Goal: Task Accomplishment & Management: Manage account settings

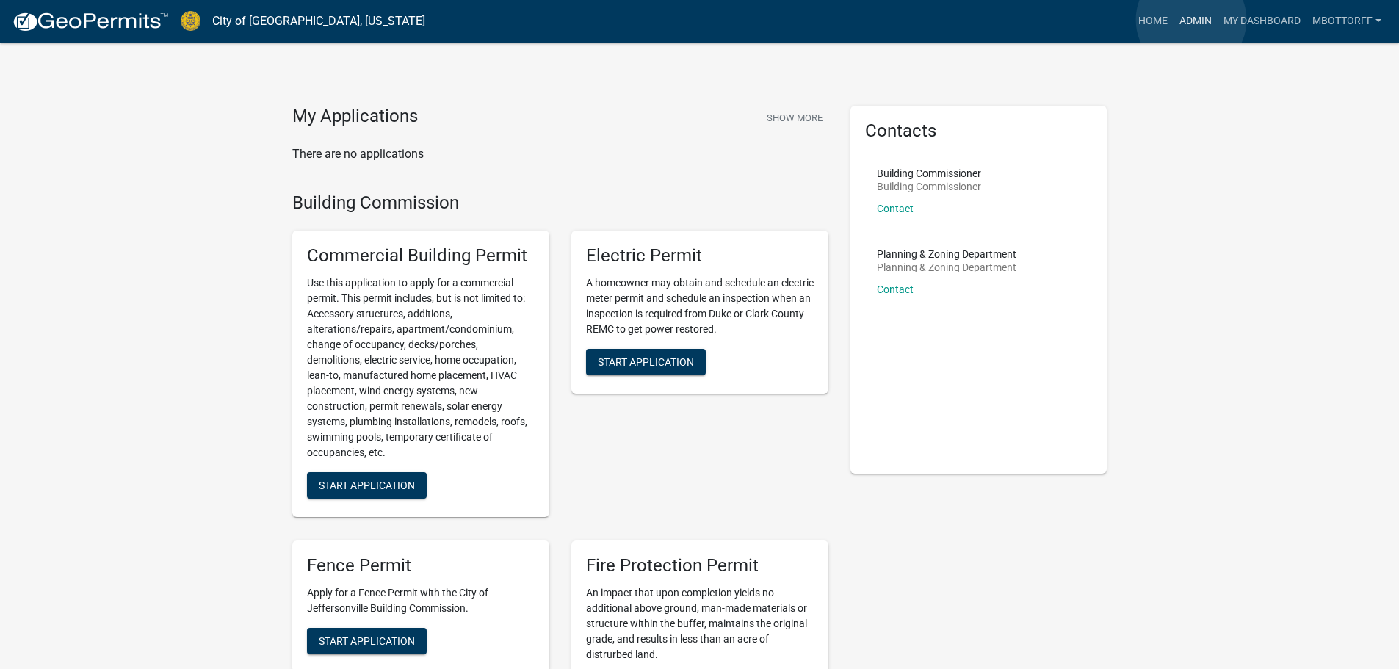
click at [1191, 20] on link "Admin" at bounding box center [1196, 21] width 44 height 28
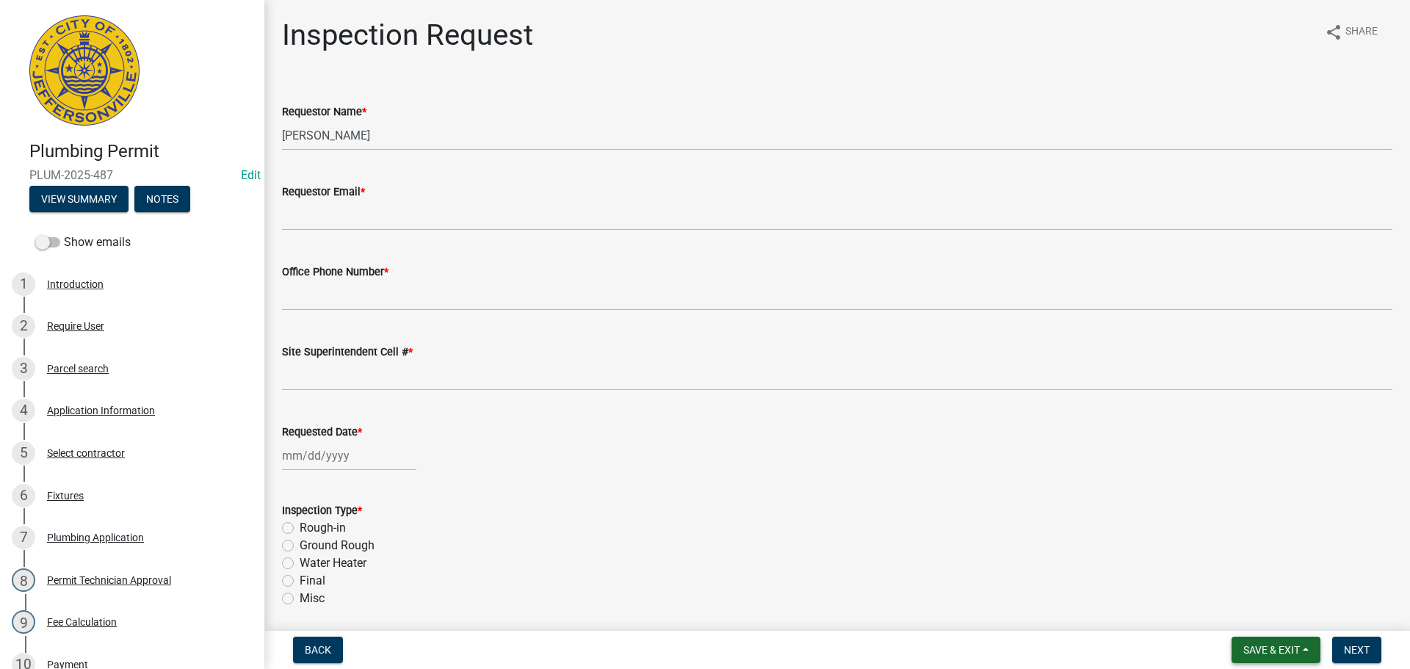
click at [1281, 650] on span "Save & Exit" at bounding box center [1271, 650] width 57 height 12
click at [1257, 615] on button "Save & Exit" at bounding box center [1262, 611] width 118 height 35
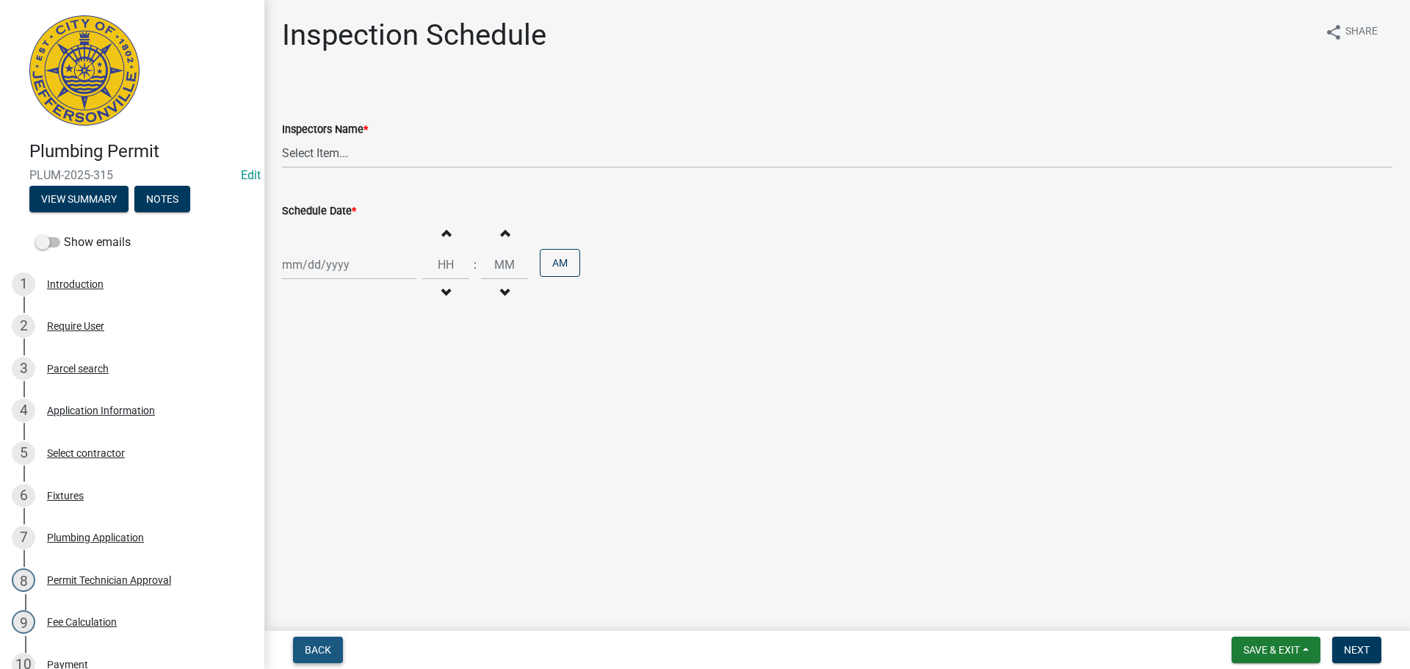
click at [311, 647] on span "Back" at bounding box center [318, 650] width 26 height 12
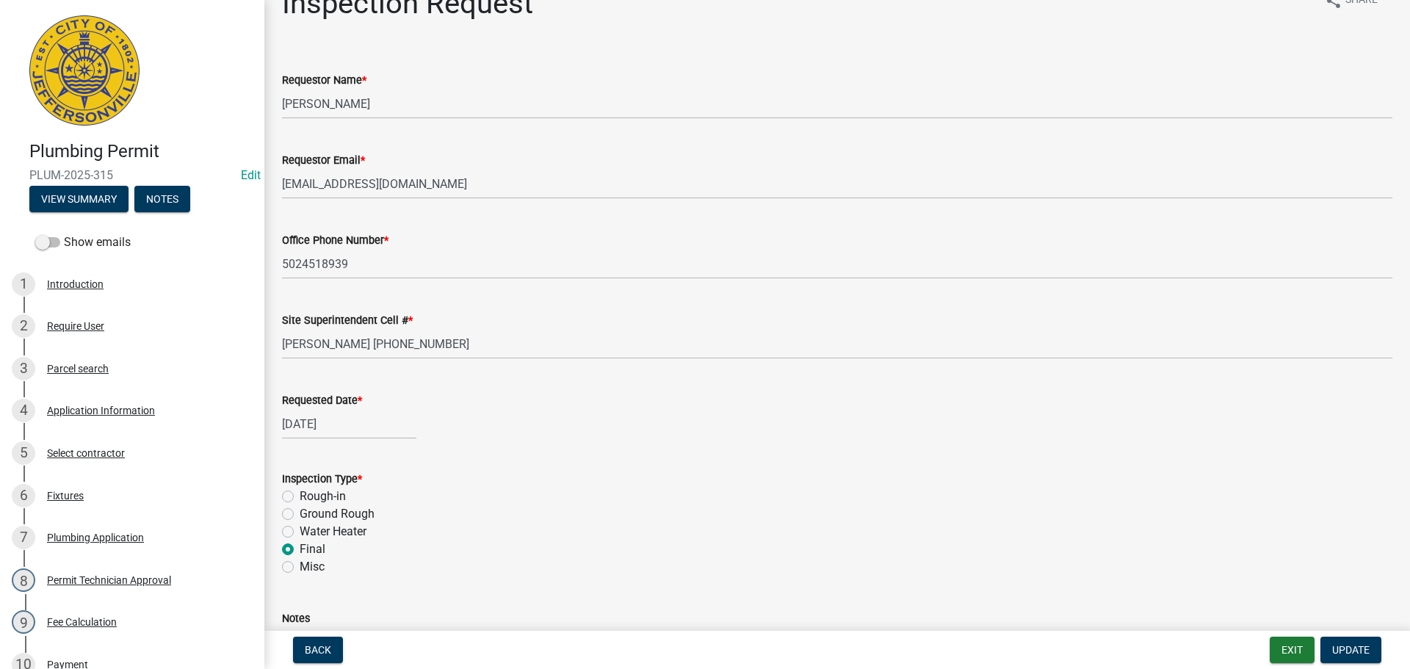
scroll to position [25, 0]
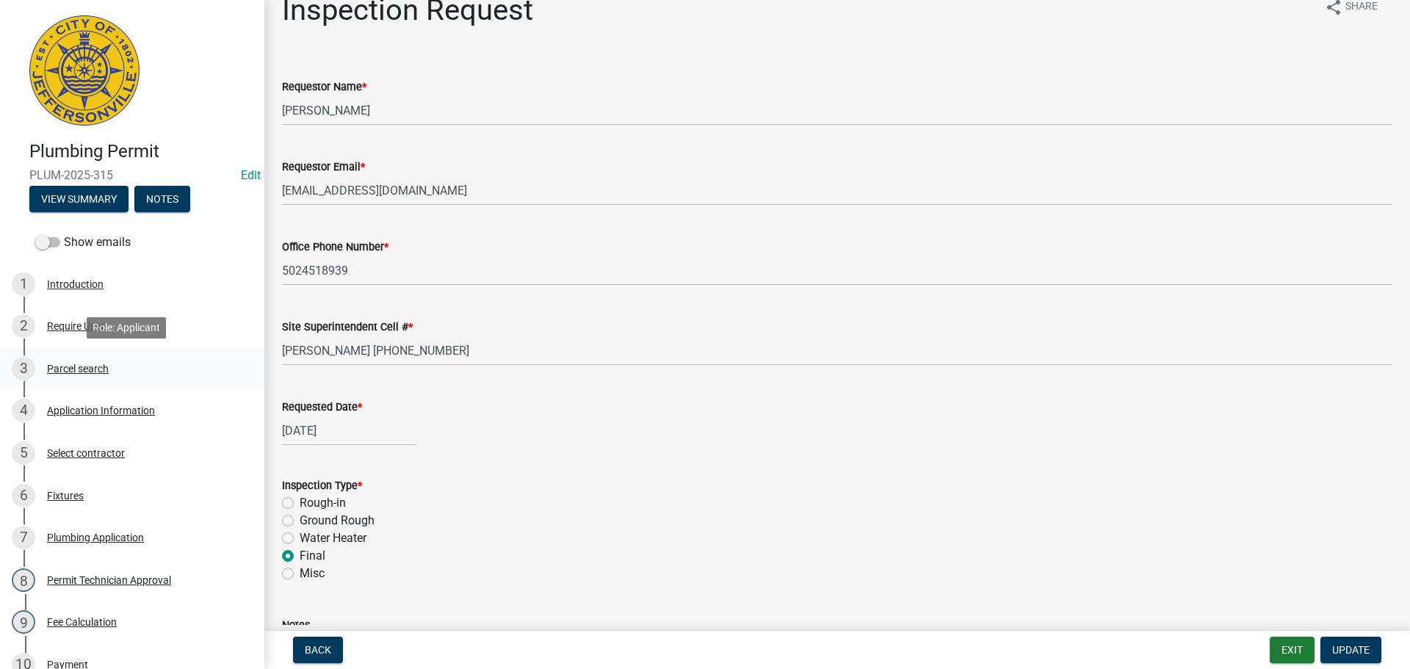
click at [87, 367] on div "Parcel search" at bounding box center [78, 369] width 62 height 10
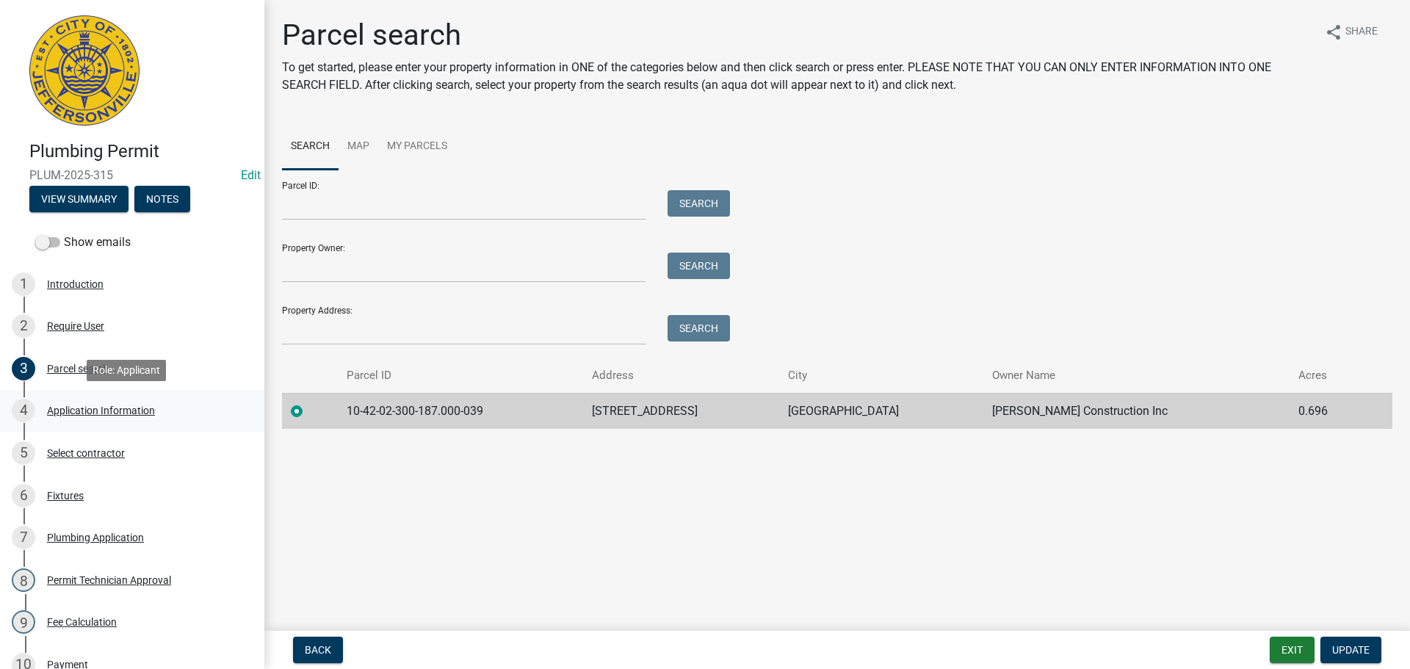
click at [84, 409] on div "Application Information" at bounding box center [101, 410] width 108 height 10
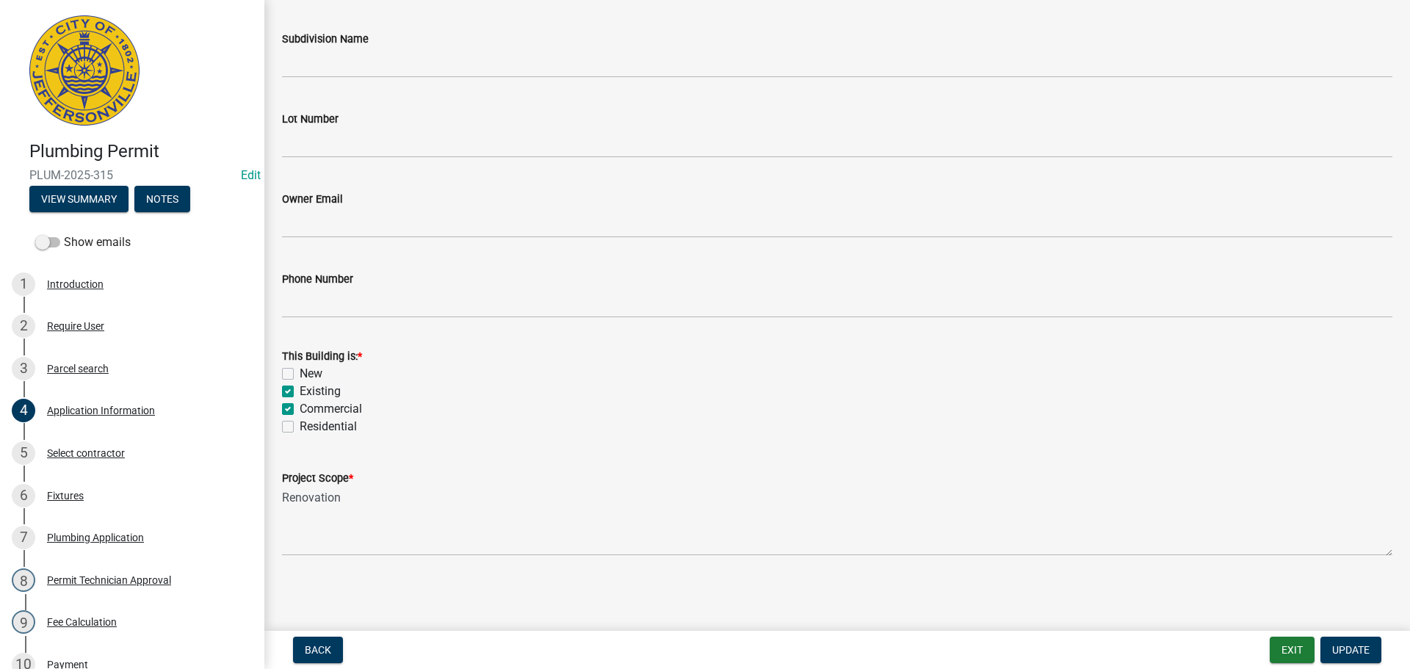
scroll to position [365, 0]
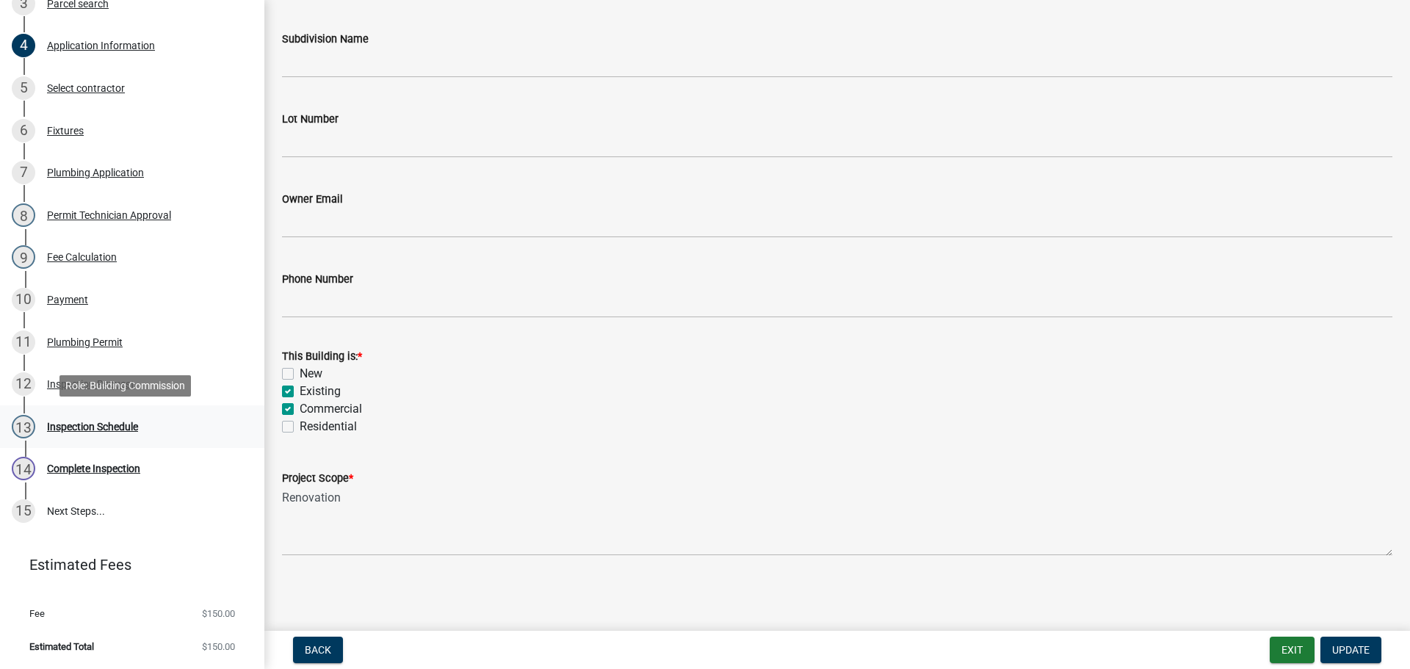
click at [82, 429] on div "Inspection Schedule" at bounding box center [92, 427] width 91 height 10
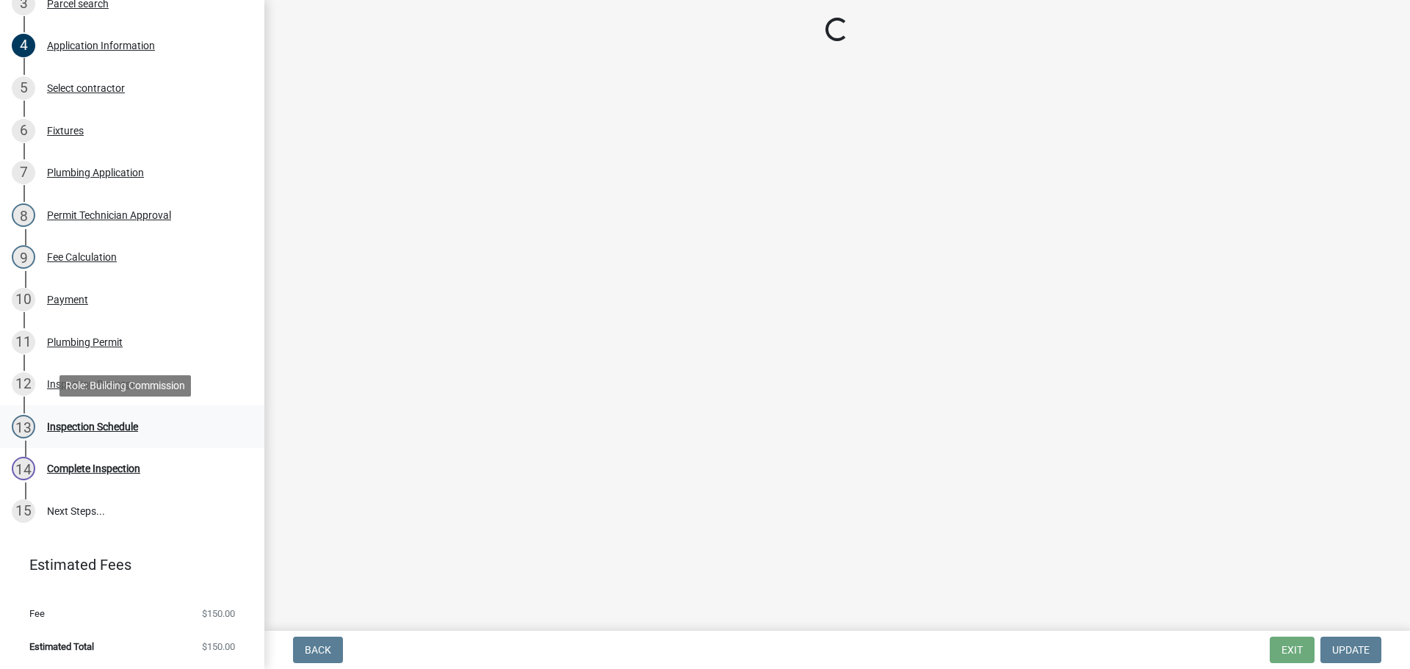
scroll to position [0, 0]
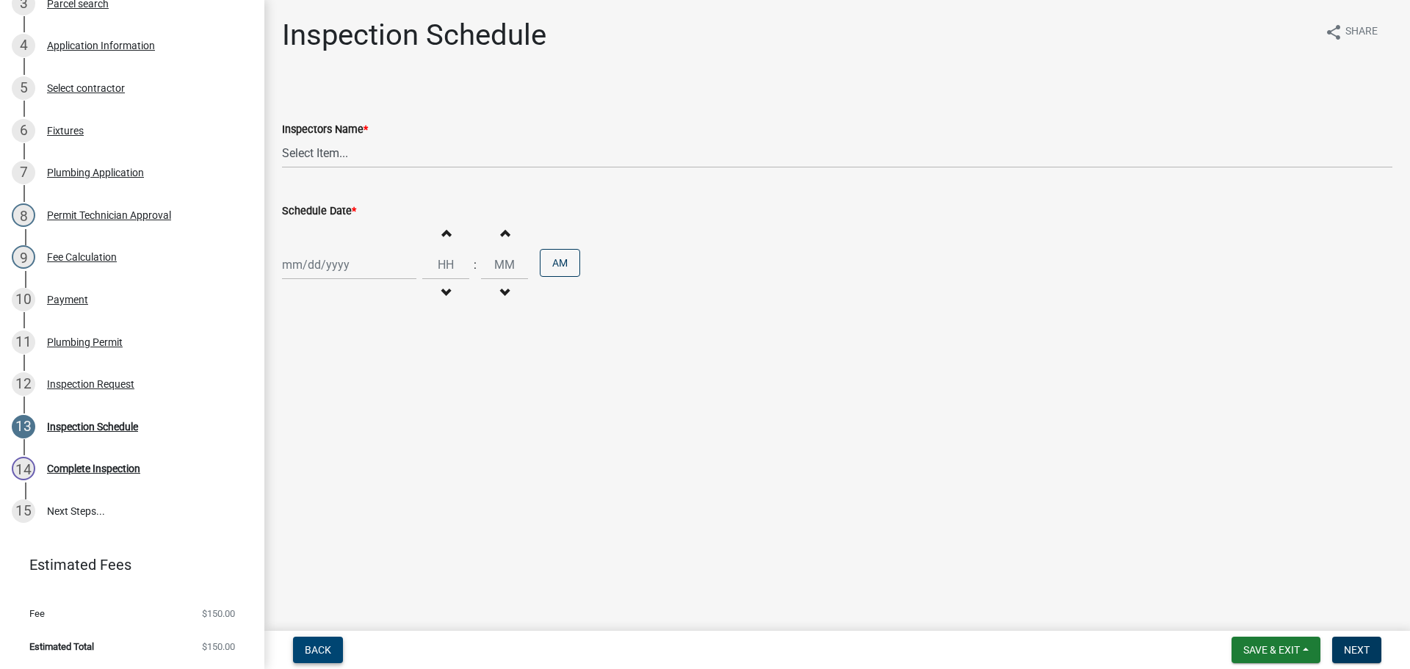
click at [316, 640] on button "Back" at bounding box center [318, 650] width 50 height 26
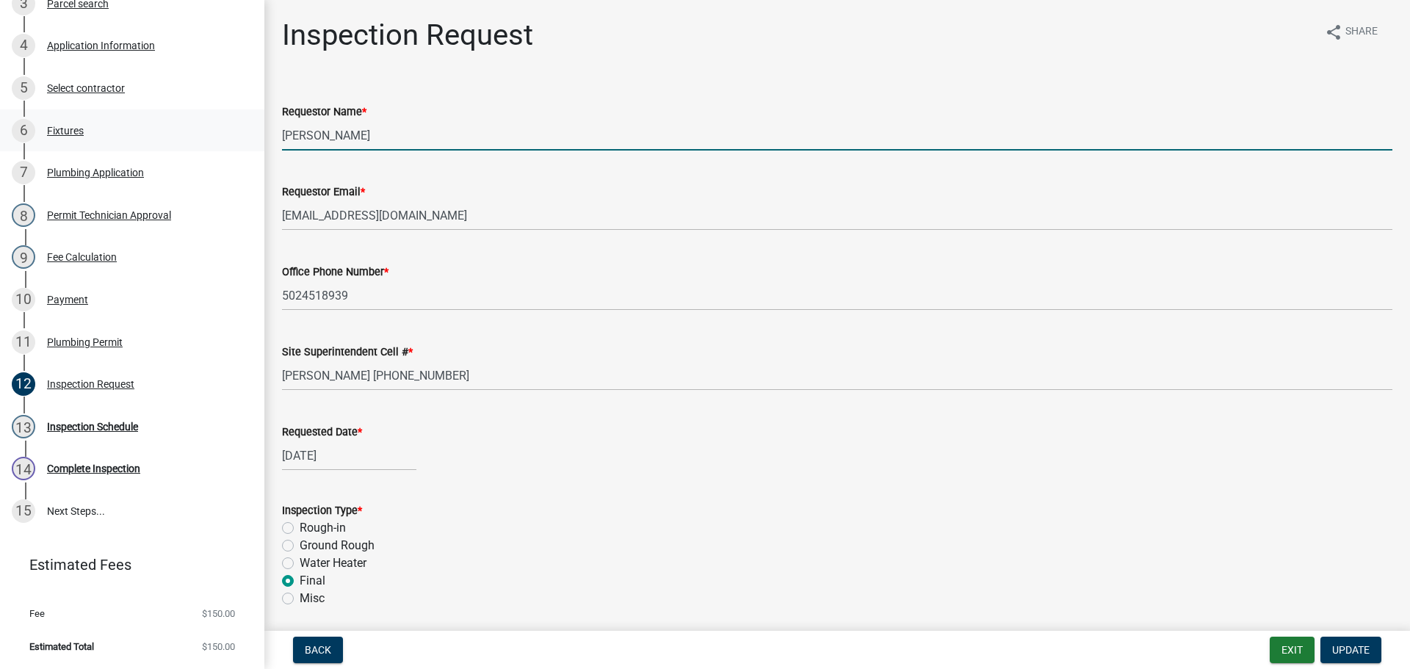
drag, startPoint x: 373, startPoint y: 134, endPoint x: 157, endPoint y: 121, distance: 216.3
click at [182, 129] on div "Plumbing Permit PLUM-2025-315 Edit View Summary Notes Show emails 1 Introductio…" at bounding box center [705, 334] width 1410 height 669
click at [365, 129] on input "Jeremy Ramsey" at bounding box center [837, 135] width 1111 height 30
drag, startPoint x: 365, startPoint y: 131, endPoint x: 256, endPoint y: 123, distance: 109.0
click at [256, 123] on div "Plumbing Permit PLUM-2025-315 Edit View Summary Notes Show emails 1 Introductio…" at bounding box center [705, 334] width 1410 height 669
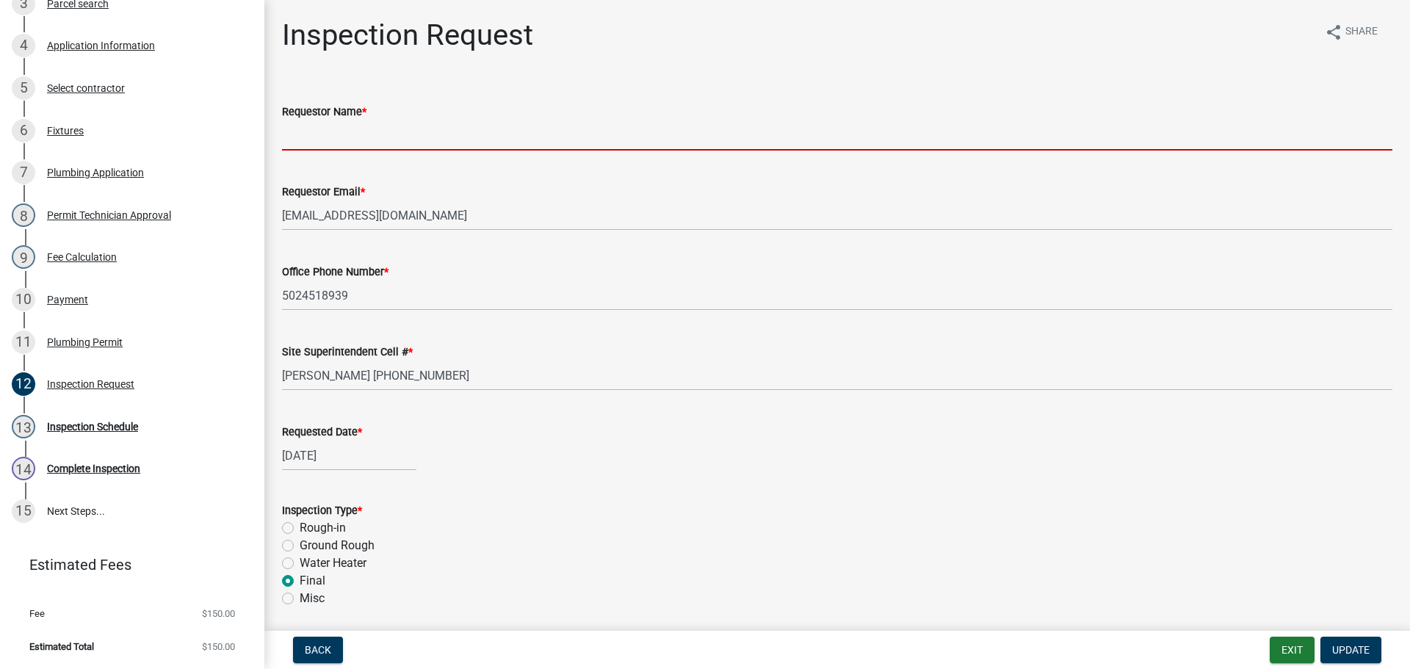
type input "j"
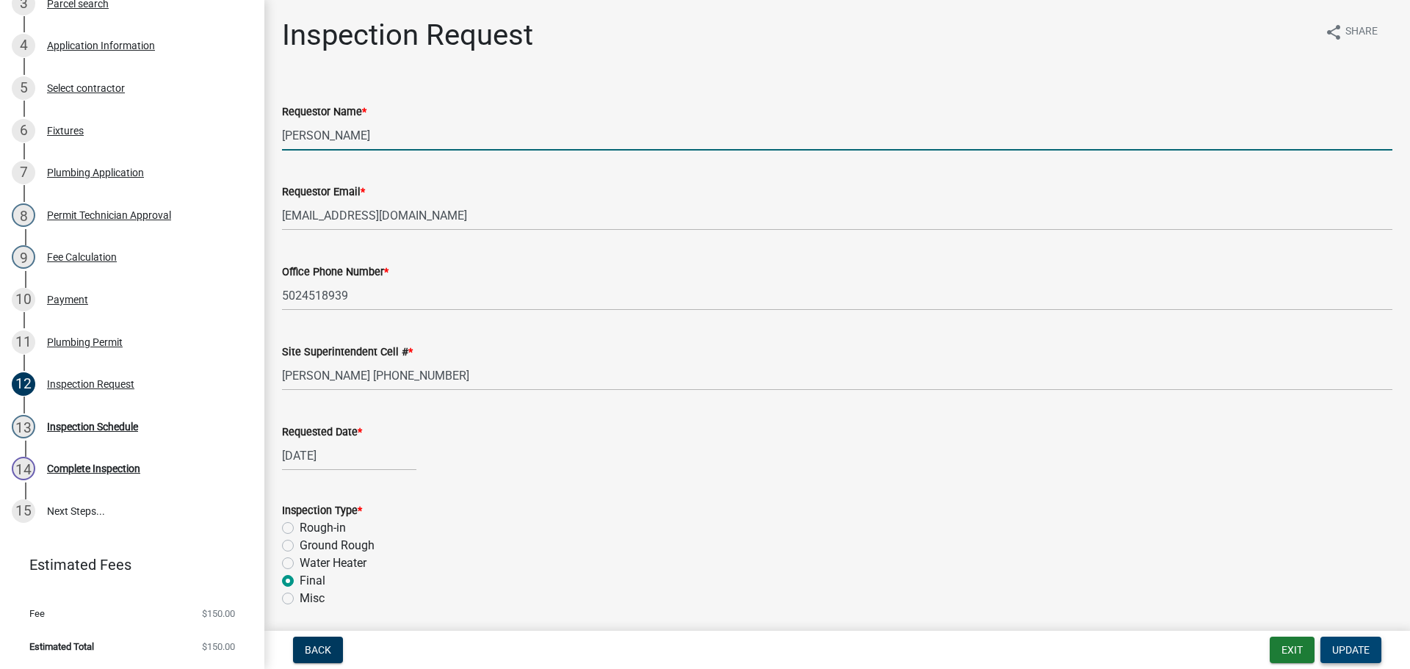
type input "JARED"
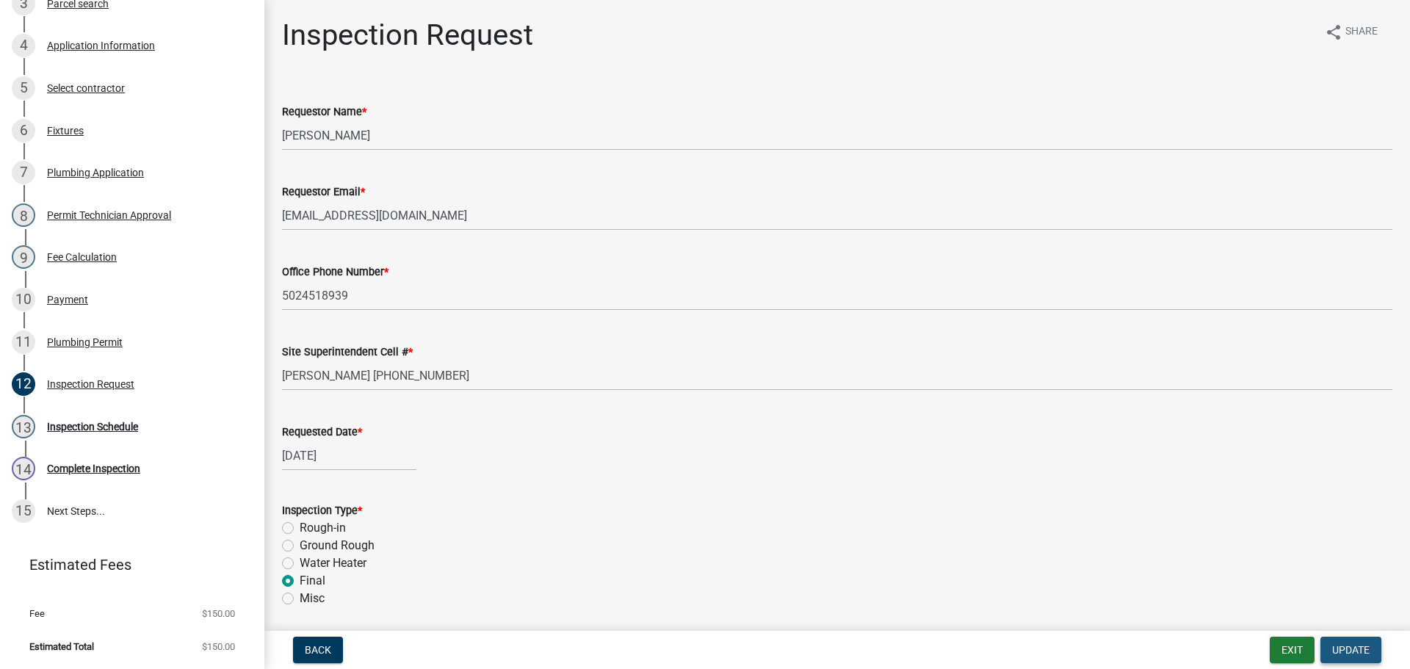
click at [1359, 645] on span "Update" at bounding box center [1350, 650] width 37 height 12
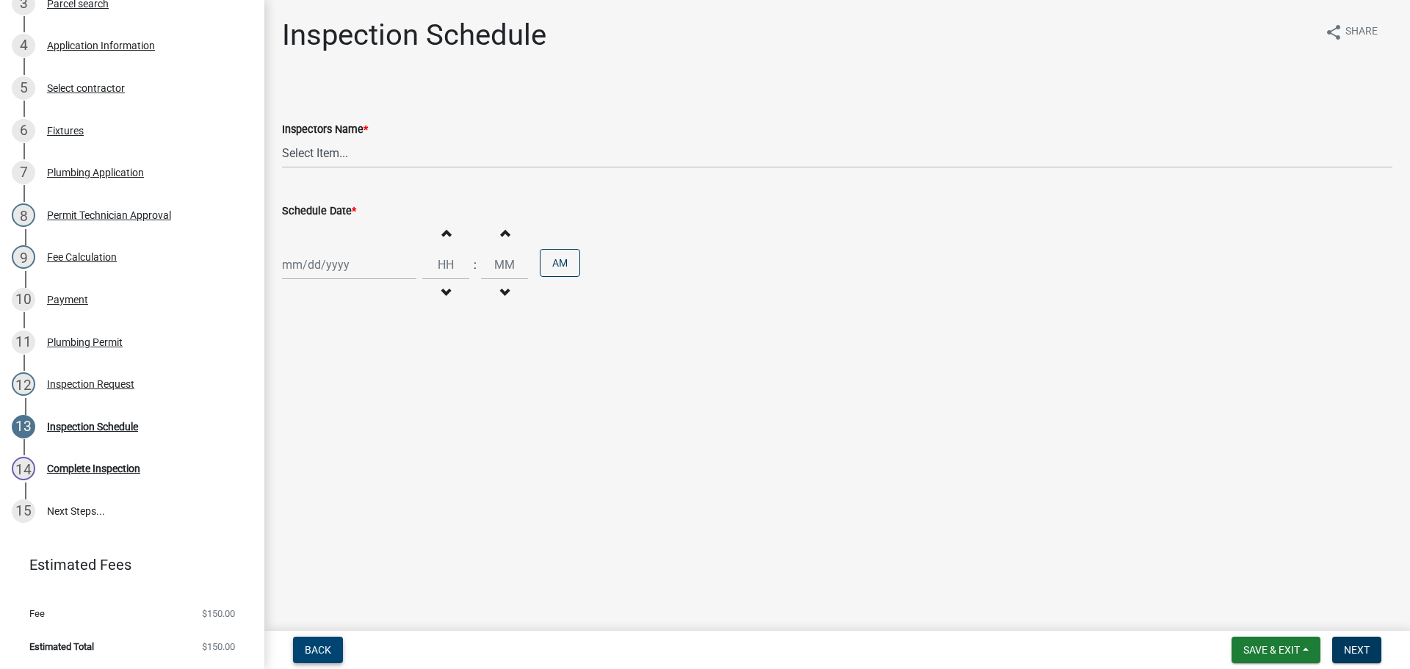
click at [314, 645] on span "Back" at bounding box center [318, 650] width 26 height 12
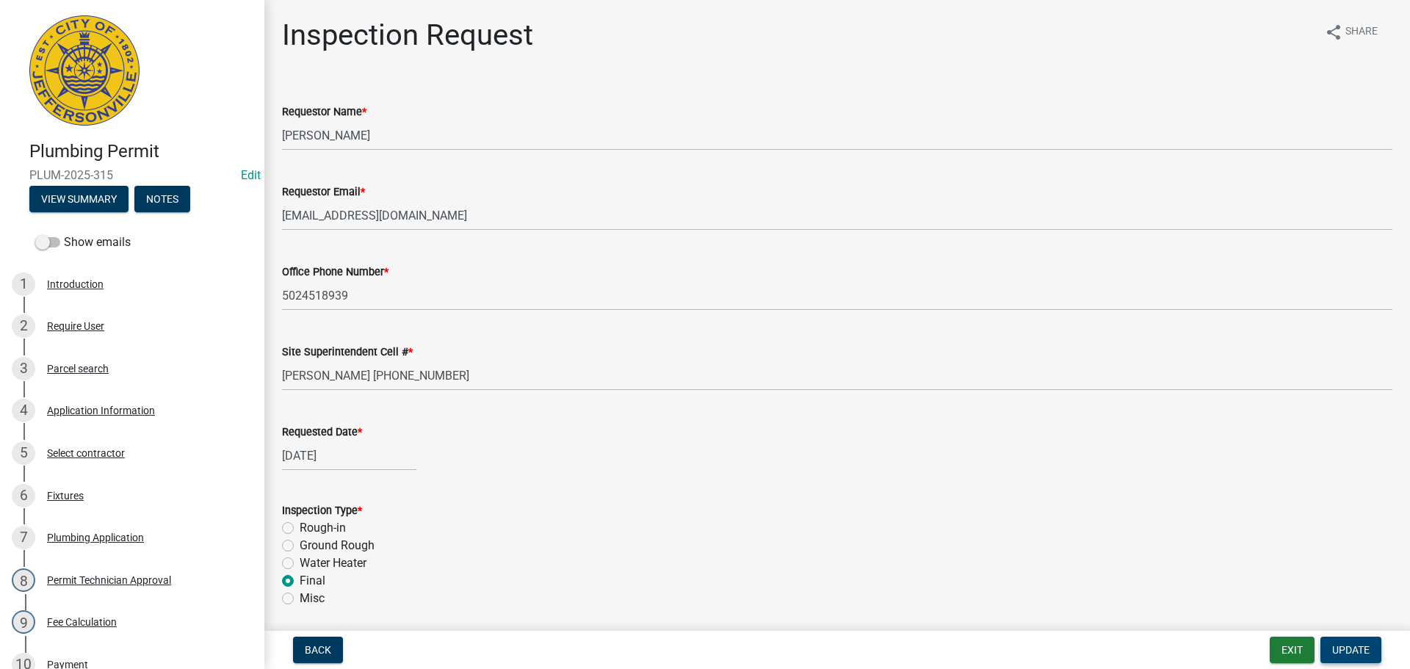
click at [1357, 648] on span "Update" at bounding box center [1350, 650] width 37 height 12
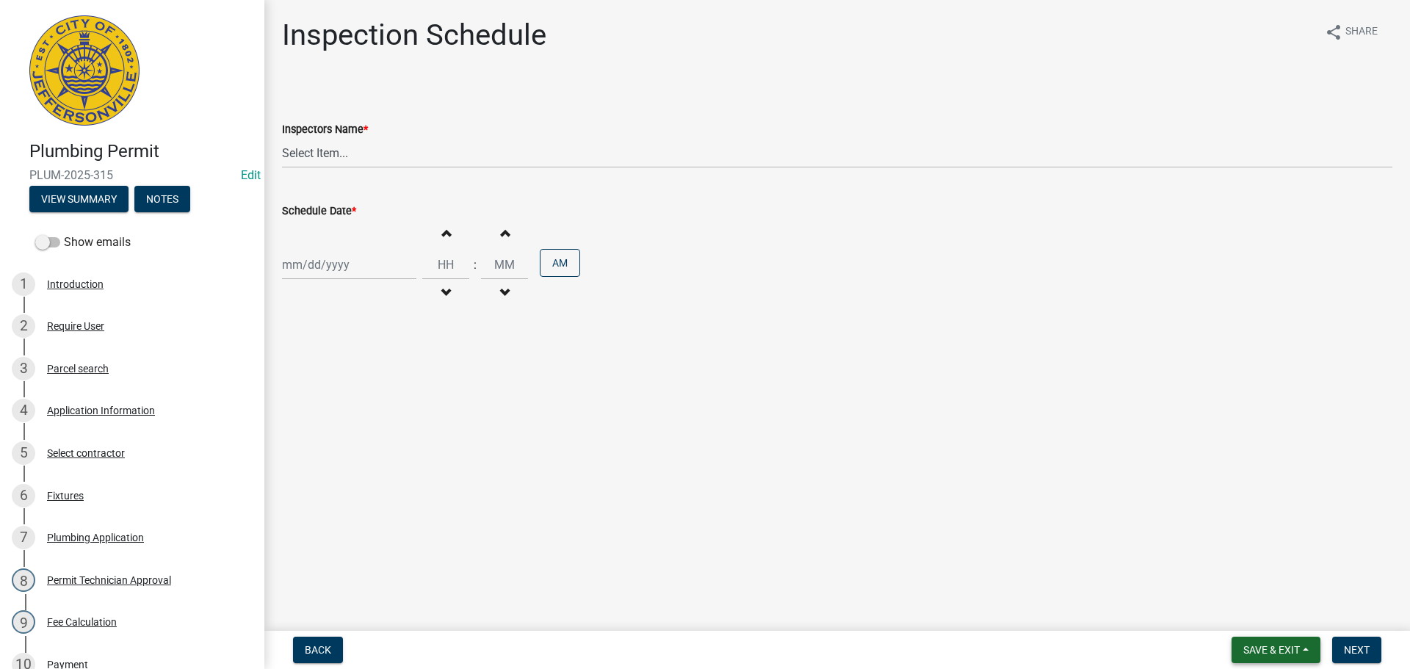
click at [1268, 648] on span "Save & Exit" at bounding box center [1271, 650] width 57 height 12
click at [1257, 623] on button "Save & Exit" at bounding box center [1262, 611] width 118 height 35
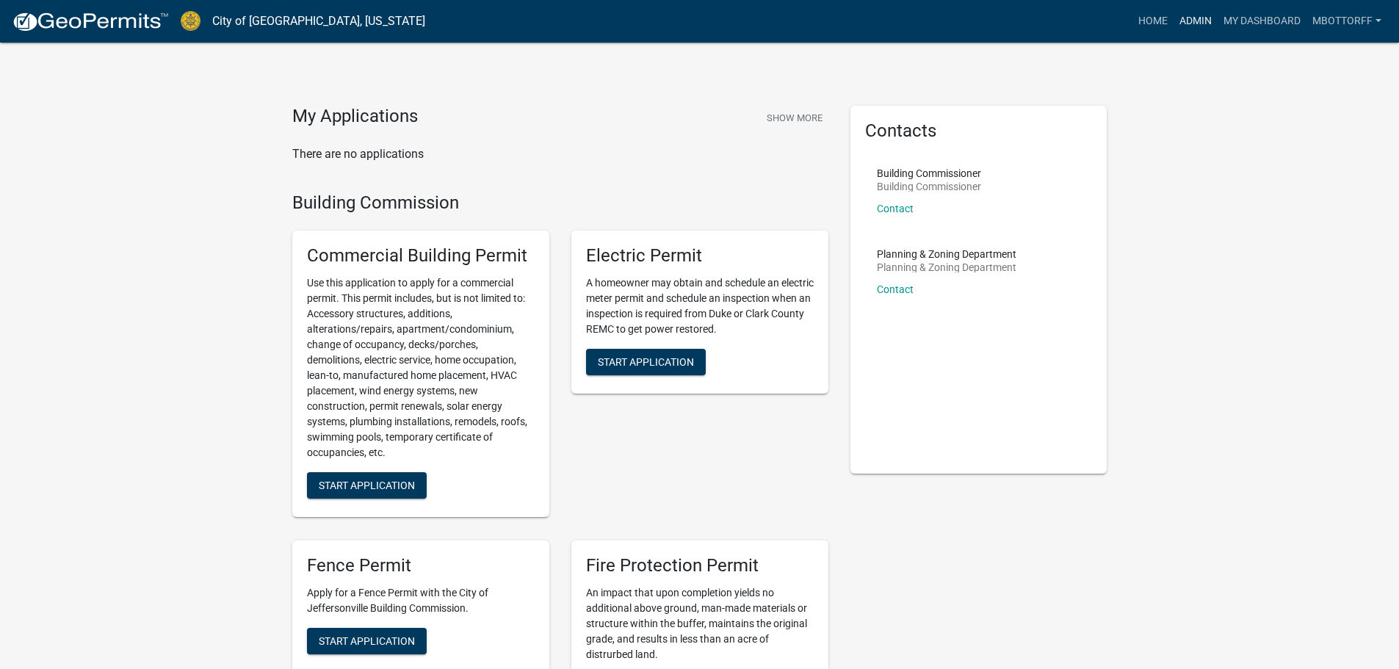
click at [1192, 15] on link "Admin" at bounding box center [1196, 21] width 44 height 28
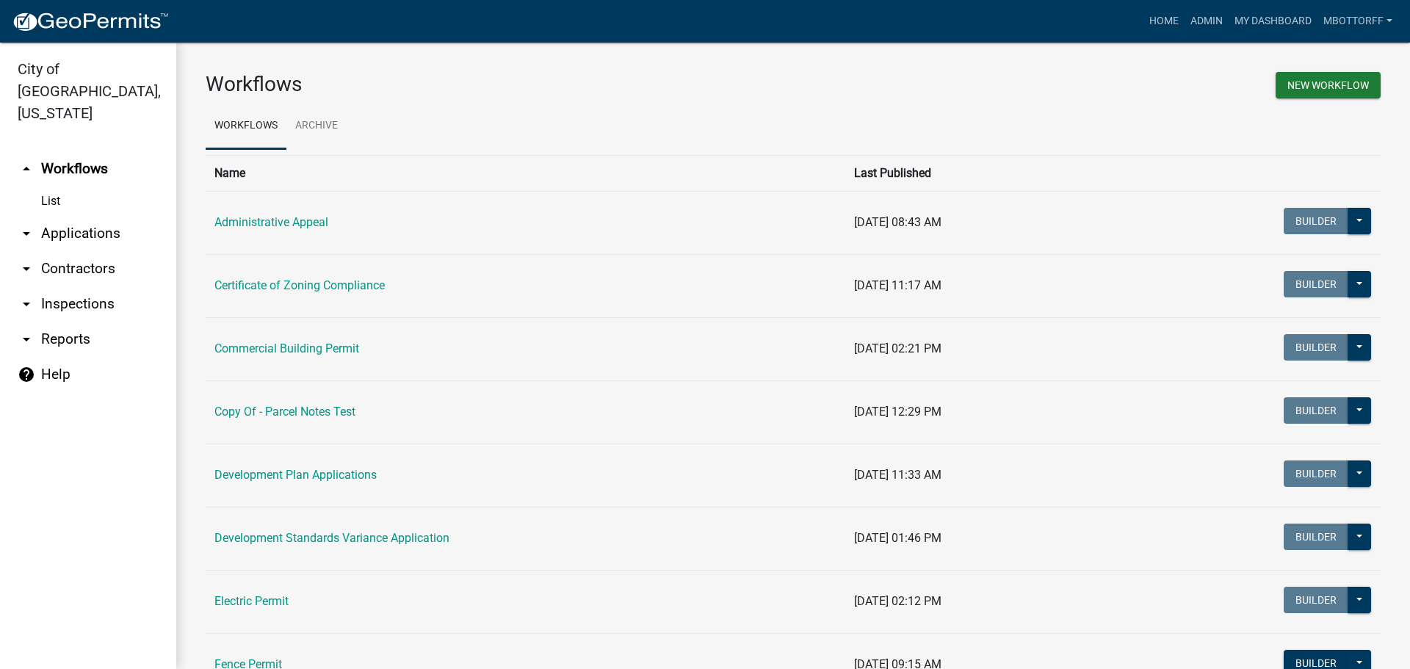
click at [53, 217] on link "arrow_drop_down Applications" at bounding box center [88, 233] width 176 height 35
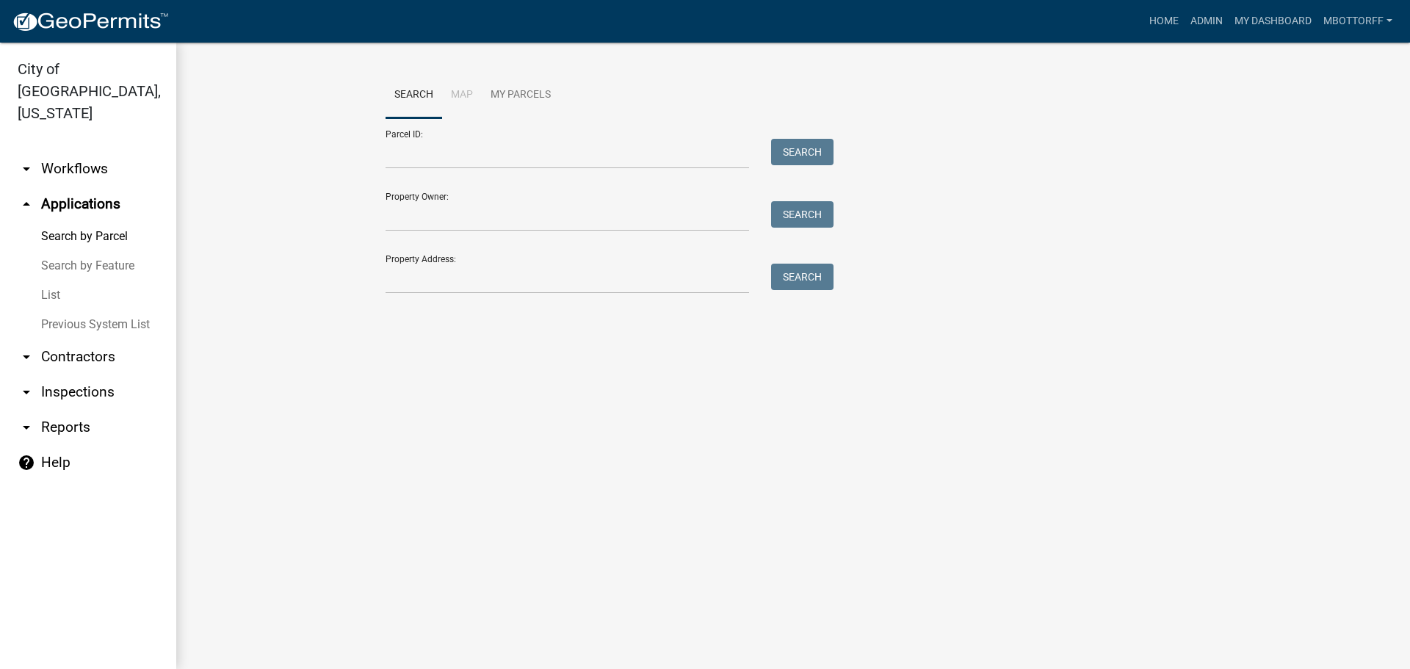
click at [76, 339] on link "arrow_drop_down Contractors" at bounding box center [88, 356] width 176 height 35
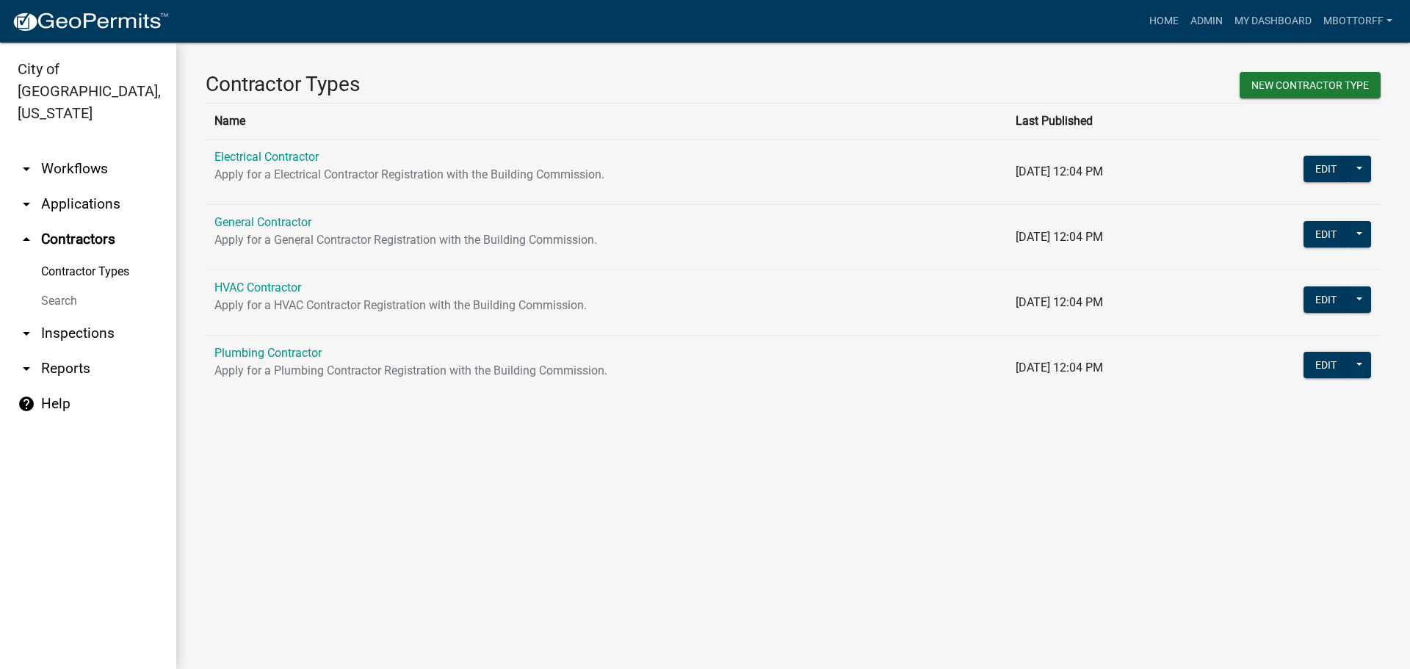
click at [45, 286] on link "Search" at bounding box center [88, 300] width 176 height 29
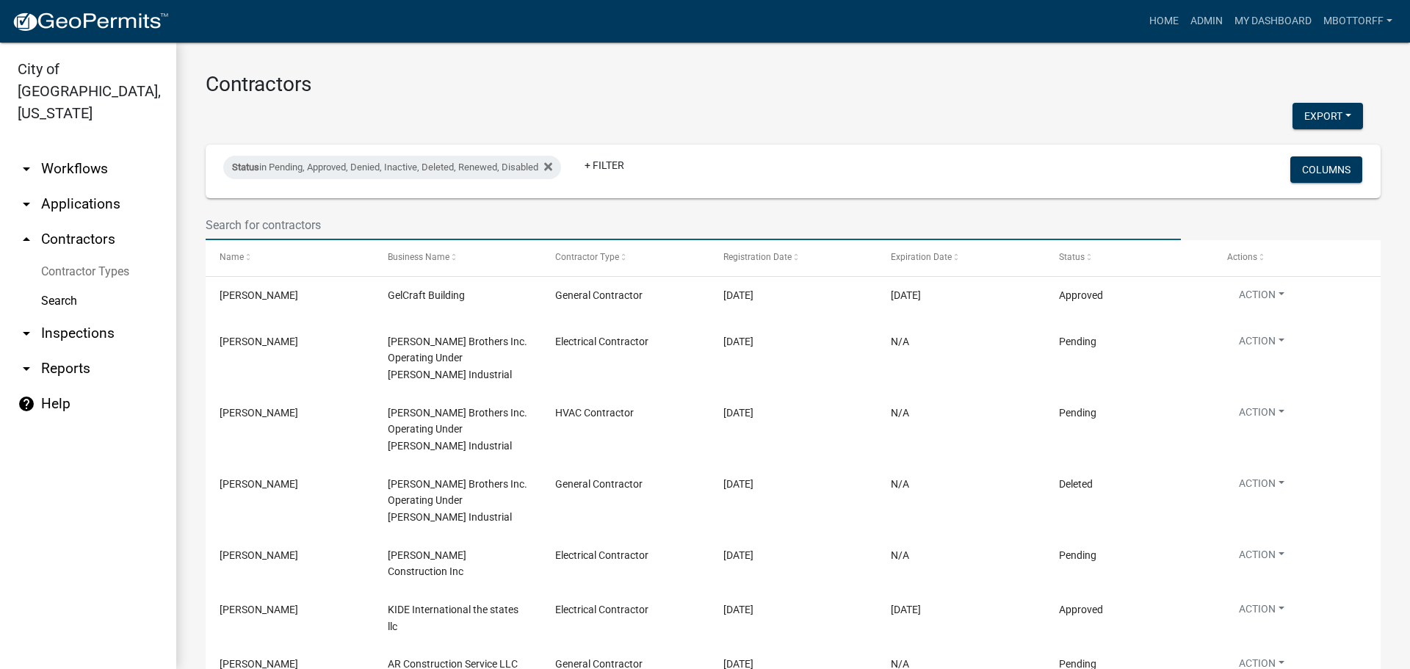
click at [292, 225] on input "text" at bounding box center [693, 225] width 975 height 30
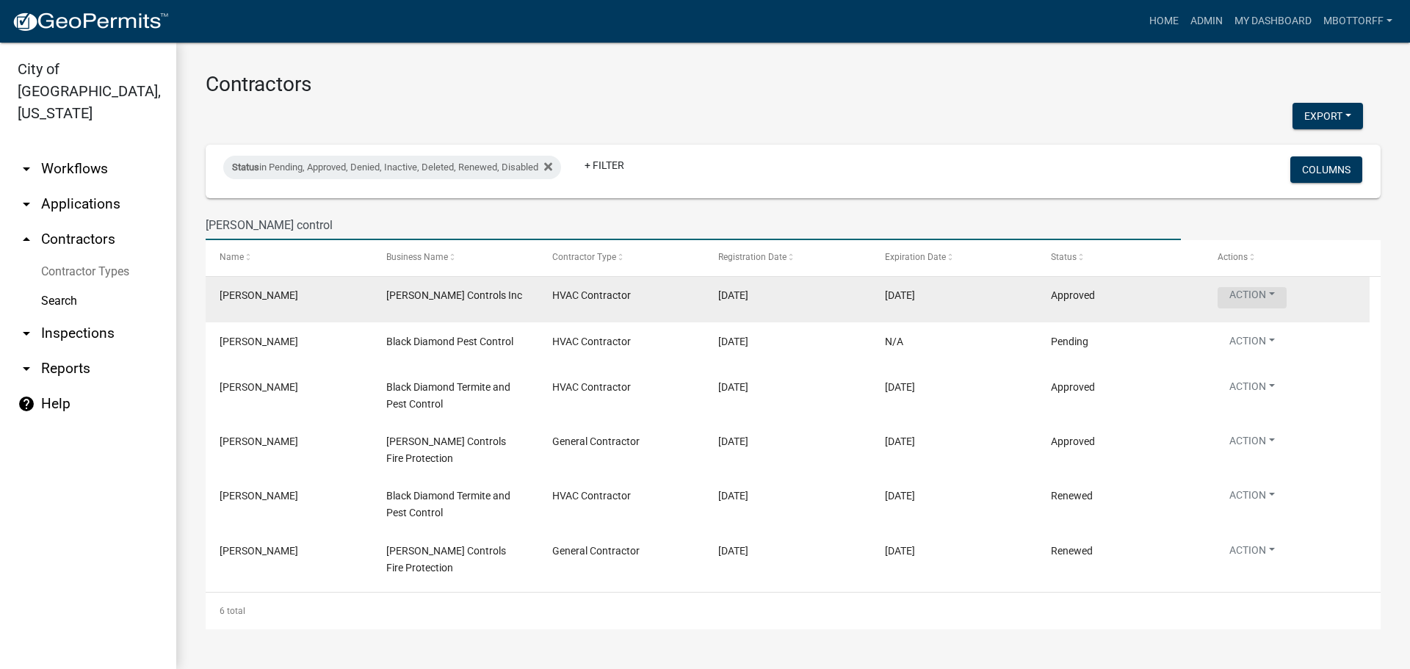
type input "johnson control"
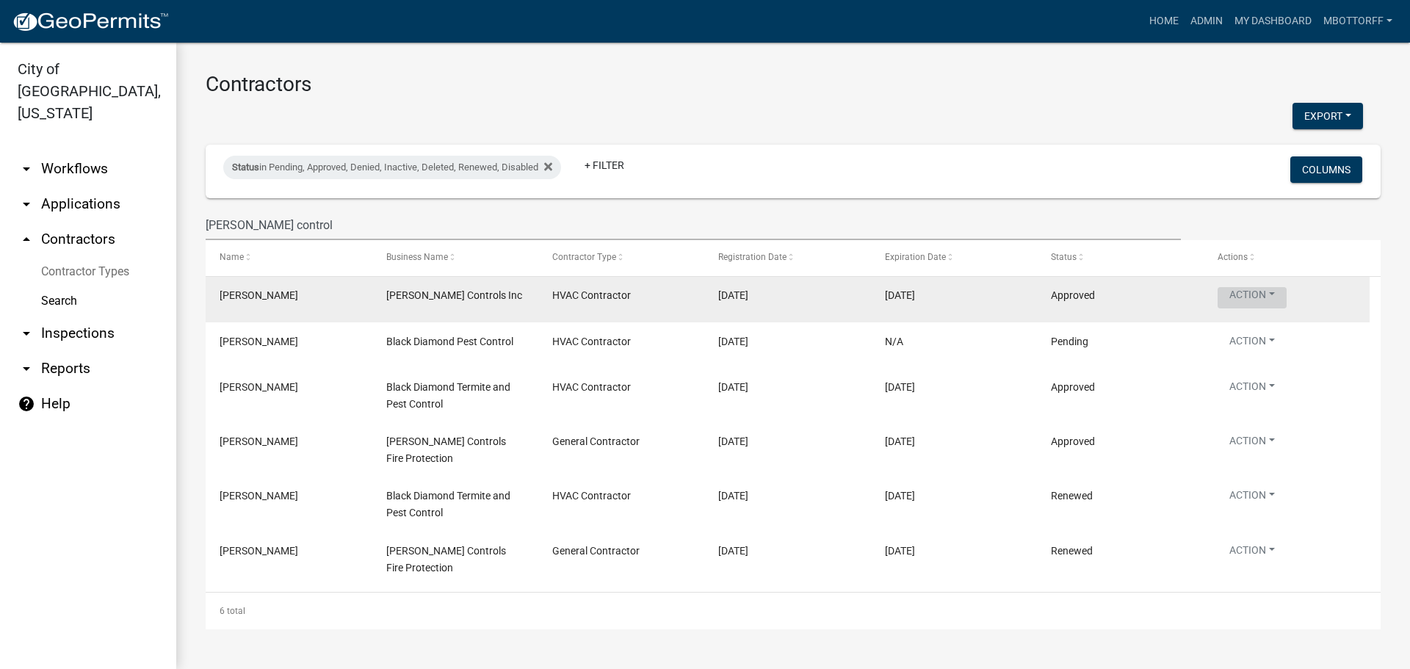
click at [1279, 292] on button "Action" at bounding box center [1252, 297] width 69 height 21
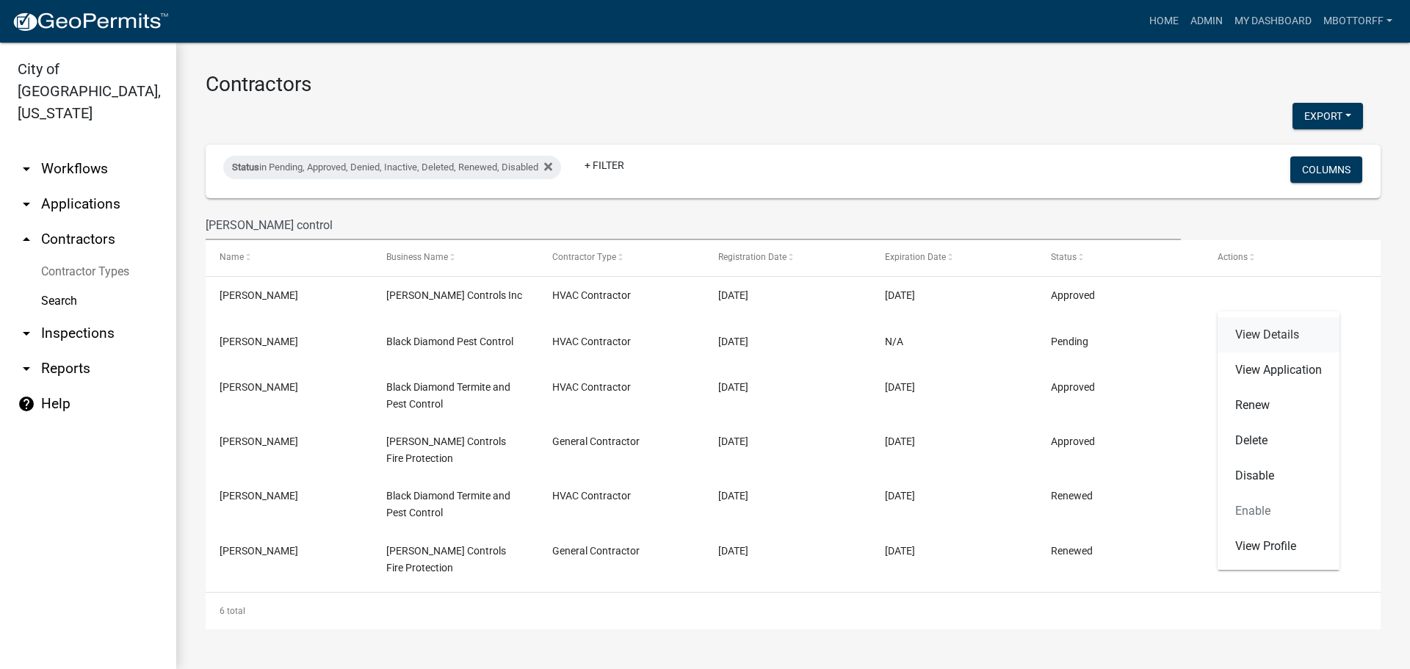
click at [1281, 333] on link "View Details" at bounding box center [1279, 334] width 122 height 35
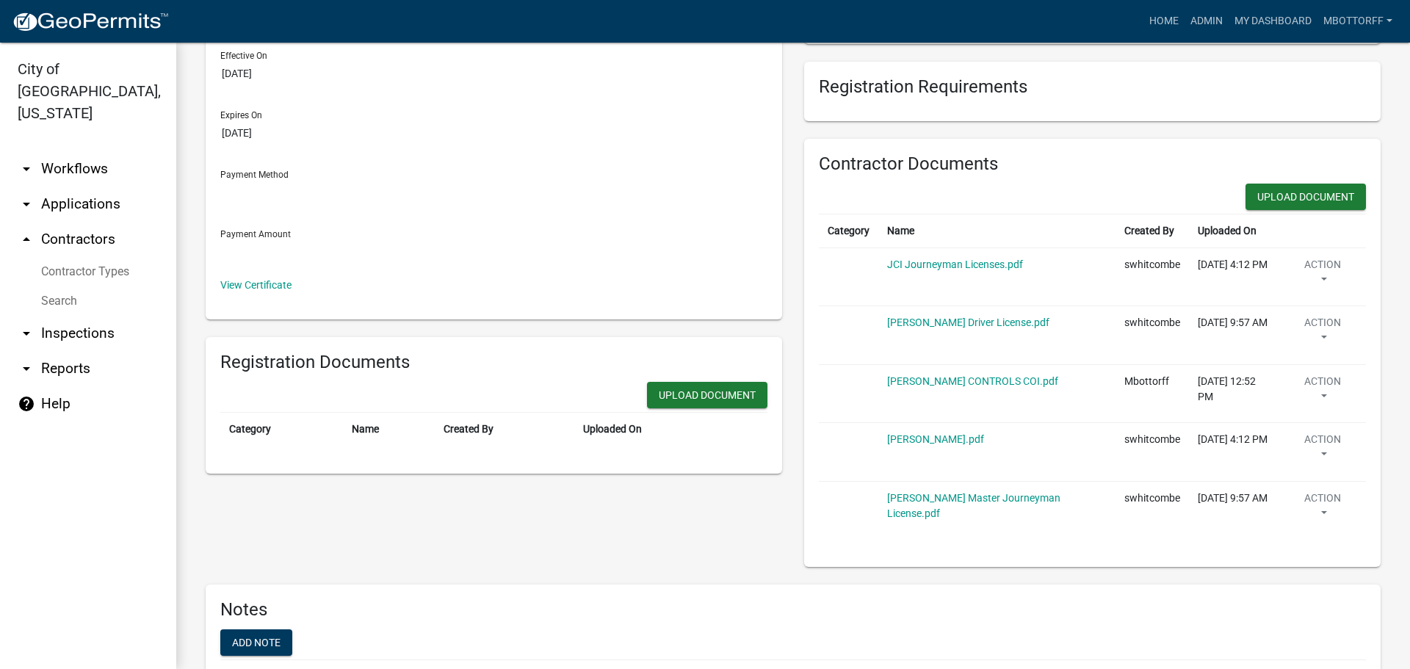
scroll to position [294, 0]
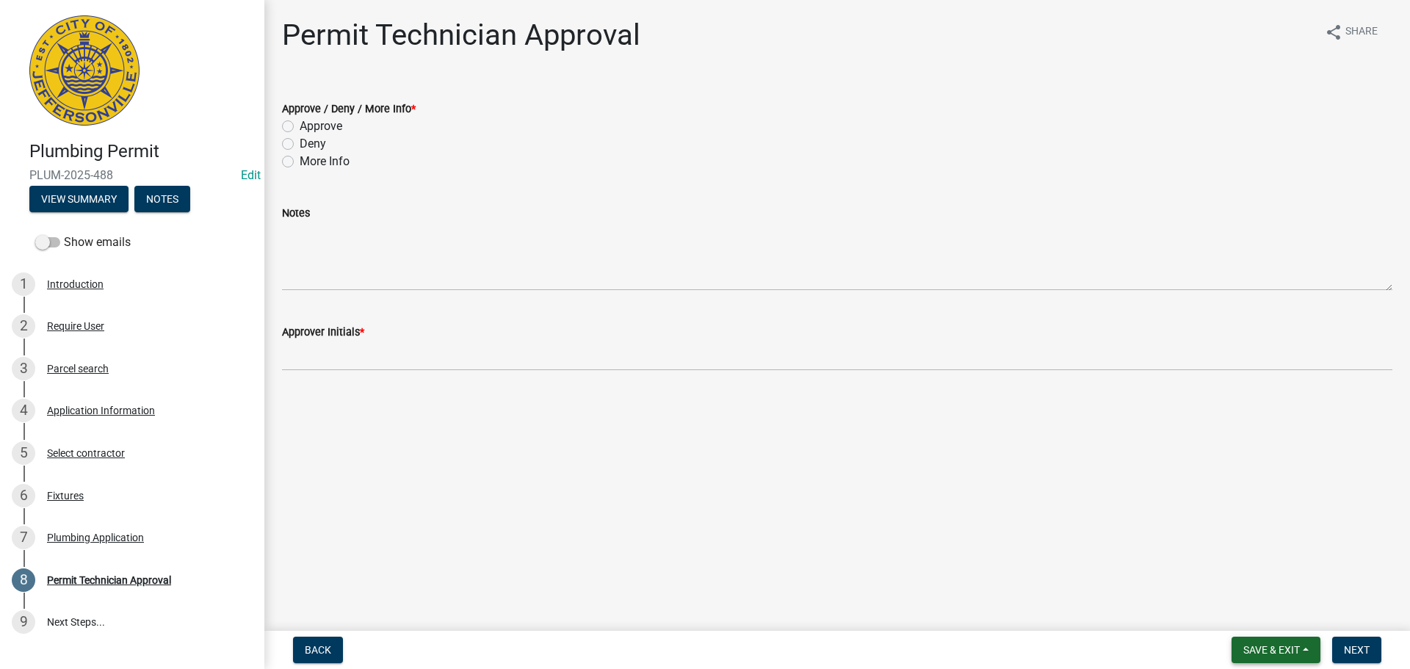
click at [1279, 651] on span "Save & Exit" at bounding box center [1271, 650] width 57 height 12
click at [1272, 616] on button "Save & Exit" at bounding box center [1262, 611] width 118 height 35
click at [1264, 648] on span "Save & Exit" at bounding box center [1271, 650] width 57 height 12
click at [1249, 614] on button "Save & Exit" at bounding box center [1262, 611] width 118 height 35
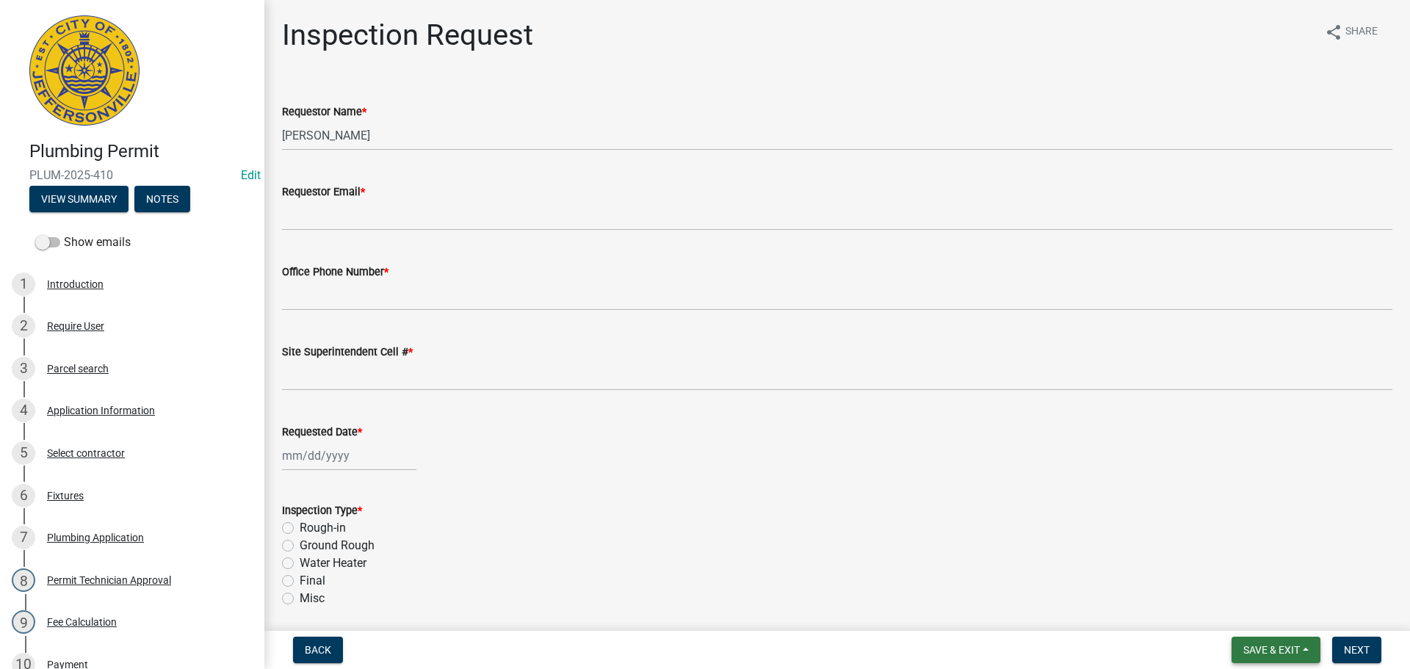
click at [1268, 649] on span "Save & Exit" at bounding box center [1271, 650] width 57 height 12
click at [1260, 616] on button "Save & Exit" at bounding box center [1262, 611] width 118 height 35
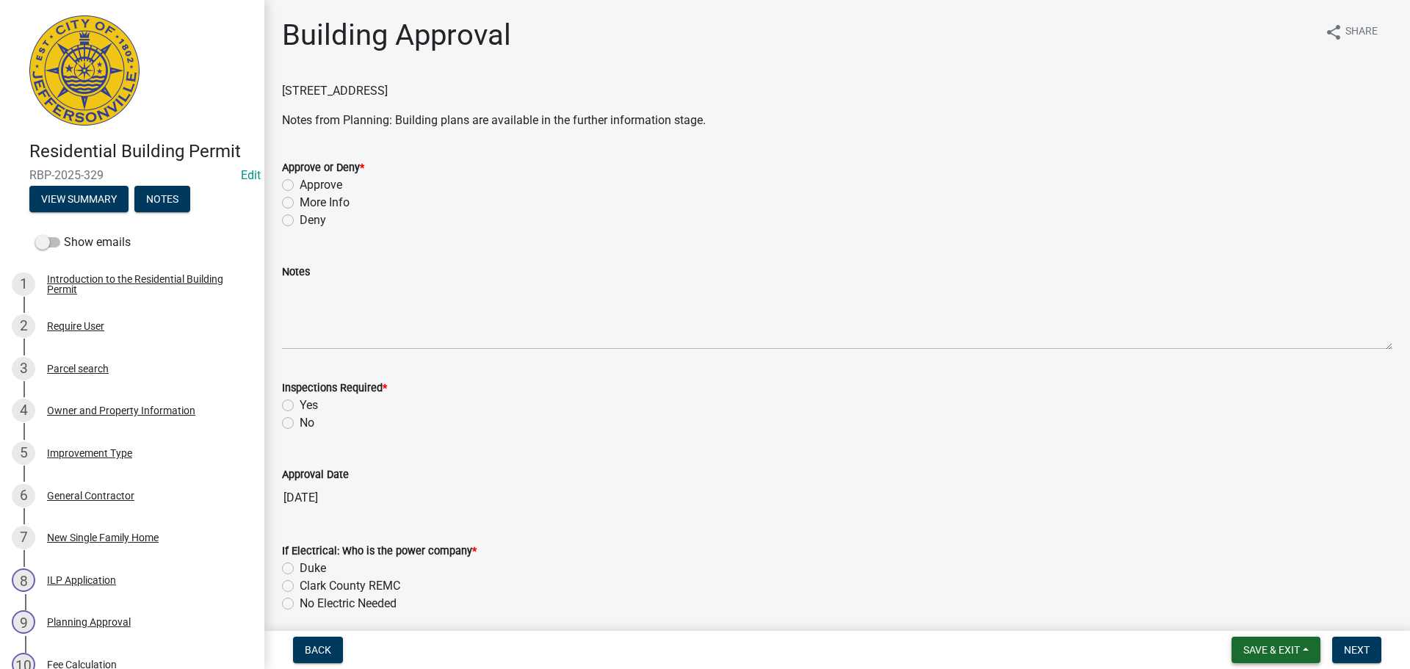
click at [1275, 651] on span "Save & Exit" at bounding box center [1271, 650] width 57 height 12
click at [1276, 623] on button "Save & Exit" at bounding box center [1262, 611] width 118 height 35
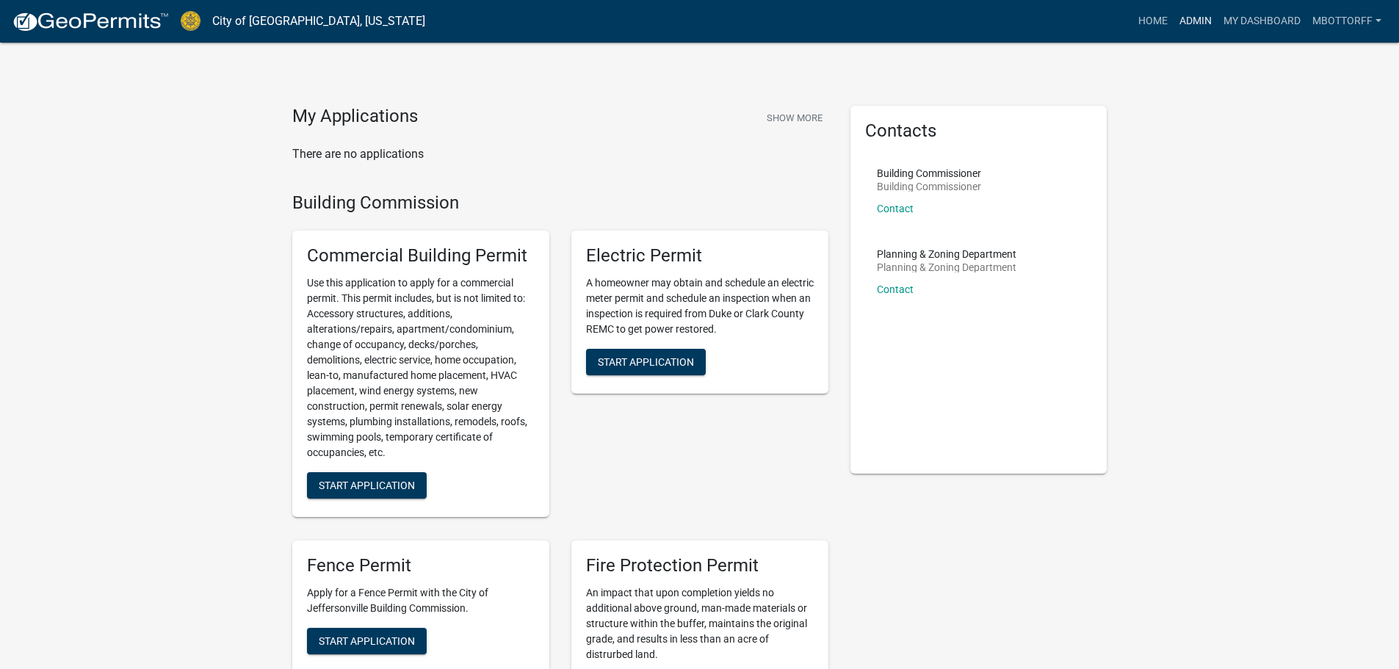
click at [1185, 15] on link "Admin" at bounding box center [1196, 21] width 44 height 28
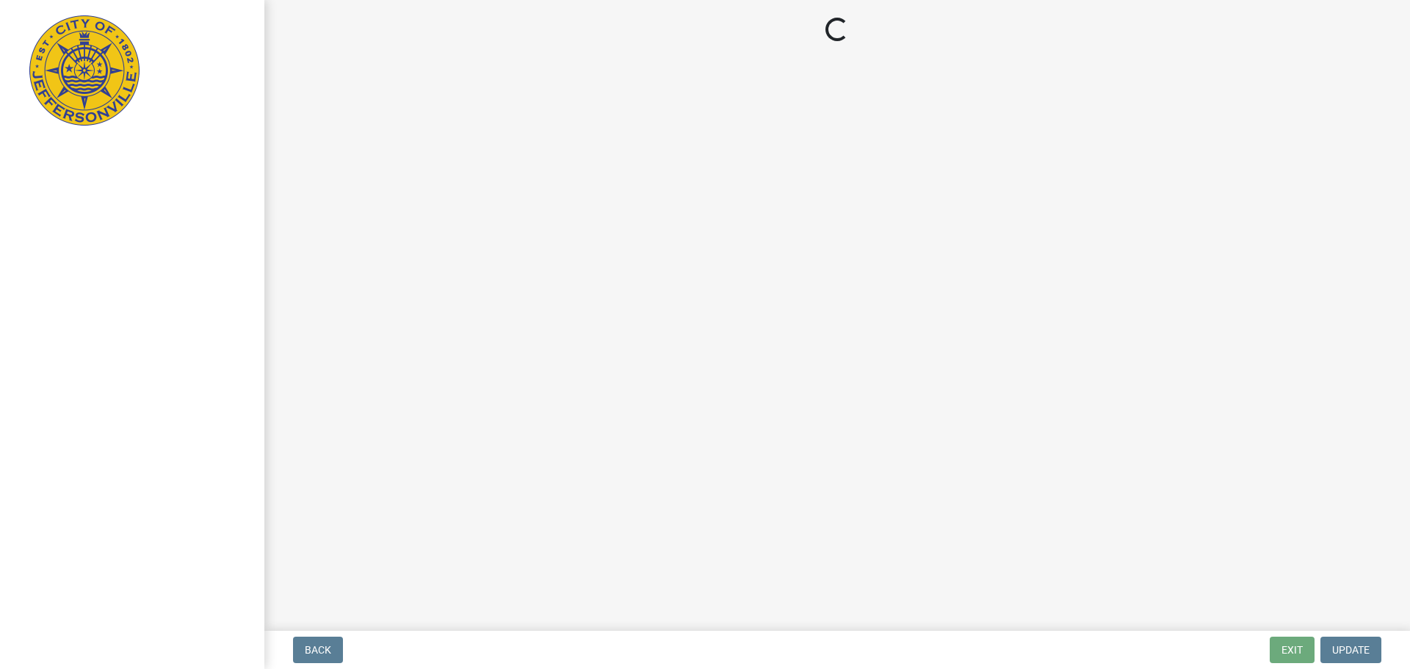
select select "3: 3"
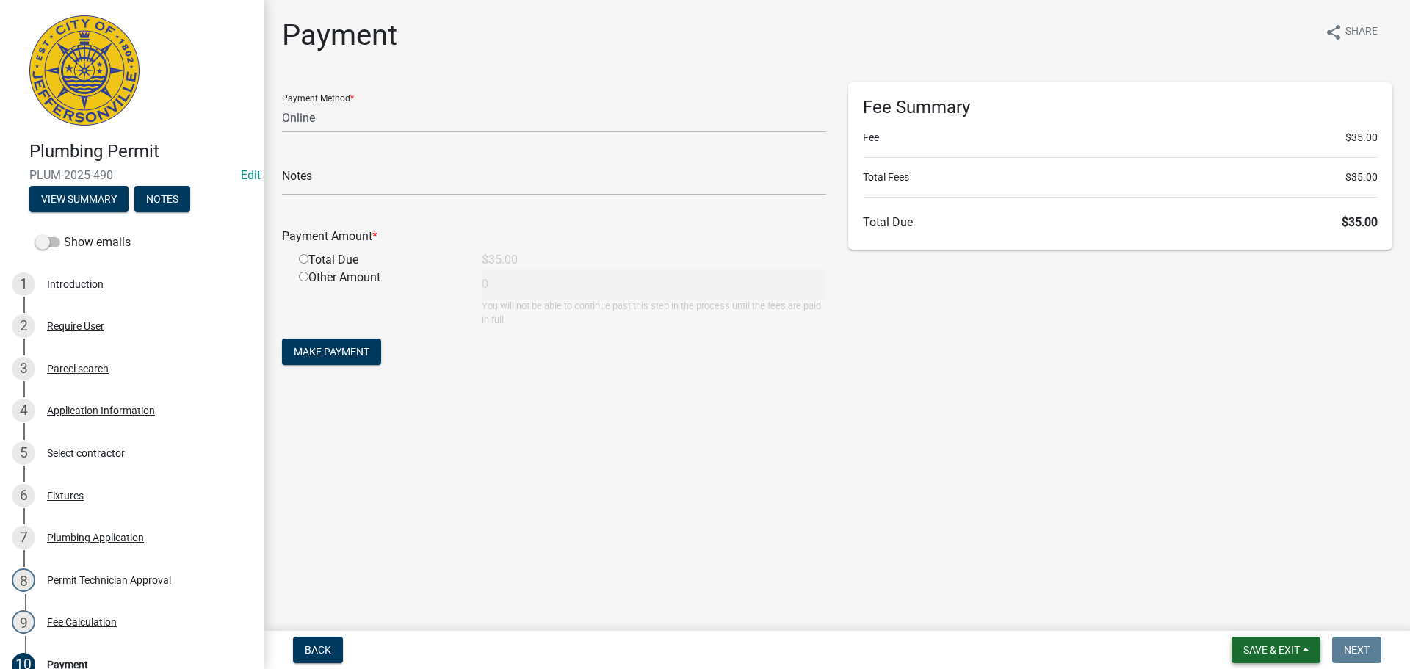
click at [1262, 652] on span "Save & Exit" at bounding box center [1271, 650] width 57 height 12
click at [1243, 610] on button "Save & Exit" at bounding box center [1262, 611] width 118 height 35
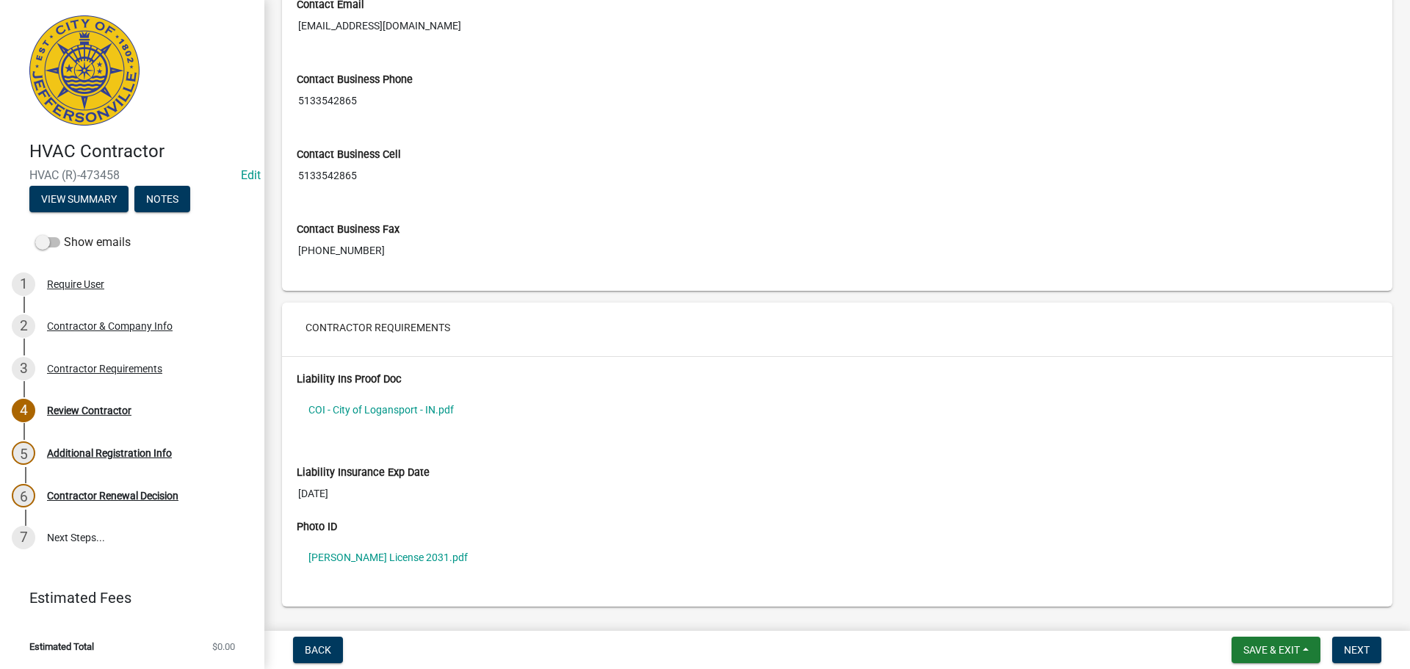
scroll to position [1038, 0]
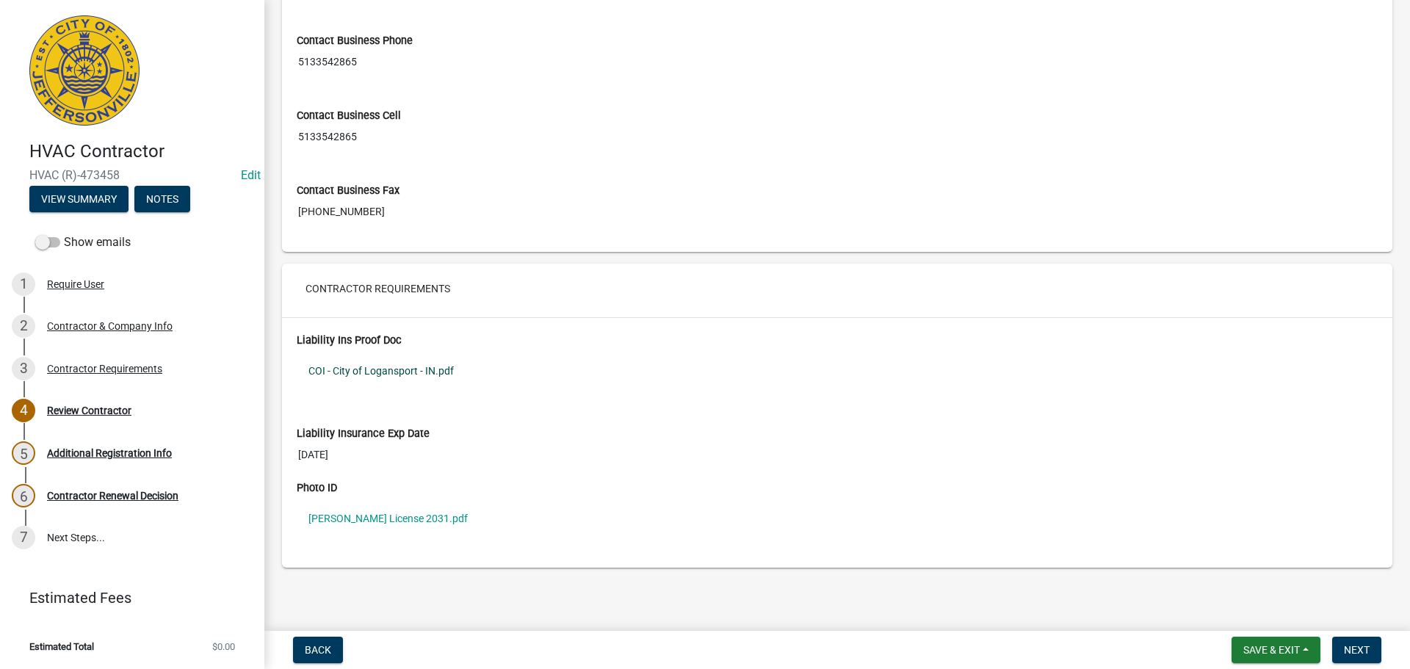
click at [393, 370] on link "COI - City of Logansport - IN.pdf" at bounding box center [837, 371] width 1081 height 34
click at [359, 517] on link "John License 2031.pdf" at bounding box center [837, 519] width 1081 height 34
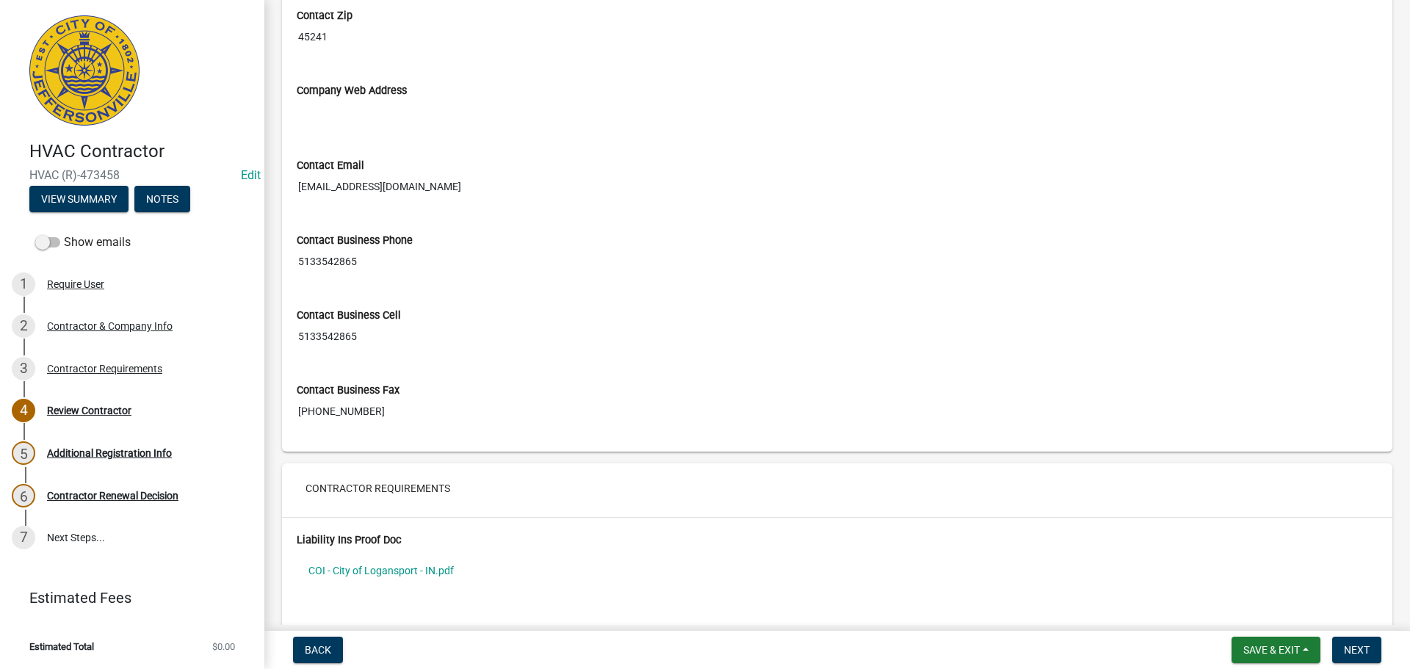
scroll to position [817, 0]
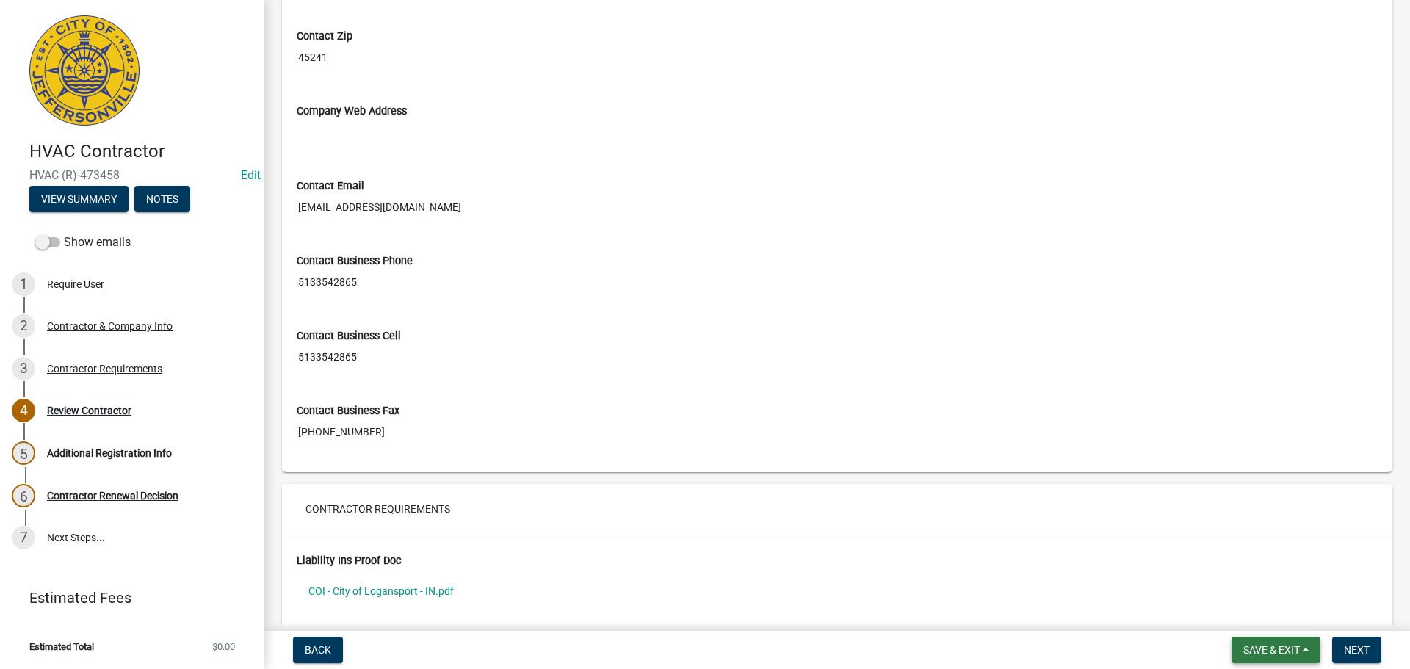
click at [1255, 648] on span "Save & Exit" at bounding box center [1271, 650] width 57 height 12
click at [1253, 614] on button "Save & Exit" at bounding box center [1262, 611] width 118 height 35
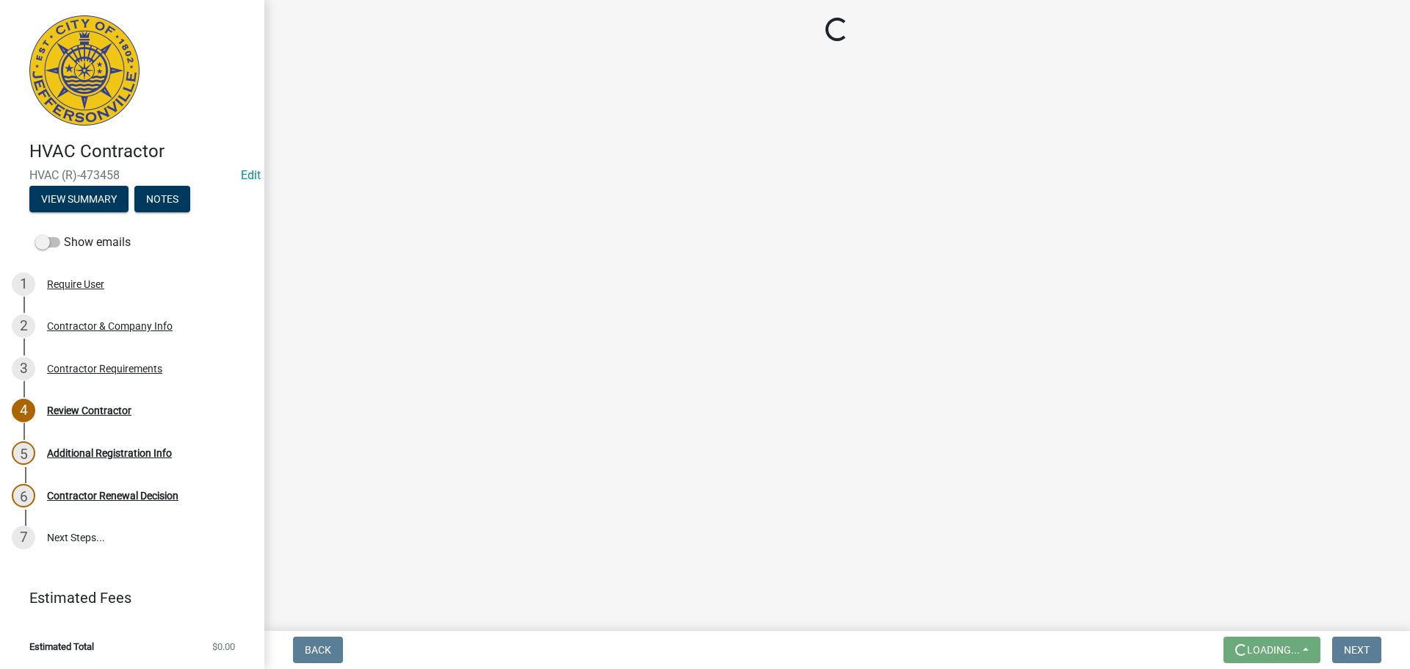
scroll to position [0, 0]
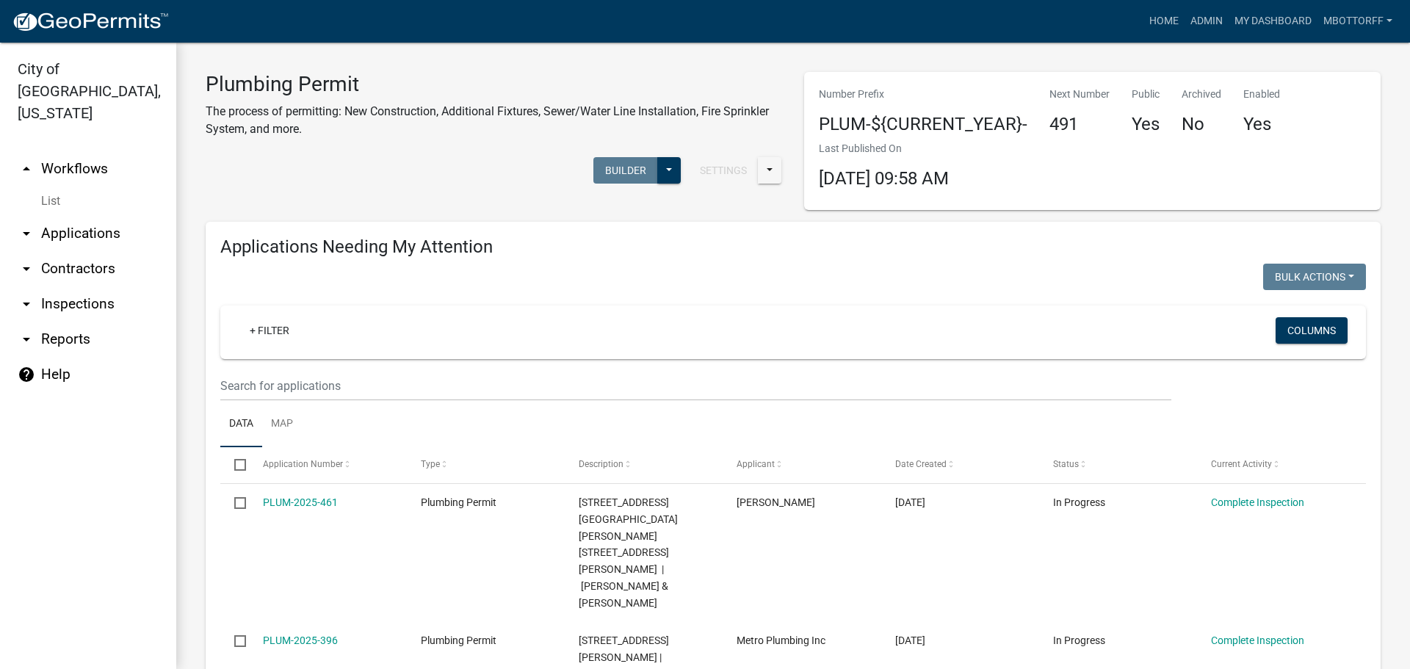
click at [87, 216] on link "arrow_drop_down Applications" at bounding box center [88, 233] width 176 height 35
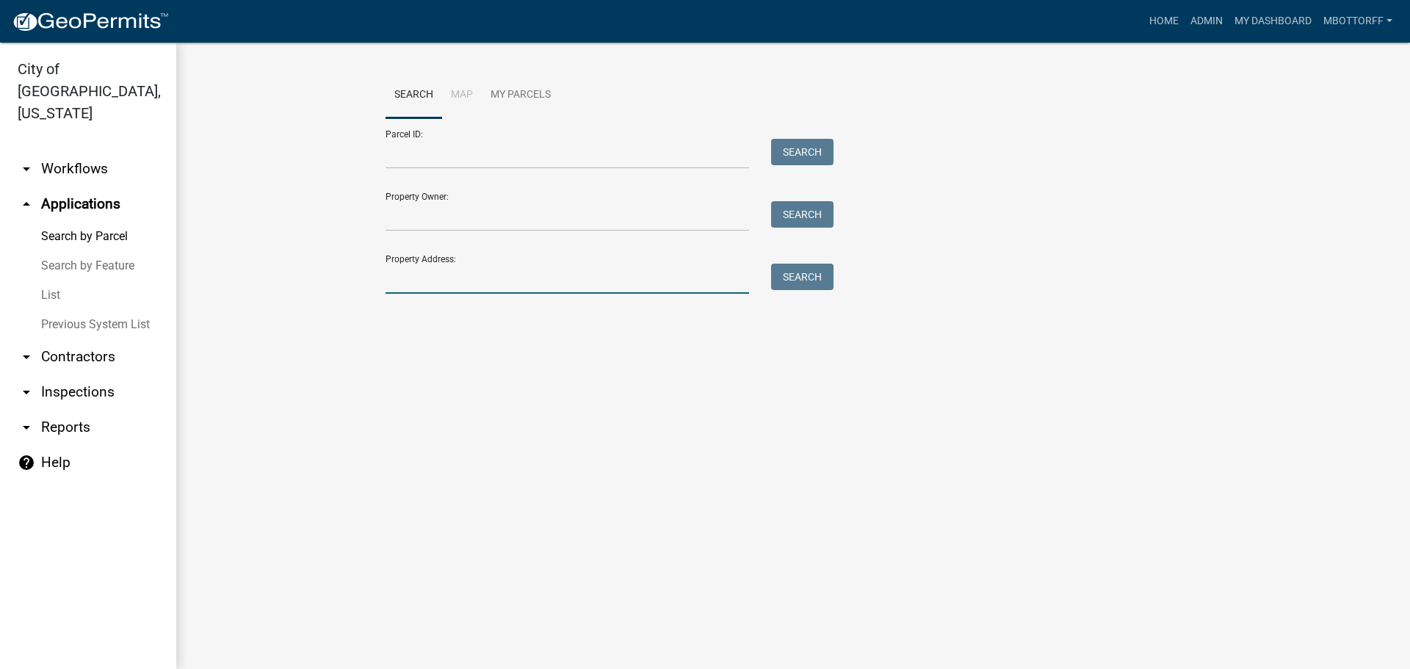
drag, startPoint x: 435, startPoint y: 281, endPoint x: 430, endPoint y: 275, distance: 7.9
click at [436, 280] on input "Property Address:" at bounding box center [568, 279] width 364 height 30
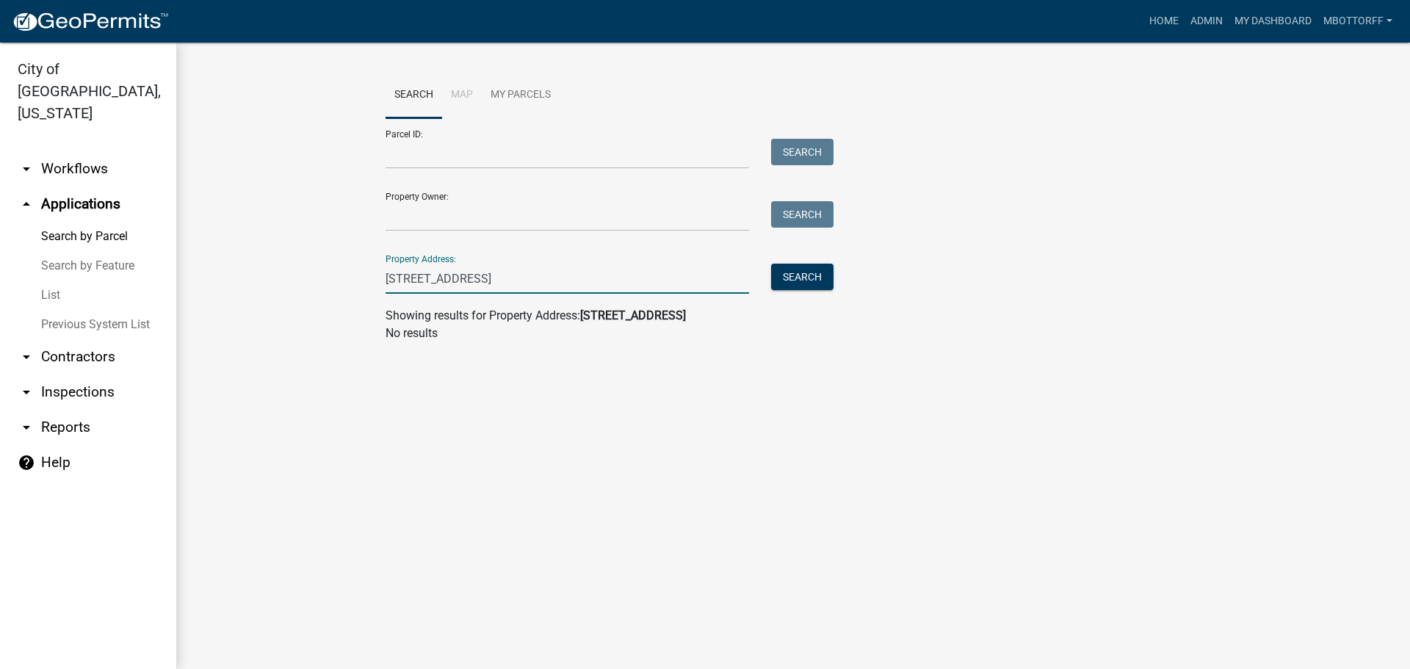
click at [401, 275] on input "322 SPRING STREET" at bounding box center [568, 279] width 364 height 30
type input "332 SPRING STREET"
click at [806, 274] on button "Search" at bounding box center [802, 277] width 62 height 26
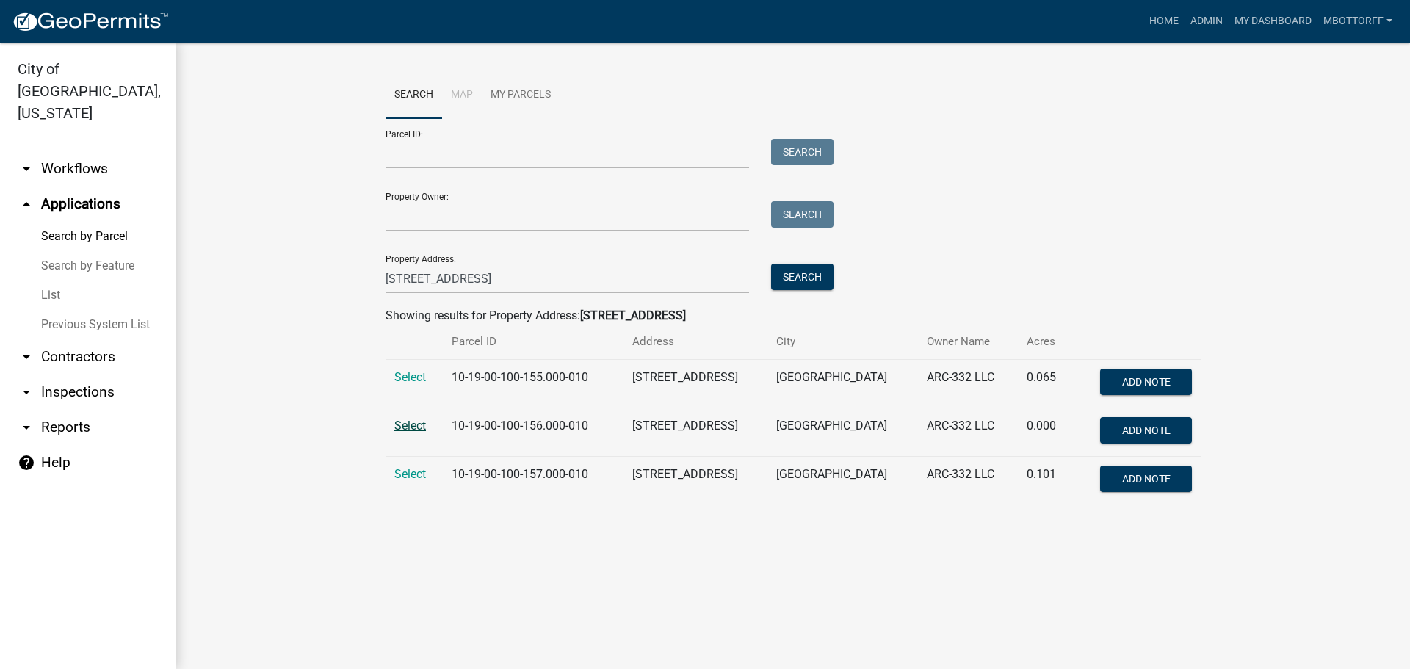
click at [419, 425] on span "Select" at bounding box center [410, 426] width 32 height 14
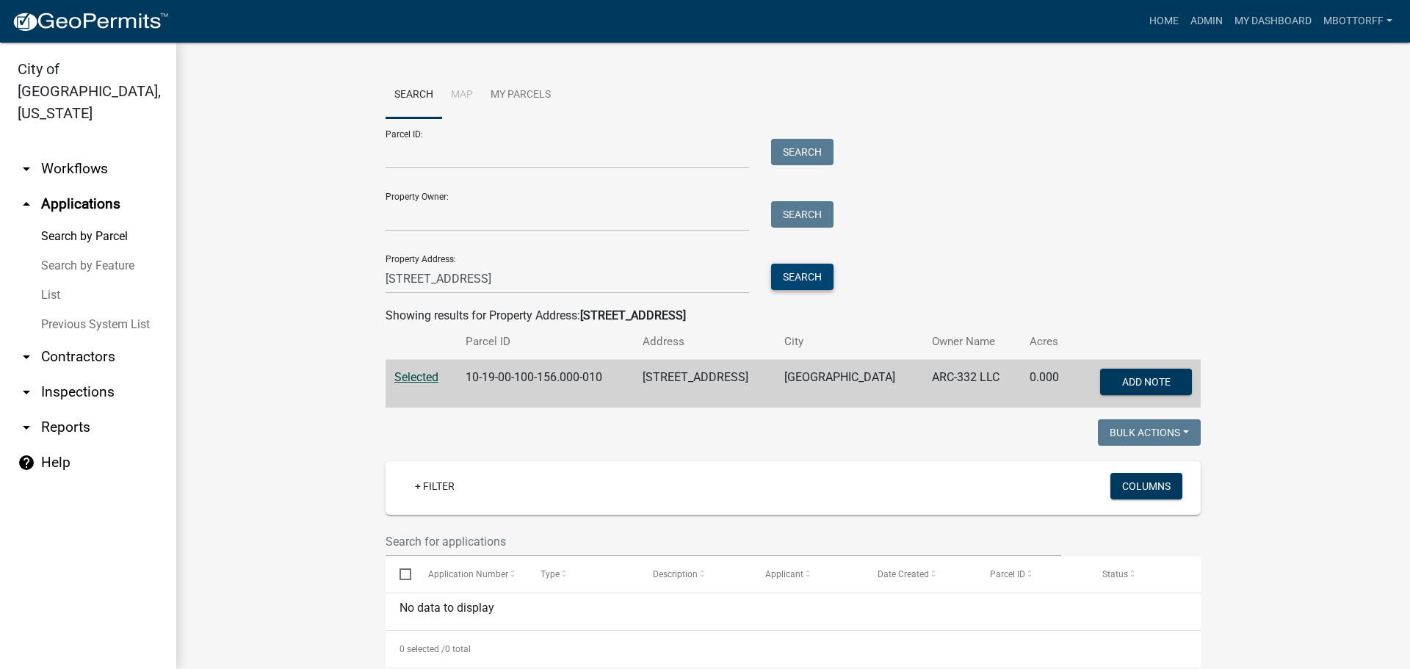
click at [801, 272] on button "Search" at bounding box center [802, 277] width 62 height 26
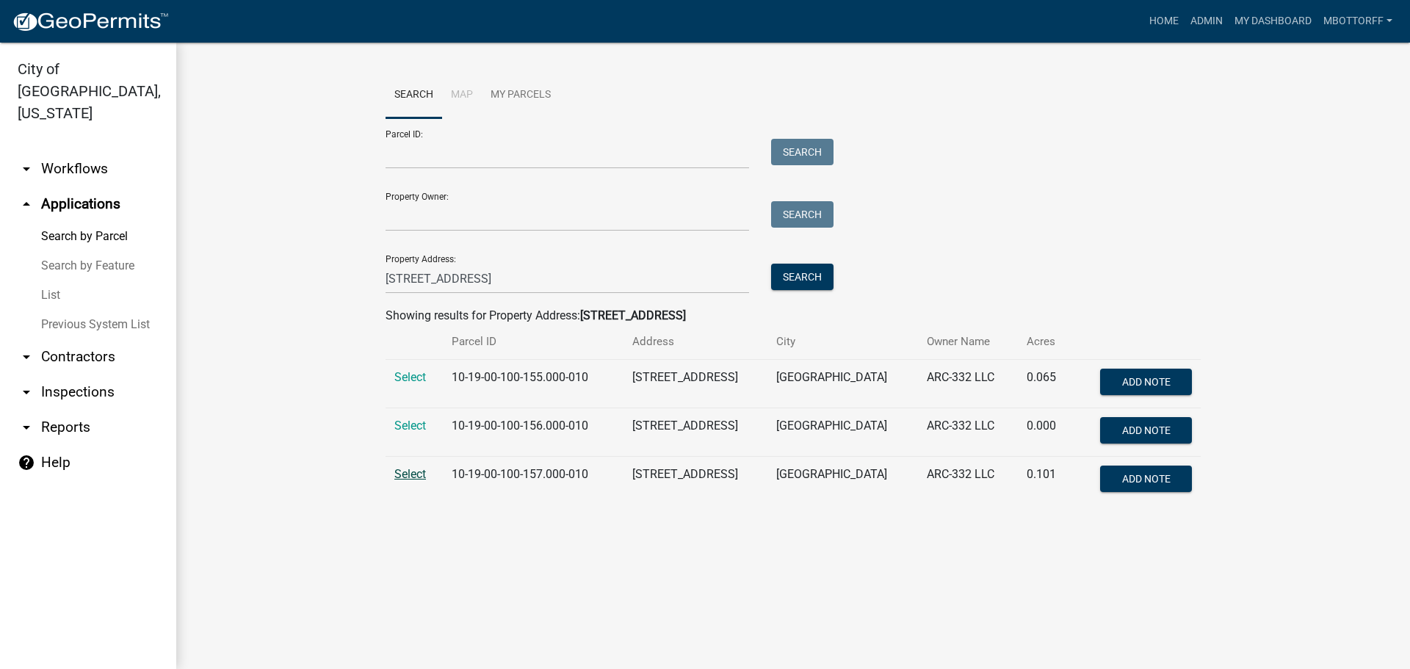
click at [405, 475] on span "Select" at bounding box center [410, 474] width 32 height 14
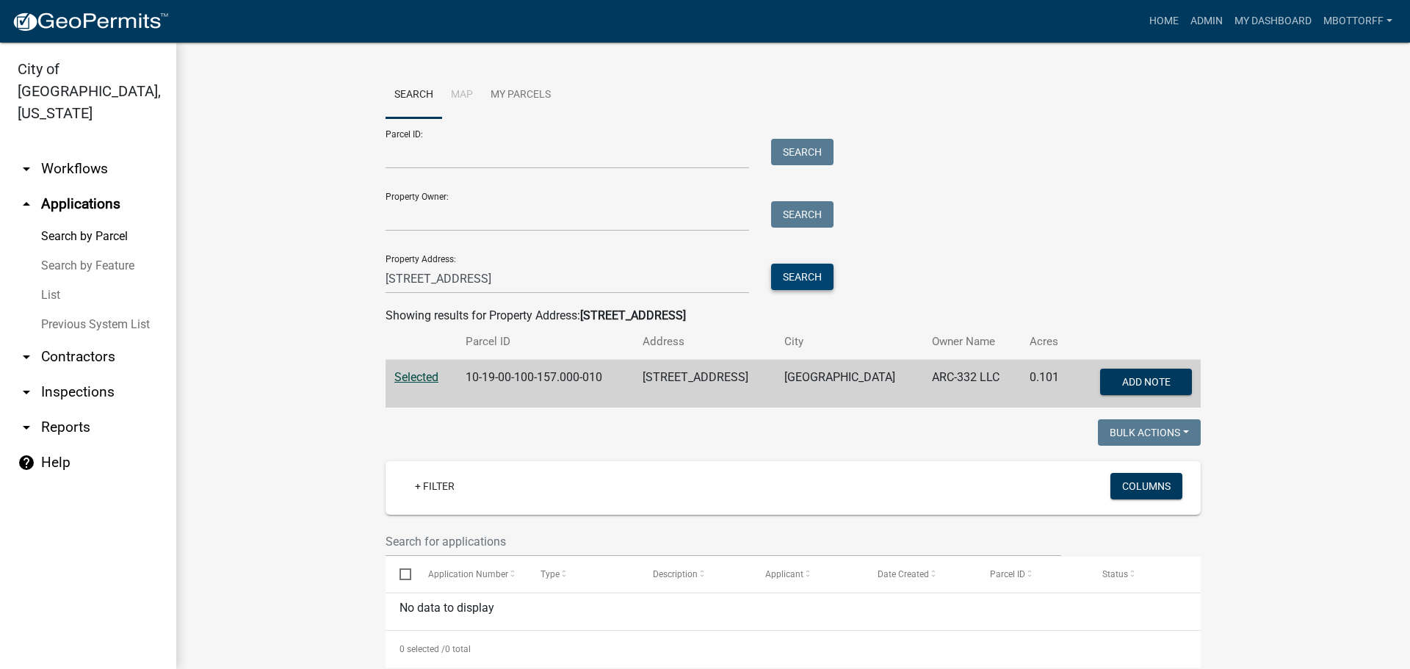
click at [793, 274] on button "Search" at bounding box center [802, 277] width 62 height 26
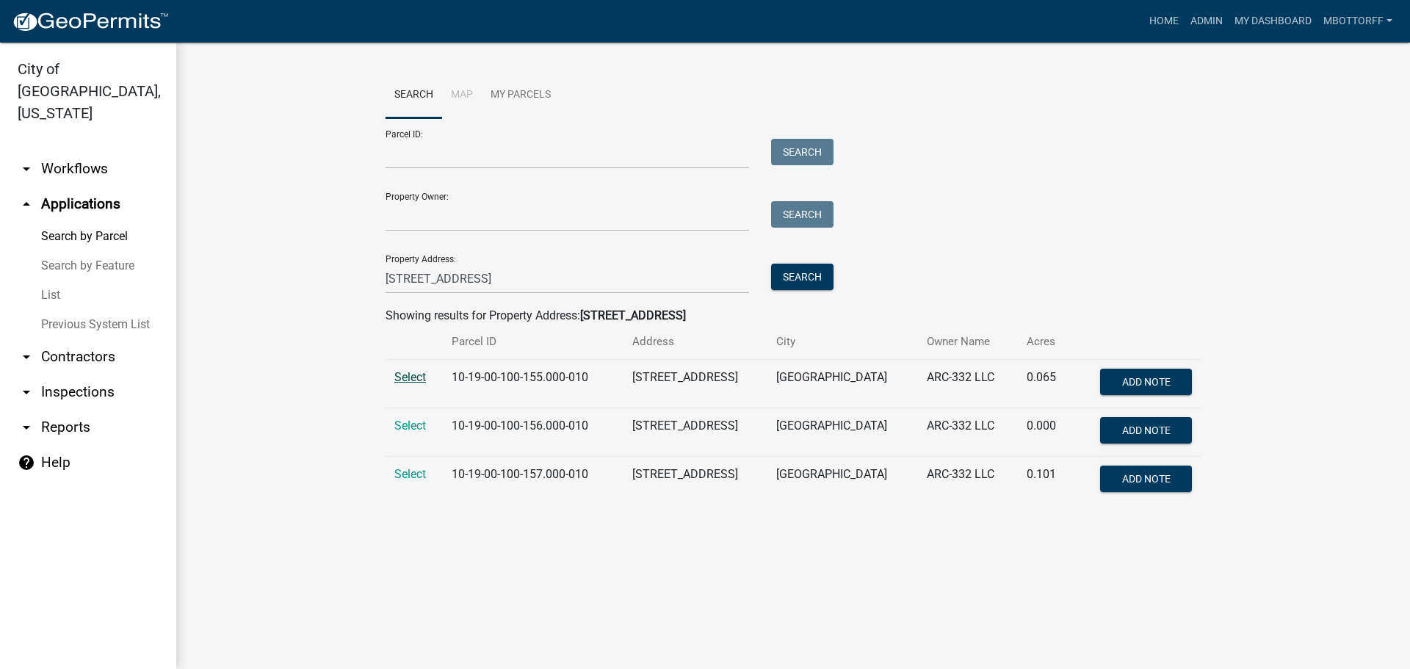
click at [410, 377] on span "Select" at bounding box center [410, 377] width 32 height 14
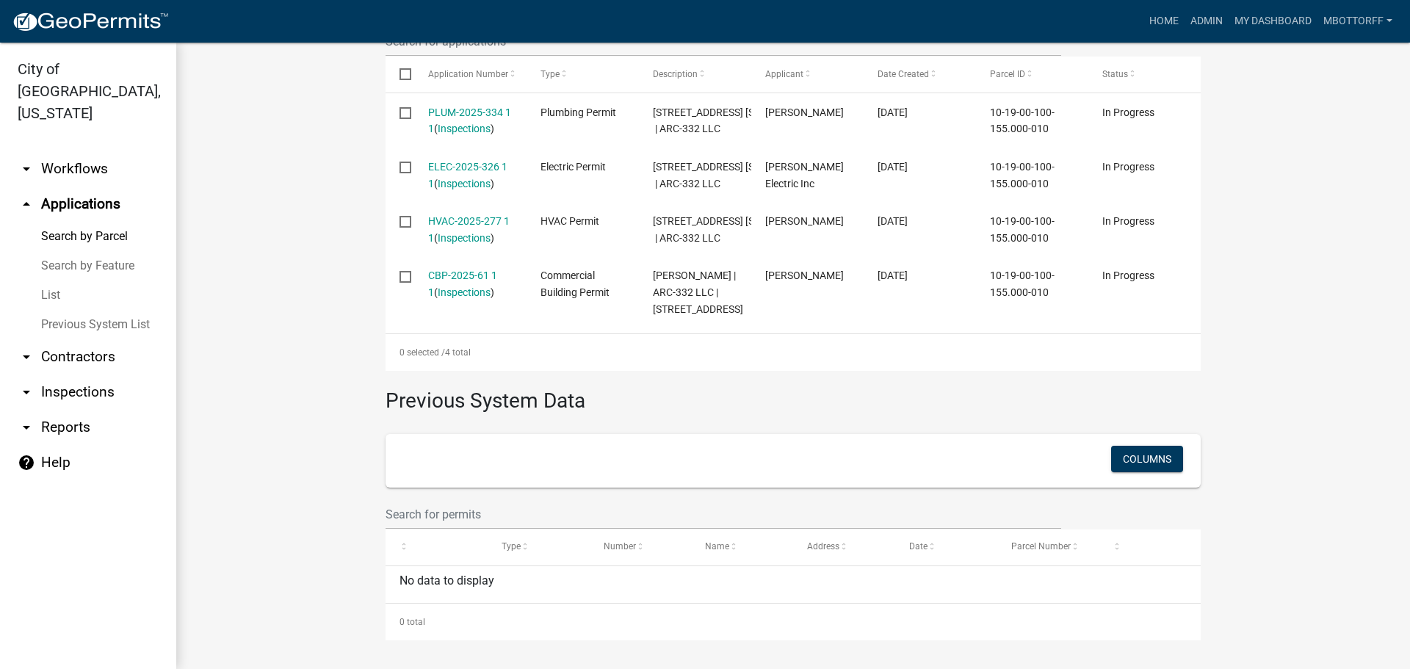
scroll to position [588, 0]
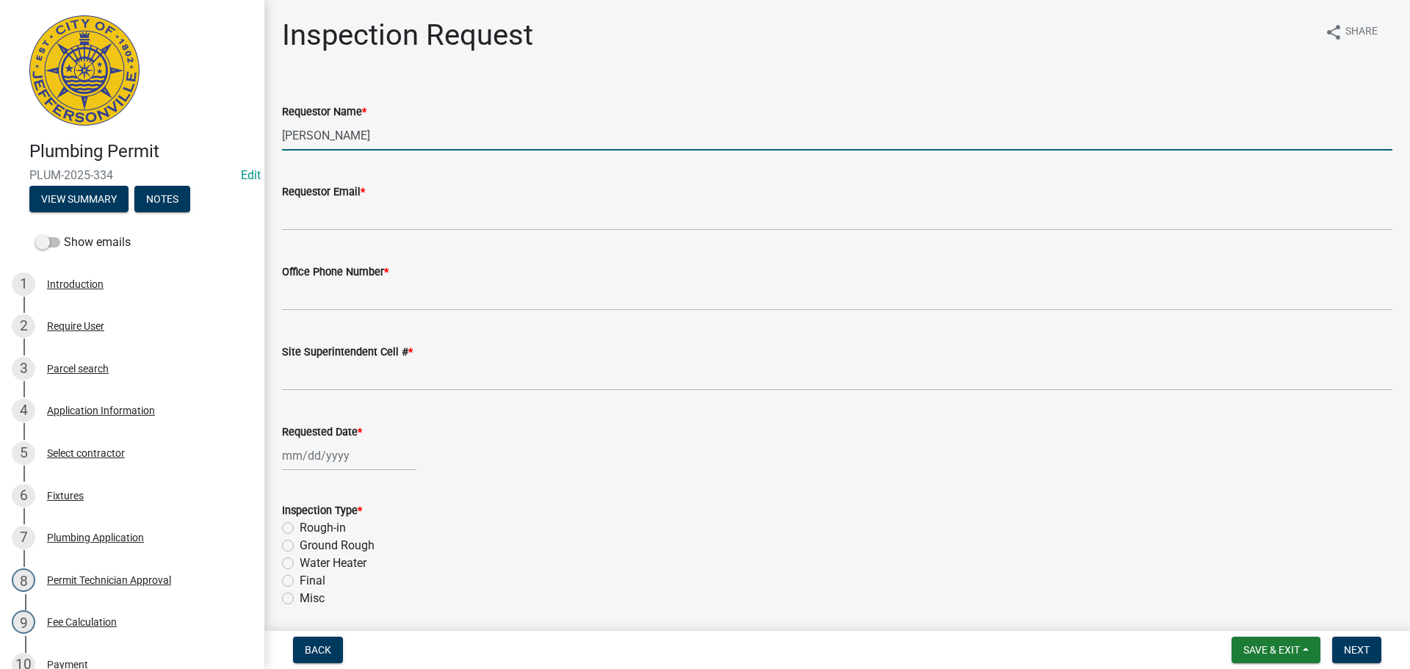
drag, startPoint x: 380, startPoint y: 138, endPoint x: 0, endPoint y: 16, distance: 398.8
click at [0, 50] on div "Plumbing Permit PLUM-2025-334 Edit View Summary Notes Show emails 1 Introductio…" at bounding box center [705, 334] width 1410 height 669
type input "JASON"
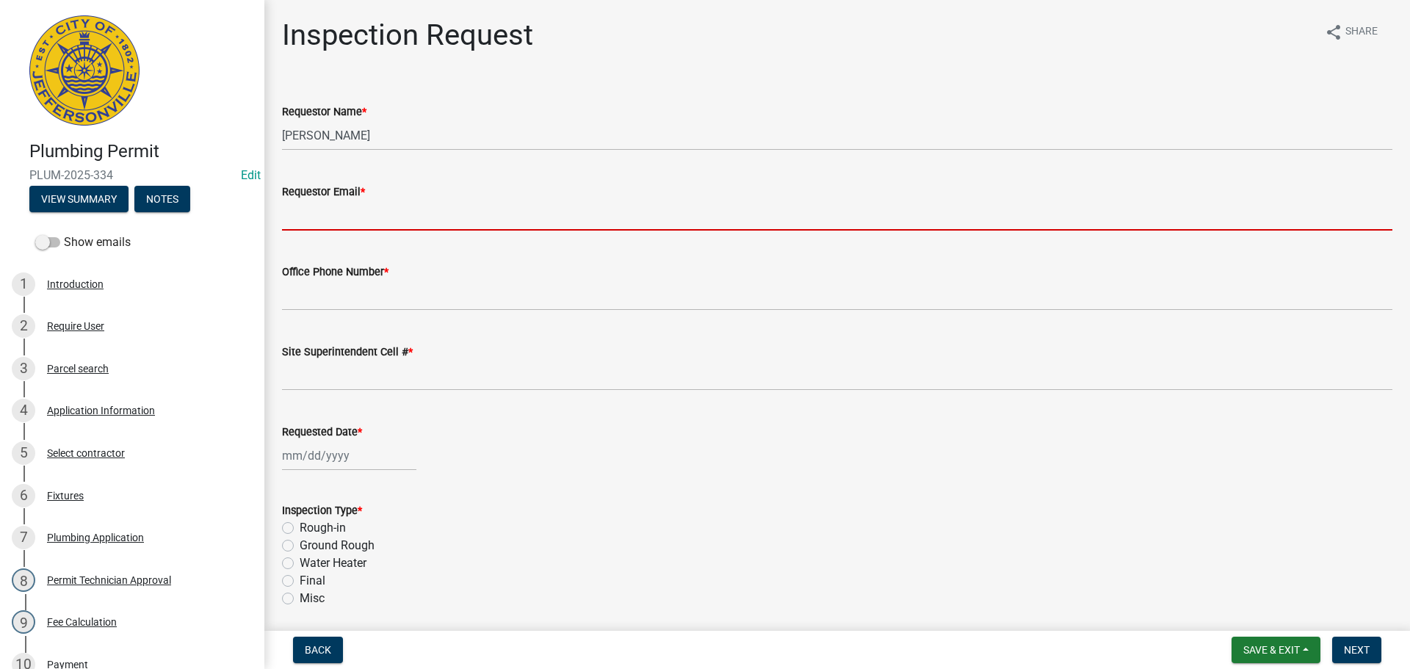
click at [319, 214] on input "Requestor Email *" at bounding box center [837, 216] width 1111 height 30
type input "mbottorff@cityofjeff.net"
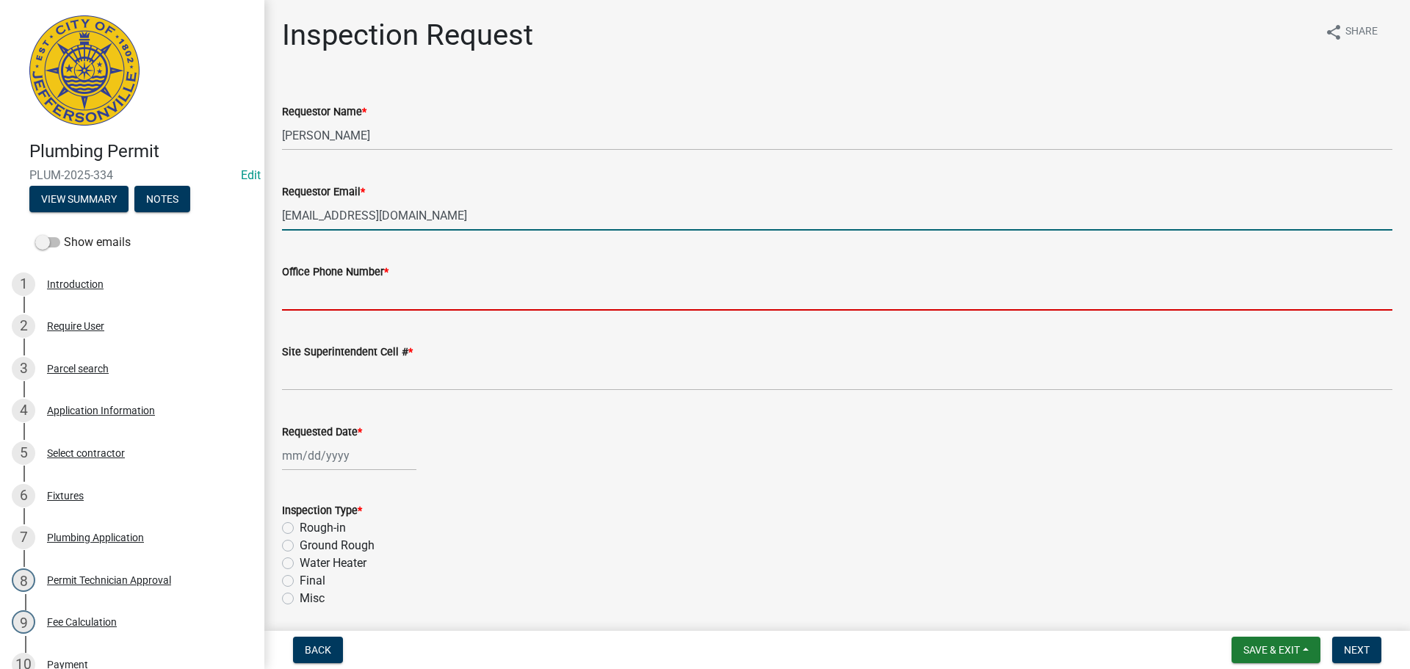
click at [314, 297] on input "Office Phone Number *" at bounding box center [837, 296] width 1111 height 30
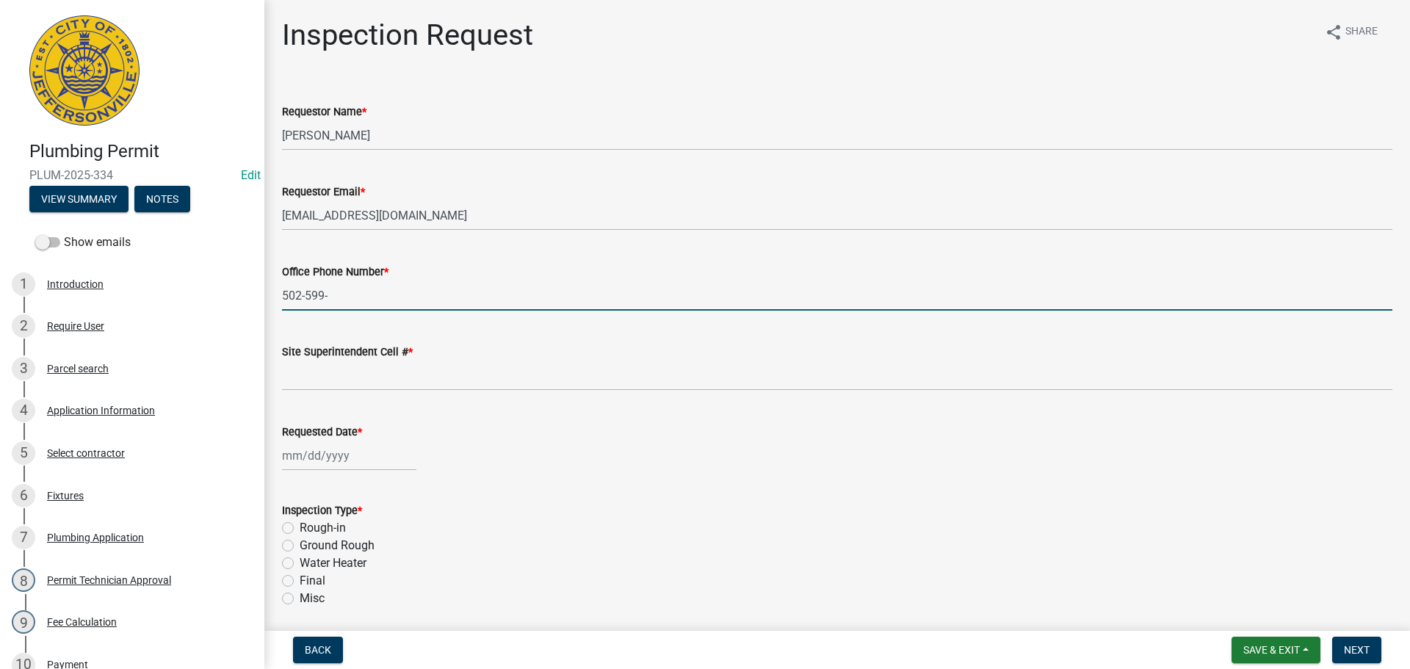
type input "502-599-5572"
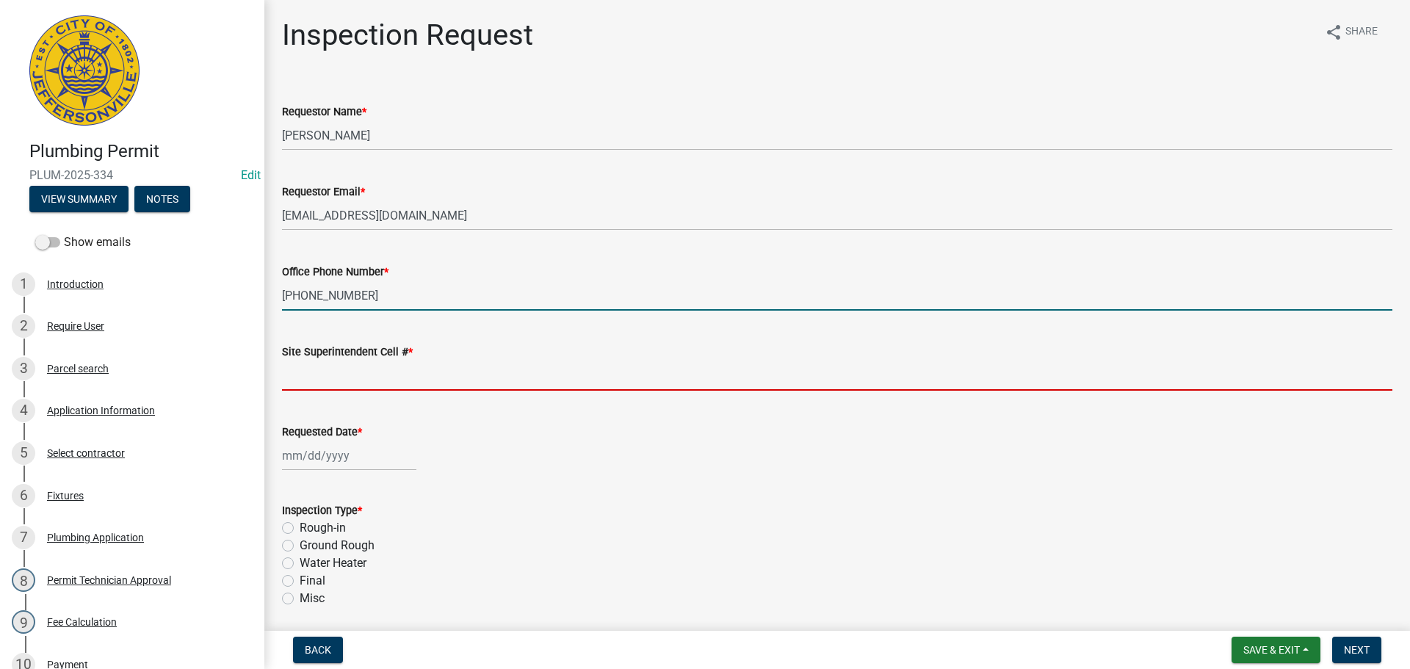
click at [345, 367] on input "Site Superintendent Cell # *" at bounding box center [837, 376] width 1111 height 30
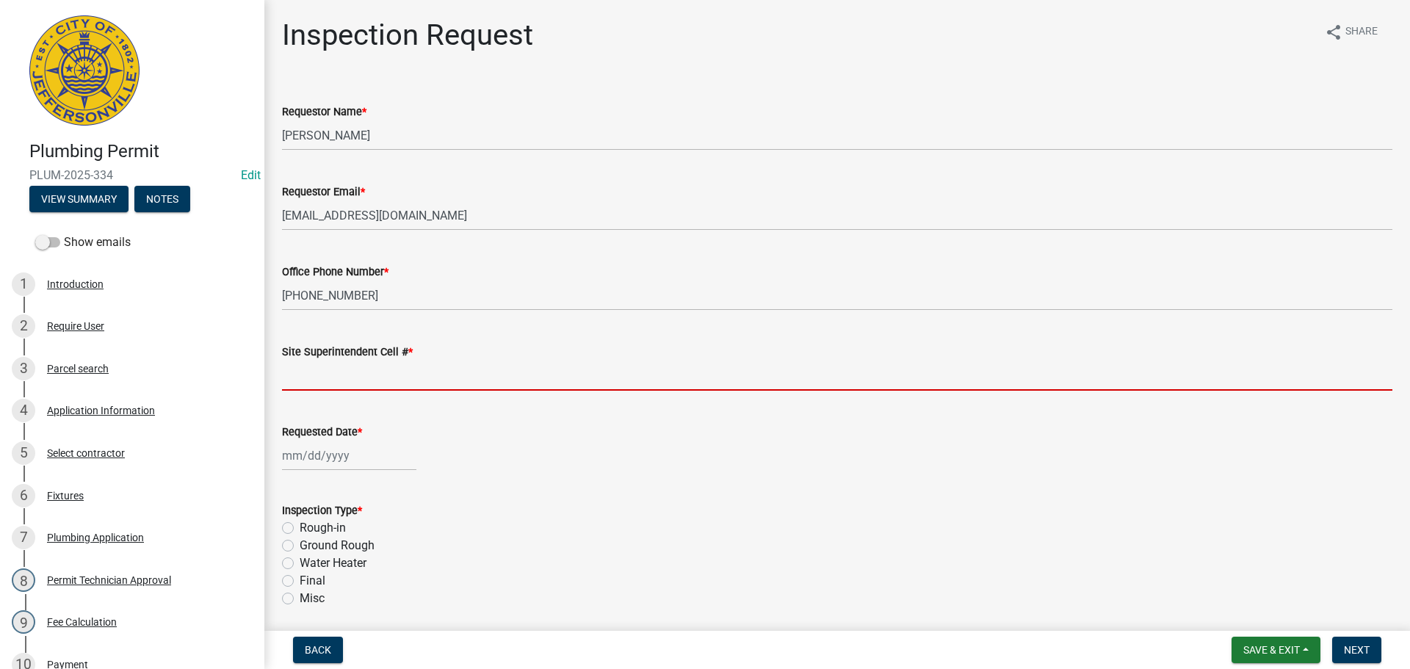
type input "SAME"
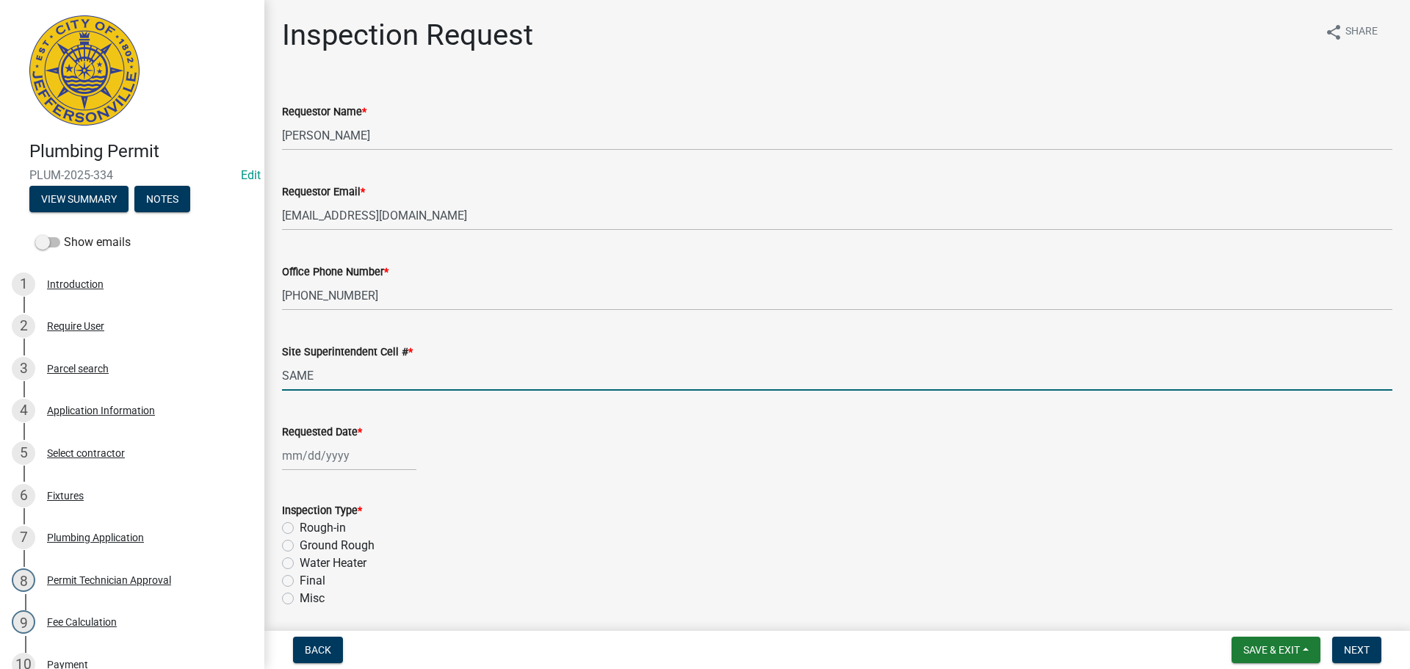
select select "9"
select select "2025"
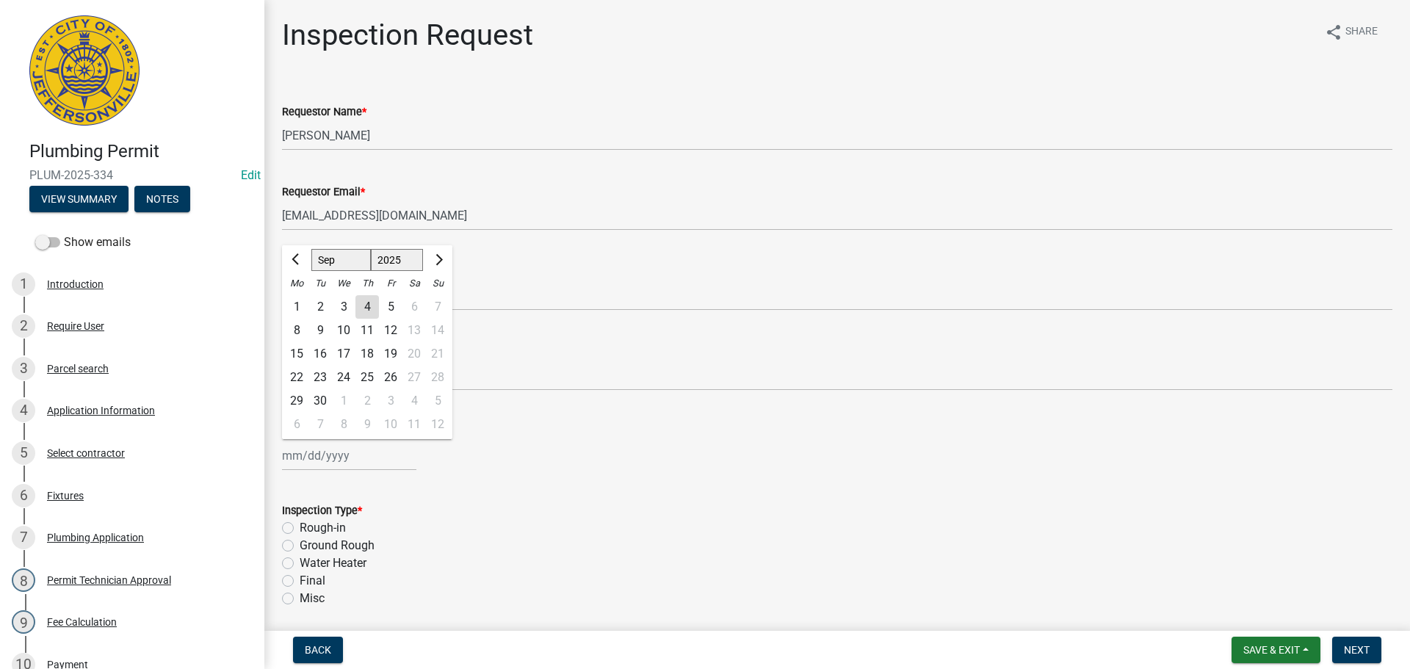
click at [325, 463] on div "Jan Feb Mar Apr May Jun Jul Aug Sep Oct Nov Dec 1525 1526 1527 1528 1529 1530 1…" at bounding box center [349, 456] width 134 height 30
click at [393, 306] on div "5" at bounding box center [391, 307] width 24 height 24
type input "09/05/2025"
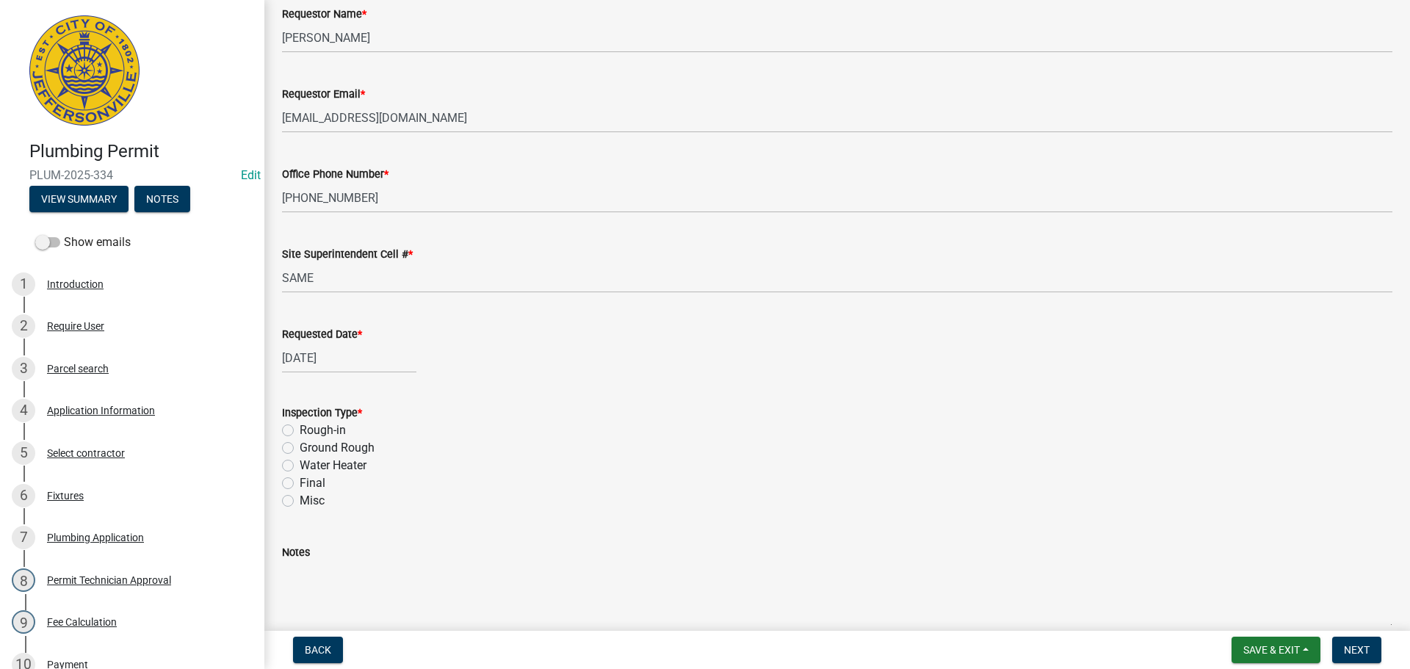
scroll to position [172, 0]
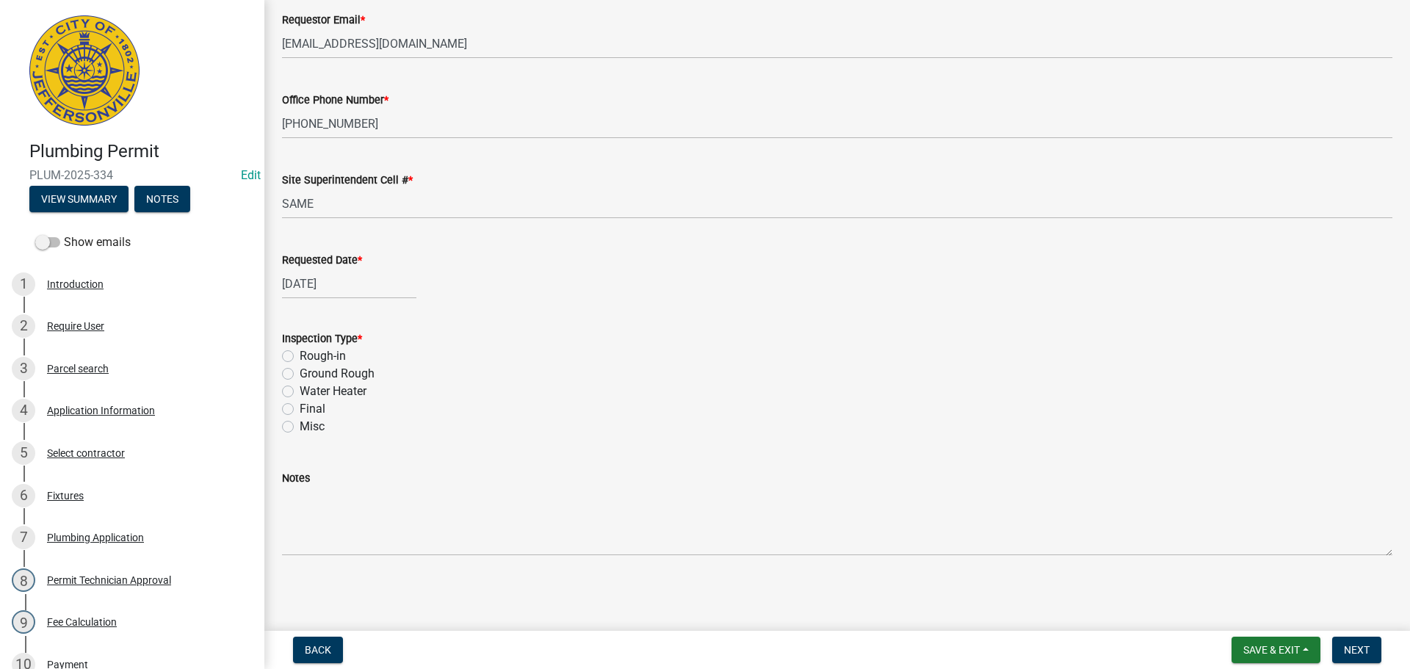
drag, startPoint x: 292, startPoint y: 408, endPoint x: 358, endPoint y: 434, distance: 71.2
click at [300, 407] on label "Final" at bounding box center [313, 409] width 26 height 18
click at [300, 407] on input "Final" at bounding box center [305, 405] width 10 height 10
radio input "true"
click at [1355, 648] on span "Next" at bounding box center [1357, 650] width 26 height 12
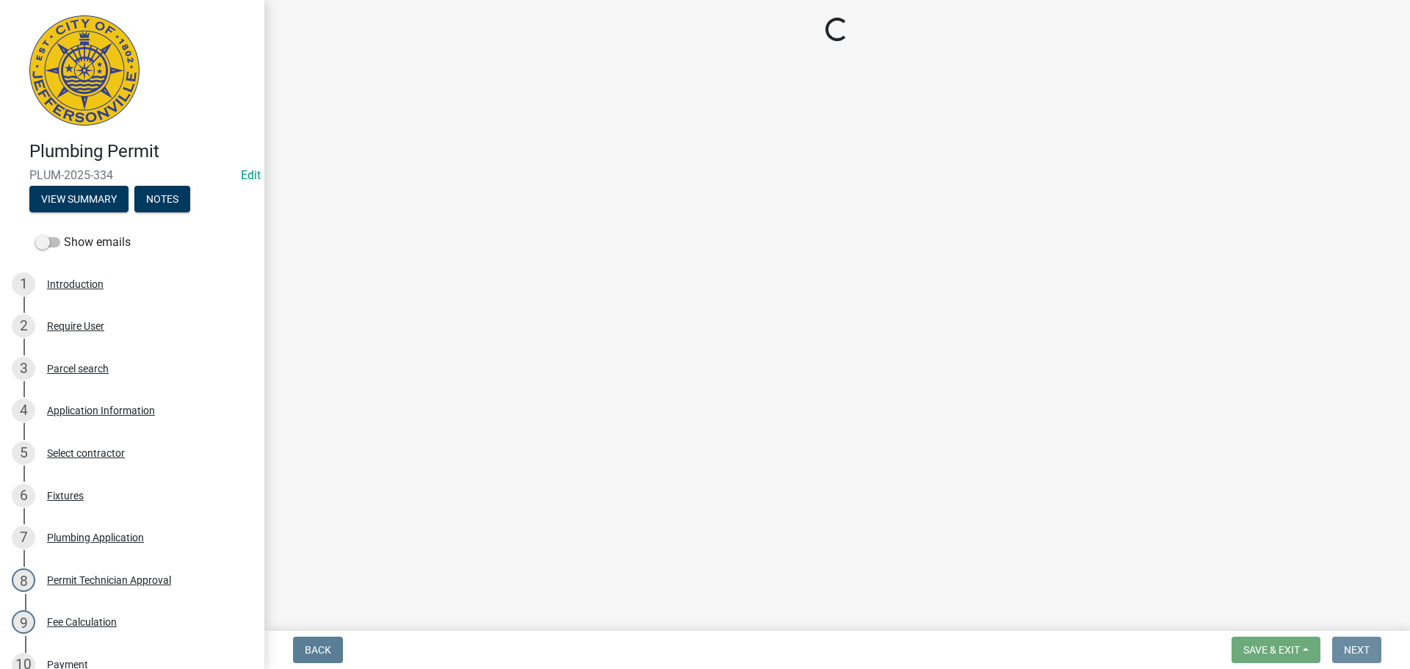
scroll to position [0, 0]
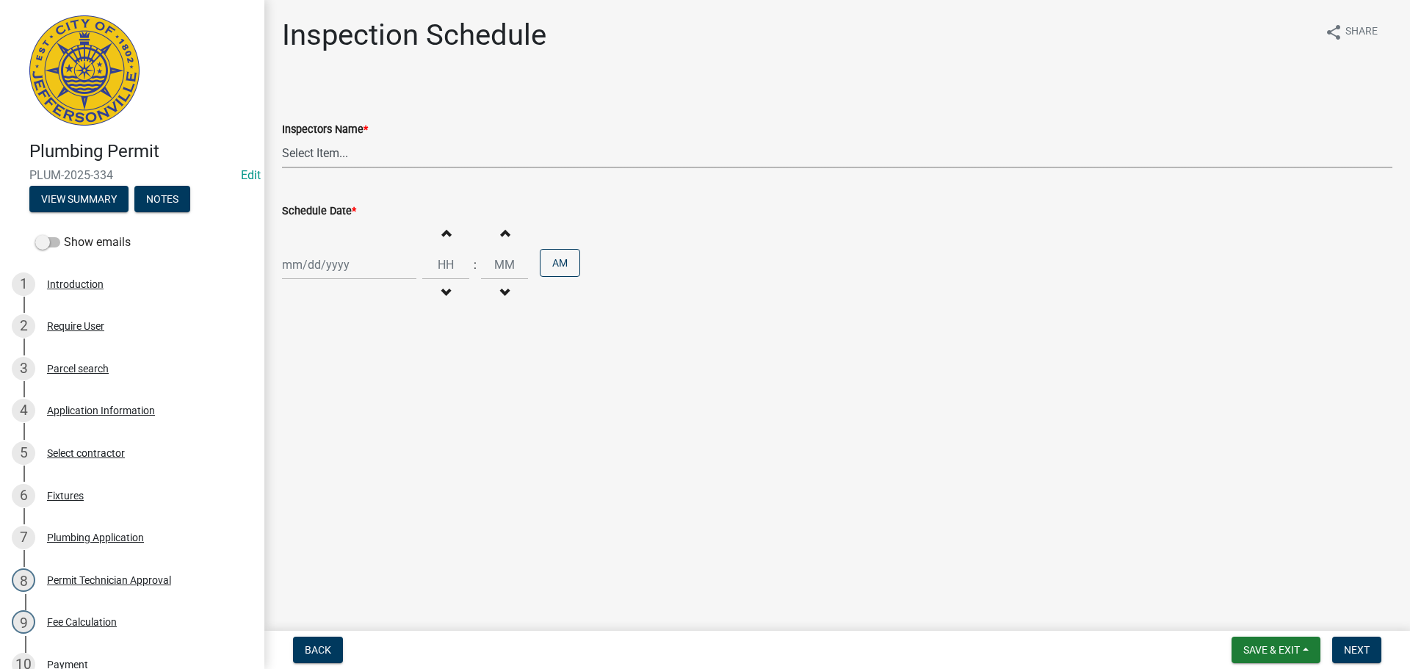
click at [317, 154] on select "Select Item... jramsey (Jeremy Ramsey) MaryFrey (Mary Frey) mkruer (Mike Kruer)…" at bounding box center [837, 153] width 1111 height 30
select select "13c97fbc-c819-4cee-844a-0db3d3c4db95"
click at [282, 138] on select "Select Item... jramsey (Jeremy Ramsey) MaryFrey (Mary Frey) mkruer (Mike Kruer)…" at bounding box center [837, 153] width 1111 height 30
click at [311, 254] on div at bounding box center [349, 265] width 134 height 30
select select "9"
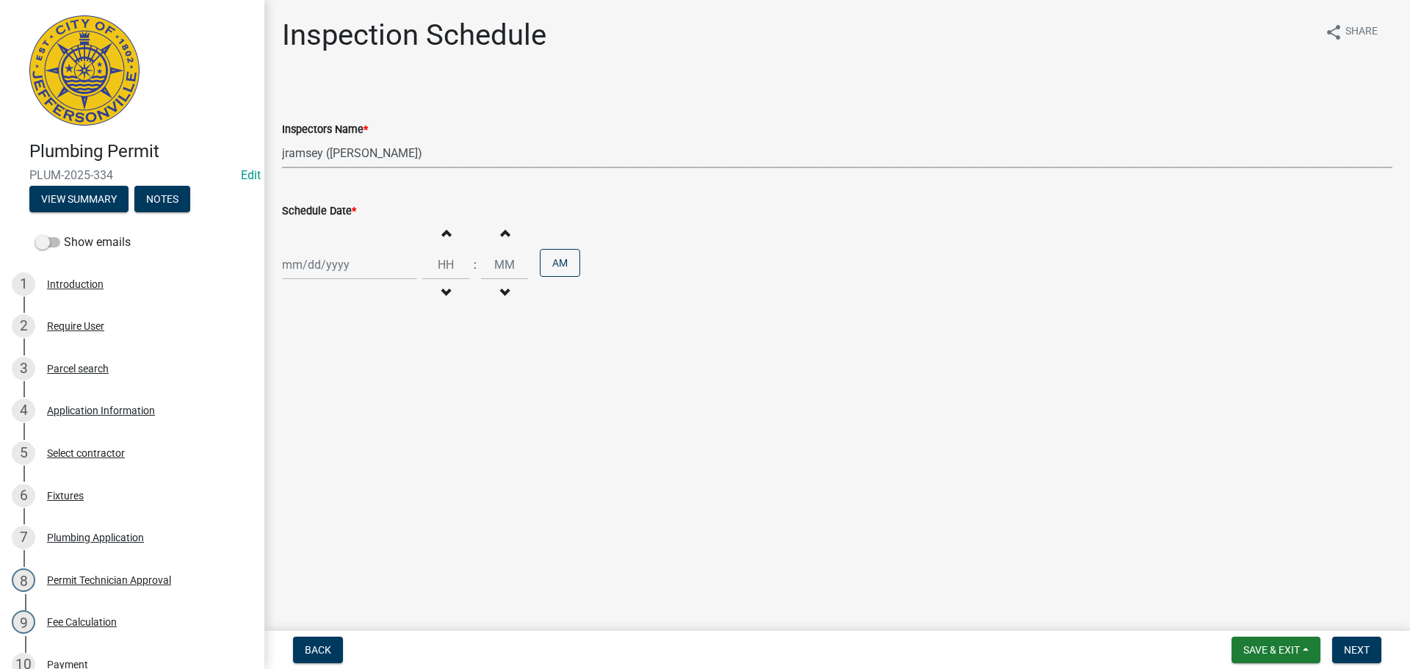
select select "2025"
click at [352, 263] on input "Schedule Date *" at bounding box center [349, 265] width 134 height 30
drag, startPoint x: 623, startPoint y: 412, endPoint x: 505, endPoint y: 364, distance: 127.8
click at [622, 412] on main "Inspection Schedule share Share Inspectors Name * Select Item... jramsey (Jerem…" at bounding box center [837, 312] width 1146 height 625
click at [368, 270] on div at bounding box center [349, 265] width 134 height 30
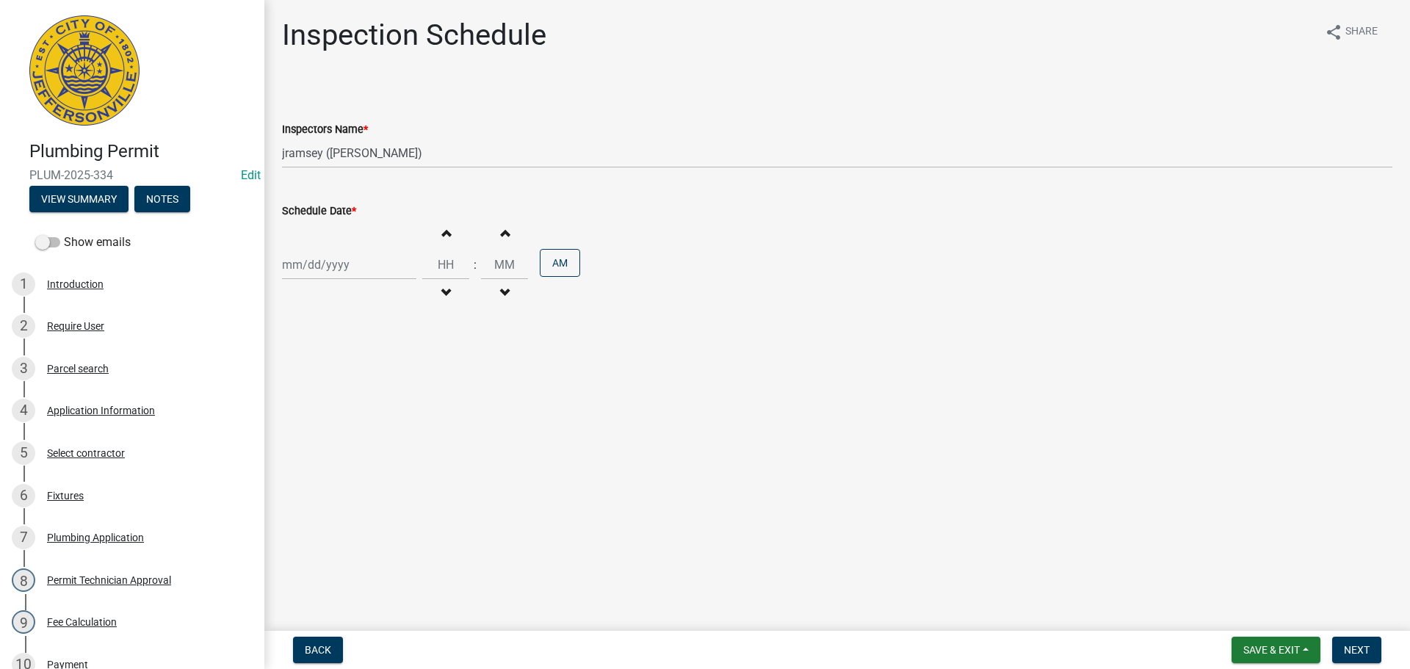
select select "9"
select select "2025"
click at [391, 341] on div "5" at bounding box center [391, 343] width 24 height 24
type input "[DATE]"
click at [449, 259] on input "Hours" at bounding box center [445, 265] width 47 height 30
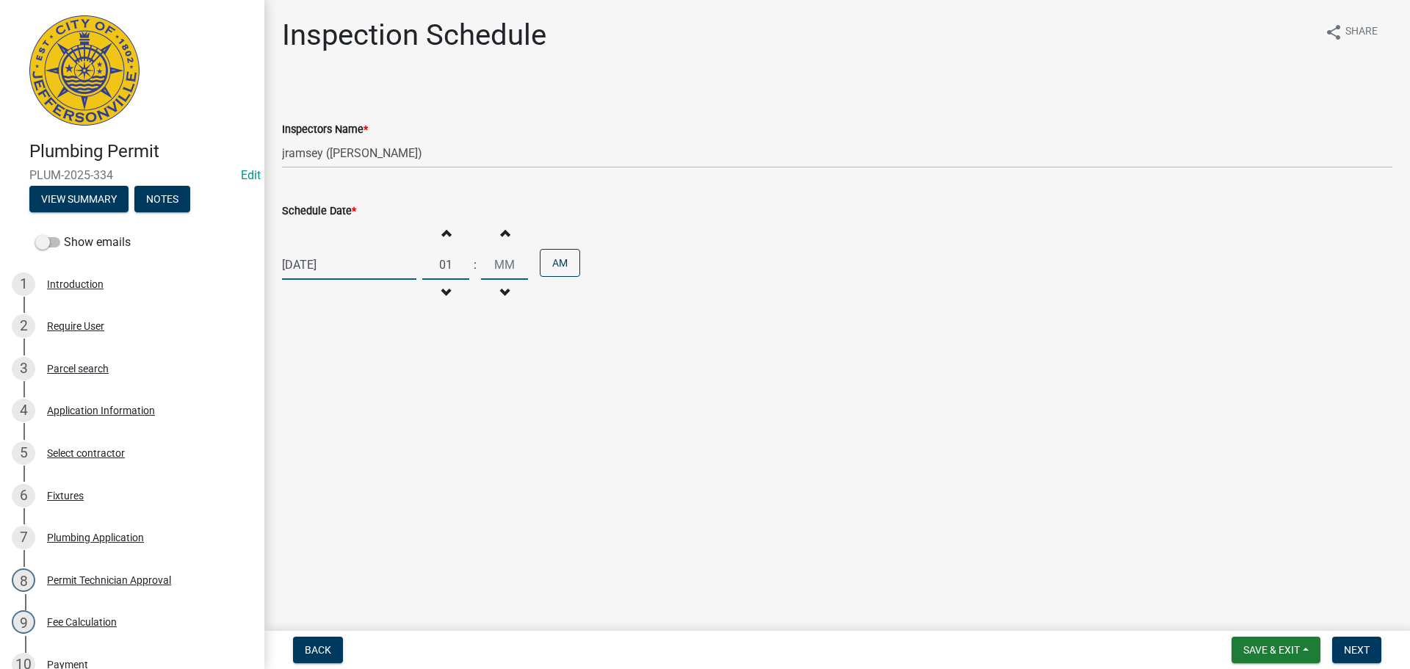
type input "01"
type input "00"
drag, startPoint x: 541, startPoint y: 265, endPoint x: 566, endPoint y: 283, distance: 30.6
click at [546, 267] on button "AM" at bounding box center [560, 263] width 40 height 28
click at [1346, 650] on span "Next" at bounding box center [1357, 650] width 26 height 12
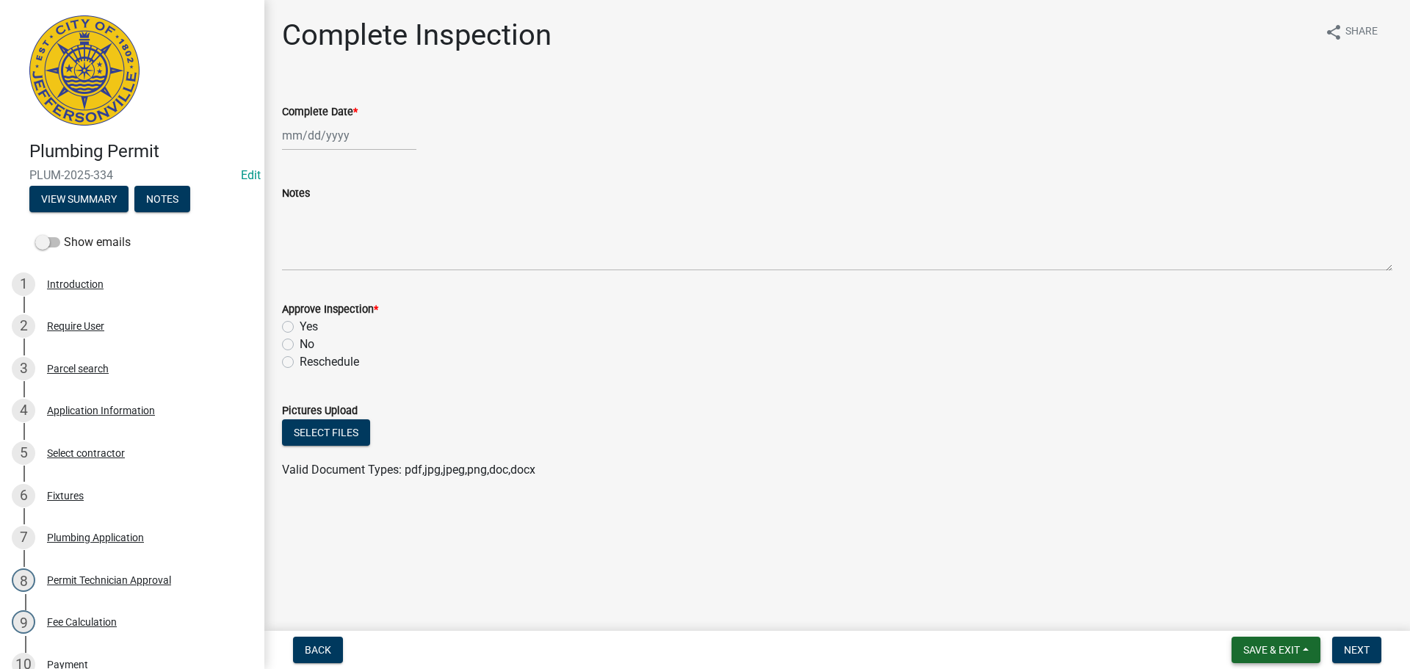
click at [1270, 646] on span "Save & Exit" at bounding box center [1271, 650] width 57 height 12
click at [1222, 602] on button "Save & Exit" at bounding box center [1262, 611] width 118 height 35
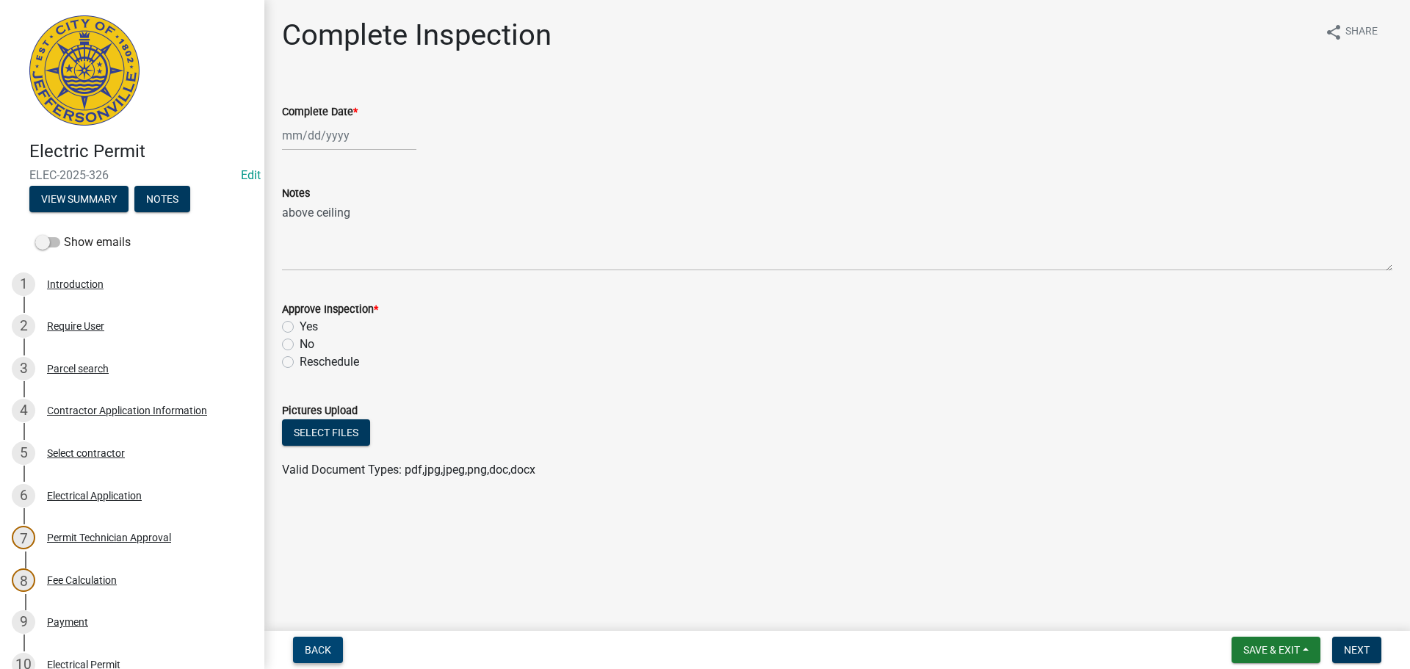
click at [307, 644] on span "Back" at bounding box center [318, 650] width 26 height 12
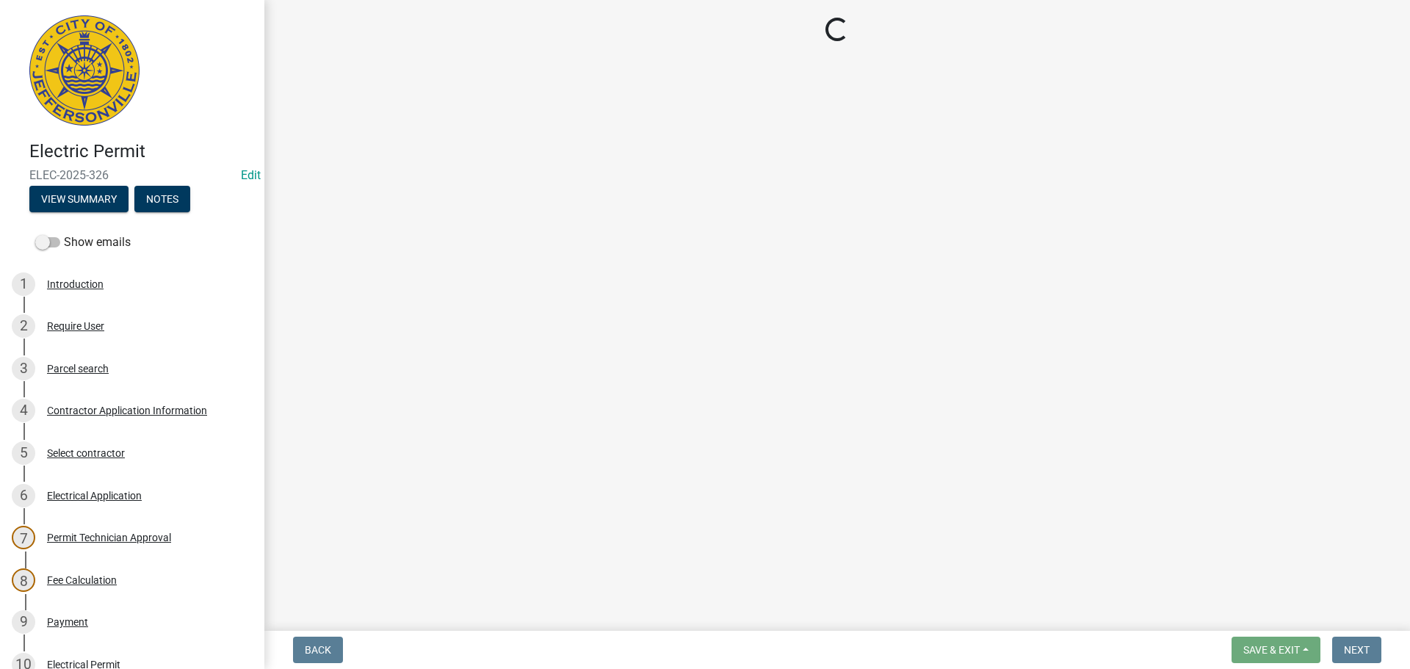
select select "7b0b9f25-f402-4148-9522-9b9b34b3e885"
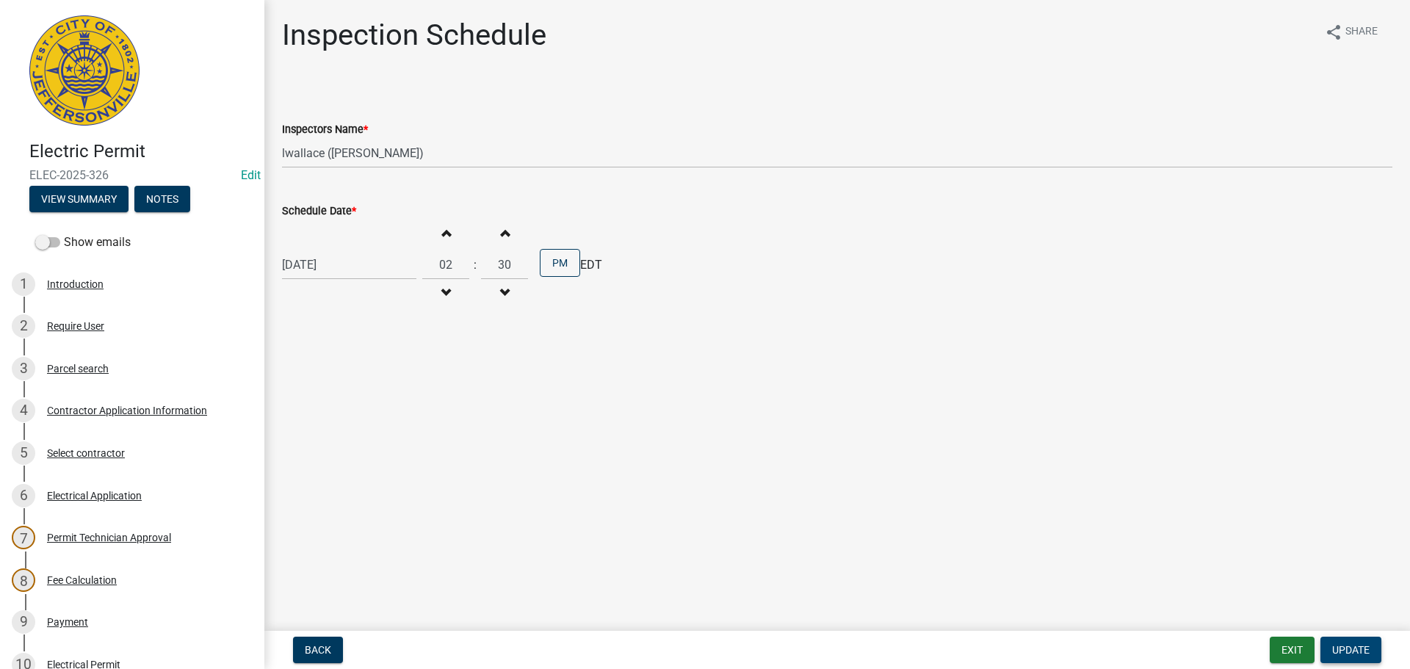
click at [1362, 651] on span "Update" at bounding box center [1350, 650] width 37 height 12
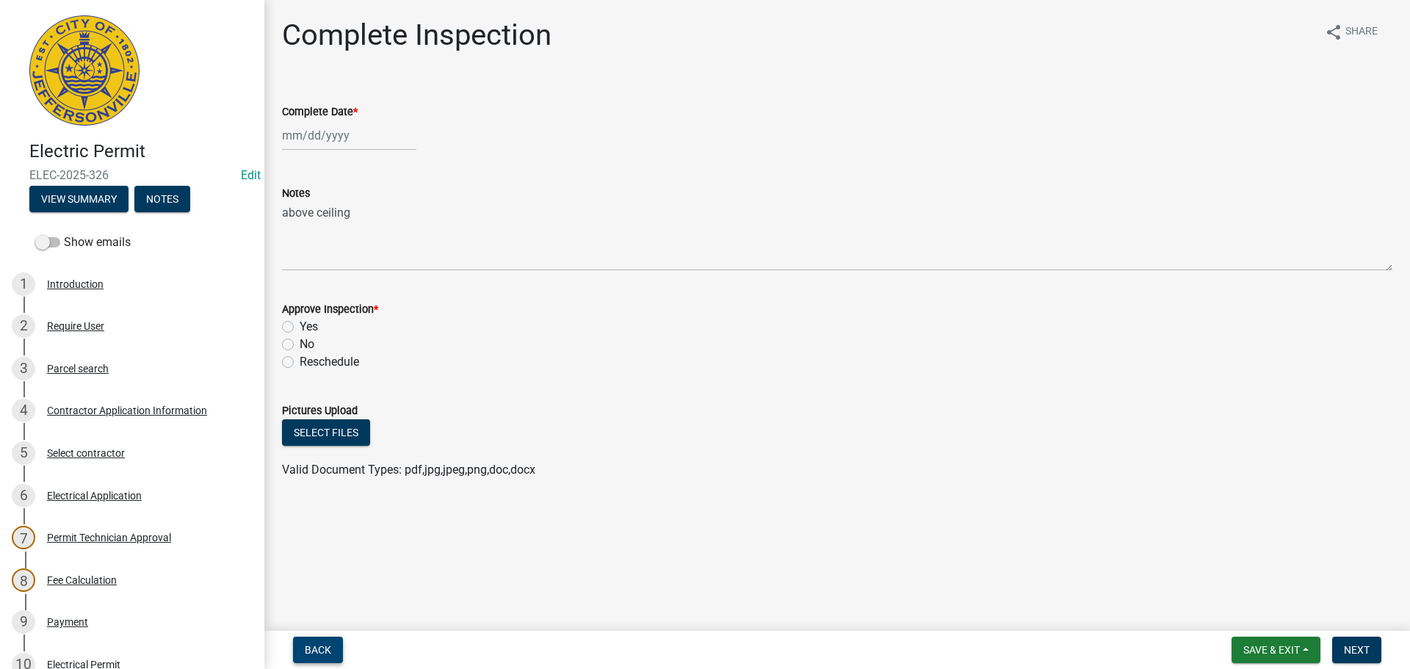
click at [311, 645] on span "Back" at bounding box center [318, 650] width 26 height 12
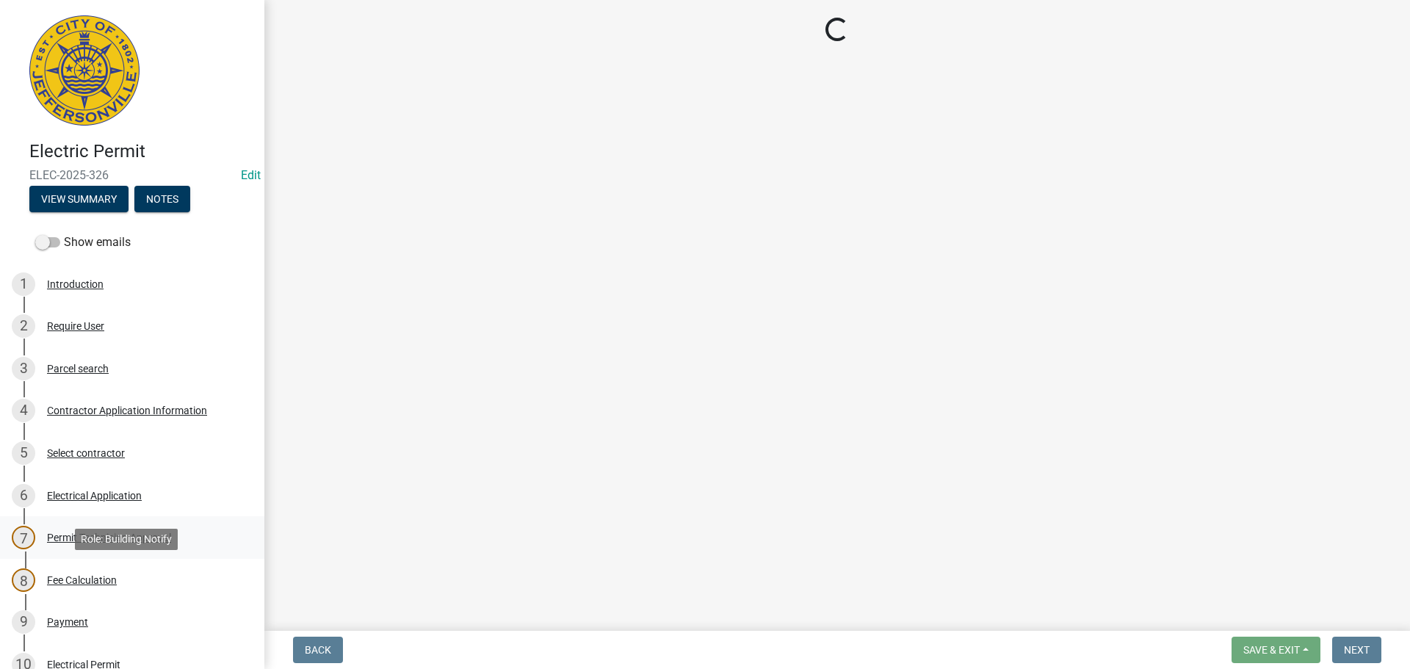
select select "7b0b9f25-f402-4148-9522-9b9b34b3e885"
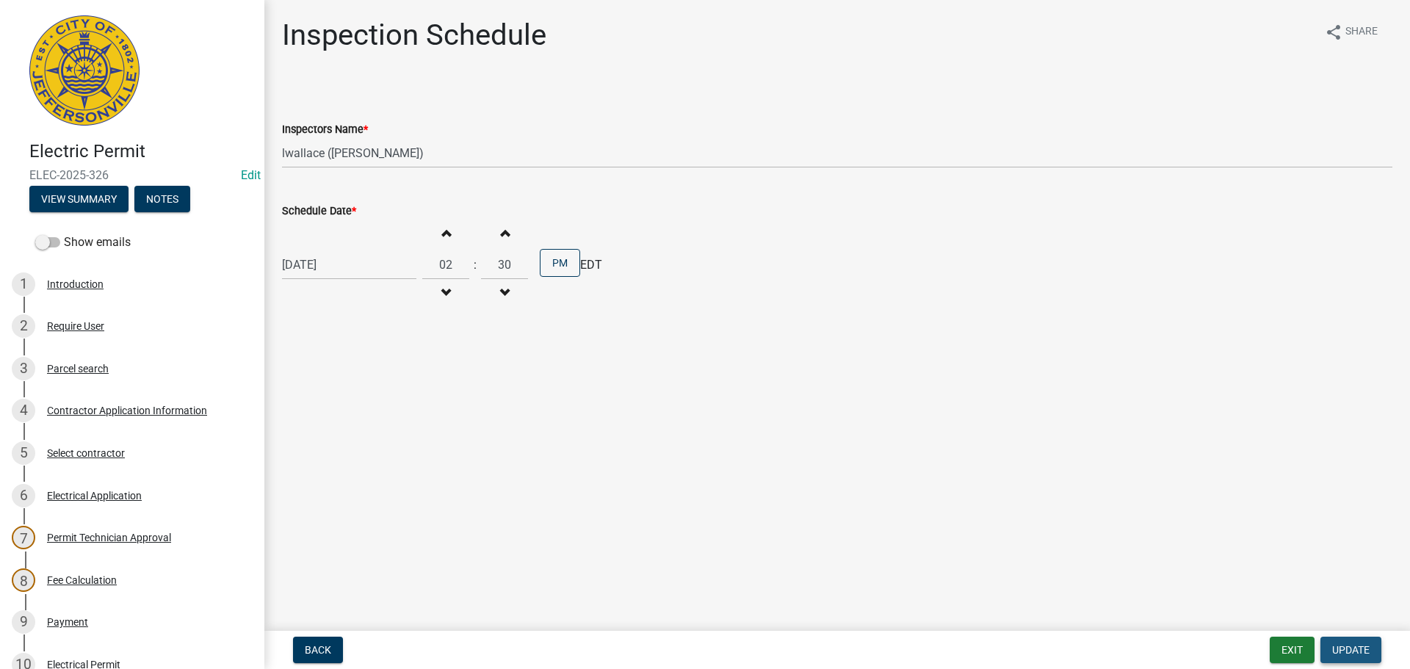
click at [1343, 651] on span "Update" at bounding box center [1350, 650] width 37 height 12
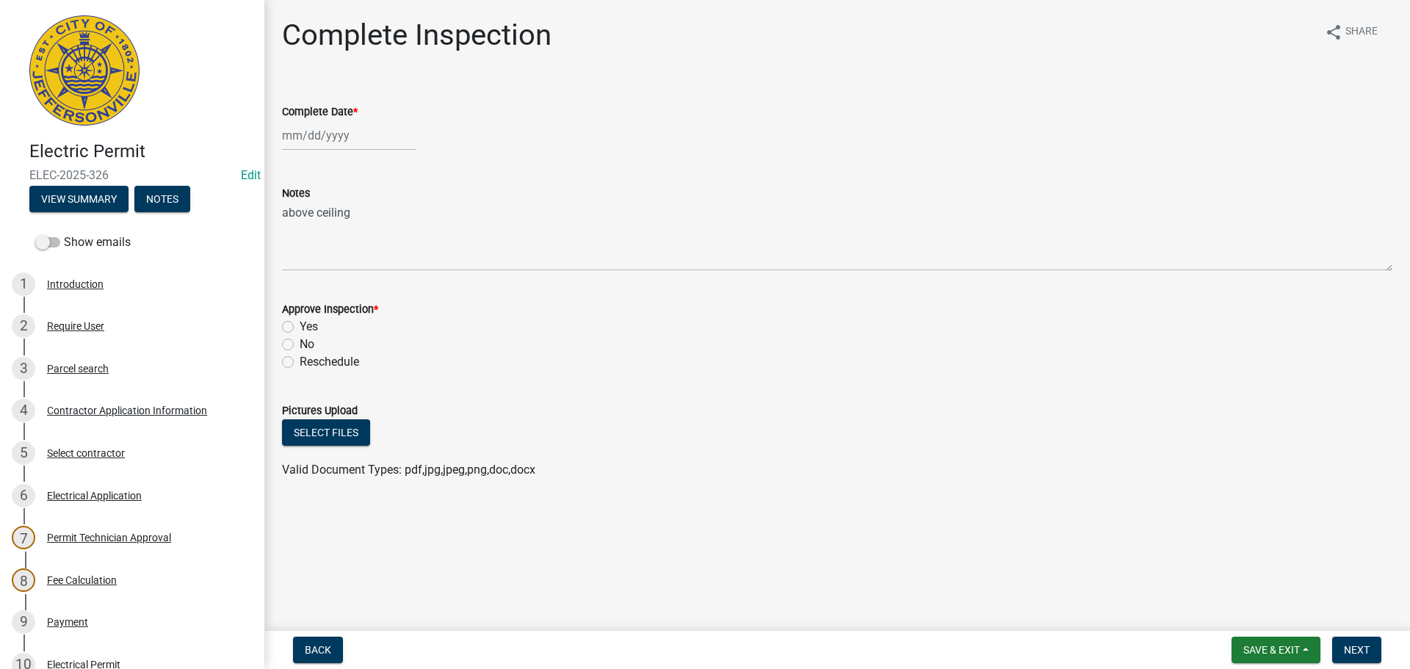
click at [308, 138] on div at bounding box center [349, 135] width 134 height 30
select select "9"
select select "2025"
click at [295, 162] on button "Previous month" at bounding box center [297, 167] width 18 height 24
click at [294, 162] on button "Previous month" at bounding box center [297, 167] width 18 height 24
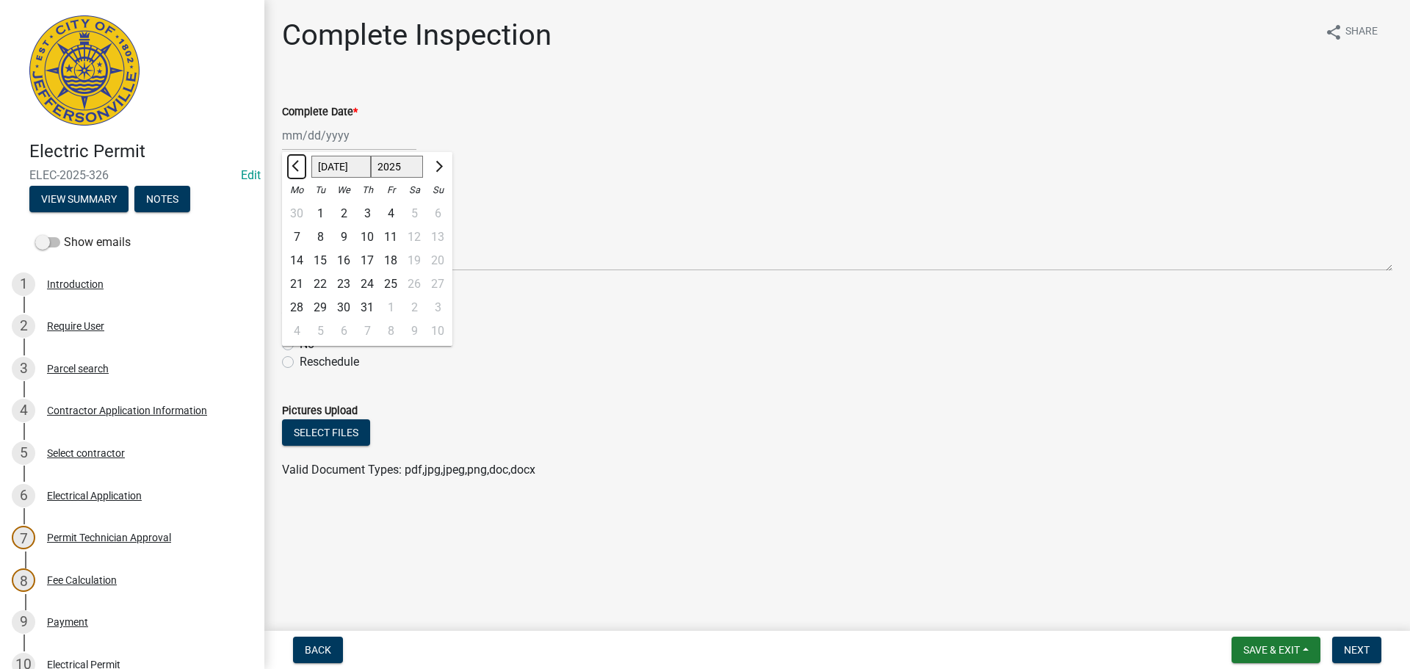
click at [296, 167] on span "Previous month" at bounding box center [297, 166] width 11 height 11
select select "6"
click at [344, 286] on div "18" at bounding box center [344, 284] width 24 height 24
type input "06/18/2025"
click at [300, 325] on label "Yes" at bounding box center [309, 327] width 18 height 18
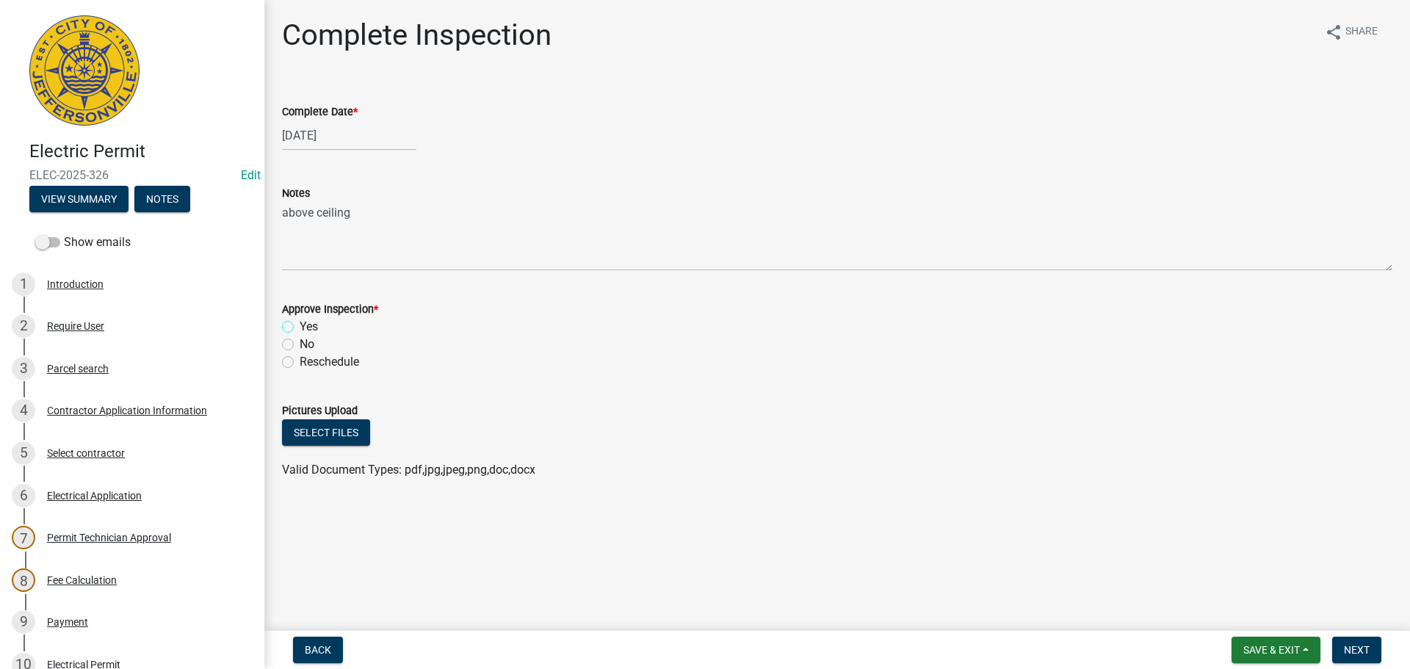
click at [300, 325] on input "Yes" at bounding box center [305, 323] width 10 height 10
radio input "true"
click at [1365, 644] on span "Next" at bounding box center [1357, 650] width 26 height 12
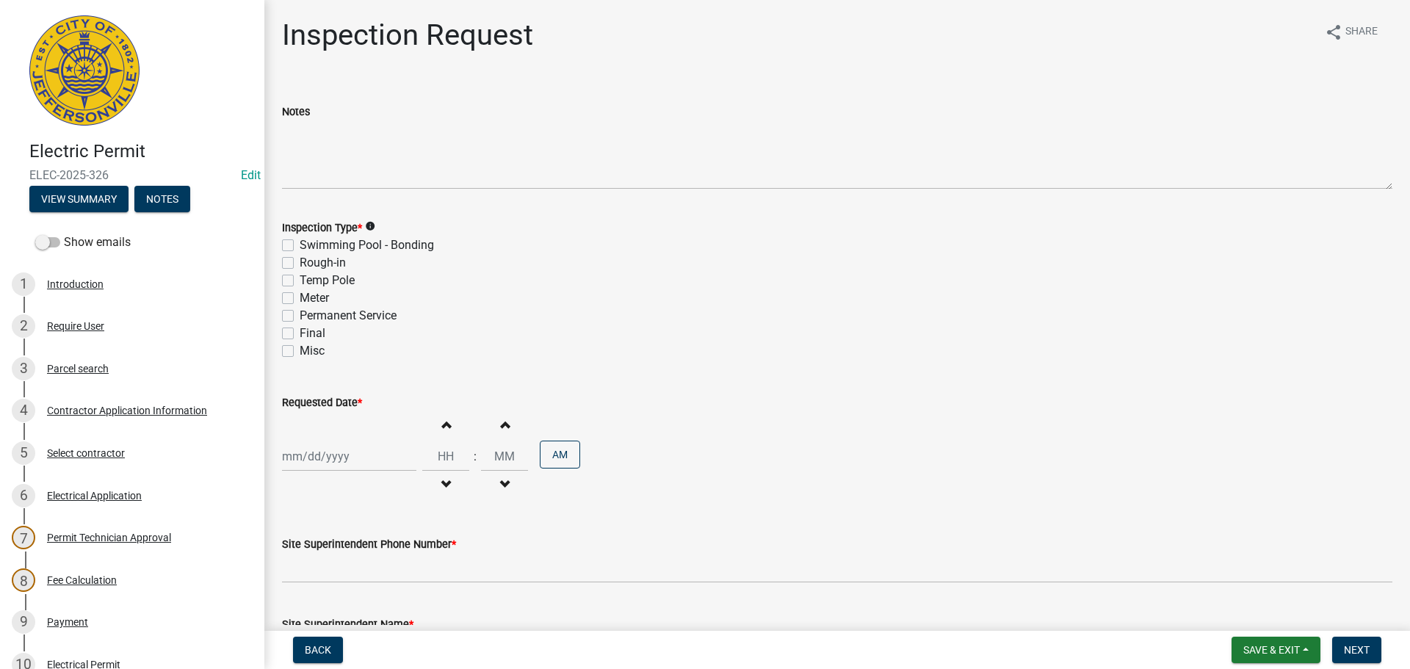
click at [300, 333] on label "Final" at bounding box center [313, 334] width 26 height 18
click at [300, 333] on input "Final" at bounding box center [305, 330] width 10 height 10
checkbox input "true"
checkbox input "false"
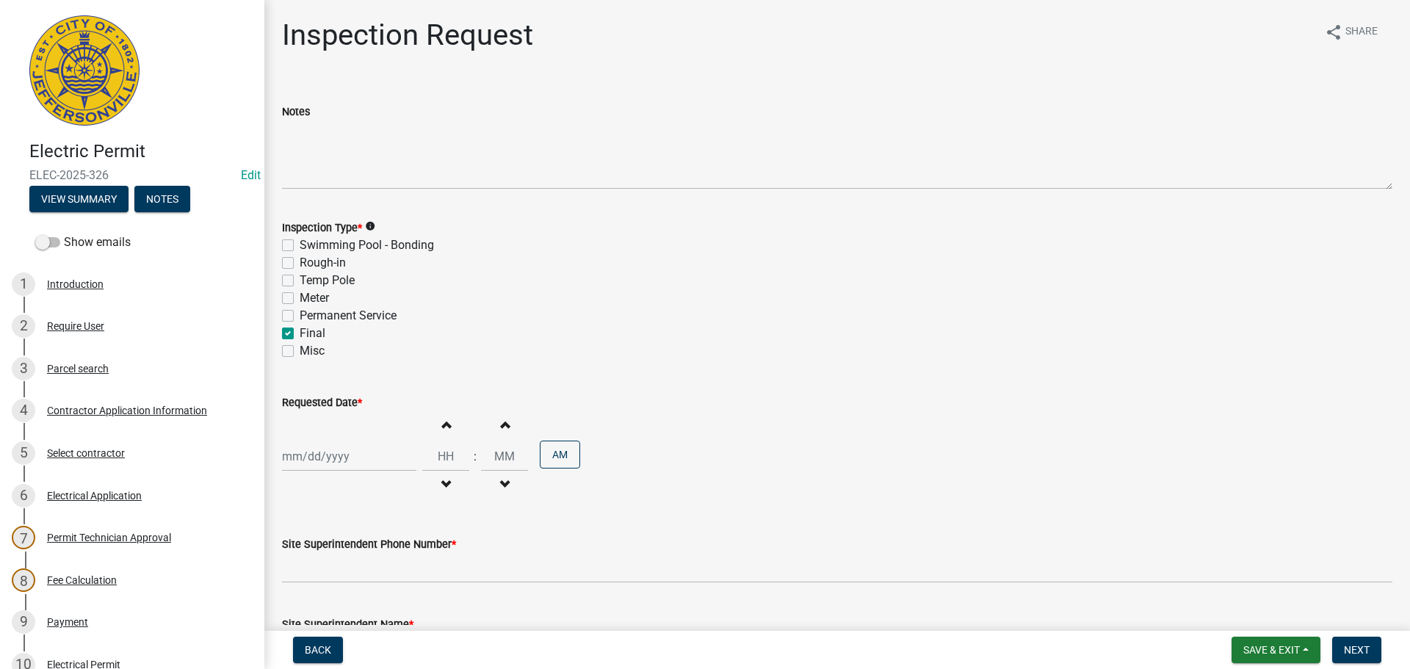
checkbox input "false"
checkbox input "true"
checkbox input "false"
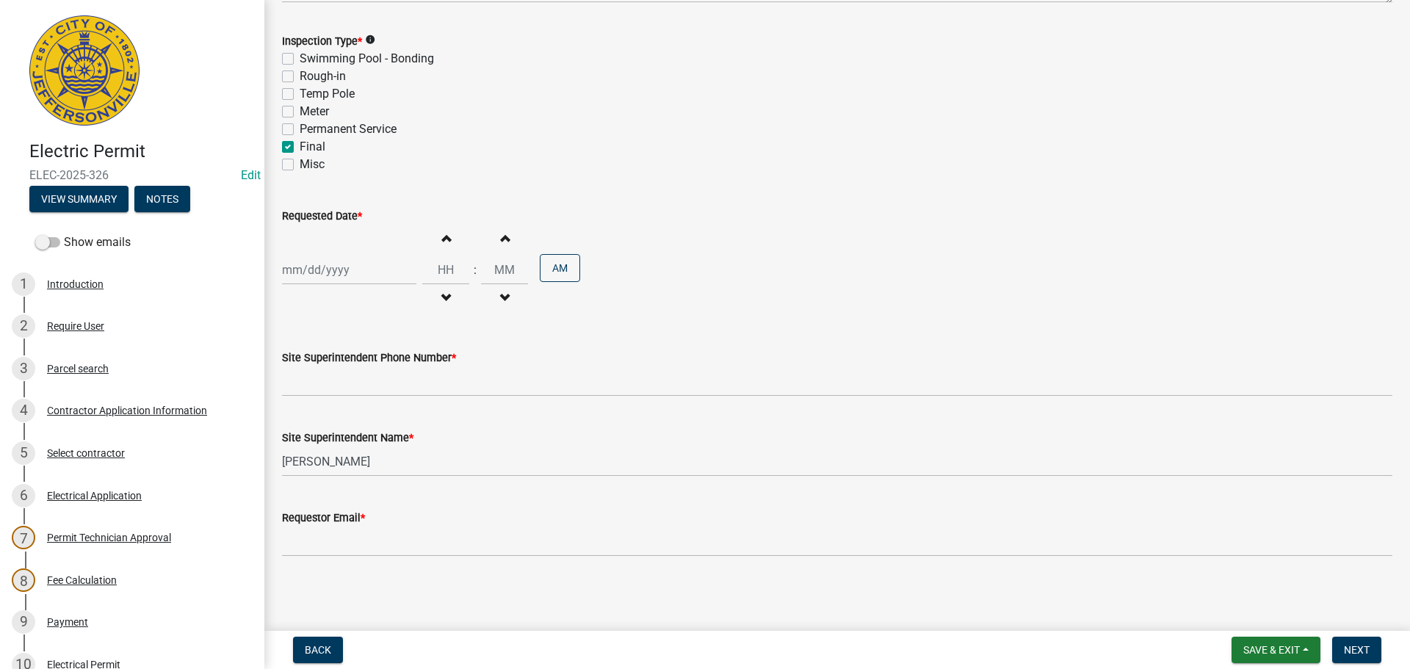
scroll to position [187, 0]
click at [303, 270] on div at bounding box center [349, 269] width 134 height 30
select select "9"
select select "2025"
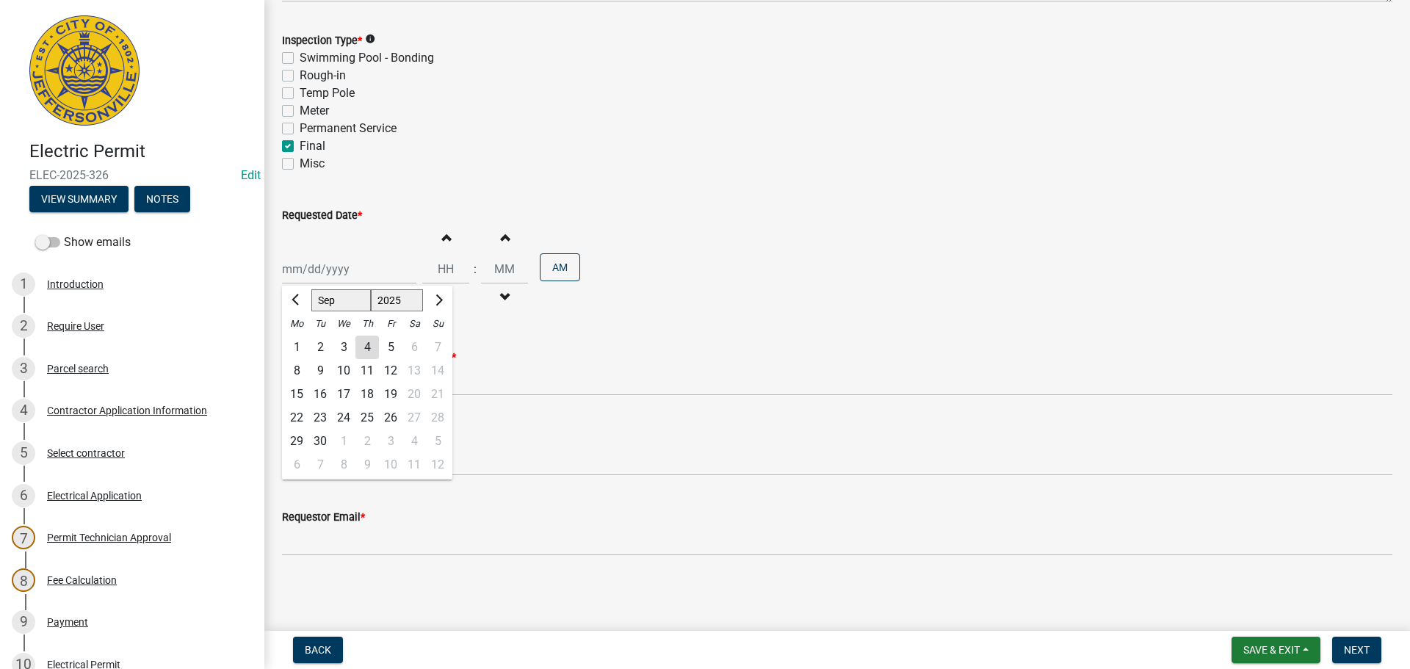
click at [602, 360] on div "Site Superintendent Phone Number *" at bounding box center [837, 357] width 1111 height 18
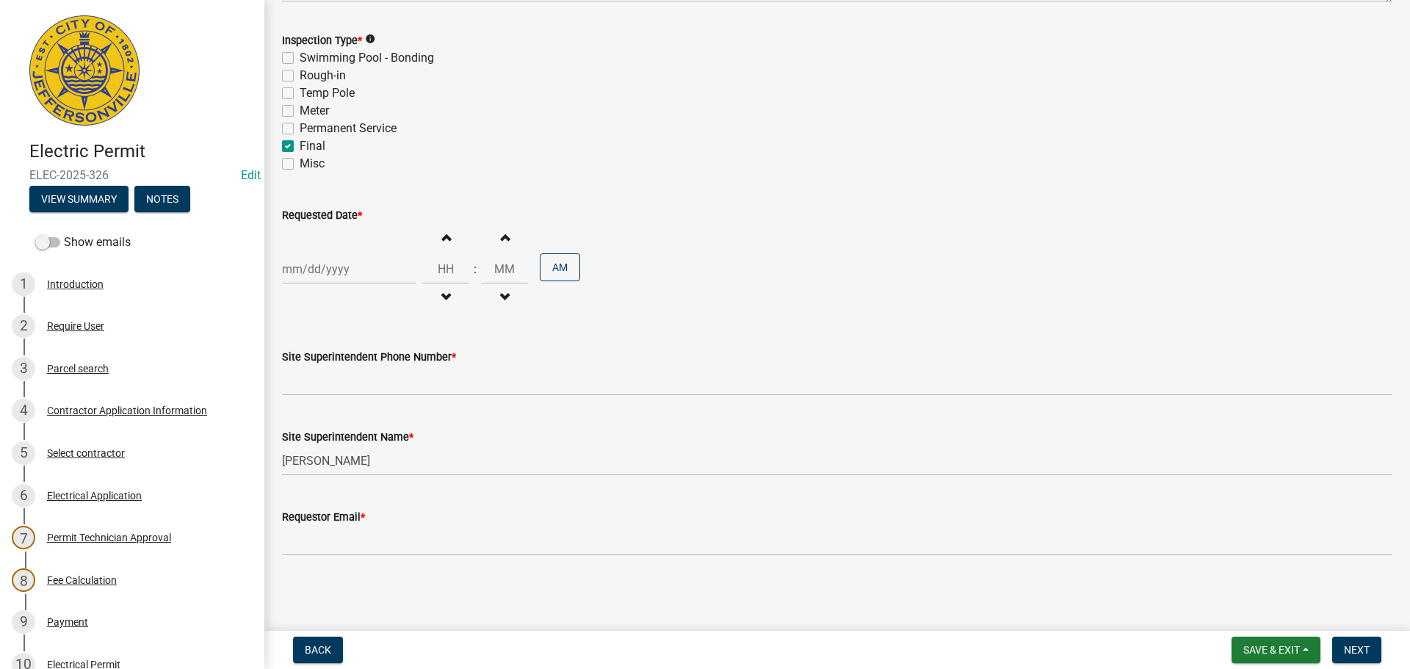
click at [358, 268] on div at bounding box center [349, 269] width 134 height 30
select select "9"
select select "2025"
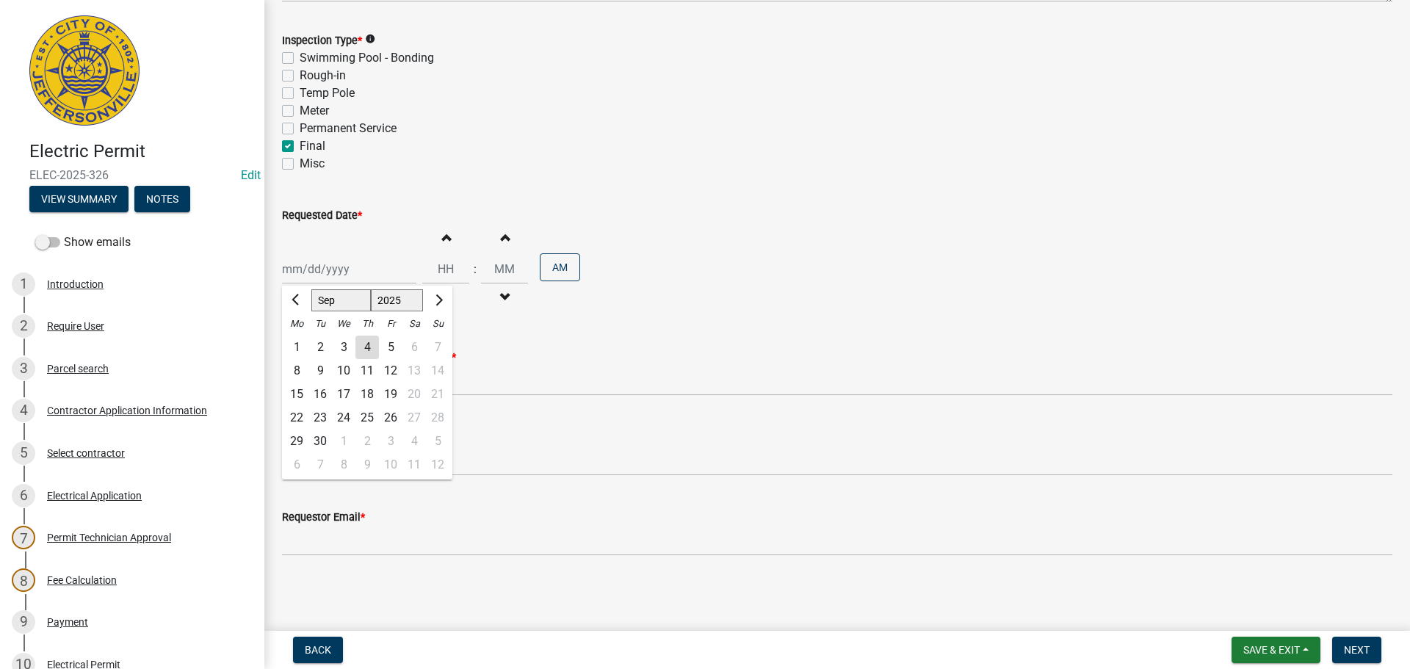
click at [392, 347] on div "5" at bounding box center [391, 348] width 24 height 24
type input "[DATE]"
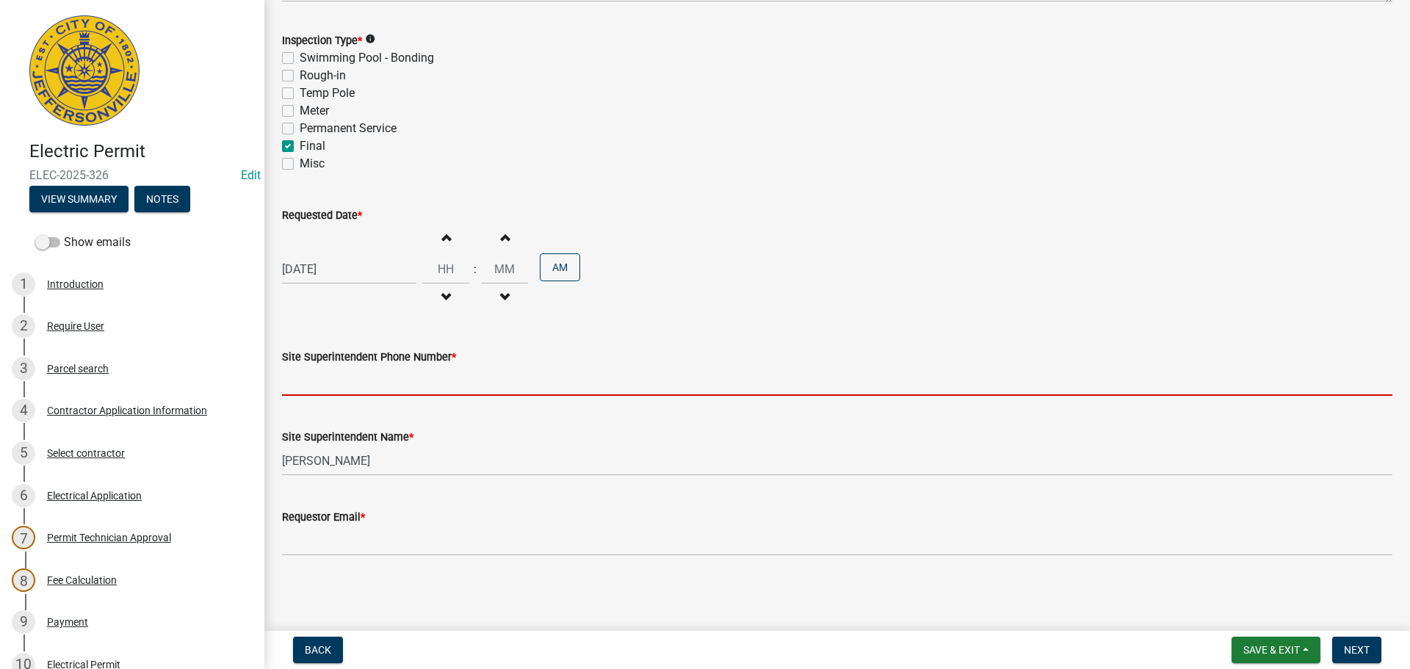
click at [345, 374] on input "Site Superintendent Phone Number *" at bounding box center [837, 381] width 1111 height 30
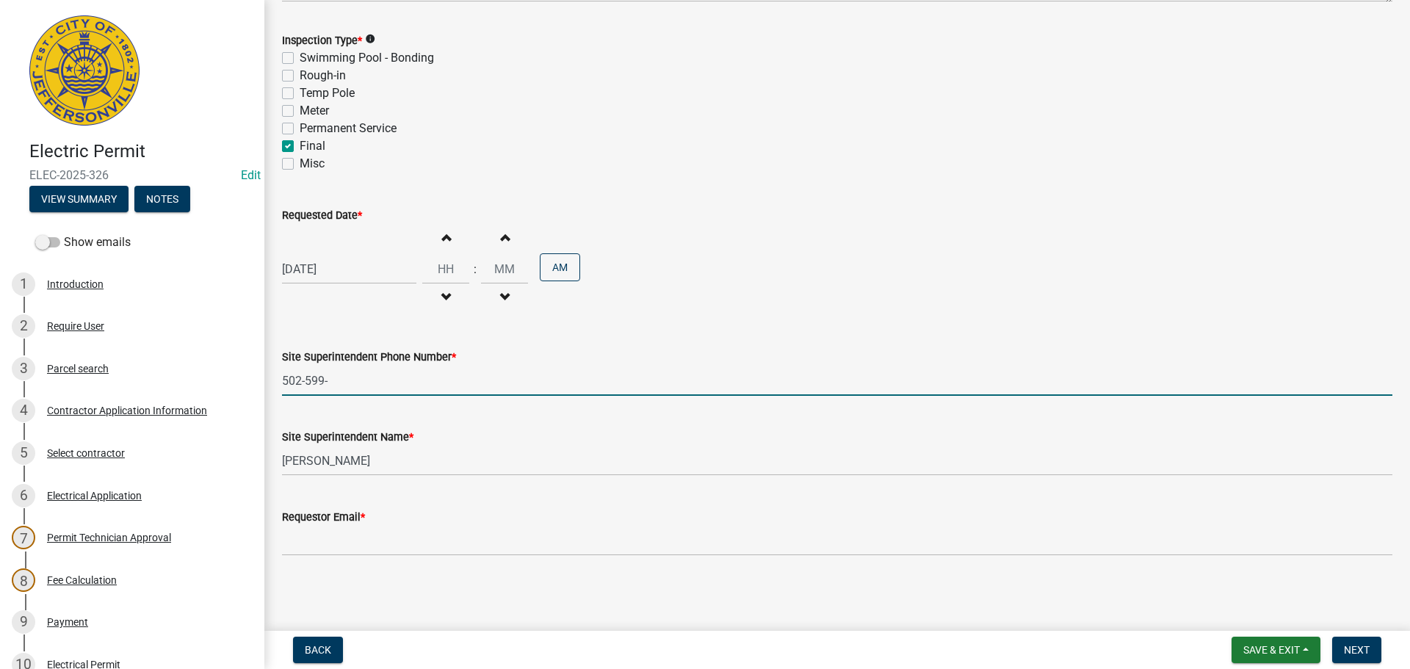
type input "[PHONE_NUMBER]"
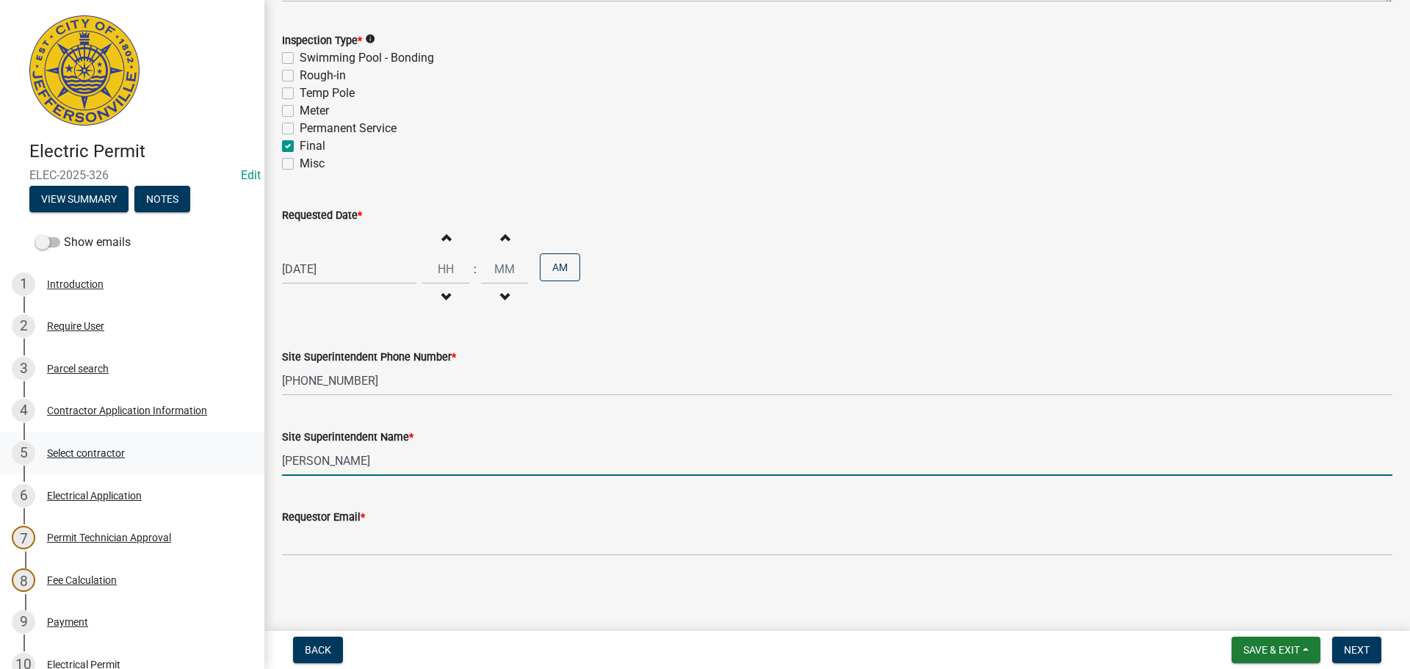
drag, startPoint x: 370, startPoint y: 452, endPoint x: 248, endPoint y: 457, distance: 122.7
click at [242, 442] on div "Electric Permit ELEC-2025-326 Edit View Summary Notes Show emails 1 Introductio…" at bounding box center [705, 334] width 1410 height 669
type input "[PERSON_NAME]"
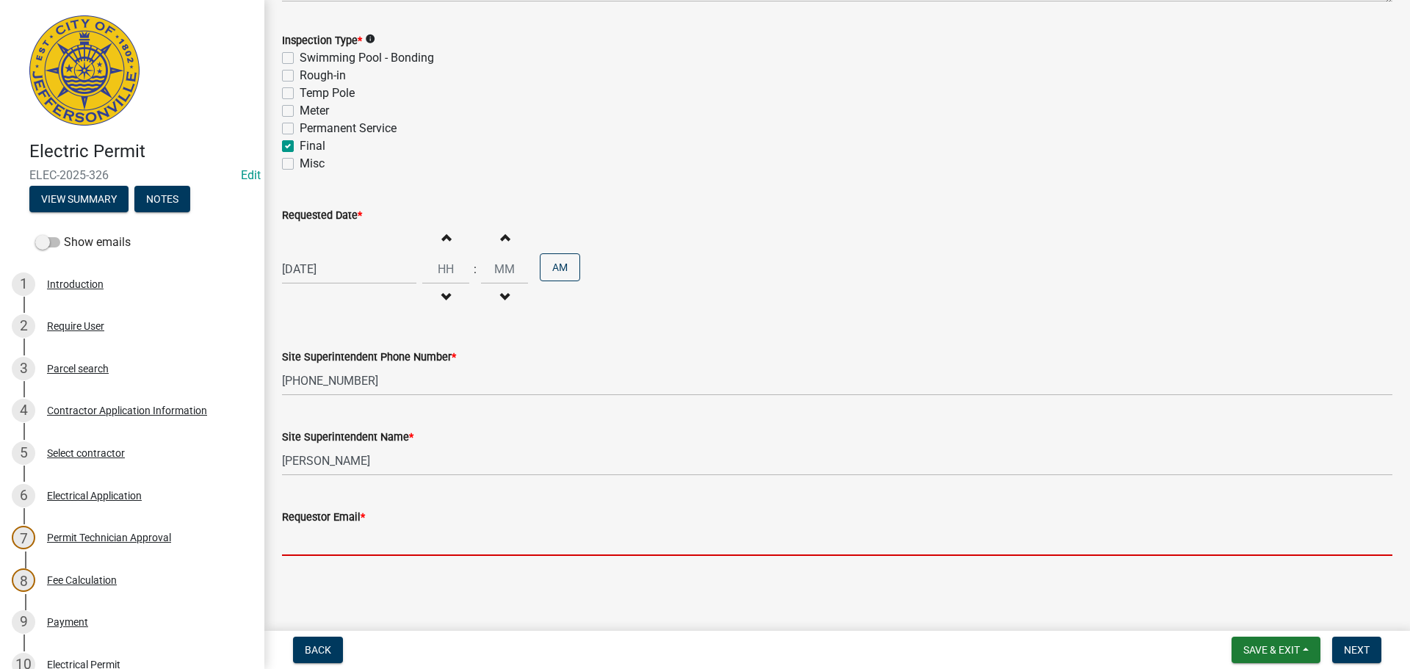
click at [310, 536] on input "Requestor Email *" at bounding box center [837, 541] width 1111 height 30
type input "[EMAIL_ADDRESS][DOMAIN_NAME]"
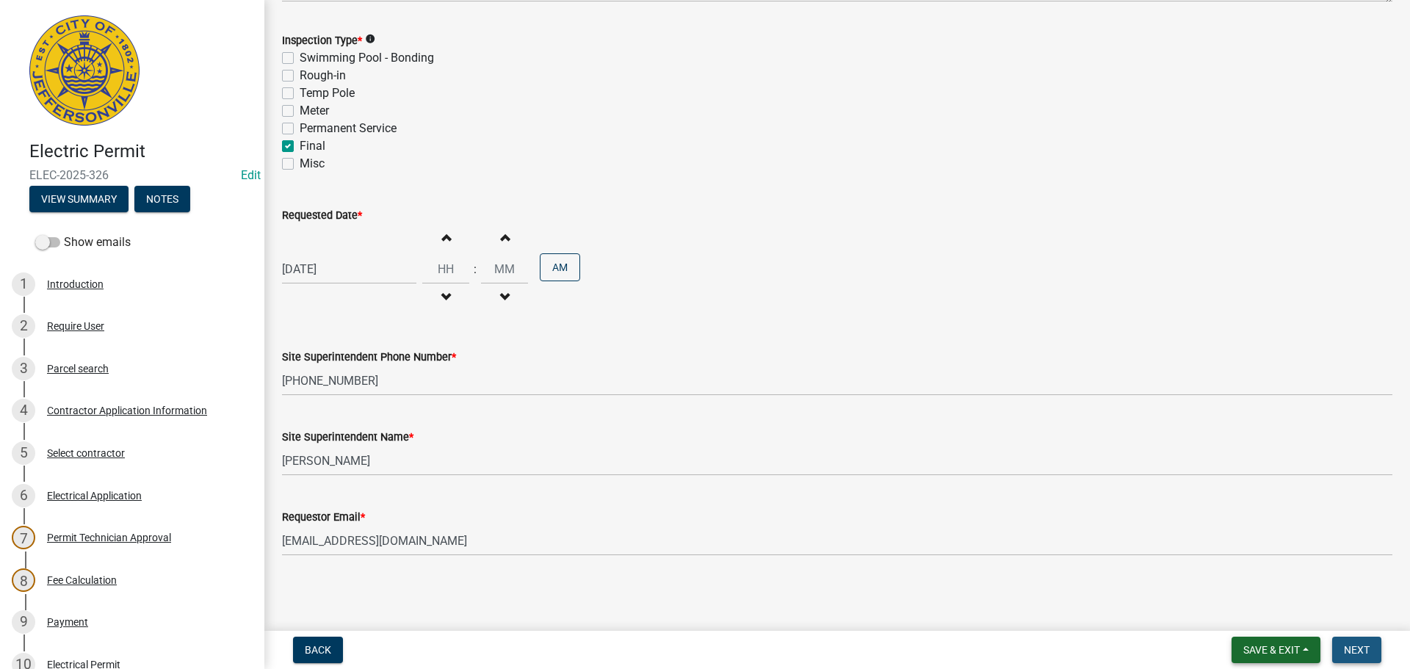
drag, startPoint x: 1361, startPoint y: 649, endPoint x: 1310, endPoint y: 646, distance: 51.5
click at [1359, 648] on span "Next" at bounding box center [1357, 650] width 26 height 12
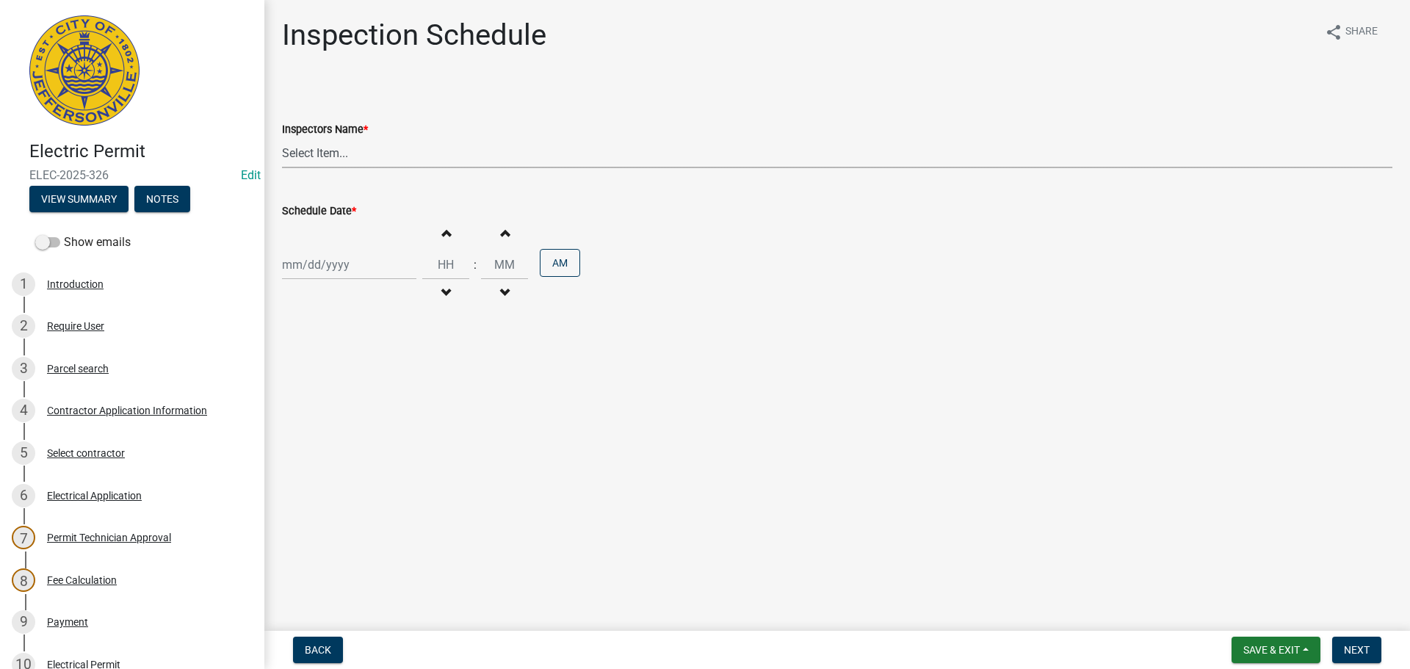
click at [306, 150] on select "Select Item... [PERSON_NAME] ([PERSON_NAME]) [PERSON_NAME] ([PERSON_NAME]) mkru…" at bounding box center [837, 153] width 1111 height 30
select select "36a8b8f0-2ef8-43e9-ae06-718f51af8d36"
click at [282, 138] on select "Select Item... [PERSON_NAME] ([PERSON_NAME]) [PERSON_NAME] ([PERSON_NAME]) mkru…" at bounding box center [837, 153] width 1111 height 30
select select "9"
select select "2025"
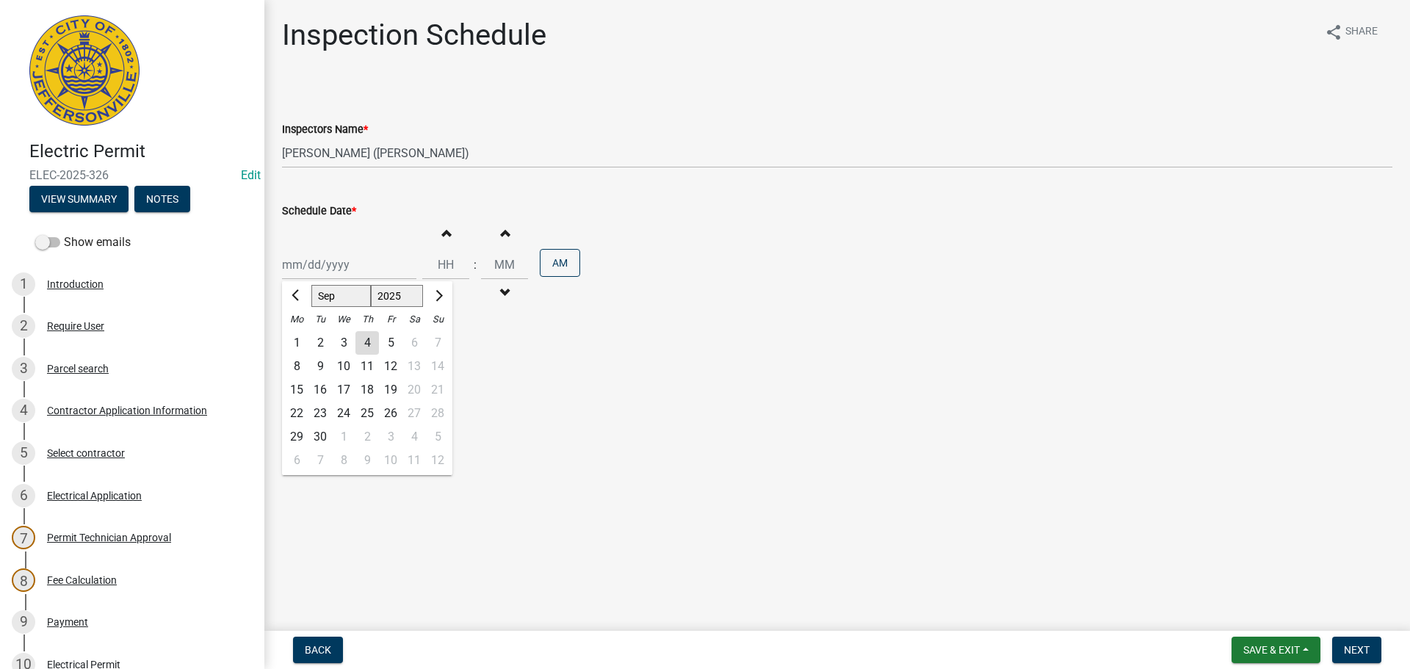
click at [318, 254] on div "Jan Feb Mar Apr May Jun Jul Aug Sep Oct Nov Dec 1525 1526 1527 1528 1529 1530 1…" at bounding box center [349, 265] width 134 height 30
click at [391, 344] on div "5" at bounding box center [391, 343] width 24 height 24
type input "[DATE]"
click at [453, 272] on input "Hours" at bounding box center [445, 265] width 47 height 30
type input "01"
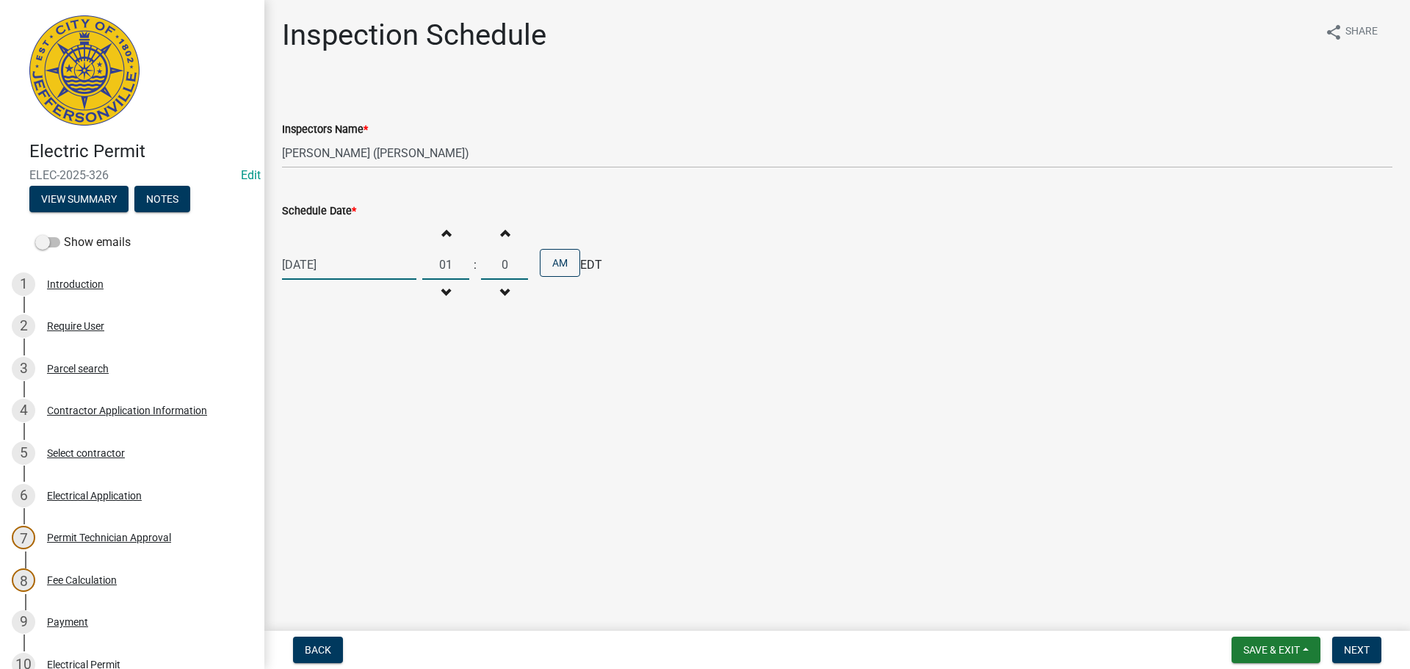
type input "00"
click at [544, 270] on button "AM" at bounding box center [560, 263] width 40 height 28
click at [1373, 658] on button "Next" at bounding box center [1356, 650] width 49 height 26
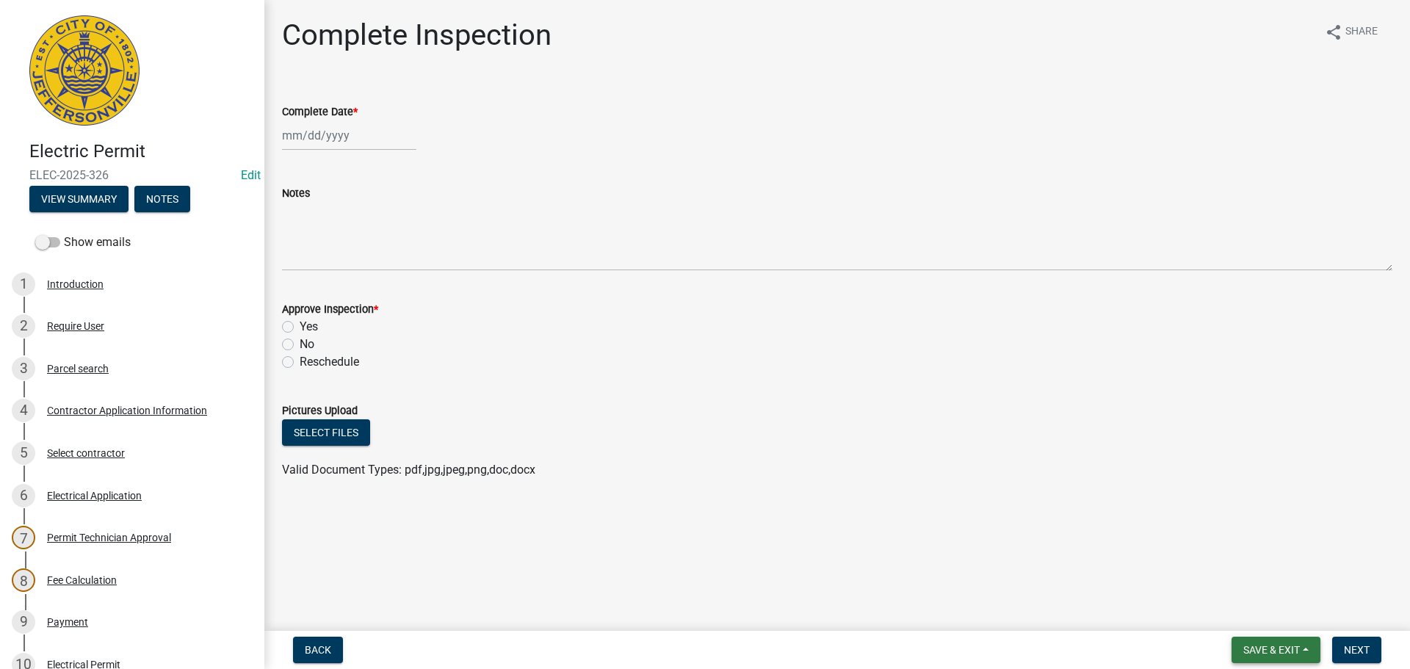
drag, startPoint x: 1267, startPoint y: 646, endPoint x: 1263, endPoint y: 639, distance: 8.6
click at [1268, 646] on span "Save & Exit" at bounding box center [1271, 650] width 57 height 12
drag, startPoint x: 1263, startPoint y: 613, endPoint x: 1044, endPoint y: 449, distance: 273.2
click at [1261, 611] on button "Save & Exit" at bounding box center [1262, 611] width 118 height 35
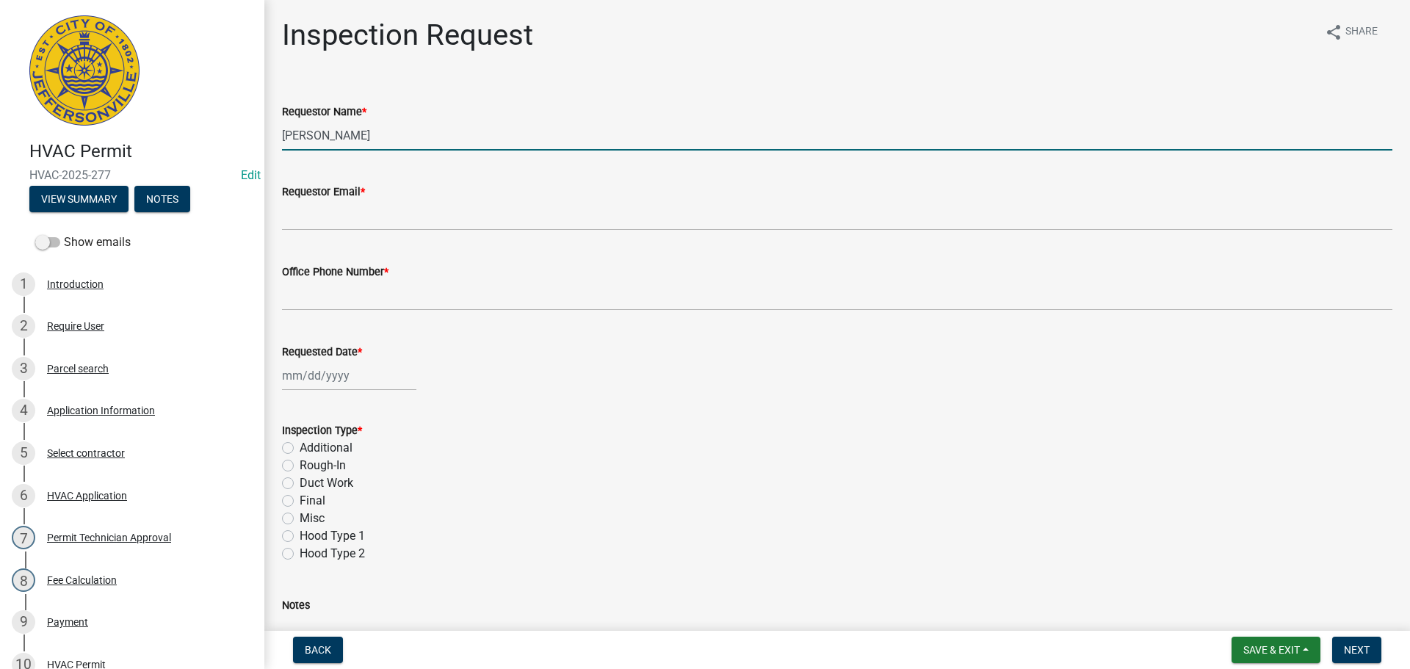
drag, startPoint x: 403, startPoint y: 141, endPoint x: 0, endPoint y: 74, distance: 408.7
click at [197, 115] on div "HVAC Permit HVAC-2025-277 Edit View Summary Notes Show emails 1 Introduction 2 …" at bounding box center [705, 334] width 1410 height 669
type input "[PERSON_NAME]"
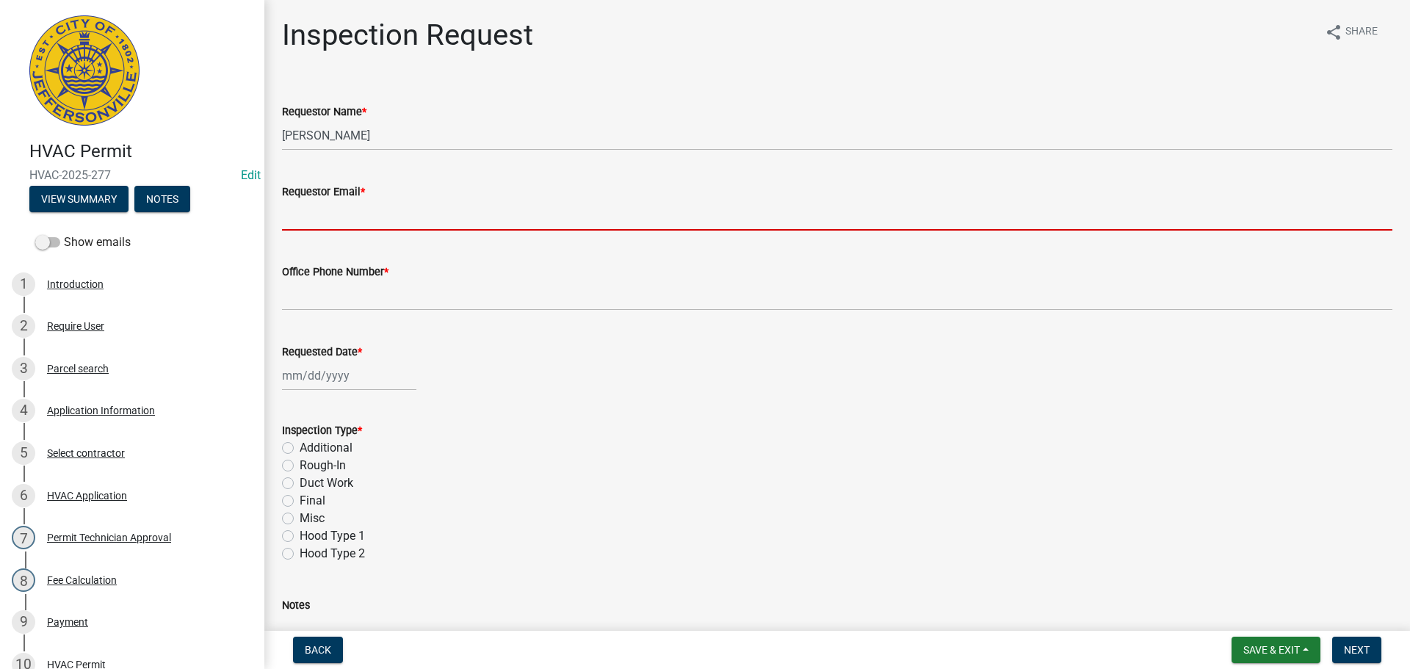
click at [333, 209] on input "Requestor Email *" at bounding box center [837, 216] width 1111 height 30
type input "[EMAIL_ADDRESS][DOMAIN_NAME]"
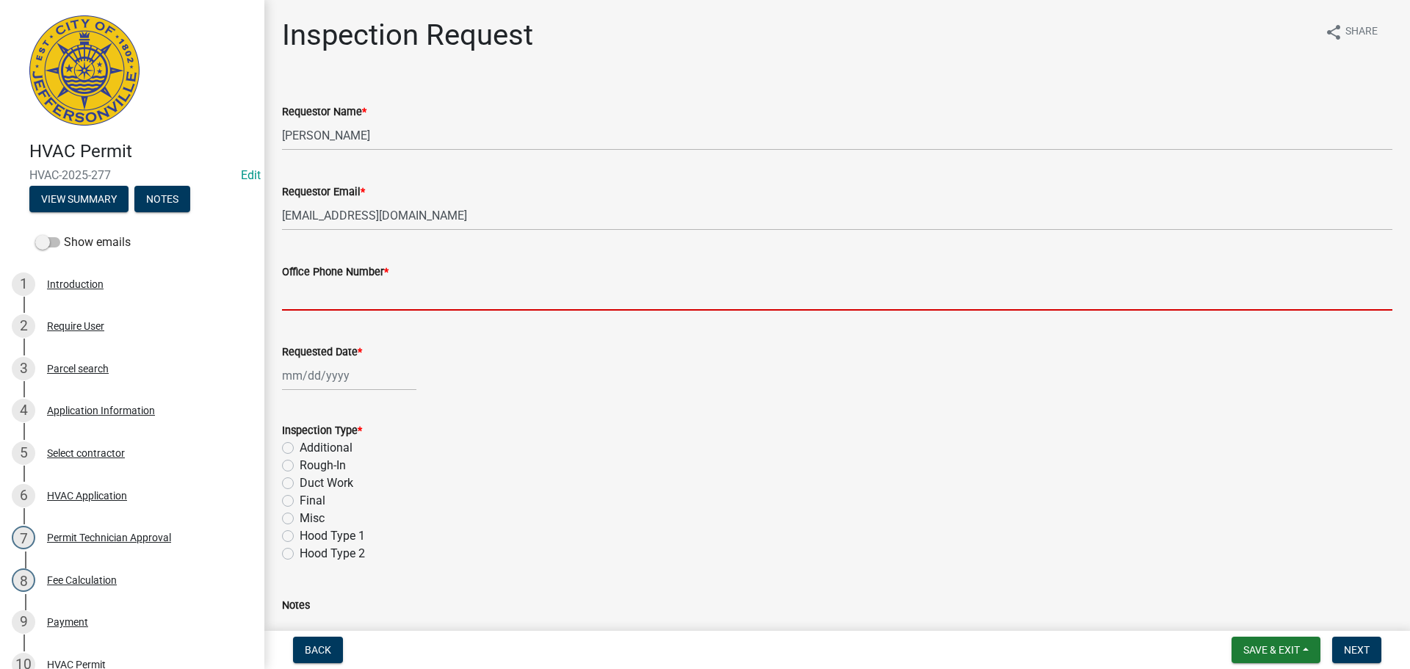
click at [338, 297] on input "Office Phone Number *" at bounding box center [837, 296] width 1111 height 30
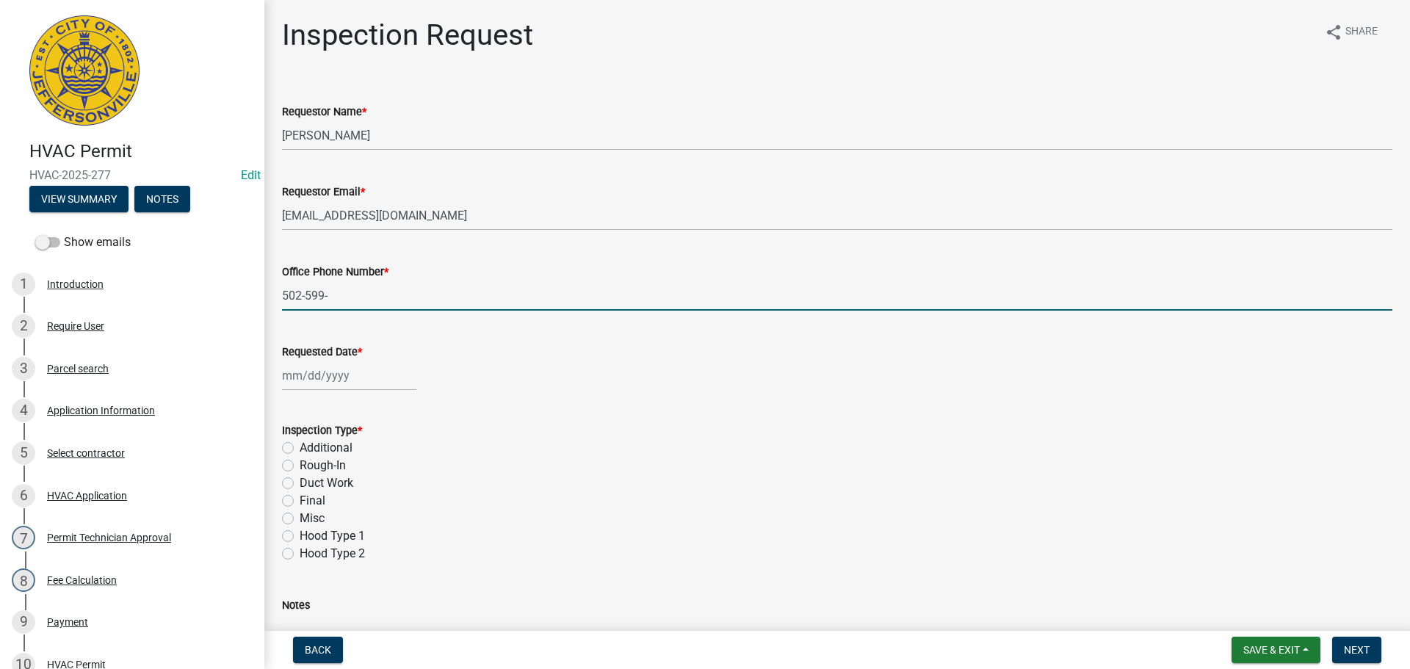
type input "[PHONE_NUMBER]"
click at [317, 378] on div at bounding box center [349, 376] width 134 height 30
select select "9"
select select "2025"
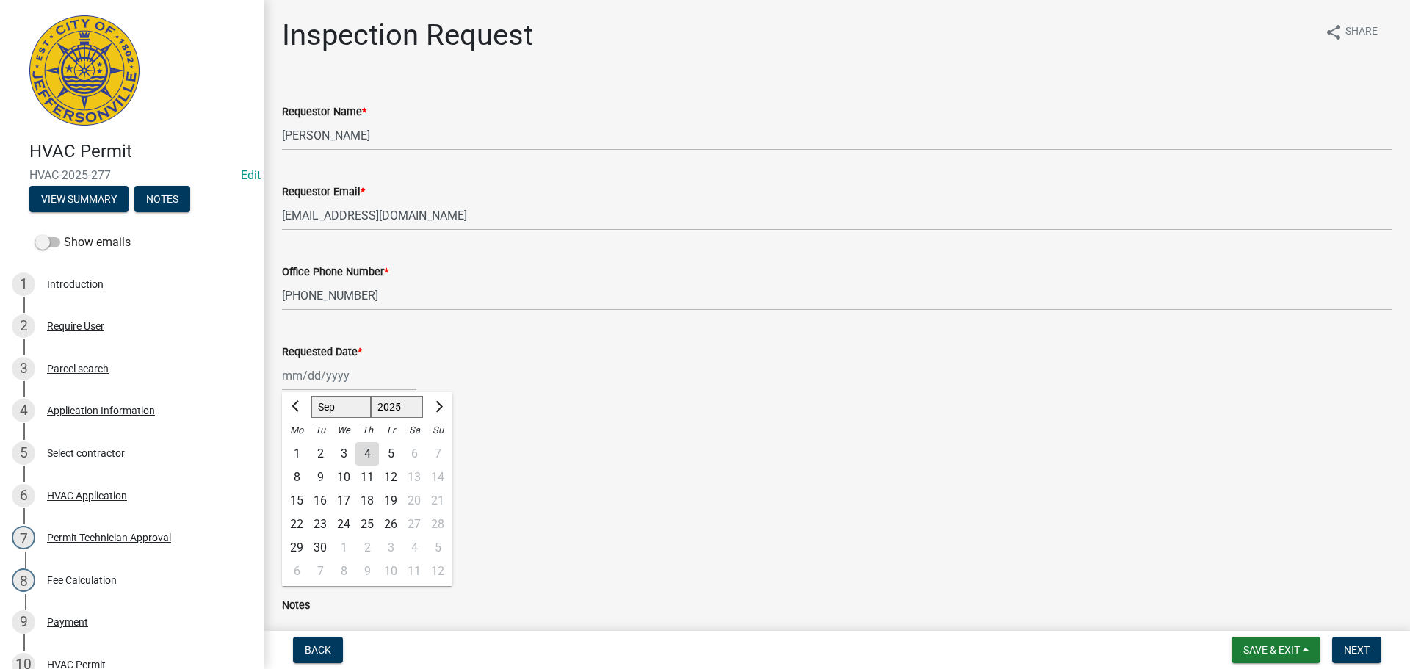
click at [388, 451] on div "5" at bounding box center [391, 454] width 24 height 24
type input "[DATE]"
click at [300, 499] on label "Final" at bounding box center [313, 501] width 26 height 18
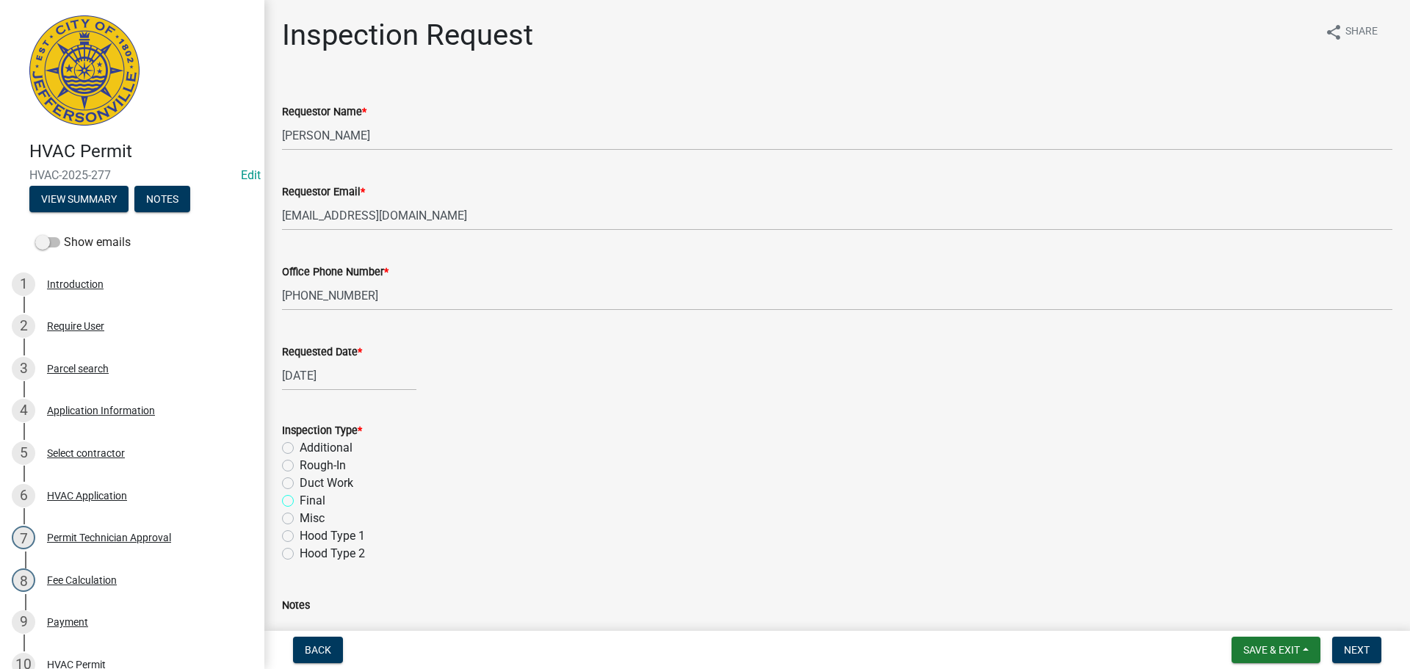
click at [300, 499] on input "Final" at bounding box center [305, 497] width 10 height 10
radio input "true"
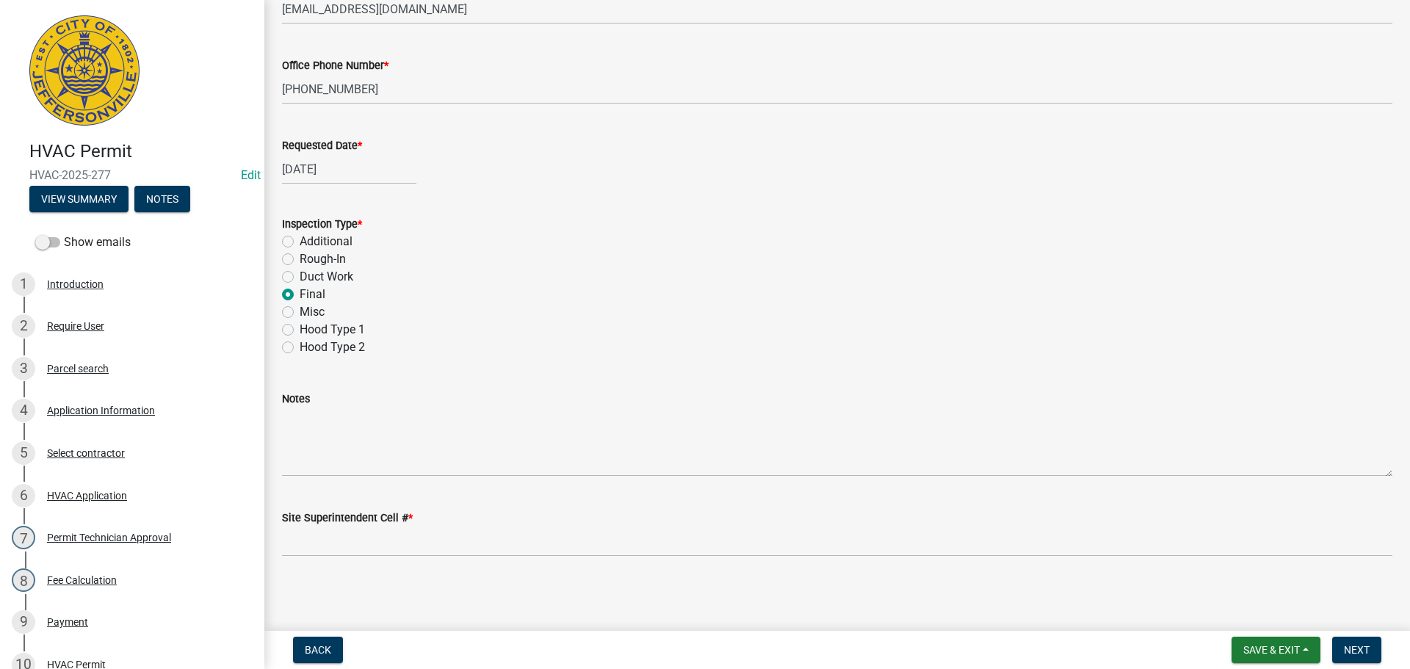
scroll to position [207, 0]
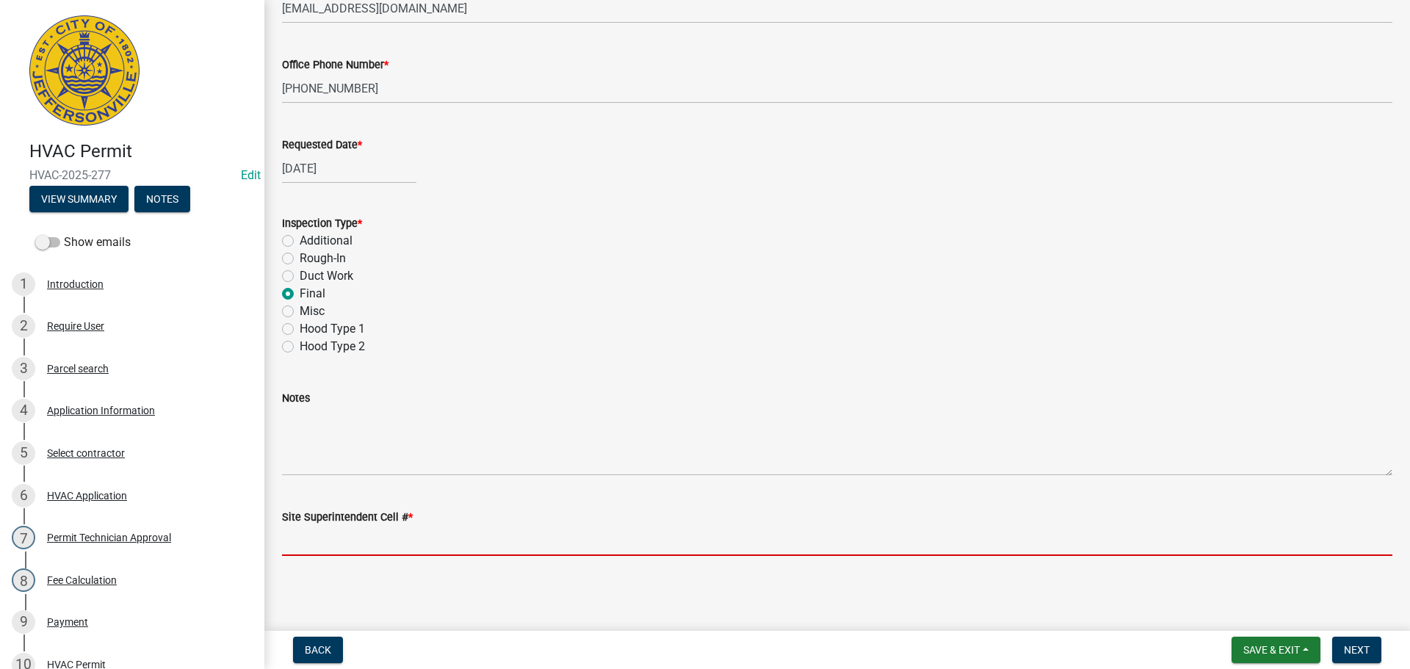
click at [328, 547] on input "Site Superintendent Cell # *" at bounding box center [837, 541] width 1111 height 30
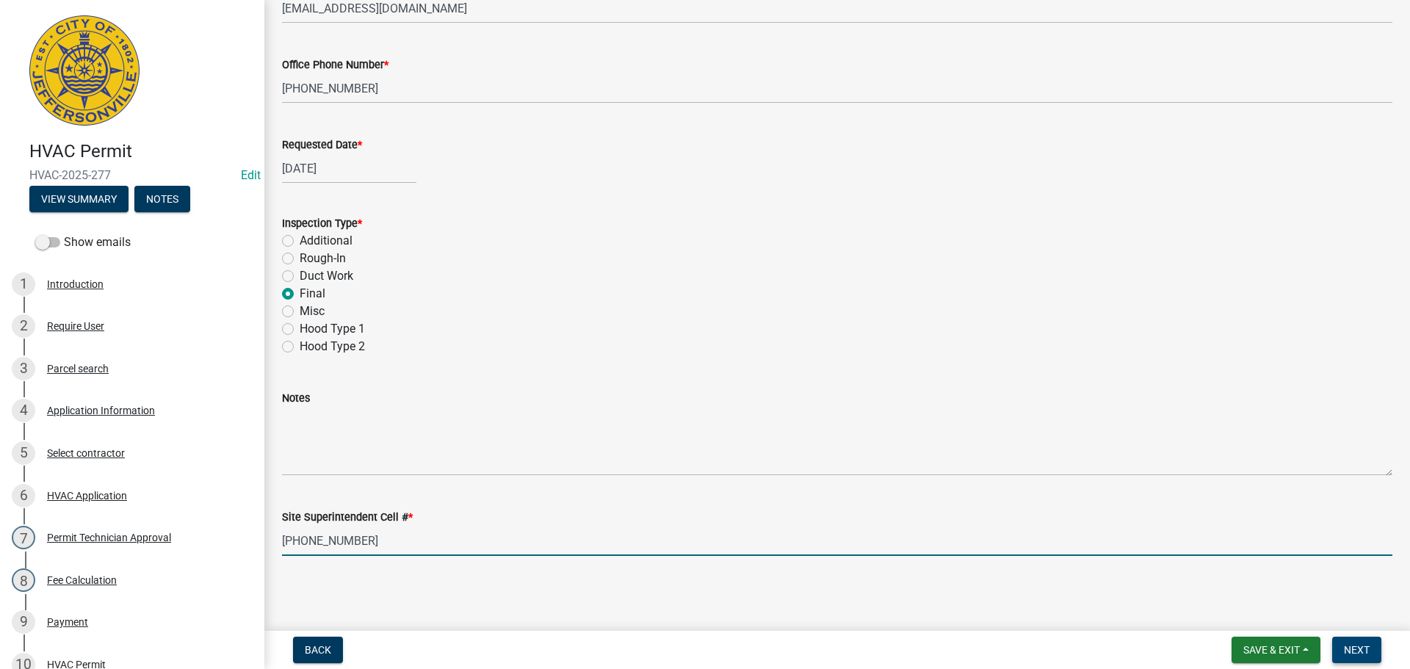
type input "[PHONE_NUMBER]"
click at [1359, 643] on button "Next" at bounding box center [1356, 650] width 49 height 26
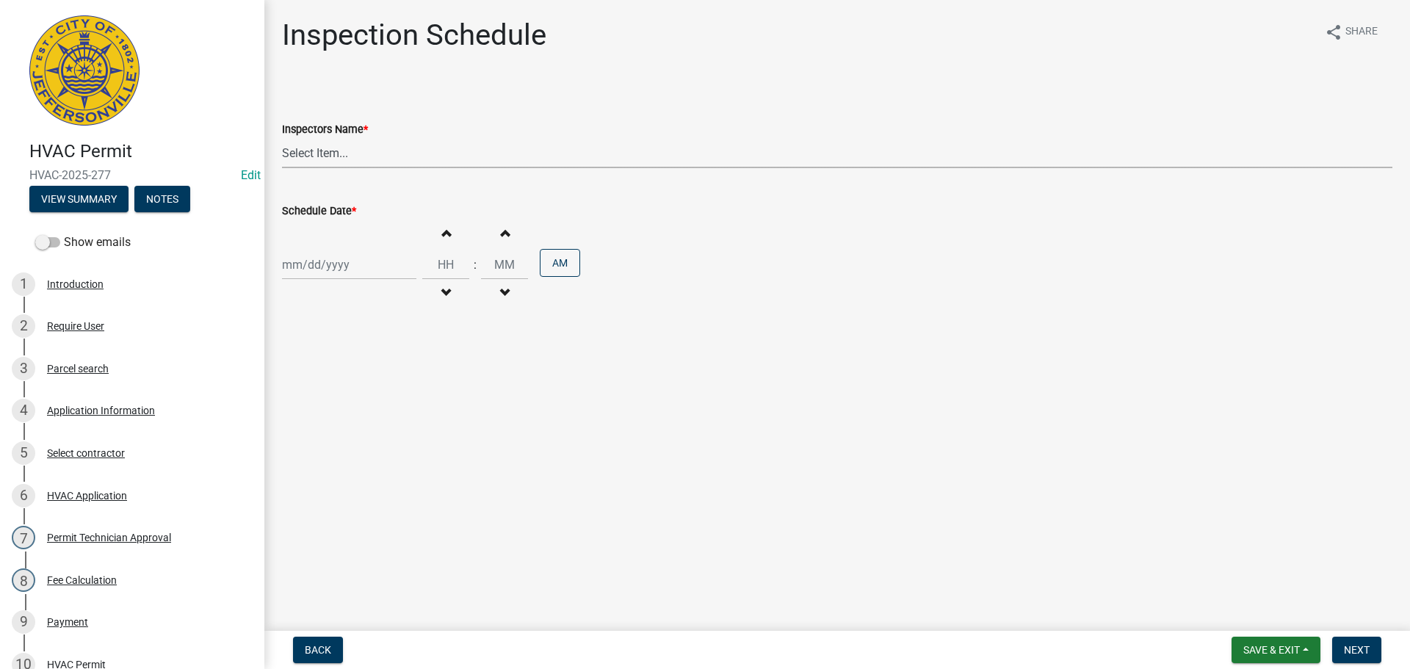
click at [309, 149] on select "Select Item... jramsey (Jeremy Ramsey) MaryFrey (Mary Frey) mkruer (Mike Kruer)…" at bounding box center [837, 153] width 1111 height 30
select select "13c97fbc-c819-4cee-844a-0db3d3c4db95"
click at [282, 138] on select "Select Item... jramsey (Jeremy Ramsey) MaryFrey (Mary Frey) mkruer (Mike Kruer)…" at bounding box center [837, 153] width 1111 height 30
select select "9"
select select "2025"
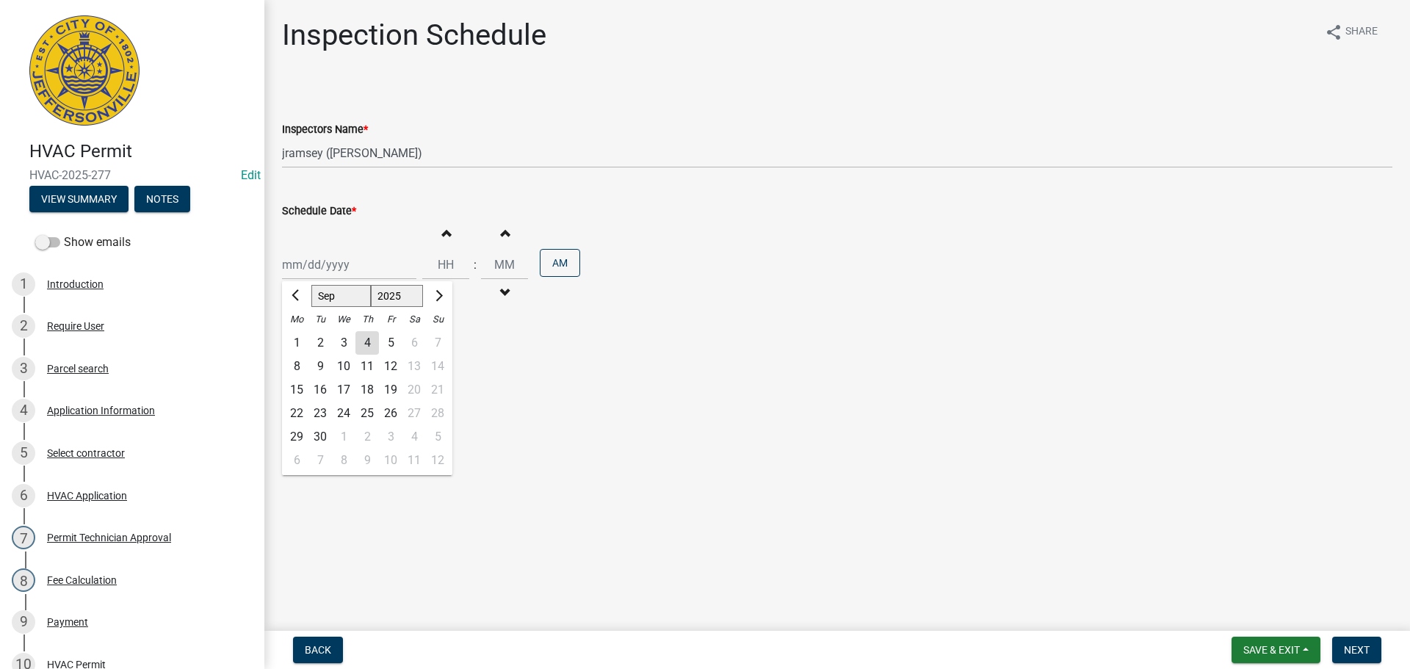
click at [308, 273] on div "Jan Feb Mar Apr May Jun Jul Aug Sep Oct Nov Dec 1525 1526 1527 1528 1529 1530 1…" at bounding box center [349, 265] width 134 height 30
click at [398, 339] on div "5" at bounding box center [391, 343] width 24 height 24
type input "09/05/2025"
click at [455, 269] on input "Hours" at bounding box center [445, 265] width 47 height 30
type input "01"
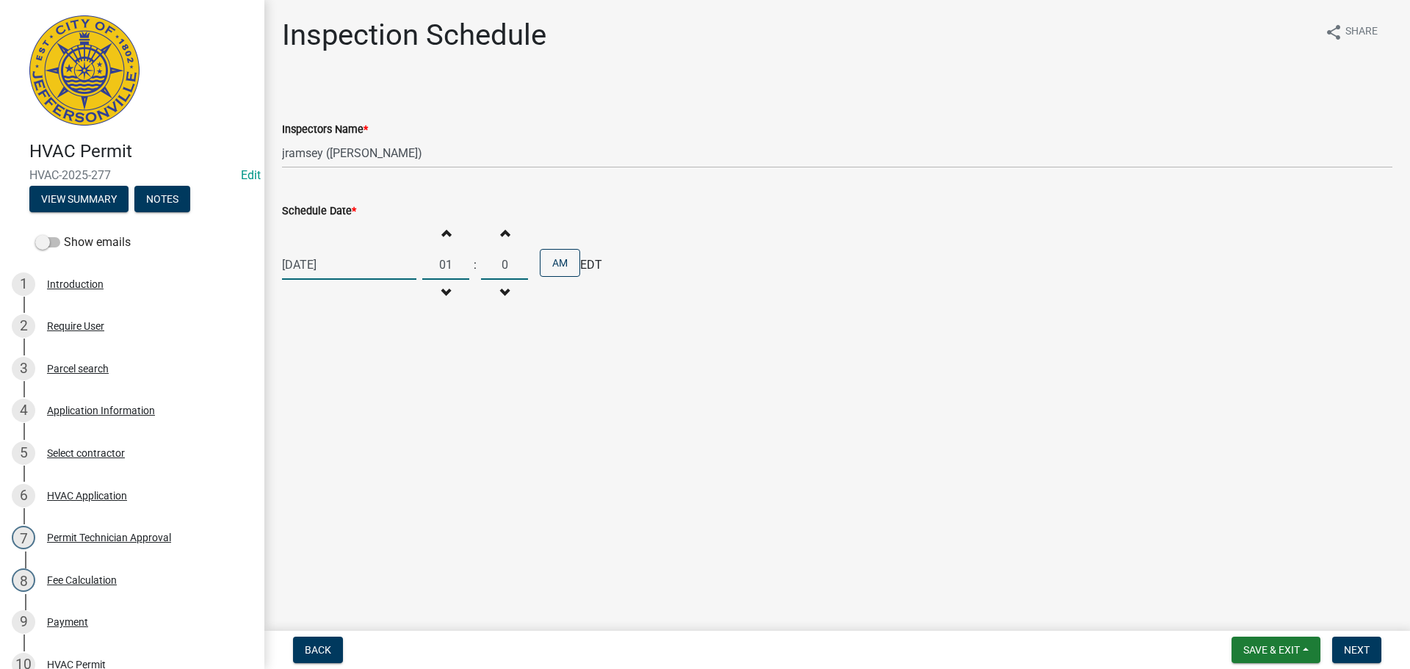
type input "00"
drag, startPoint x: 560, startPoint y: 263, endPoint x: 542, endPoint y: 297, distance: 38.5
click at [561, 264] on button "AM" at bounding box center [560, 263] width 40 height 28
click at [1360, 646] on span "Next" at bounding box center [1357, 650] width 26 height 12
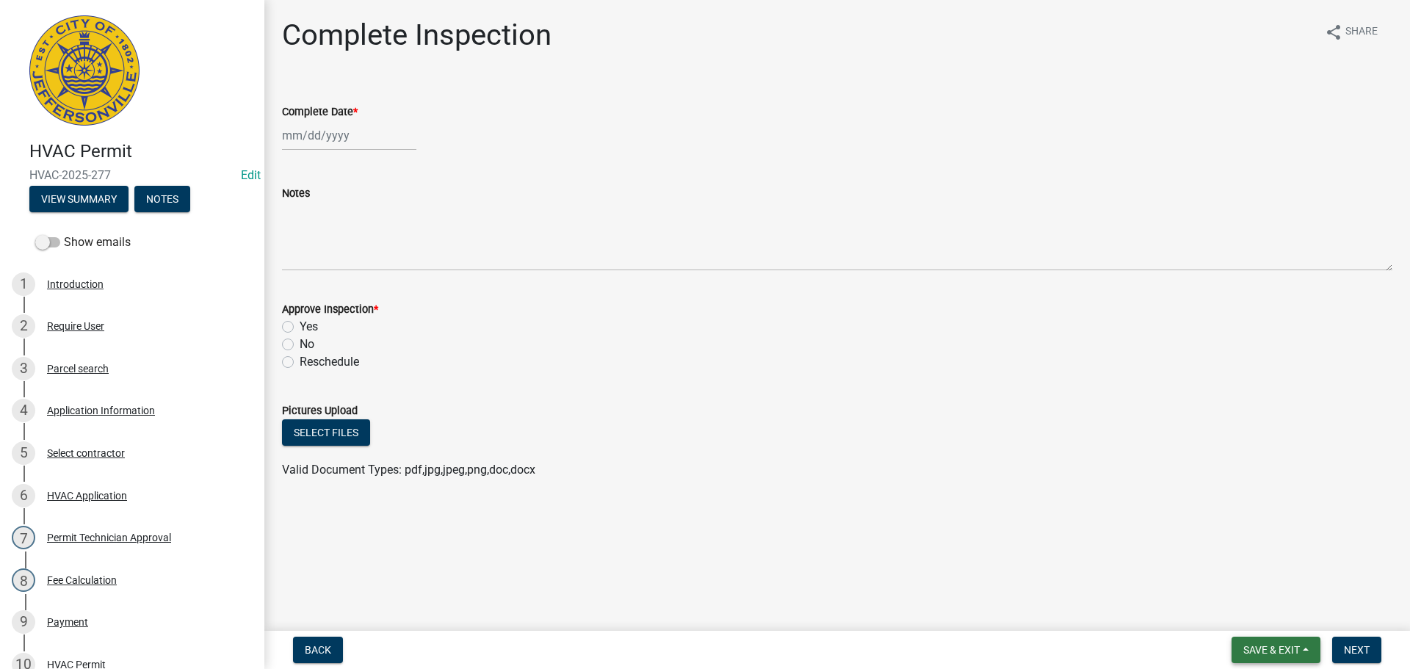
click at [1266, 640] on button "Save & Exit" at bounding box center [1276, 650] width 89 height 26
drag, startPoint x: 1252, startPoint y: 613, endPoint x: 1193, endPoint y: 600, distance: 60.9
click at [1253, 613] on button "Save & Exit" at bounding box center [1262, 611] width 118 height 35
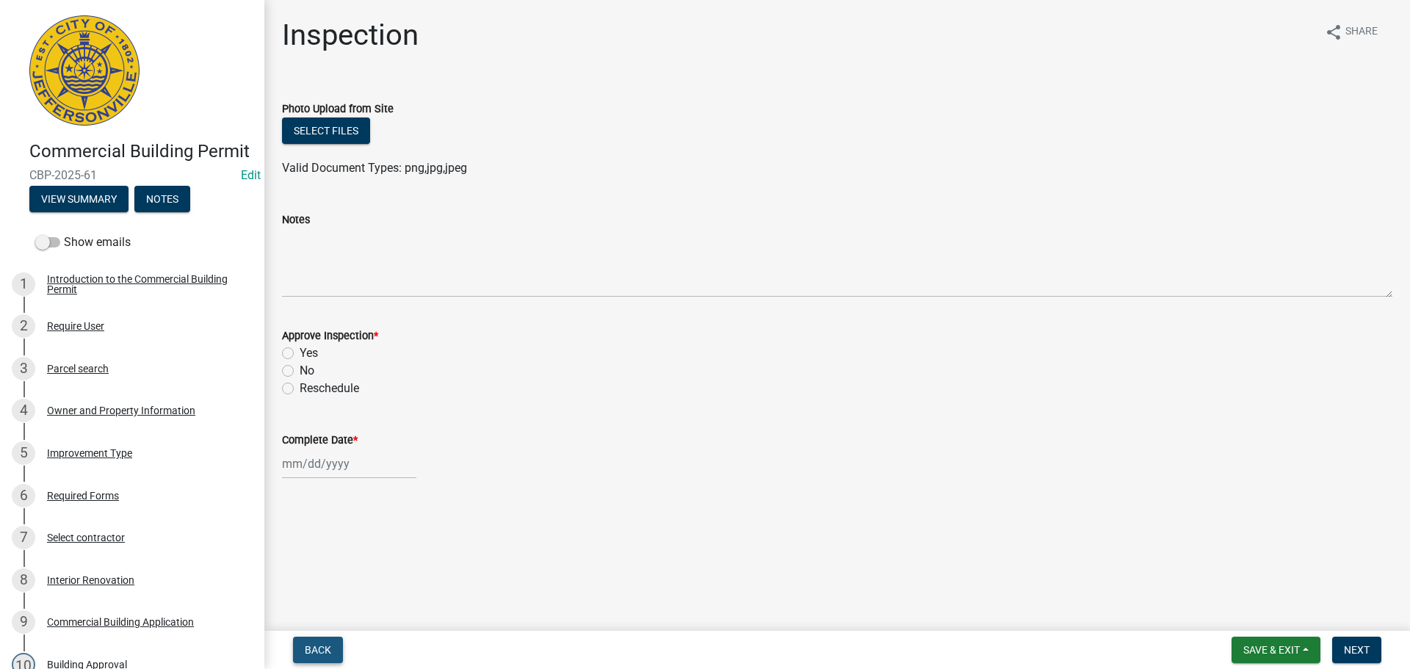
drag, startPoint x: 324, startPoint y: 653, endPoint x: 519, endPoint y: 587, distance: 205.6
click at [324, 652] on span "Back" at bounding box center [318, 650] width 26 height 12
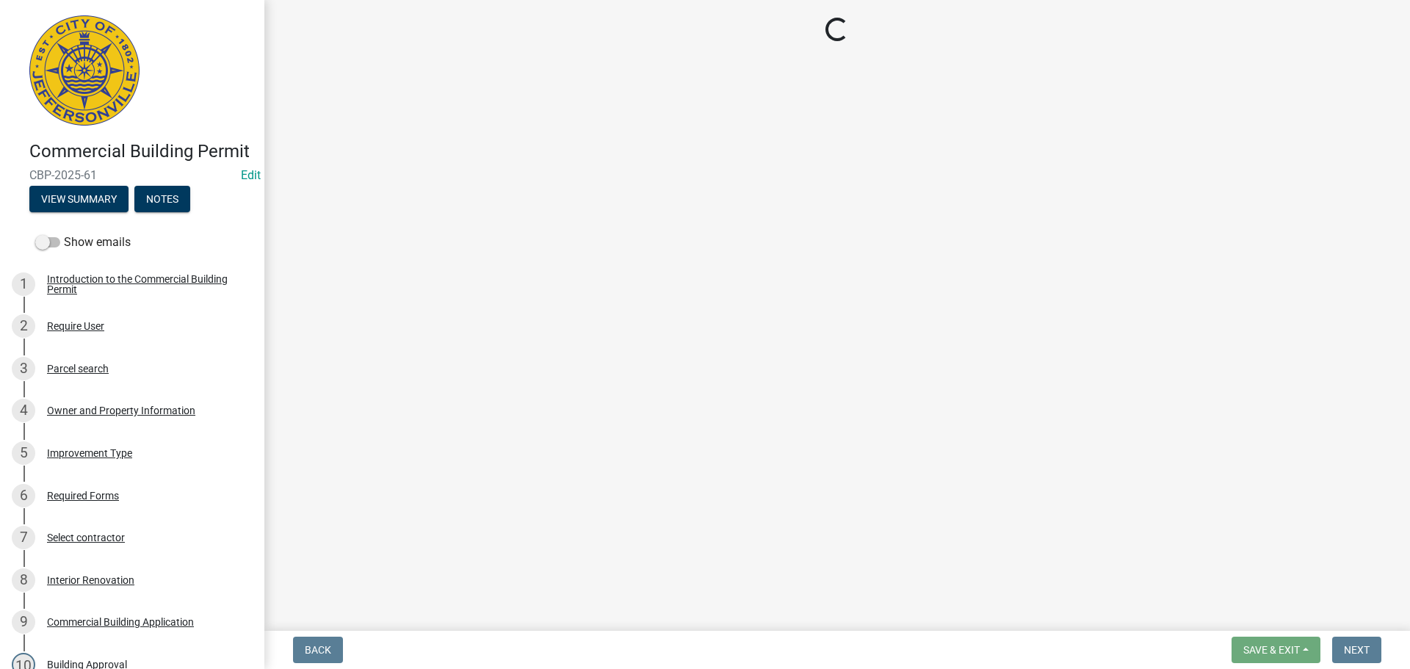
select select "7b0b9f25-f402-4148-9522-9b9b34b3e885"
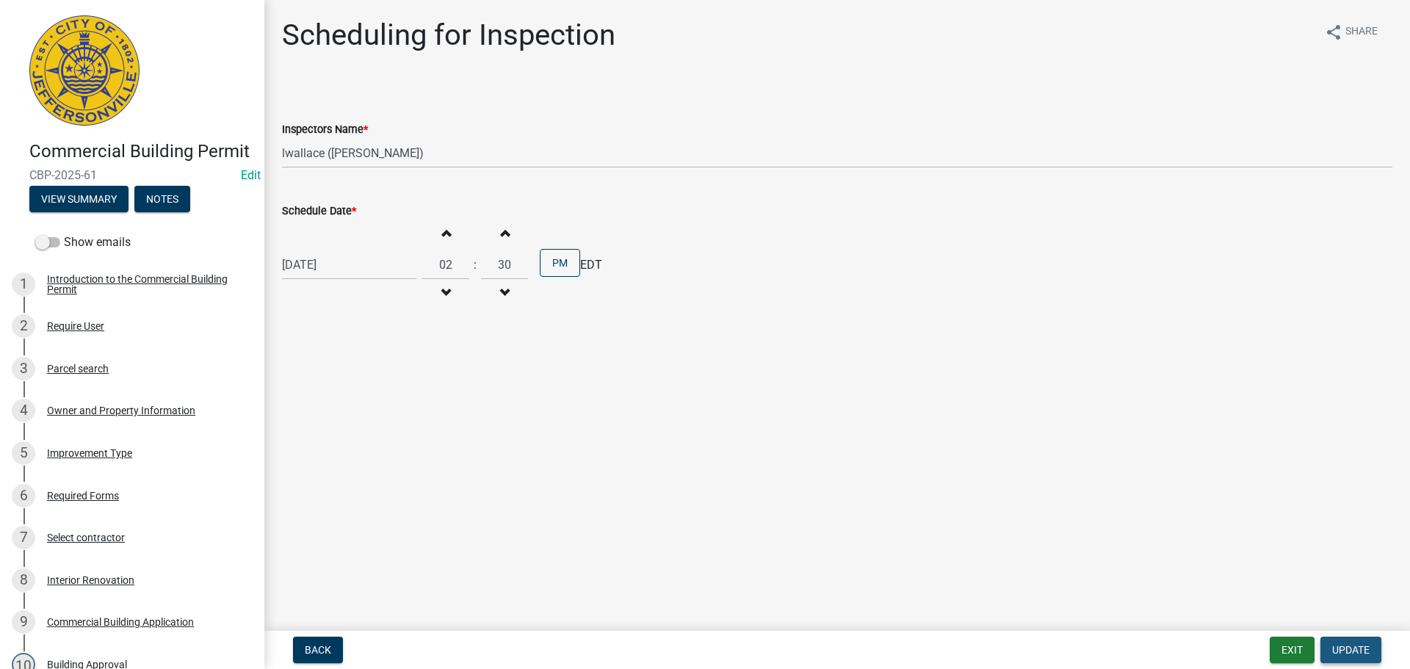
click at [1361, 649] on span "Update" at bounding box center [1350, 650] width 37 height 12
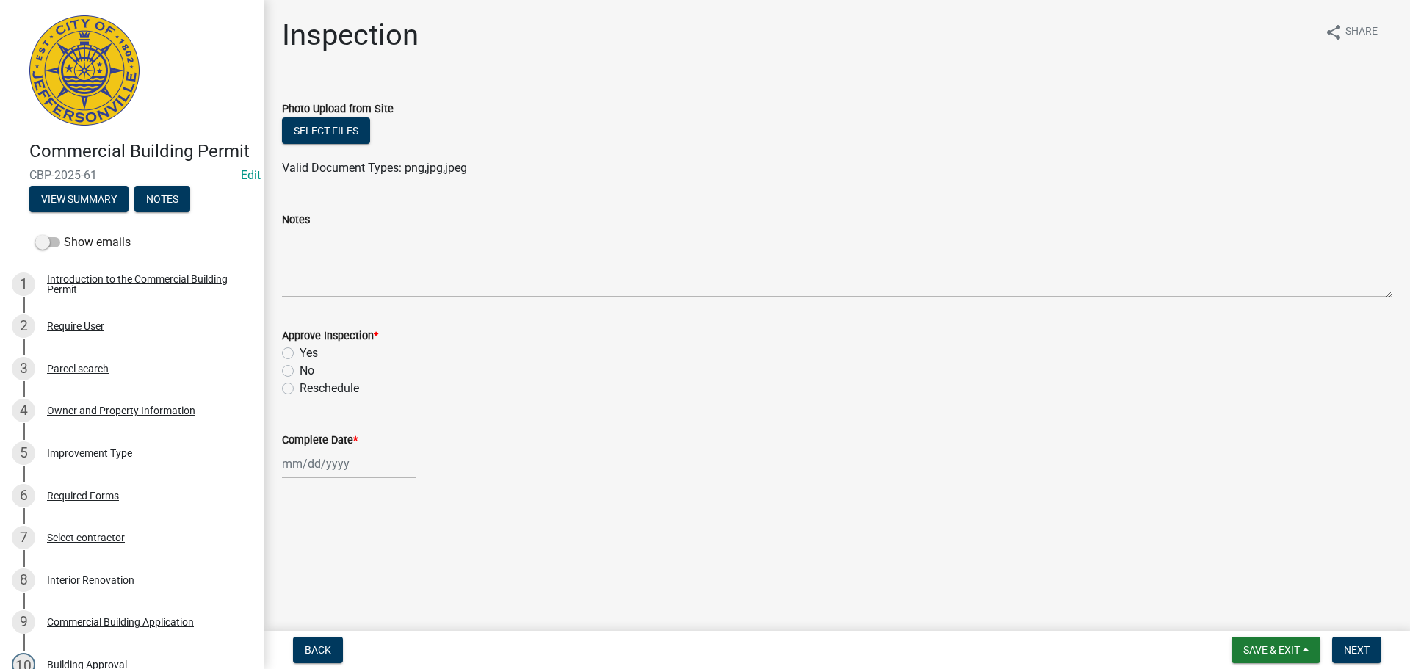
click at [300, 352] on label "Yes" at bounding box center [309, 353] width 18 height 18
click at [300, 352] on input "Yes" at bounding box center [305, 349] width 10 height 10
radio input "true"
click at [335, 466] on div at bounding box center [349, 464] width 134 height 30
select select "9"
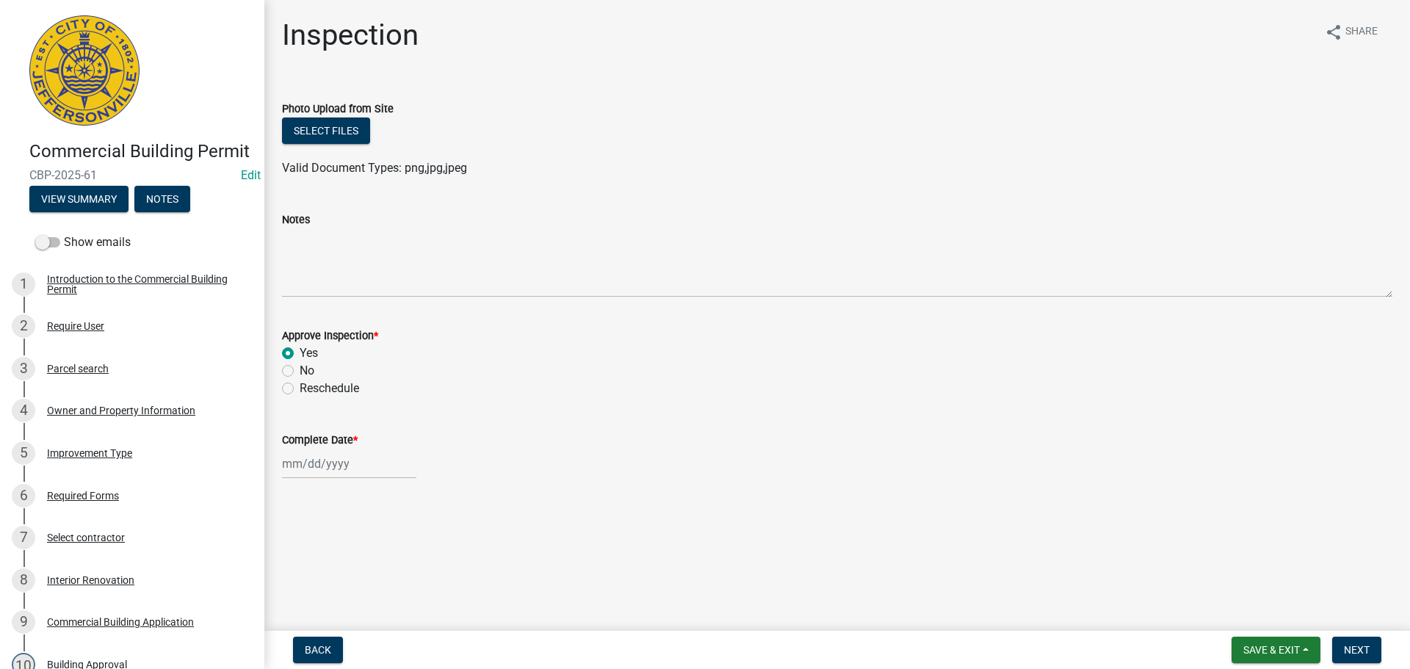
select select "2025"
click at [296, 264] on span "Previous month" at bounding box center [297, 267] width 11 height 11
click at [297, 264] on span "Previous month" at bounding box center [297, 267] width 11 height 11
select select "6"
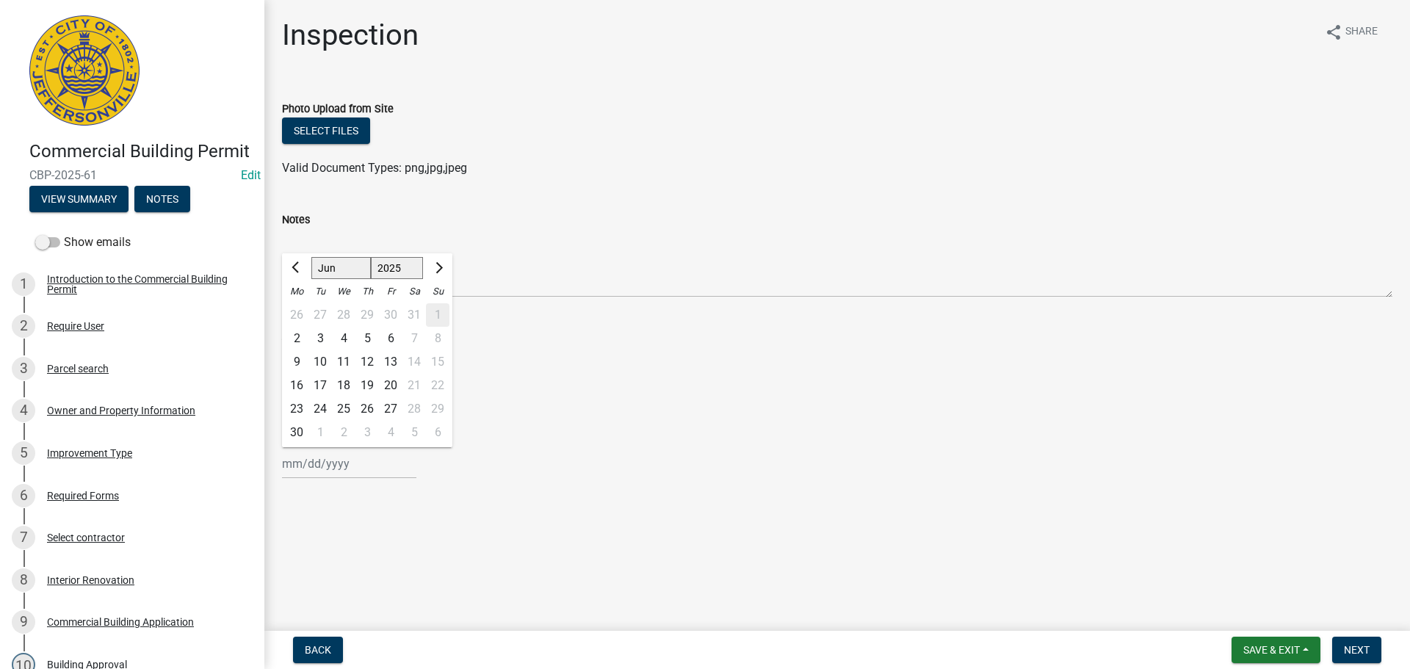
click at [347, 380] on div "18" at bounding box center [344, 386] width 24 height 24
type input "06/18/2025"
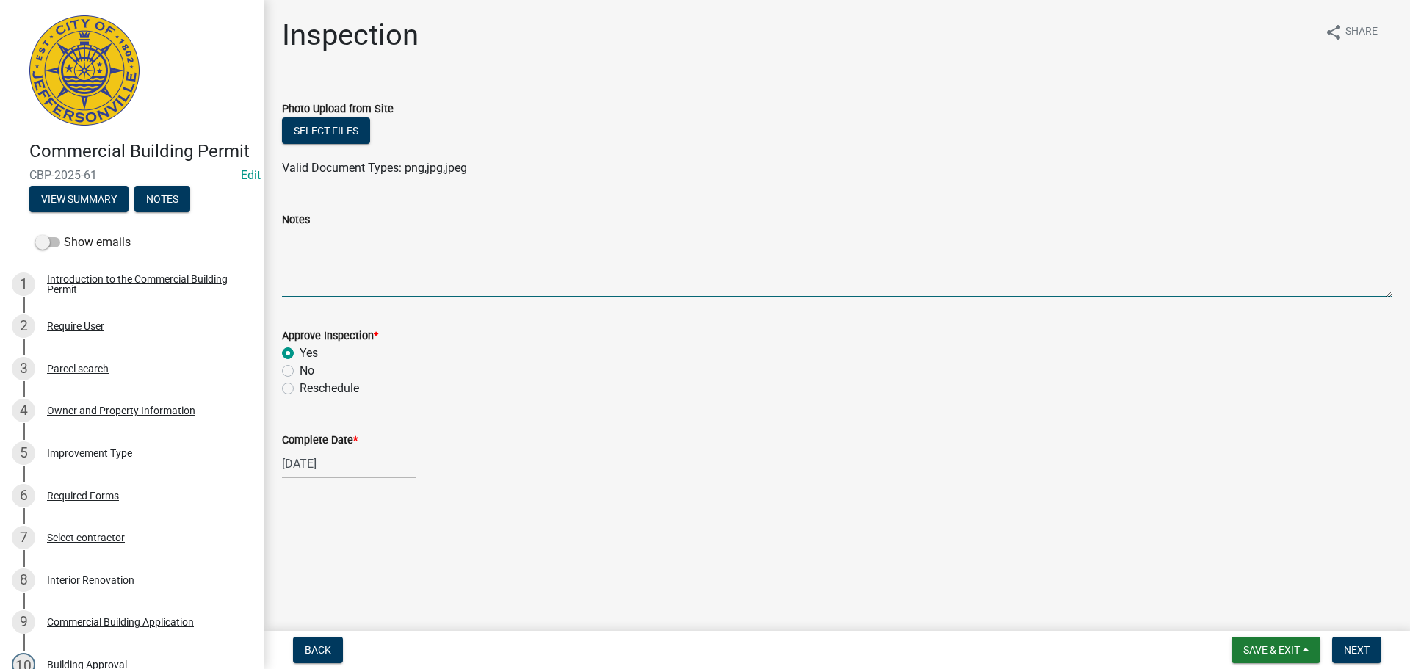
click at [307, 274] on textarea "Notes" at bounding box center [837, 262] width 1111 height 69
type textarea "LW"
click at [1355, 647] on span "Next" at bounding box center [1357, 650] width 26 height 12
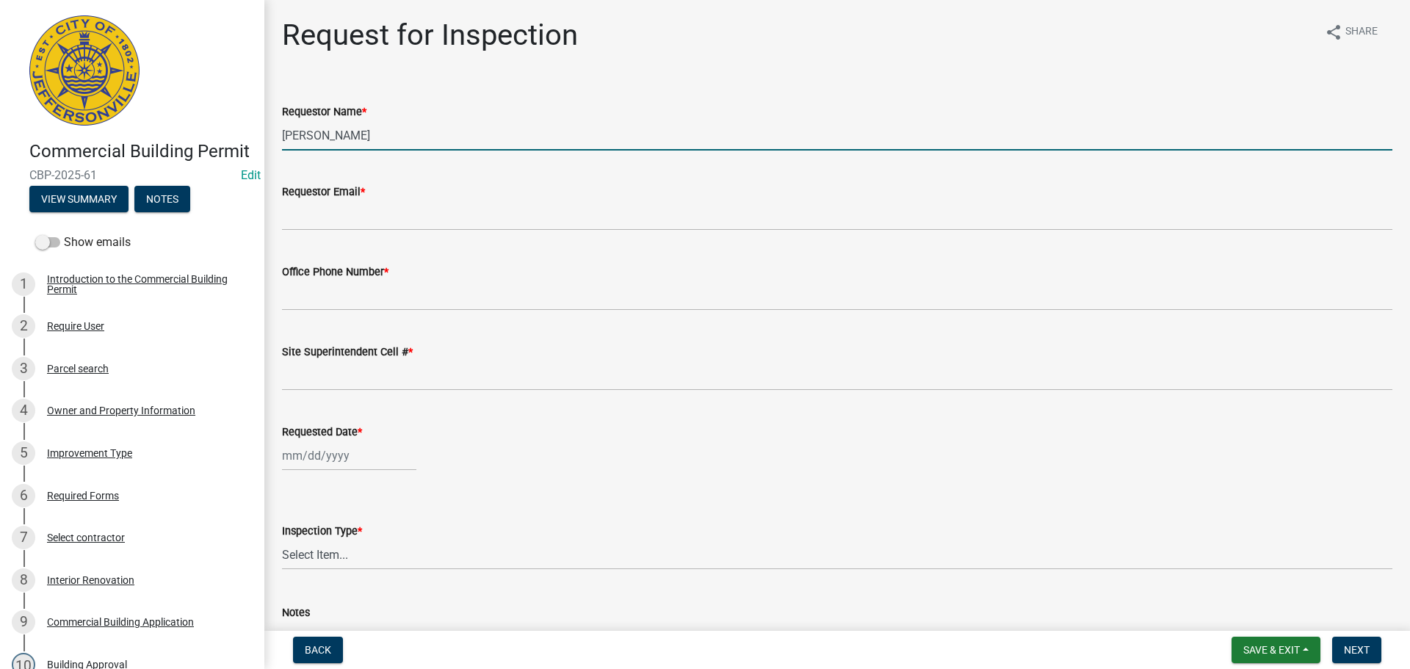
drag, startPoint x: 361, startPoint y: 129, endPoint x: 269, endPoint y: 124, distance: 92.0
click at [272, 126] on div "Requestor Name * Missy Bottorff" at bounding box center [837, 116] width 1133 height 68
type input "JASON"
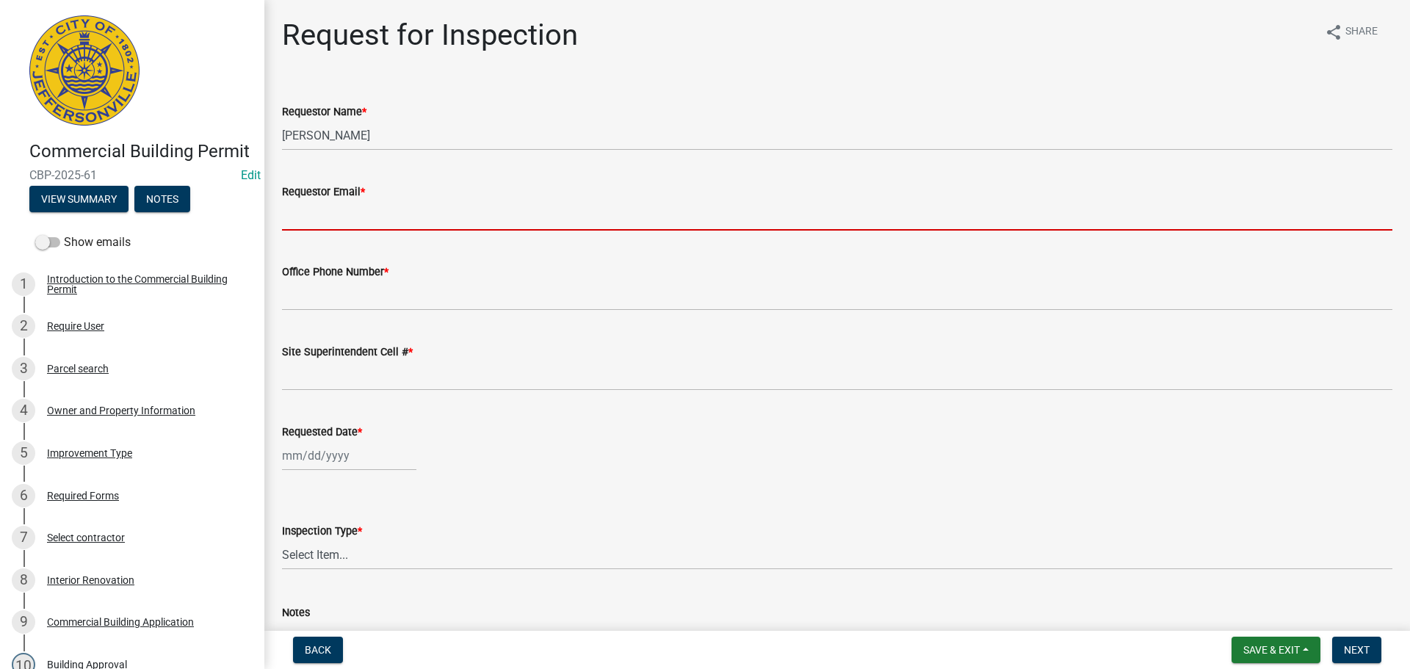
click at [336, 219] on input "Requestor Email *" at bounding box center [837, 216] width 1111 height 30
type input "mbottorff@cityofjeff.net"
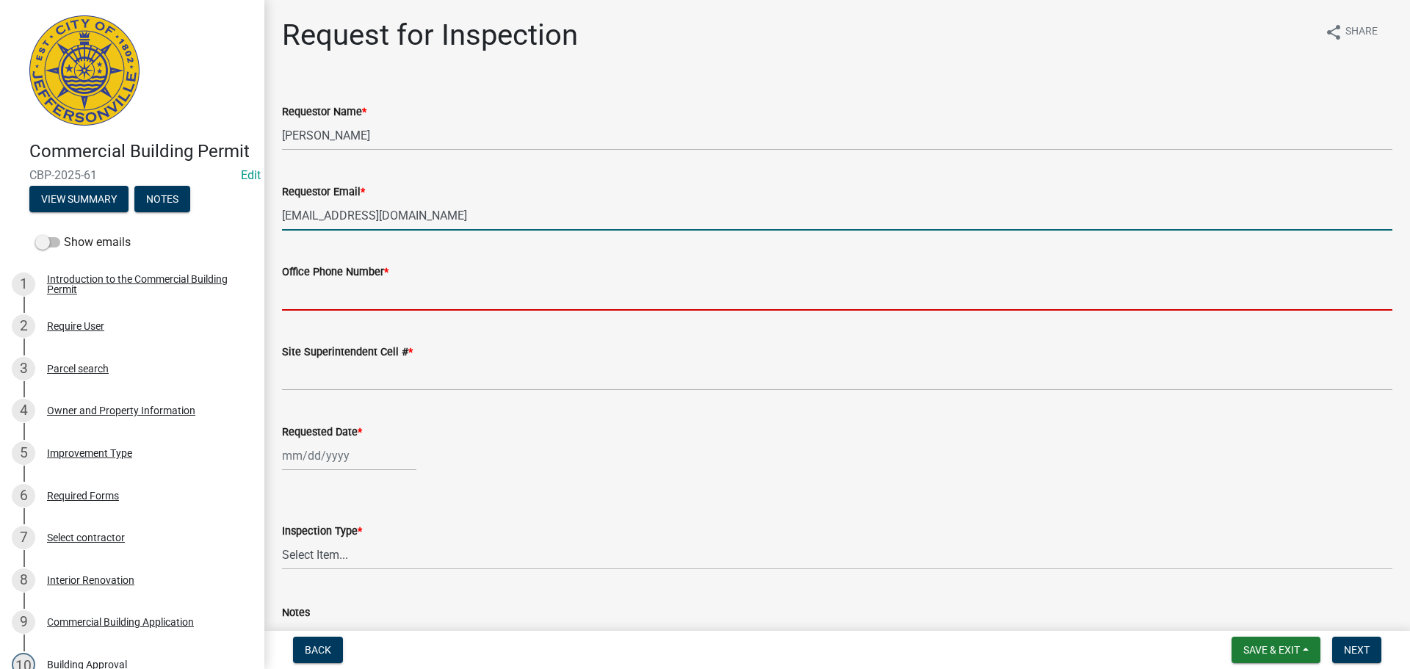
click at [350, 288] on input "Office Phone Number *" at bounding box center [837, 296] width 1111 height 30
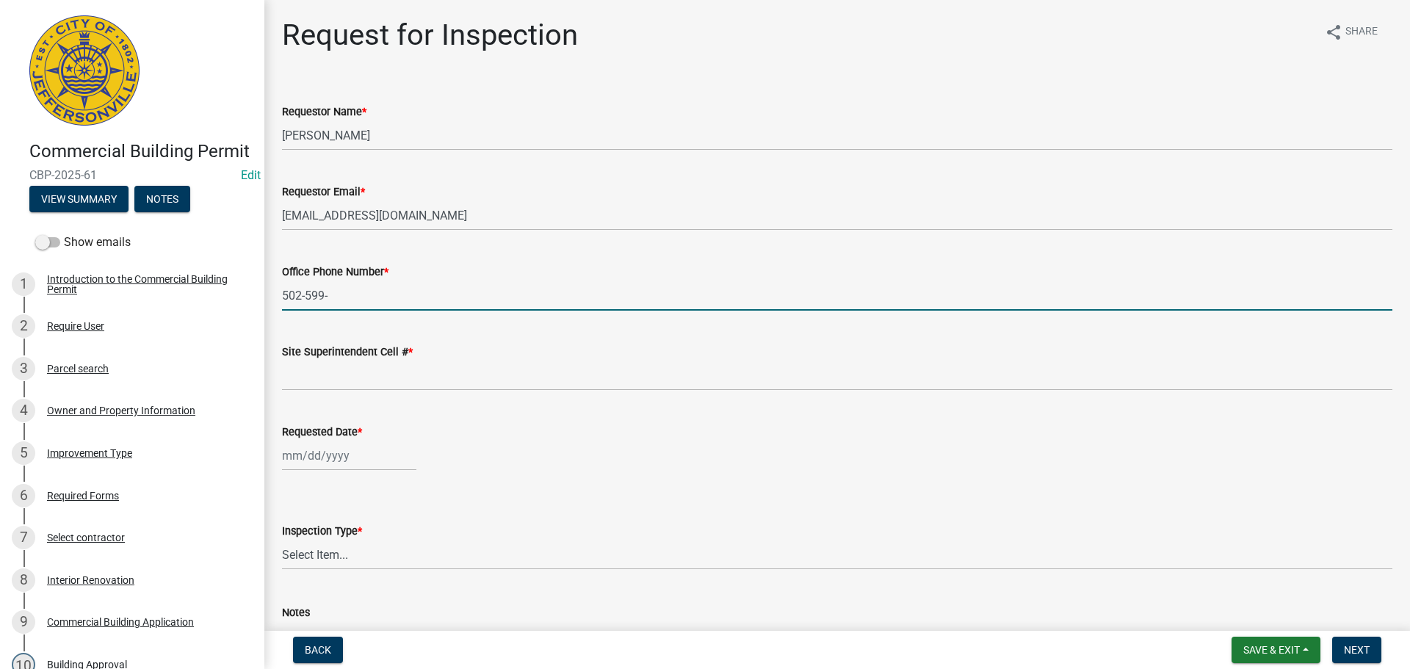
type input "502-599-5572"
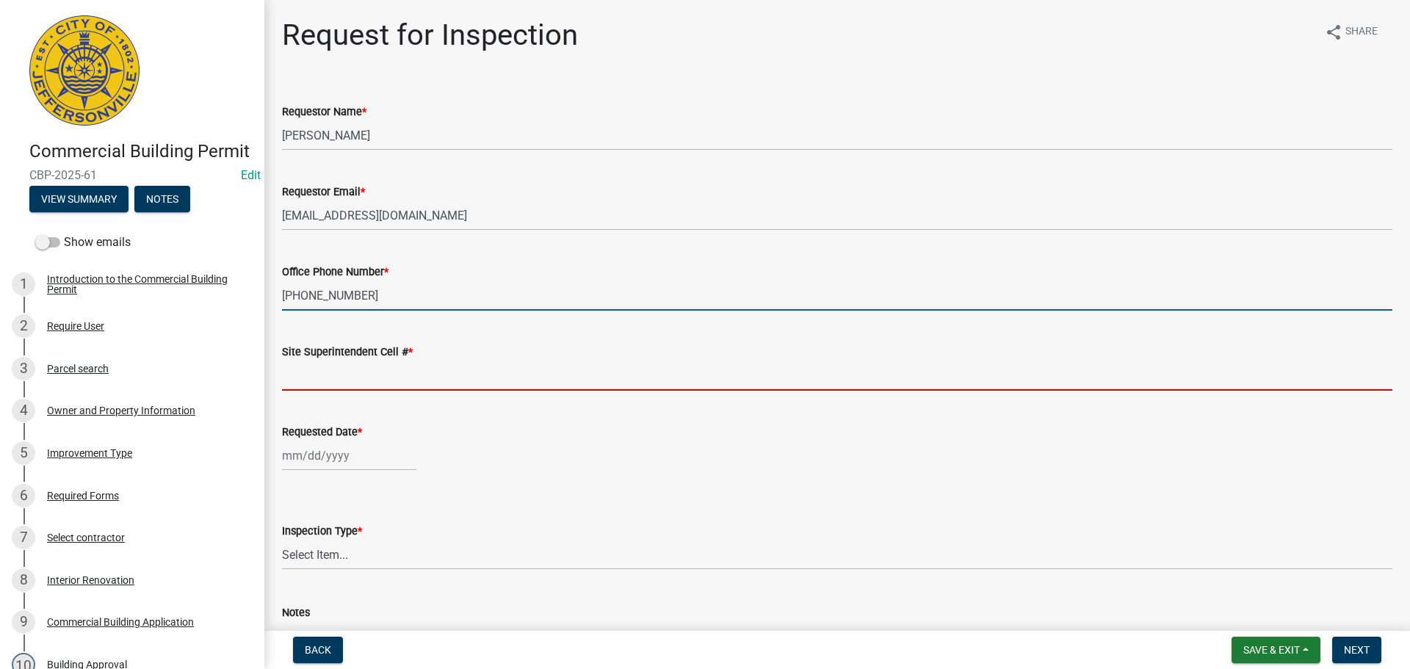
click at [353, 368] on input "Site Superintendent Cell # *" at bounding box center [837, 376] width 1111 height 30
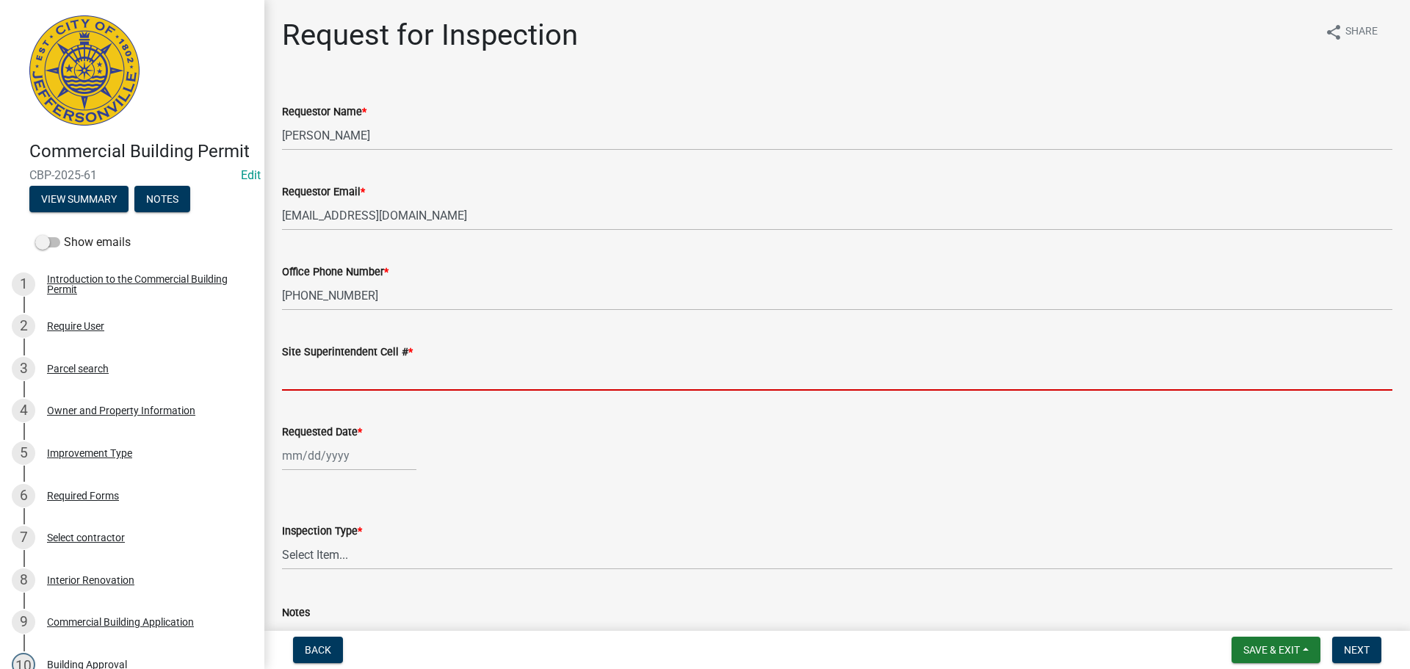
type input "SAME"
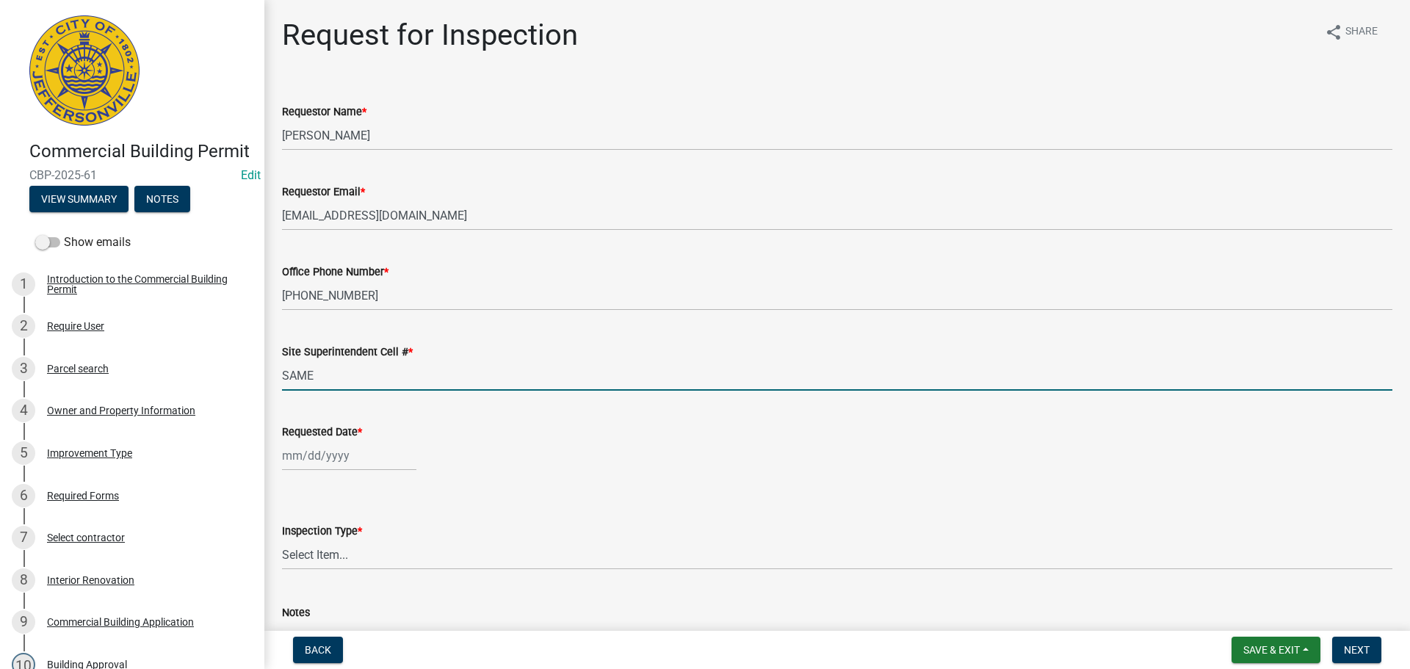
click at [347, 452] on div at bounding box center [349, 456] width 134 height 30
select select "9"
select select "2025"
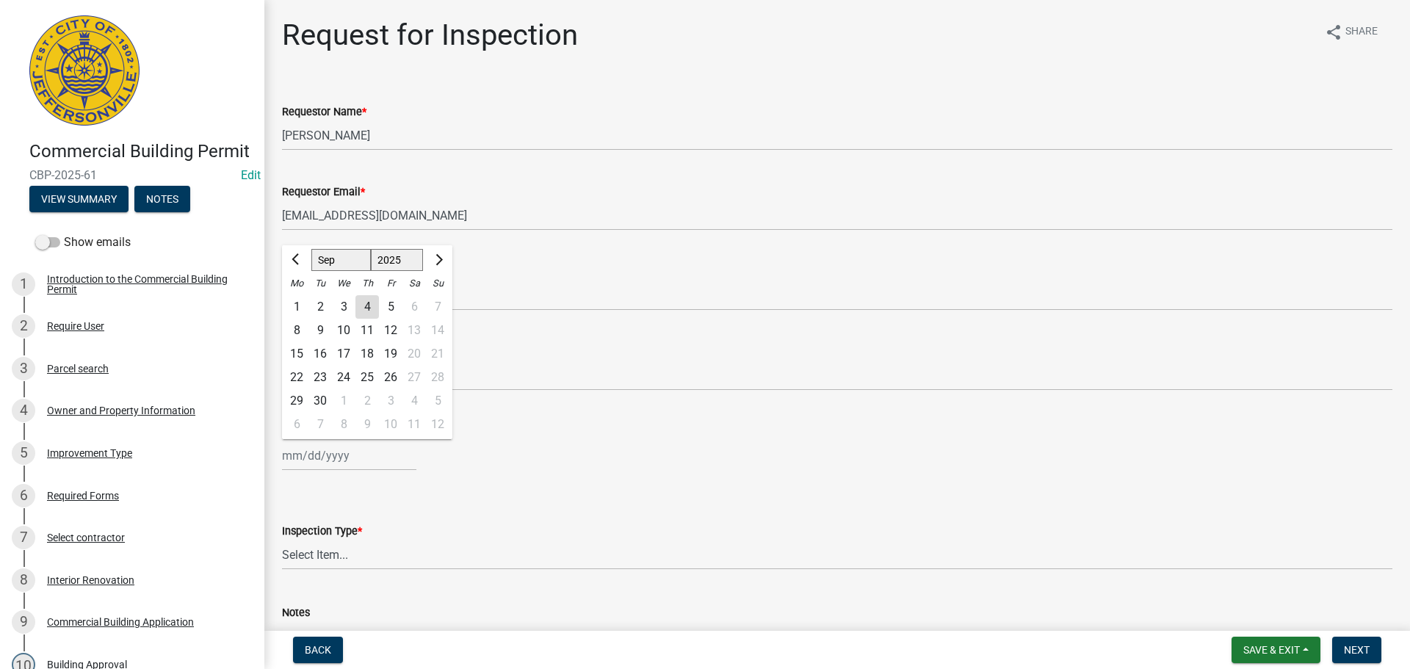
click at [392, 308] on div "5" at bounding box center [391, 307] width 24 height 24
type input "[DATE]"
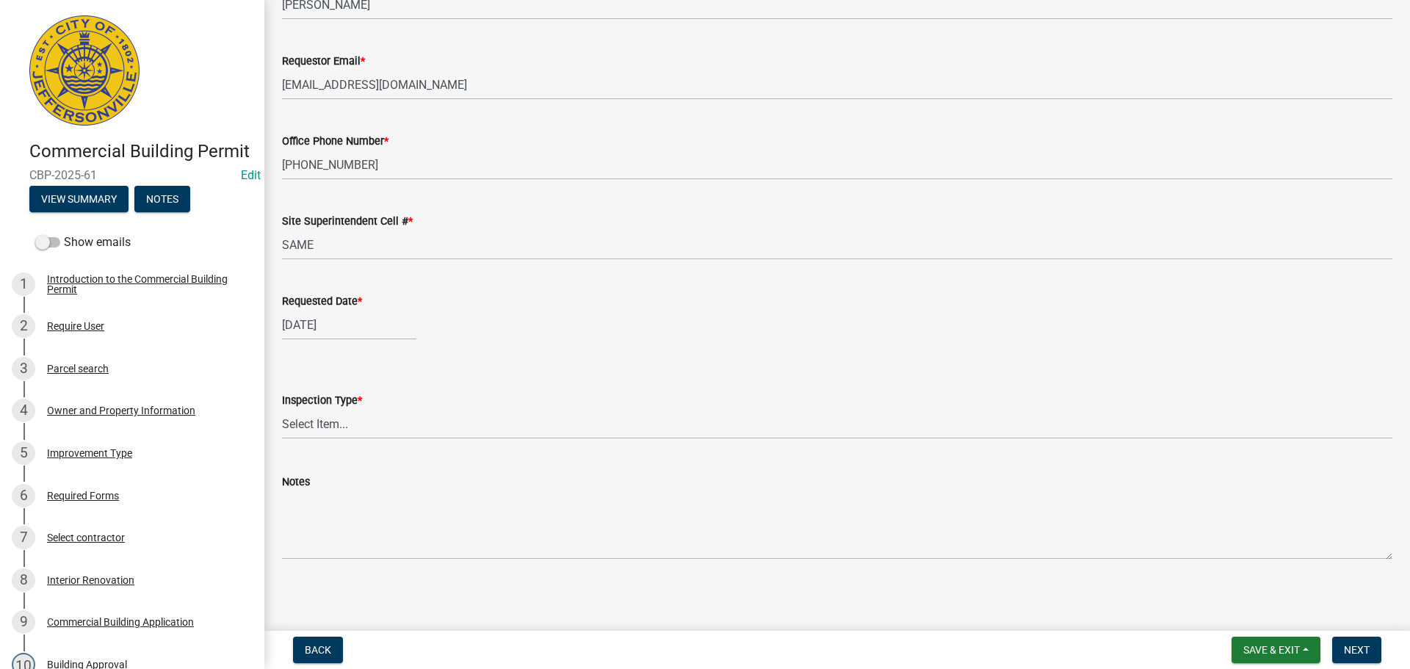
scroll to position [134, 0]
click at [323, 421] on select "Select Item... Footer Foundation Framing Final Misc" at bounding box center [837, 420] width 1111 height 30
click at [282, 405] on select "Select Item... Footer Foundation Framing Final Misc" at bounding box center [837, 420] width 1111 height 30
select select "8ea0f6e5-dde7-4881-a999-02519822ccbf"
click at [1351, 652] on span "Next" at bounding box center [1357, 650] width 26 height 12
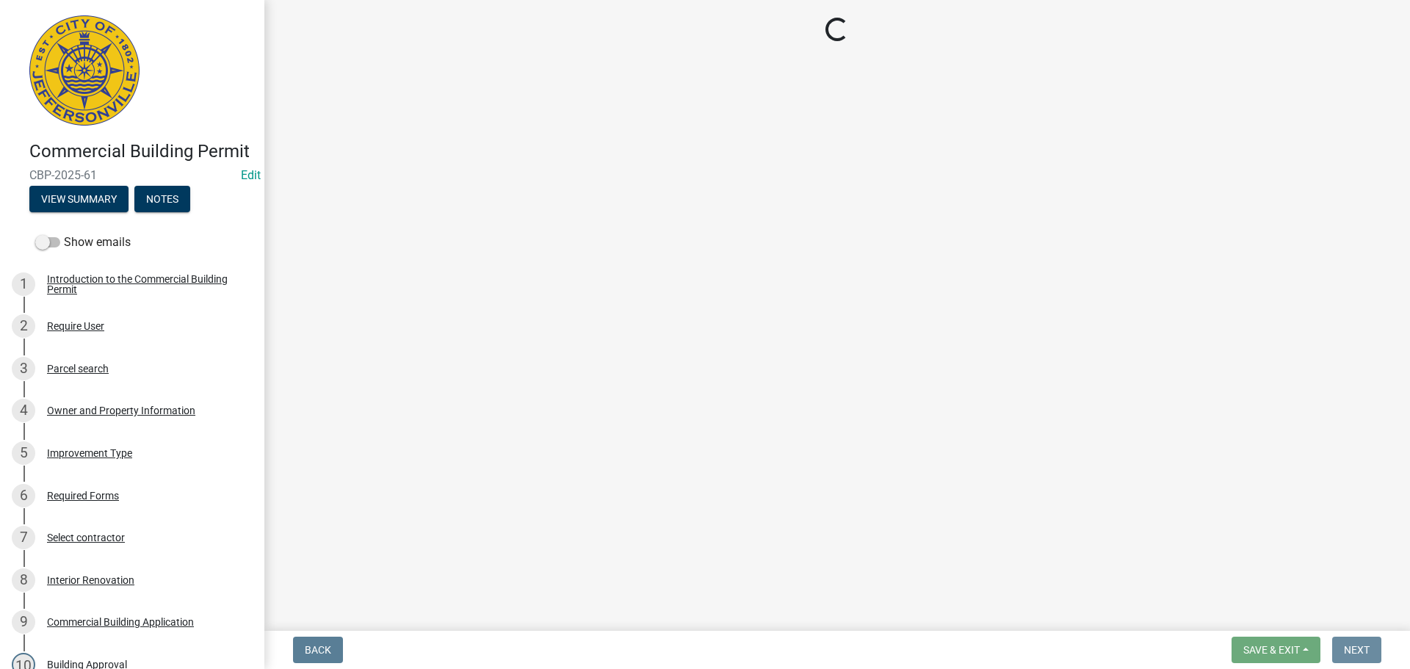
scroll to position [0, 0]
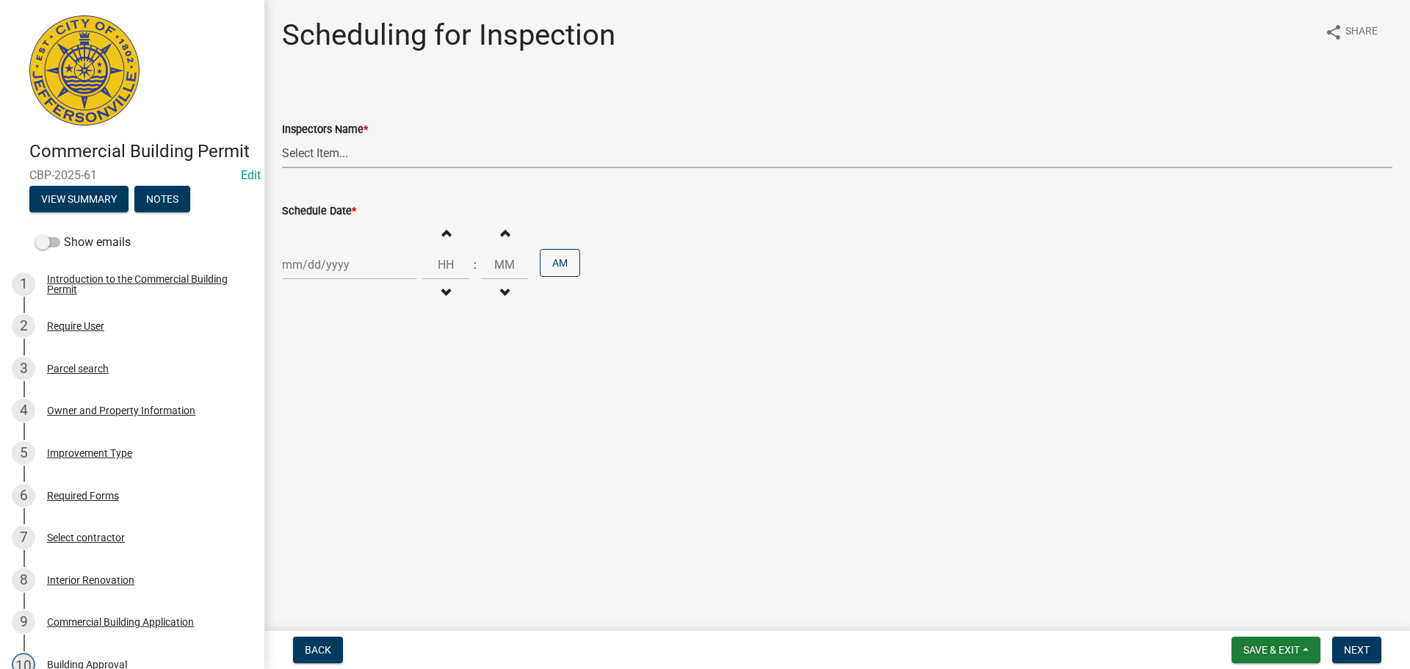
click at [306, 145] on select "Select Item... [PERSON_NAME] ([PERSON_NAME]) [PERSON_NAME] ([PERSON_NAME]) mkru…" at bounding box center [837, 153] width 1111 height 30
select select "fdb3bcc6-ce93-4663-8a18-5c08884dd177"
click at [282, 138] on select "Select Item... [PERSON_NAME] ([PERSON_NAME]) [PERSON_NAME] ([PERSON_NAME]) mkru…" at bounding box center [837, 153] width 1111 height 30
click at [304, 272] on div at bounding box center [349, 265] width 134 height 30
select select "9"
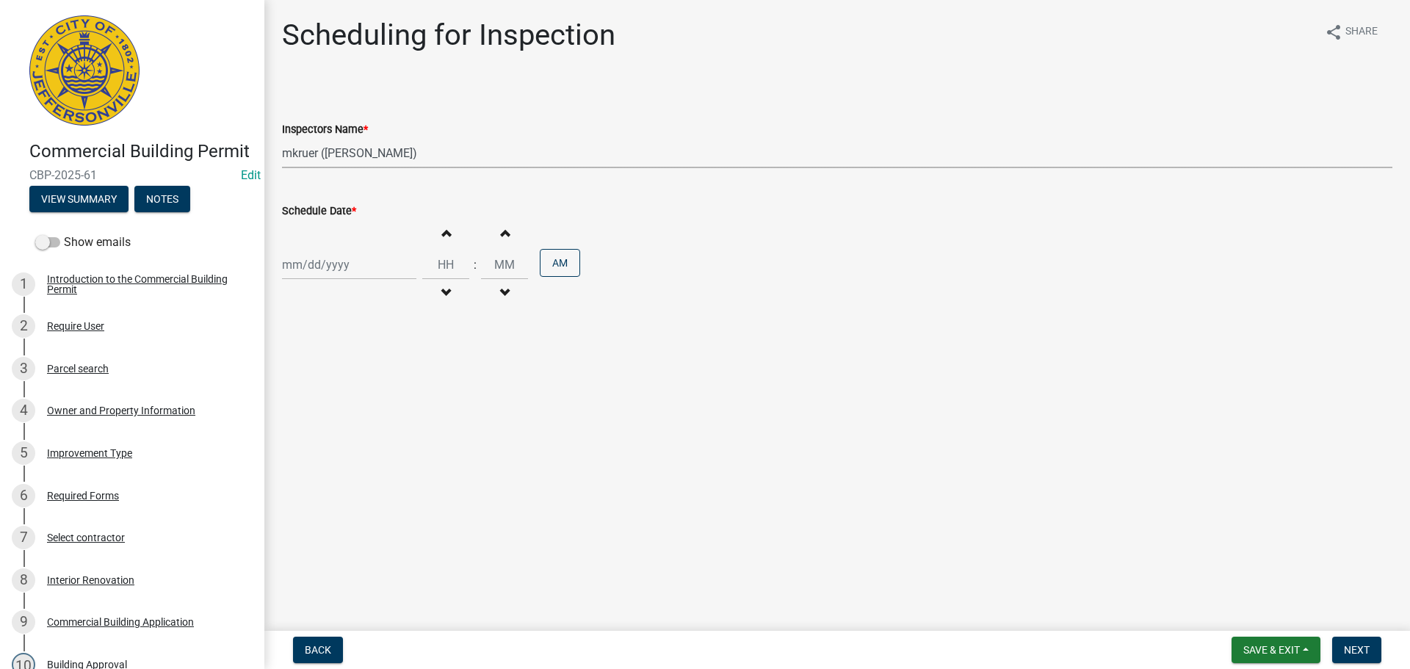
select select "2025"
click at [388, 346] on div "5" at bounding box center [391, 343] width 24 height 24
type input "[DATE]"
click at [452, 263] on input "Hours" at bounding box center [445, 265] width 47 height 30
type input "01"
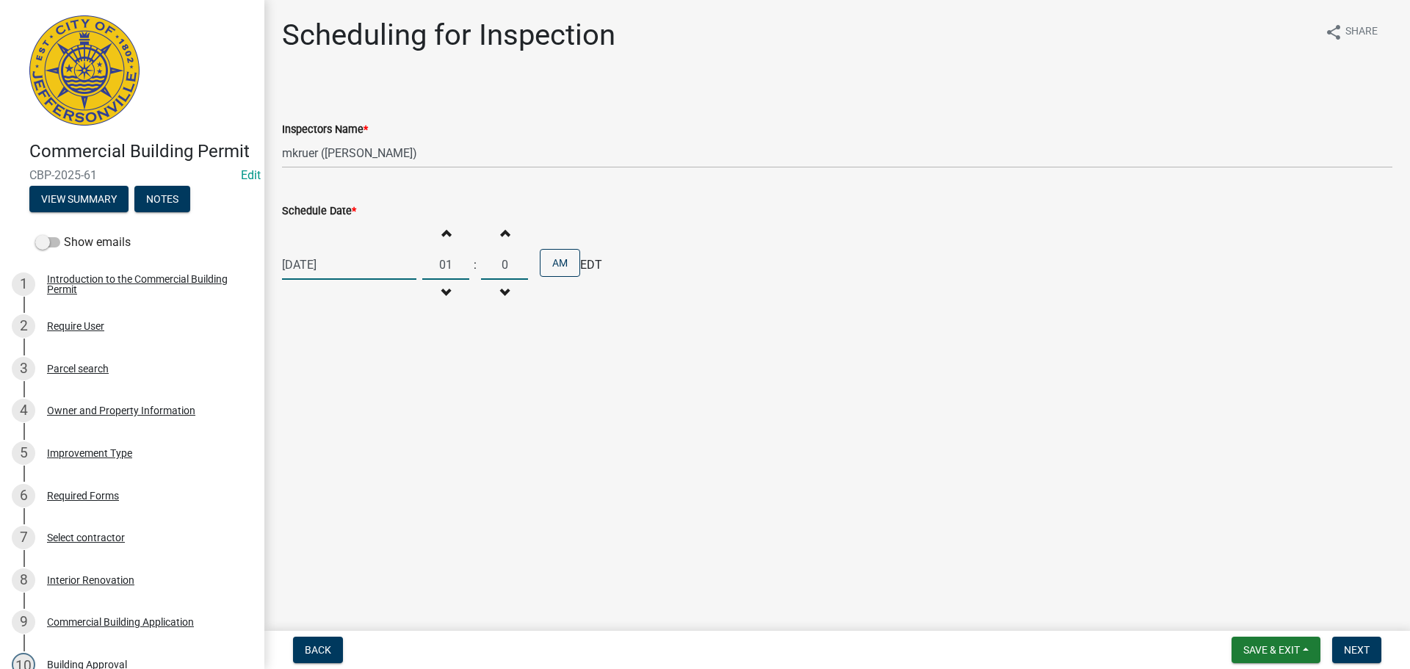
type input "00"
click at [549, 272] on button "AM" at bounding box center [560, 263] width 40 height 28
click at [1355, 651] on span "Next" at bounding box center [1357, 650] width 26 height 12
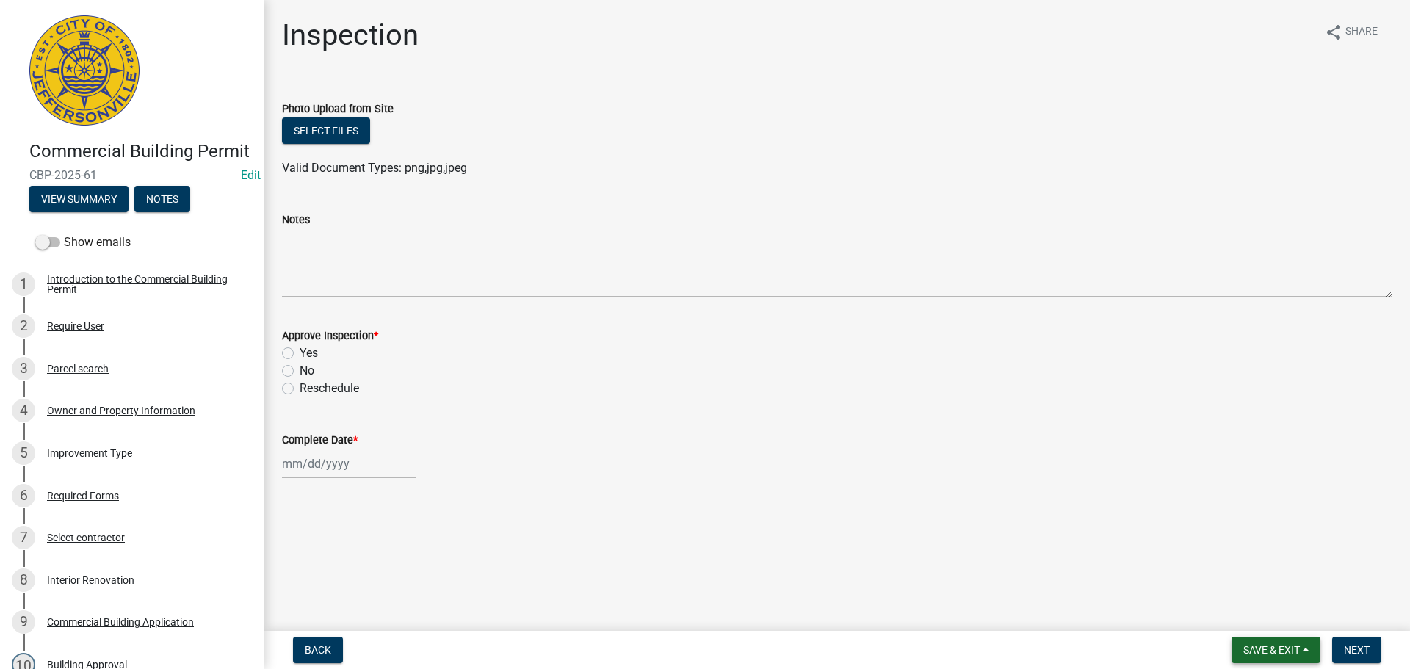
click at [1276, 644] on span "Save & Exit" at bounding box center [1271, 650] width 57 height 12
click at [1254, 616] on button "Save & Exit" at bounding box center [1262, 611] width 118 height 35
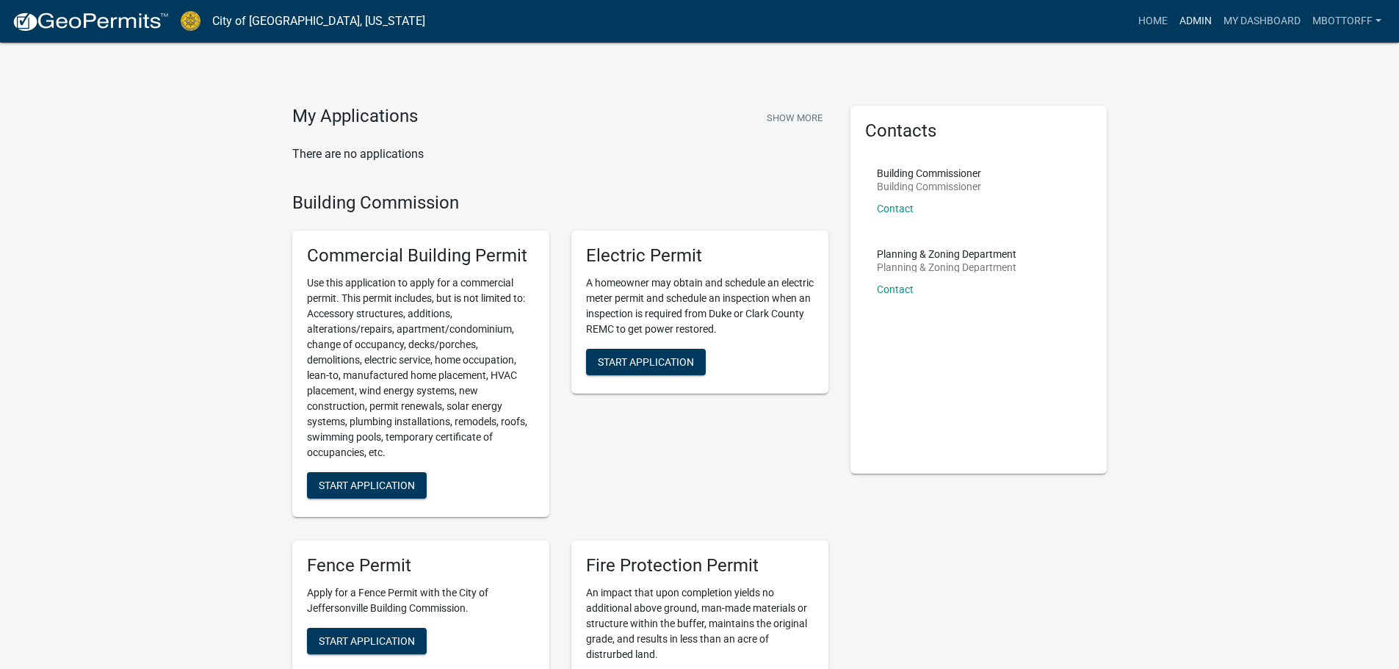
click at [1204, 19] on link "Admin" at bounding box center [1196, 21] width 44 height 28
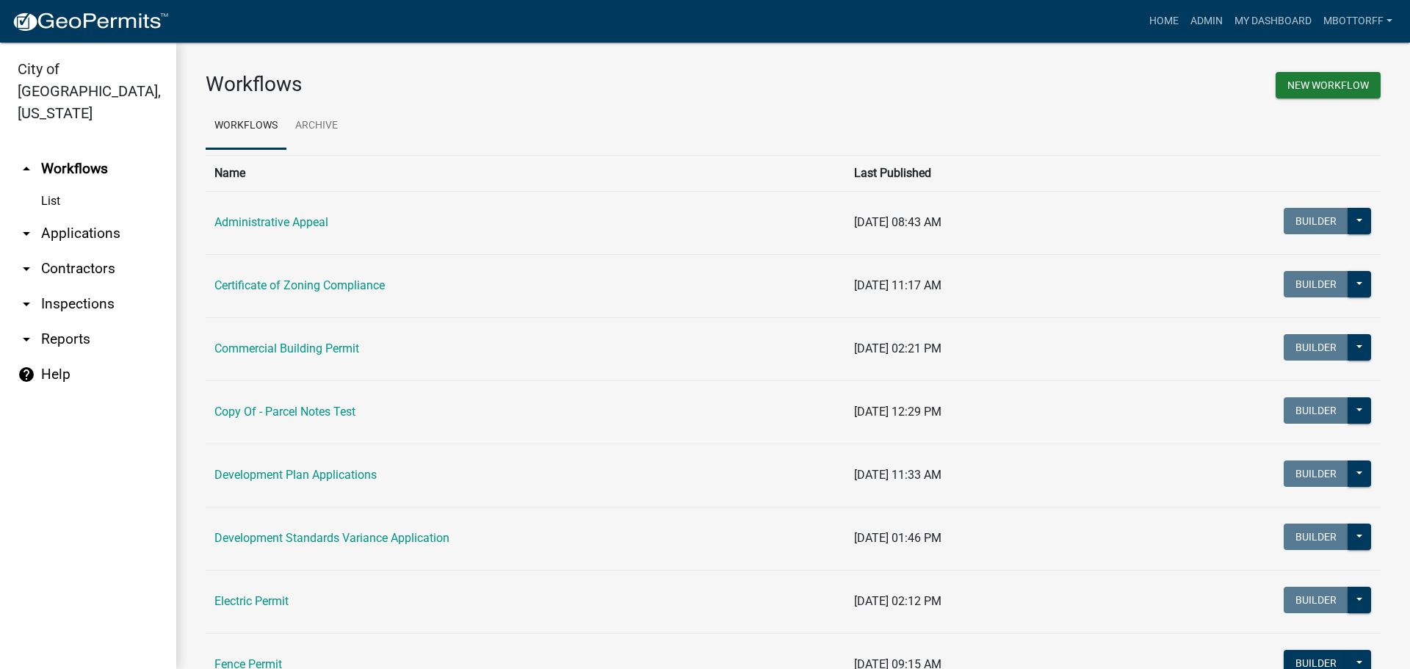
click at [76, 216] on link "arrow_drop_down Applications" at bounding box center [88, 233] width 176 height 35
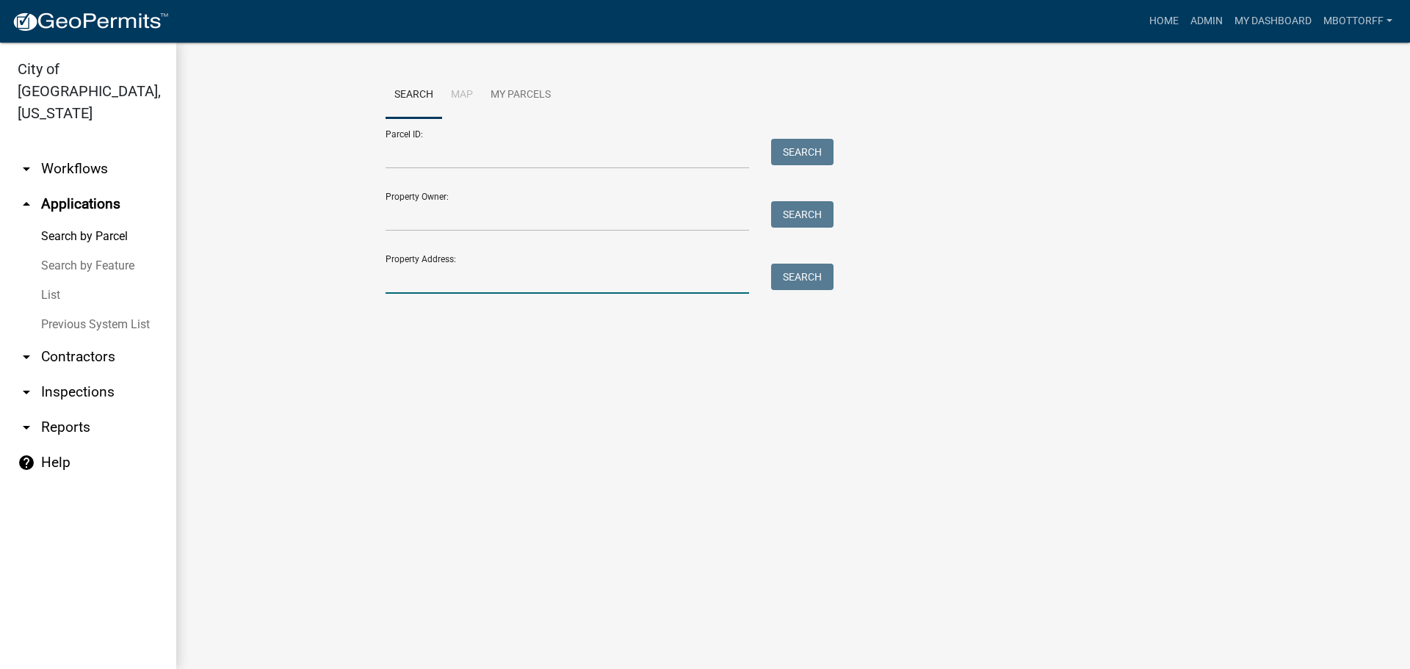
click at [413, 275] on input "Property Address:" at bounding box center [568, 279] width 364 height 30
type input "332 SPRING"
click at [797, 273] on button "Search" at bounding box center [802, 277] width 62 height 26
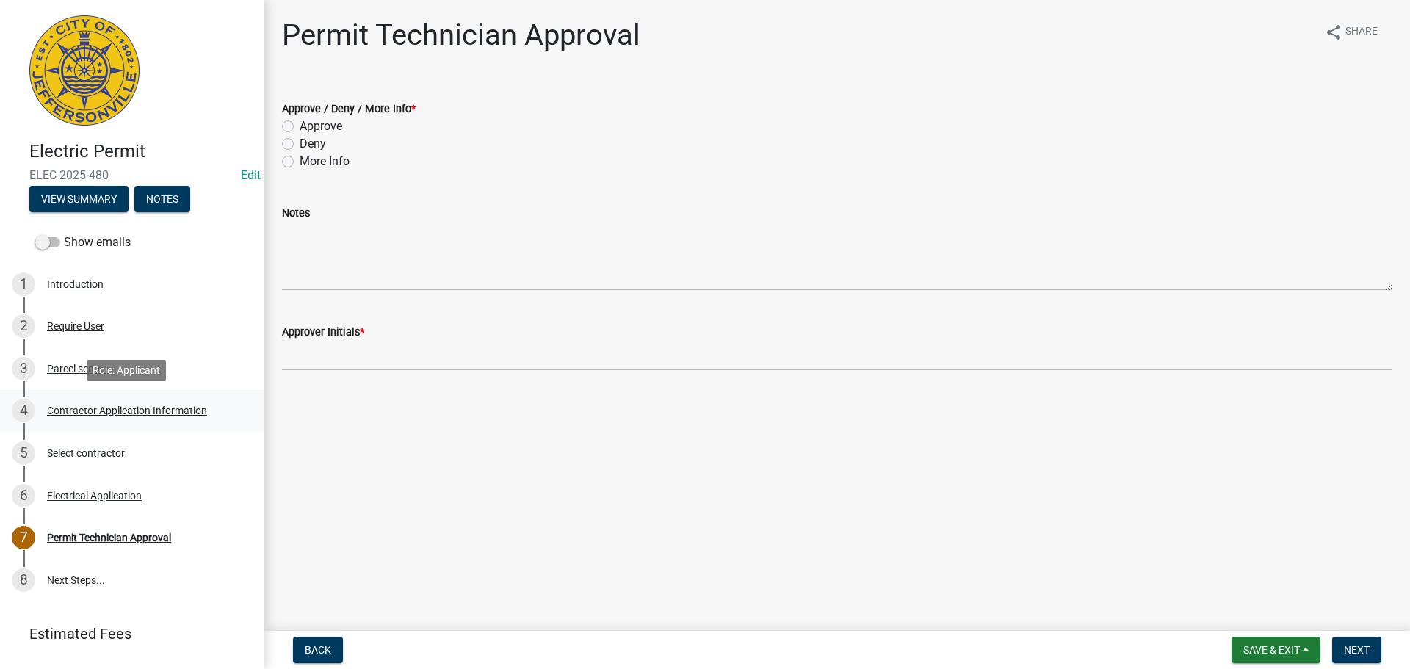
click at [90, 409] on div "Contractor Application Information" at bounding box center [127, 410] width 160 height 10
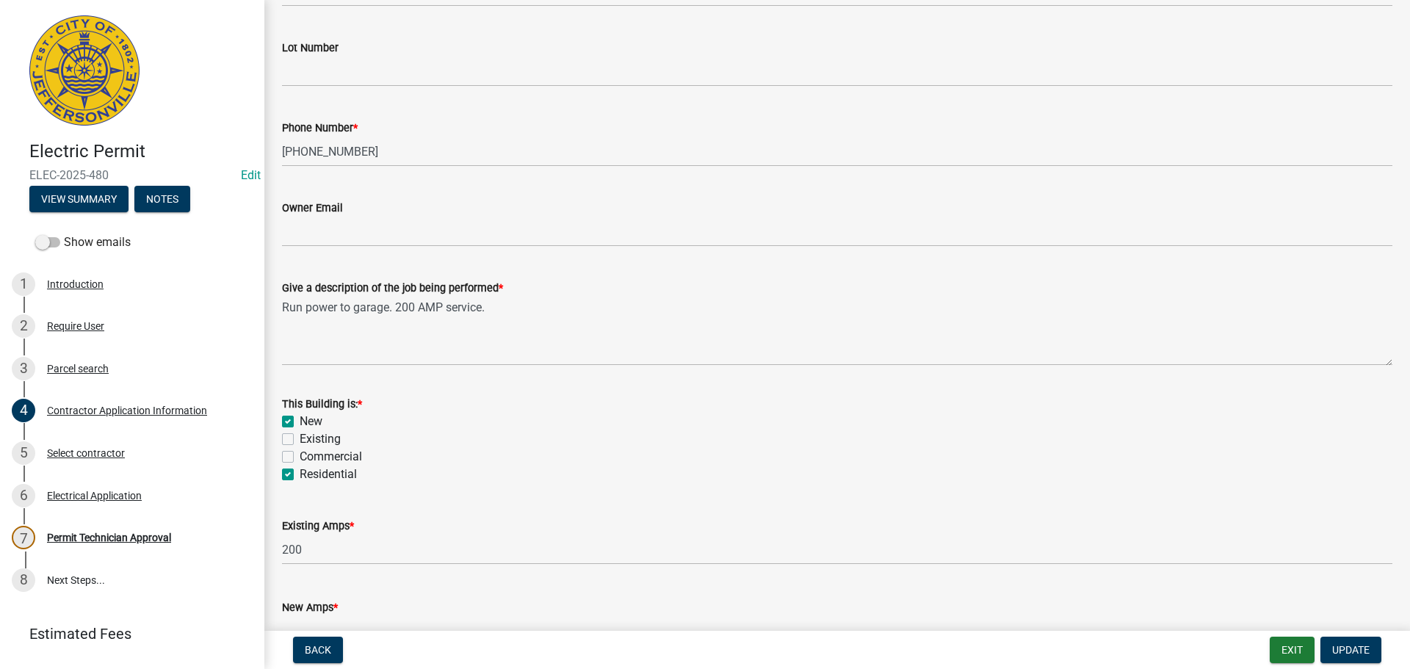
scroll to position [593, 0]
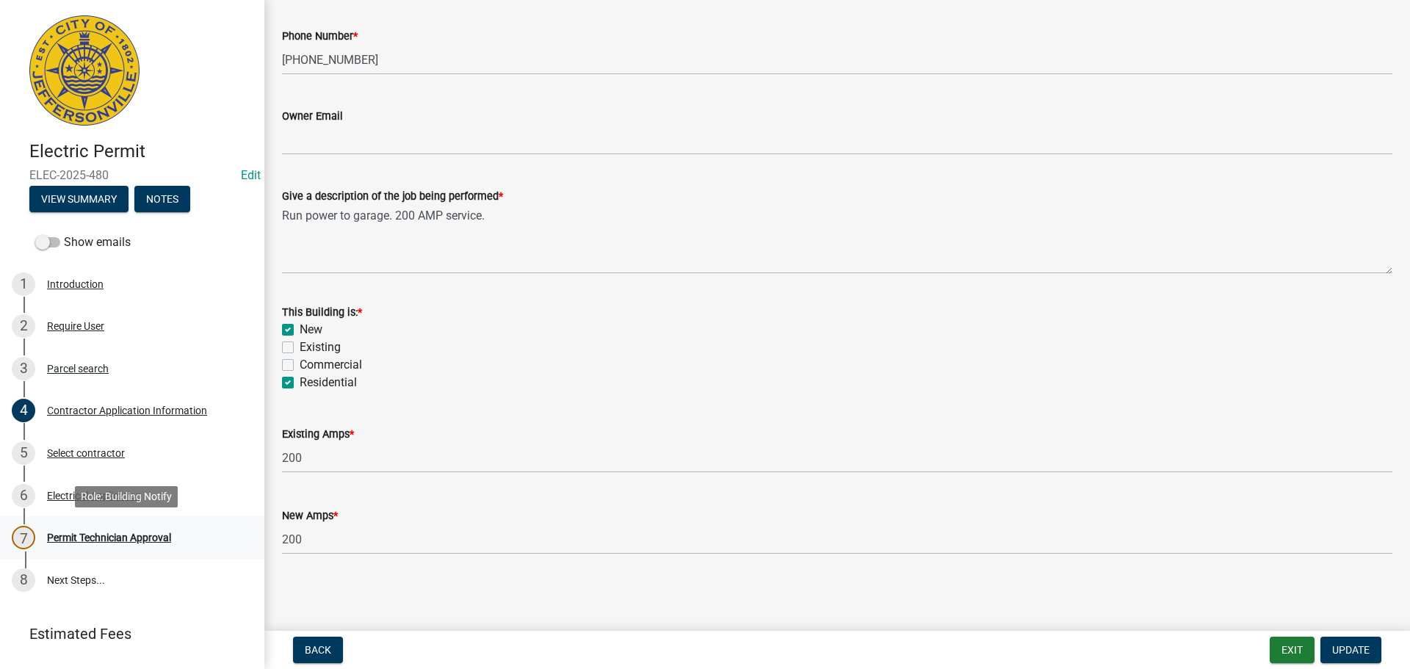
click at [112, 537] on div "Permit Technician Approval" at bounding box center [109, 537] width 124 height 10
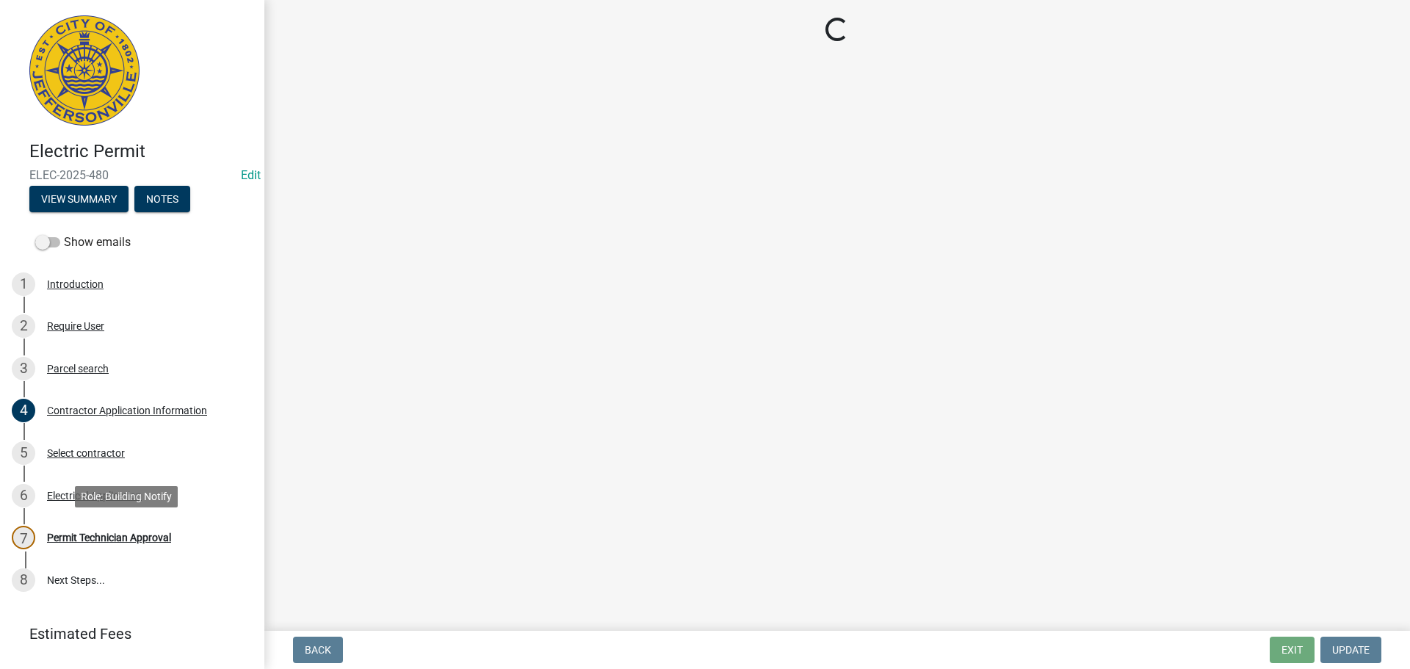
scroll to position [0, 0]
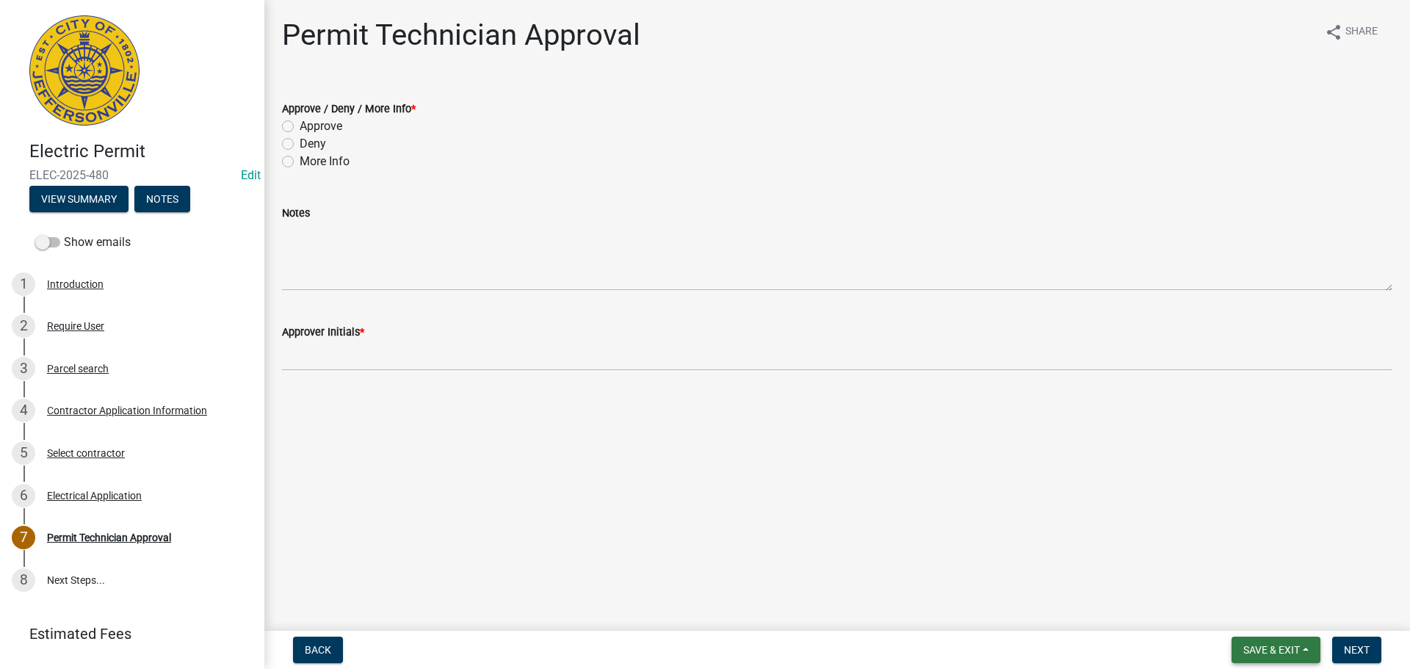
drag, startPoint x: 1283, startPoint y: 645, endPoint x: 1275, endPoint y: 629, distance: 17.4
click at [1283, 644] on span "Save & Exit" at bounding box center [1271, 650] width 57 height 12
click at [1270, 616] on button "Save & Exit" at bounding box center [1262, 611] width 118 height 35
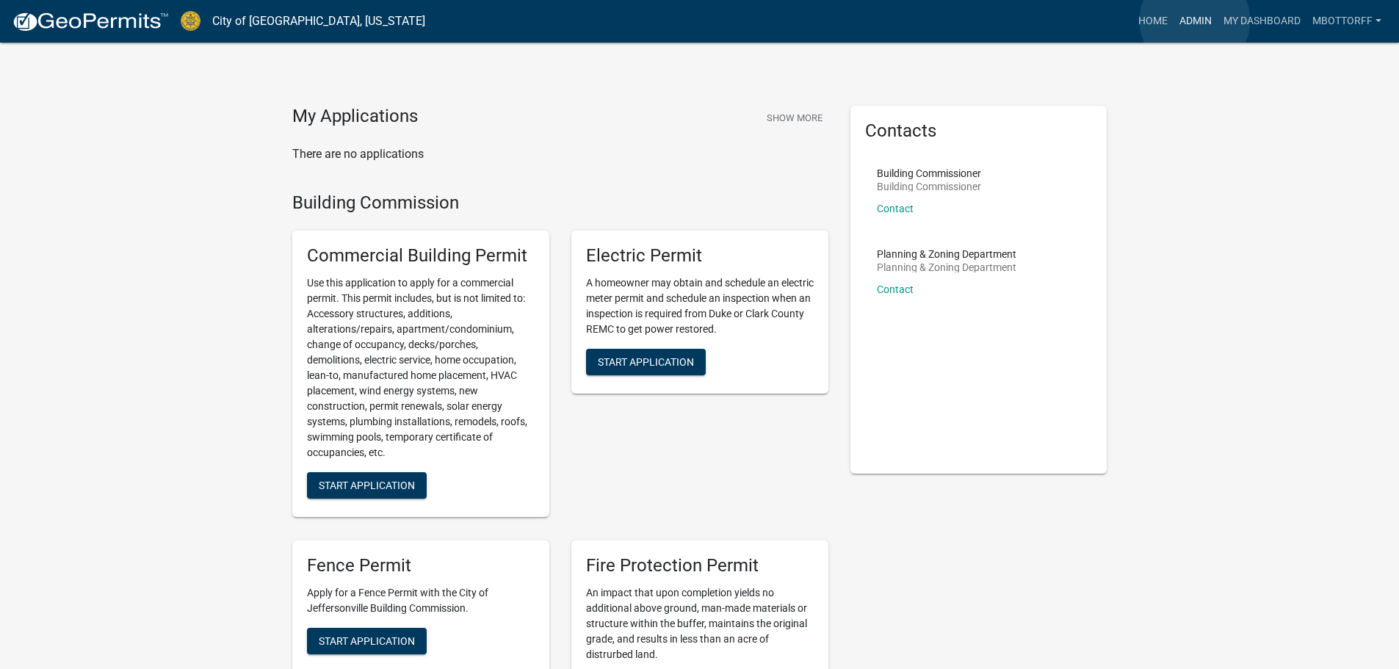
click at [1195, 21] on link "Admin" at bounding box center [1196, 21] width 44 height 28
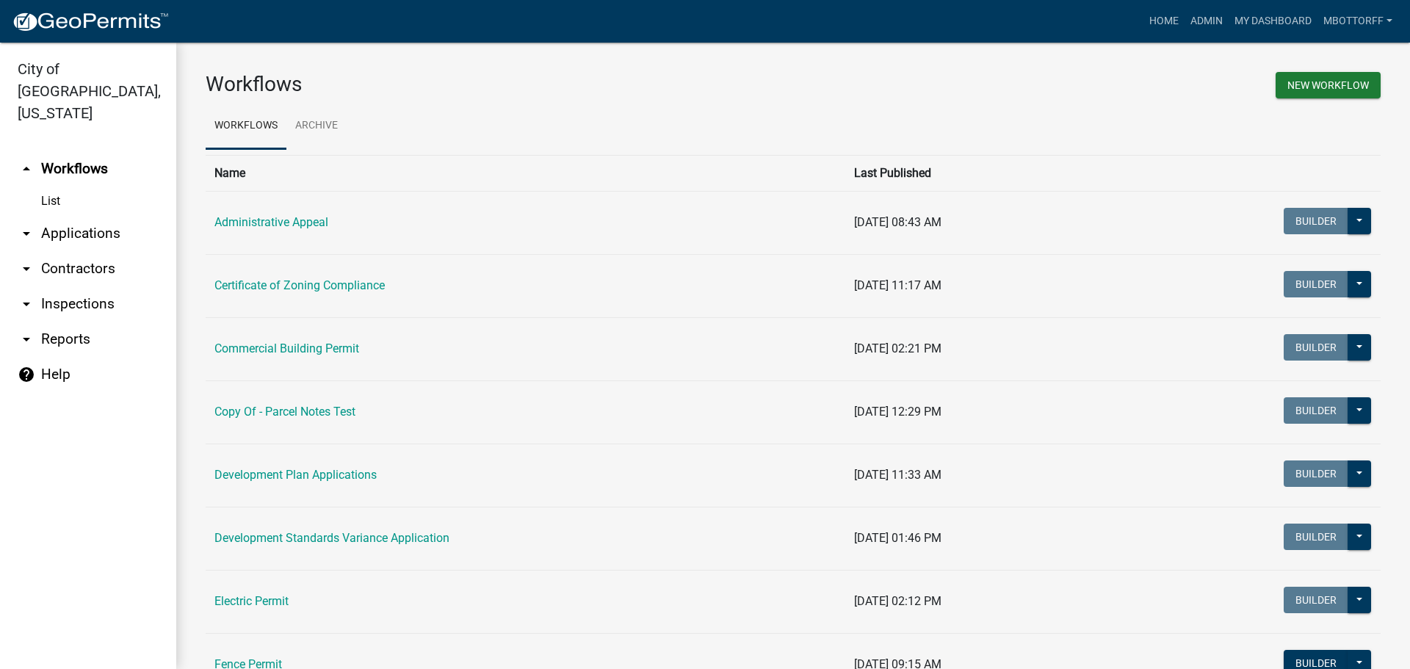
click at [72, 216] on link "arrow_drop_down Applications" at bounding box center [88, 233] width 176 height 35
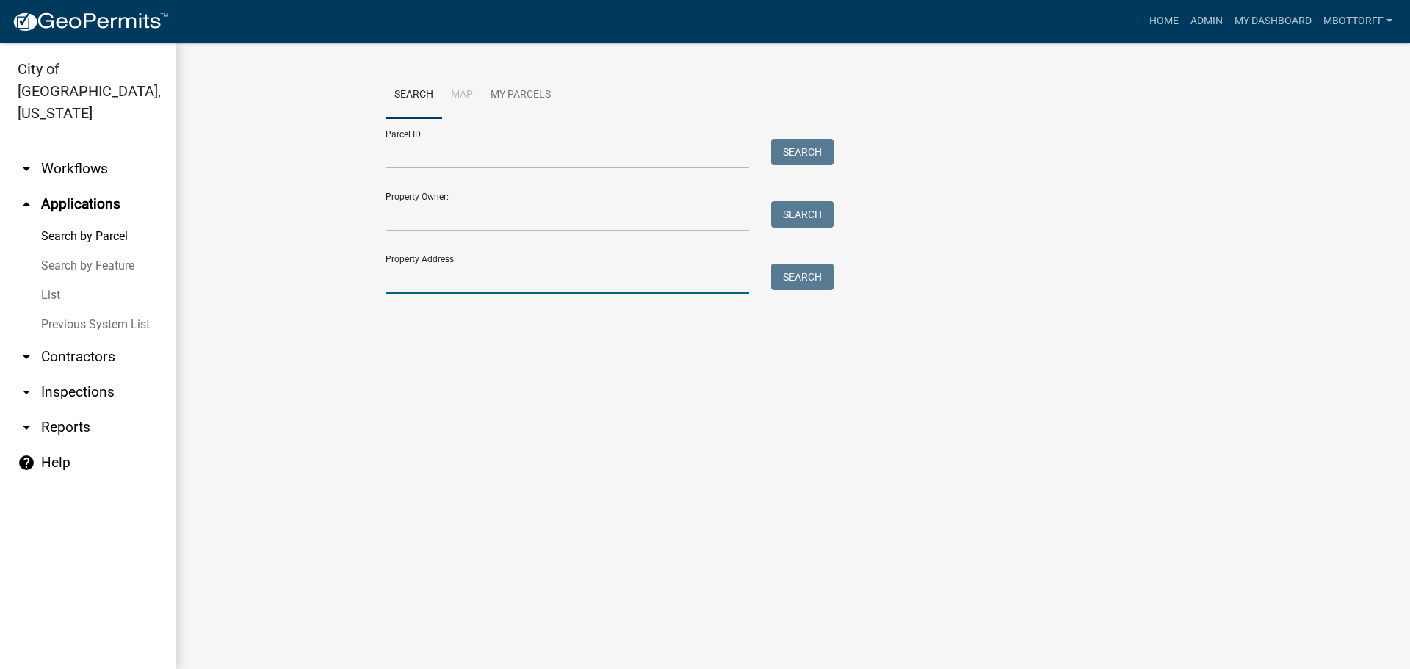
click at [422, 282] on input "Property Address:" at bounding box center [568, 279] width 364 height 30
type input "1710"
drag, startPoint x: 65, startPoint y: 145, endPoint x: 65, endPoint y: 137, distance: 8.8
click at [68, 151] on link "arrow_drop_down Workflows" at bounding box center [88, 168] width 176 height 35
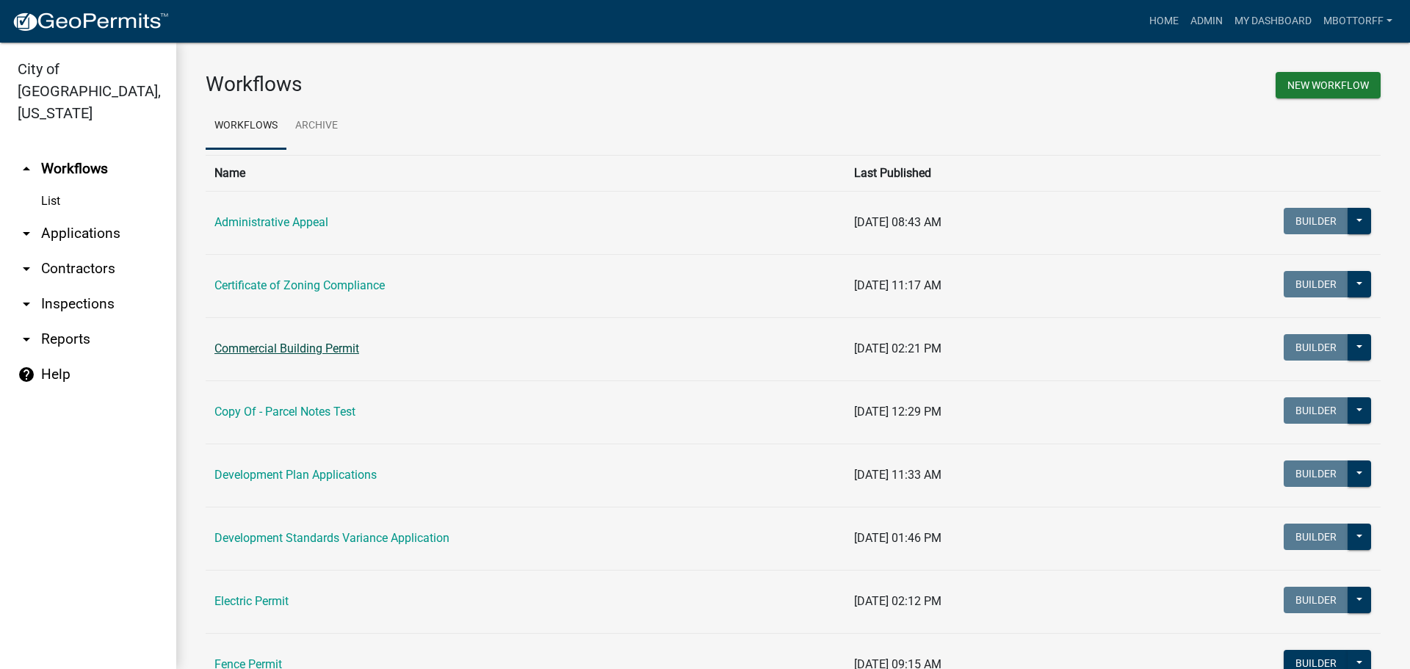
click at [310, 348] on link "Commercial Building Permit" at bounding box center [286, 349] width 145 height 14
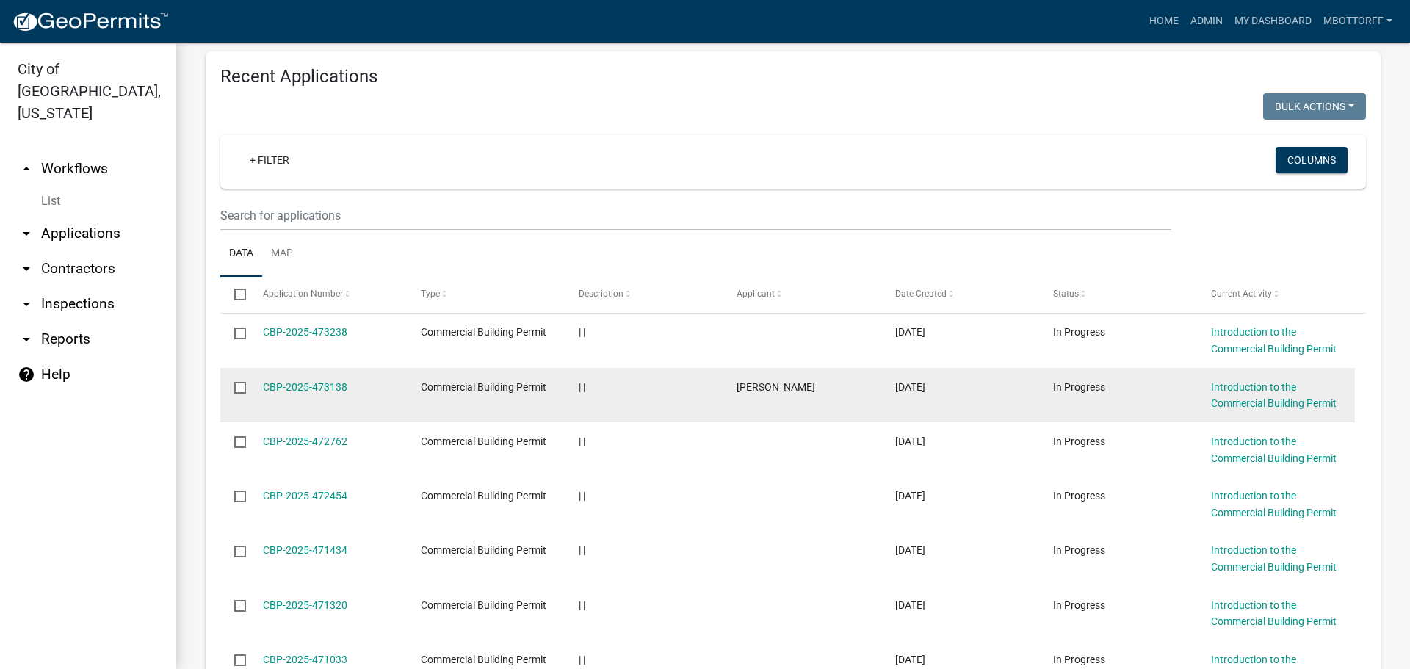
scroll to position [1396, 0]
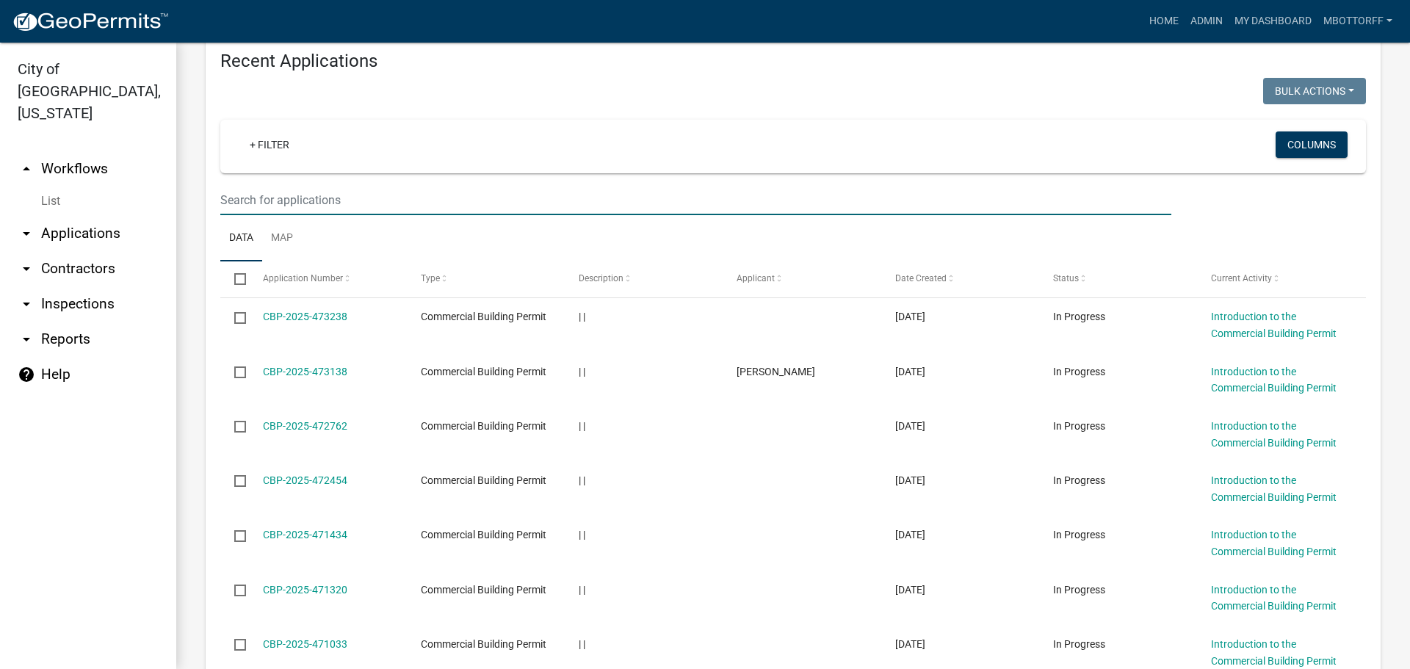
click at [243, 215] on input "text" at bounding box center [695, 200] width 951 height 30
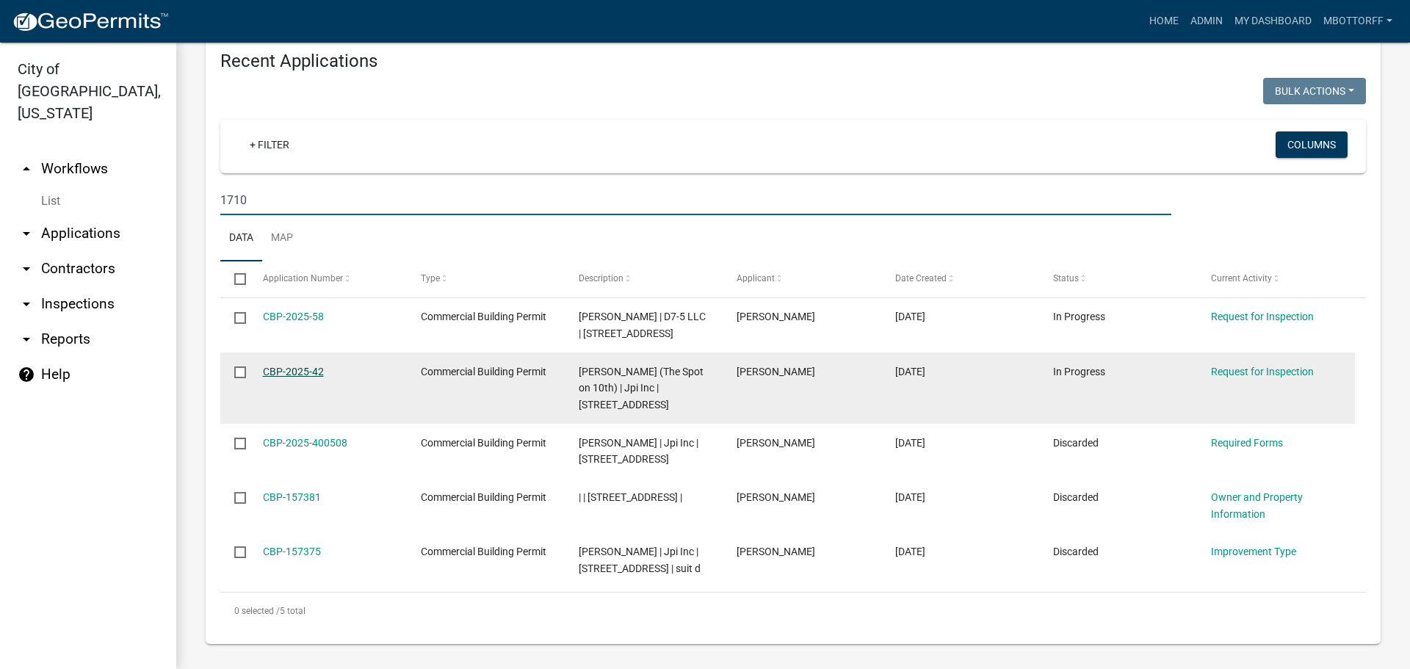
type input "1710"
click at [303, 378] on link "CBP-2025-42" at bounding box center [293, 372] width 61 height 12
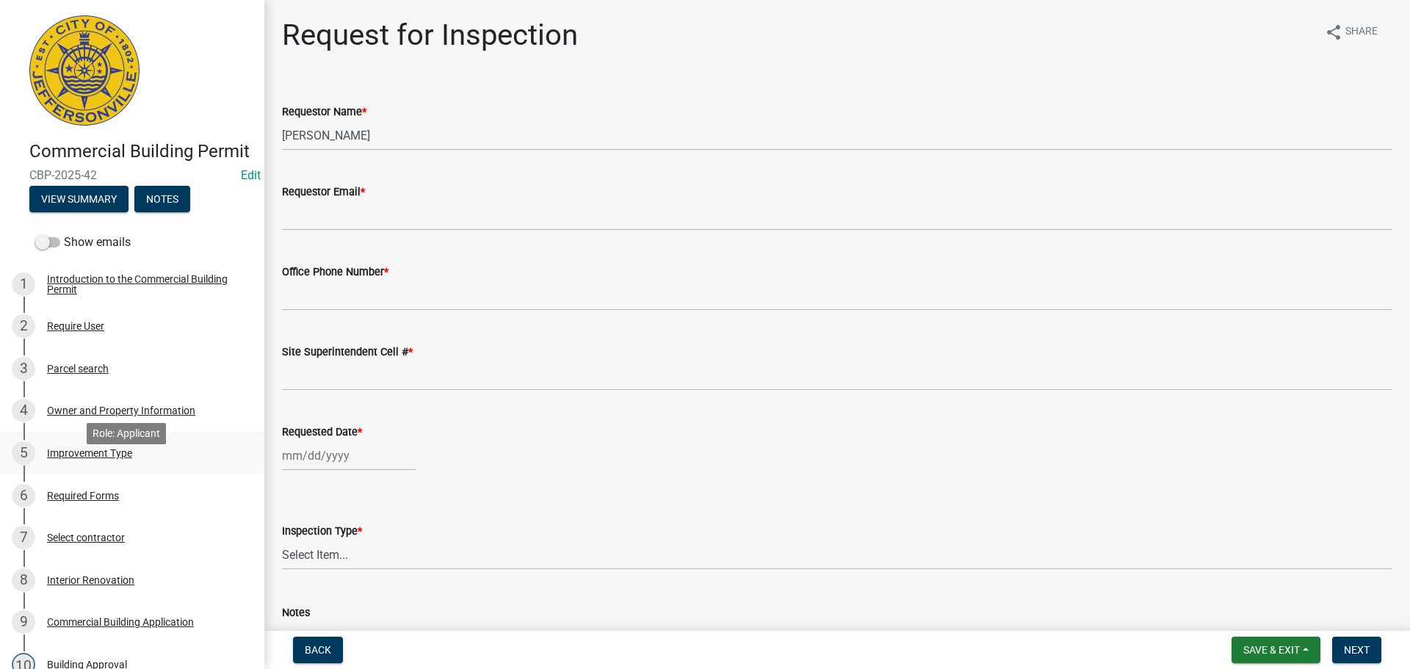
click at [74, 458] on div "Improvement Type" at bounding box center [89, 453] width 85 height 10
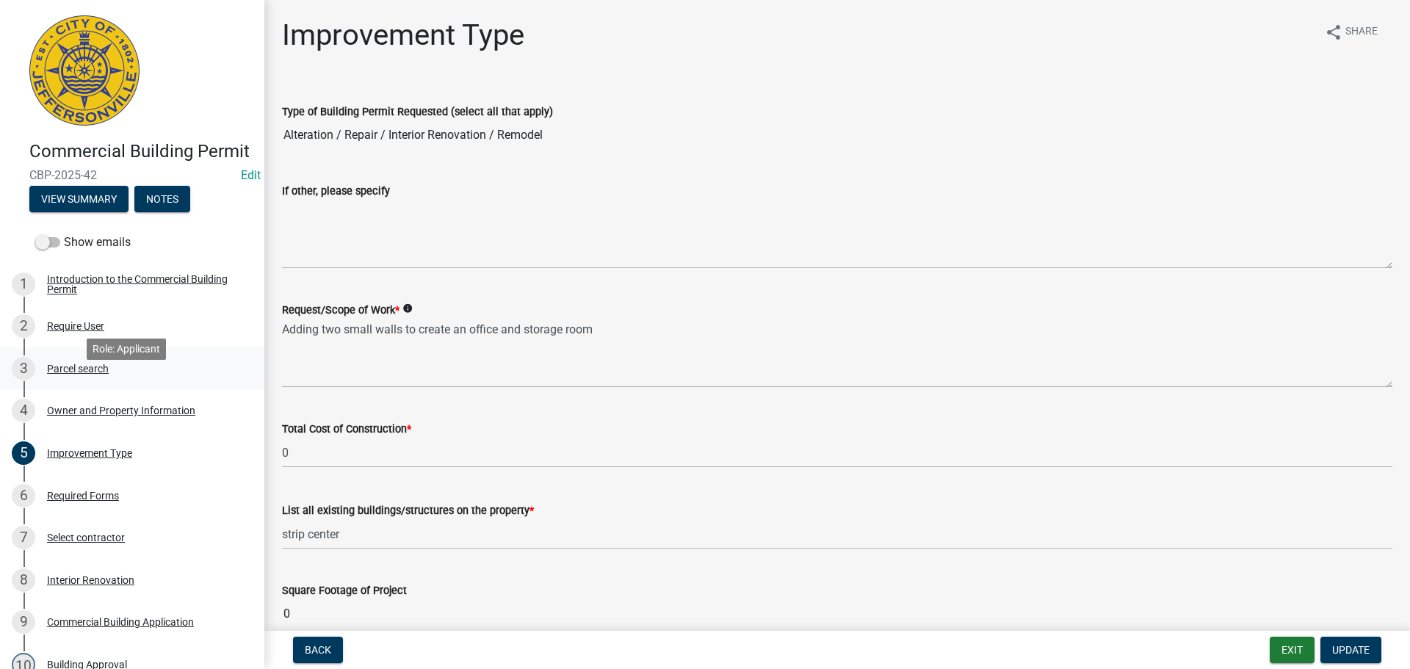
click at [75, 374] on div "Parcel search" at bounding box center [78, 369] width 62 height 10
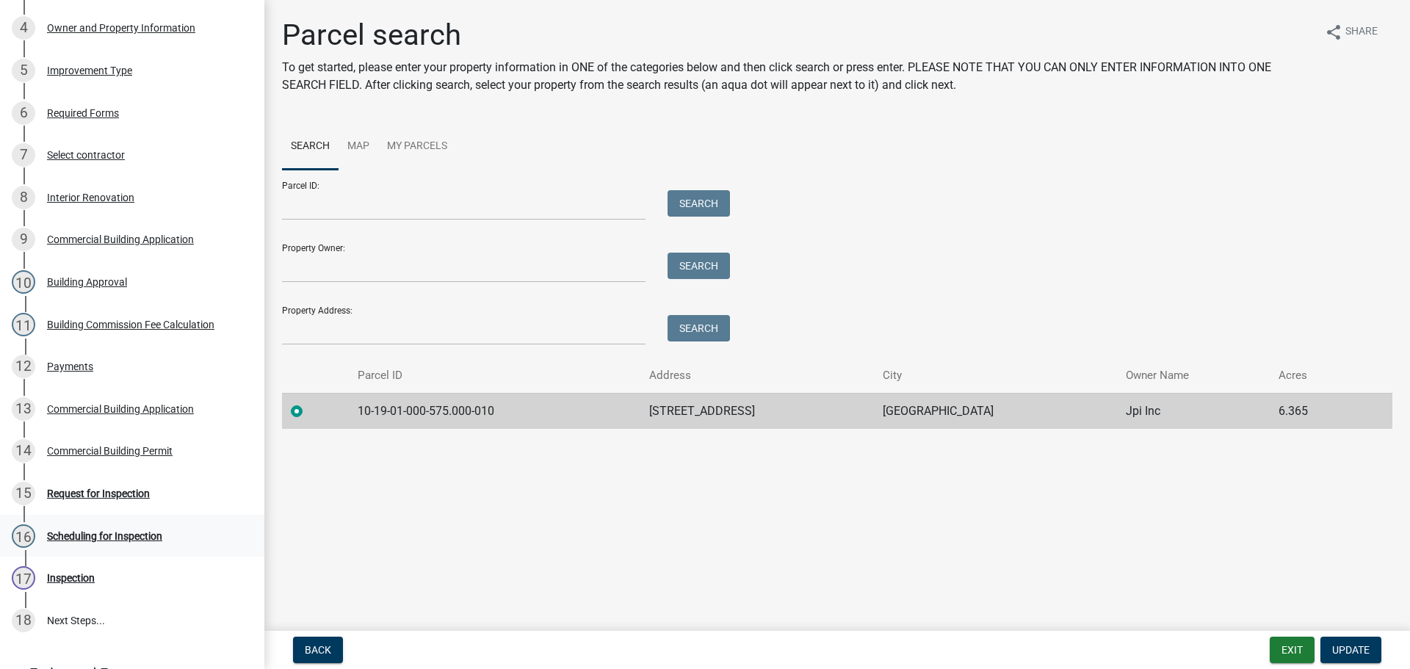
scroll to position [513, 0]
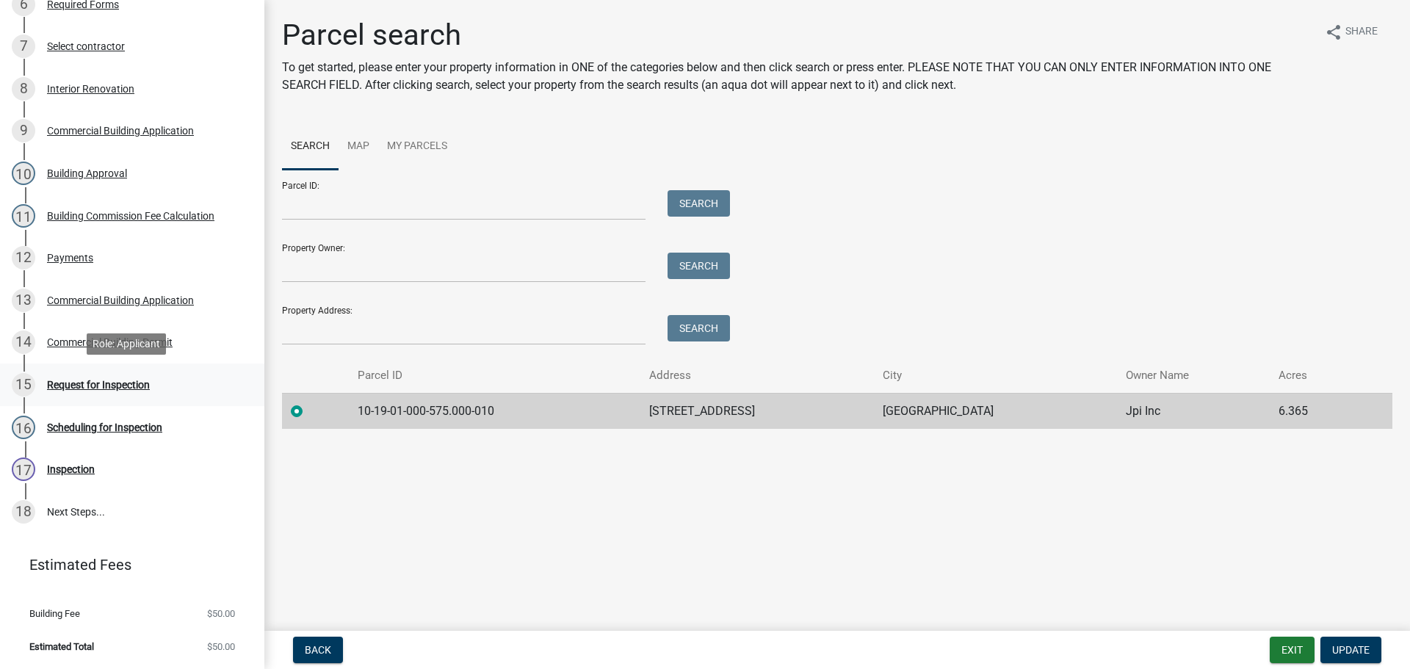
click at [80, 385] on div "Request for Inspection" at bounding box center [98, 385] width 103 height 10
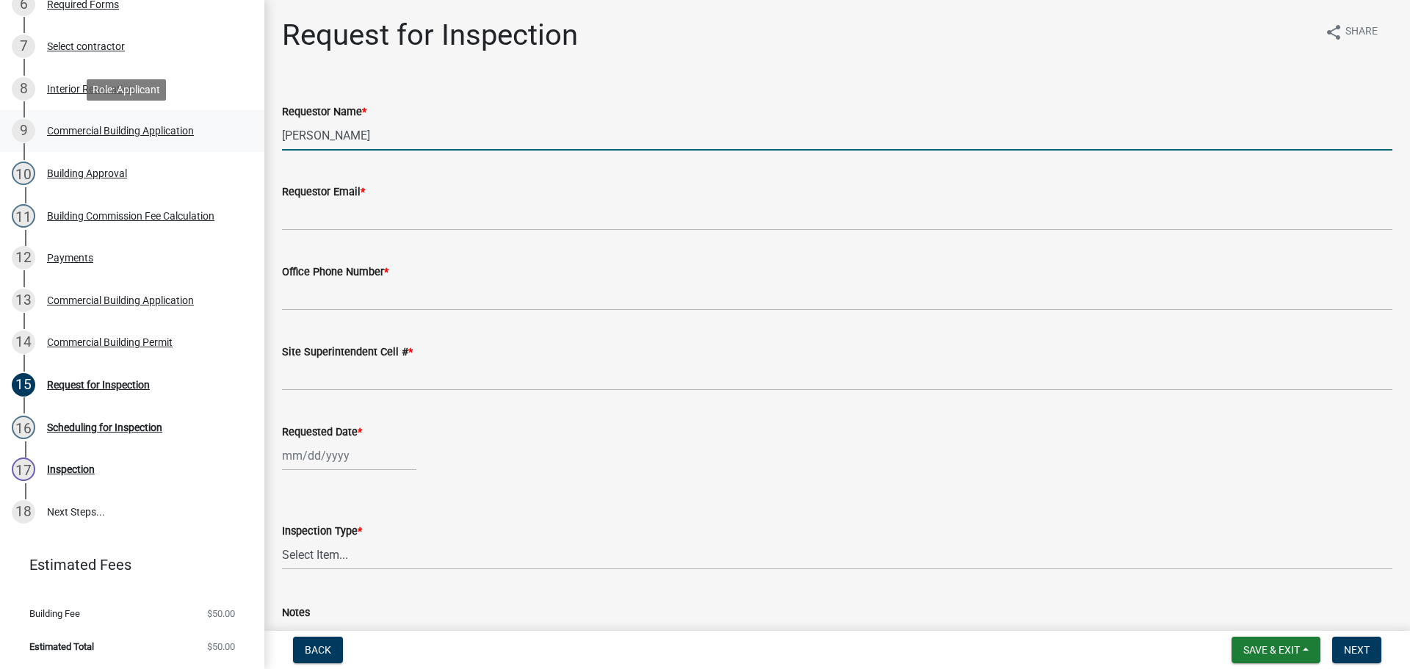
drag, startPoint x: 371, startPoint y: 135, endPoint x: 90, endPoint y: 134, distance: 280.6
click at [84, 117] on div "Commercial Building Permit CBP-2025-42 Edit View Summary Notes Show emails 1 In…" at bounding box center [705, 334] width 1410 height 669
type input "Jeremy Ramsey"
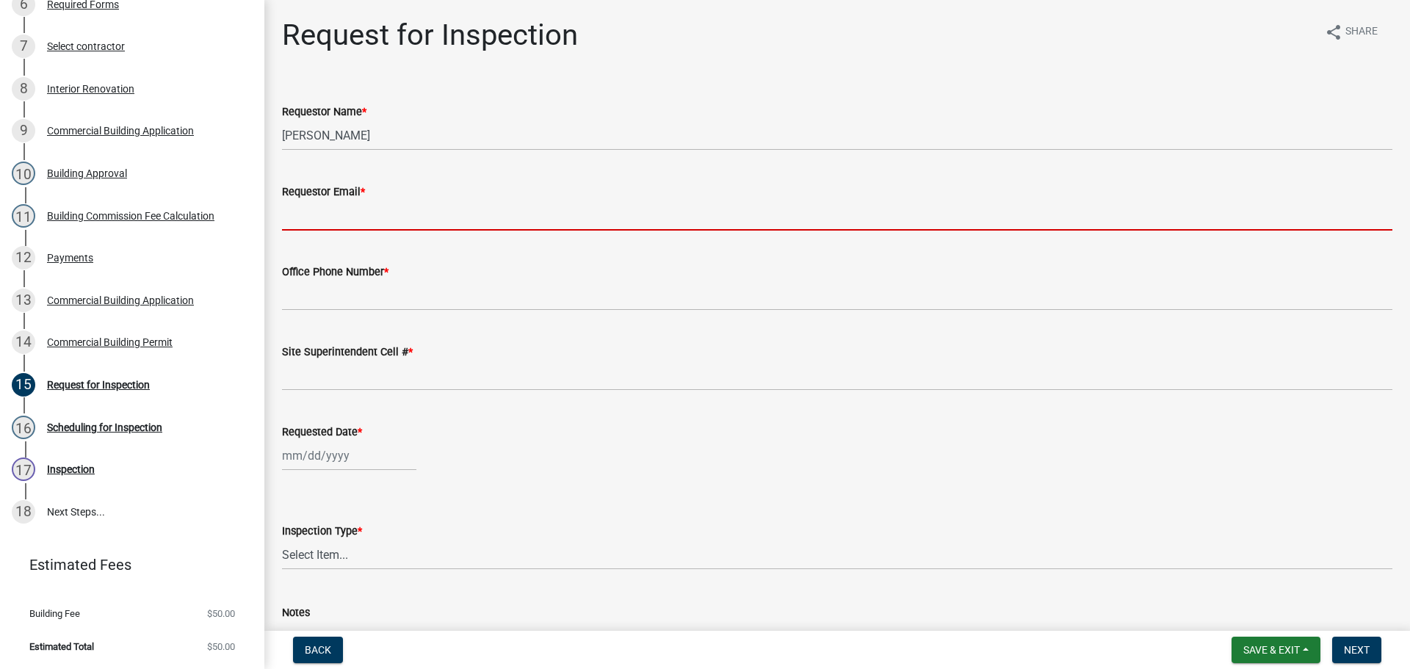
click at [349, 212] on input "Requestor Email *" at bounding box center [837, 216] width 1111 height 30
type input "mbottorff@cityofjeff.net"
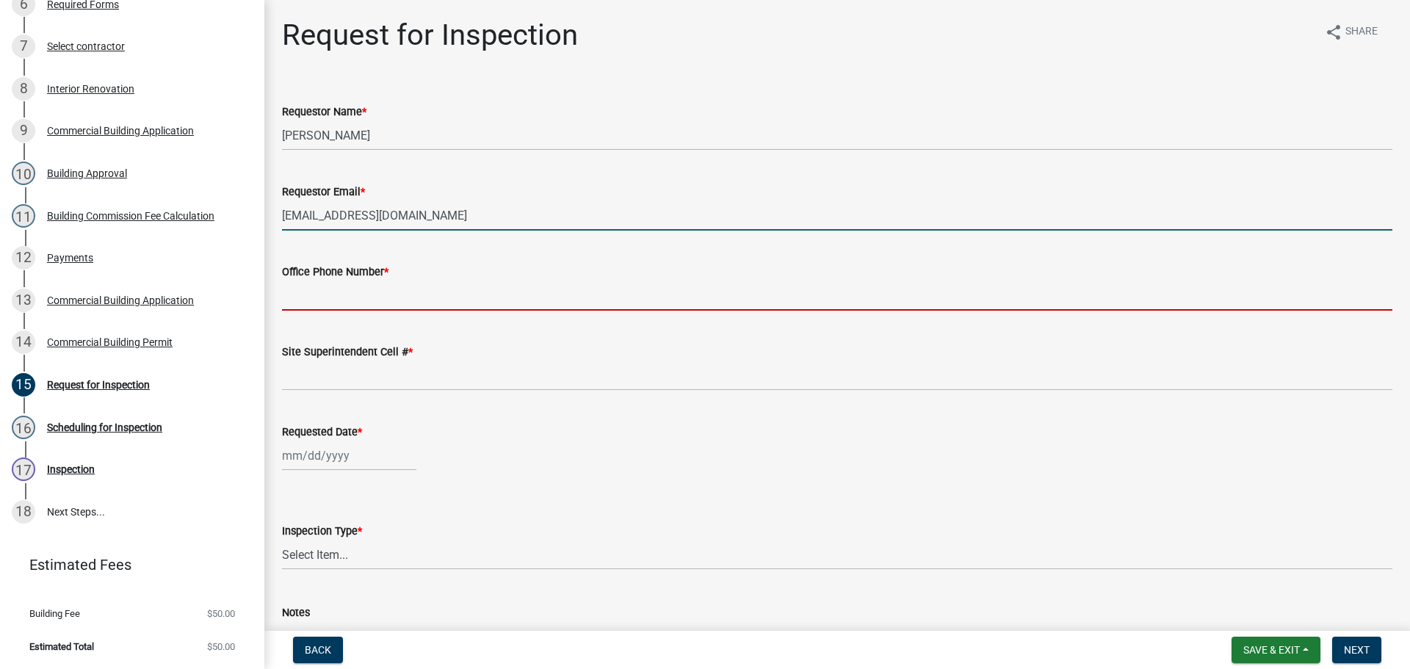
click at [352, 300] on input "Office Phone Number *" at bounding box center [837, 296] width 1111 height 30
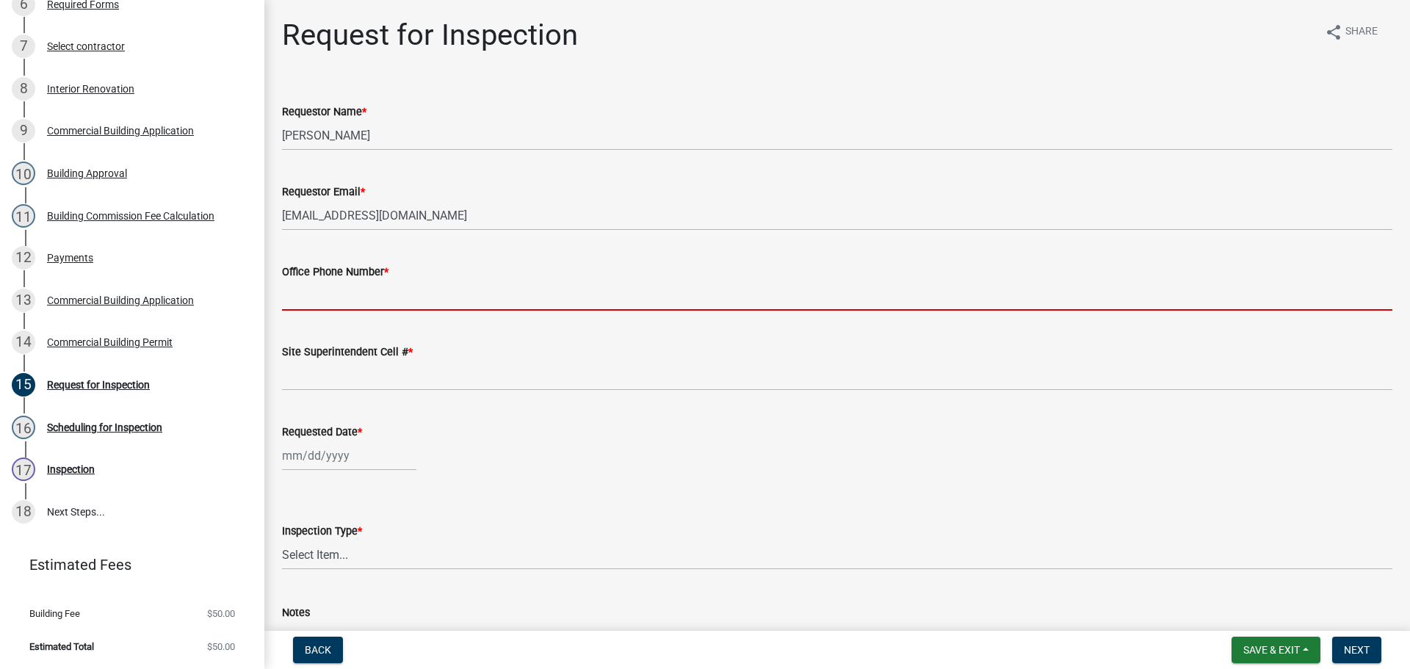
type input "000-000-0000"
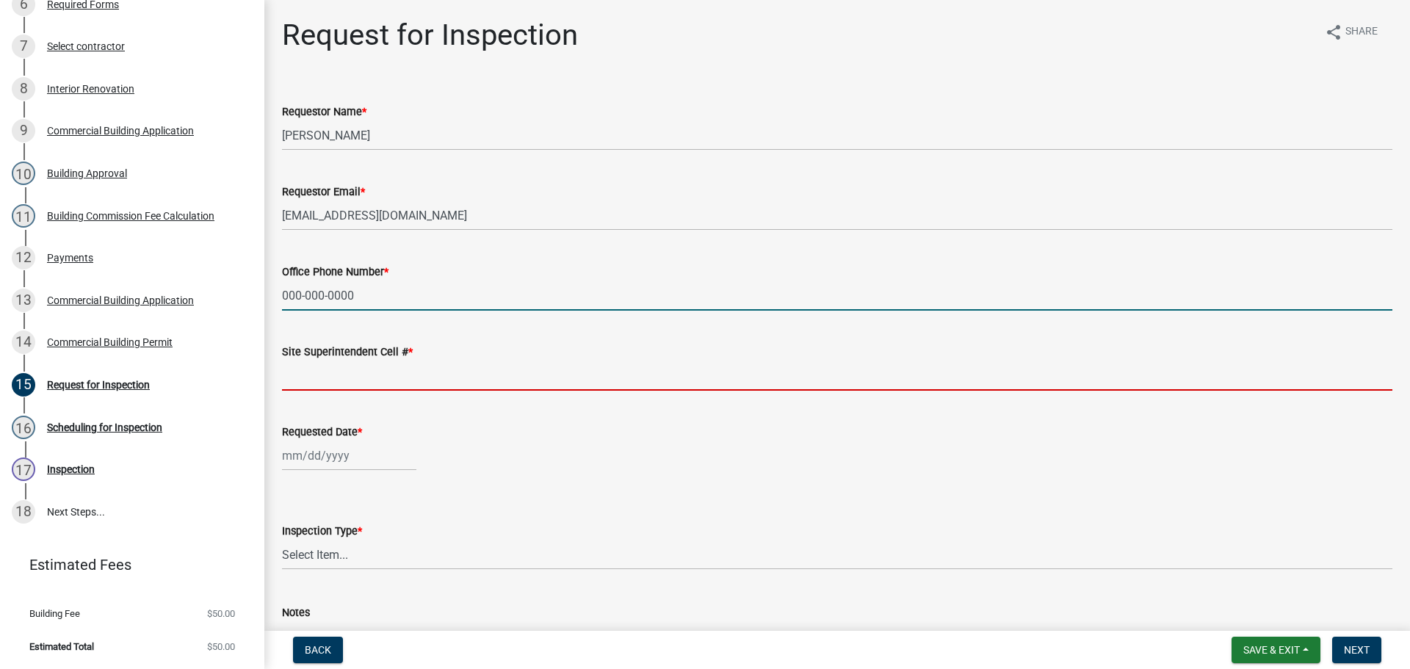
click at [354, 389] on input "Site Superintendent Cell # *" at bounding box center [837, 376] width 1111 height 30
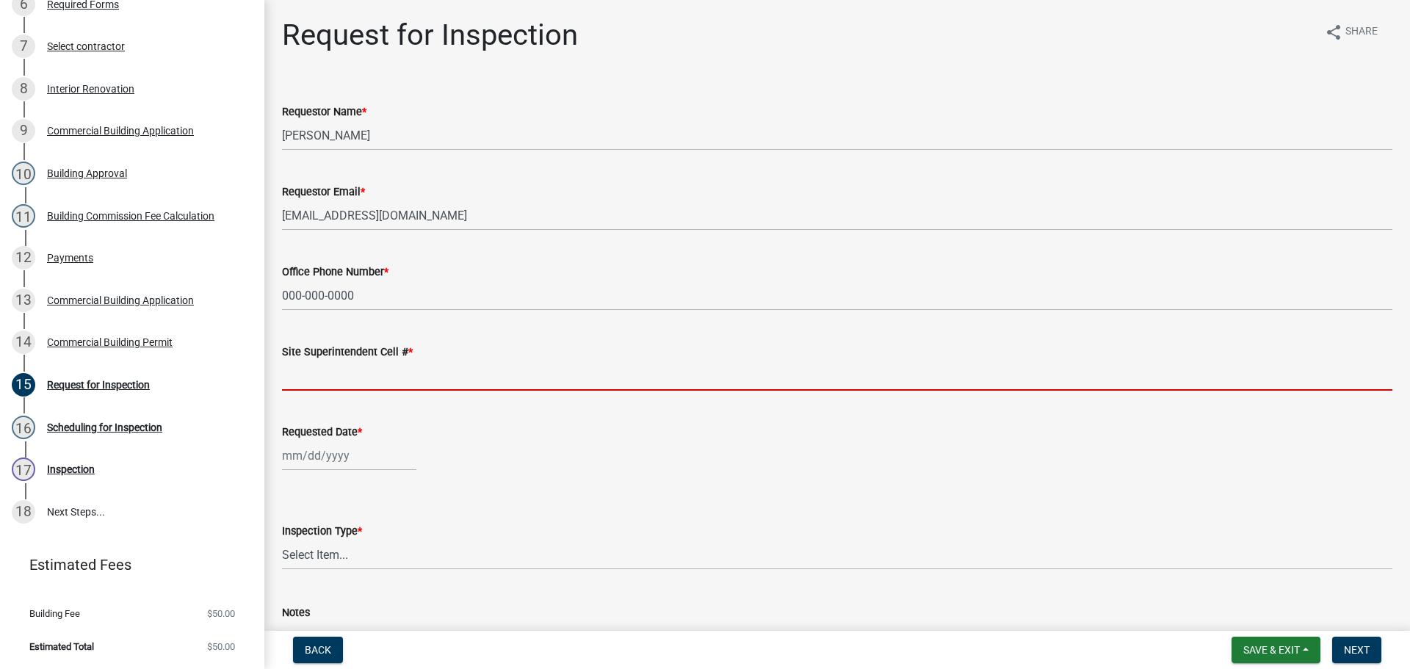
type input "SAME"
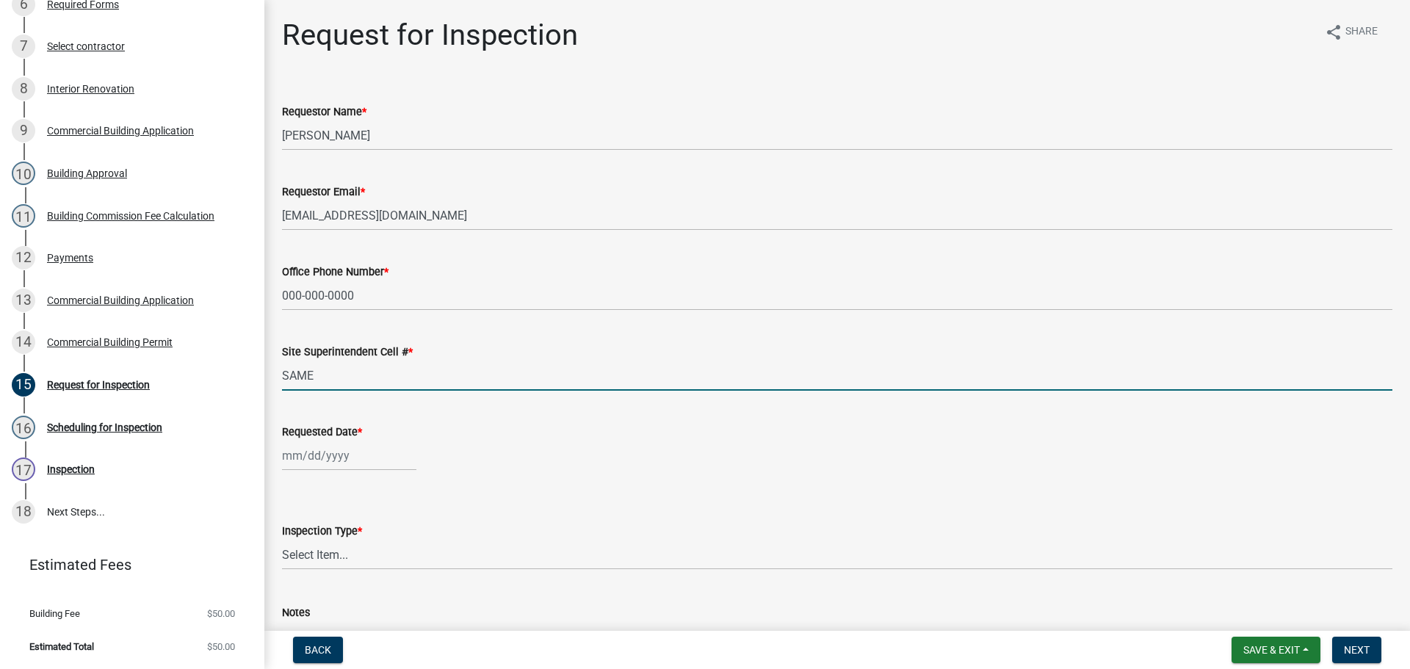
click at [328, 464] on div at bounding box center [349, 456] width 134 height 30
select select "9"
select select "2025"
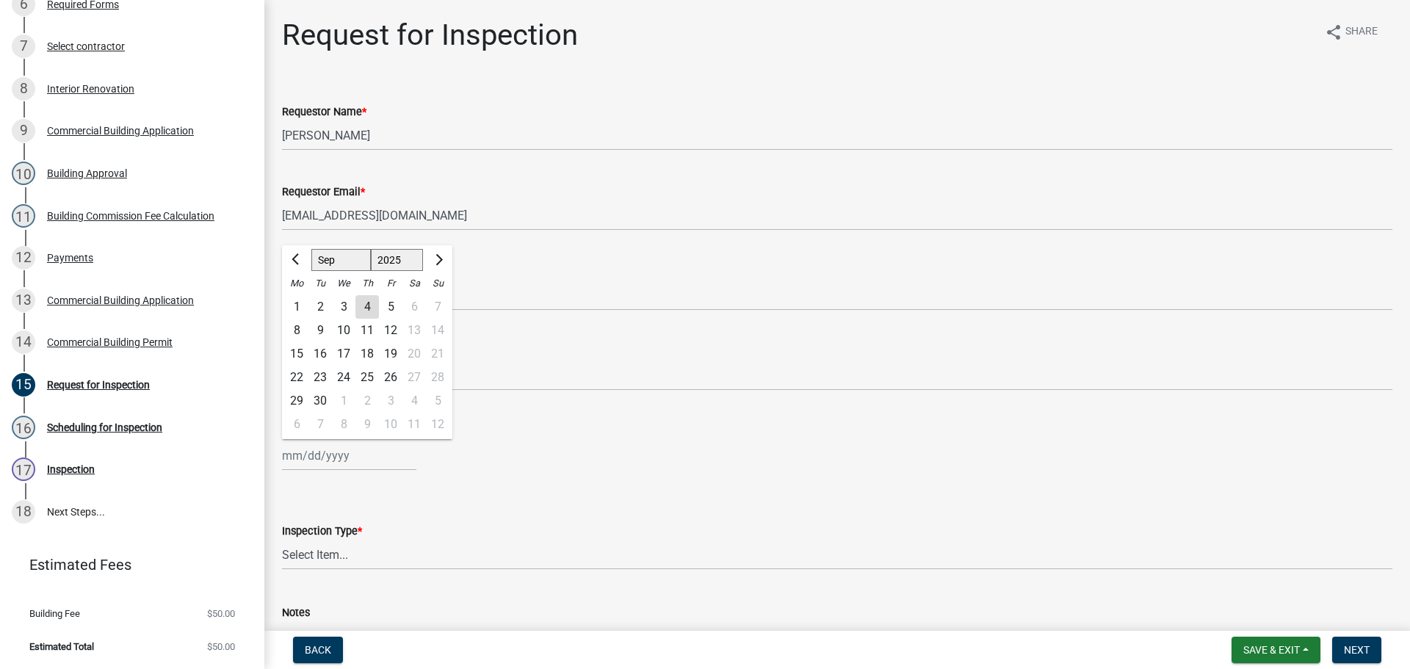
click at [295, 330] on div "8" at bounding box center [297, 331] width 24 height 24
type input "09/08/2025"
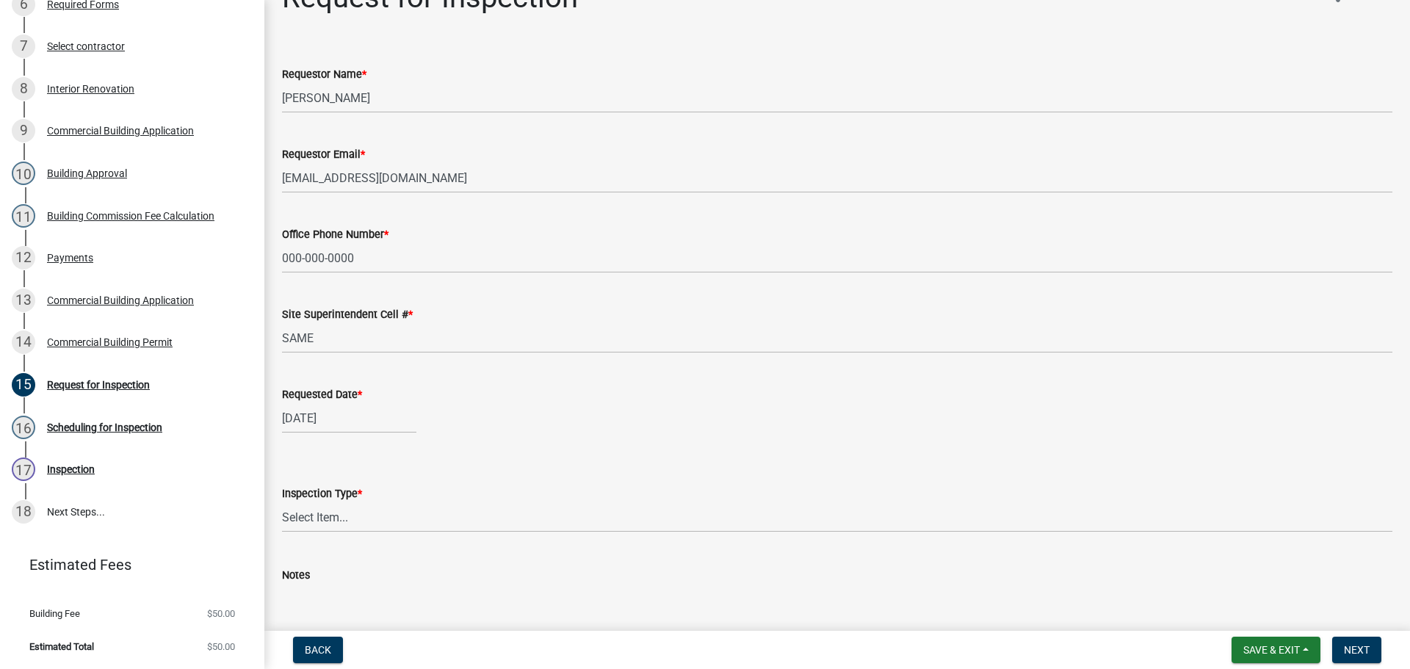
scroll to position [73, 0]
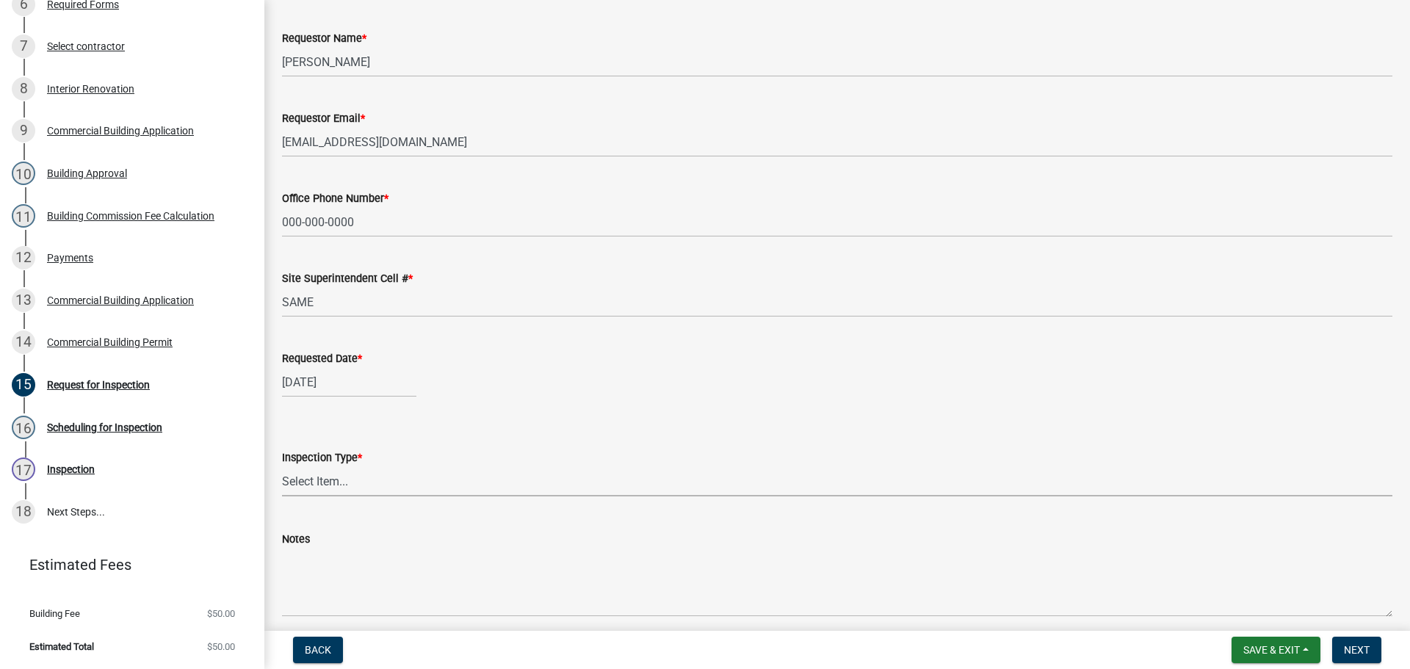
click at [331, 481] on select "Select Item... Footer Foundation Framing Final Misc" at bounding box center [837, 481] width 1111 height 30
click at [282, 466] on select "Select Item... Footer Foundation Framing Final Misc" at bounding box center [837, 481] width 1111 height 30
select select "8ea0f6e5-dde7-4881-a999-02519822ccbf"
click at [1359, 652] on span "Next" at bounding box center [1357, 650] width 26 height 12
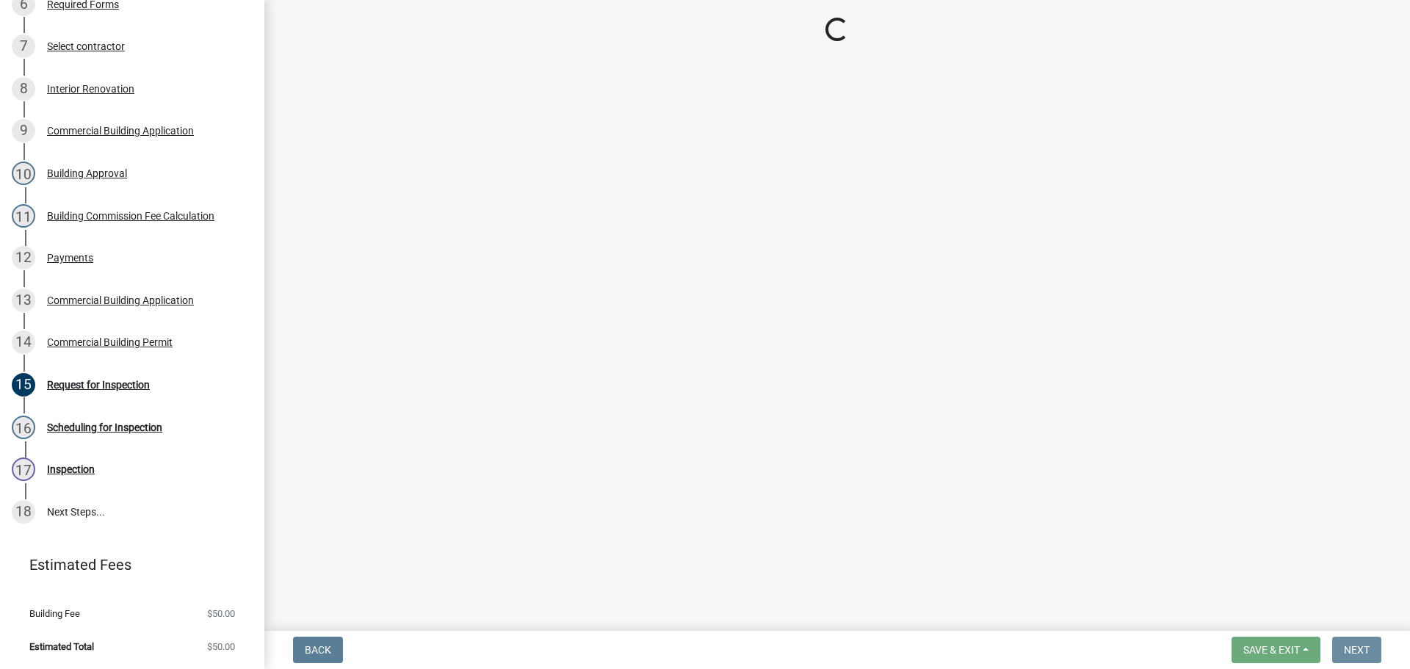
scroll to position [0, 0]
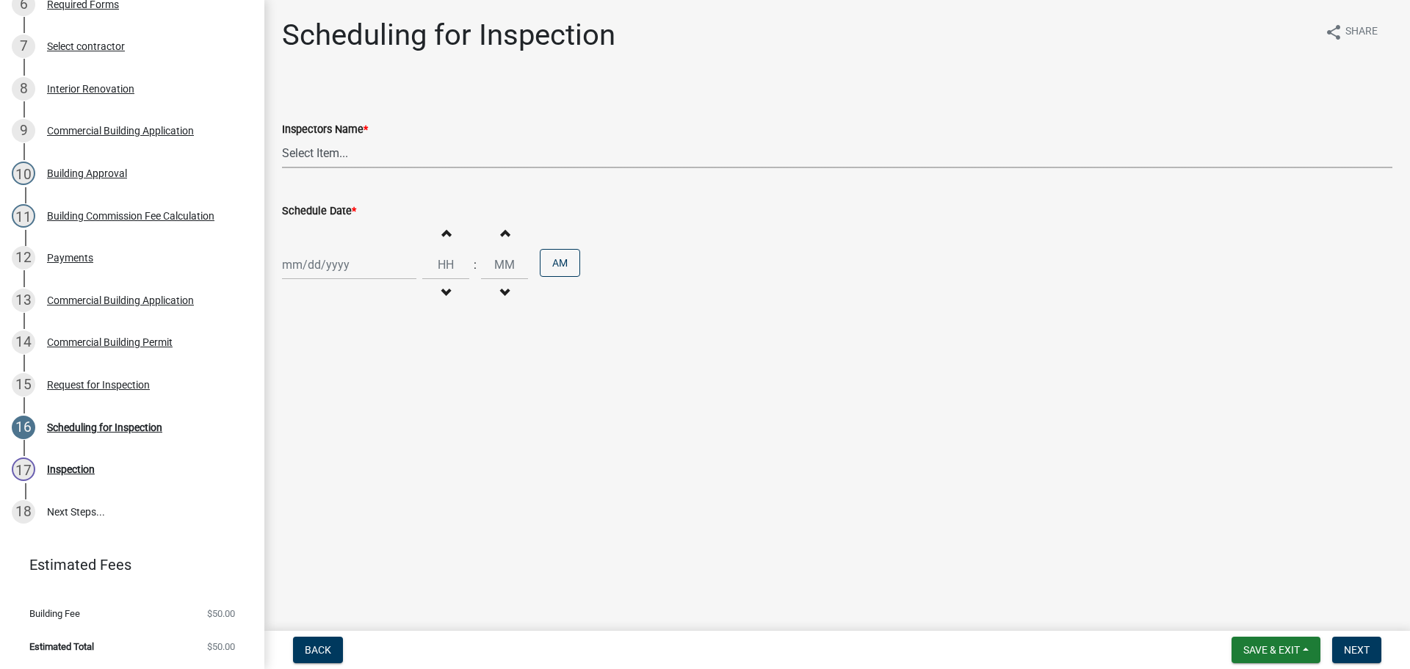
click at [308, 145] on select "Select Item... jramsey (Jeremy Ramsey) MaryFrey (Mary Frey) mkruer (Mike Kruer)…" at bounding box center [837, 153] width 1111 height 30
select select "fdb3bcc6-ce93-4663-8a18-5c08884dd177"
click at [282, 138] on select "Select Item... jramsey (Jeremy Ramsey) MaryFrey (Mary Frey) mkruer (Mike Kruer)…" at bounding box center [837, 153] width 1111 height 30
click at [310, 263] on div at bounding box center [349, 265] width 134 height 30
select select "9"
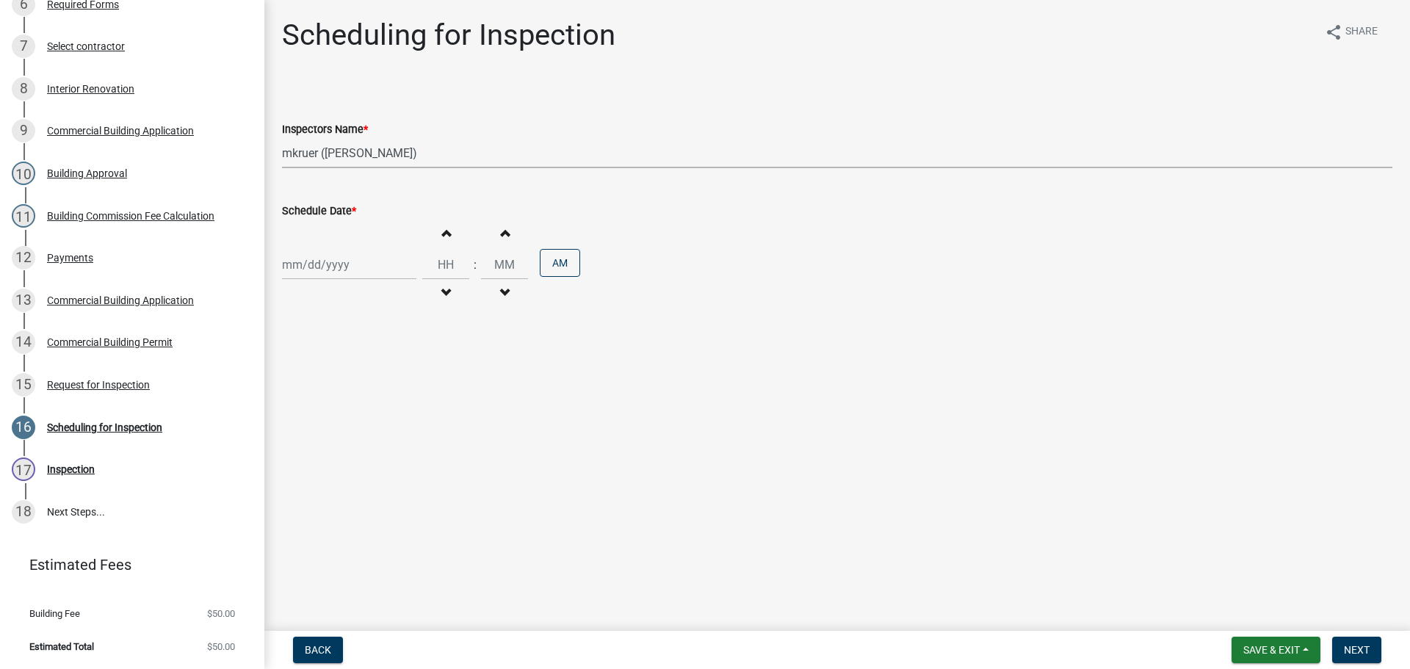
select select "2025"
click at [297, 369] on div "8" at bounding box center [297, 367] width 24 height 24
type input "09/08/2025"
click at [469, 270] on div ":" at bounding box center [475, 265] width 12 height 18
click at [425, 262] on input "Hours" at bounding box center [445, 265] width 47 height 30
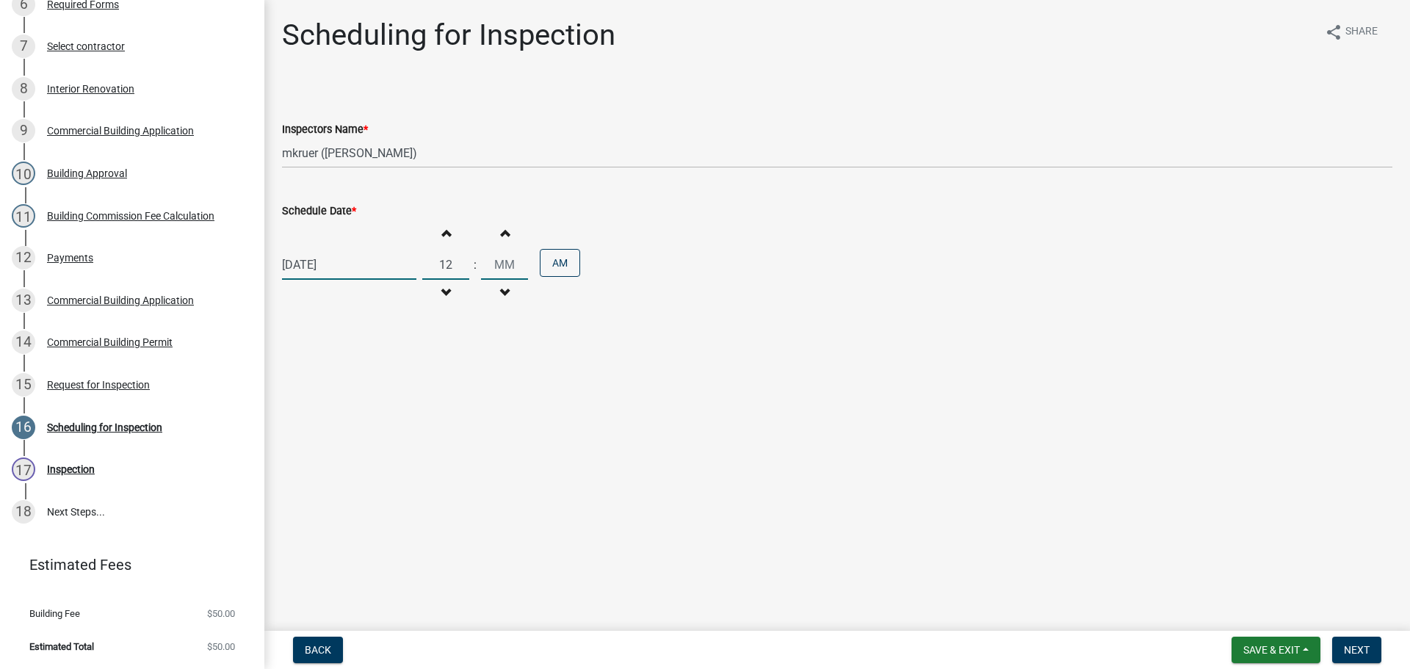
type input "12"
type input "30"
click at [563, 265] on button "AM" at bounding box center [560, 263] width 40 height 28
click at [1362, 647] on span "Next" at bounding box center [1357, 650] width 26 height 12
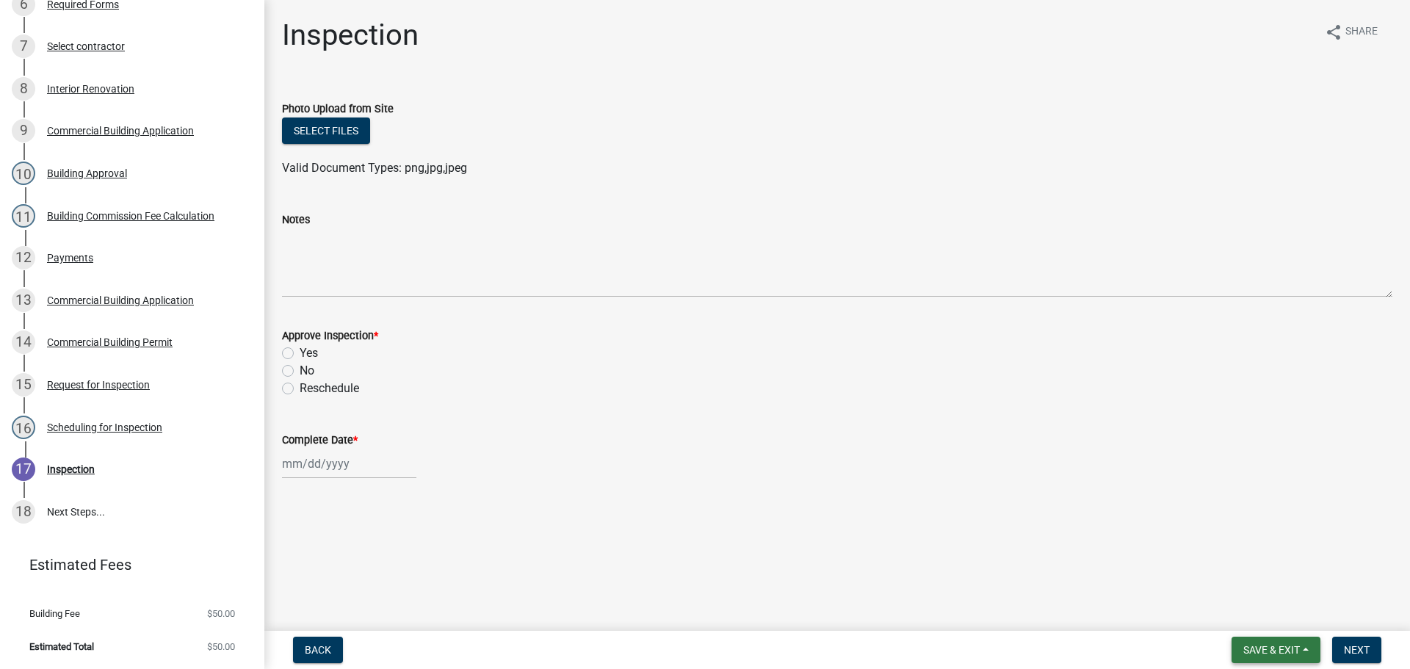
click at [1266, 648] on span "Save & Exit" at bounding box center [1271, 650] width 57 height 12
click at [1234, 610] on button "Save & Exit" at bounding box center [1262, 611] width 118 height 35
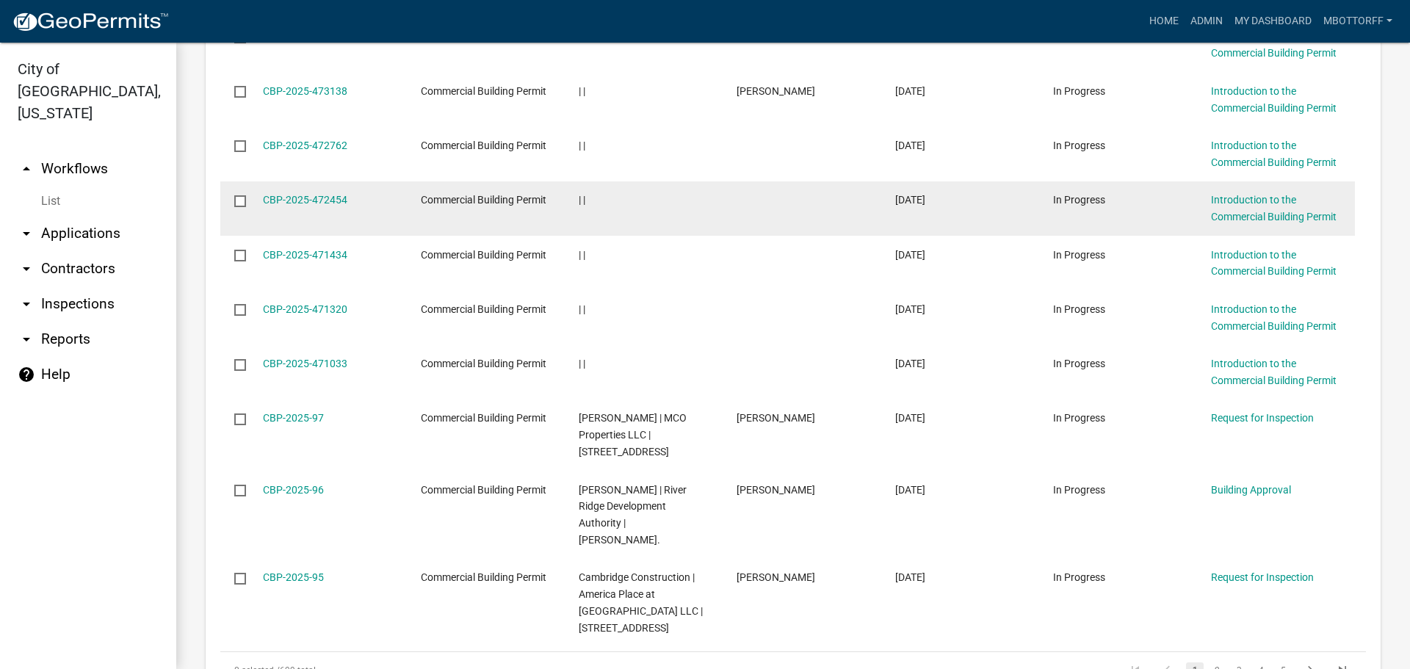
scroll to position [1469, 0]
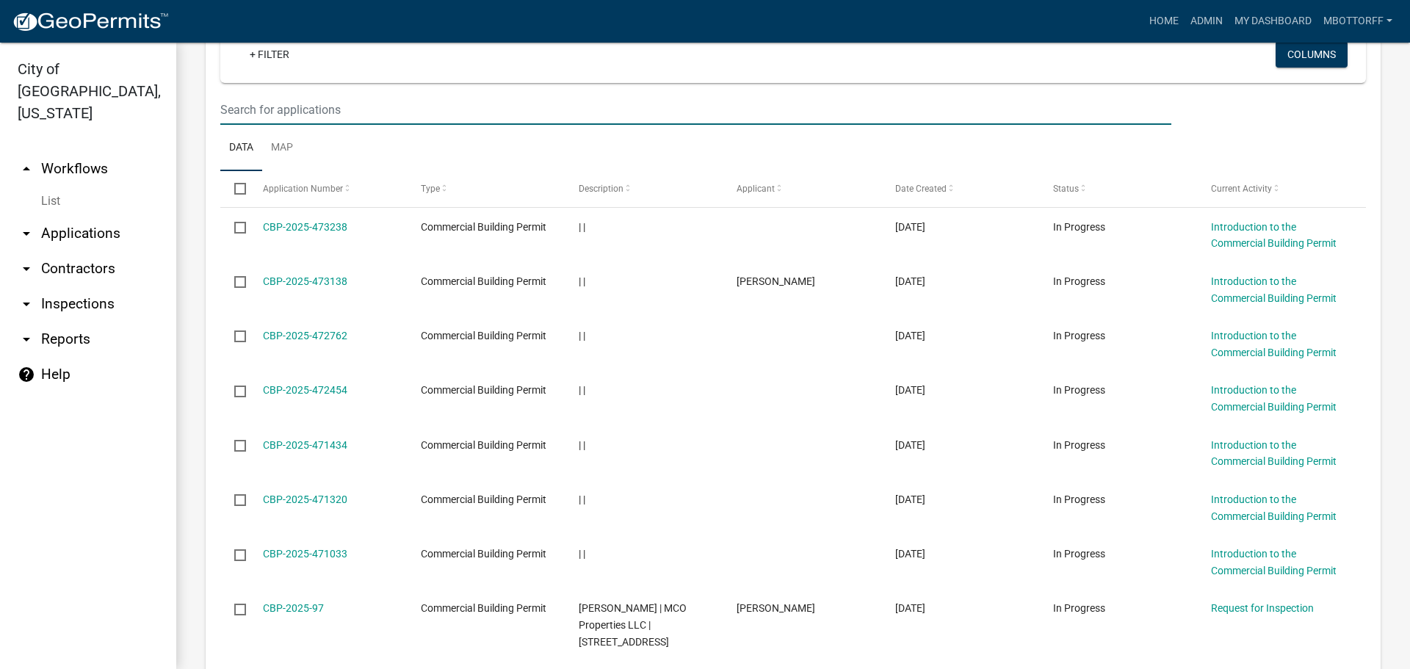
click at [227, 125] on input "text" at bounding box center [695, 110] width 951 height 30
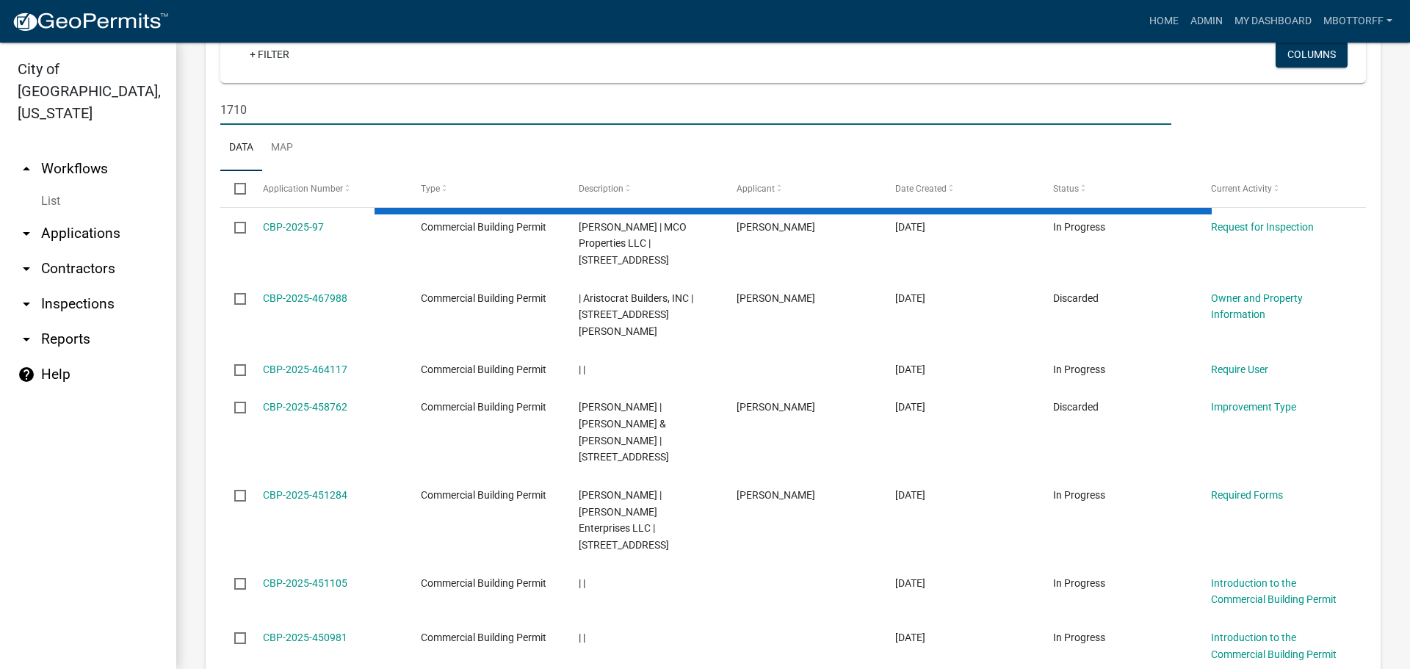
scroll to position [1433, 0]
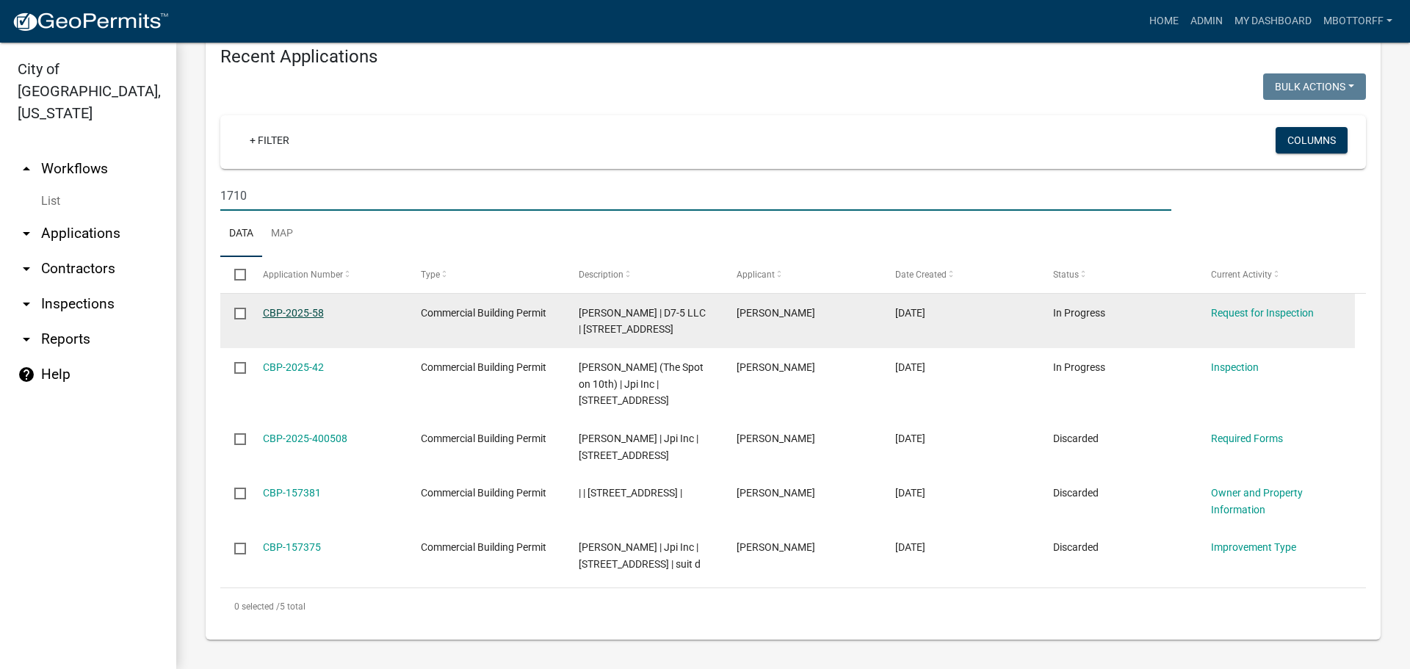
type input "1710"
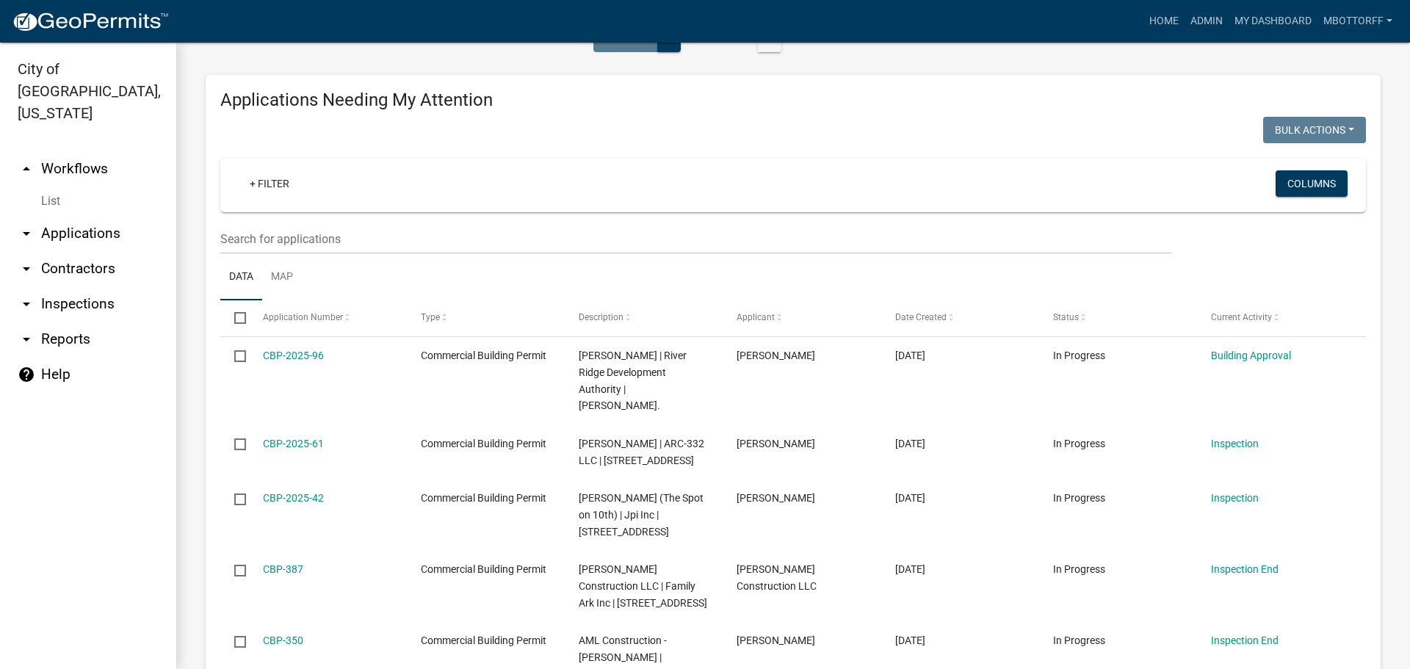
scroll to position [0, 0]
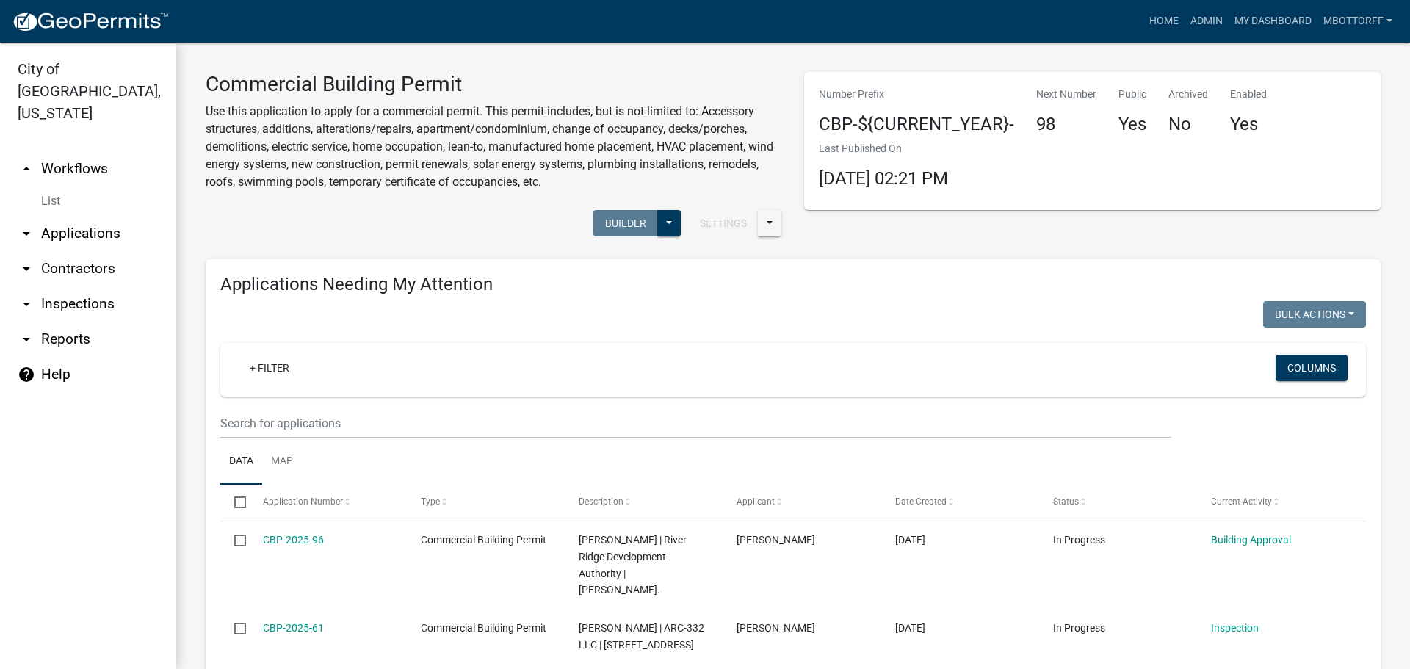
click at [93, 216] on link "arrow_drop_down Applications" at bounding box center [88, 233] width 176 height 35
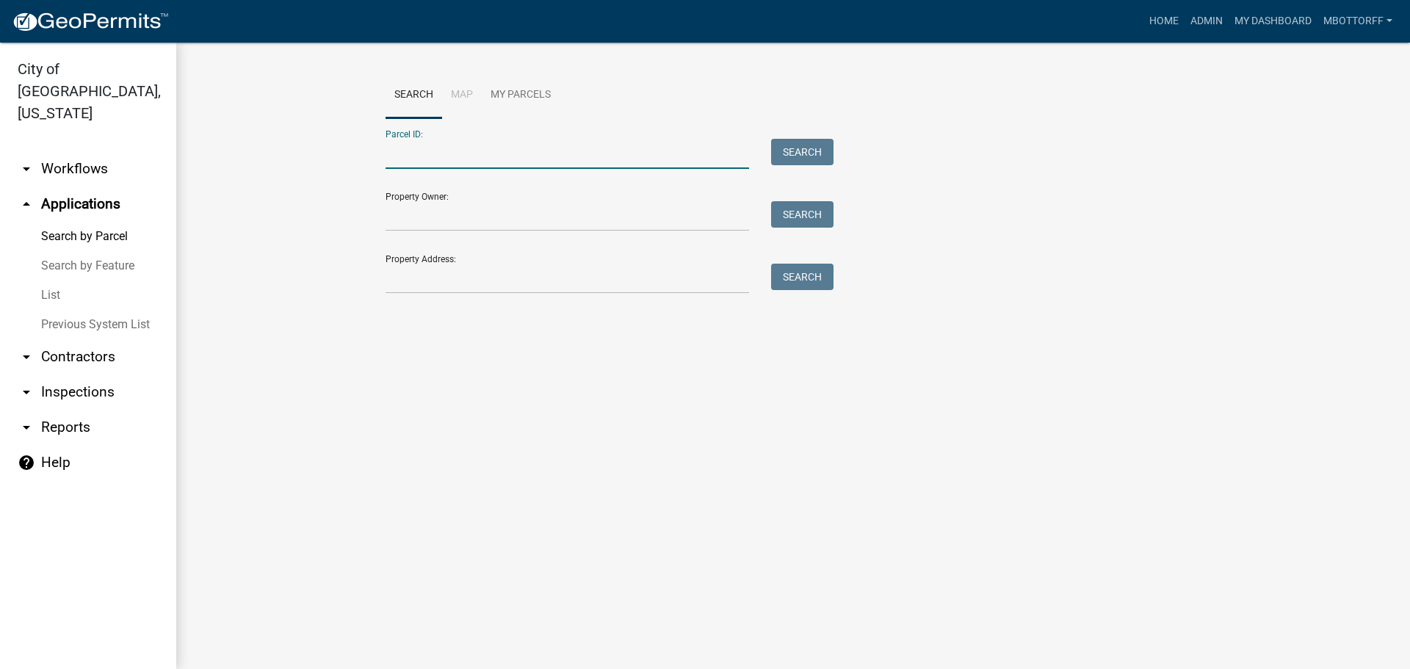
paste input "10-19-01-000-575.000-010"
type input "10-19-01-000-575.000-010"
drag, startPoint x: 801, startPoint y: 149, endPoint x: 759, endPoint y: 148, distance: 41.9
click at [795, 149] on button "Search" at bounding box center [802, 152] width 62 height 26
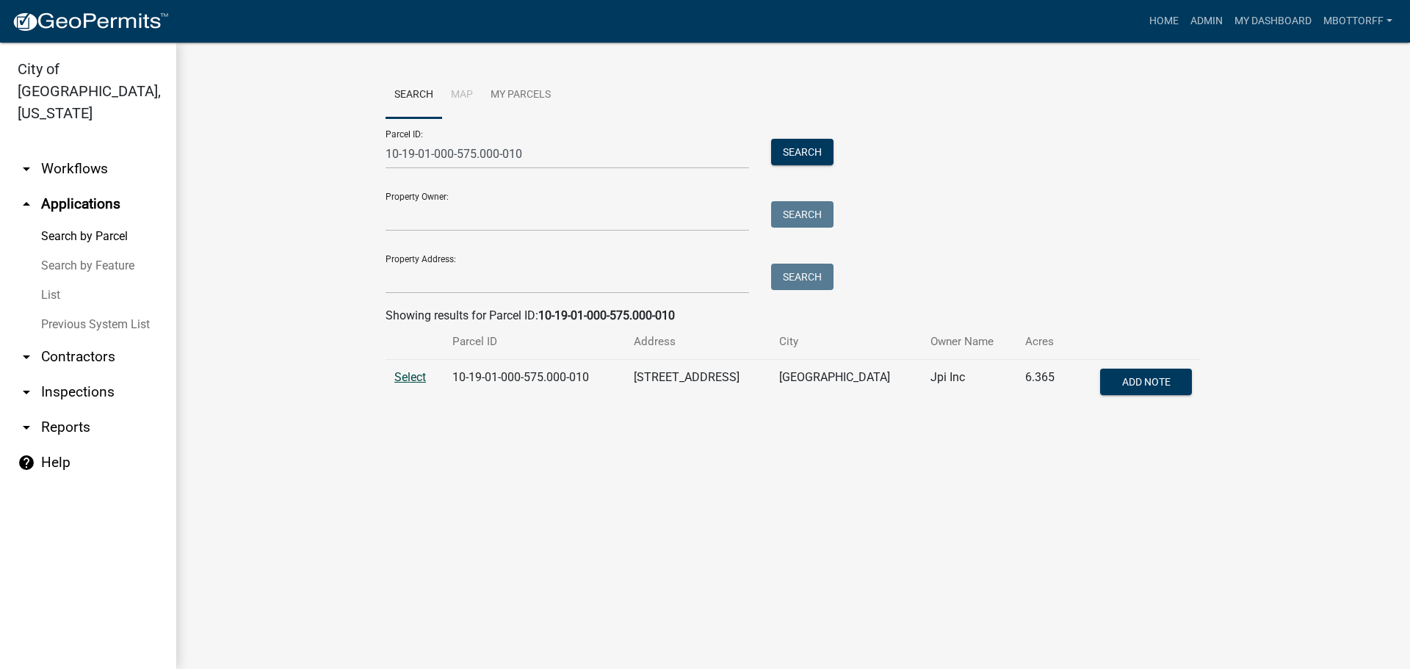
click at [410, 382] on span "Select" at bounding box center [410, 377] width 32 height 14
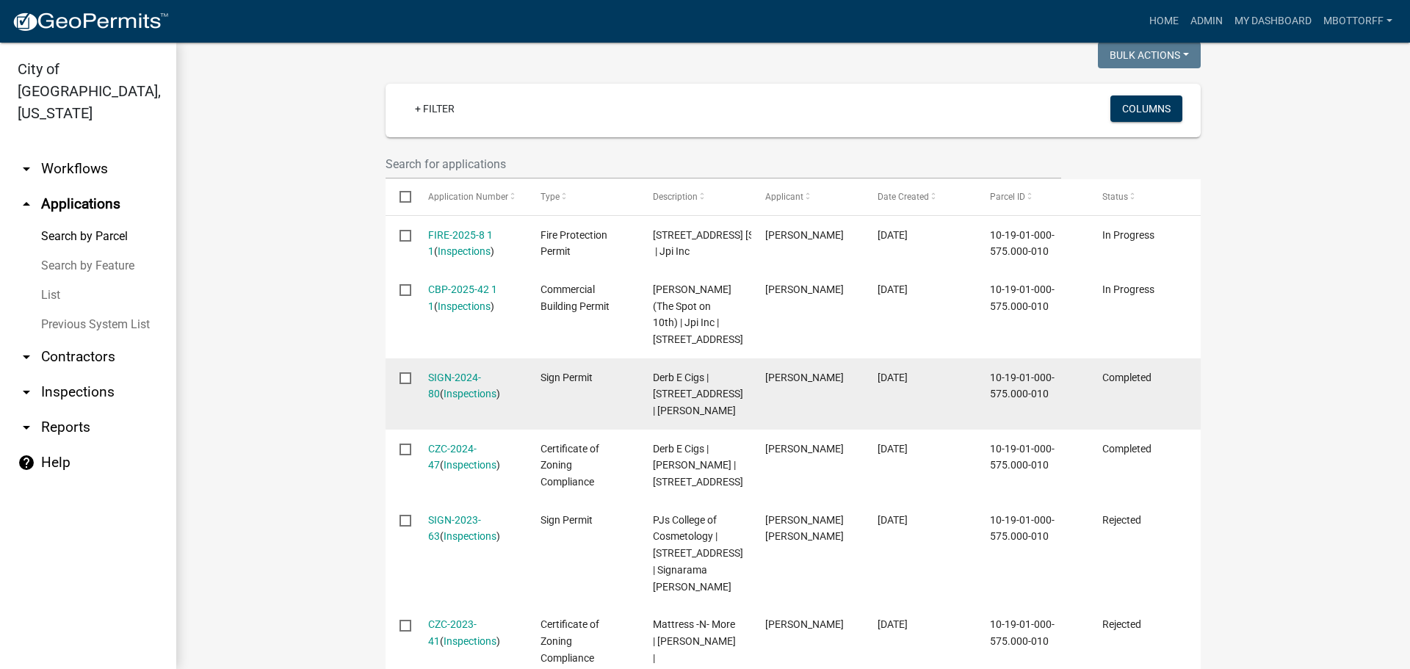
scroll to position [456, 0]
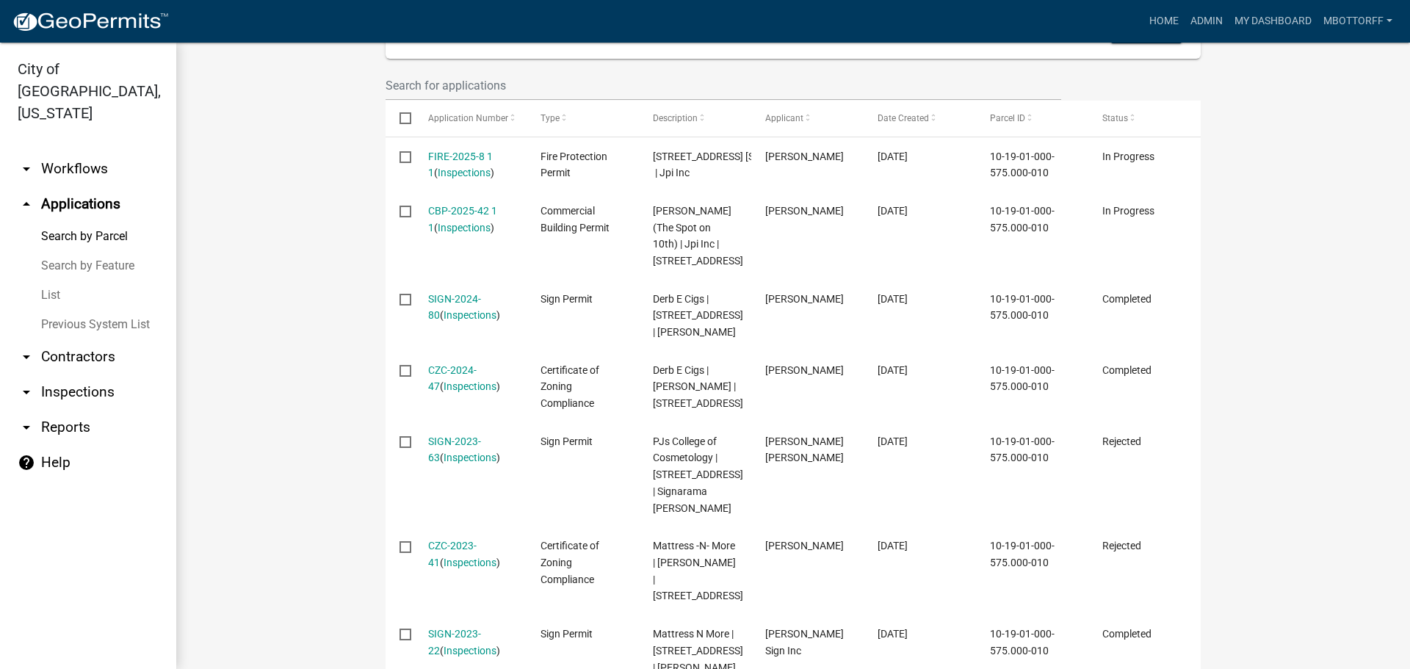
click at [76, 151] on link "arrow_drop_down Workflows" at bounding box center [88, 168] width 176 height 35
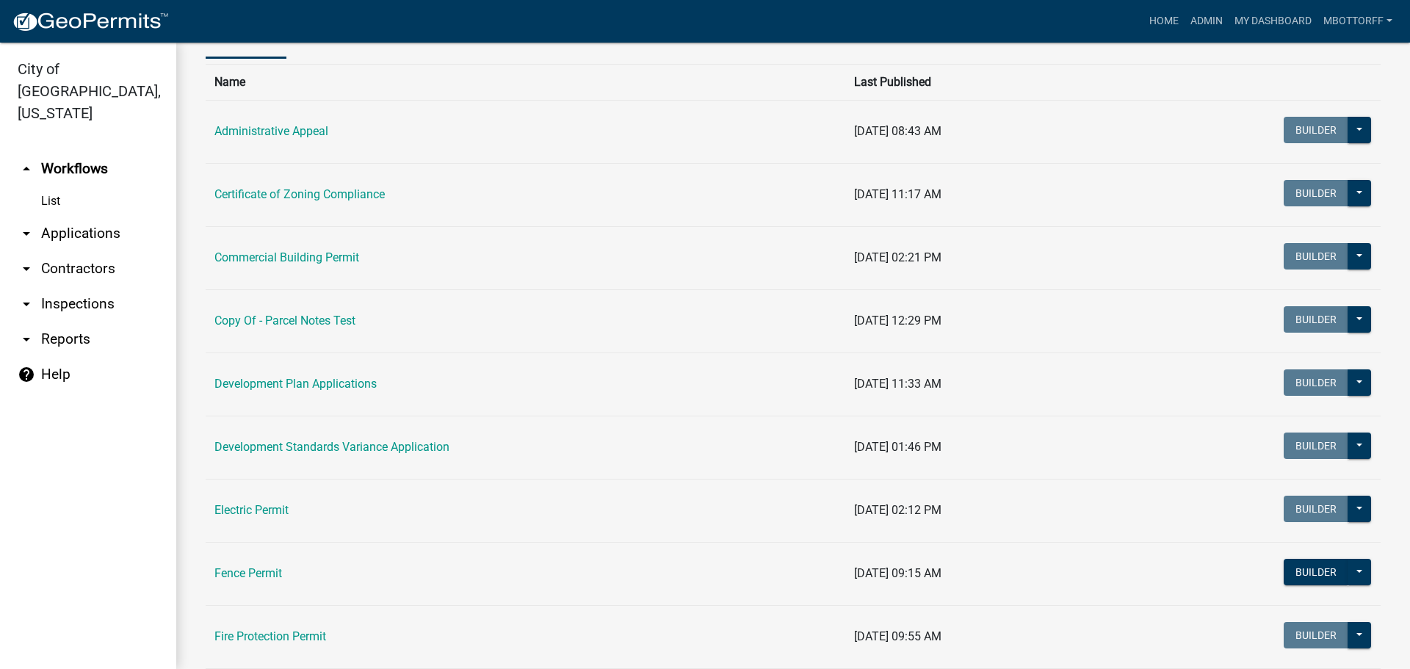
scroll to position [73, 0]
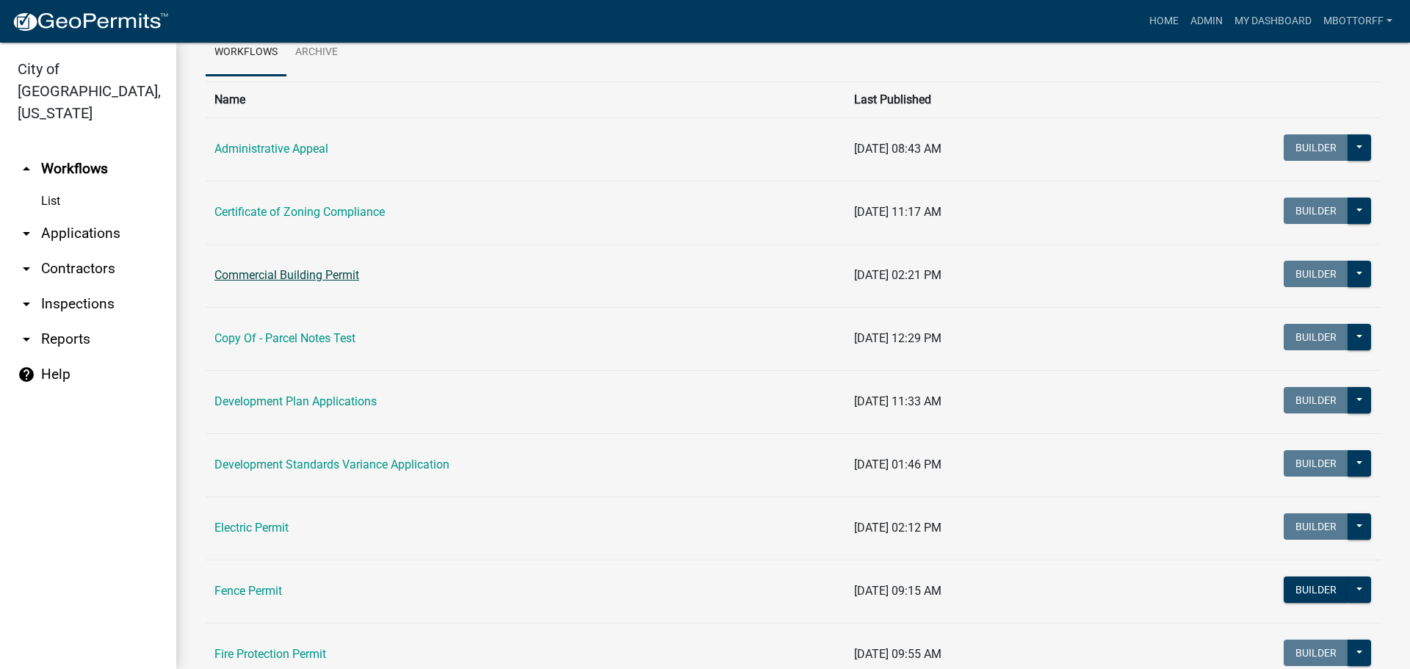
click at [270, 272] on link "Commercial Building Permit" at bounding box center [286, 275] width 145 height 14
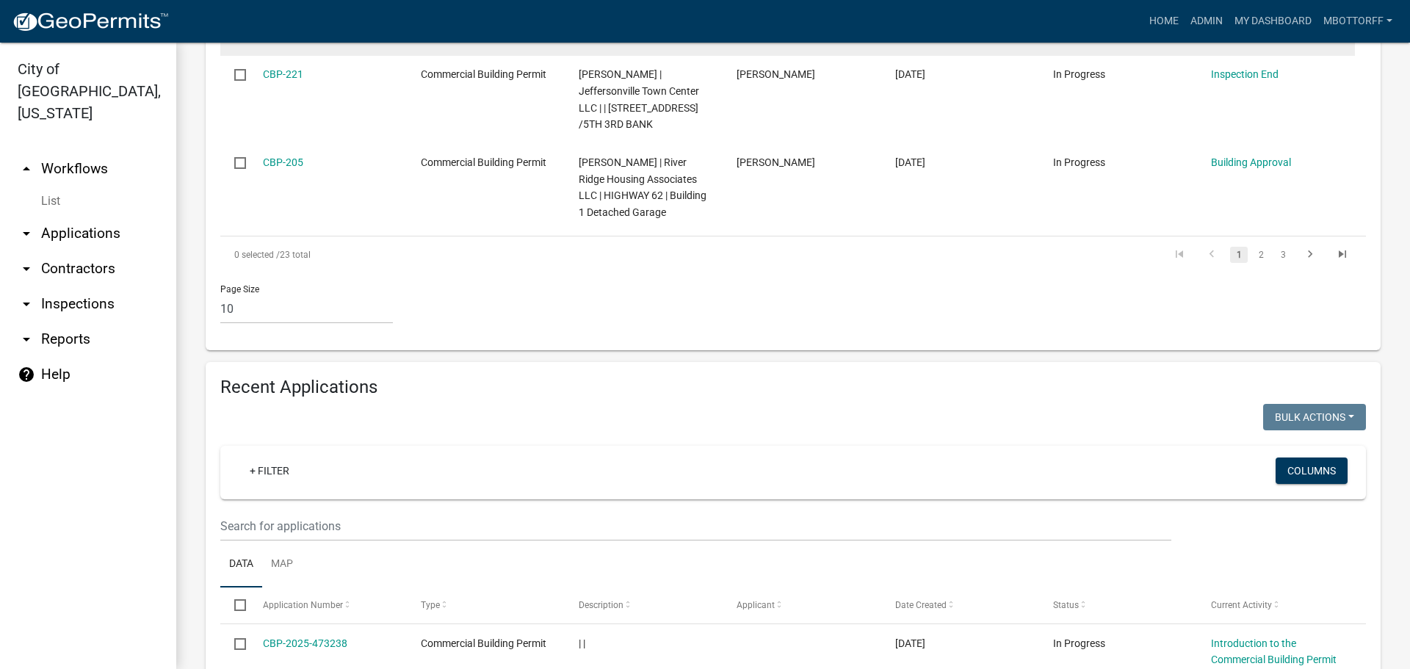
scroll to position [1322, 0]
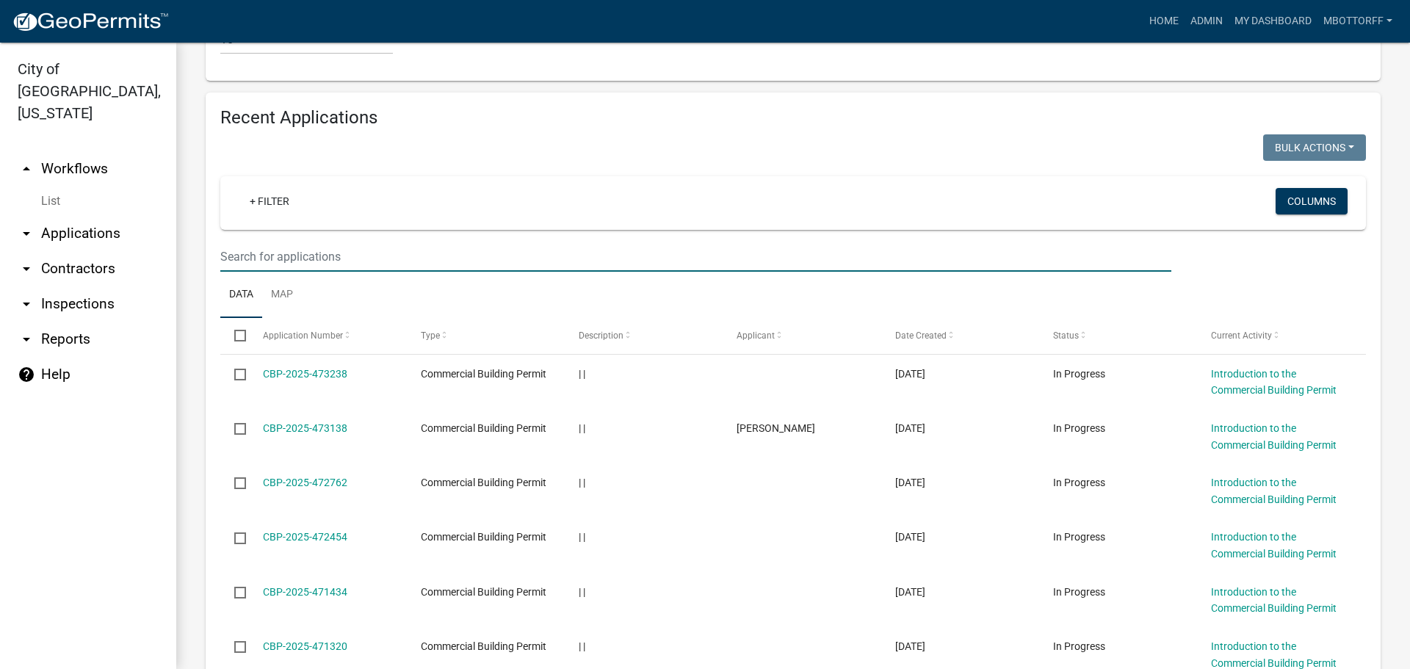
click at [248, 272] on input "text" at bounding box center [695, 257] width 951 height 30
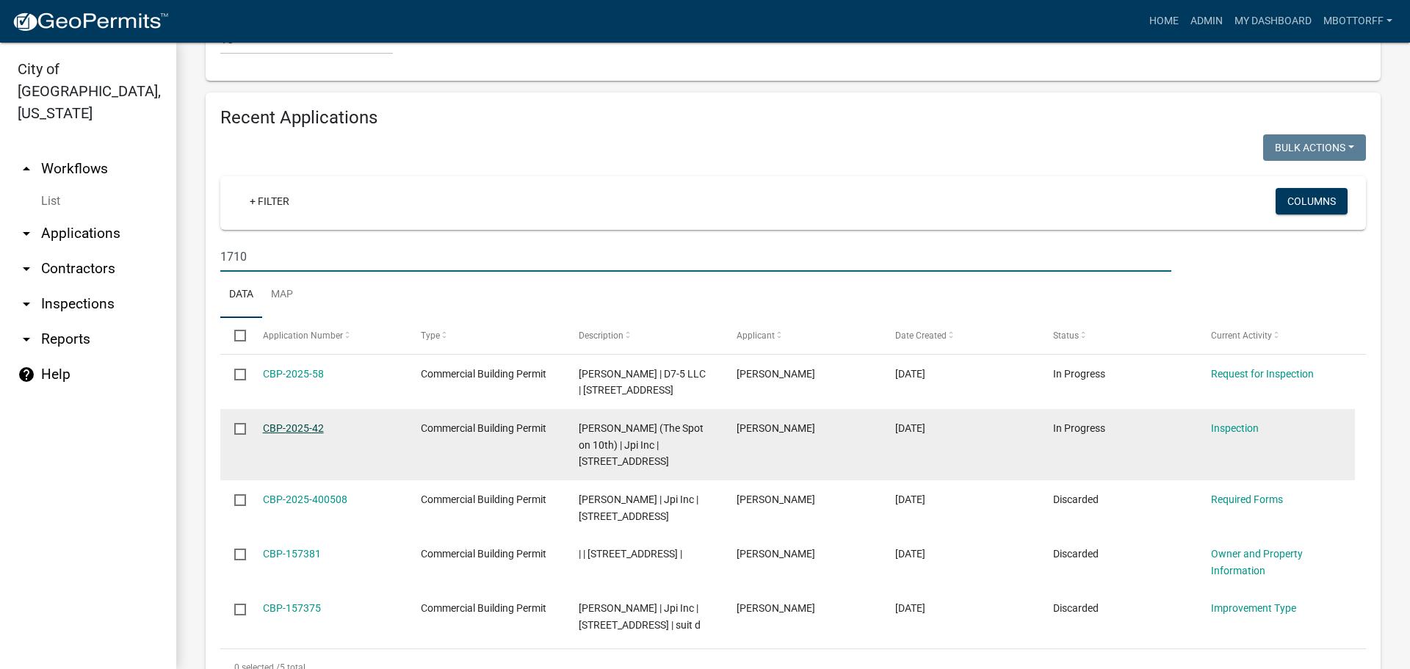
type input "1710"
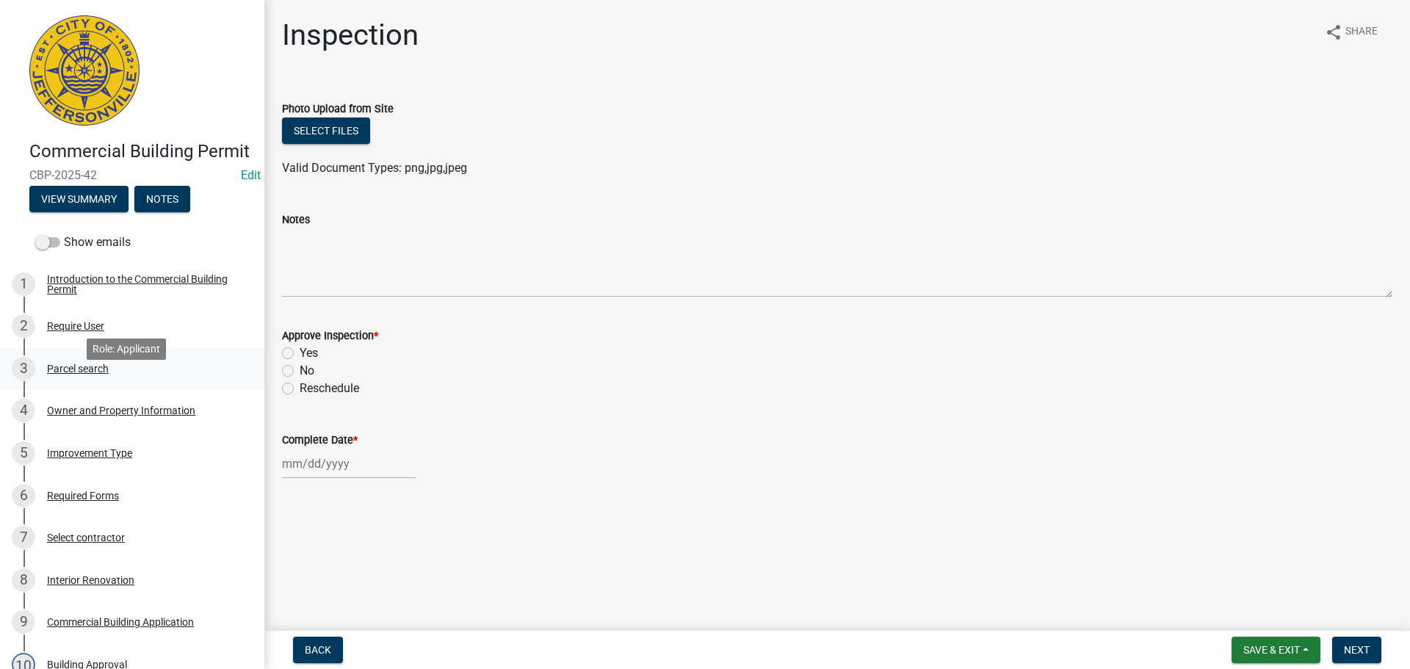
click at [84, 374] on div "Parcel search" at bounding box center [78, 369] width 62 height 10
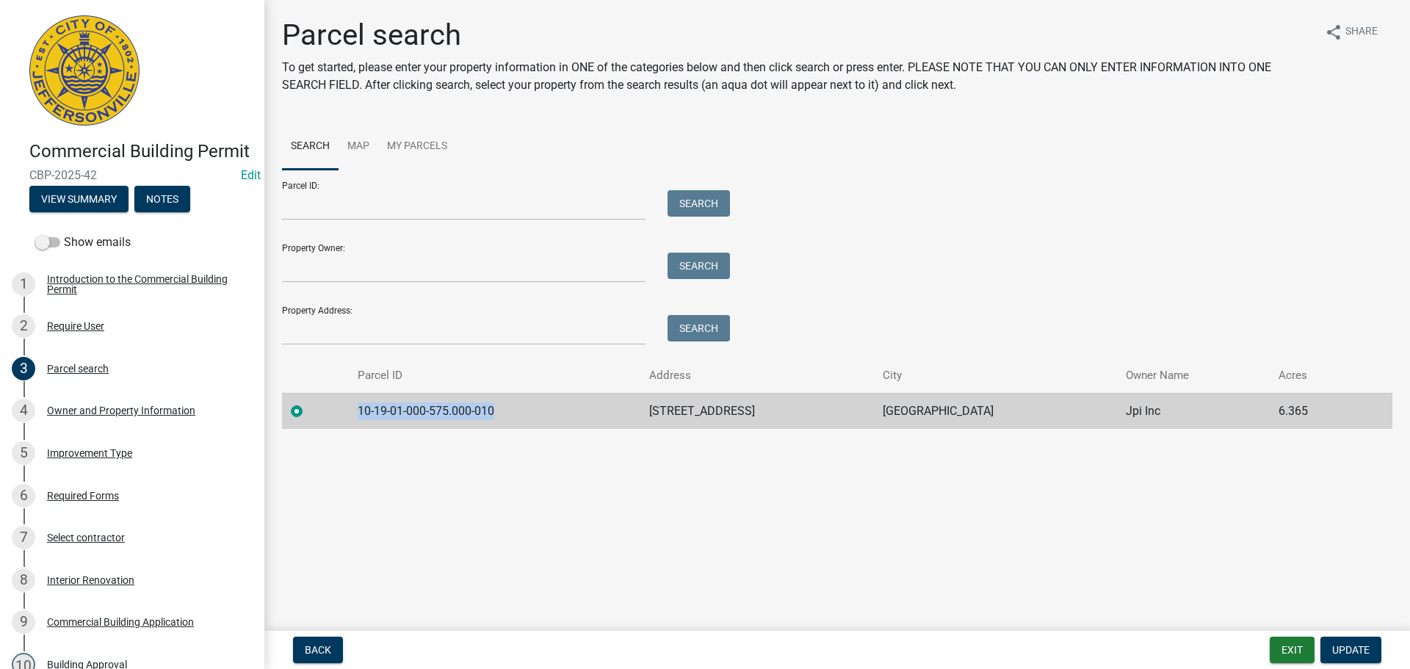
drag, startPoint x: 505, startPoint y: 408, endPoint x: 350, endPoint y: 399, distance: 156.0
click at [344, 400] on tr "10-19-01-000-575.000-010 [STREET_ADDRESS] JEFFERSONVILLE Jpi Inc 6.365" at bounding box center [837, 411] width 1111 height 36
copy td "10-19-01-000-575.000-010"
click at [1360, 655] on span "Update" at bounding box center [1350, 650] width 37 height 12
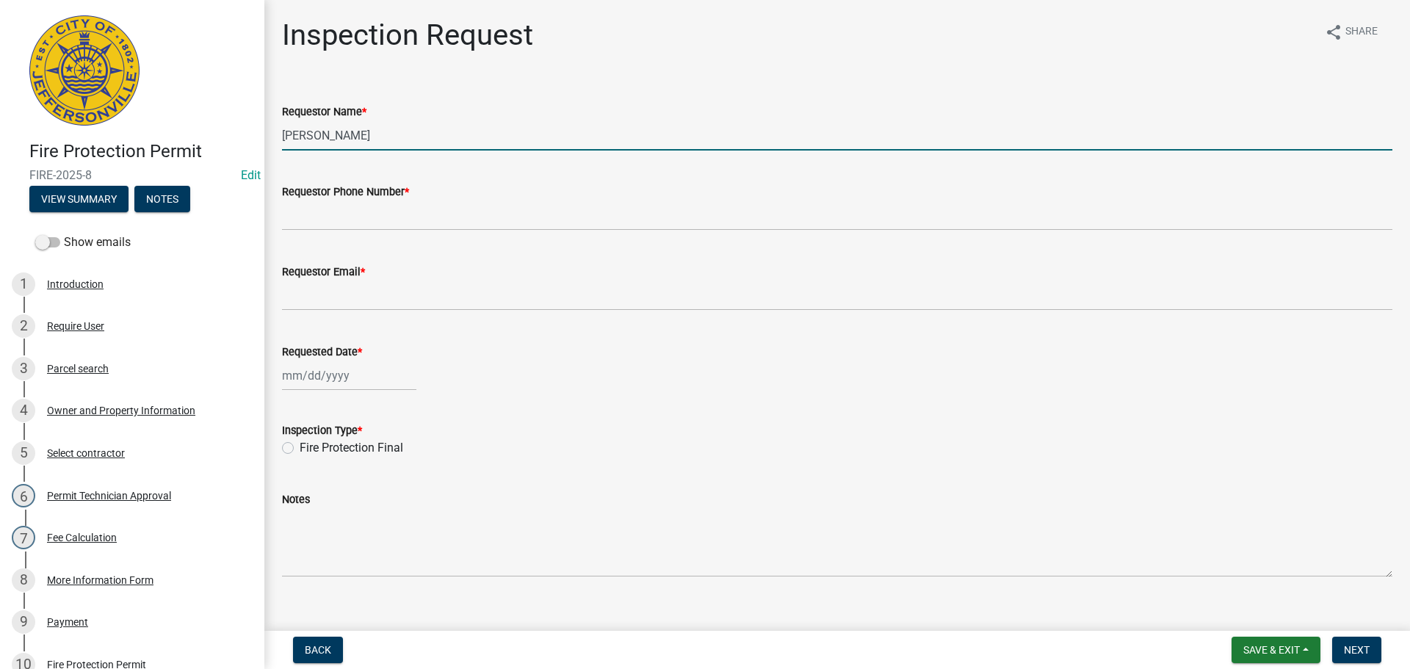
drag, startPoint x: 361, startPoint y: 143, endPoint x: 245, endPoint y: 134, distance: 116.4
click at [245, 137] on div "Fire Protection Permit FIRE-2025-8 Edit View Summary Notes Show emails 1 Introd…" at bounding box center [705, 334] width 1410 height 669
type input "Jeremy Ramsey"
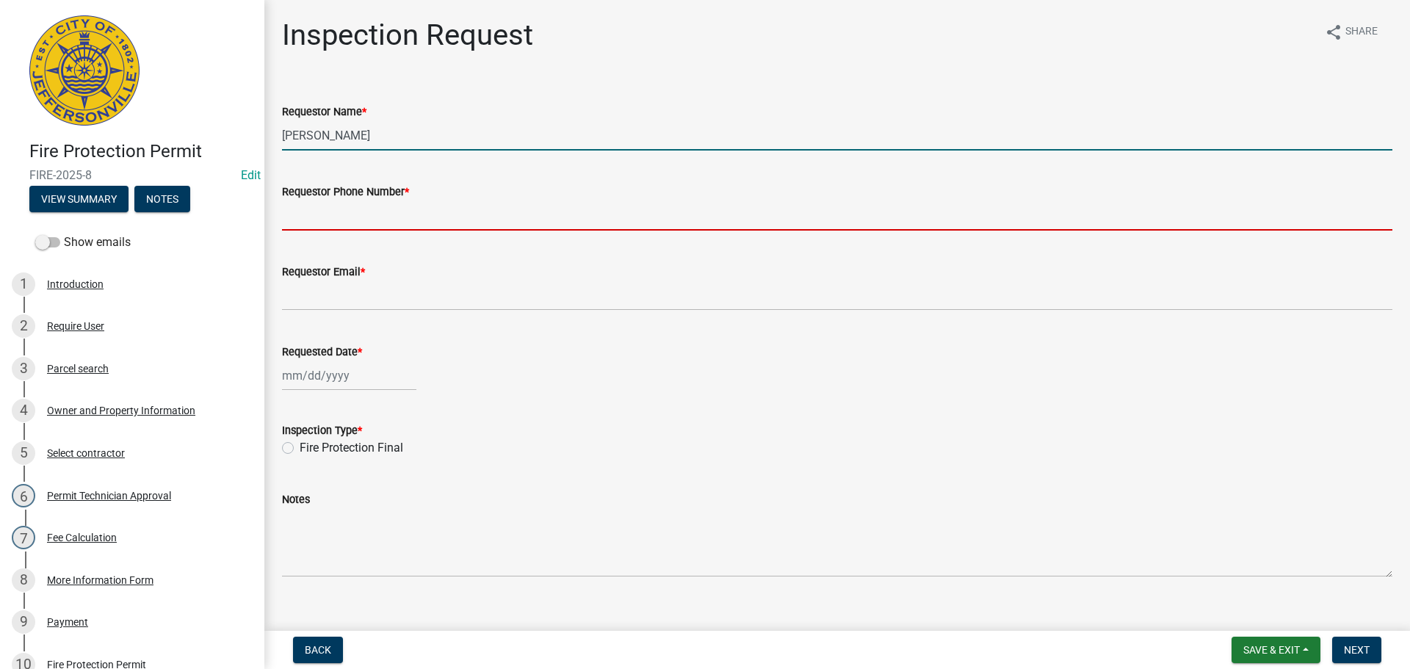
click at [361, 212] on input "Requestor Phone Number *" at bounding box center [837, 216] width 1111 height 30
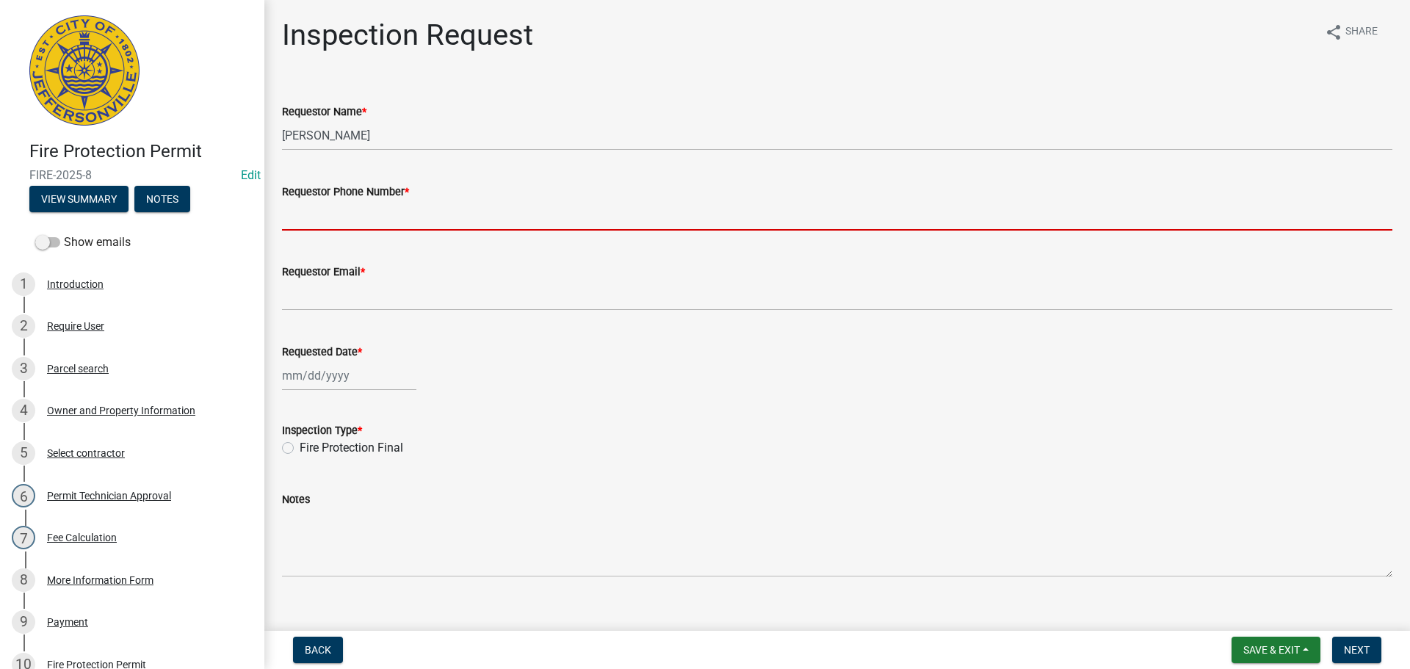
type input "000-000-0000"
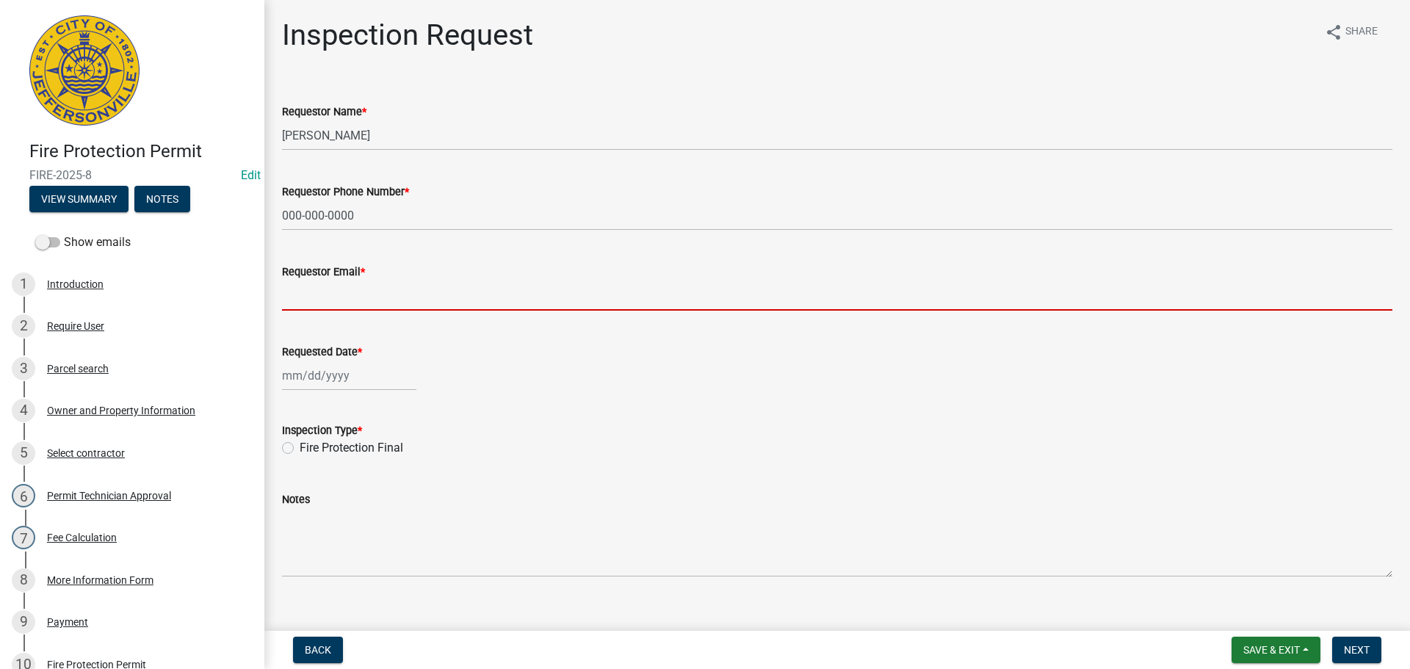
click at [358, 292] on input "Requestor Email *" at bounding box center [837, 296] width 1111 height 30
type input "mbottorff@cityofjeff.net"
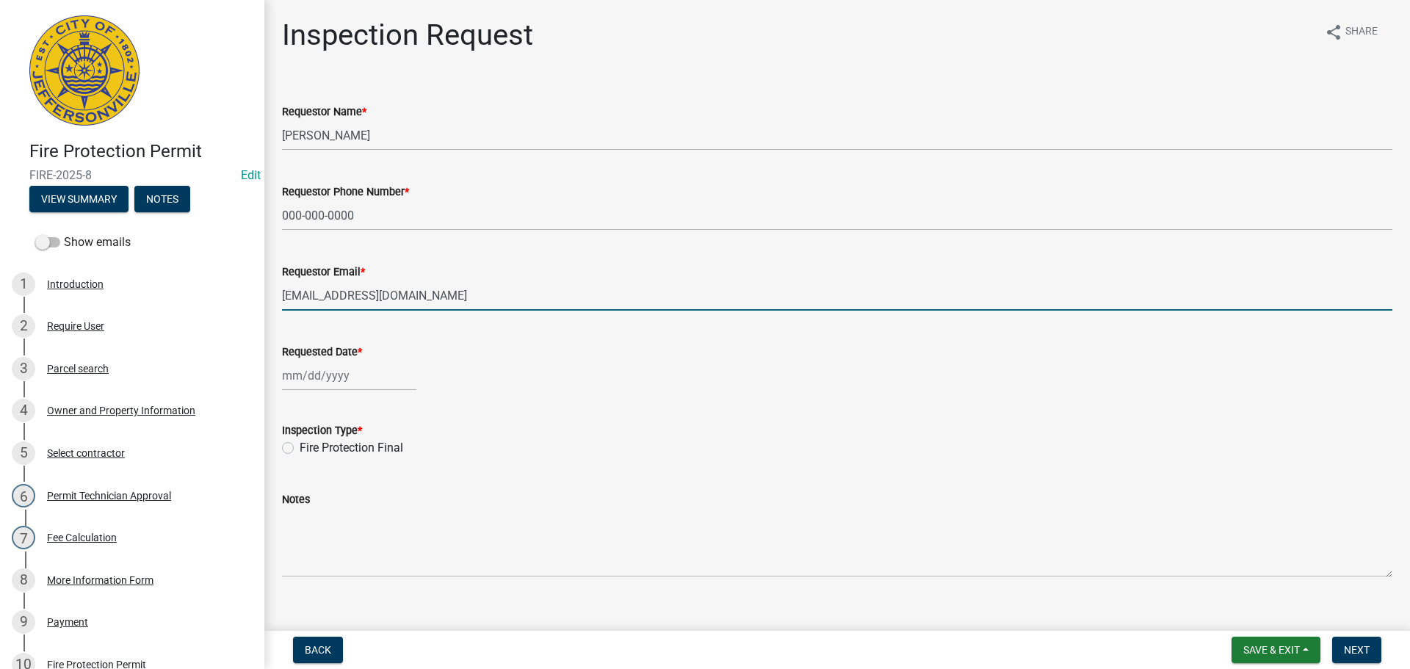
select select "9"
select select "2025"
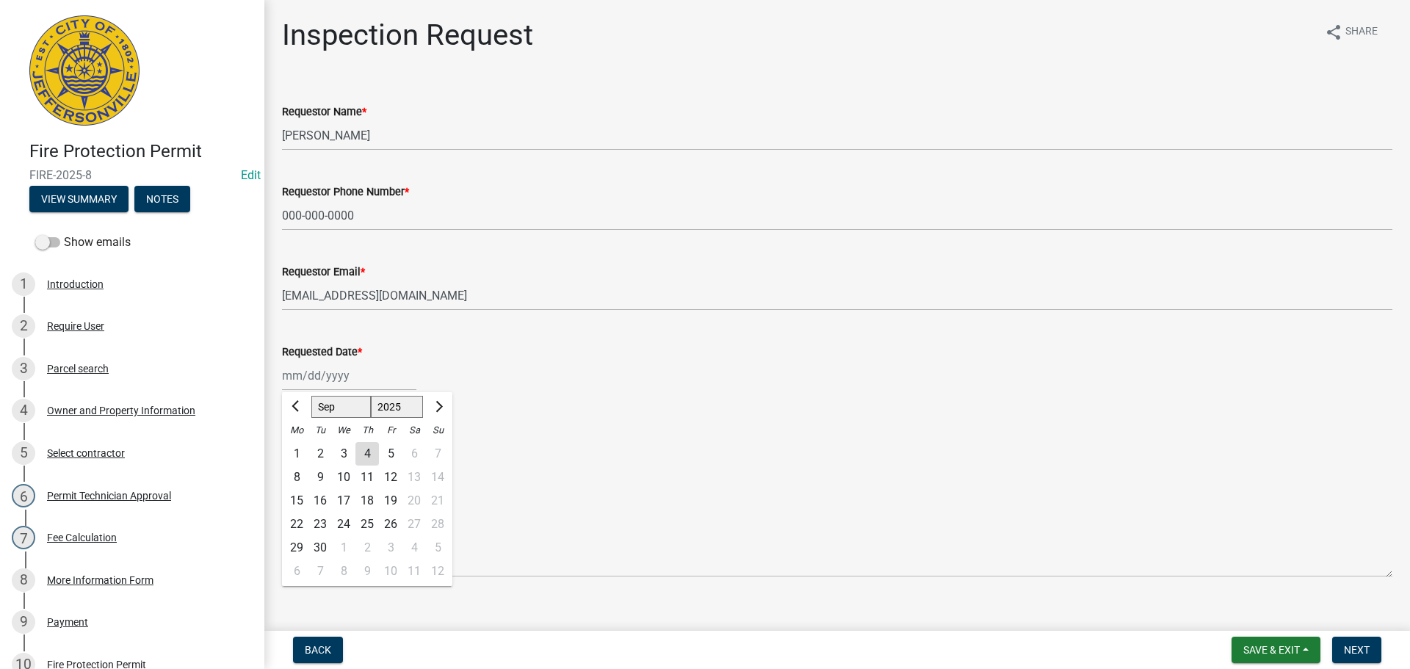
drag, startPoint x: 299, startPoint y: 374, endPoint x: 310, endPoint y: 377, distance: 11.4
click at [299, 374] on div "Jan Feb Mar Apr May Jun Jul Aug Sep Oct Nov Dec 1525 1526 1527 1528 1529 1530 1…" at bounding box center [349, 376] width 134 height 30
click at [295, 476] on div "8" at bounding box center [297, 478] width 24 height 24
type input "09/08/2025"
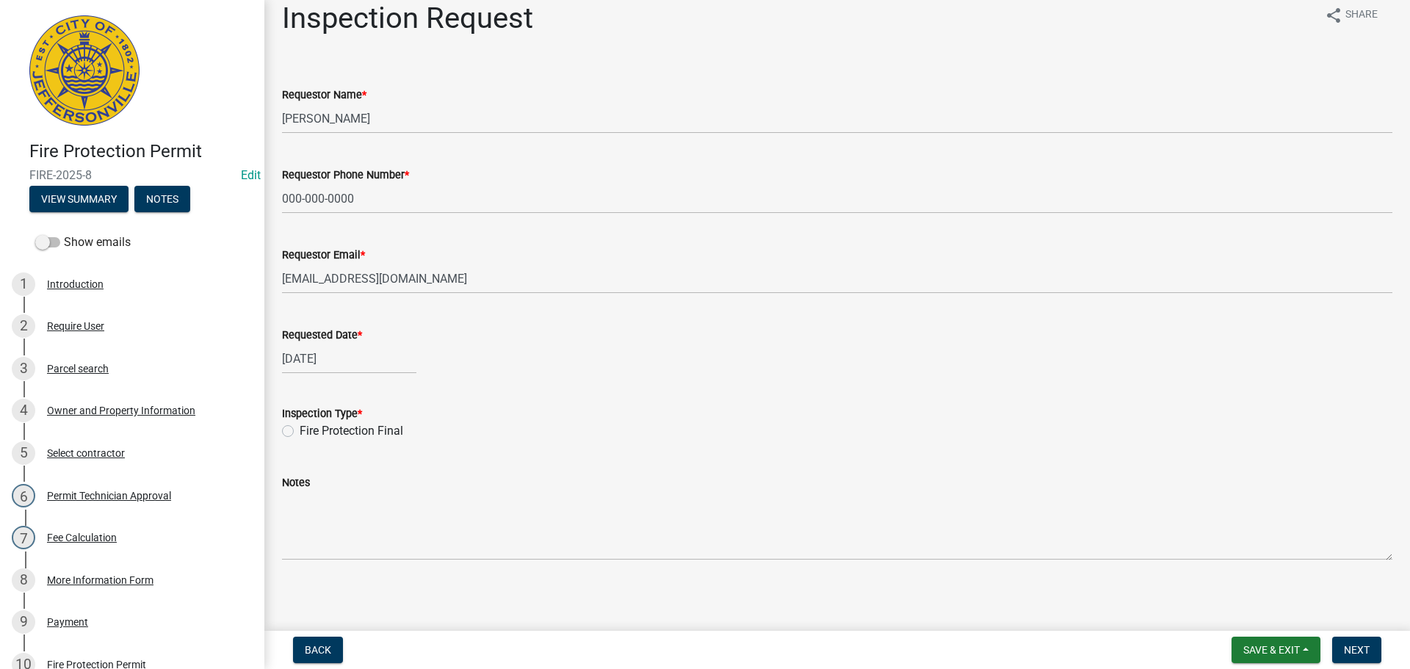
scroll to position [21, 0]
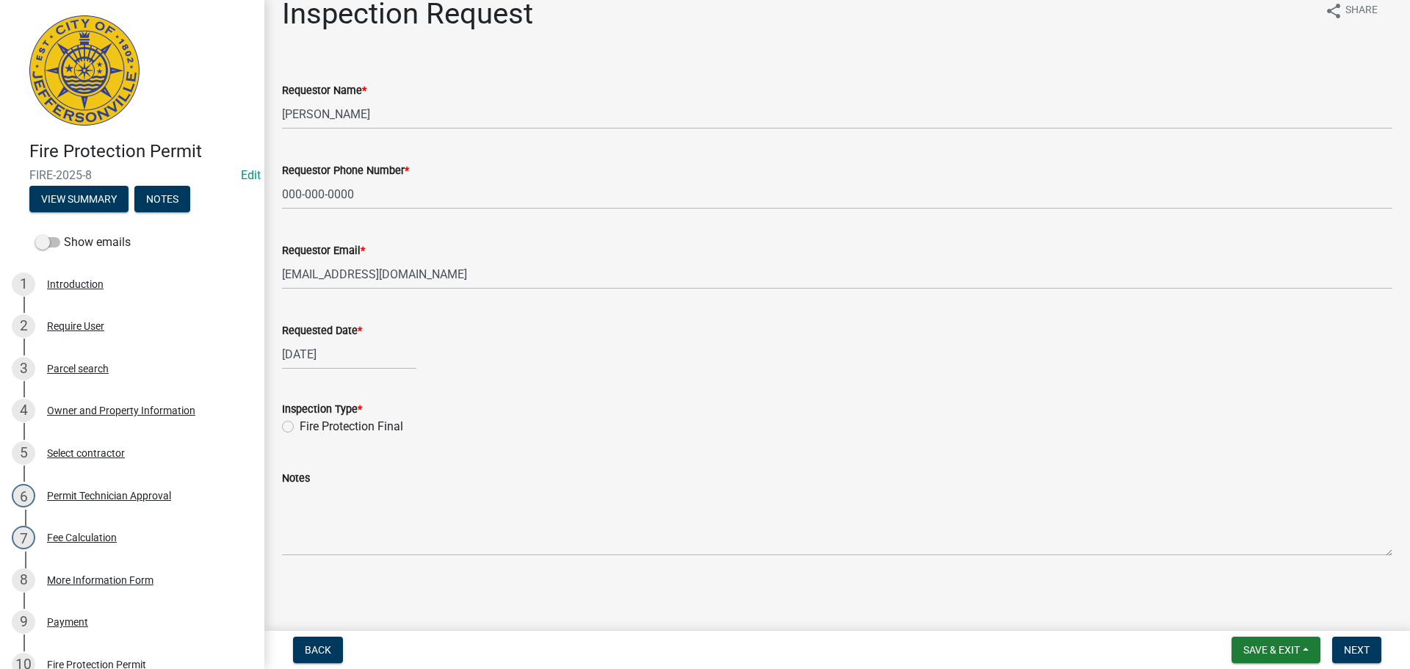
click at [300, 427] on label "Fire Protection Final" at bounding box center [352, 427] width 104 height 18
click at [300, 427] on input "Fire Protection Final" at bounding box center [305, 423] width 10 height 10
radio input "true"
click at [1359, 646] on span "Next" at bounding box center [1357, 650] width 26 height 12
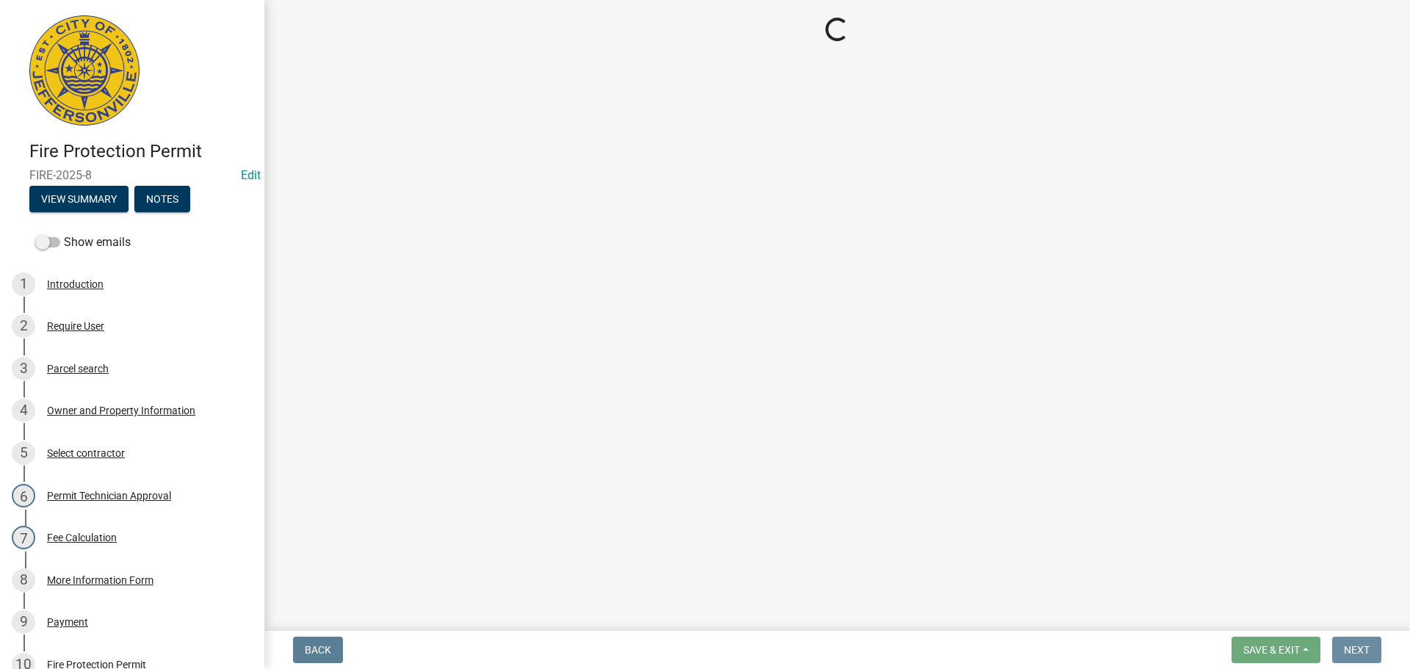
scroll to position [0, 0]
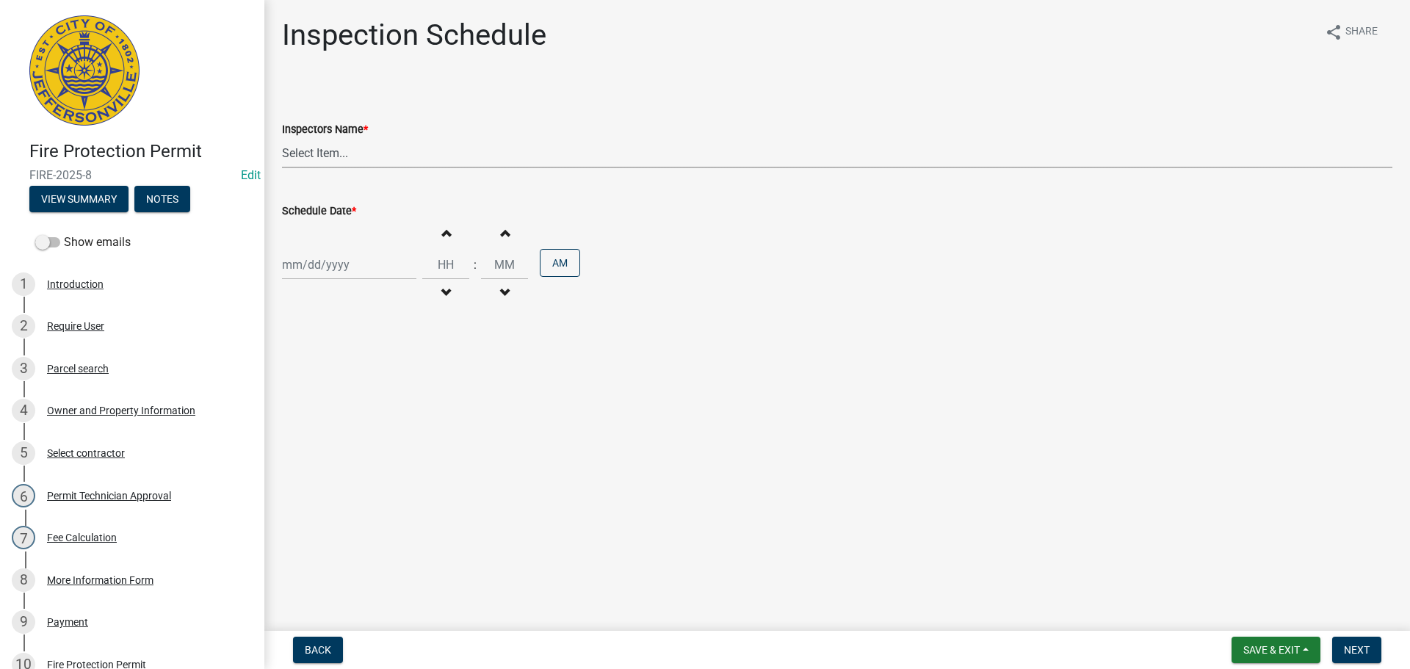
click at [308, 149] on select "Select Item... jramsey (Jeremy Ramsey) MaryFrey (Mary Frey) mkruer (Mike Kruer)…" at bounding box center [837, 153] width 1111 height 30
select select "fdb3bcc6-ce93-4663-8a18-5c08884dd177"
click at [282, 138] on select "Select Item... jramsey (Jeremy Ramsey) MaryFrey (Mary Frey) mkruer (Mike Kruer)…" at bounding box center [837, 153] width 1111 height 30
select select "9"
select select "2025"
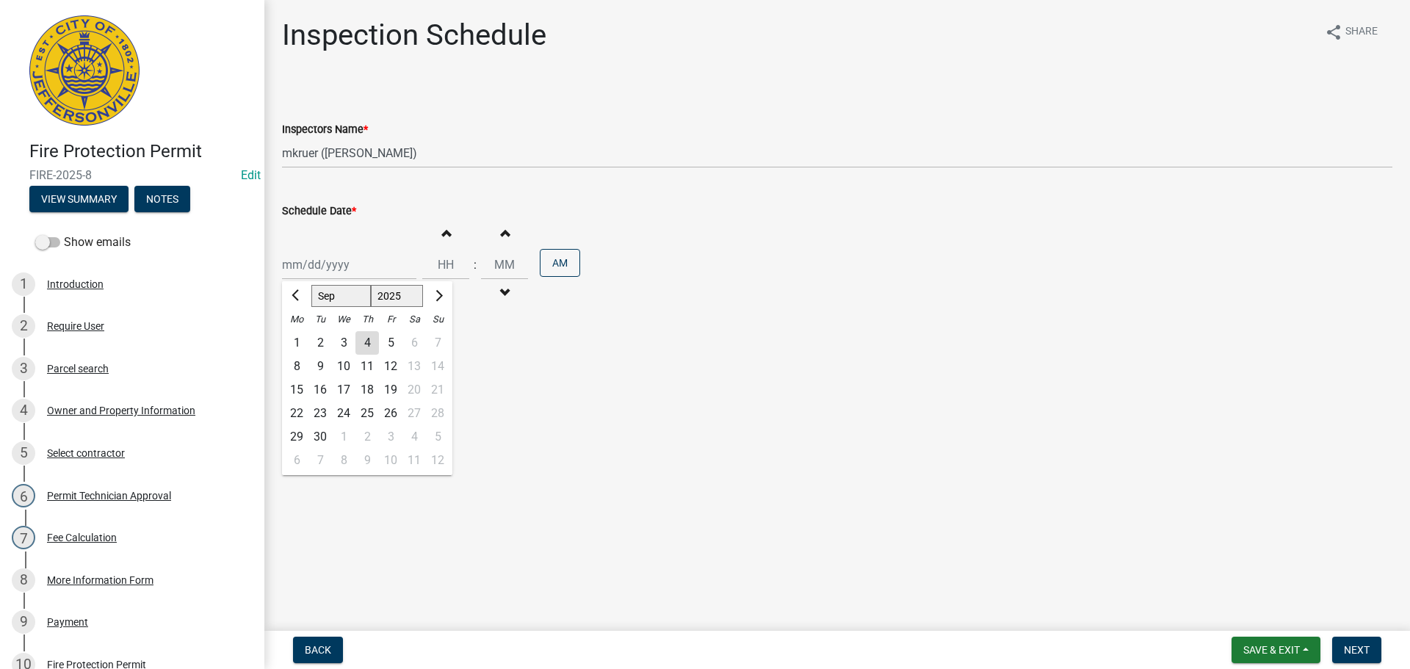
drag, startPoint x: 306, startPoint y: 255, endPoint x: 313, endPoint y: 264, distance: 11.6
click at [307, 255] on div "Jan Feb Mar Apr May Jun Jul Aug Sep Oct Nov Dec 1525 1526 1527 1528 1529 1530 1…" at bounding box center [349, 265] width 134 height 30
click at [293, 364] on div "8" at bounding box center [297, 367] width 24 height 24
type input "09/08/2025"
click at [469, 263] on div ":" at bounding box center [475, 265] width 12 height 18
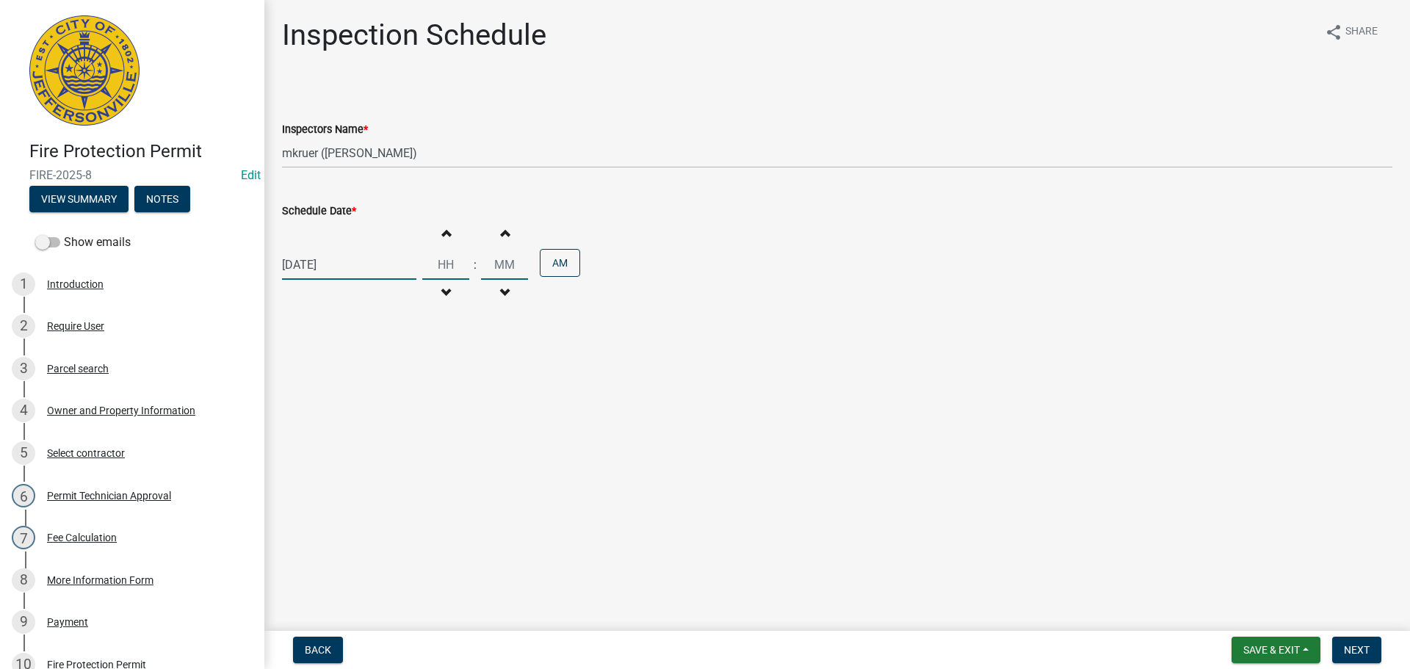
drag, startPoint x: 461, startPoint y: 262, endPoint x: 402, endPoint y: 243, distance: 61.8
click at [455, 262] on input "Hours" at bounding box center [445, 265] width 47 height 30
type input "12"
type input "30"
click at [544, 266] on button "AM" at bounding box center [560, 263] width 40 height 28
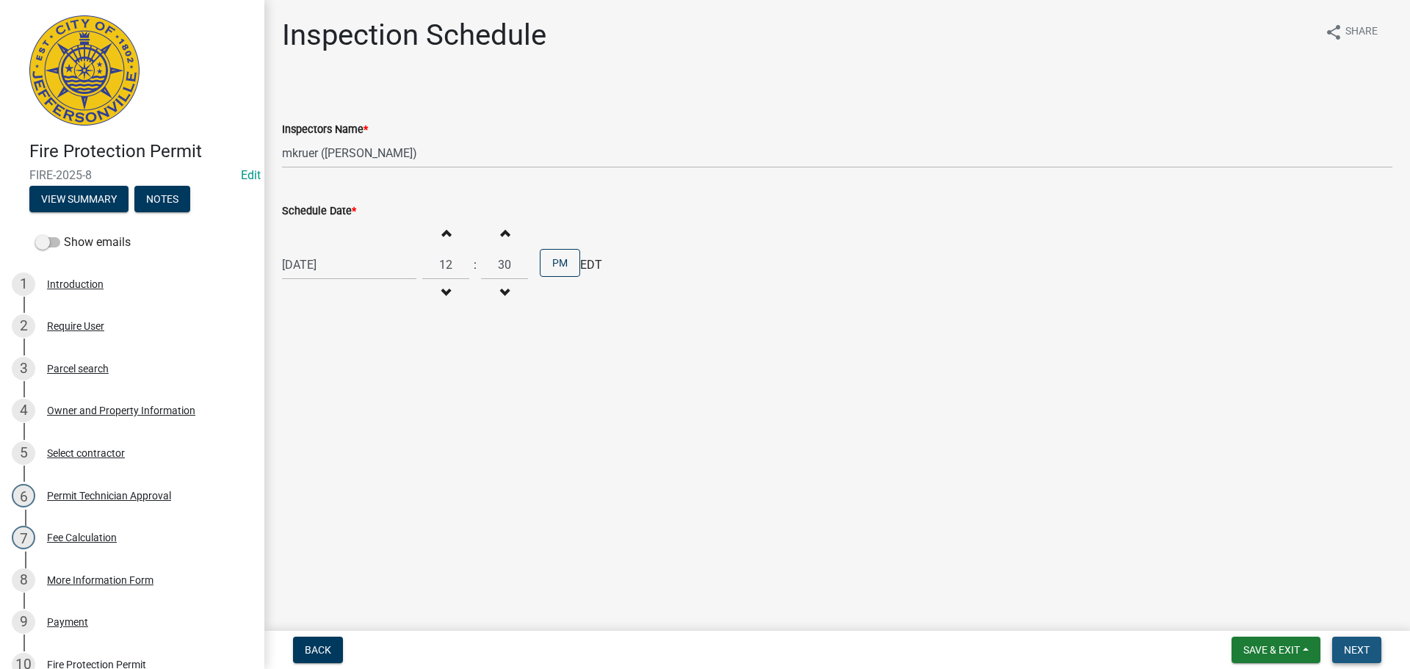
click at [1354, 650] on span "Next" at bounding box center [1357, 650] width 26 height 12
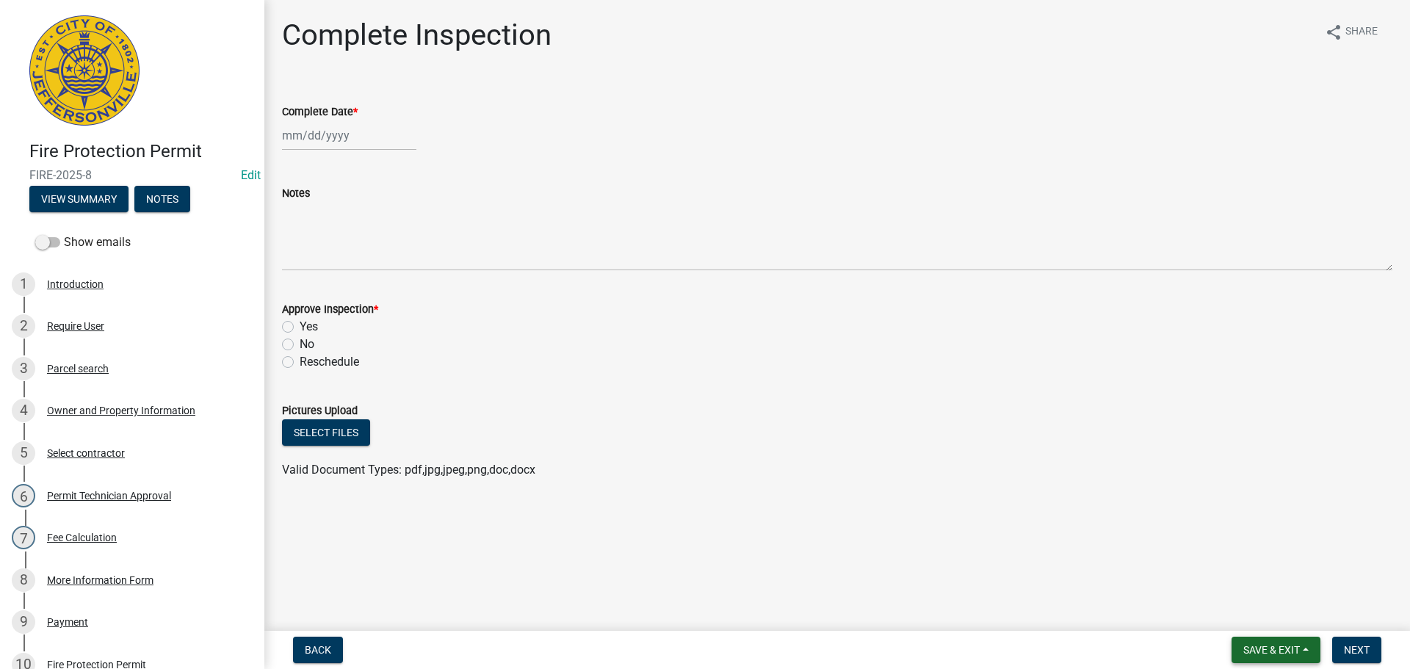
click at [1266, 649] on span "Save & Exit" at bounding box center [1271, 650] width 57 height 12
click at [1256, 615] on button "Save & Exit" at bounding box center [1262, 611] width 118 height 35
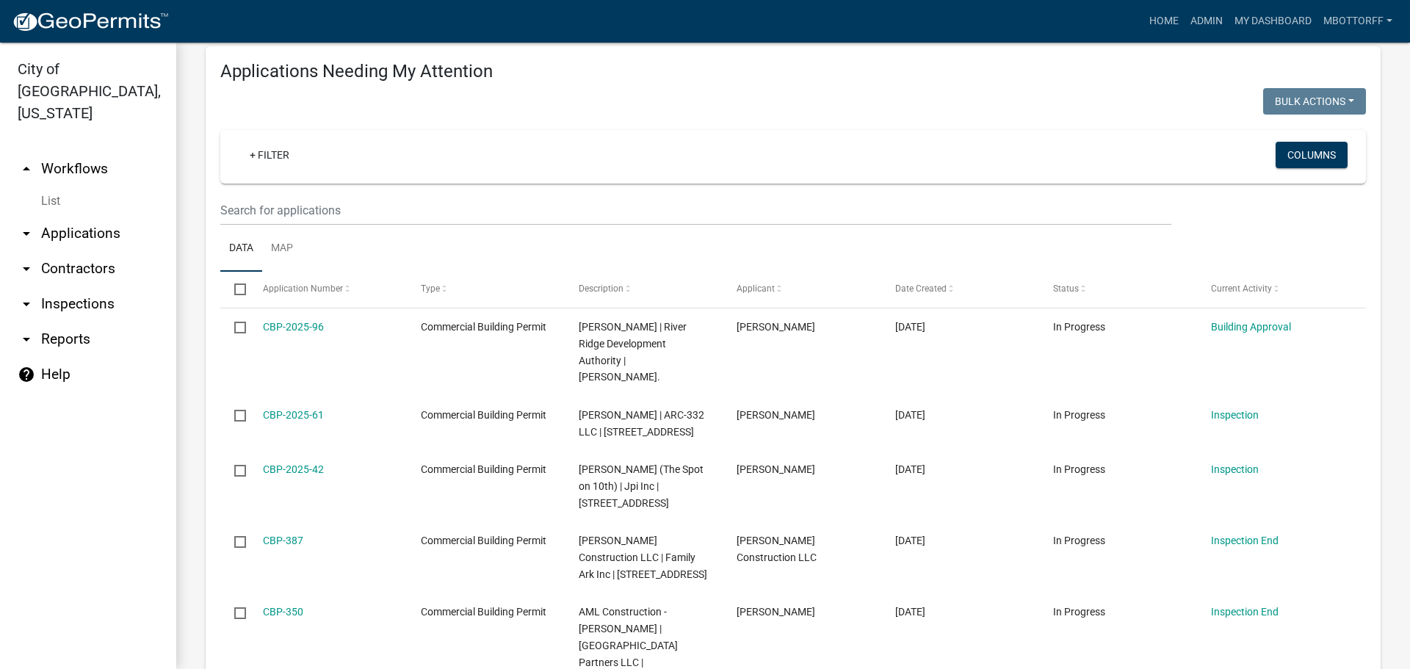
scroll to position [220, 0]
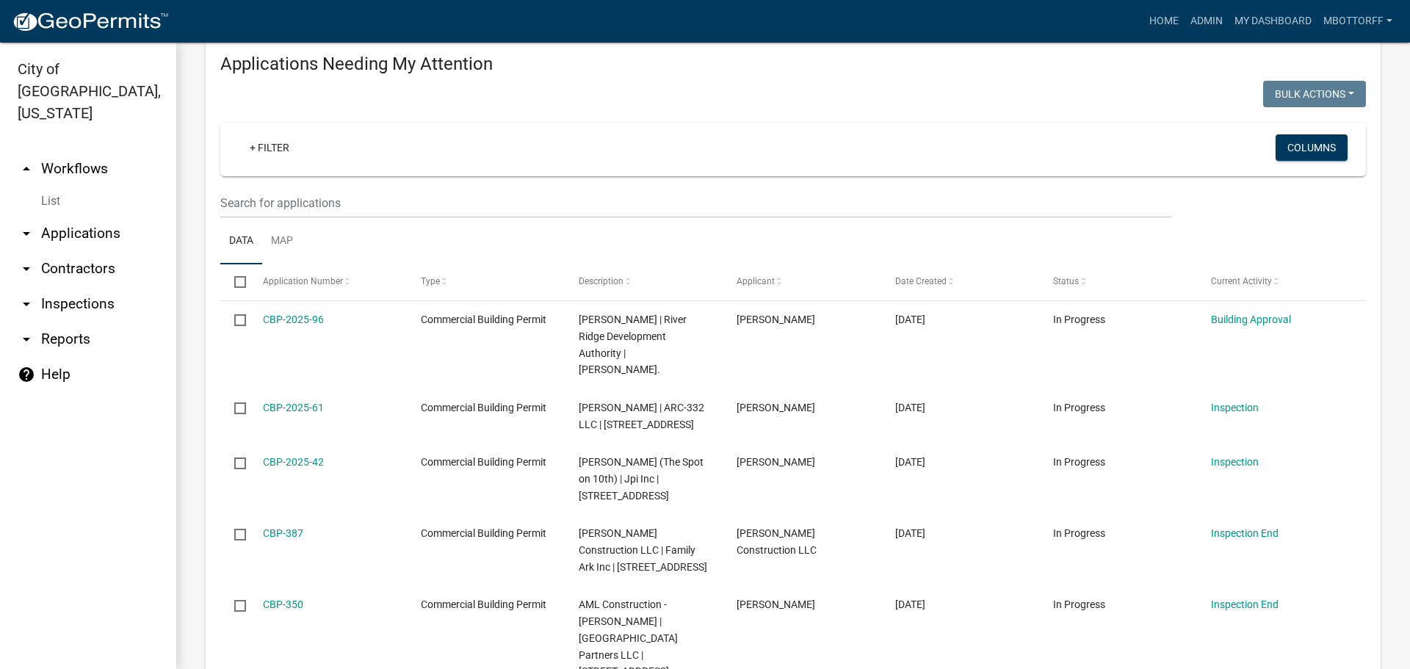
click at [53, 187] on link "List" at bounding box center [88, 201] width 176 height 29
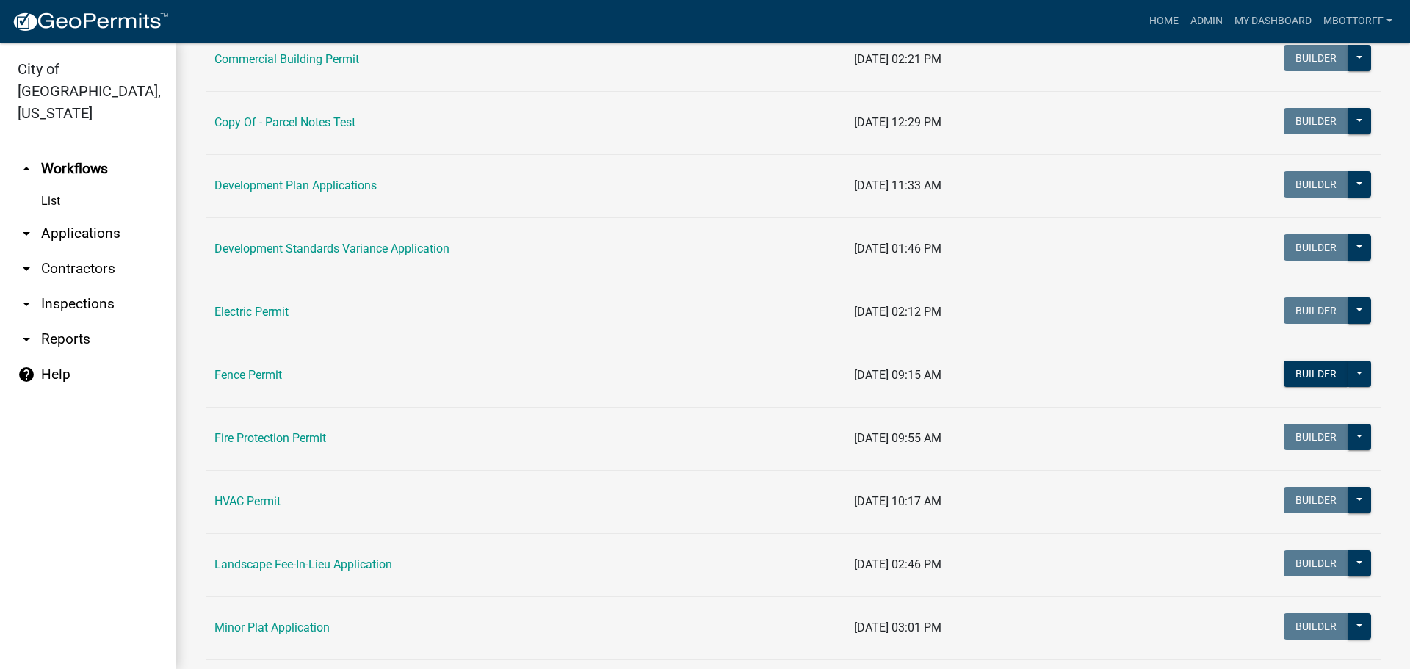
scroll to position [294, 0]
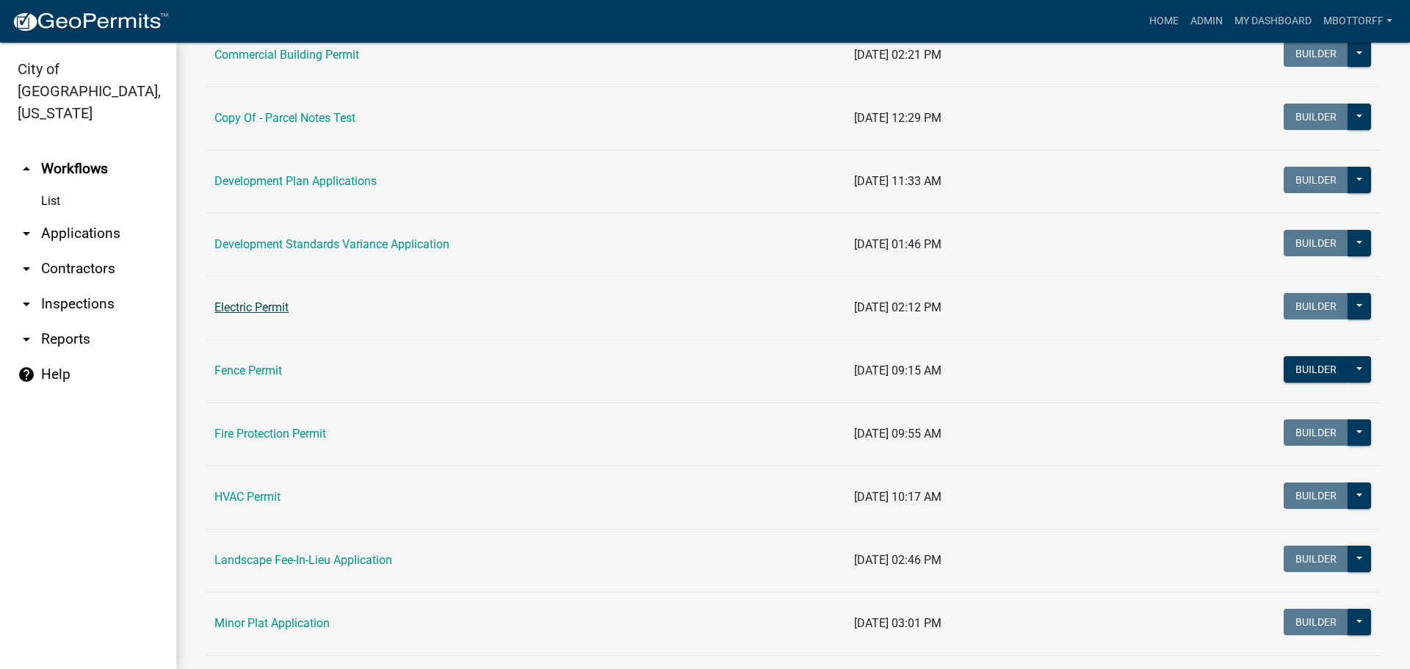
click at [256, 307] on link "Electric Permit" at bounding box center [251, 307] width 74 height 14
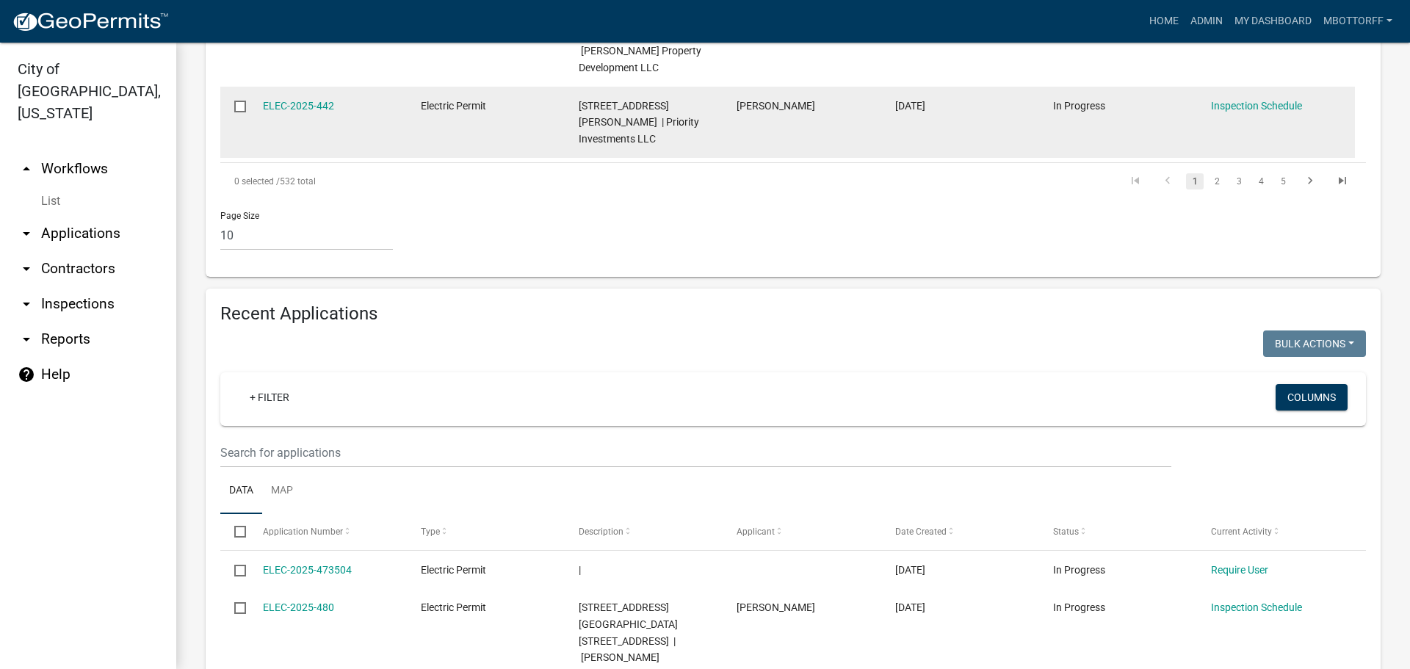
scroll to position [1102, 0]
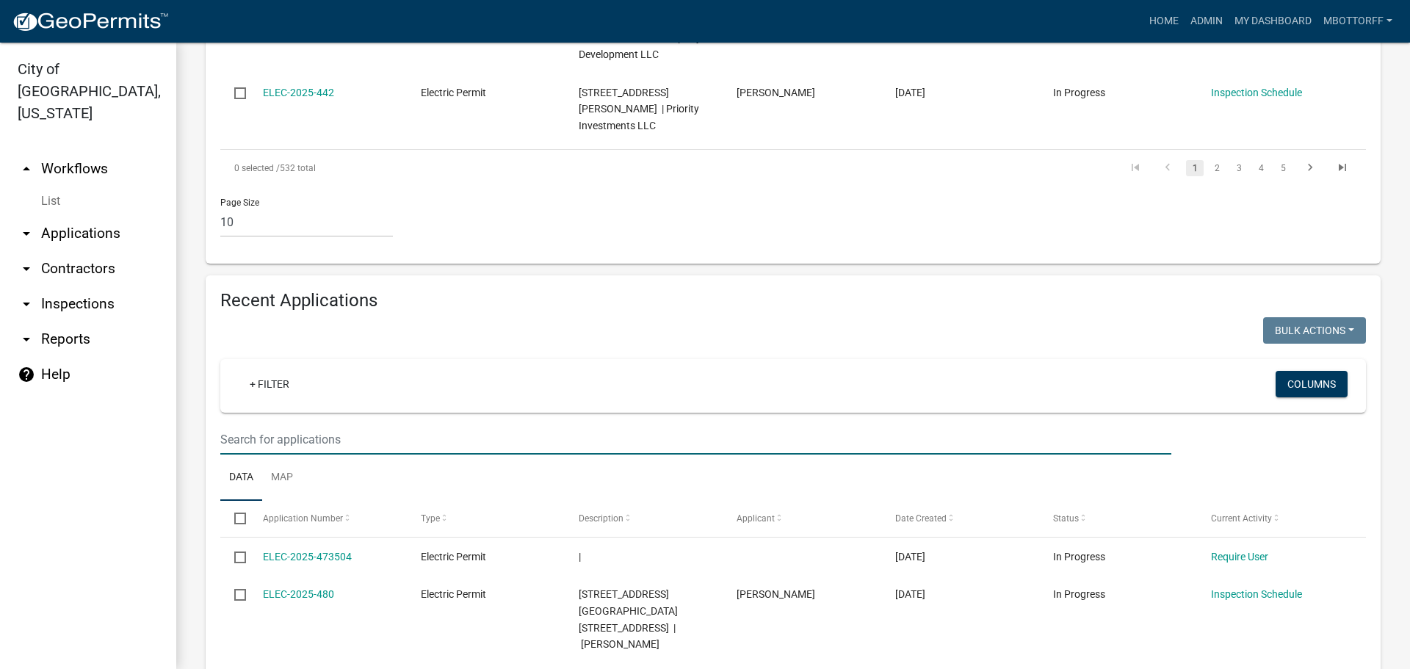
click at [253, 425] on input "text" at bounding box center [695, 440] width 951 height 30
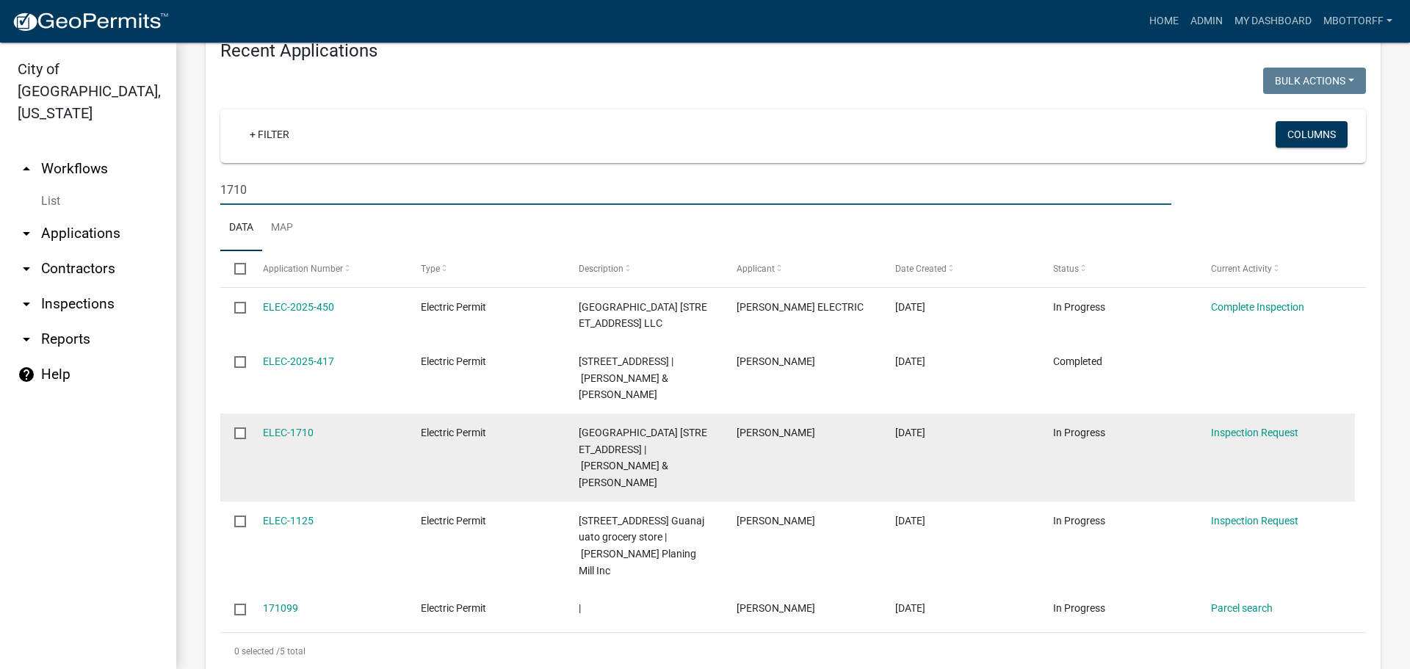
scroll to position [1379, 0]
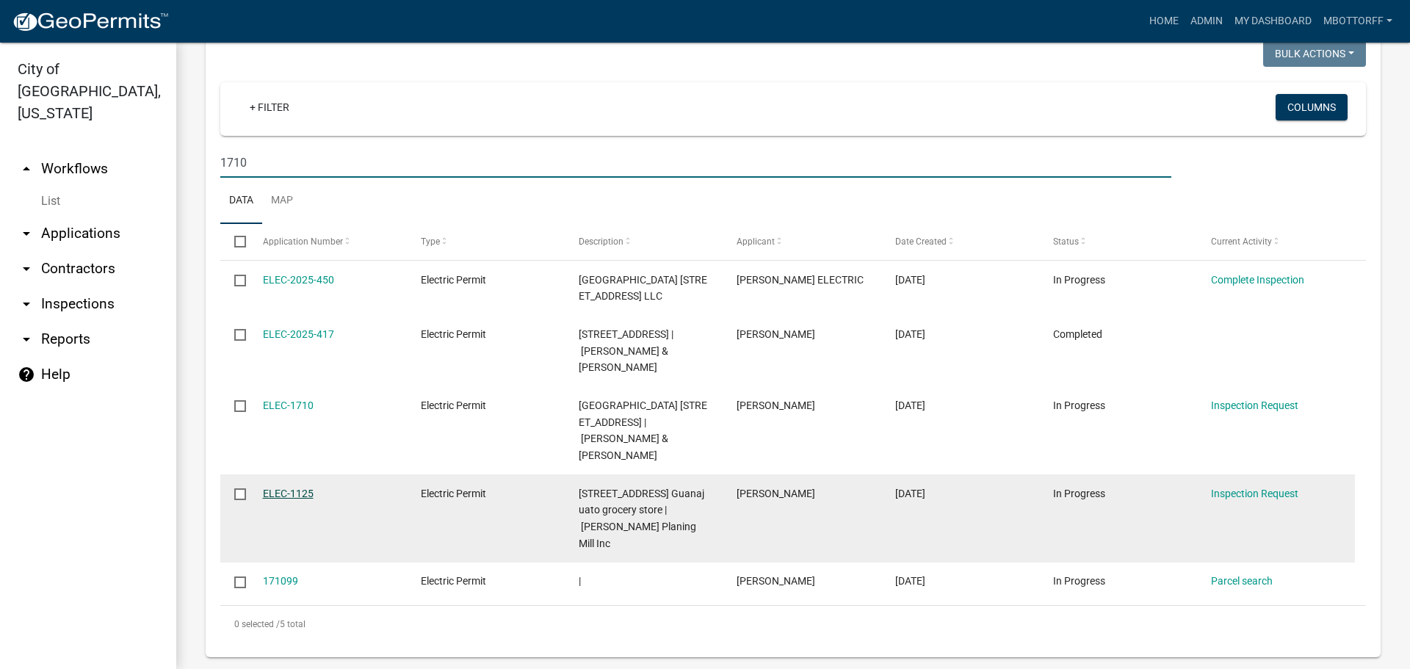
type input "1710"
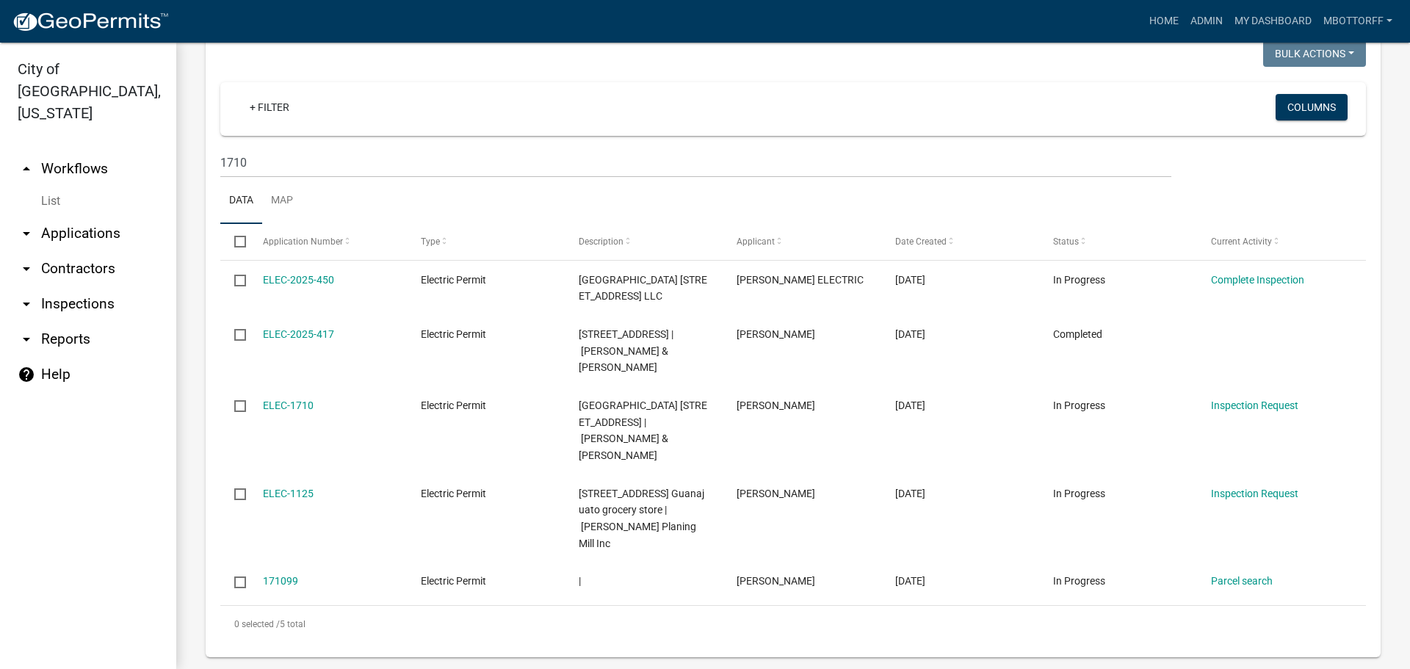
click at [54, 187] on link "List" at bounding box center [88, 201] width 176 height 29
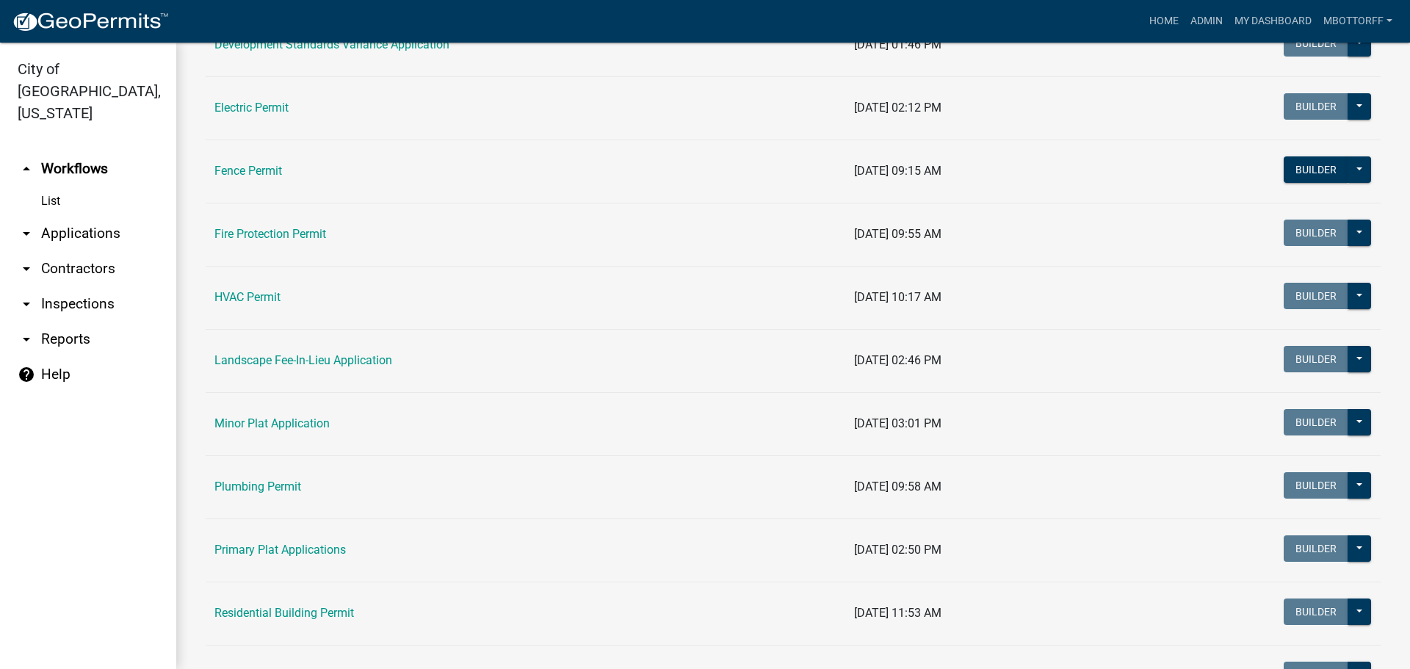
scroll to position [514, 0]
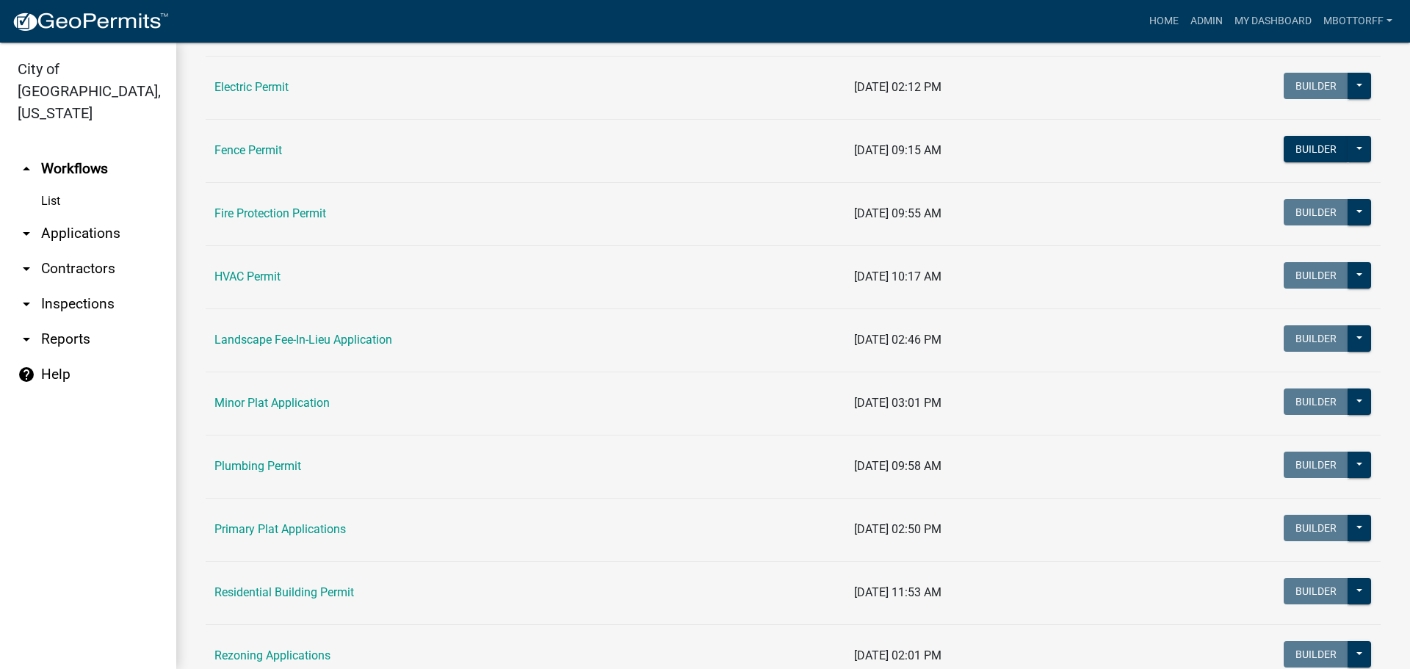
click at [245, 276] on link "HVAC Permit" at bounding box center [247, 277] width 66 height 14
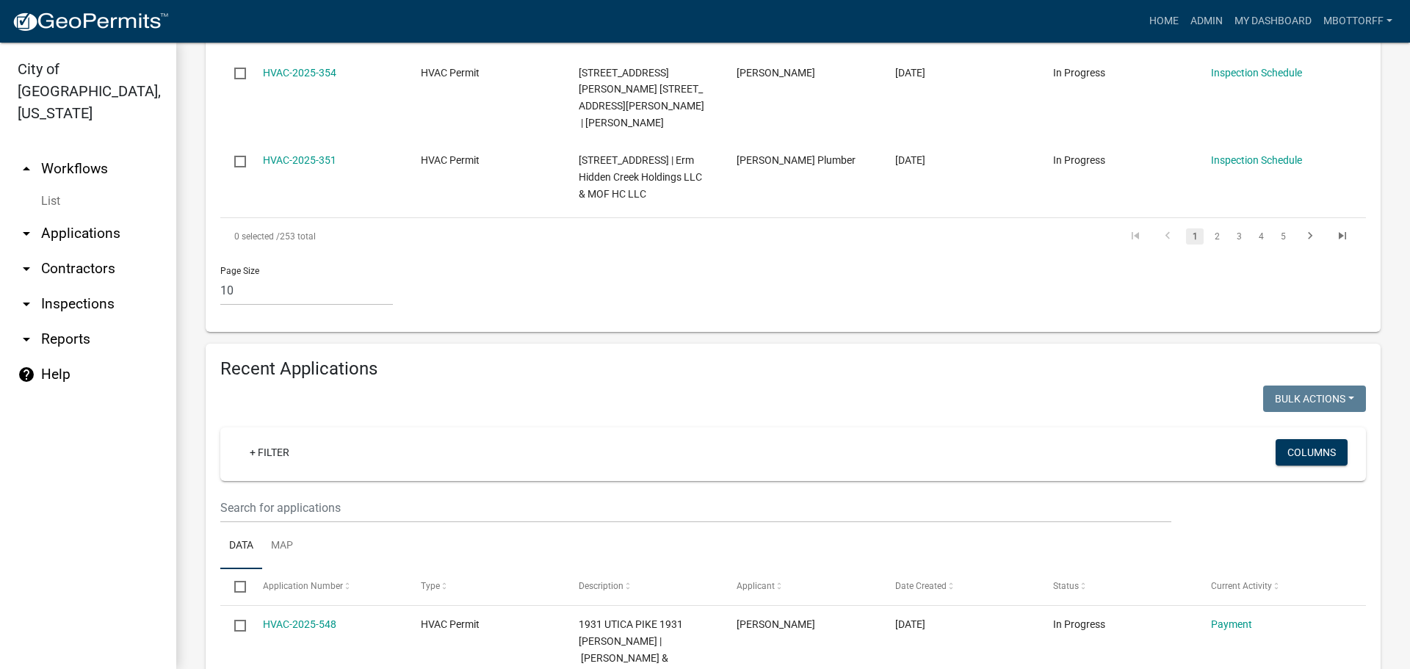
scroll to position [1249, 0]
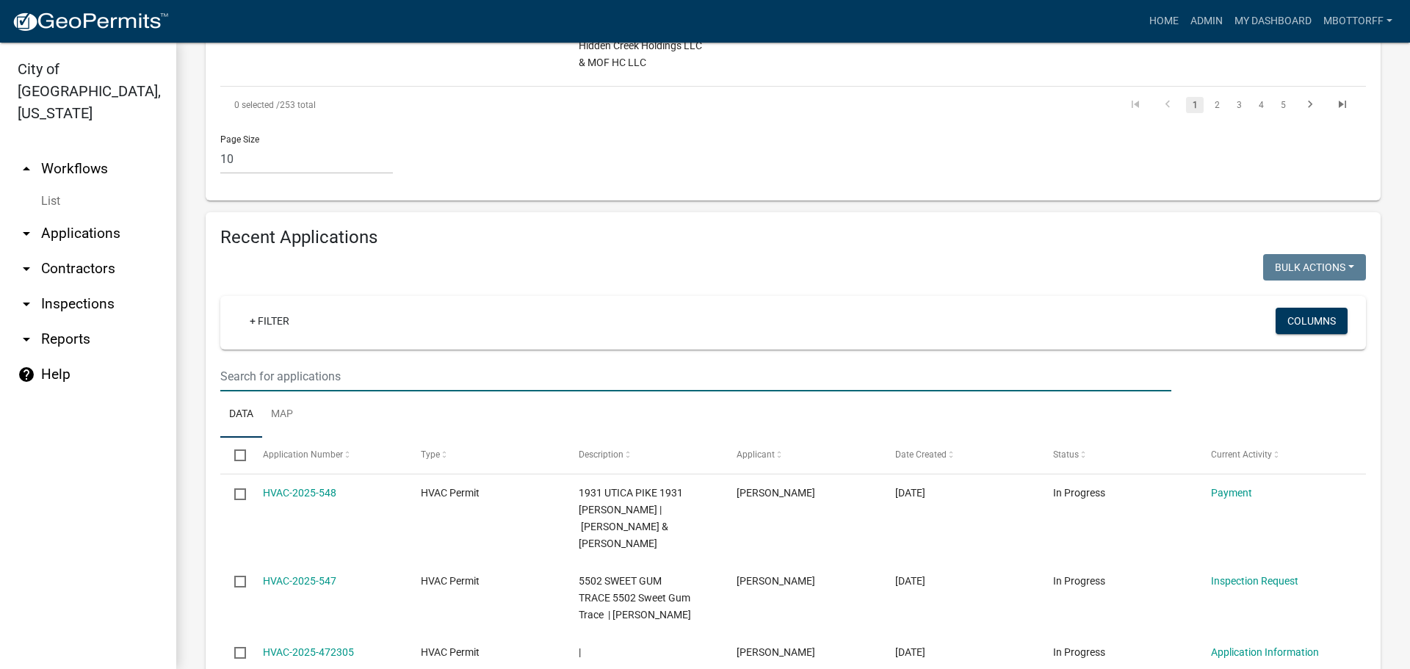
click at [260, 361] on input "text" at bounding box center [695, 376] width 951 height 30
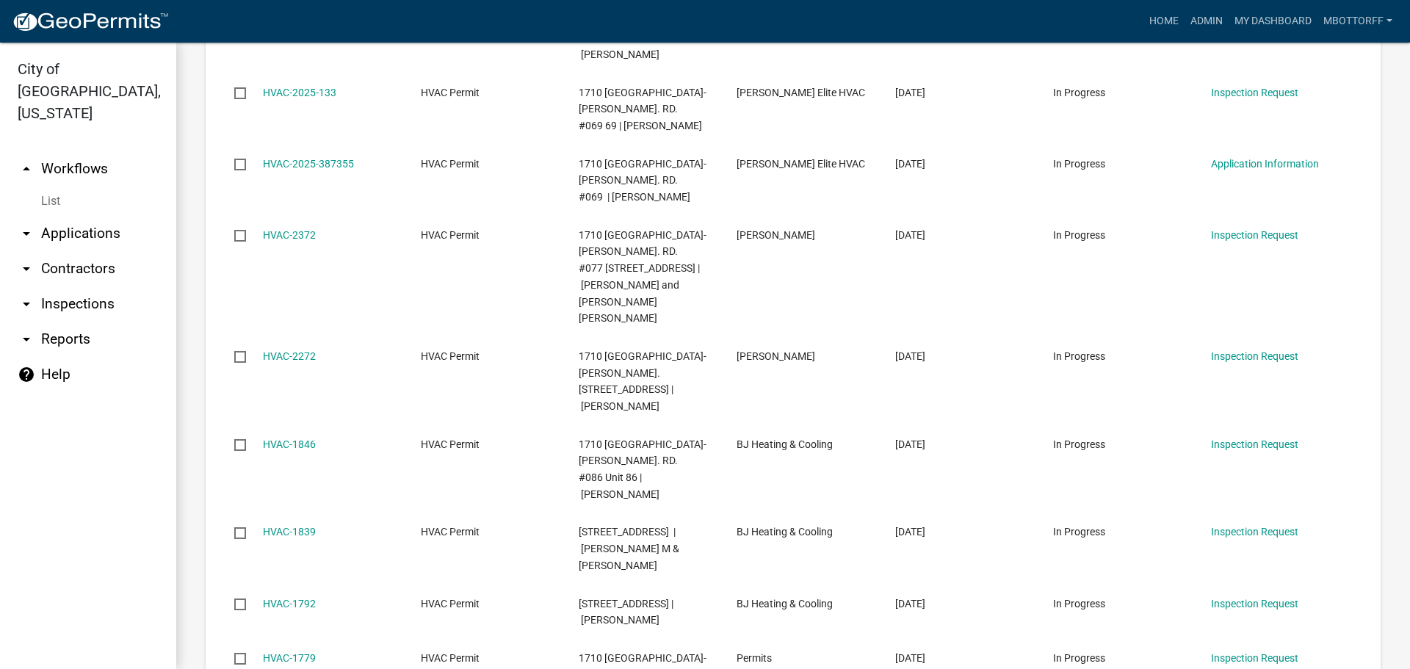
scroll to position [1881, 0]
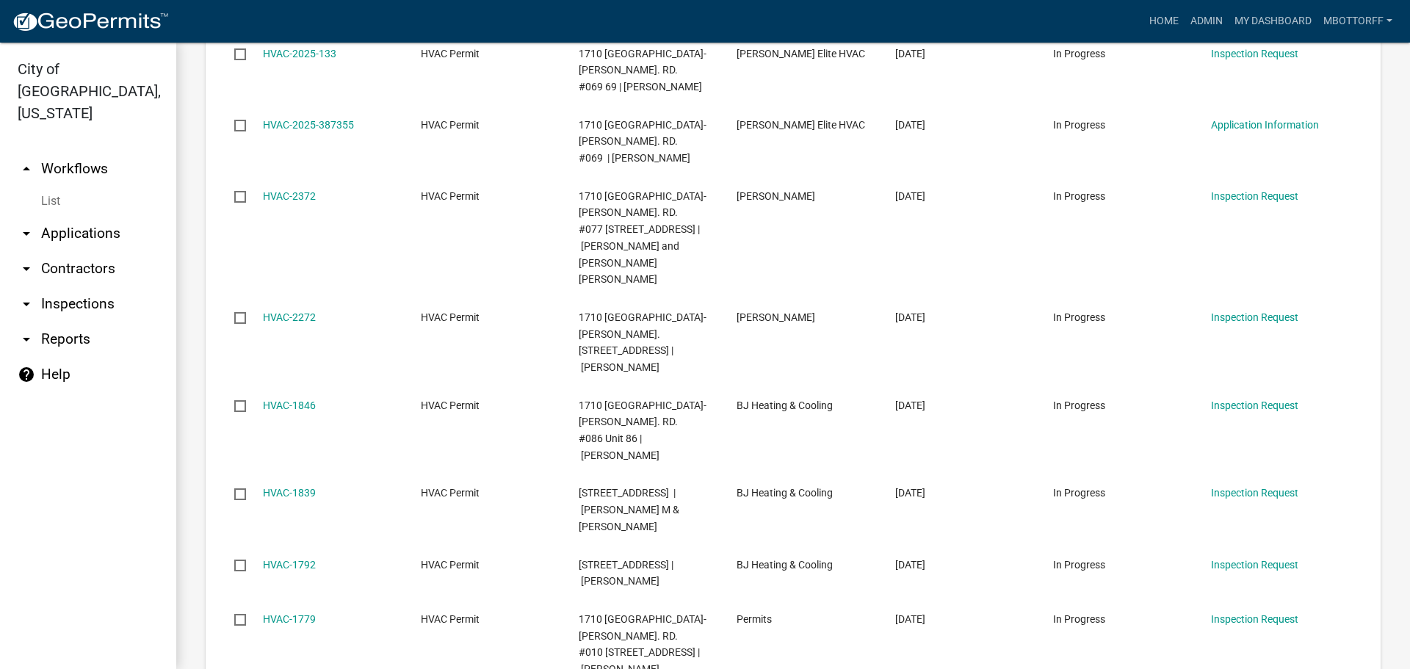
type input "1710"
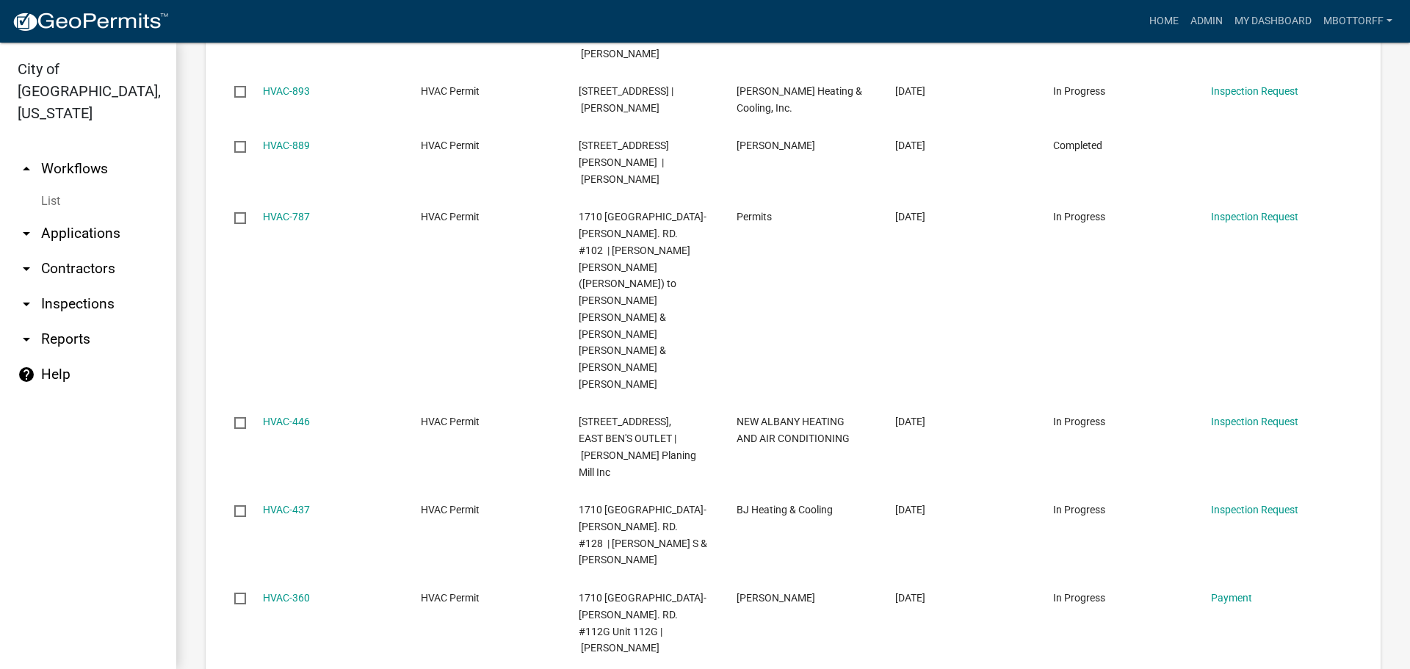
scroll to position [1831, 0]
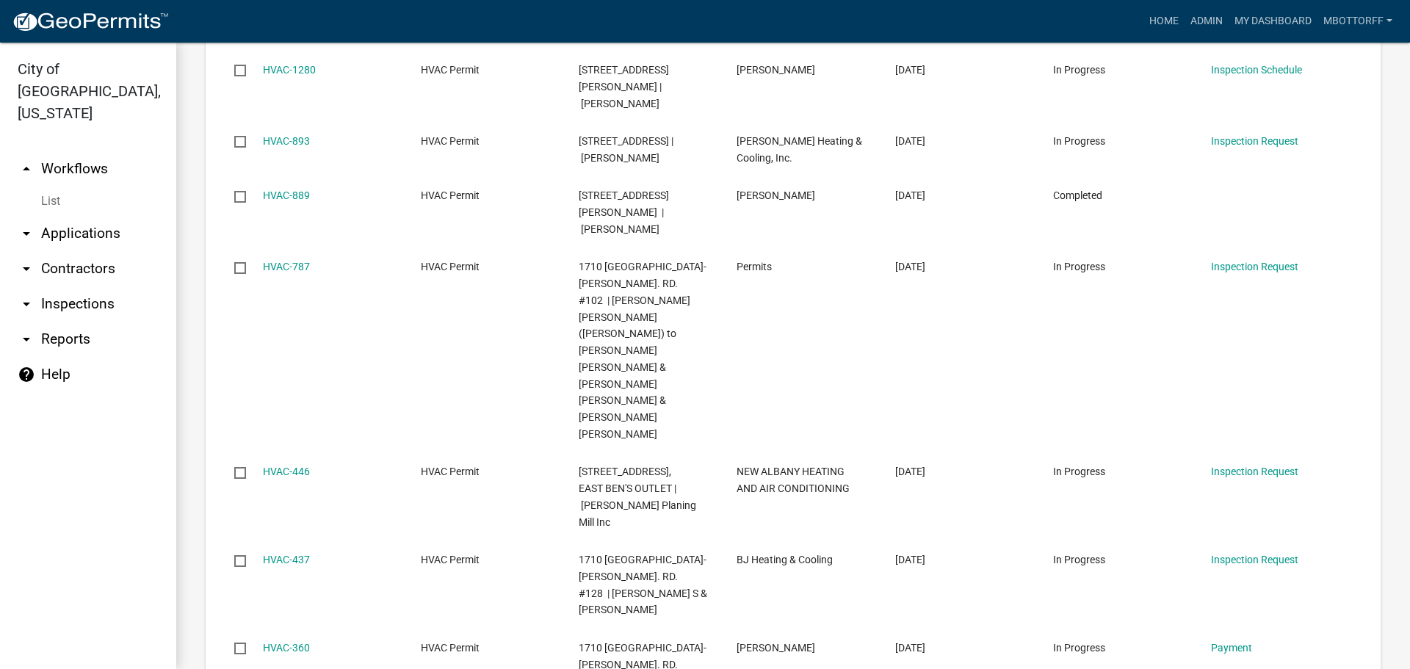
click at [46, 187] on link "List" at bounding box center [88, 201] width 176 height 29
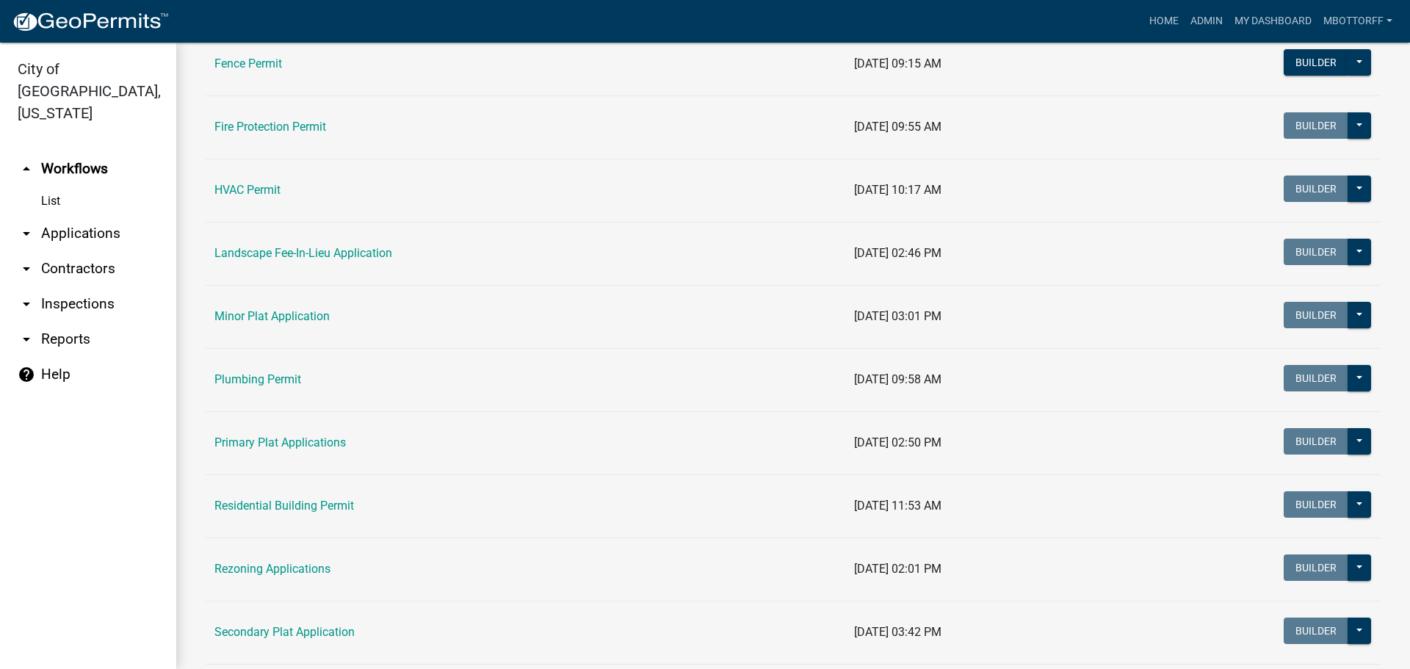
scroll to position [661, 0]
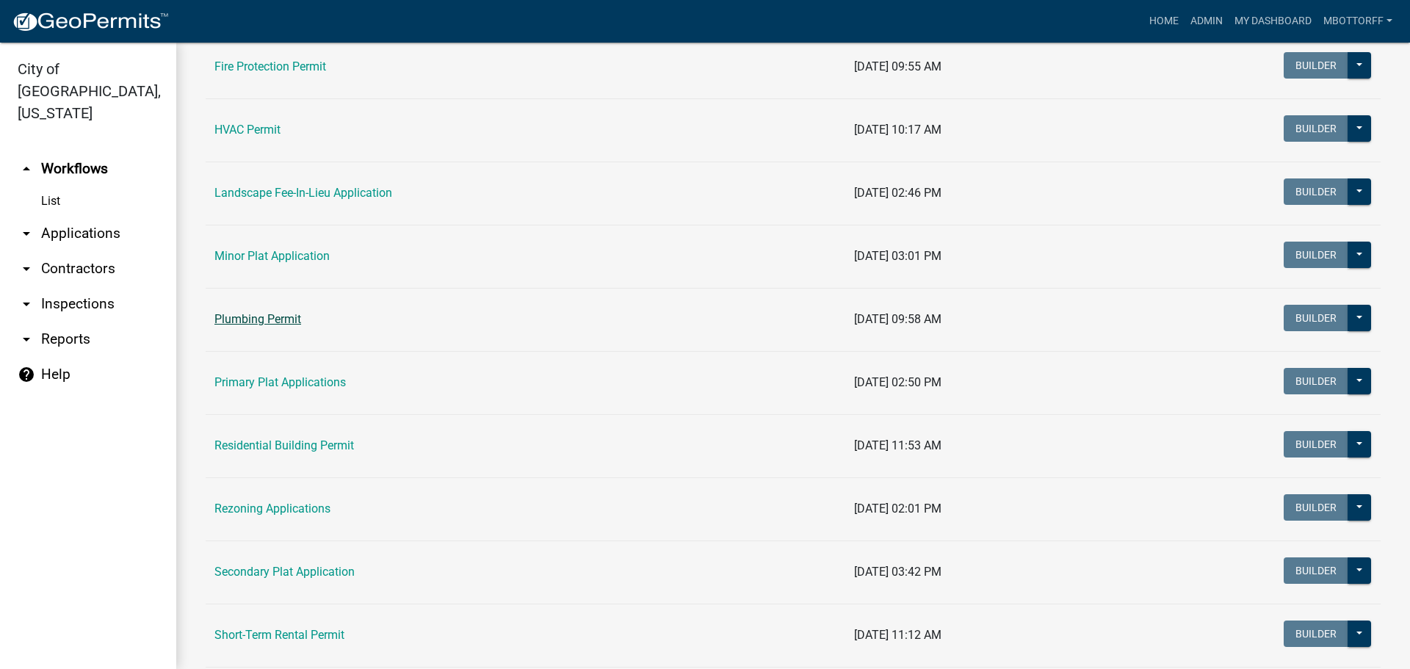
click at [265, 317] on link "Plumbing Permit" at bounding box center [257, 319] width 87 height 14
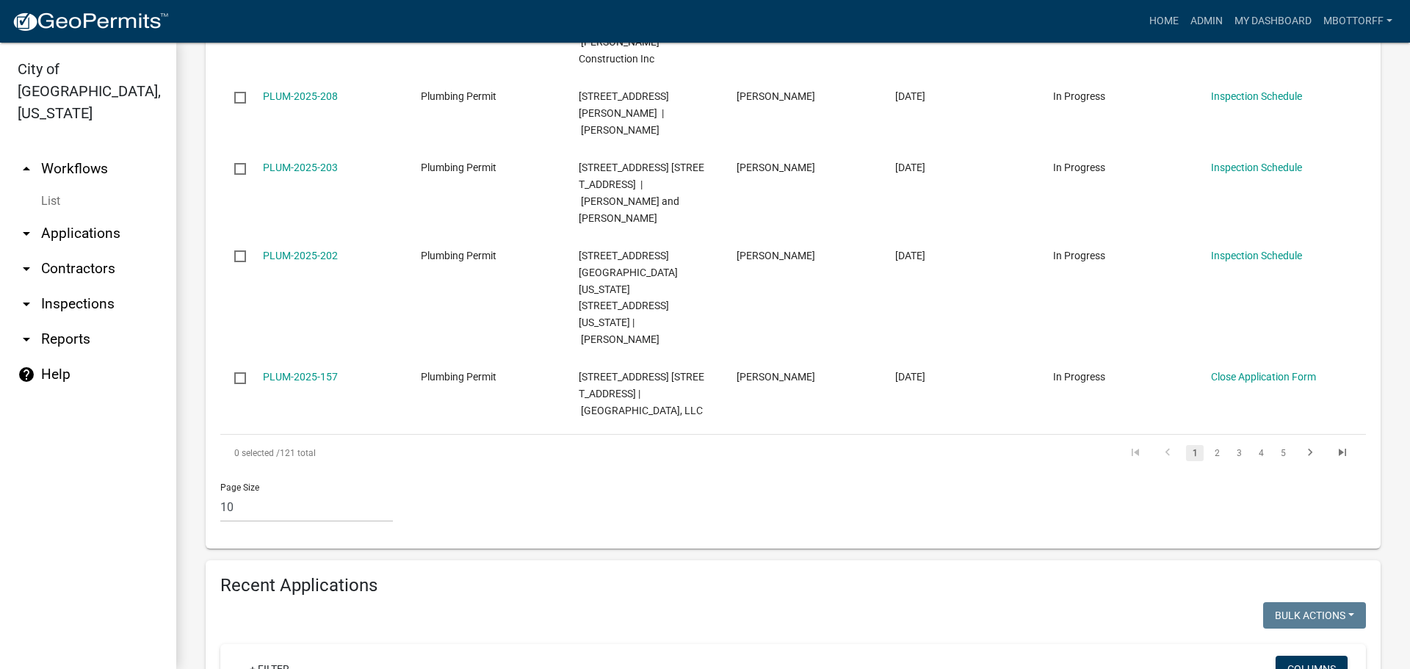
scroll to position [1102, 0]
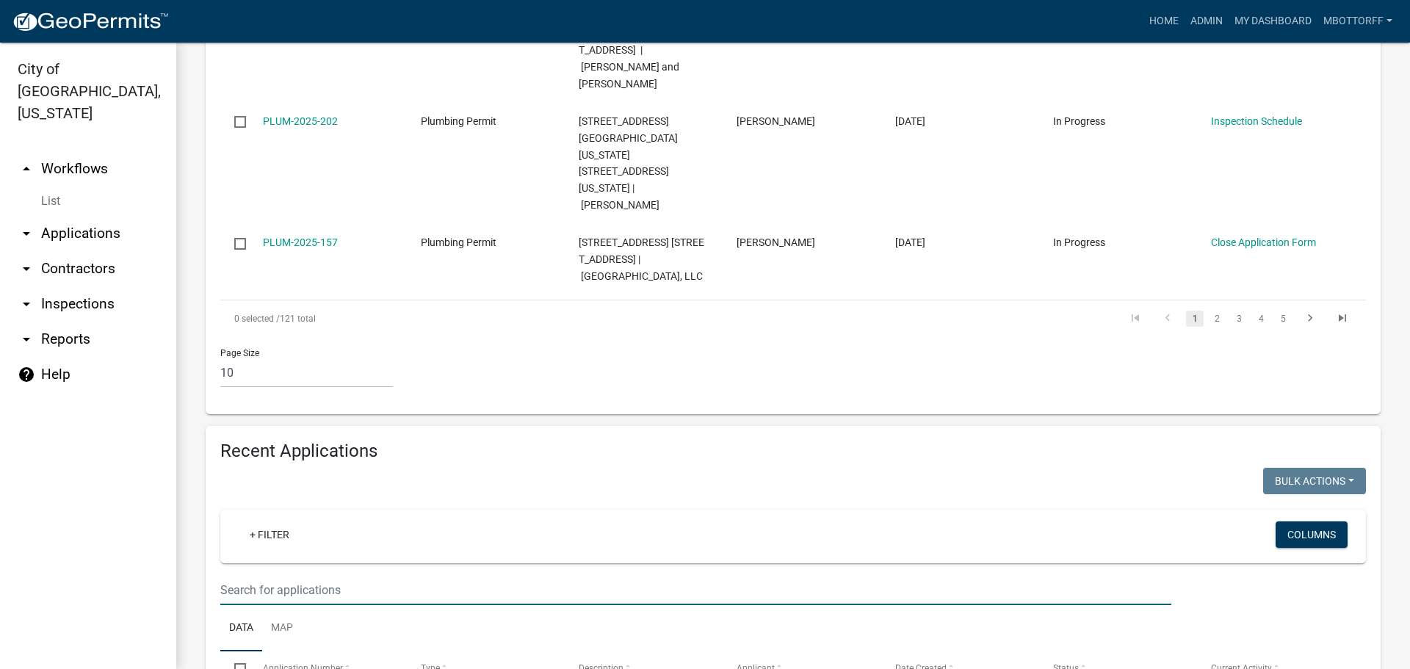
click at [292, 575] on input "text" at bounding box center [695, 590] width 951 height 30
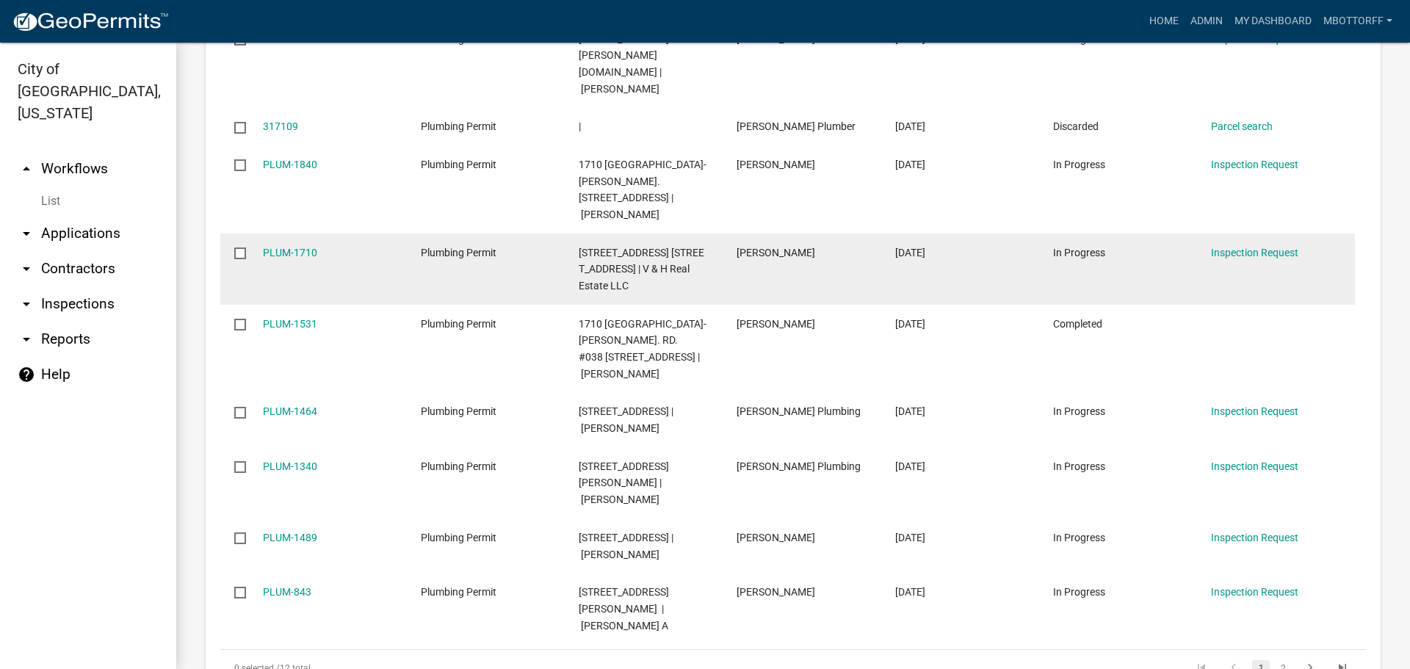
scroll to position [1848, 0]
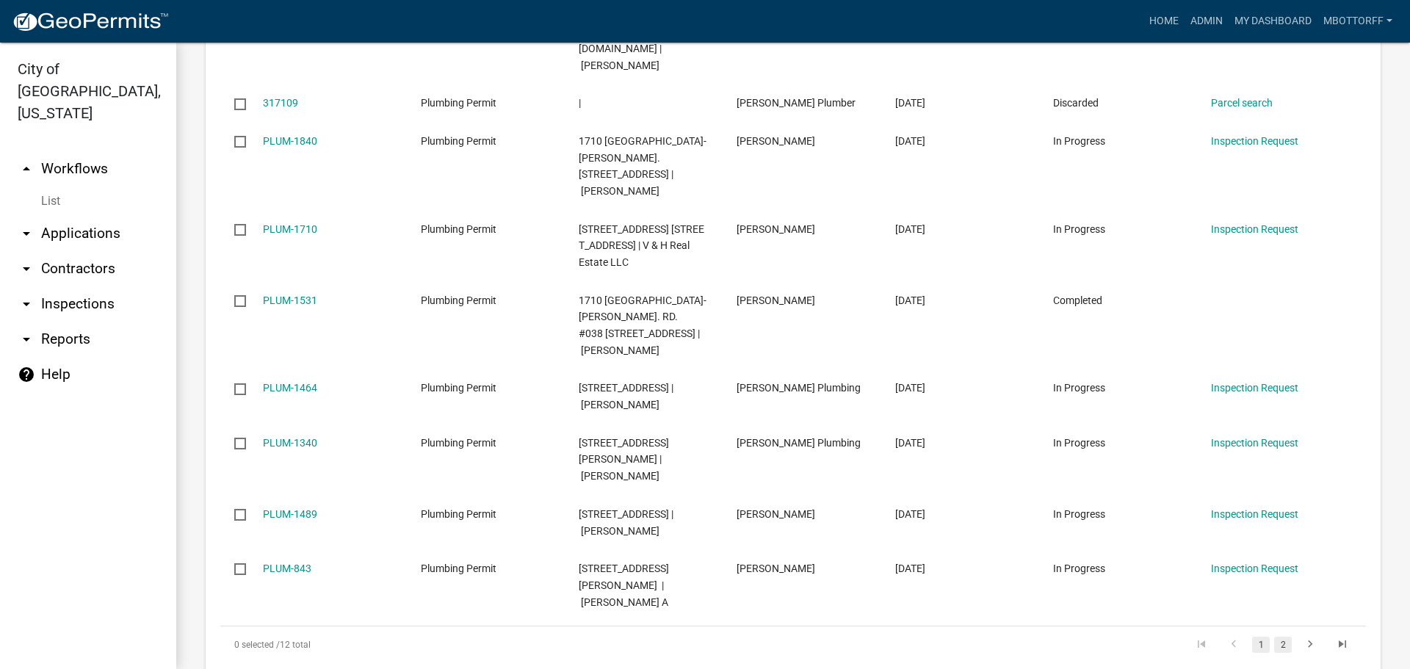
type input "1710"
click at [1277, 637] on link "2" at bounding box center [1283, 645] width 18 height 16
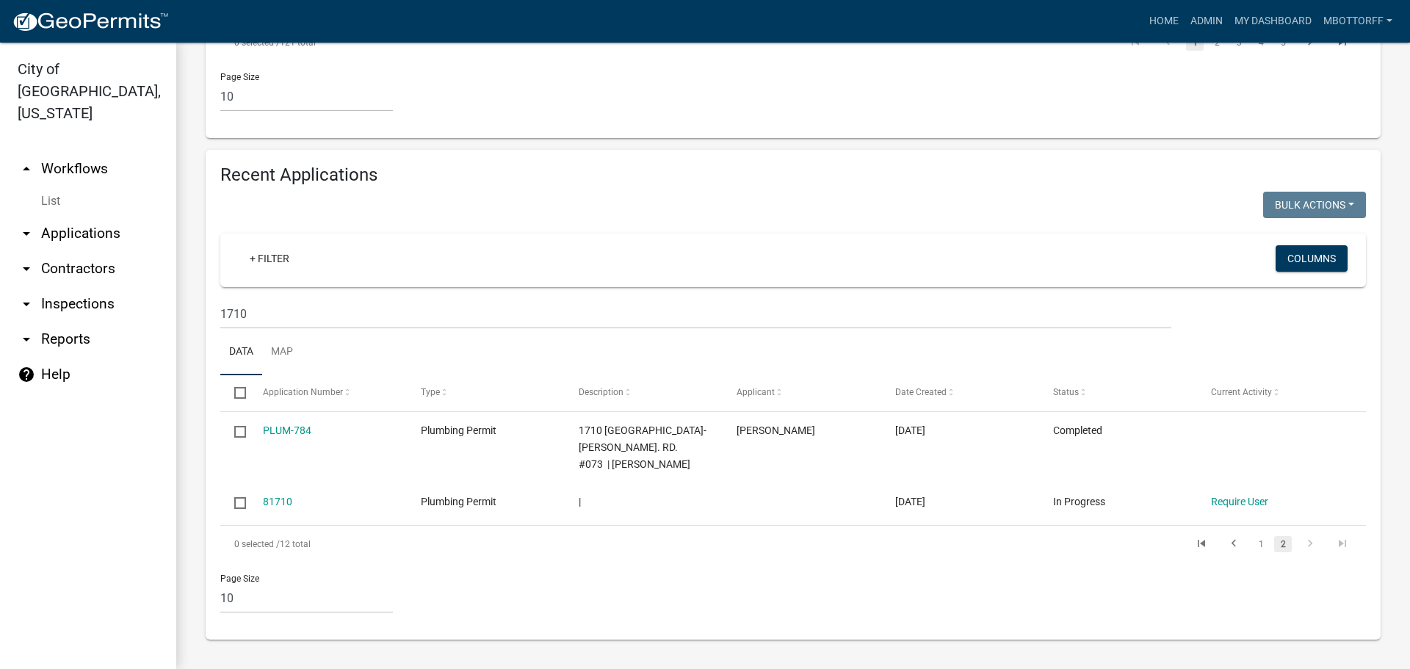
scroll to position [1160, 0]
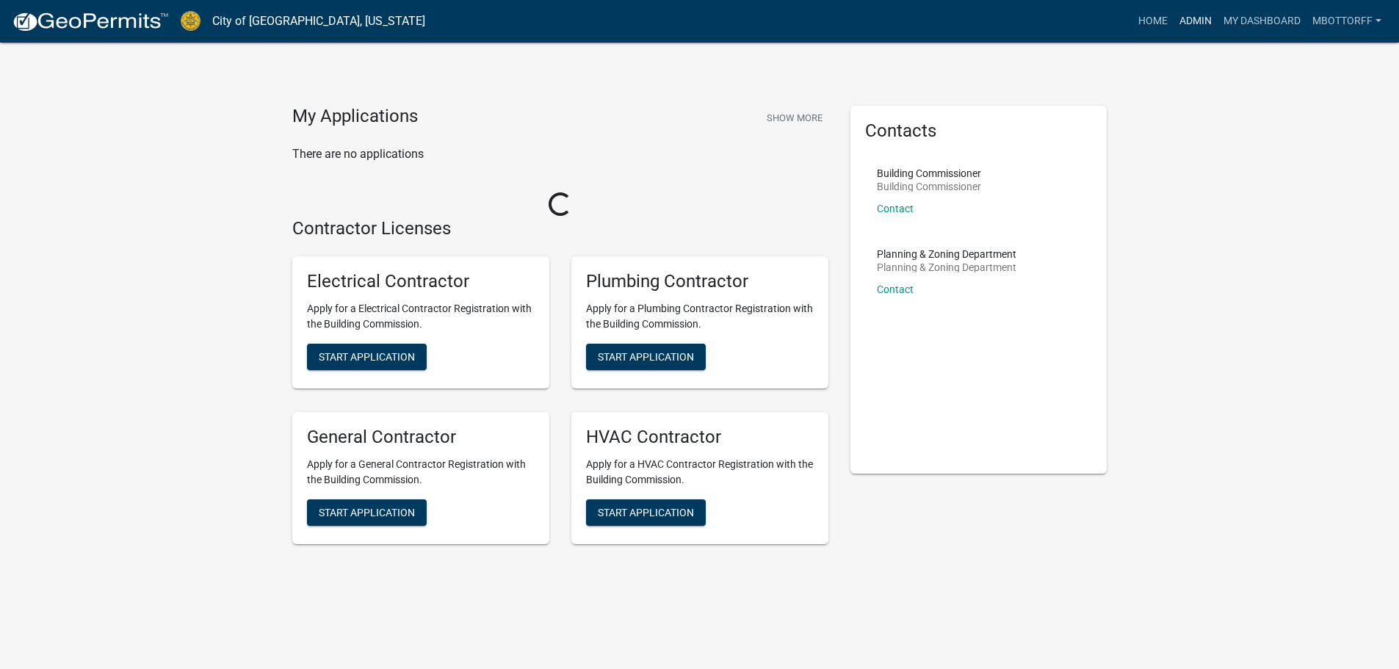
click at [1188, 18] on link "Admin" at bounding box center [1196, 21] width 44 height 28
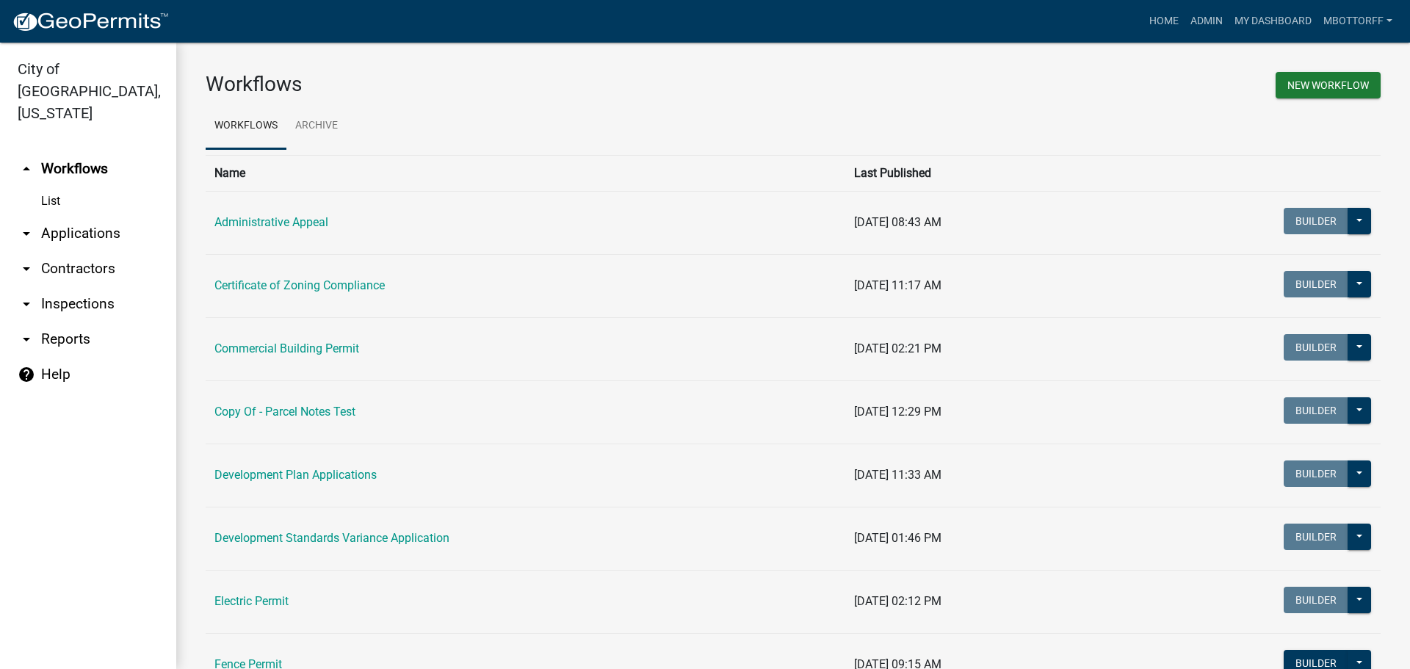
click at [78, 216] on link "arrow_drop_down Applications" at bounding box center [88, 233] width 176 height 35
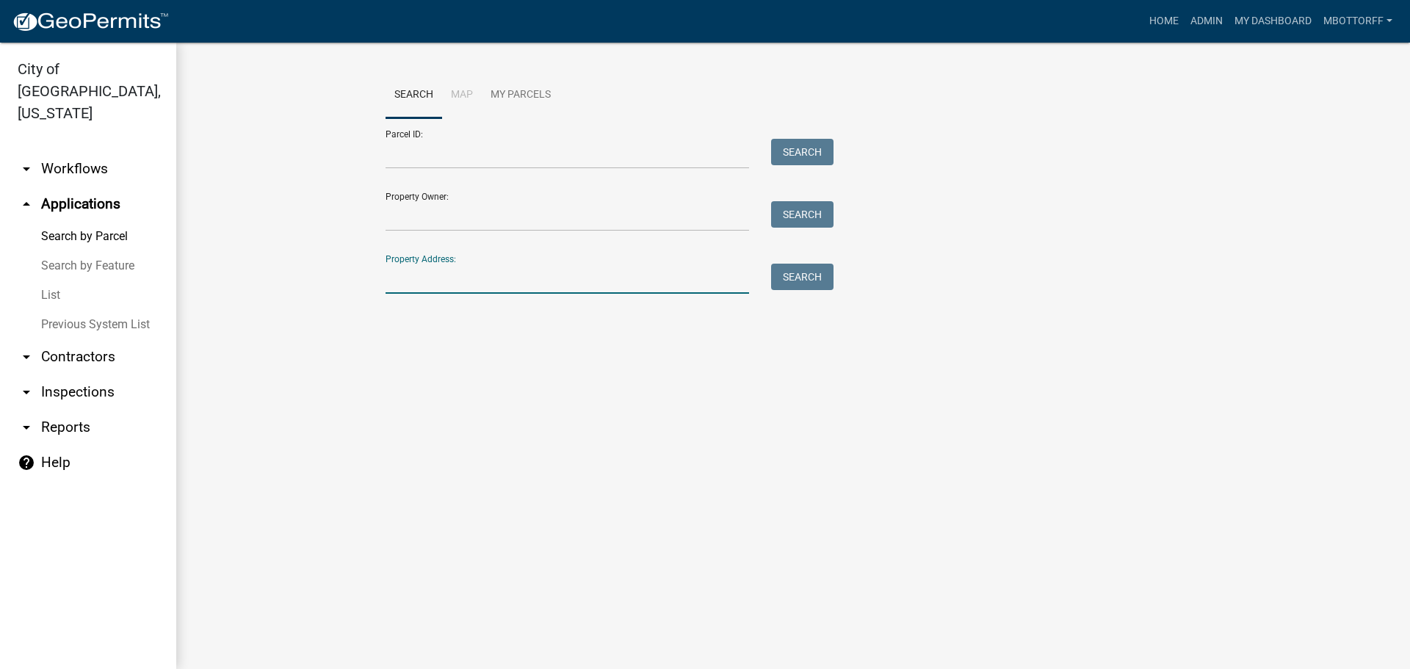
click at [431, 274] on input "Property Address:" at bounding box center [568, 279] width 364 height 30
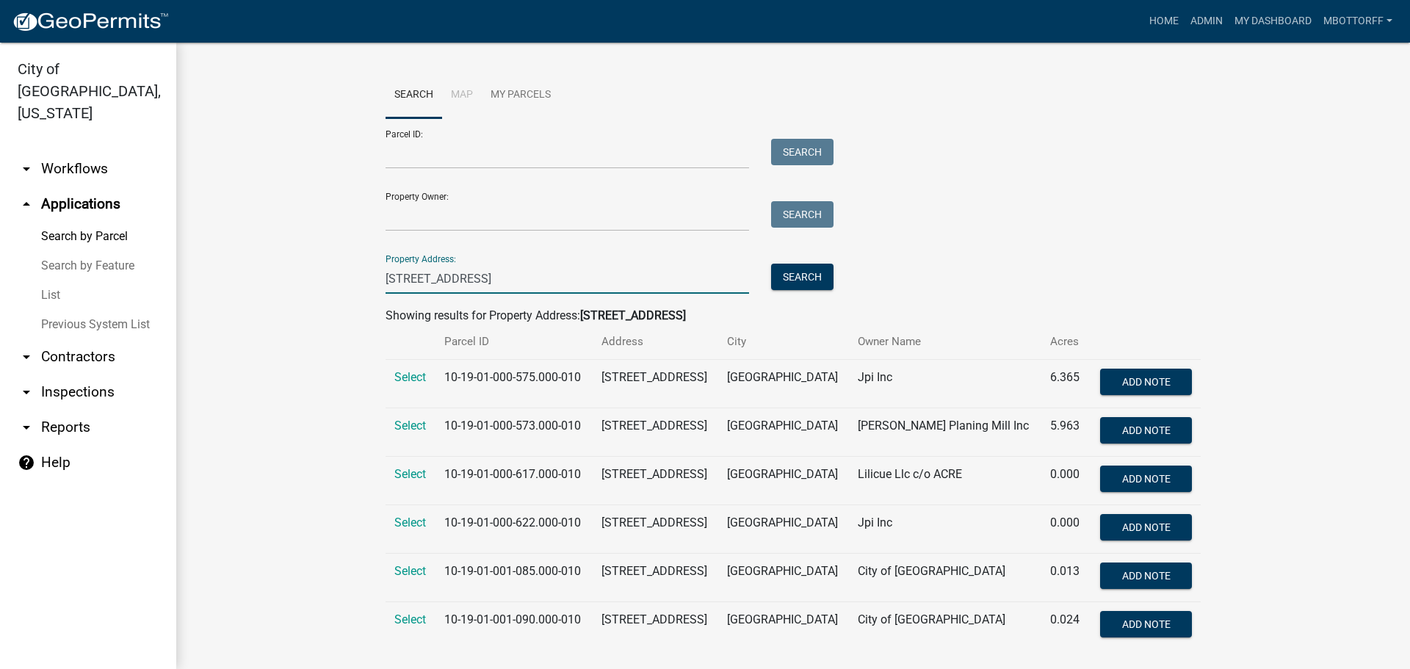
scroll to position [22, 0]
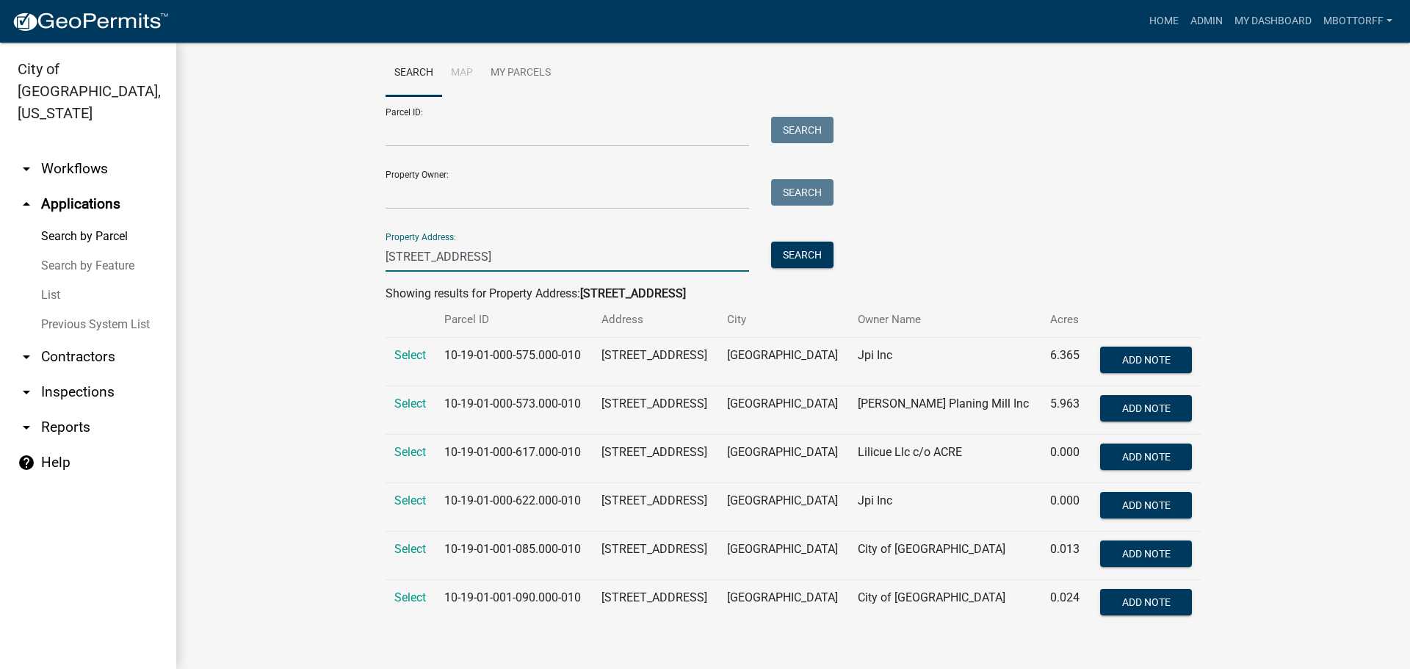
type input "[STREET_ADDRESS]"
click at [411, 502] on span "Select" at bounding box center [410, 501] width 32 height 14
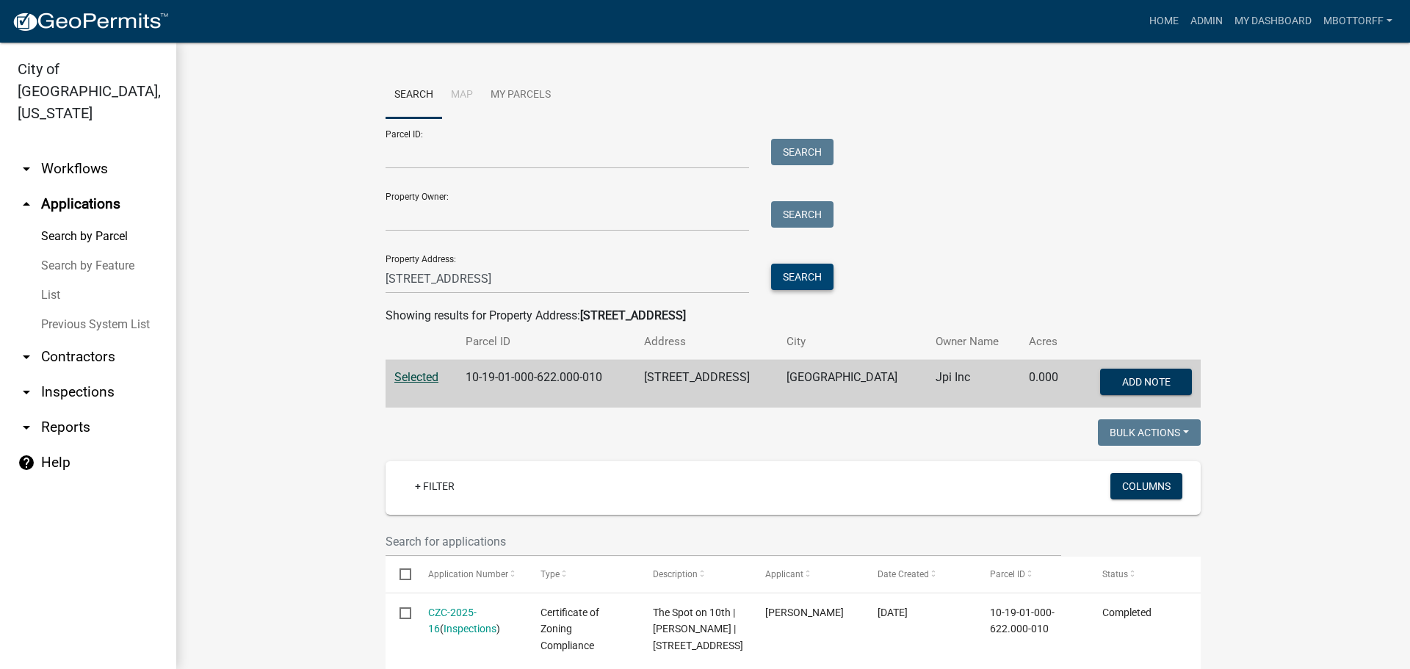
click at [775, 281] on button "Search" at bounding box center [802, 277] width 62 height 26
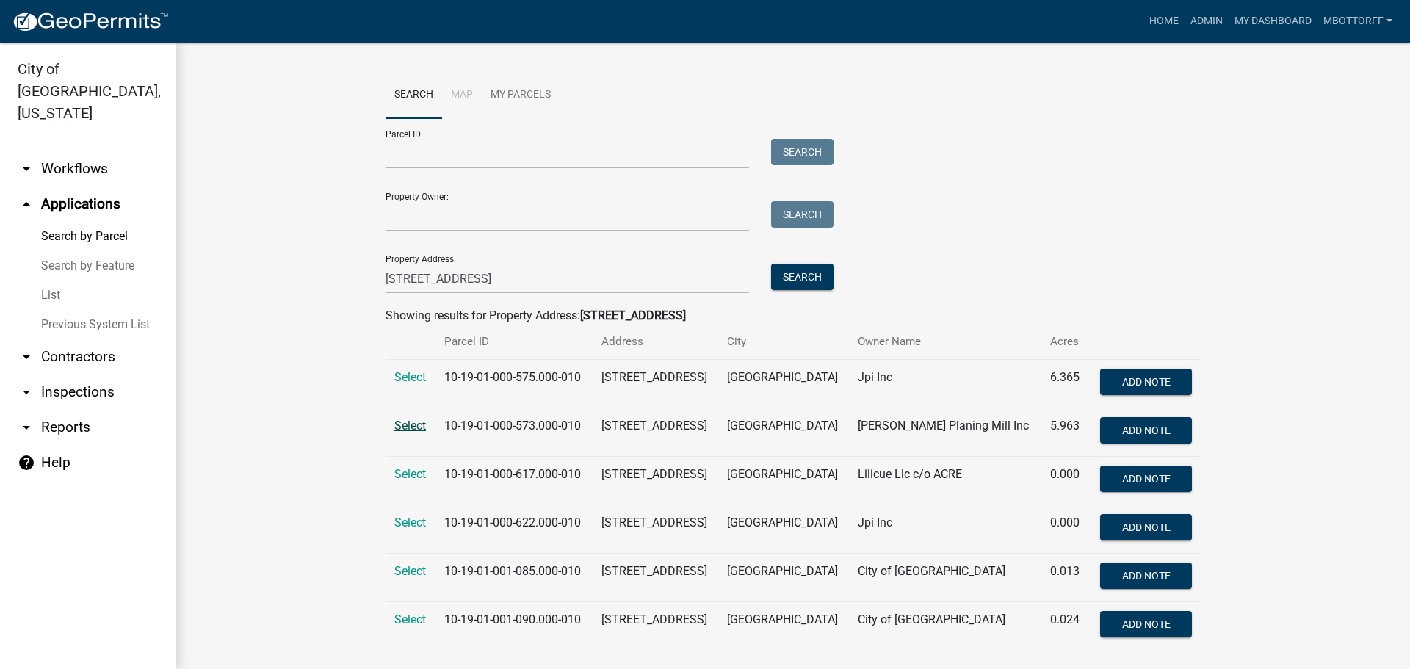
click at [412, 427] on span "Select" at bounding box center [410, 426] width 32 height 14
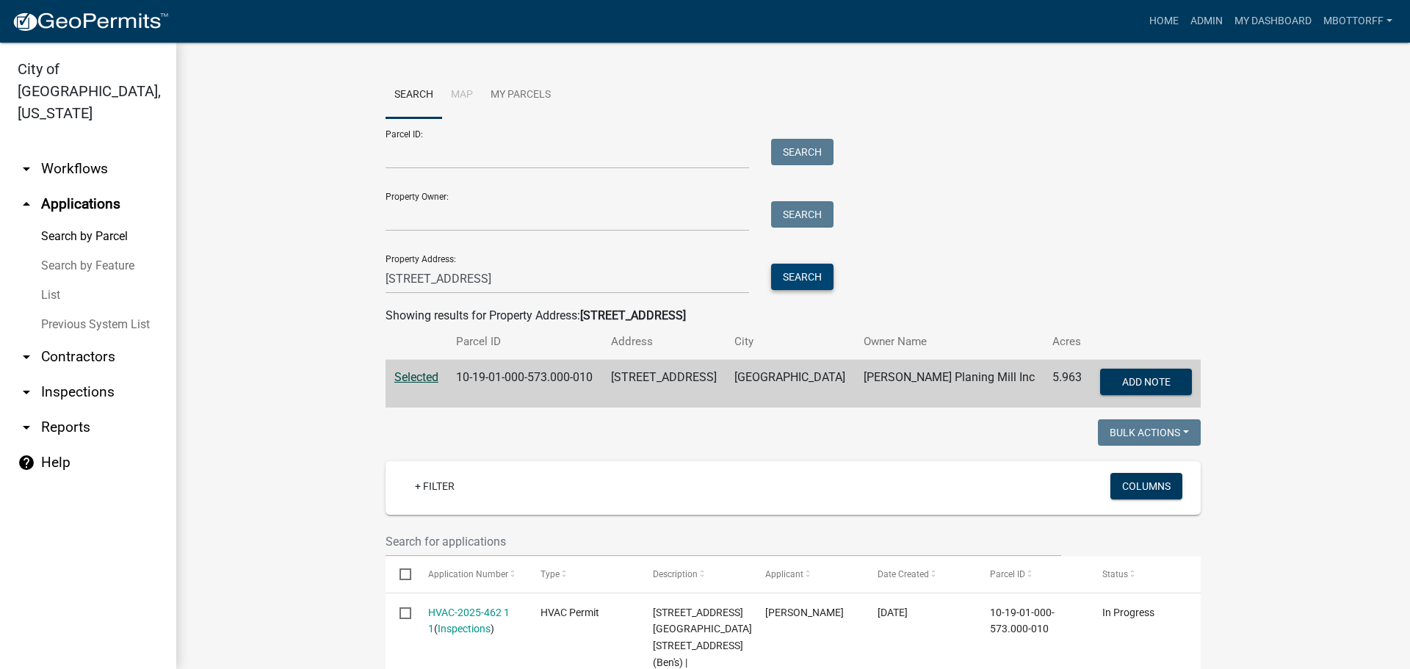
click at [791, 279] on button "Search" at bounding box center [802, 277] width 62 height 26
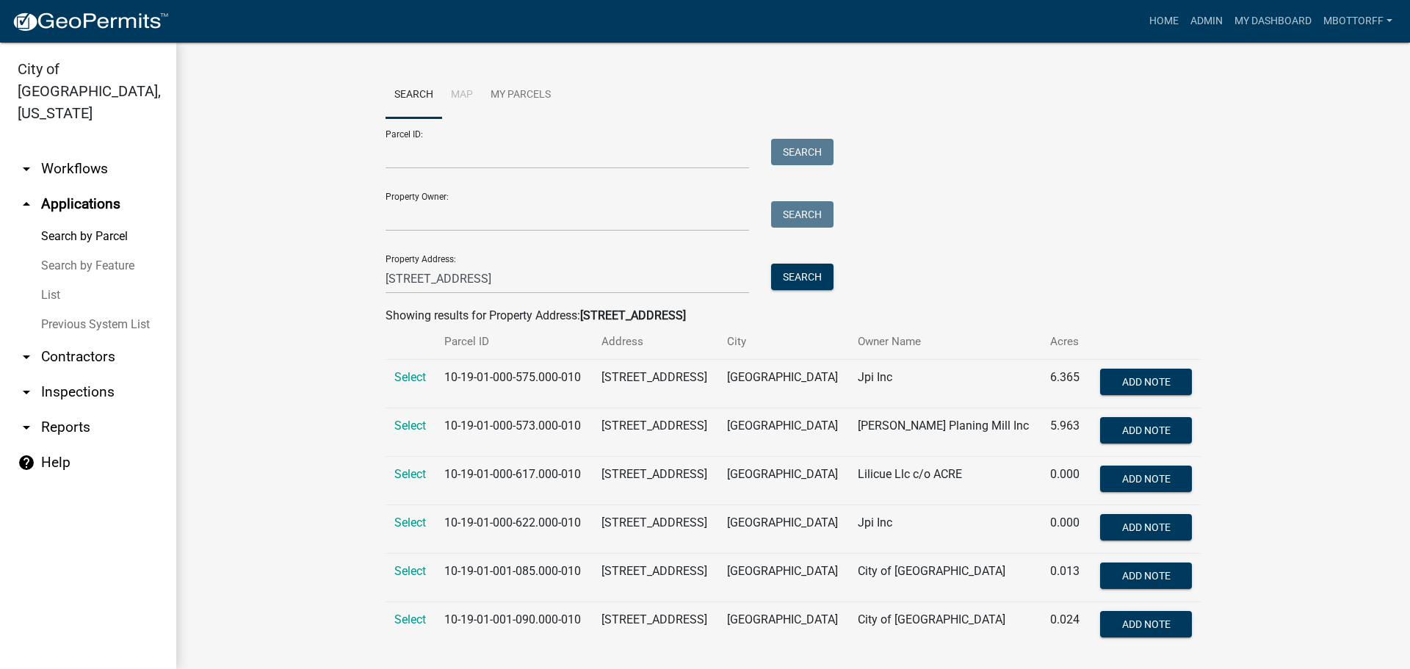
click at [422, 476] on td "Select" at bounding box center [411, 481] width 50 height 48
click at [414, 474] on span "Select" at bounding box center [410, 474] width 32 height 14
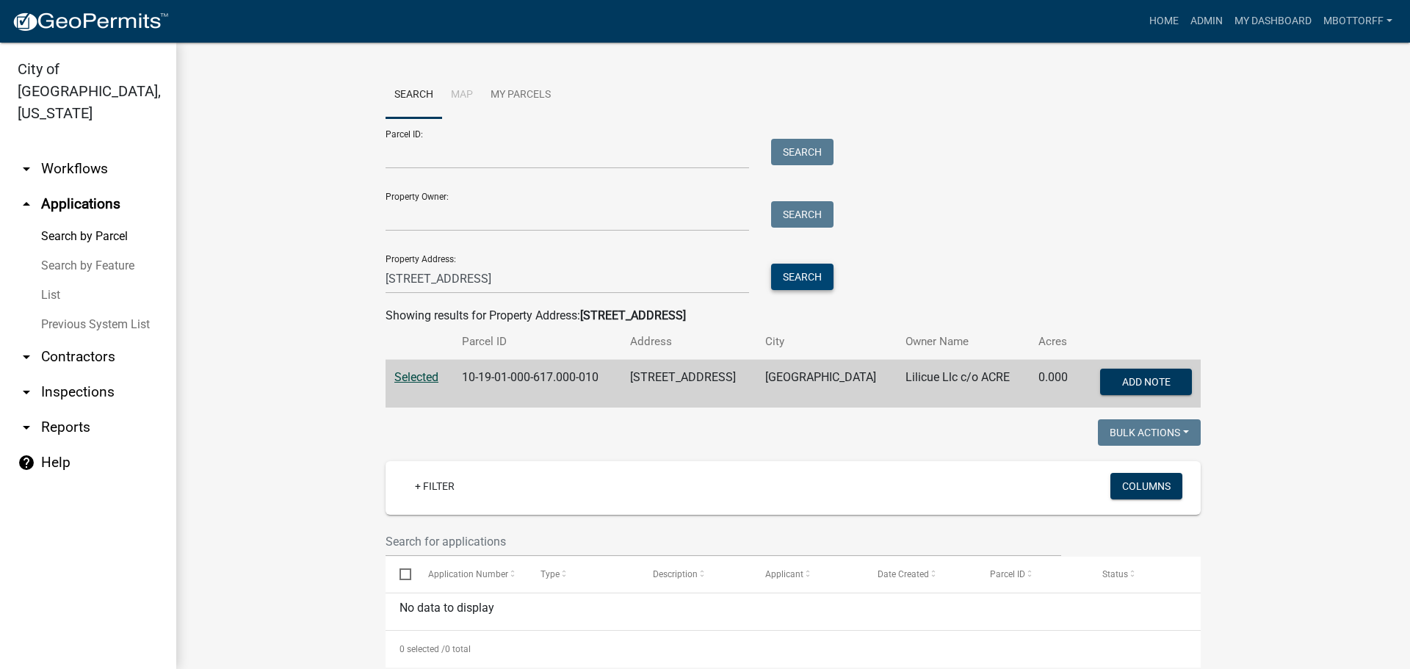
click at [803, 276] on button "Search" at bounding box center [802, 277] width 62 height 26
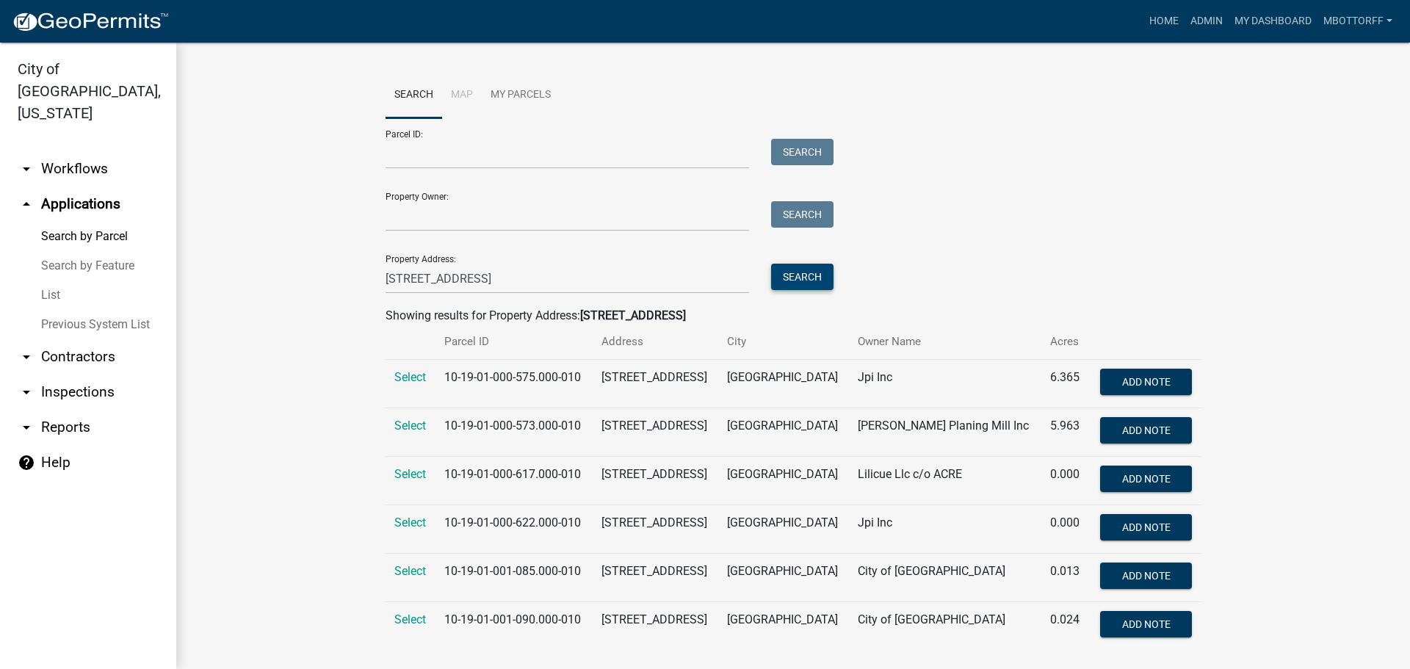
scroll to position [22, 0]
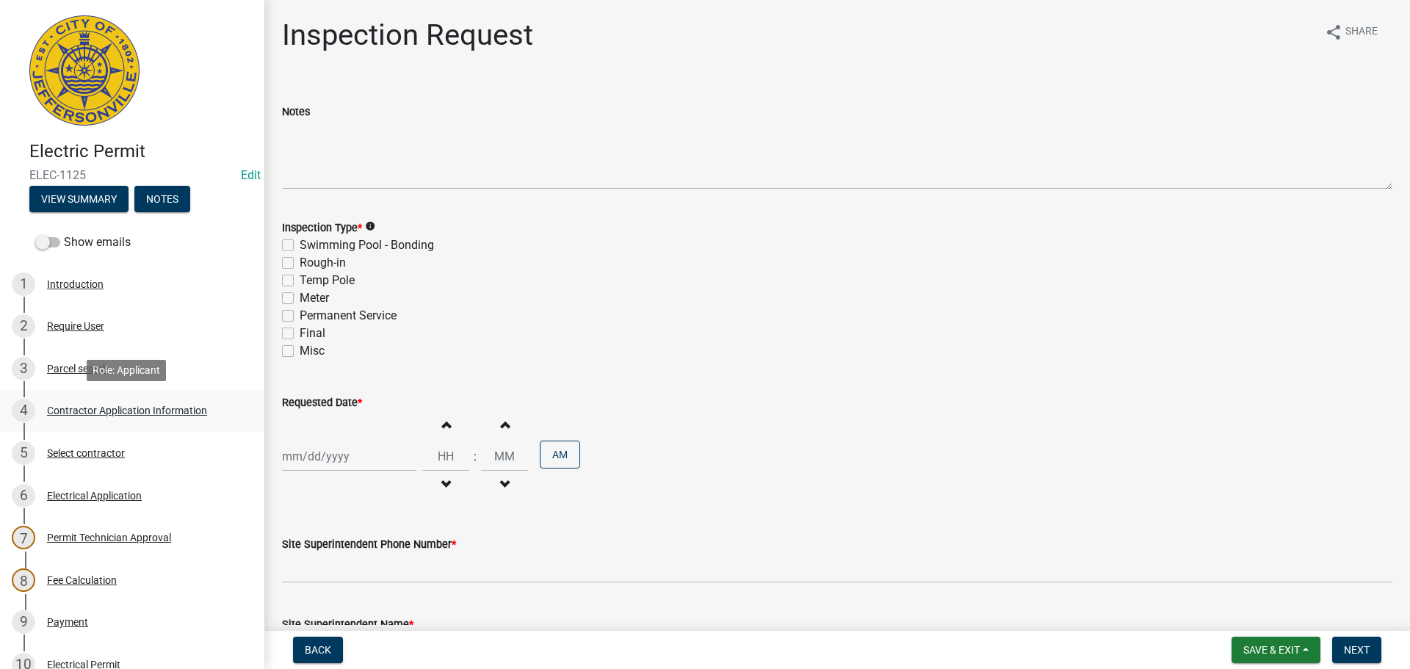
click at [93, 406] on div "Contractor Application Information" at bounding box center [127, 410] width 160 height 10
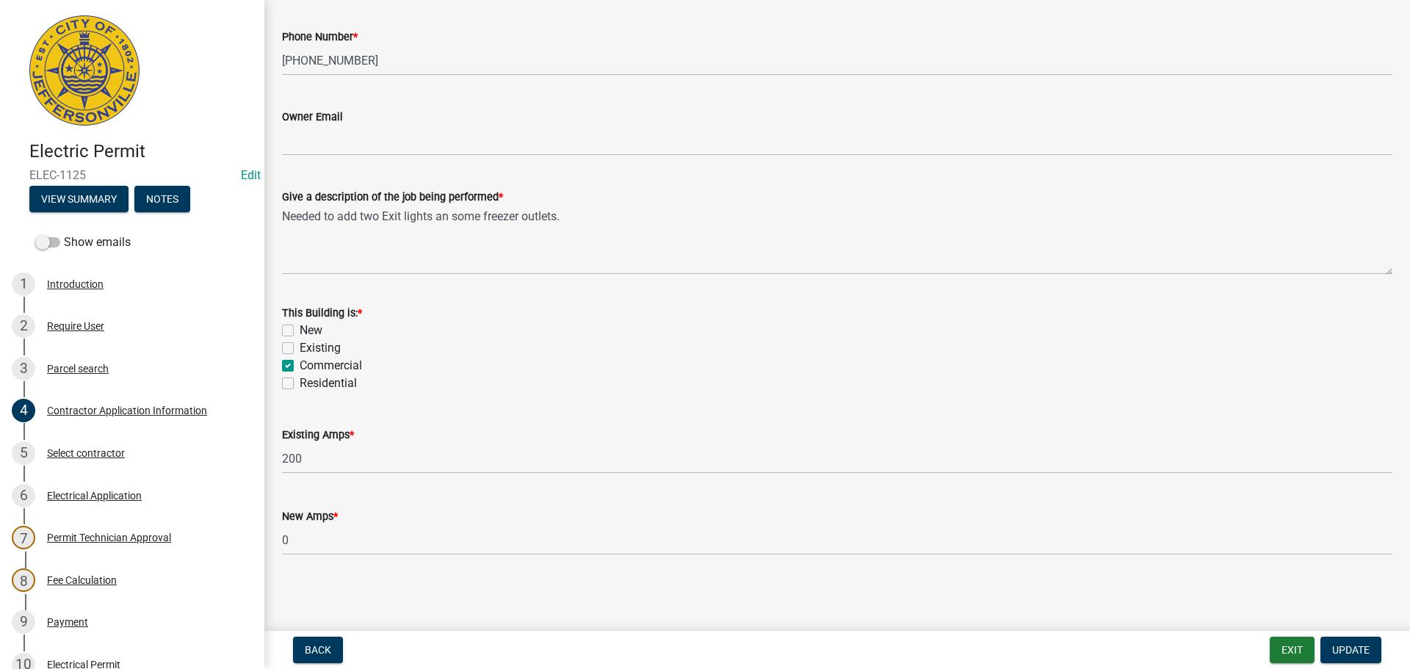
scroll to position [593, 0]
click at [1348, 647] on span "Update" at bounding box center [1350, 650] width 37 height 12
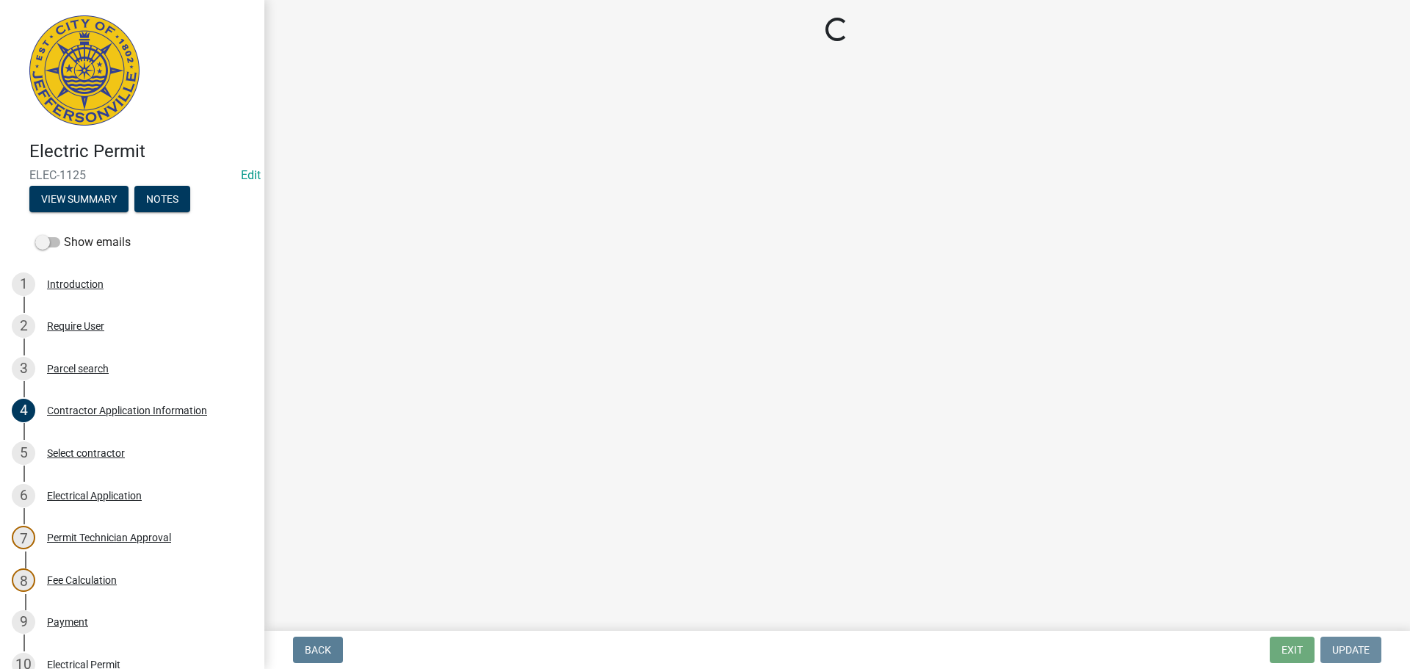
scroll to position [0, 0]
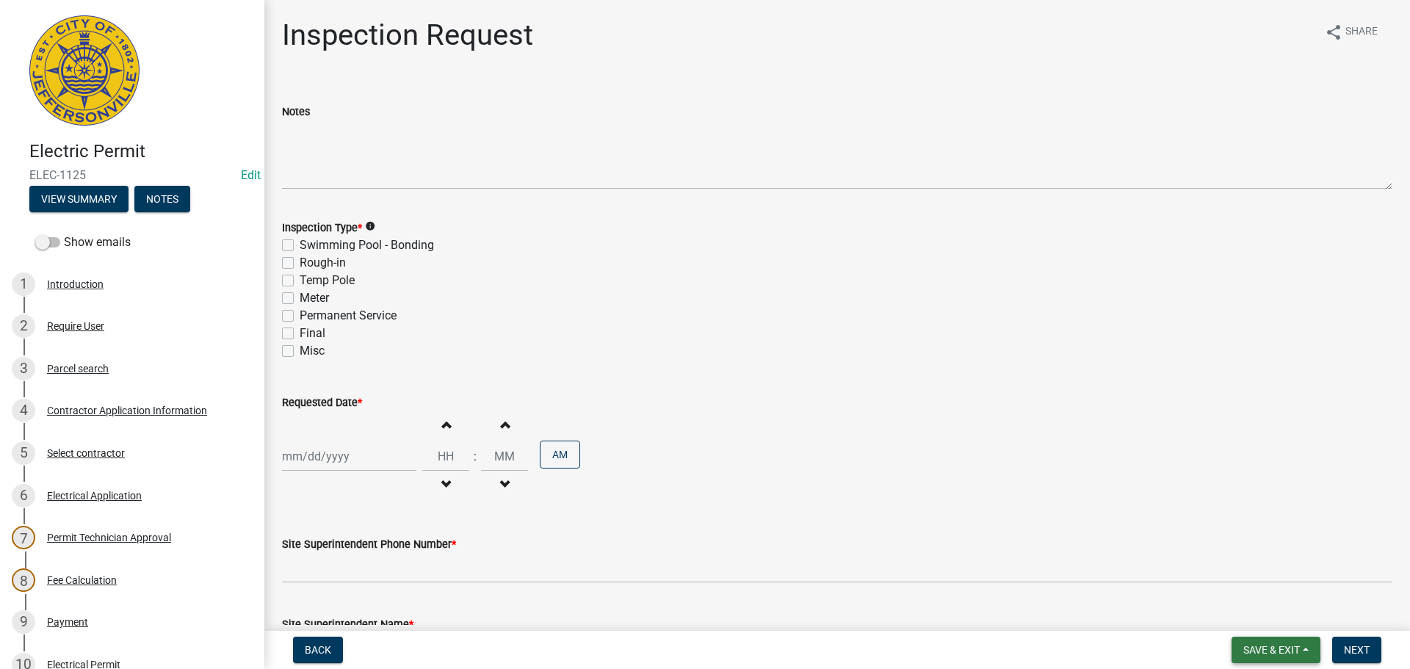
click at [1268, 650] on span "Save & Exit" at bounding box center [1271, 650] width 57 height 12
click at [1259, 618] on button "Save & Exit" at bounding box center [1262, 611] width 118 height 35
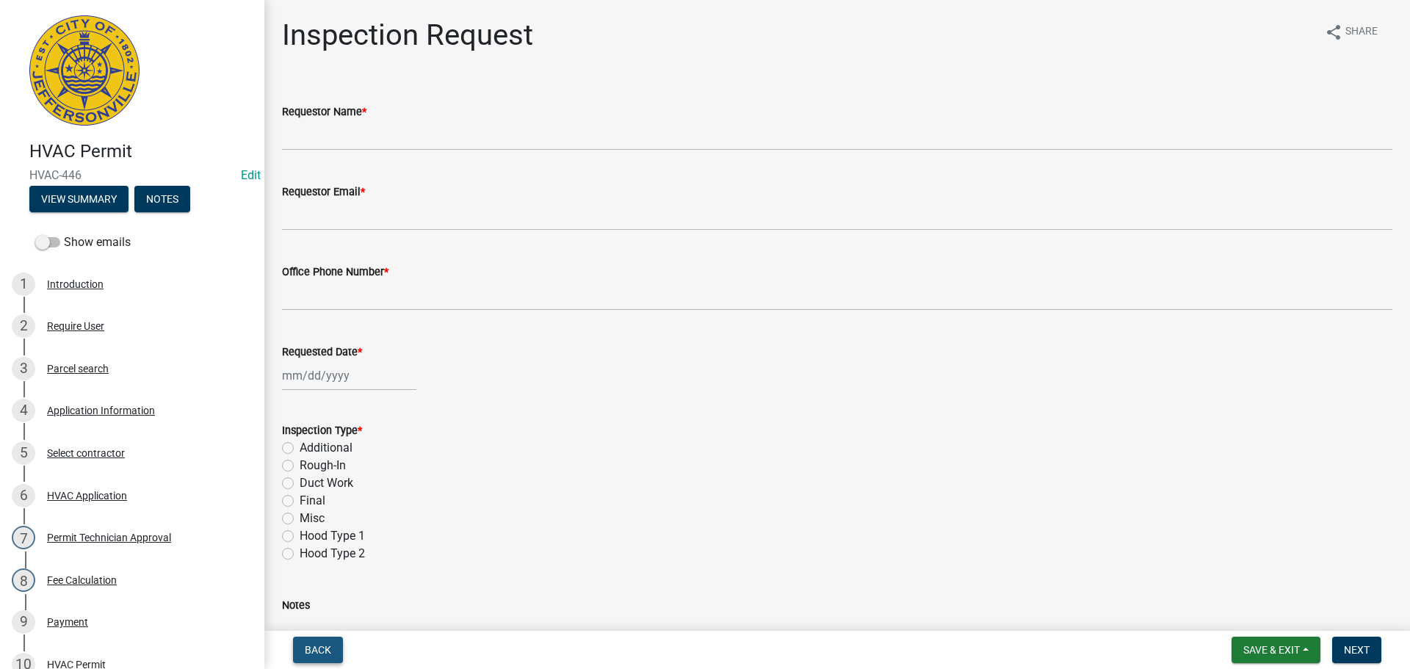
click at [314, 646] on span "Back" at bounding box center [318, 650] width 26 height 12
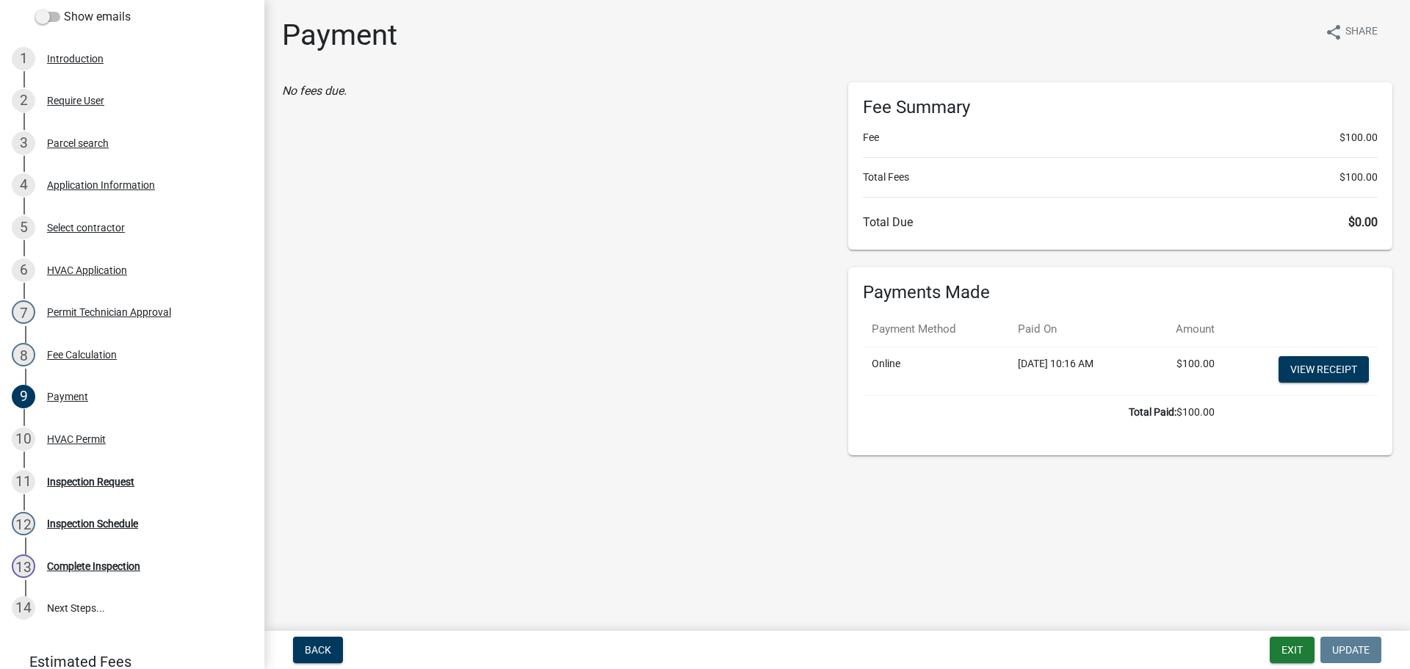
scroll to position [226, 0]
click at [73, 477] on div "Inspection Request" at bounding box center [90, 481] width 87 height 10
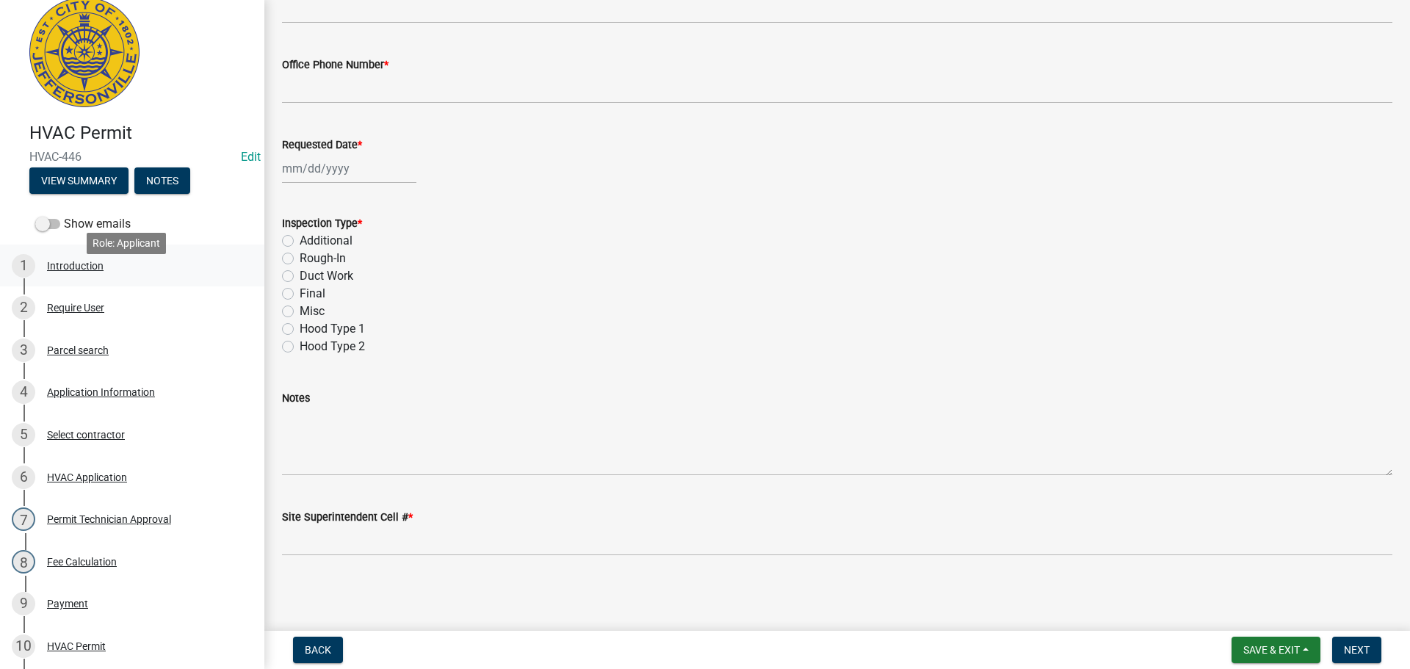
scroll to position [0, 0]
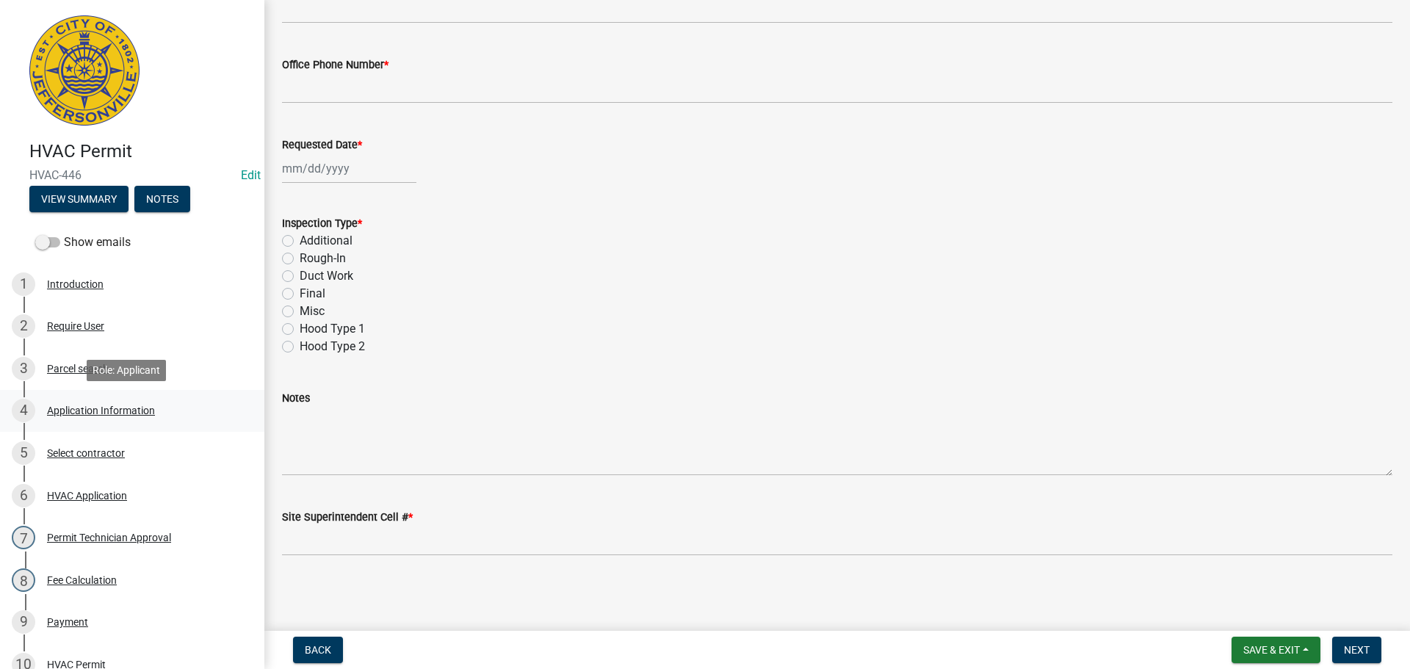
click at [84, 407] on div "Application Information" at bounding box center [101, 410] width 108 height 10
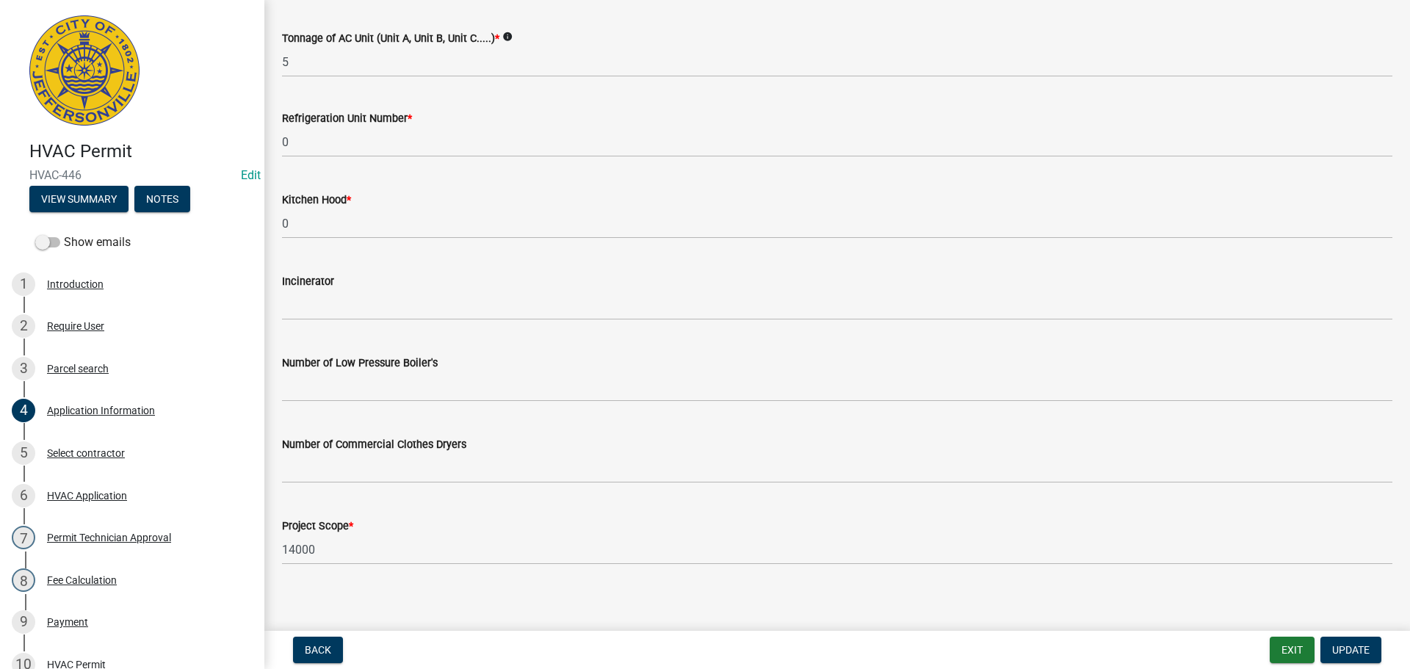
scroll to position [984, 0]
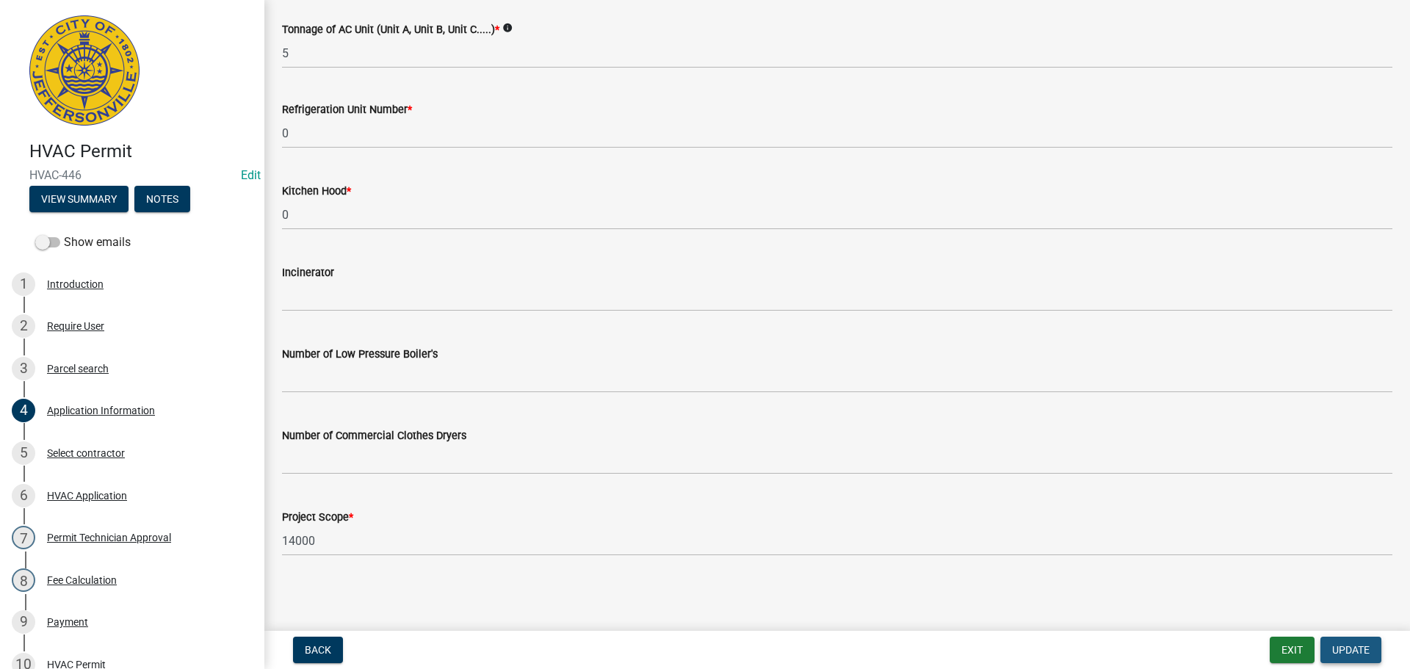
click at [1362, 645] on span "Update" at bounding box center [1350, 650] width 37 height 12
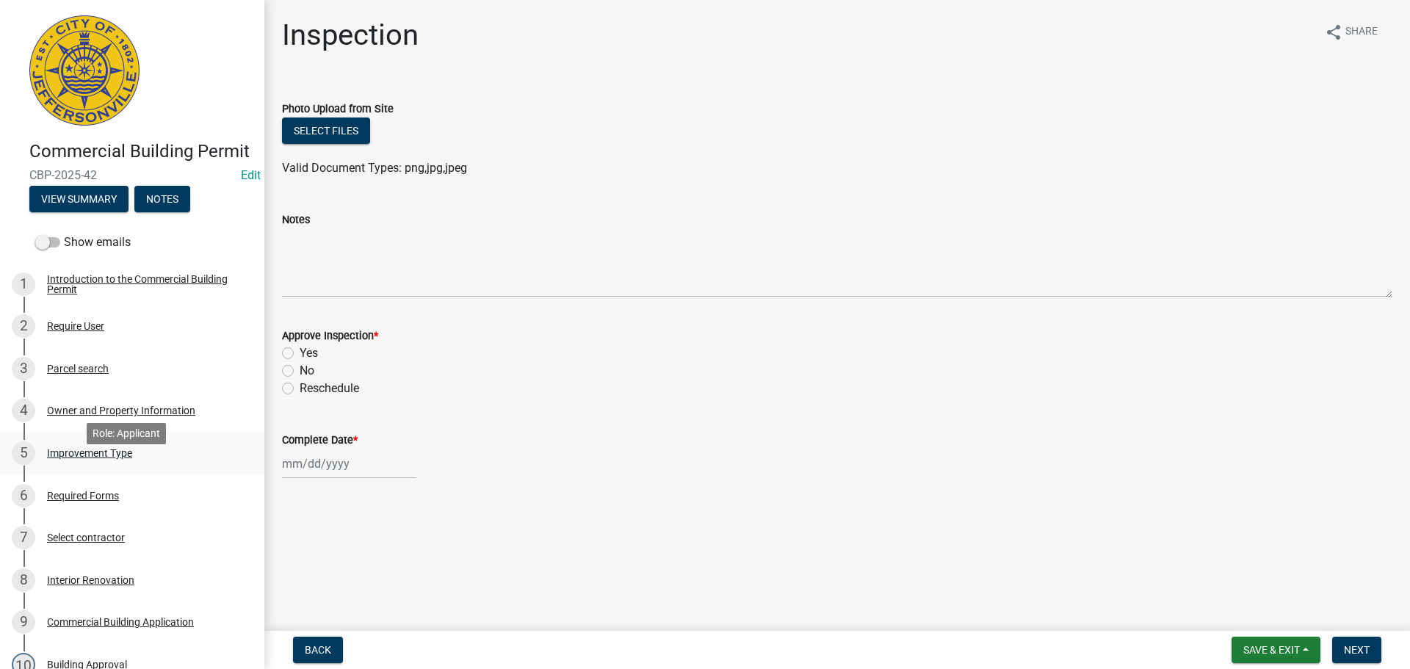
drag, startPoint x: 70, startPoint y: 472, endPoint x: 84, endPoint y: 471, distance: 14.7
click at [71, 458] on div "Improvement Type" at bounding box center [89, 453] width 85 height 10
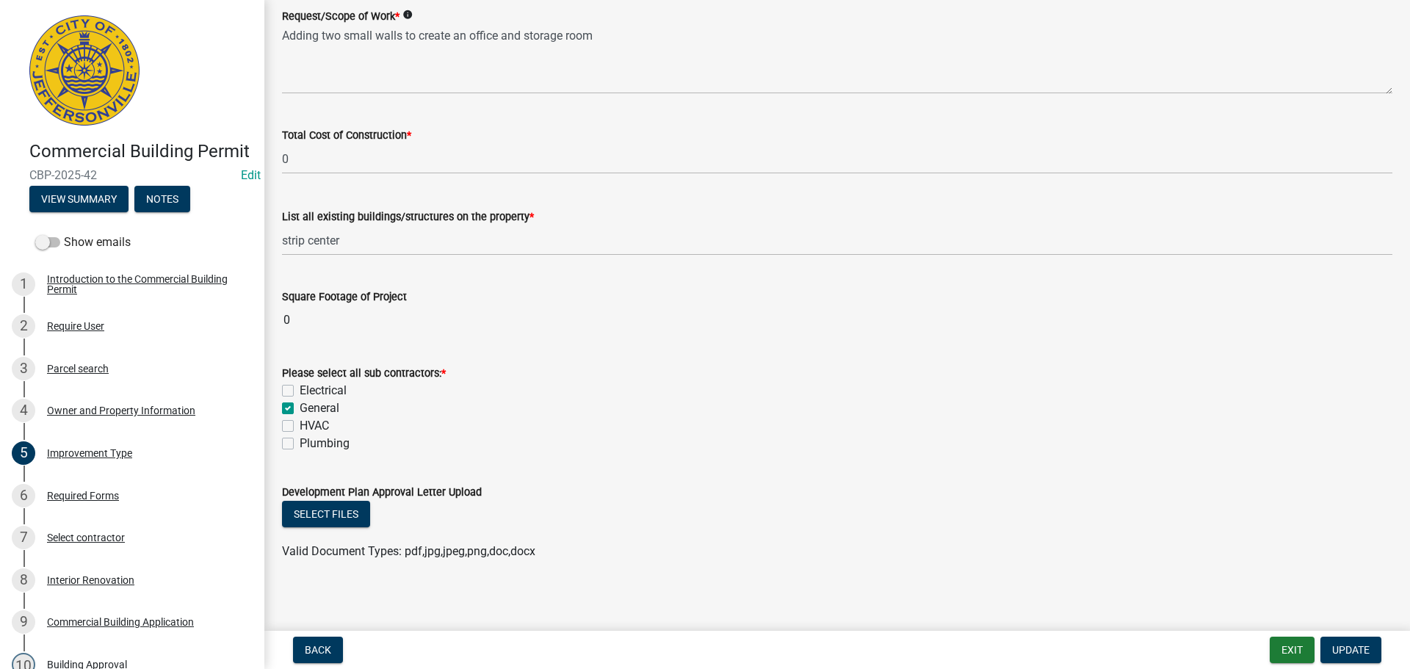
scroll to position [300, 0]
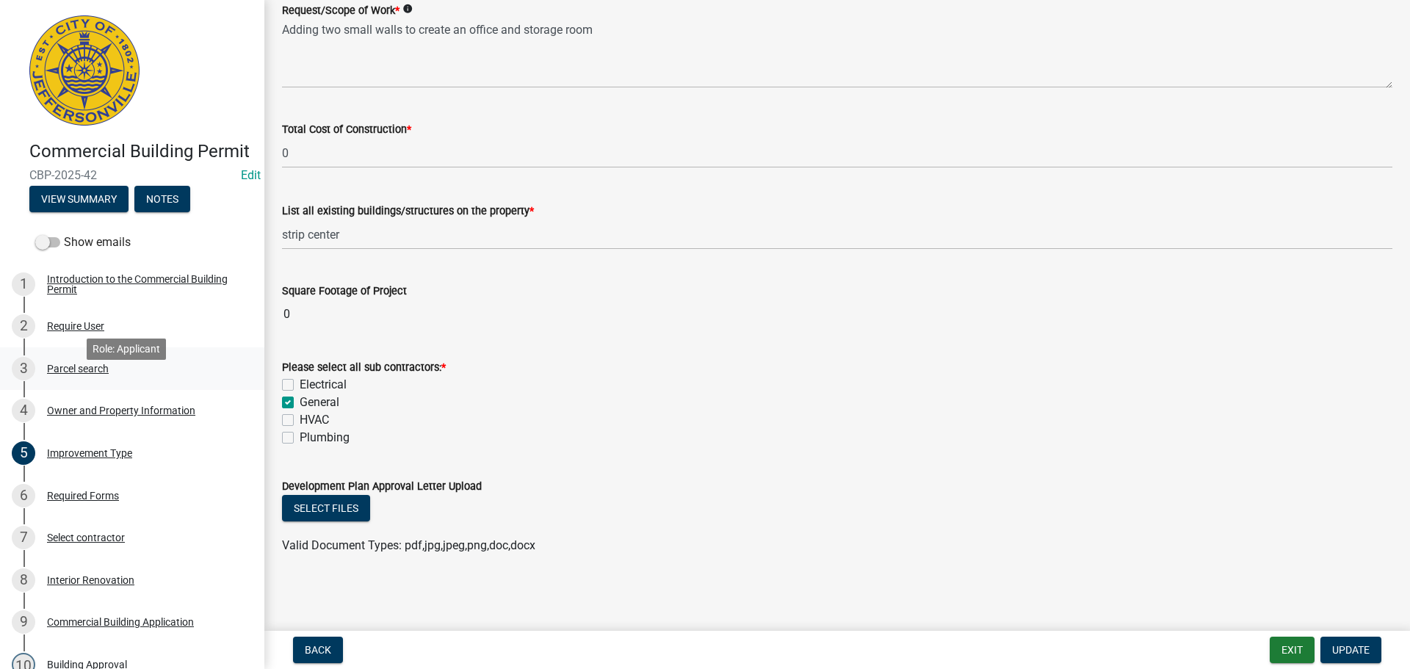
click at [90, 374] on div "Parcel search" at bounding box center [78, 369] width 62 height 10
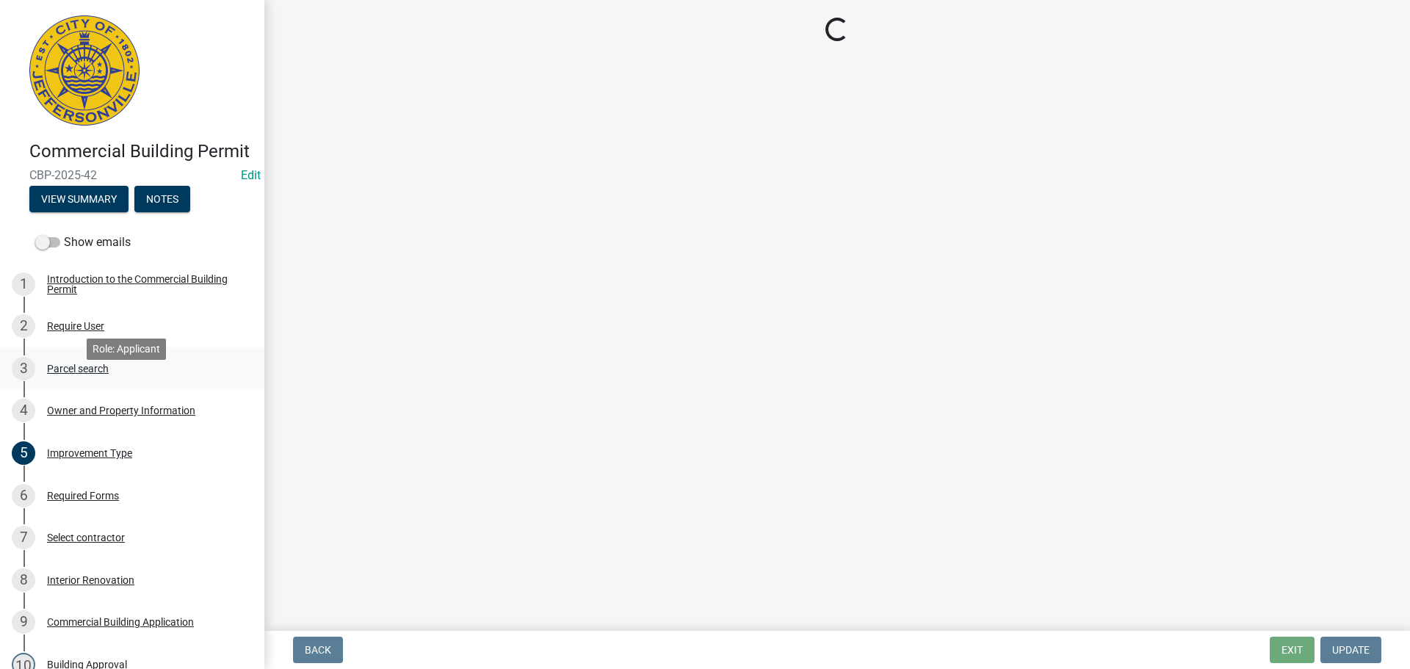
scroll to position [0, 0]
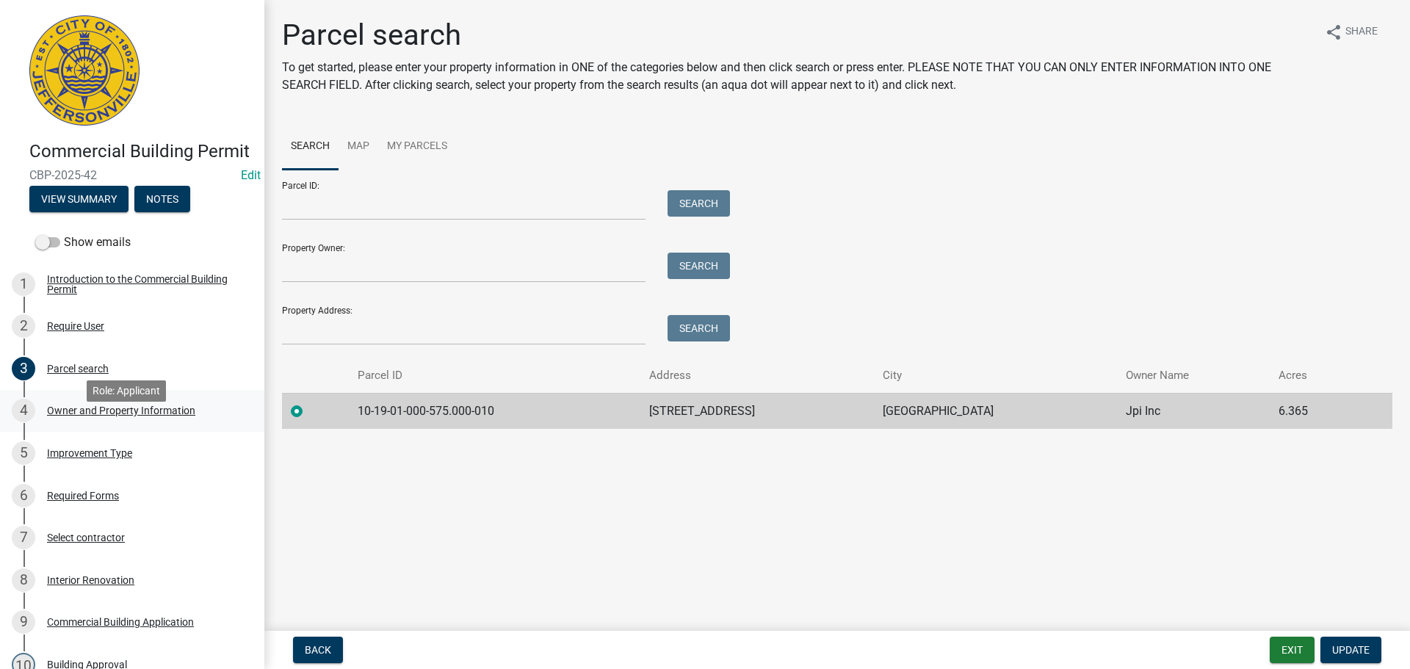
click at [110, 416] on div "Owner and Property Information" at bounding box center [121, 410] width 148 height 10
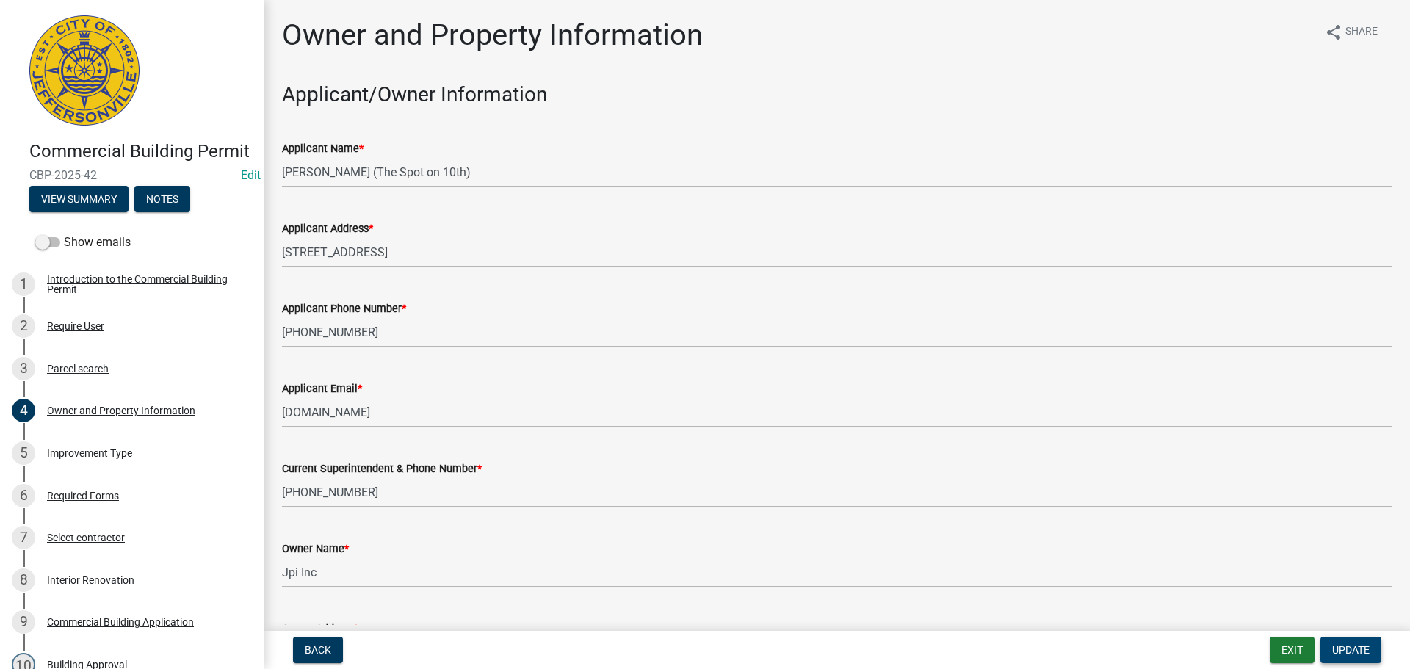
click at [1339, 653] on span "Update" at bounding box center [1350, 650] width 37 height 12
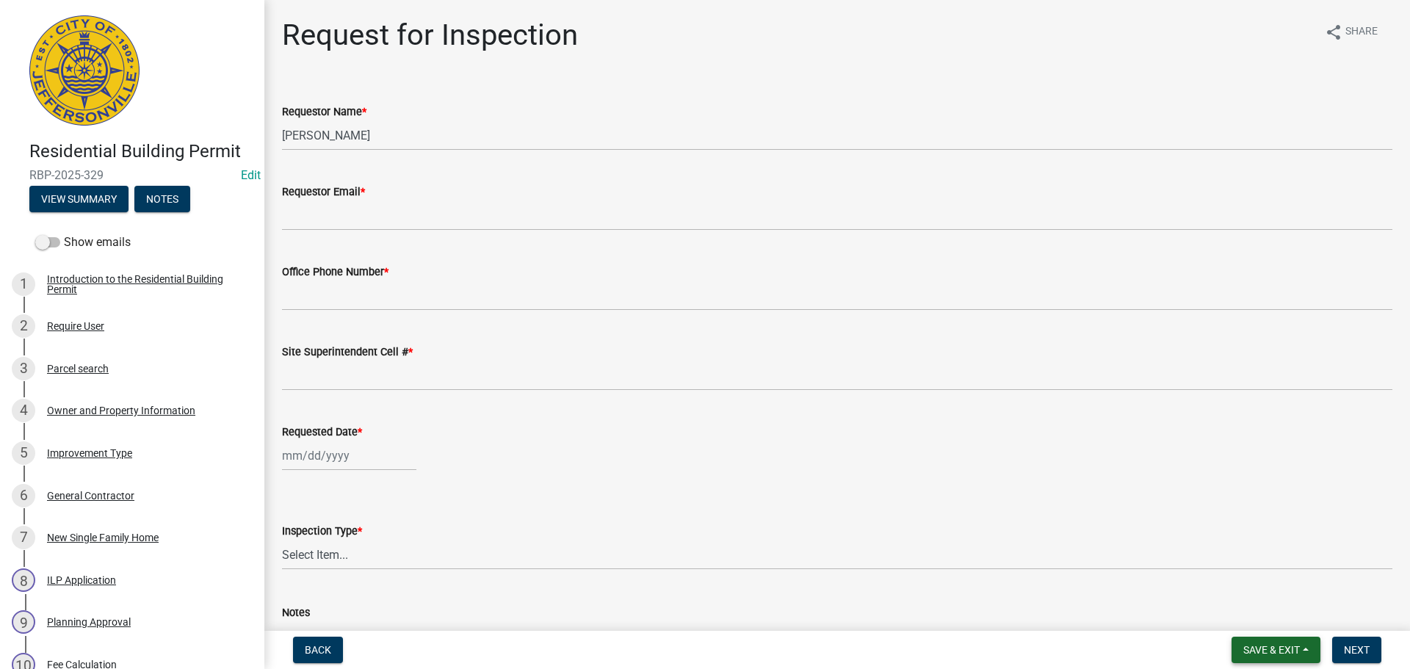
drag, startPoint x: 1268, startPoint y: 648, endPoint x: 1260, endPoint y: 647, distance: 8.8
click at [1269, 648] on span "Save & Exit" at bounding box center [1271, 650] width 57 height 12
click at [1254, 616] on button "Save & Exit" at bounding box center [1262, 611] width 118 height 35
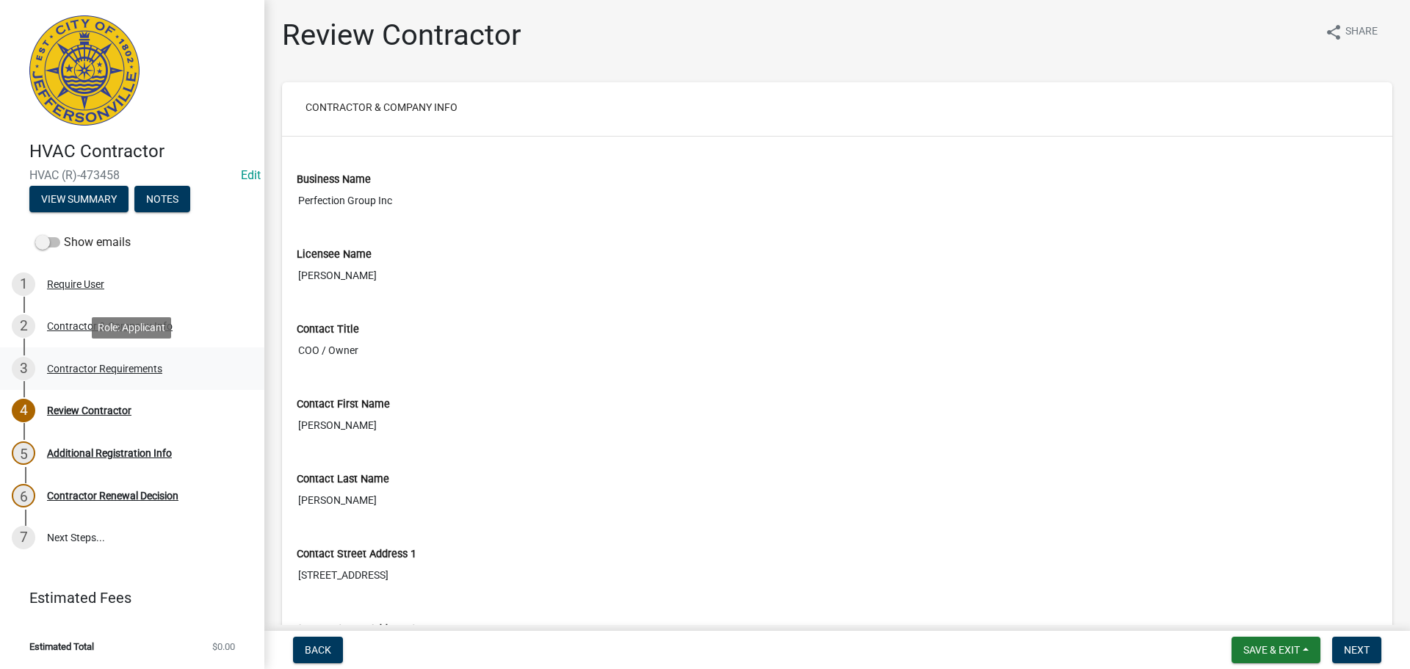
click at [102, 364] on div "Contractor Requirements" at bounding box center [104, 369] width 115 height 10
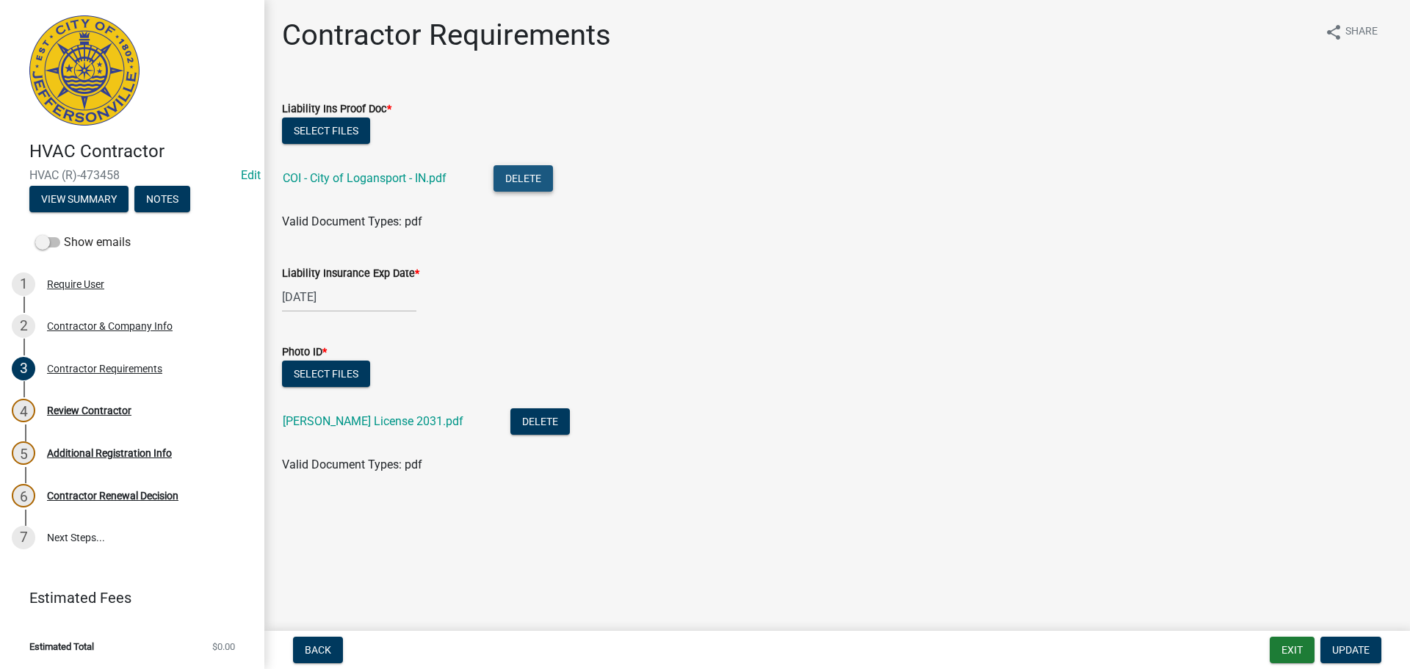
click at [524, 182] on button "Delete" at bounding box center [523, 178] width 59 height 26
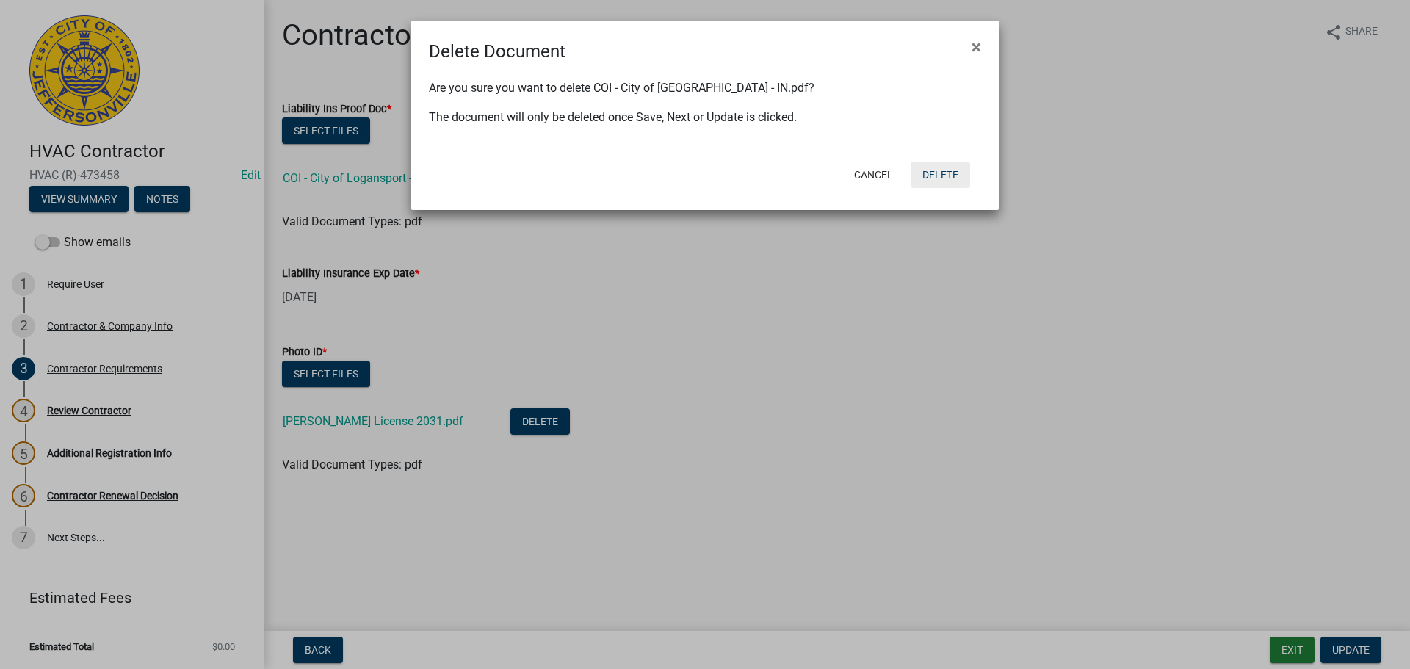
click at [947, 175] on button "Delete" at bounding box center [940, 175] width 59 height 26
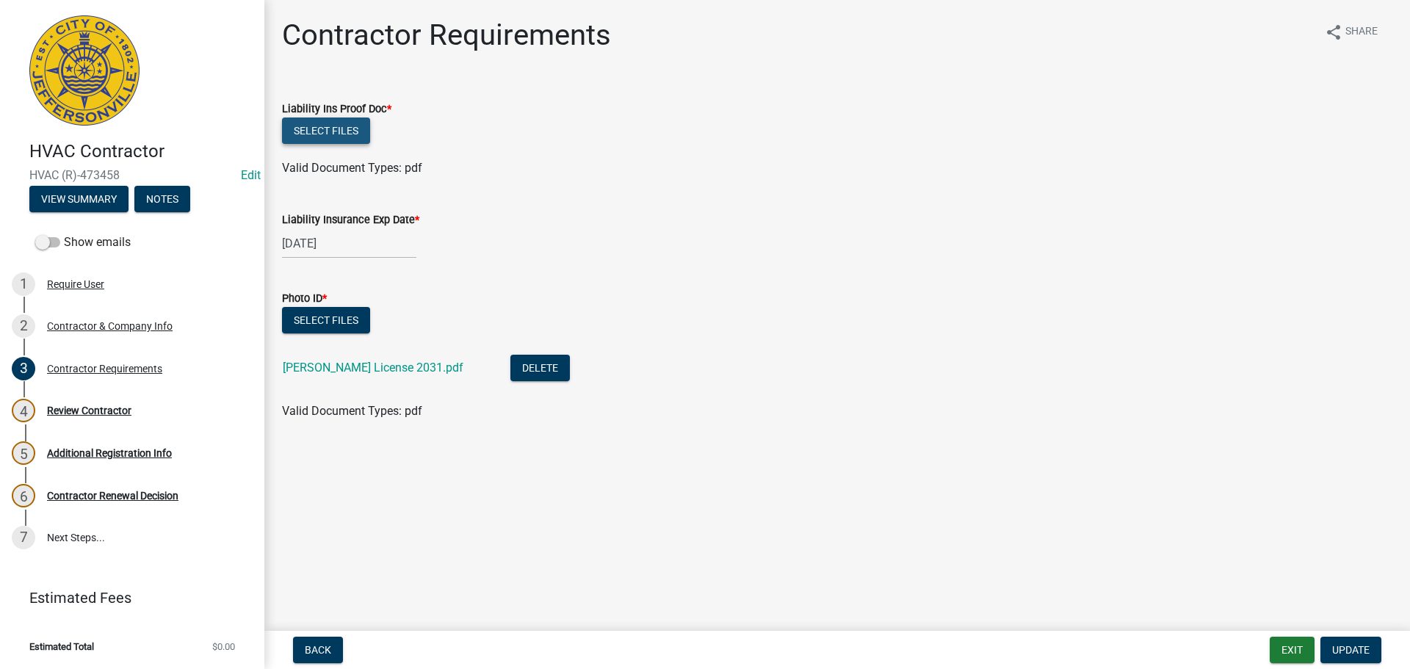
click at [321, 126] on button "Select files" at bounding box center [326, 131] width 88 height 26
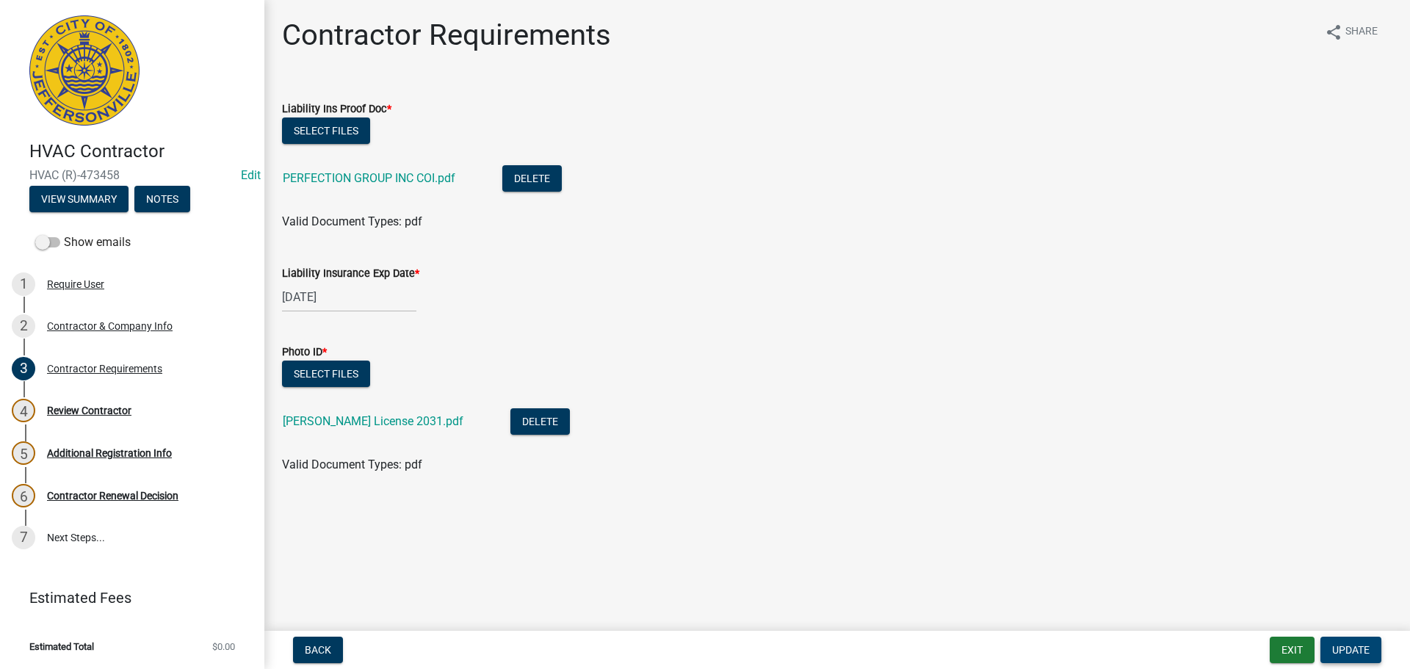
click at [1347, 650] on span "Update" at bounding box center [1350, 650] width 37 height 12
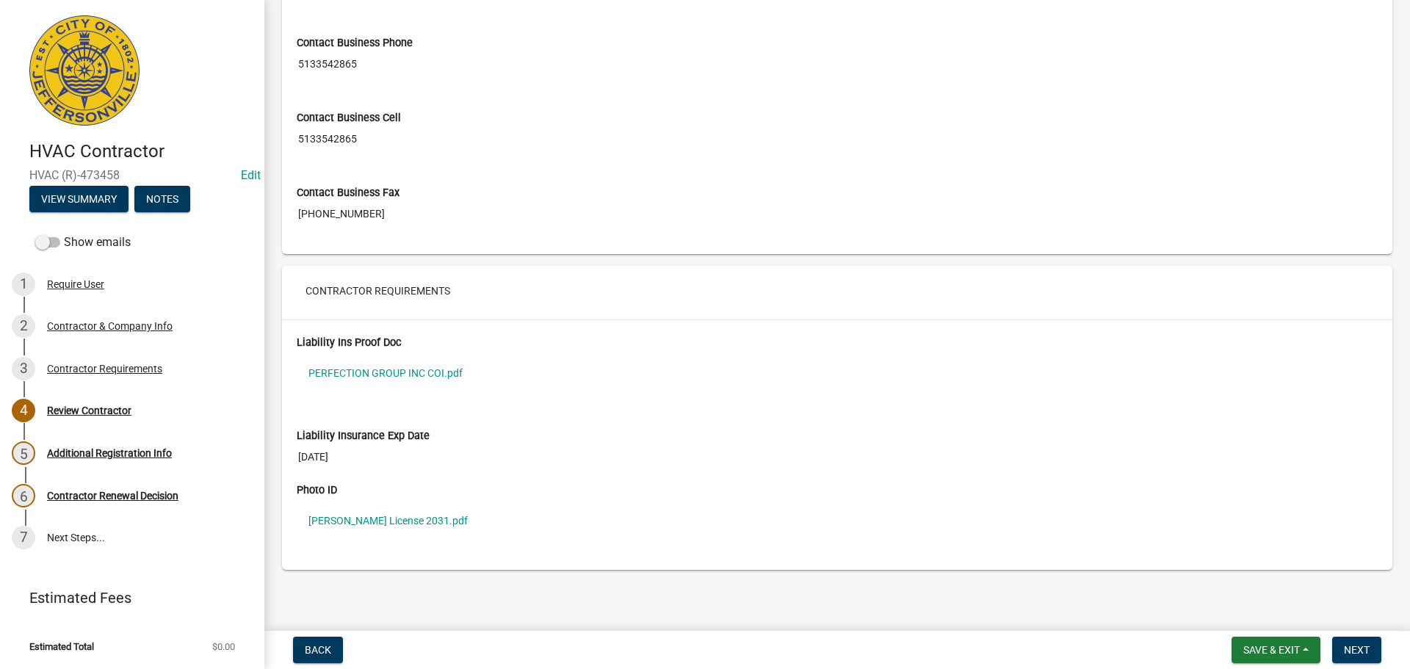
scroll to position [1038, 0]
click at [361, 519] on link "John License 2031.pdf" at bounding box center [837, 519] width 1081 height 34
click at [1356, 644] on span "Next" at bounding box center [1357, 650] width 26 height 12
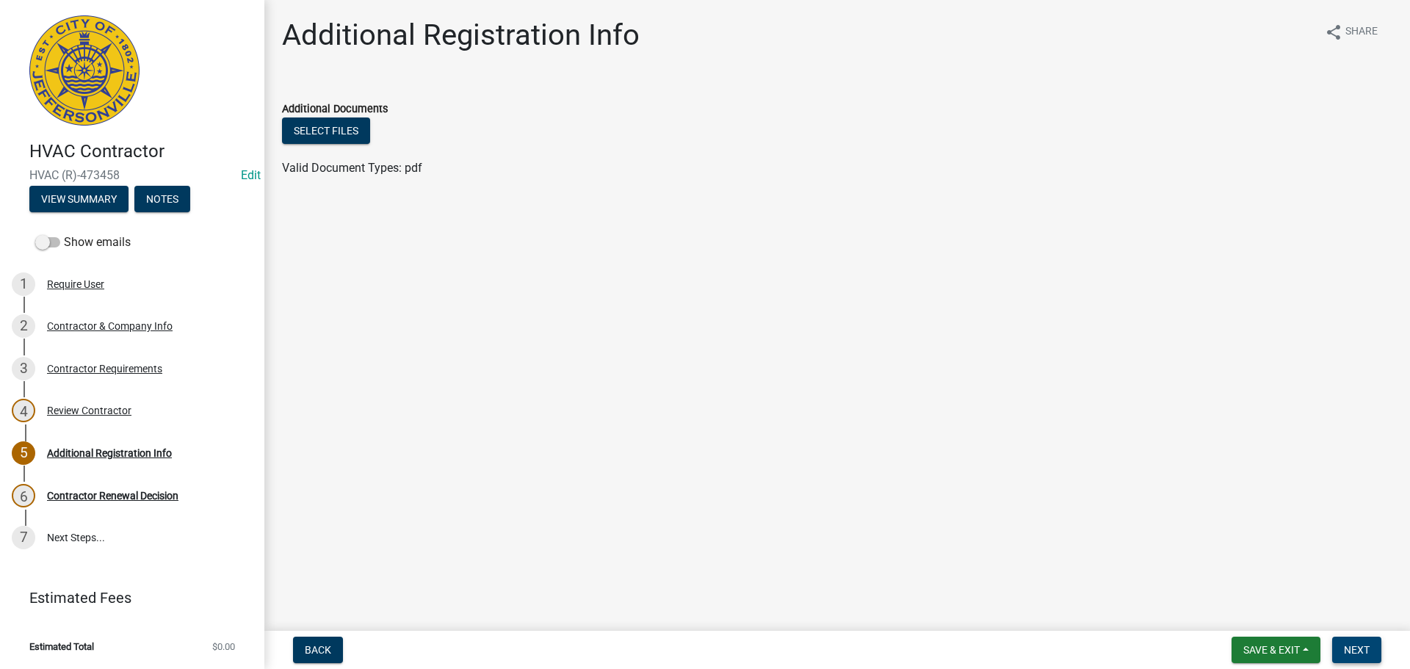
click at [1360, 648] on span "Next" at bounding box center [1357, 650] width 26 height 12
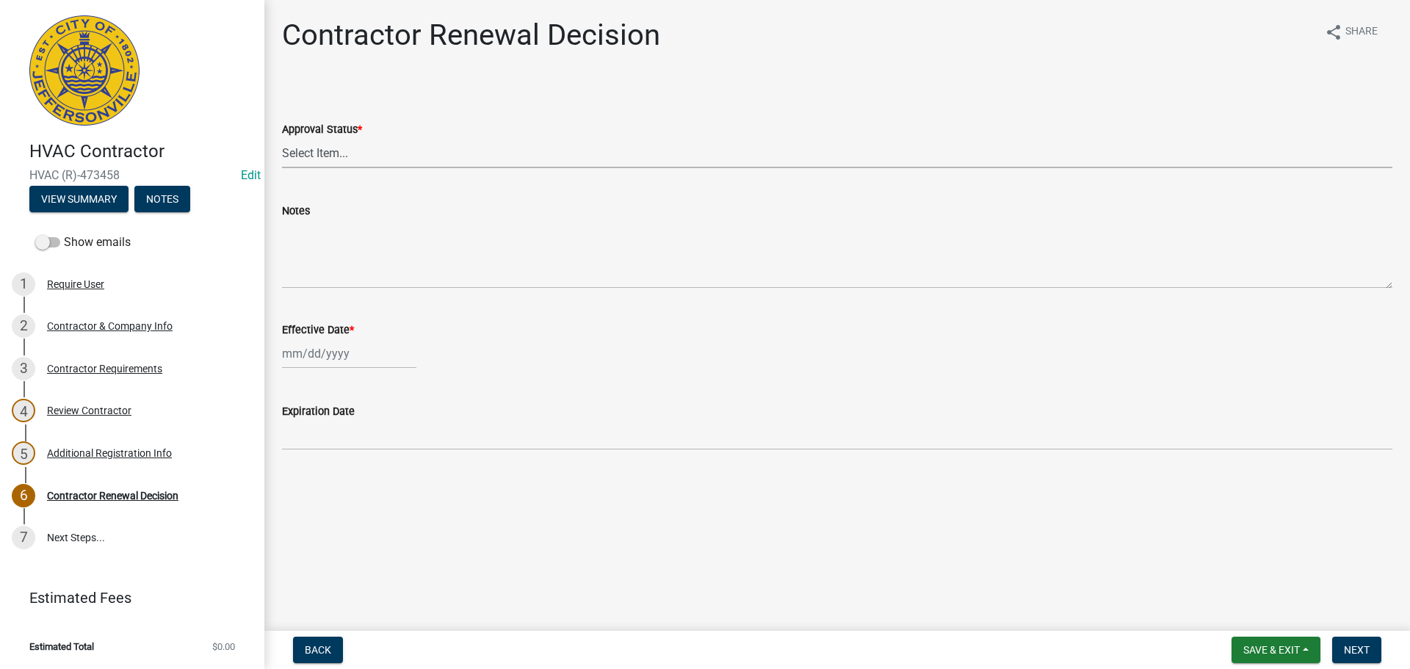
click at [309, 150] on select "Select Item... Approved Denied" at bounding box center [837, 153] width 1111 height 30
click at [282, 138] on select "Select Item... Approved Denied" at bounding box center [837, 153] width 1111 height 30
select select "30db8998-795d-4bbe-8e49-f1ade8865815"
click at [322, 351] on div at bounding box center [349, 354] width 134 height 30
select select "9"
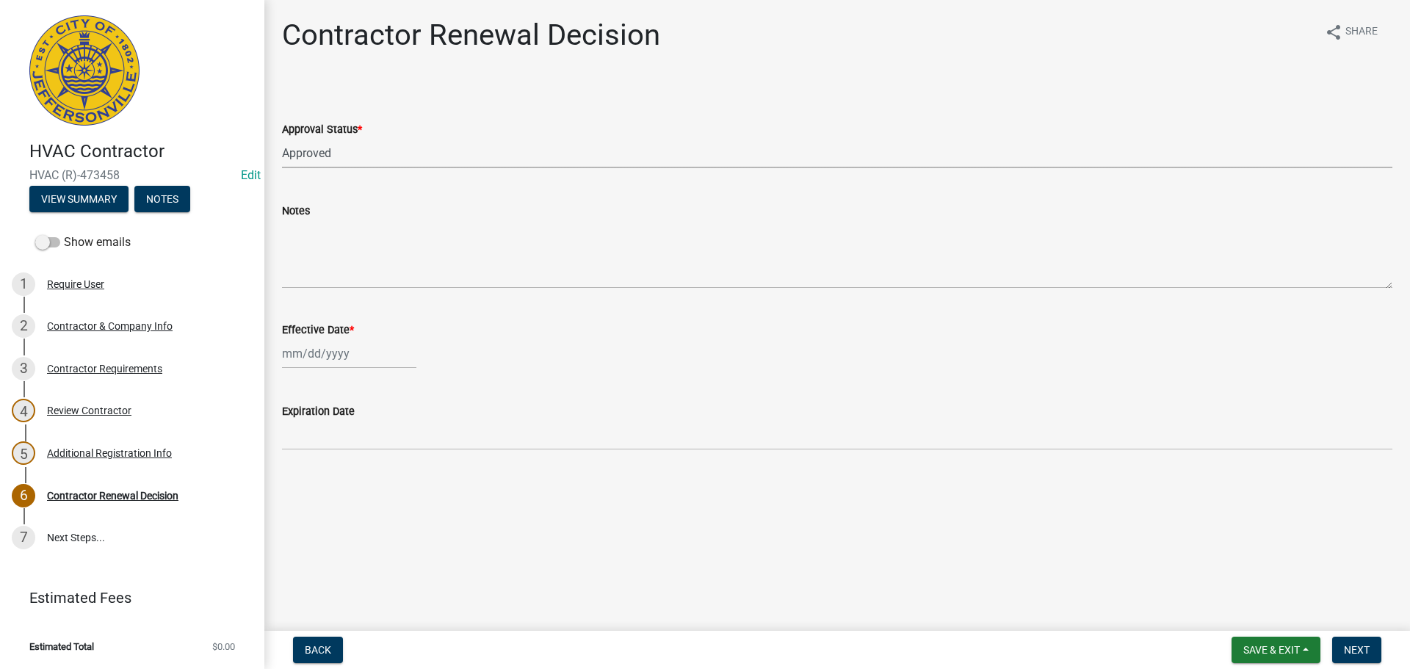
select select "2025"
click at [365, 430] on div "4" at bounding box center [367, 432] width 24 height 24
type input "09/04/2025"
click at [1357, 649] on span "Next" at bounding box center [1357, 650] width 26 height 12
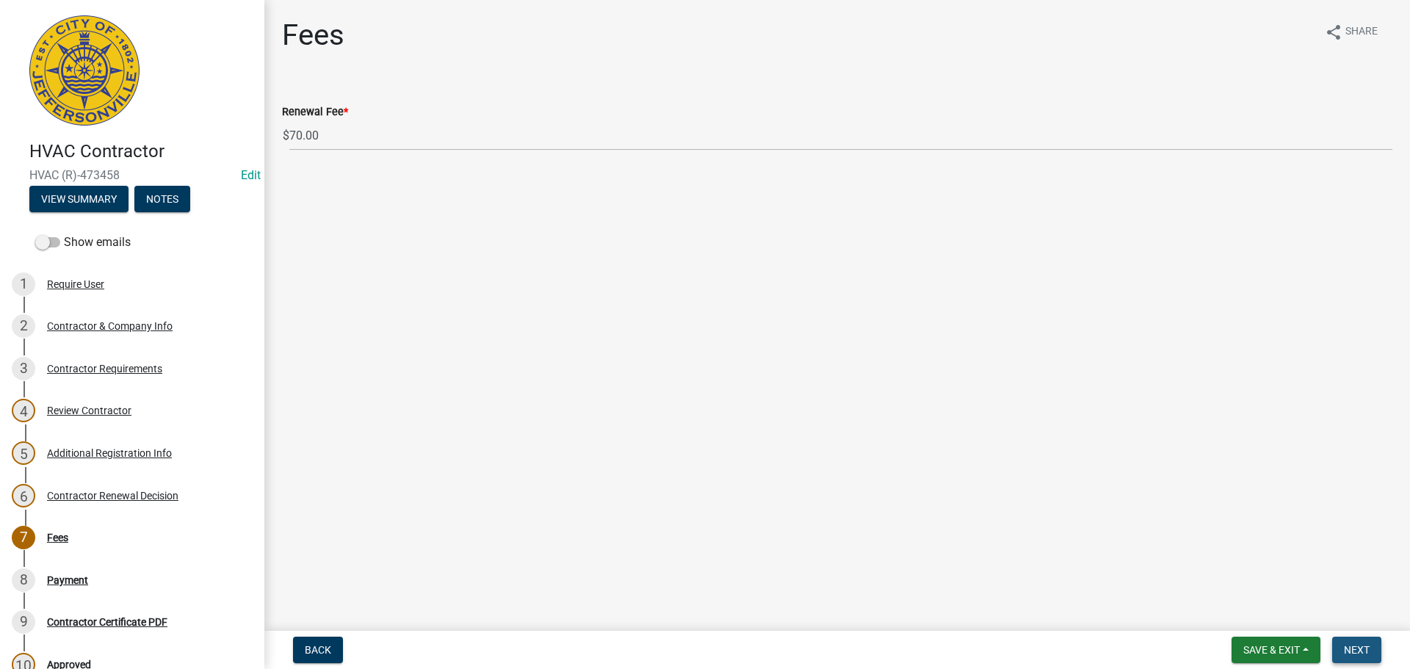
click at [1363, 649] on span "Next" at bounding box center [1357, 650] width 26 height 12
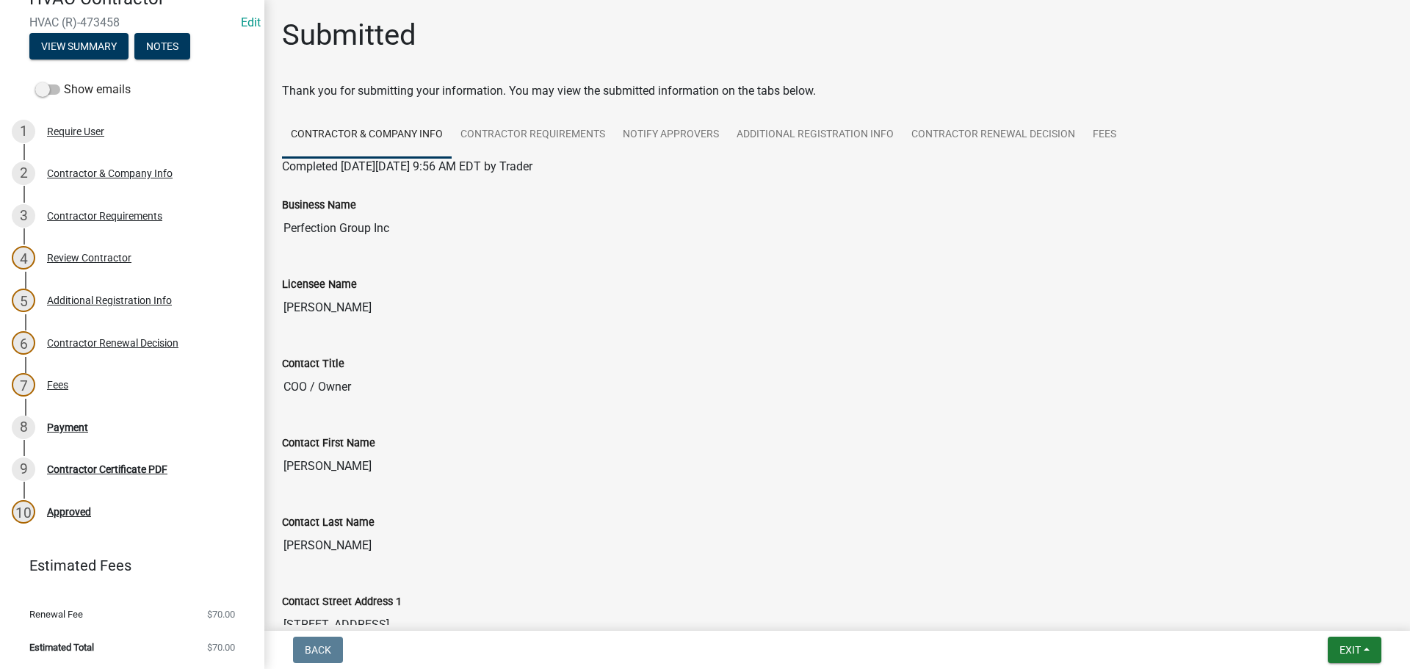
scroll to position [154, 0]
click at [56, 425] on div "Payment" at bounding box center [67, 427] width 41 height 10
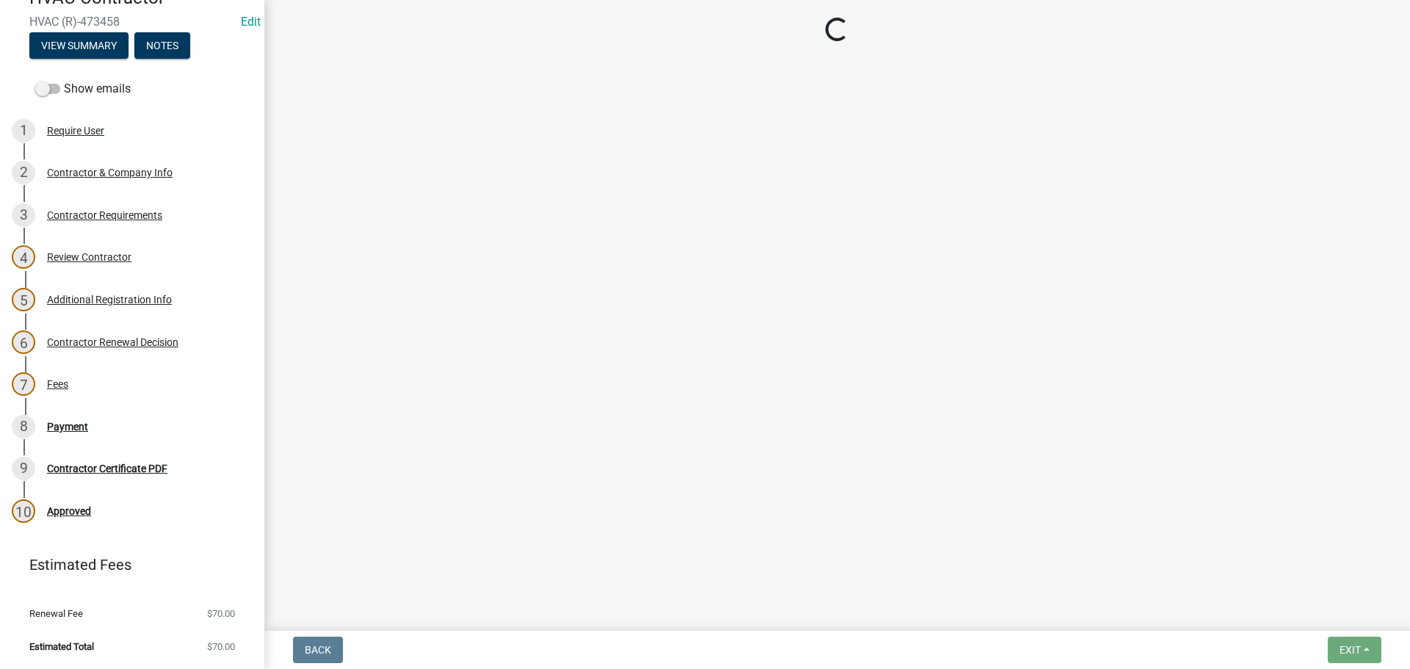
select select "3: 3"
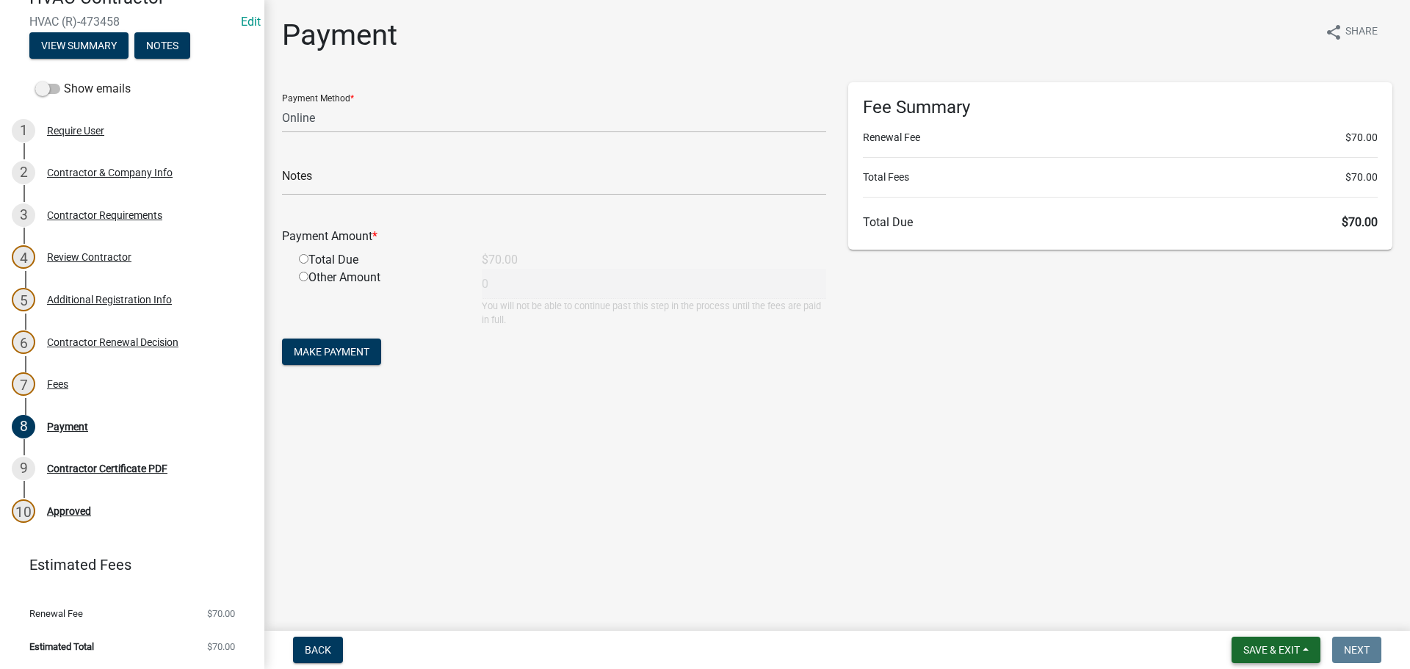
click at [1270, 649] on span "Save & Exit" at bounding box center [1271, 650] width 57 height 12
click at [1261, 613] on button "Save & Exit" at bounding box center [1262, 611] width 118 height 35
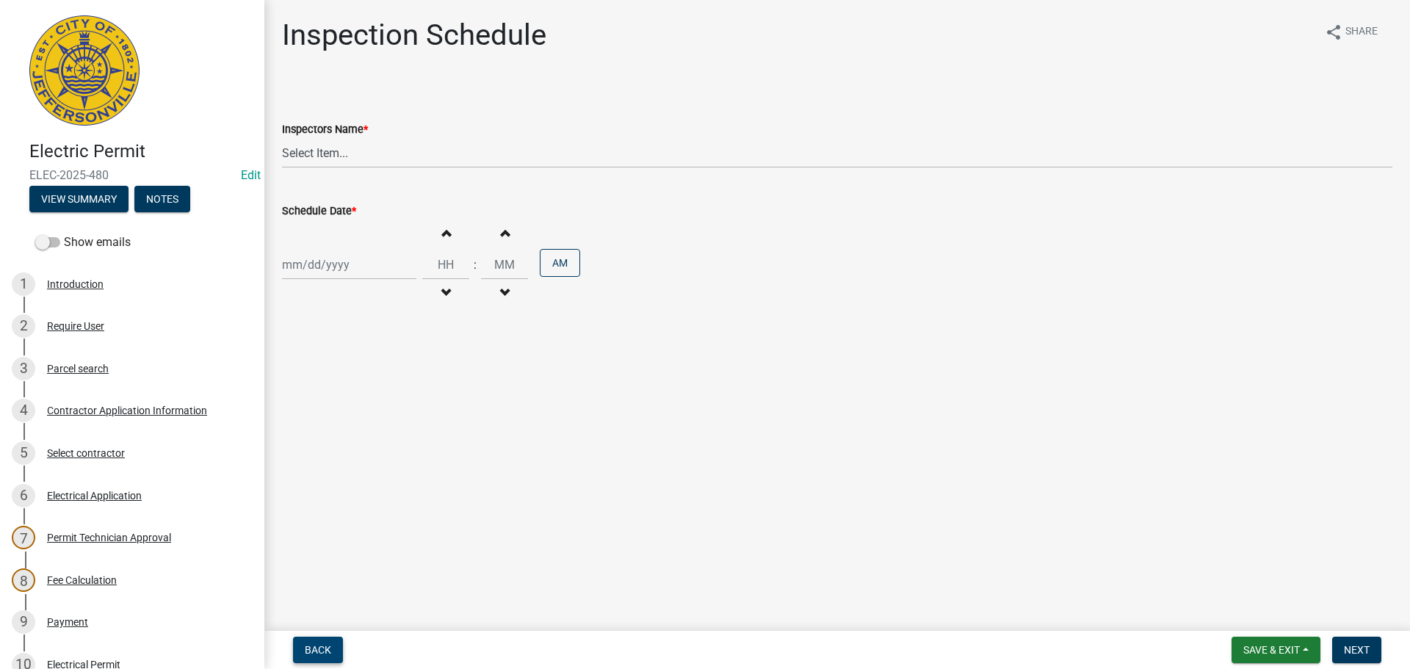
click at [321, 640] on button "Back" at bounding box center [318, 650] width 50 height 26
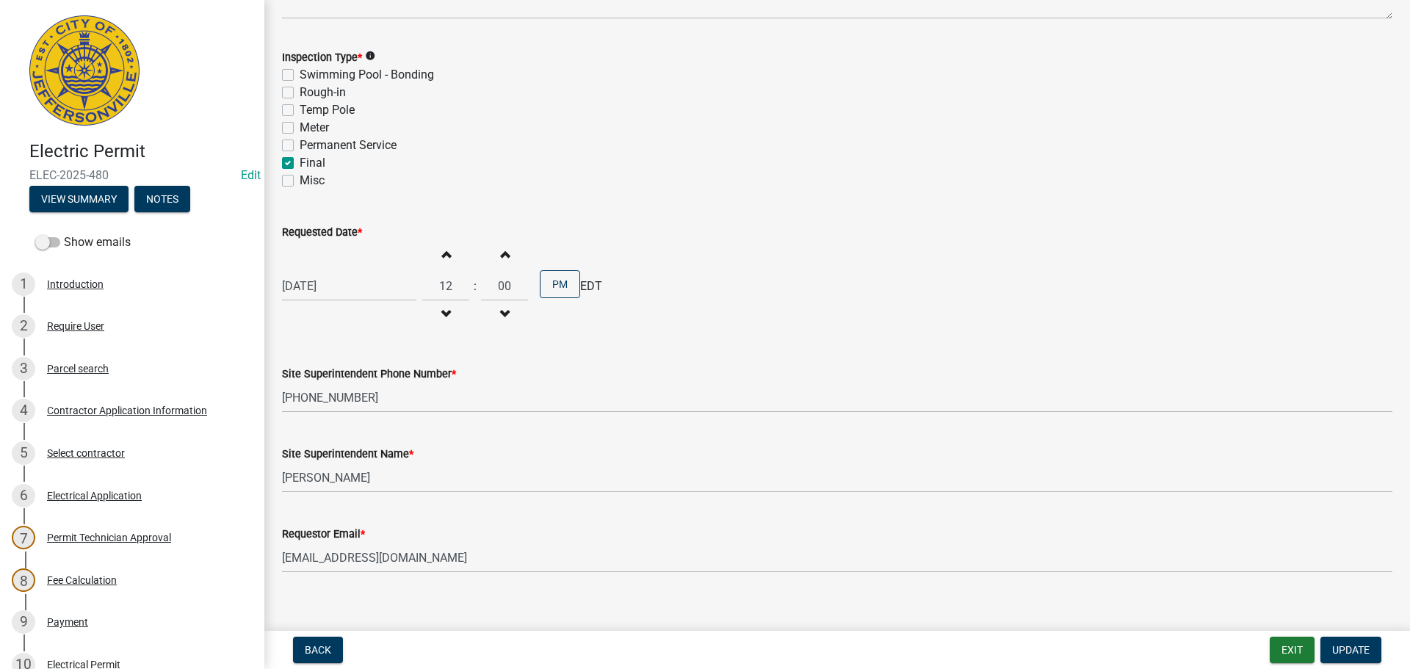
scroll to position [187, 0]
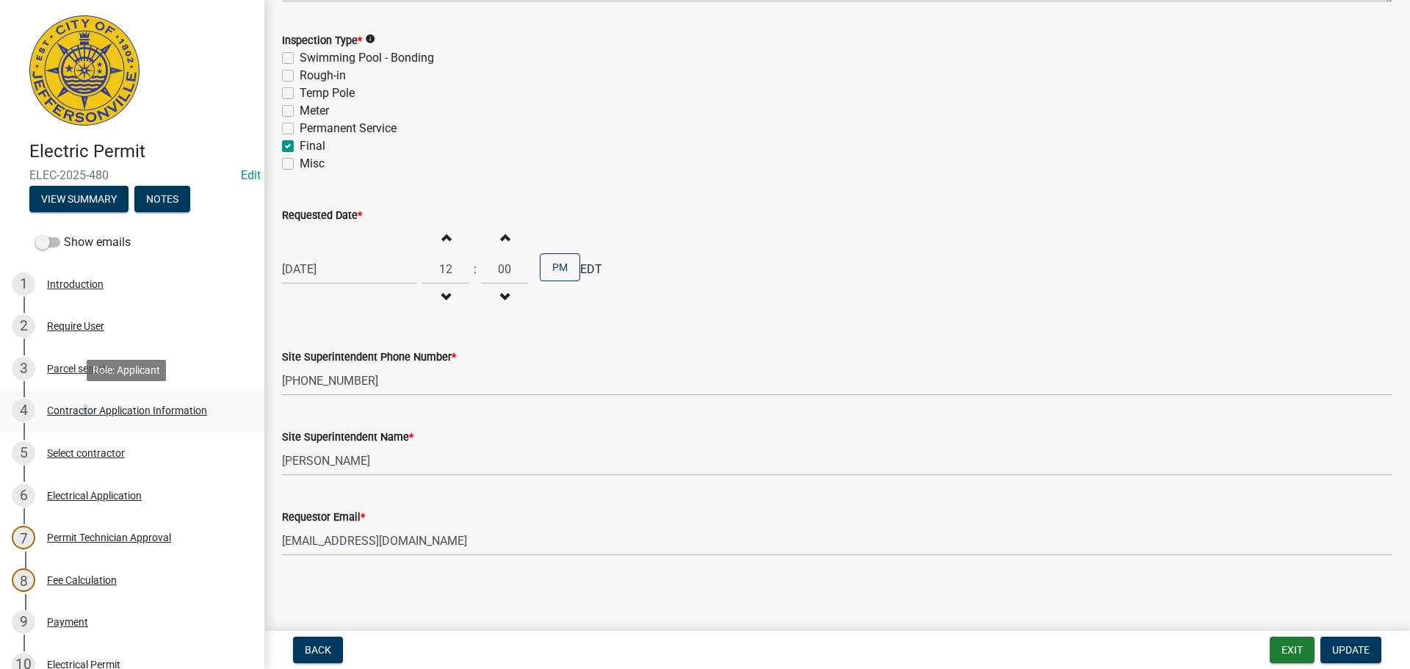
click at [81, 401] on div "4 Contractor Application Information" at bounding box center [126, 411] width 229 height 24
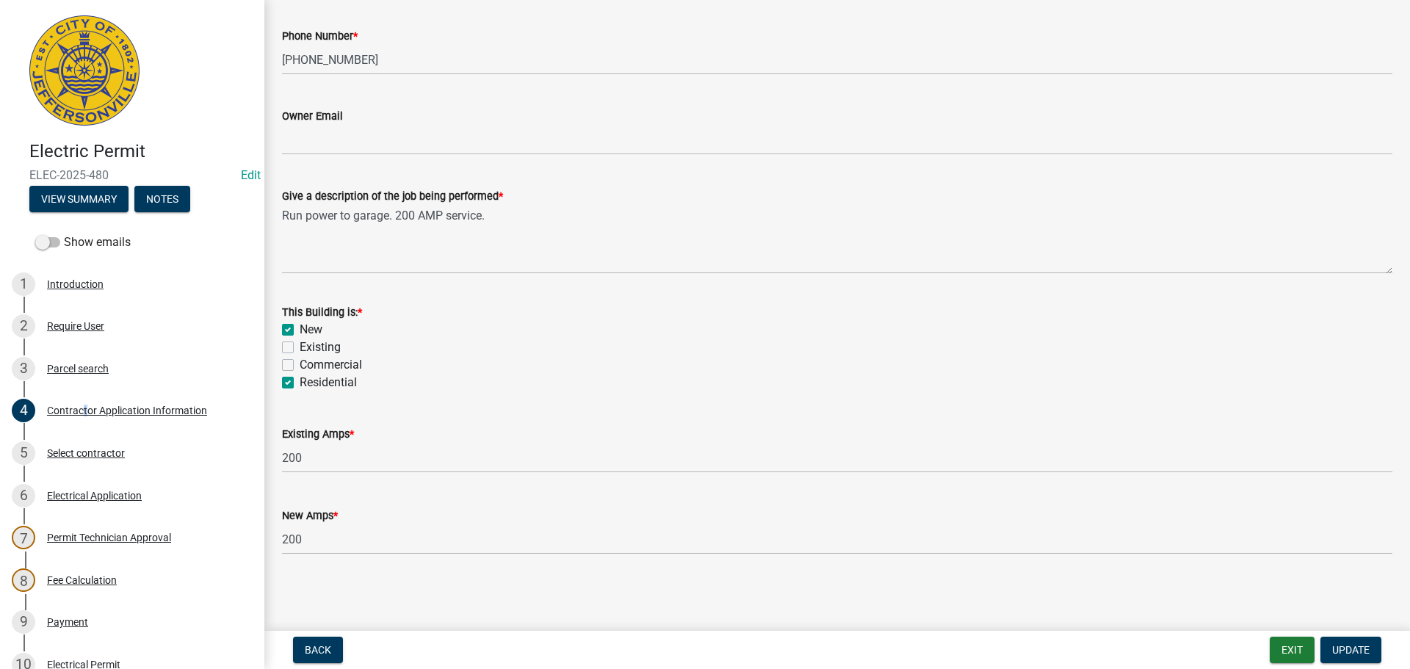
scroll to position [322, 0]
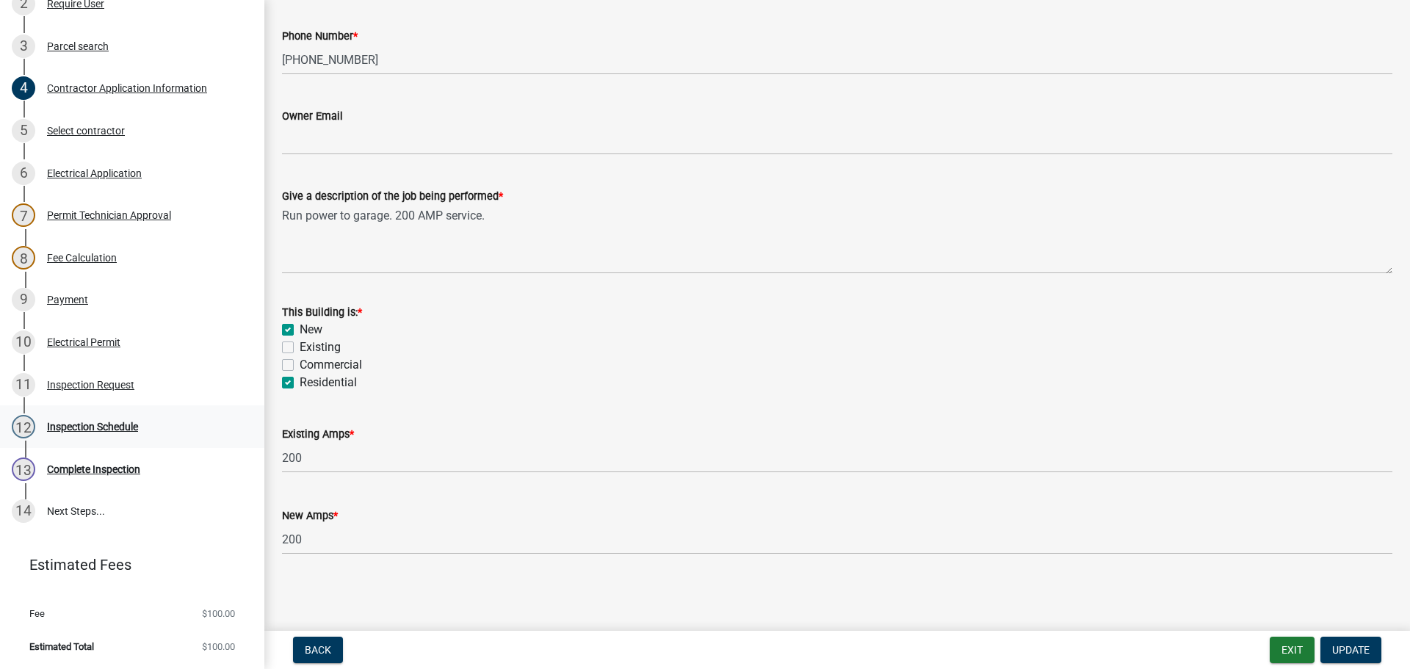
click at [87, 427] on div "Inspection Schedule" at bounding box center [92, 427] width 91 height 10
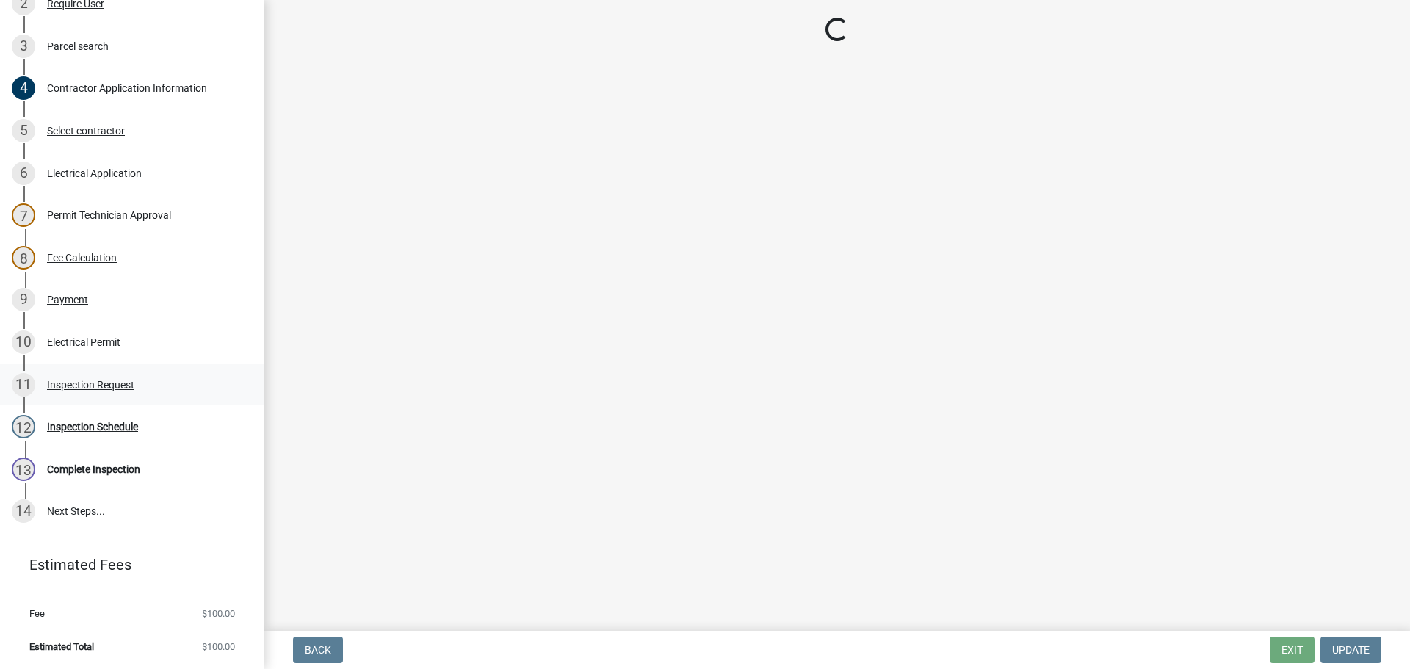
scroll to position [0, 0]
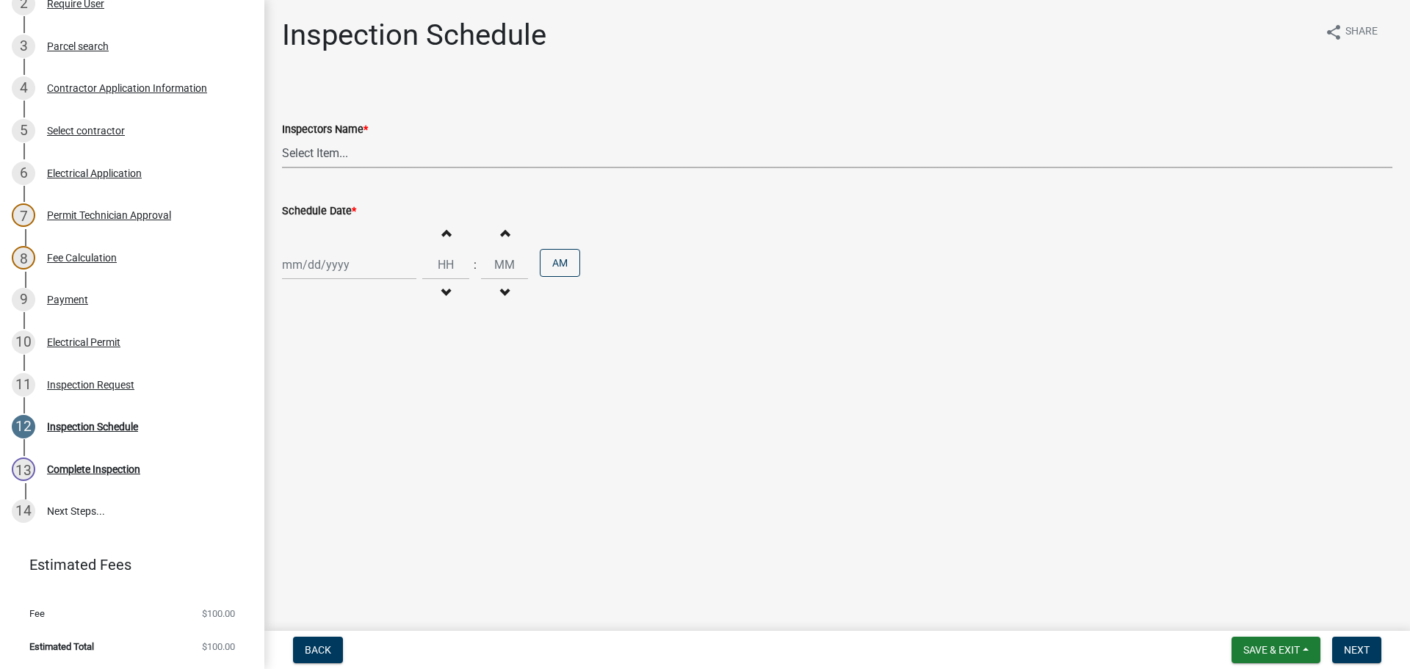
click at [313, 148] on select "Select Item... jramsey (Jeremy Ramsey) MaryFrey (Mary Frey) mkruer (Mike Kruer)…" at bounding box center [837, 153] width 1111 height 30
select select "36a8b8f0-2ef8-43e9-ae06-718f51af8d36"
click at [282, 138] on select "Select Item... jramsey (Jeremy Ramsey) MaryFrey (Mary Frey) mkruer (Mike Kruer)…" at bounding box center [837, 153] width 1111 height 30
click at [307, 269] on div at bounding box center [349, 265] width 134 height 30
select select "9"
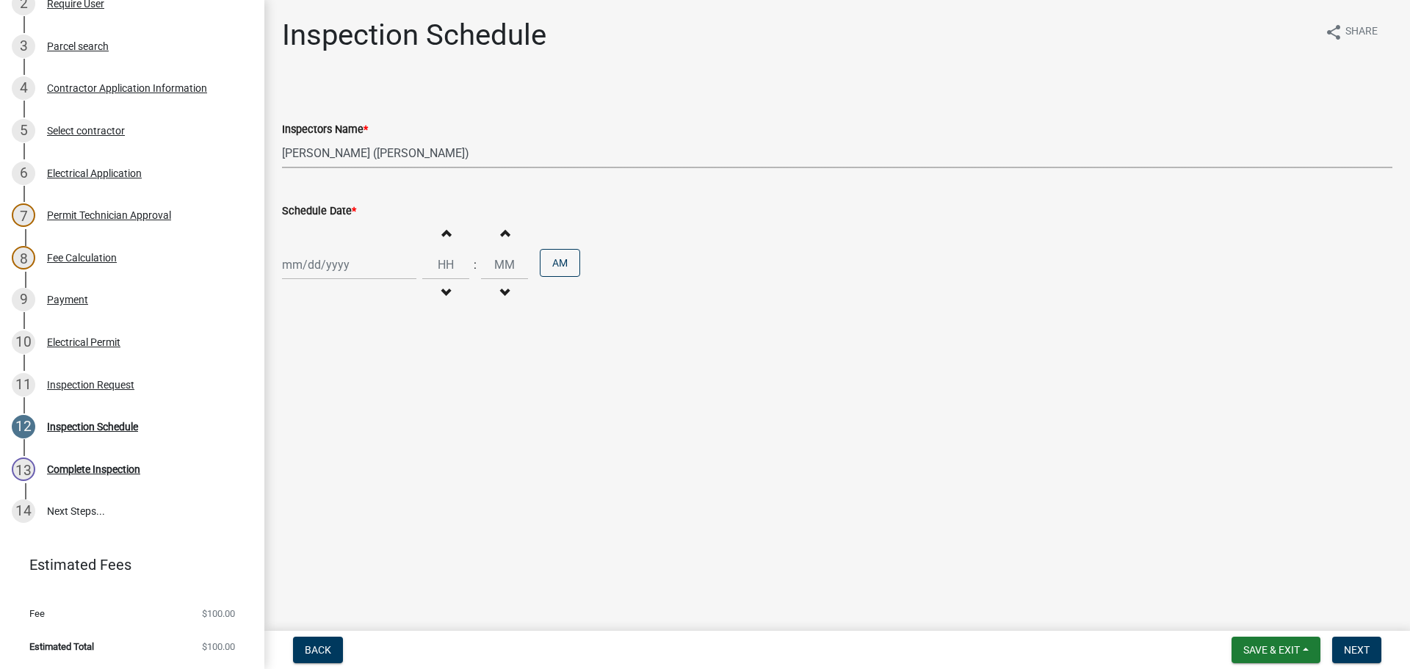
select select "2025"
drag, startPoint x: 386, startPoint y: 345, endPoint x: 425, endPoint y: 352, distance: 39.5
click at [390, 345] on div "5" at bounding box center [391, 343] width 24 height 24
type input "09/05/2025"
click at [1354, 641] on button "Next" at bounding box center [1356, 650] width 49 height 26
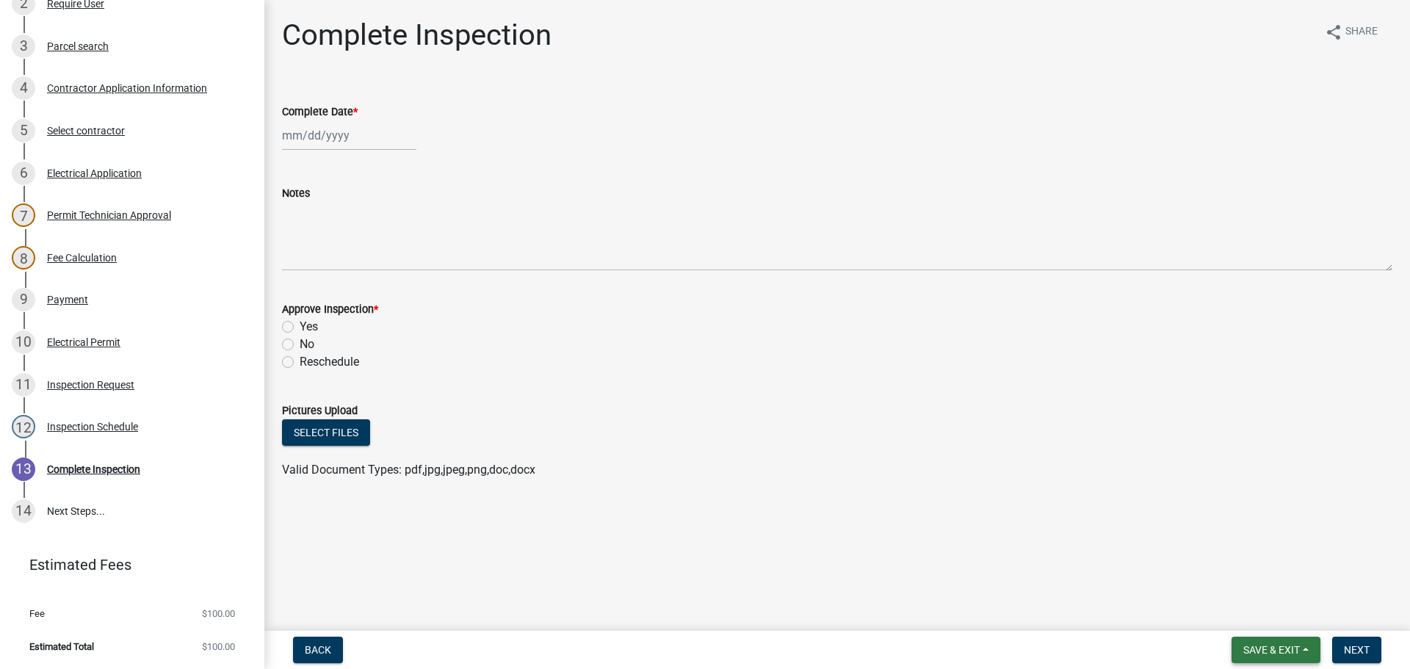
click at [1270, 646] on span "Save & Exit" at bounding box center [1271, 650] width 57 height 12
click at [1262, 610] on button "Save & Exit" at bounding box center [1262, 611] width 118 height 35
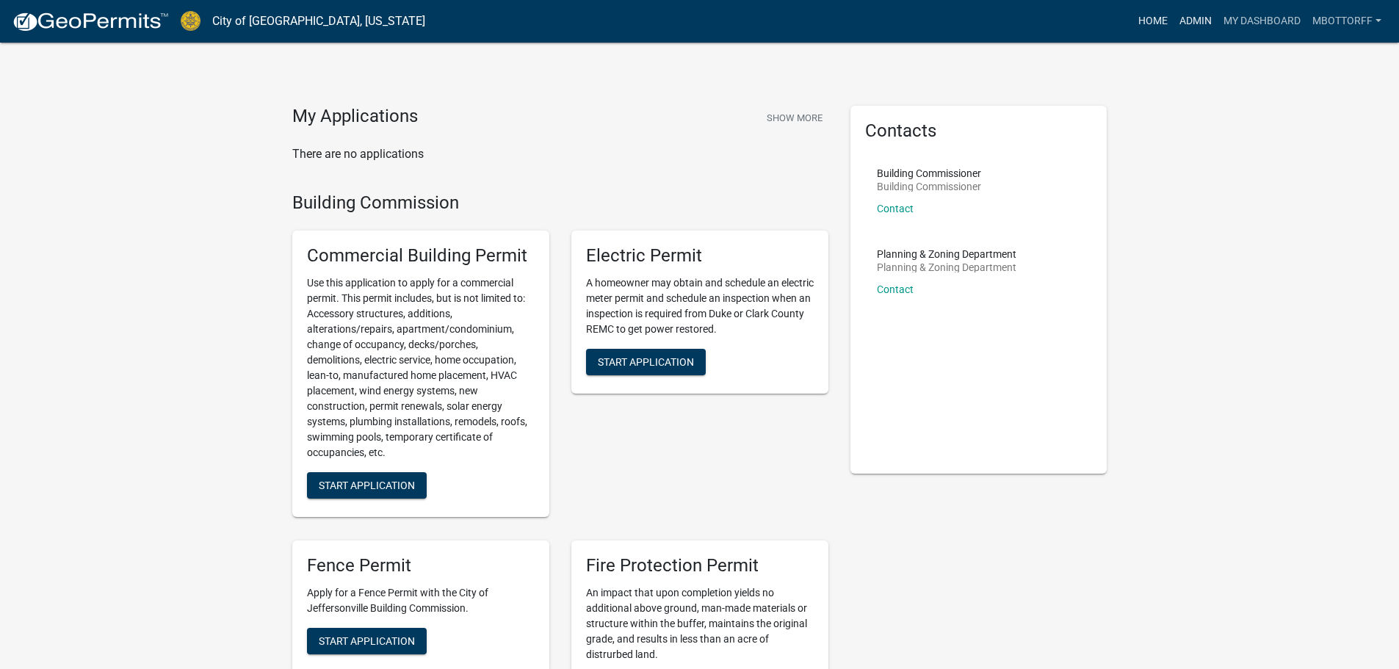
drag, startPoint x: 1188, startPoint y: 18, endPoint x: 1169, endPoint y: 26, distance: 21.1
click at [1189, 18] on link "Admin" at bounding box center [1196, 21] width 44 height 28
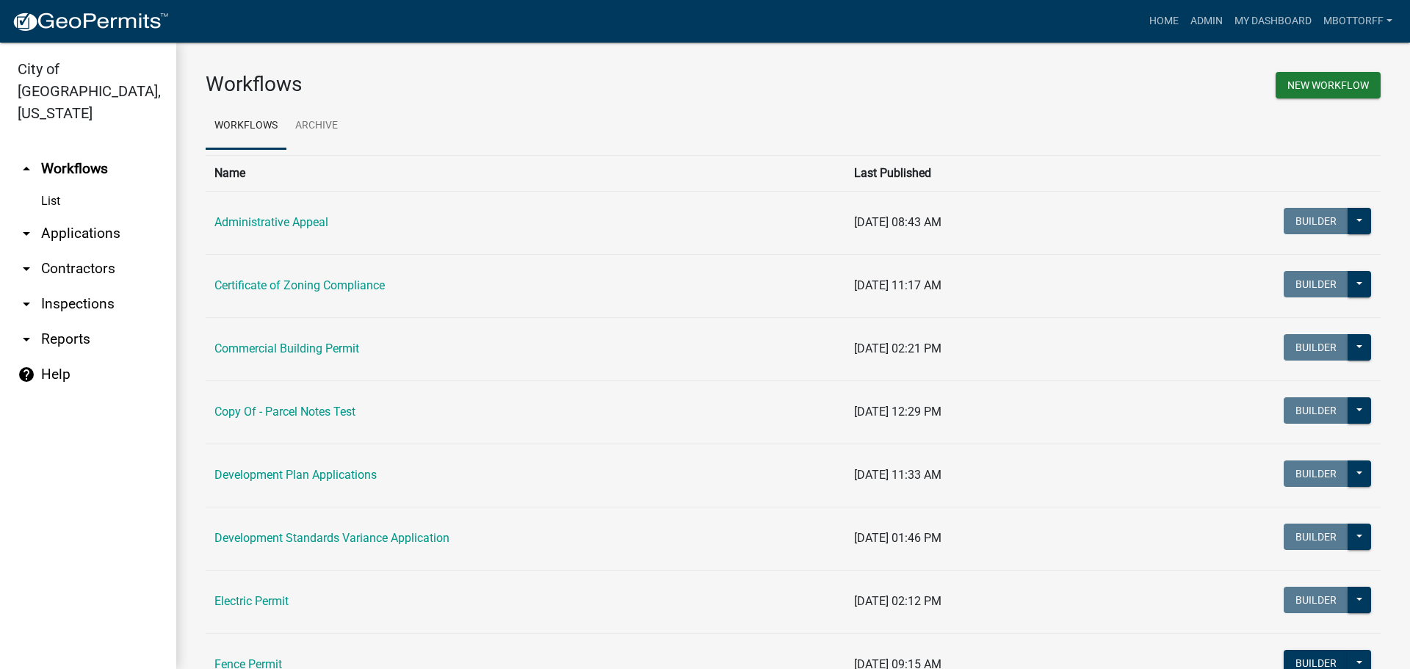
click at [82, 216] on link "arrow_drop_down Applications" at bounding box center [88, 233] width 176 height 35
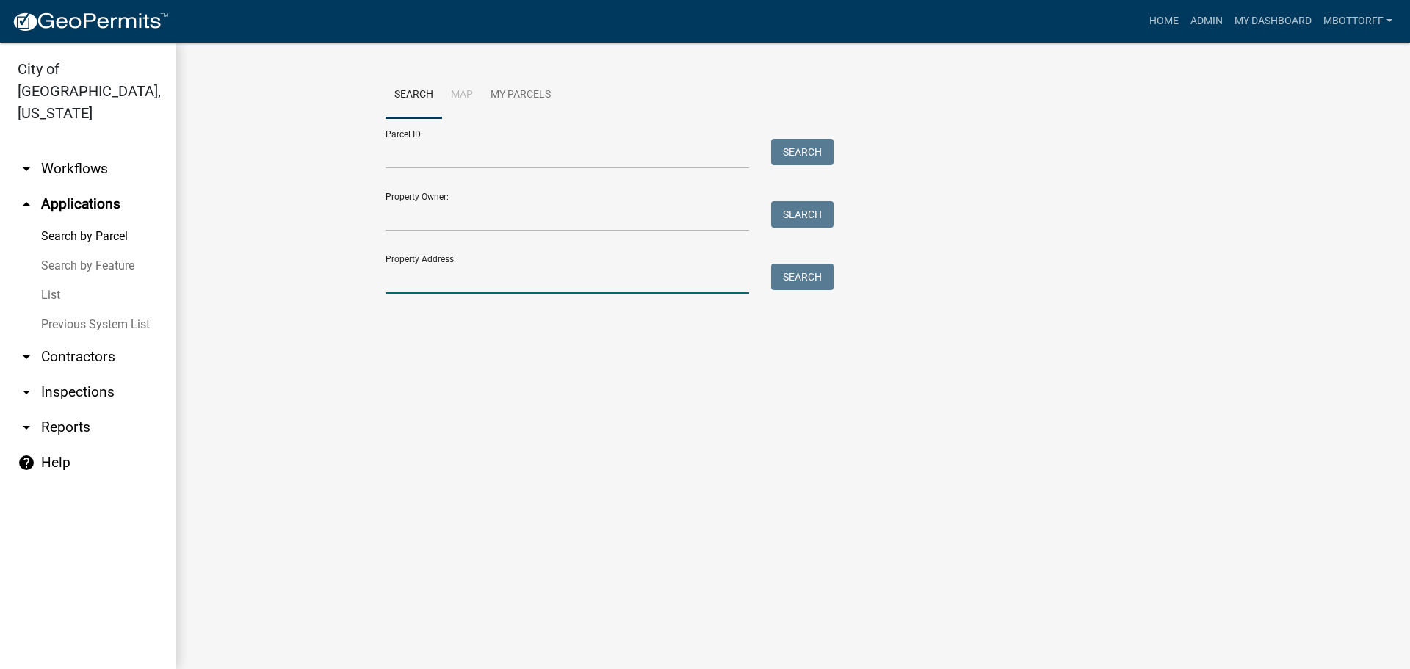
drag, startPoint x: 438, startPoint y: 270, endPoint x: 425, endPoint y: 272, distance: 13.5
click at [440, 270] on input "Property Address:" at bounding box center [568, 279] width 364 height 30
click at [434, 278] on input "2013 jefffersonville" at bounding box center [568, 279] width 364 height 30
click at [525, 281] on input "2013 jeffersonville" at bounding box center [568, 279] width 364 height 30
type input "2013 jeffersonville commons"
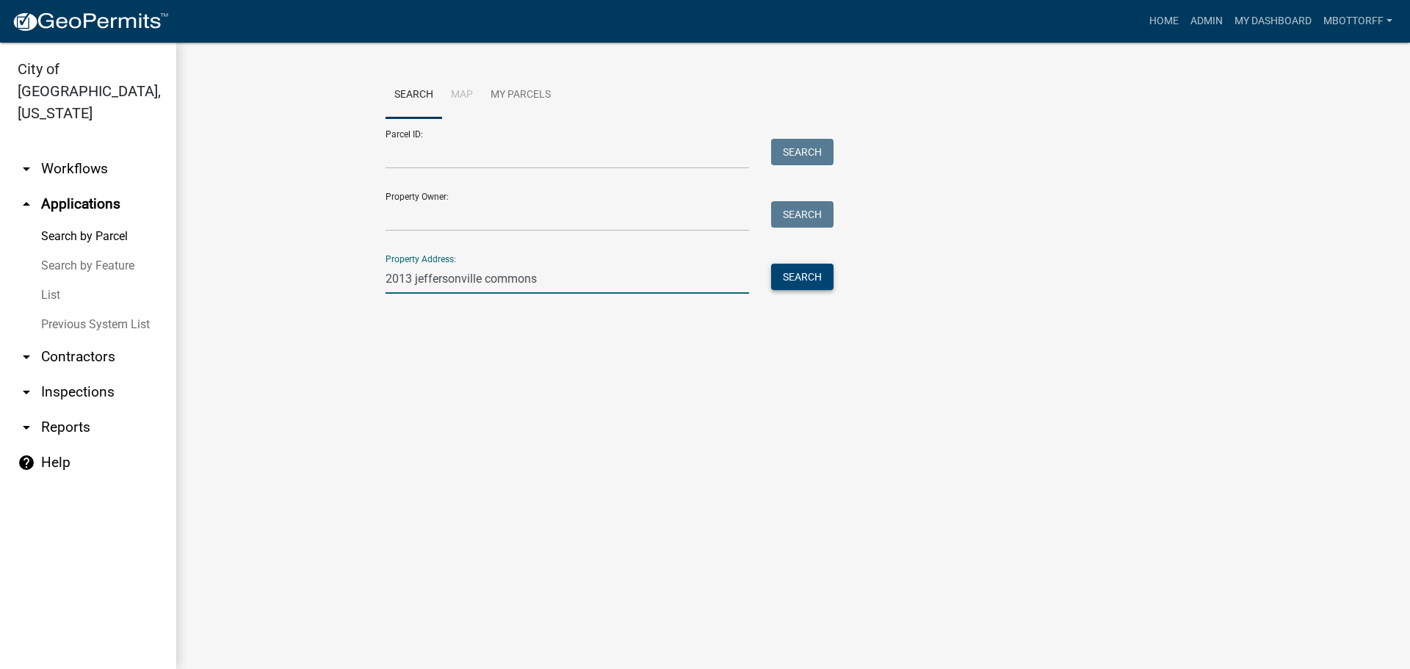
click at [806, 282] on button "Search" at bounding box center [802, 277] width 62 height 26
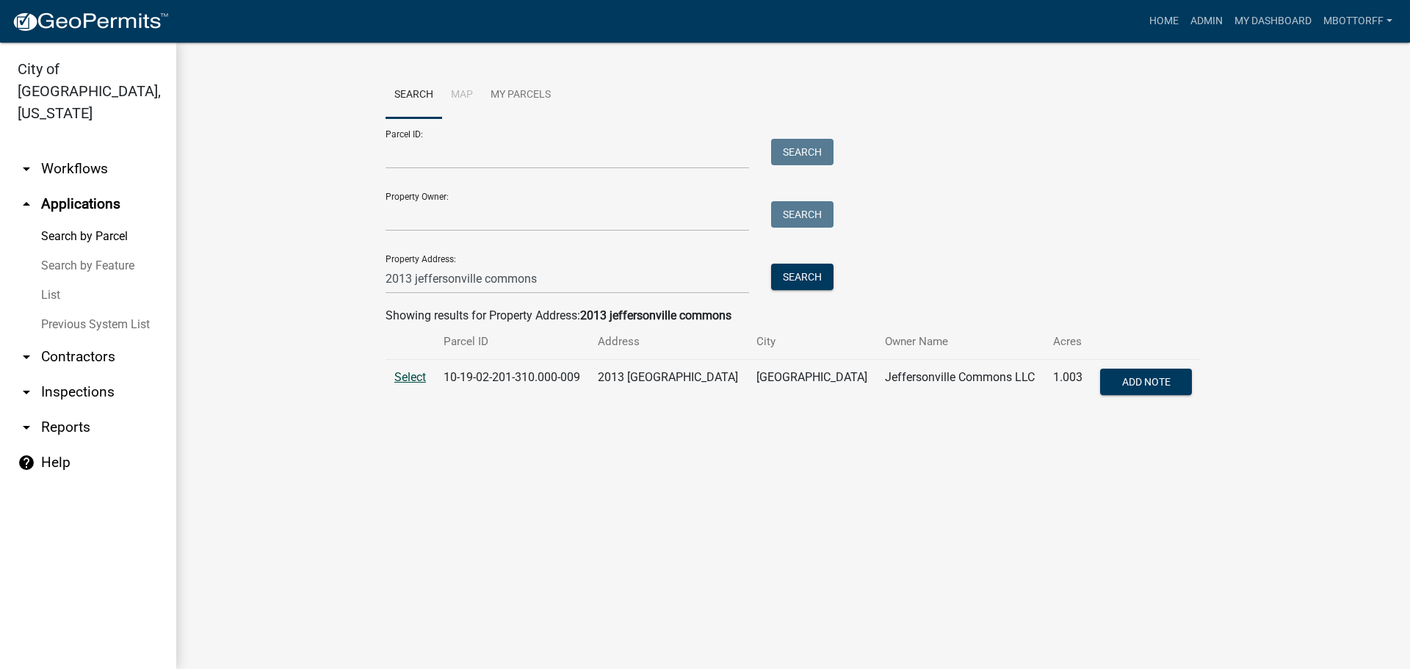
click at [417, 379] on span "Select" at bounding box center [410, 377] width 32 height 14
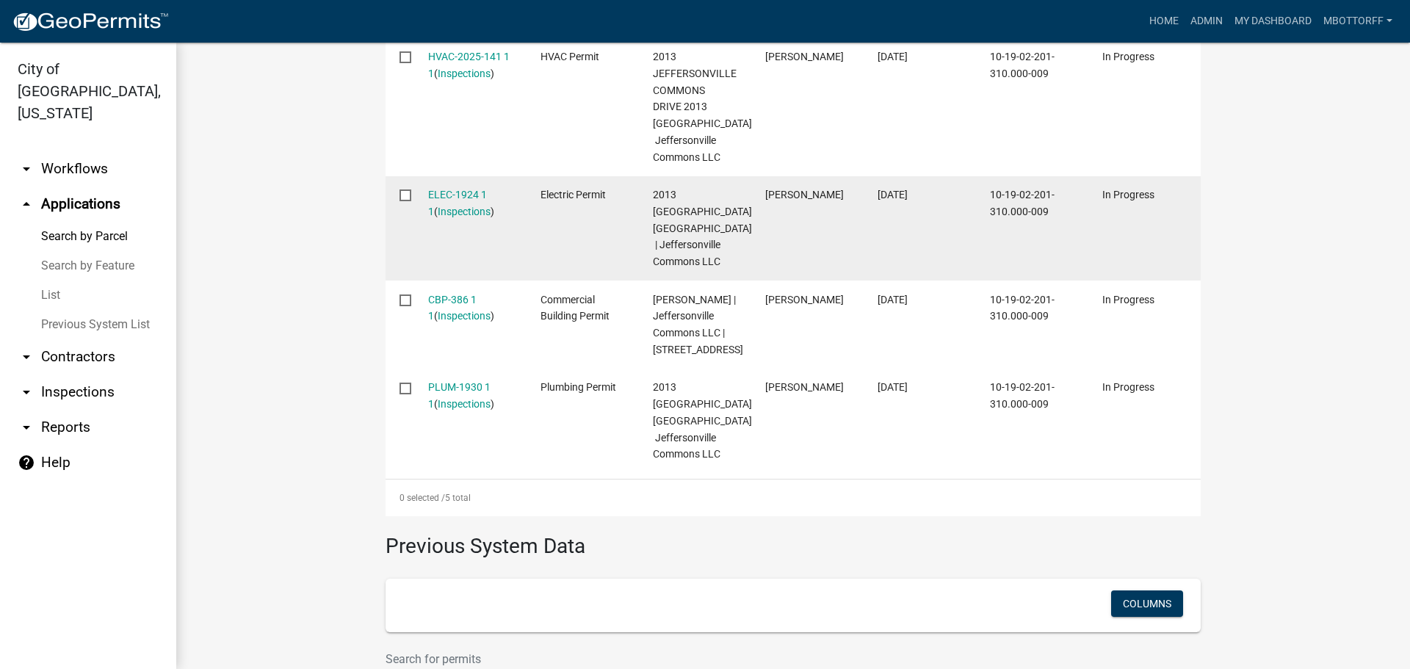
scroll to position [701, 0]
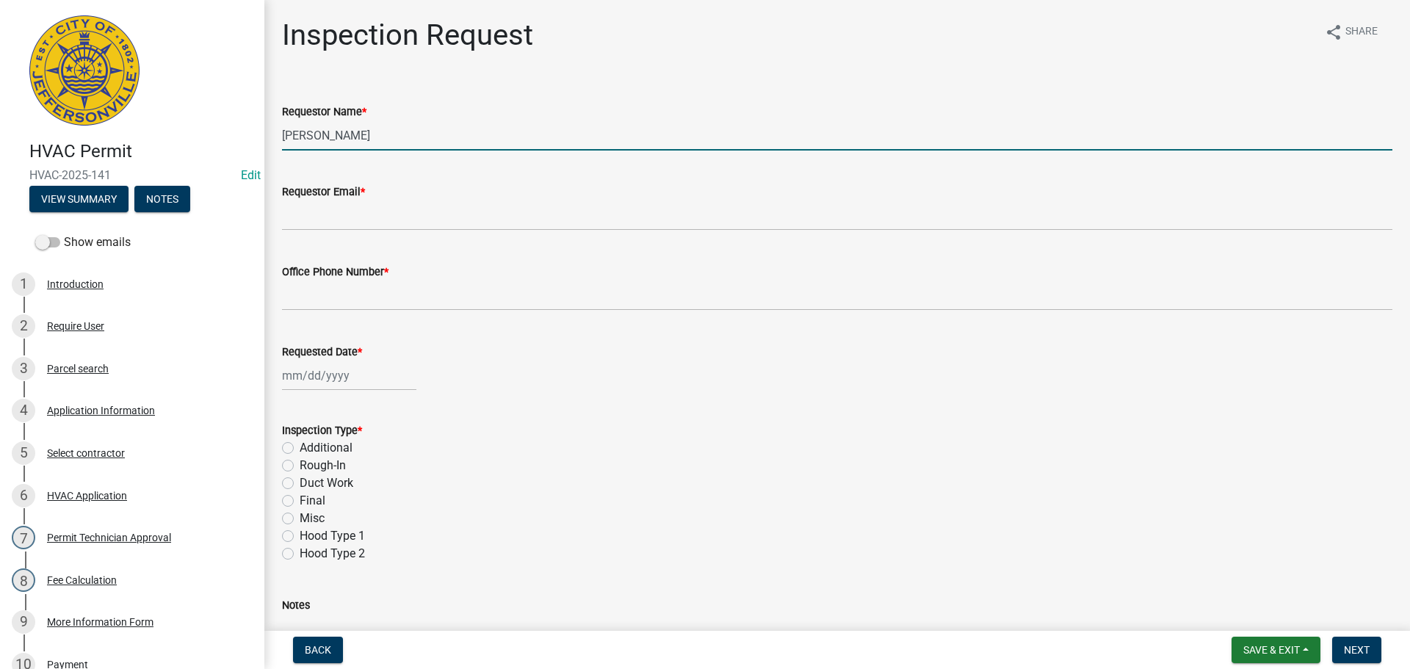
drag, startPoint x: 374, startPoint y: 134, endPoint x: 97, endPoint y: 96, distance: 279.4
click at [97, 96] on div "HVAC Permit HVAC-2025-141 Edit View Summary Notes Show emails 1 Introduction 2 …" at bounding box center [705, 334] width 1410 height 669
type input "n"
type input "NIKKIE"
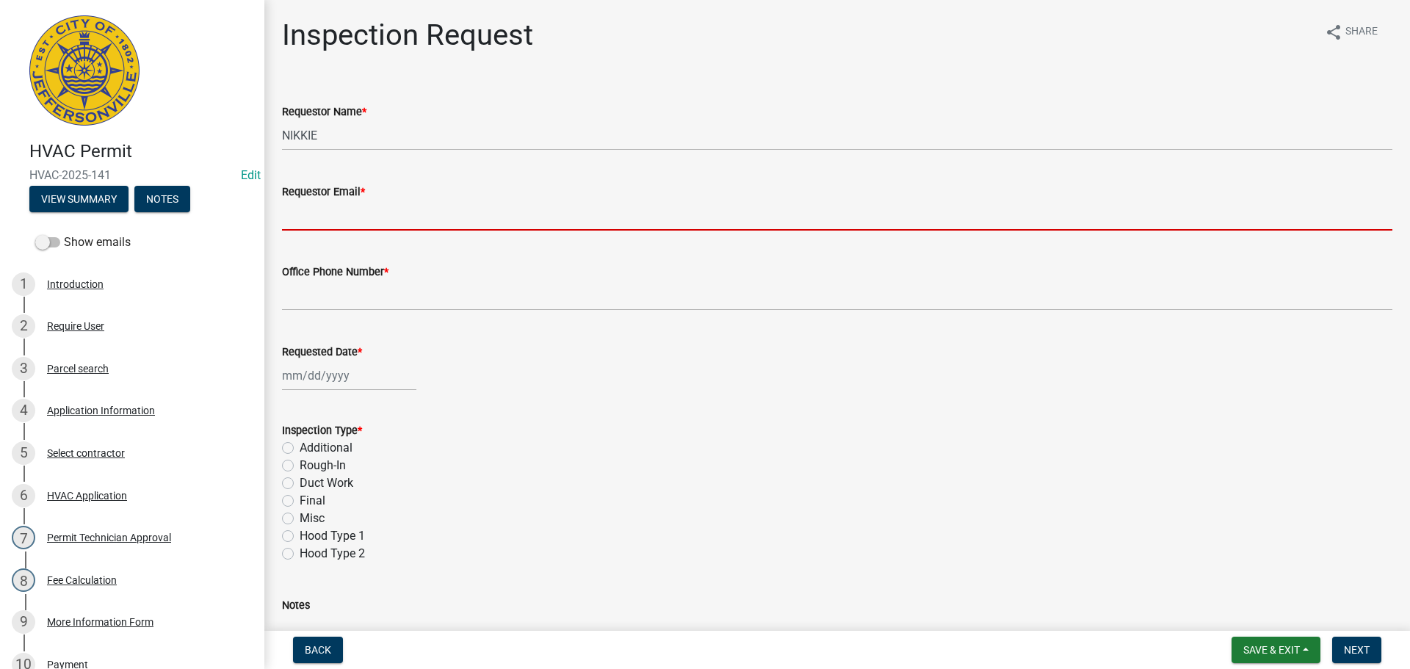
click at [295, 212] on input "Requestor Email *" at bounding box center [837, 216] width 1111 height 30
type input "[EMAIL_ADDRESS][DOMAIN_NAME]"
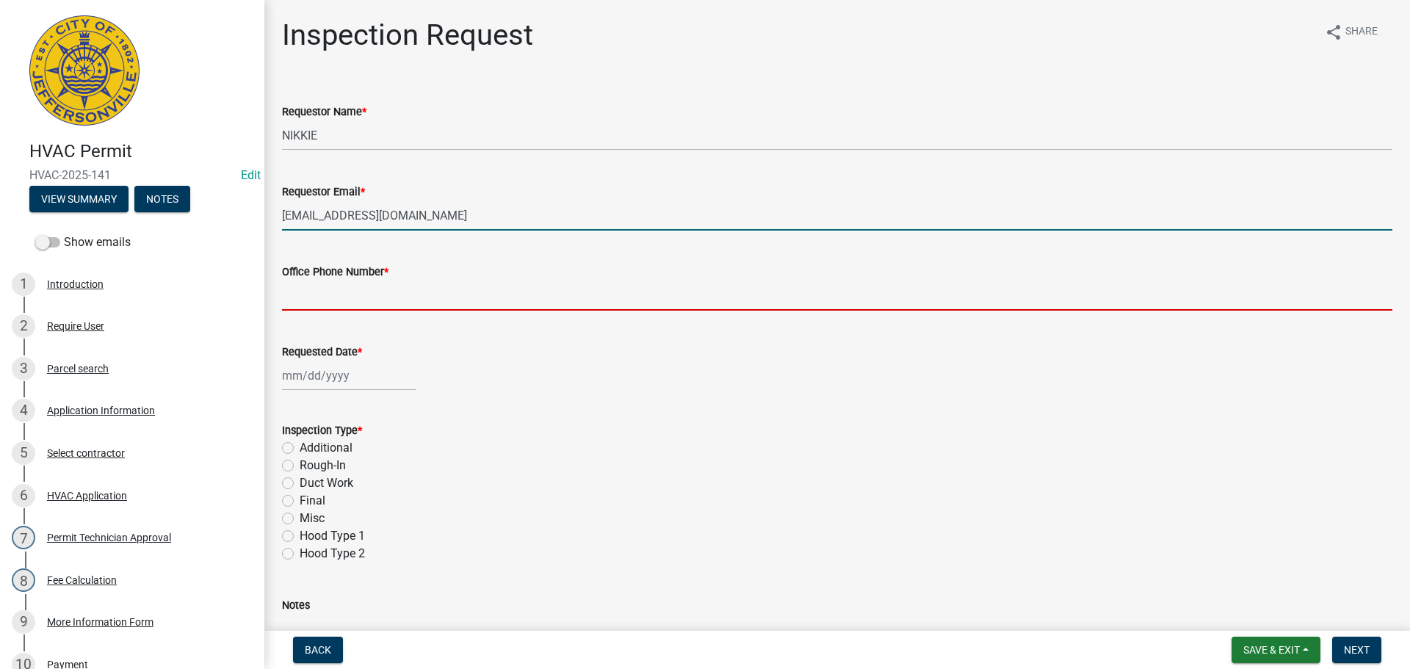
click at [342, 289] on input "Office Phone Number *" at bounding box center [837, 296] width 1111 height 30
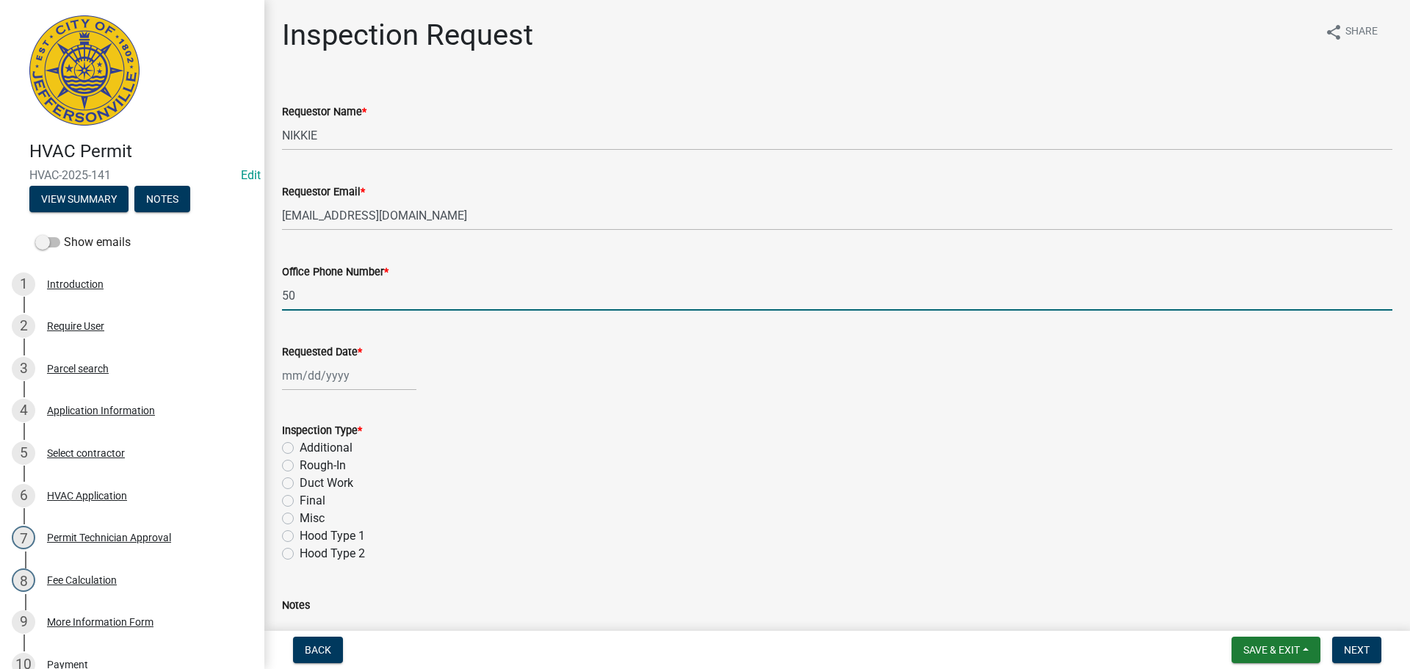
type input "5"
type input "[PHONE_NUMBER]"
click at [340, 383] on div at bounding box center [349, 376] width 134 height 30
select select "9"
select select "2025"
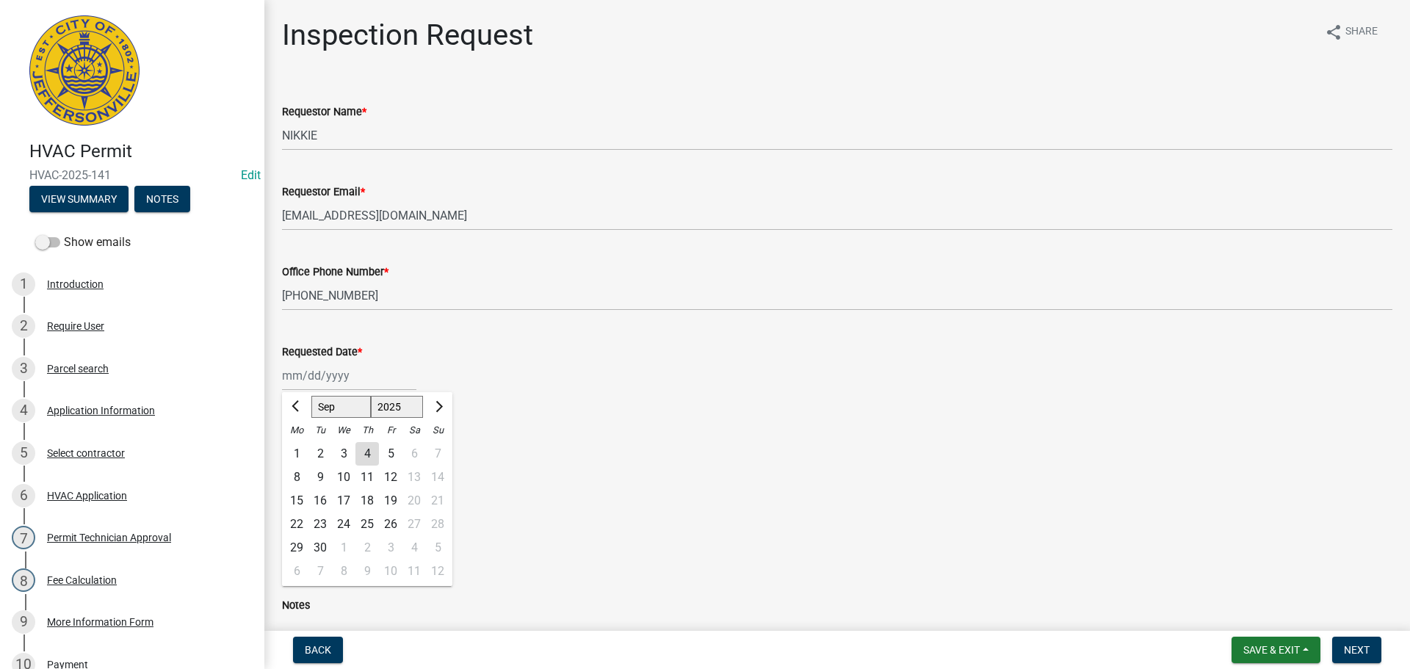
click at [390, 448] on div "5" at bounding box center [391, 454] width 24 height 24
type input "[DATE]"
click at [300, 516] on label "Misc" at bounding box center [312, 519] width 25 height 18
click at [300, 516] on input "Misc" at bounding box center [305, 515] width 10 height 10
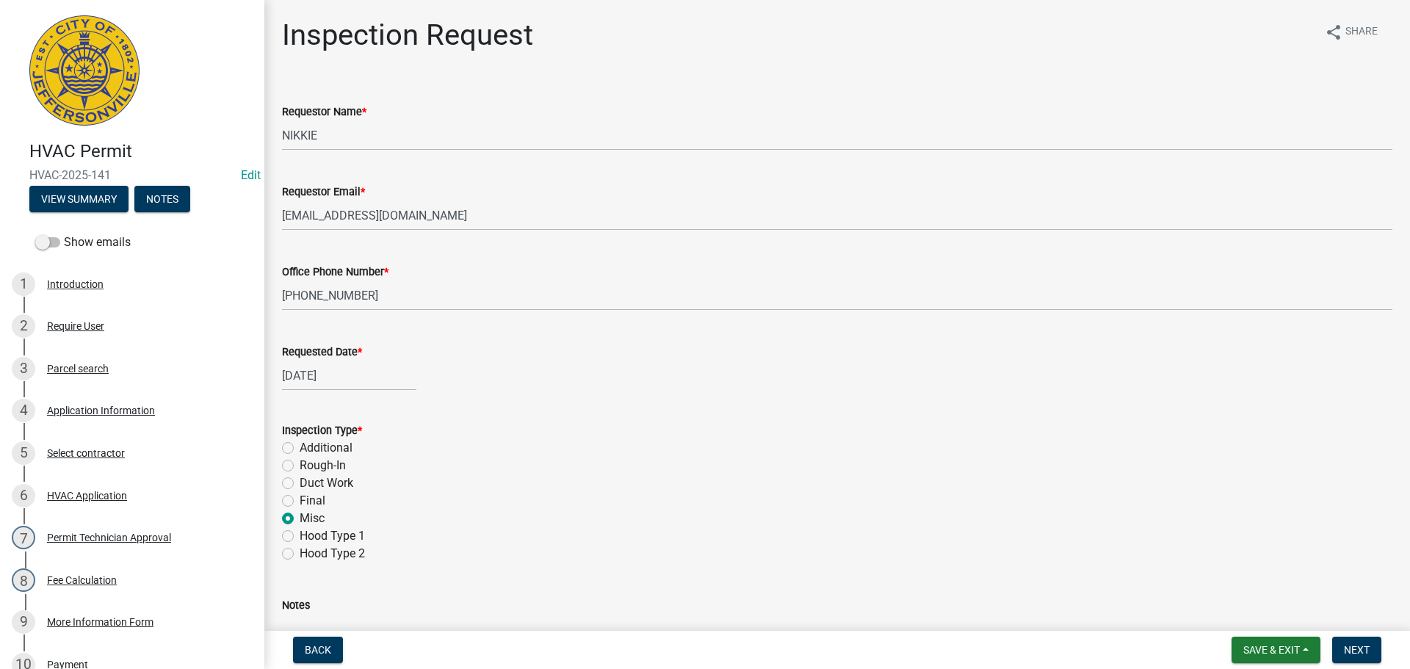
radio input "true"
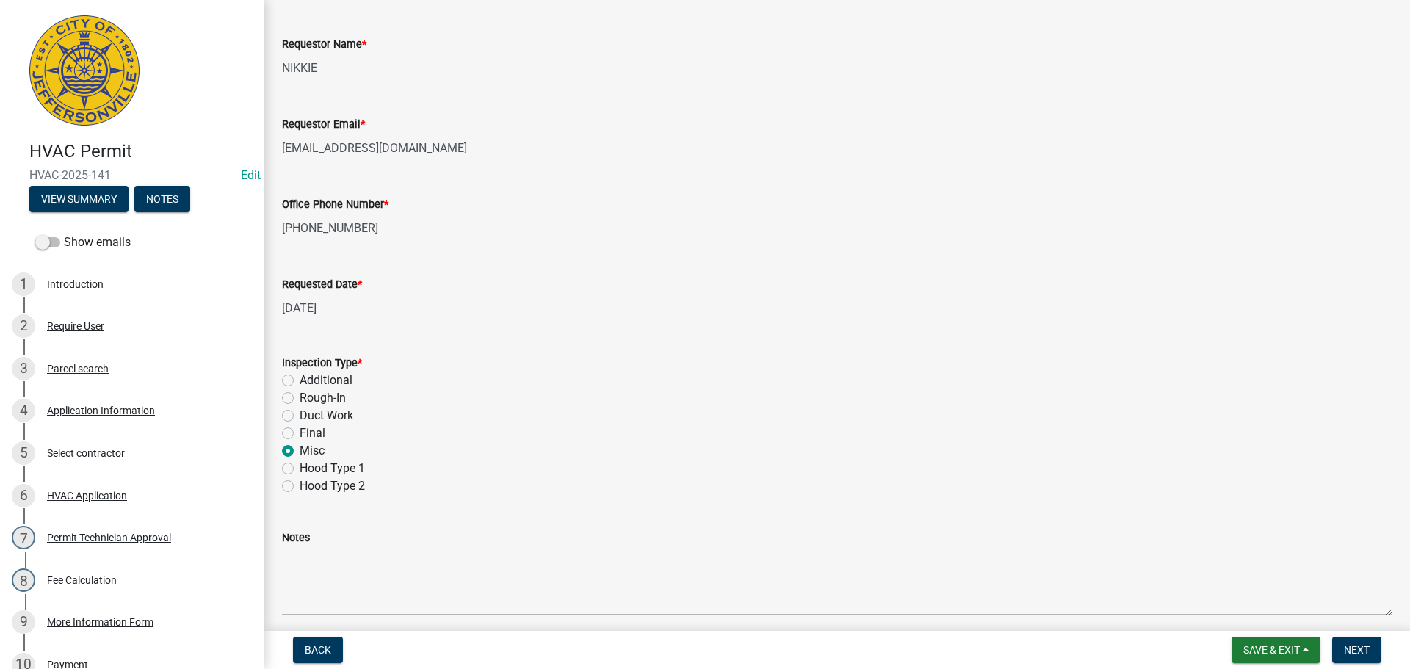
scroll to position [207, 0]
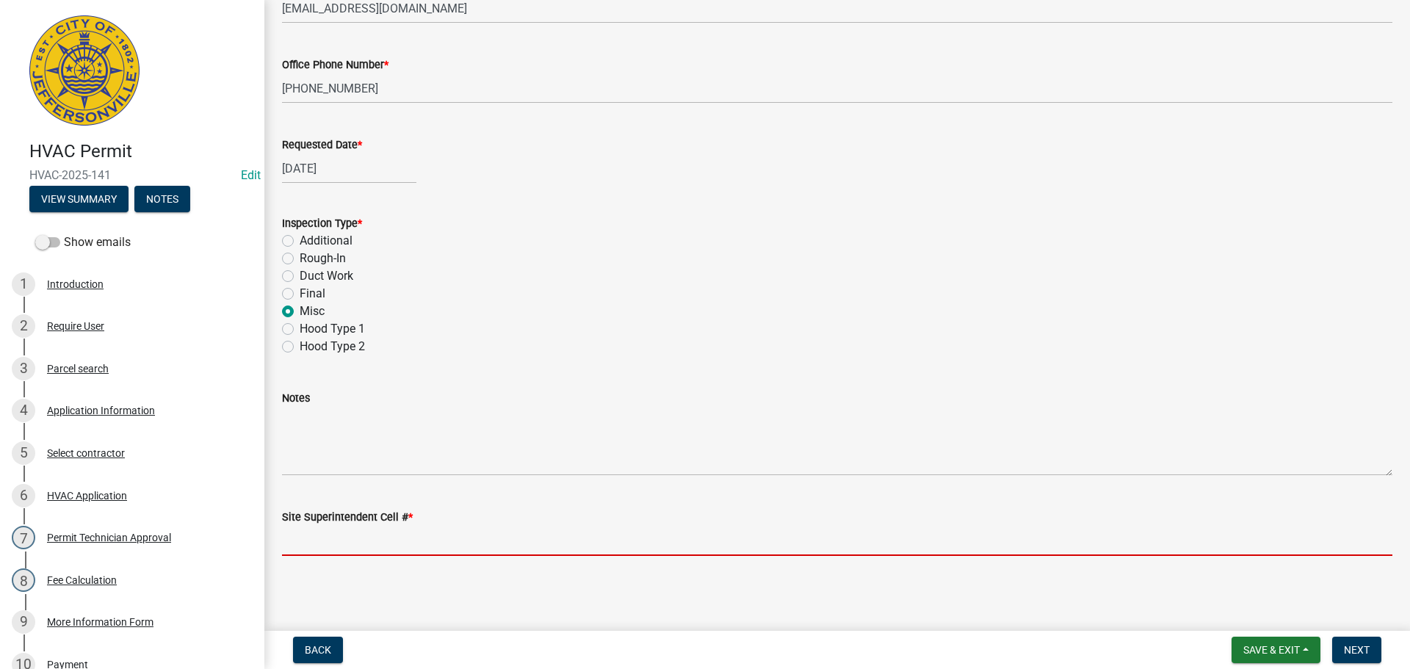
click at [337, 546] on input "Site Superintendent Cell # *" at bounding box center [837, 541] width 1111 height 30
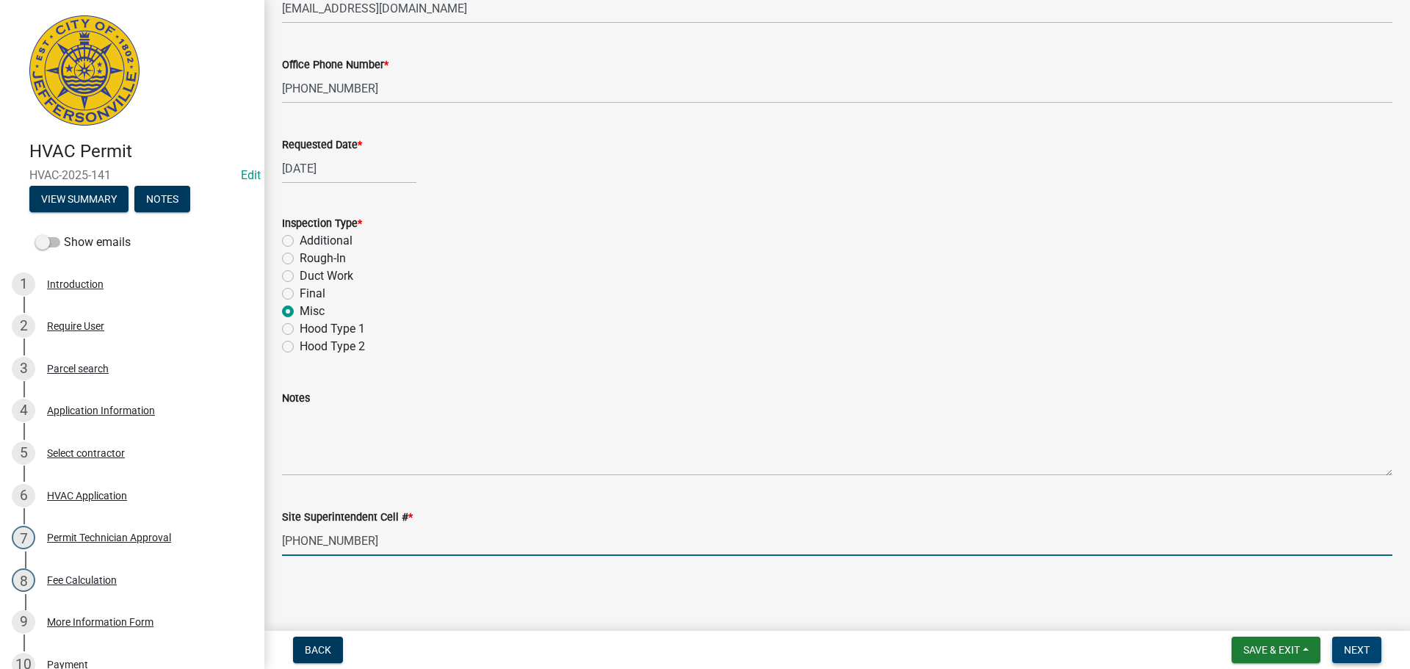
type input "[PHONE_NUMBER]"
click at [1365, 646] on span "Next" at bounding box center [1357, 650] width 26 height 12
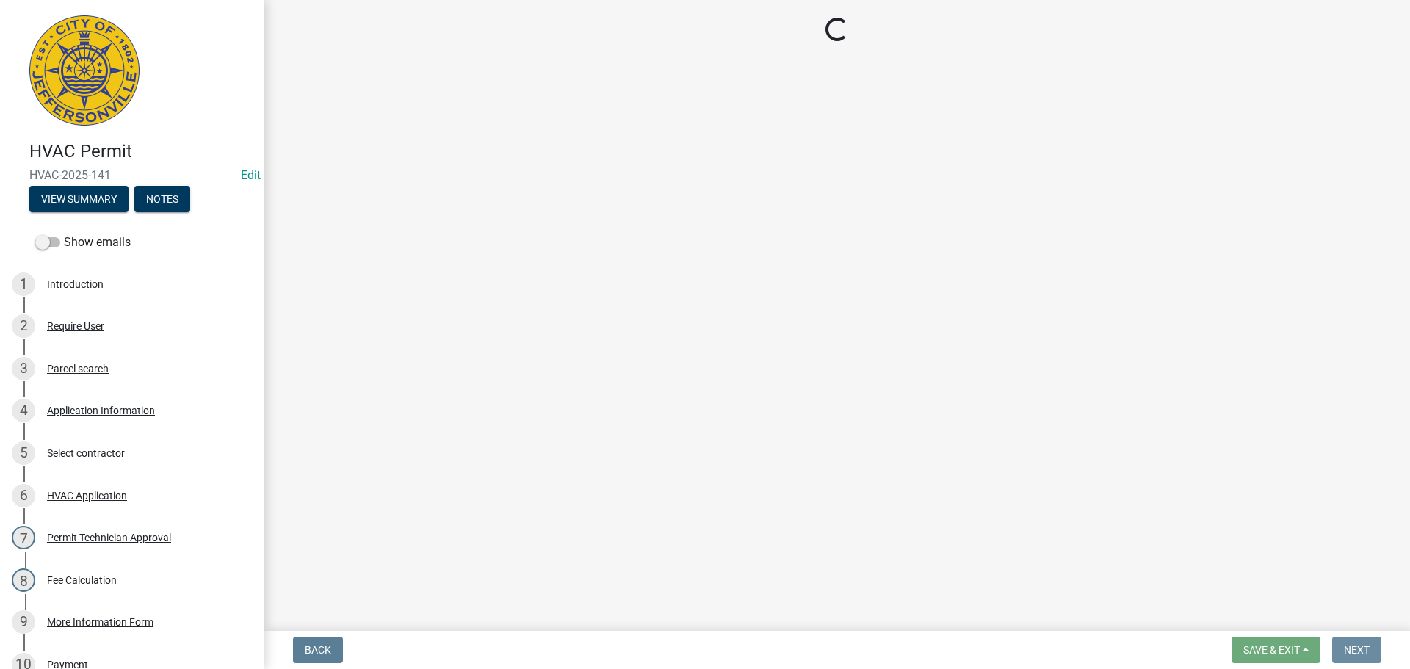
scroll to position [0, 0]
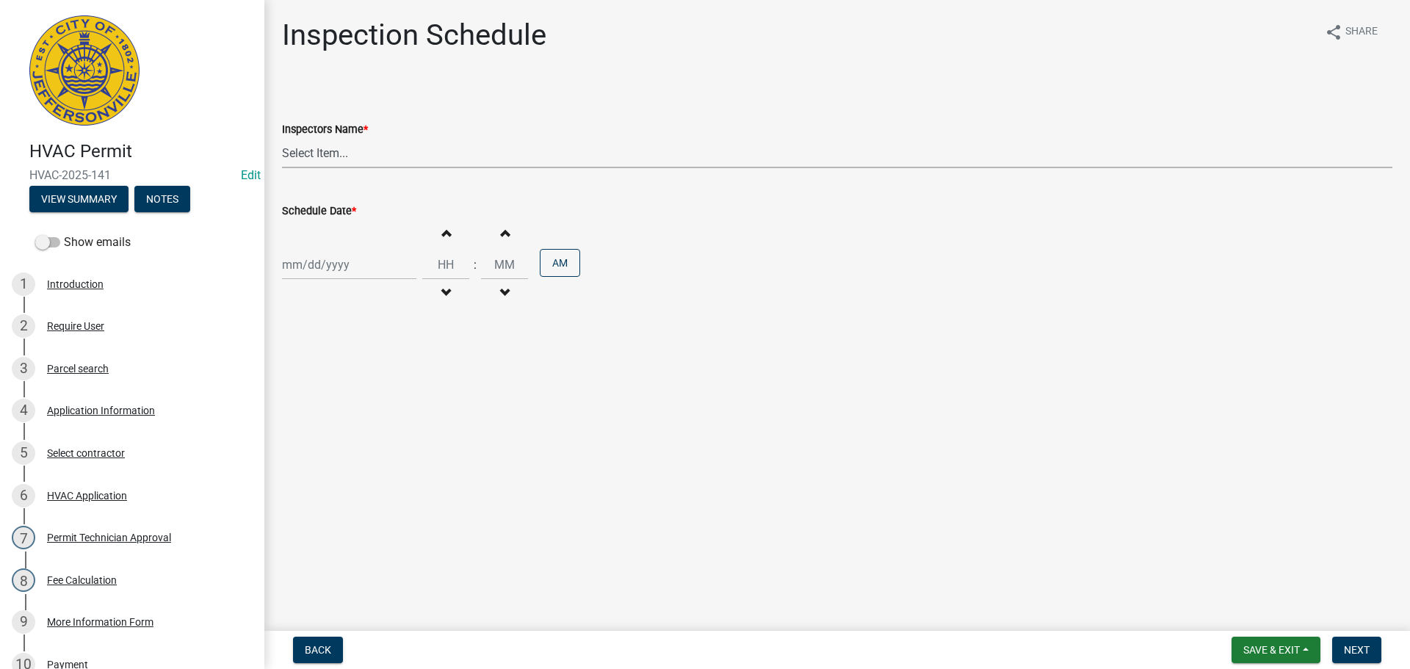
click at [291, 151] on select "Select Item... [PERSON_NAME] ([PERSON_NAME]) [PERSON_NAME] ([PERSON_NAME]) mkru…" at bounding box center [837, 153] width 1111 height 30
select select "13c97fbc-c819-4cee-844a-0db3d3c4db95"
click at [282, 138] on select "Select Item... [PERSON_NAME] ([PERSON_NAME]) [PERSON_NAME] ([PERSON_NAME]) mkru…" at bounding box center [837, 153] width 1111 height 30
click at [298, 265] on div at bounding box center [349, 265] width 134 height 30
select select "9"
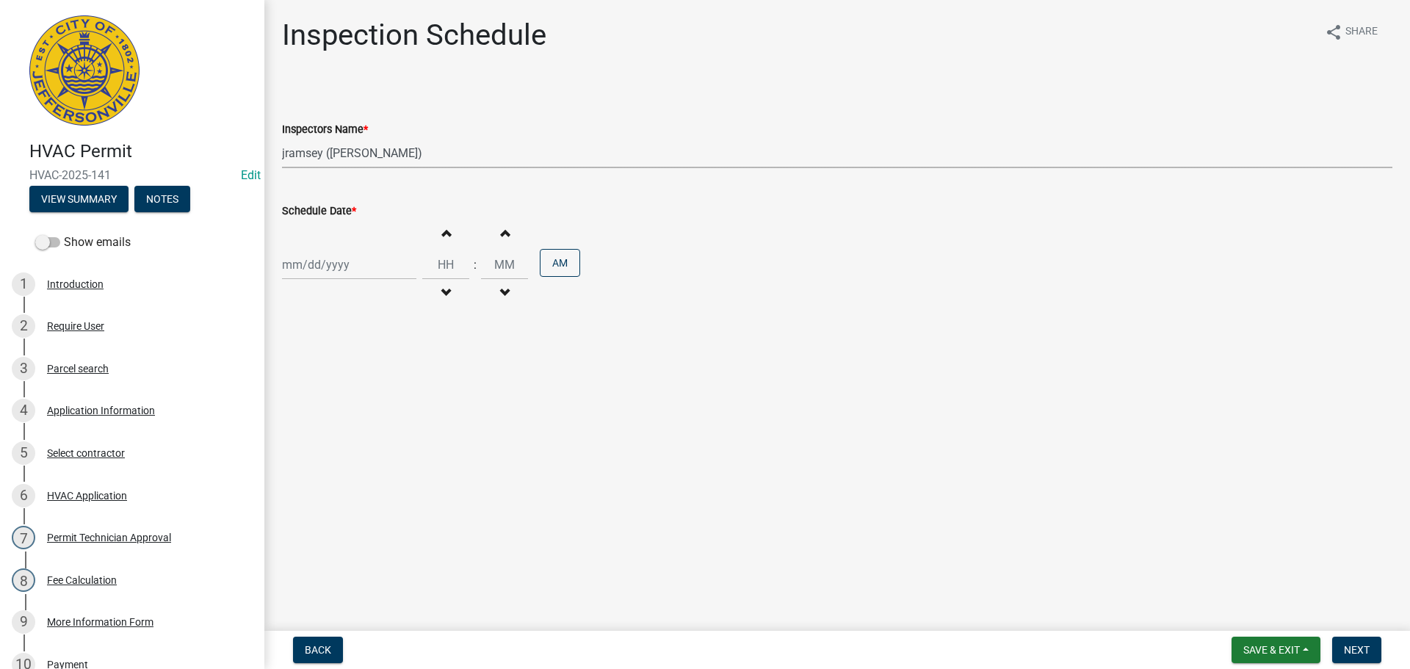
select select "2025"
click at [531, 405] on main "Inspection Schedule share Share Inspectors Name * Select Item... jramsey ([PERS…" at bounding box center [837, 312] width 1146 height 625
click at [364, 272] on div at bounding box center [349, 265] width 134 height 30
select select "9"
select select "2025"
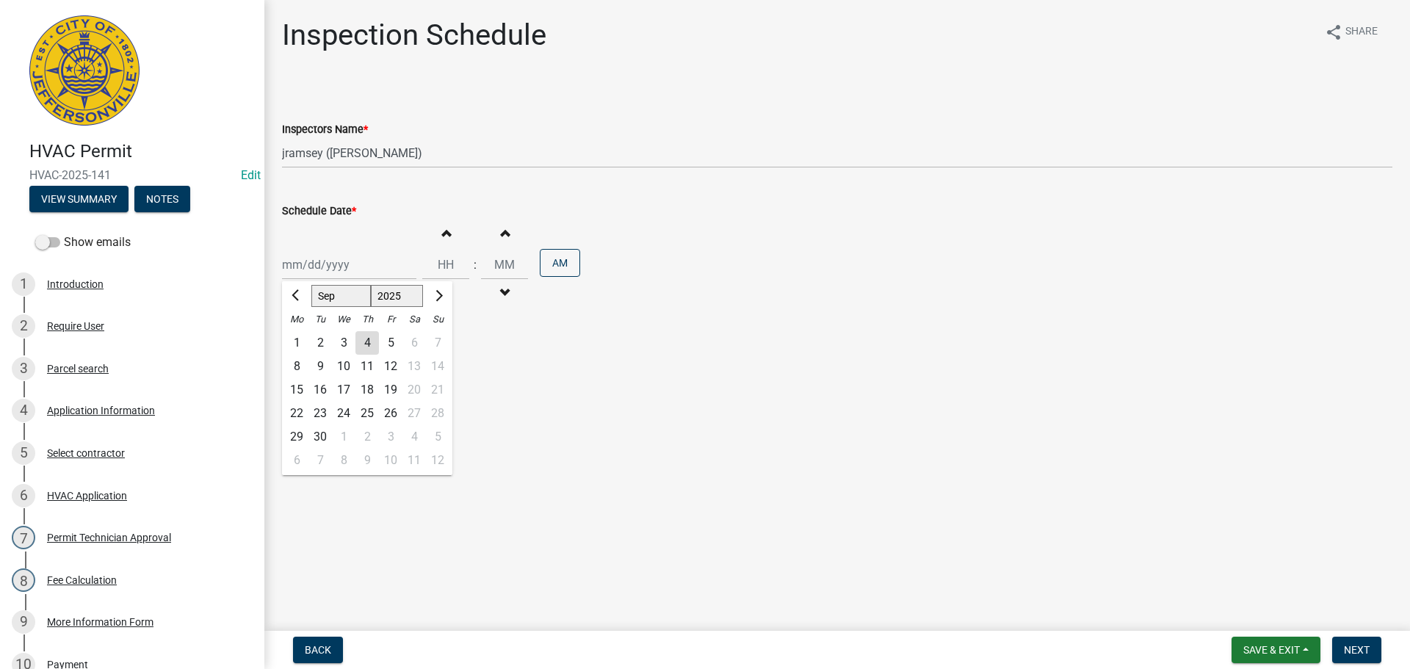
click at [397, 344] on div "5" at bounding box center [391, 343] width 24 height 24
type input "[DATE]"
click at [449, 256] on input "Hours" at bounding box center [445, 265] width 47 height 30
type input "11"
type input "00"
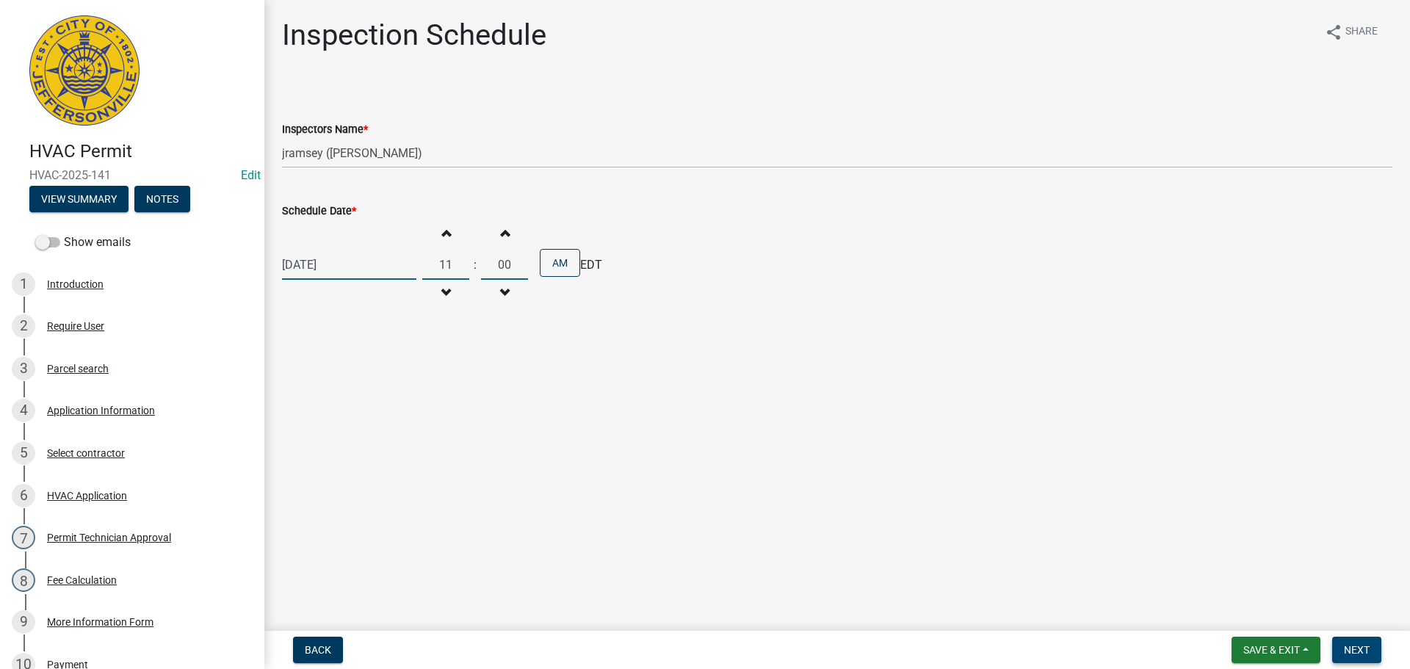
click at [1351, 654] on span "Next" at bounding box center [1357, 650] width 26 height 12
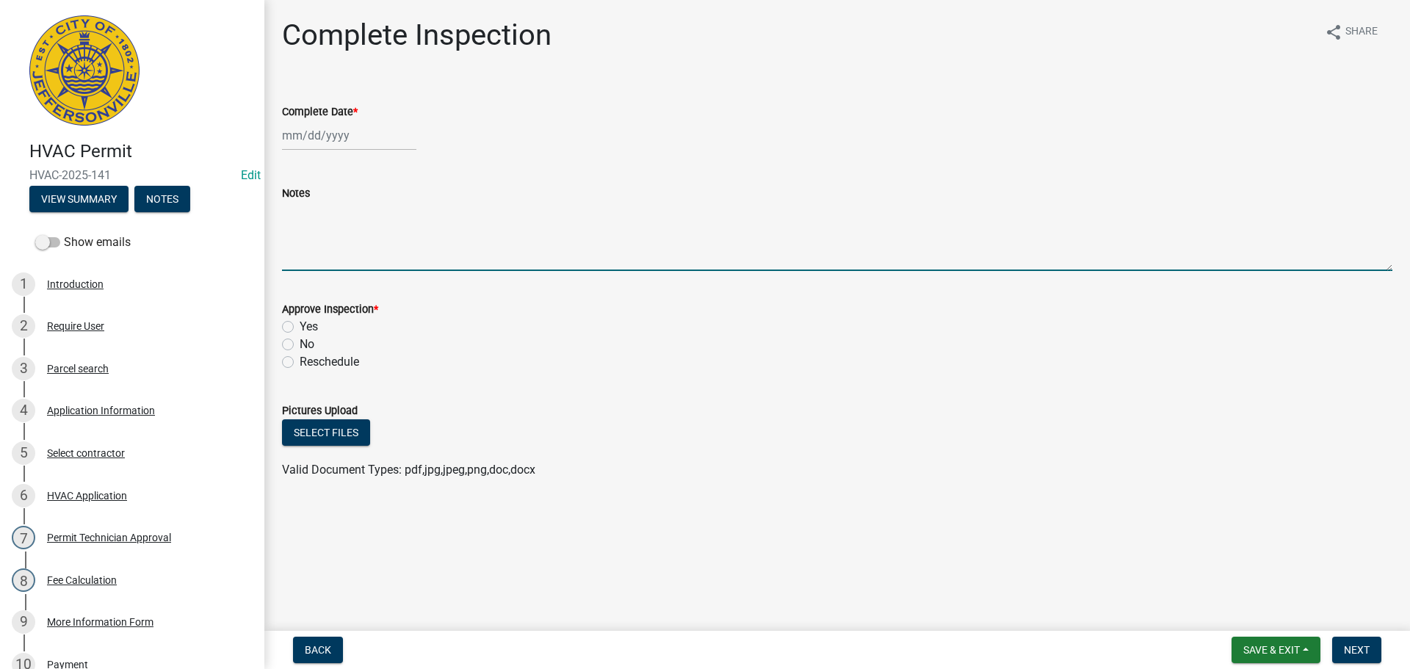
click at [336, 236] on textarea "Notes" at bounding box center [837, 236] width 1111 height 69
type textarea "TCO"
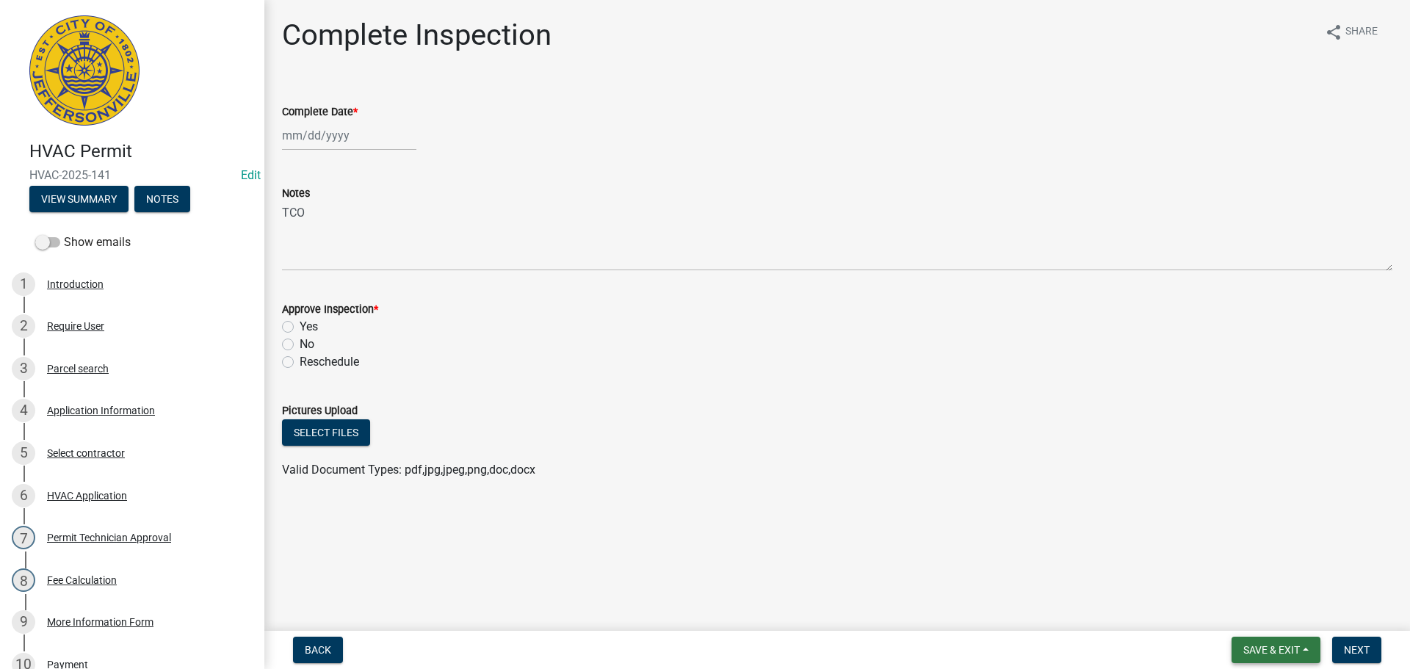
click at [1256, 643] on button "Save & Exit" at bounding box center [1276, 650] width 89 height 26
click at [1235, 608] on button "Save & Exit" at bounding box center [1262, 611] width 118 height 35
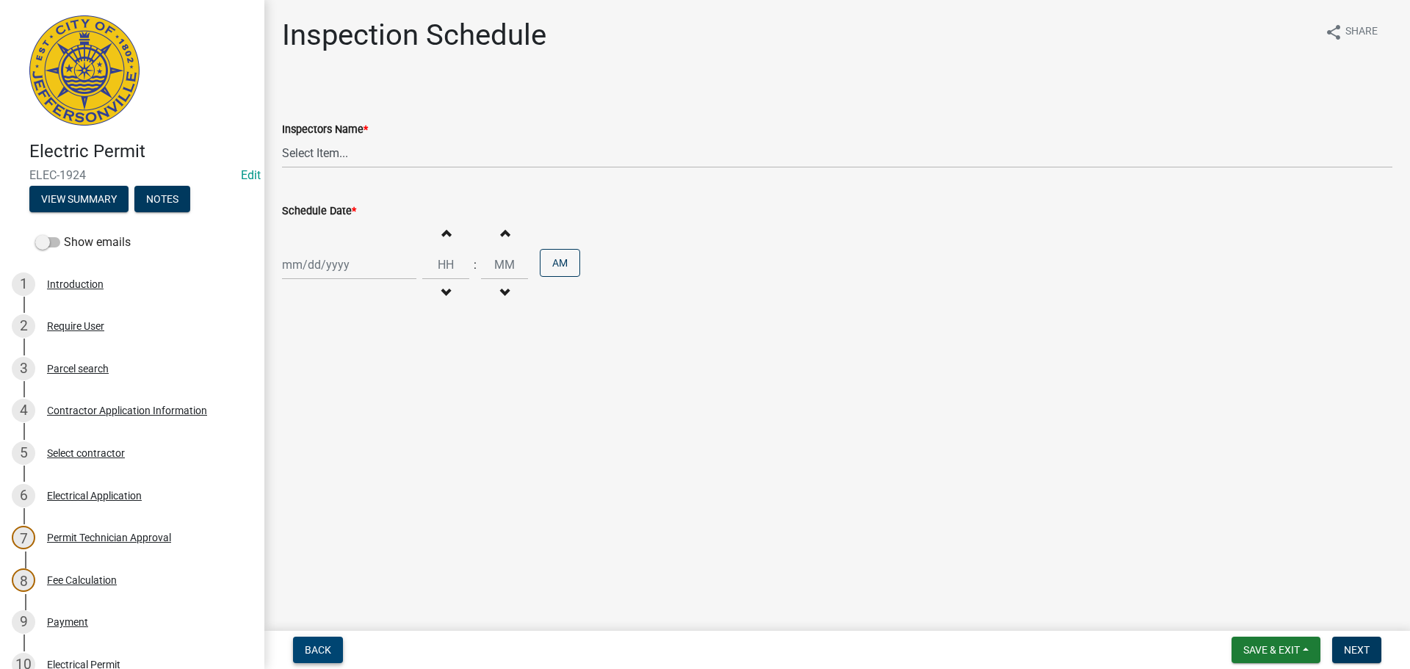
click at [317, 646] on span "Back" at bounding box center [318, 650] width 26 height 12
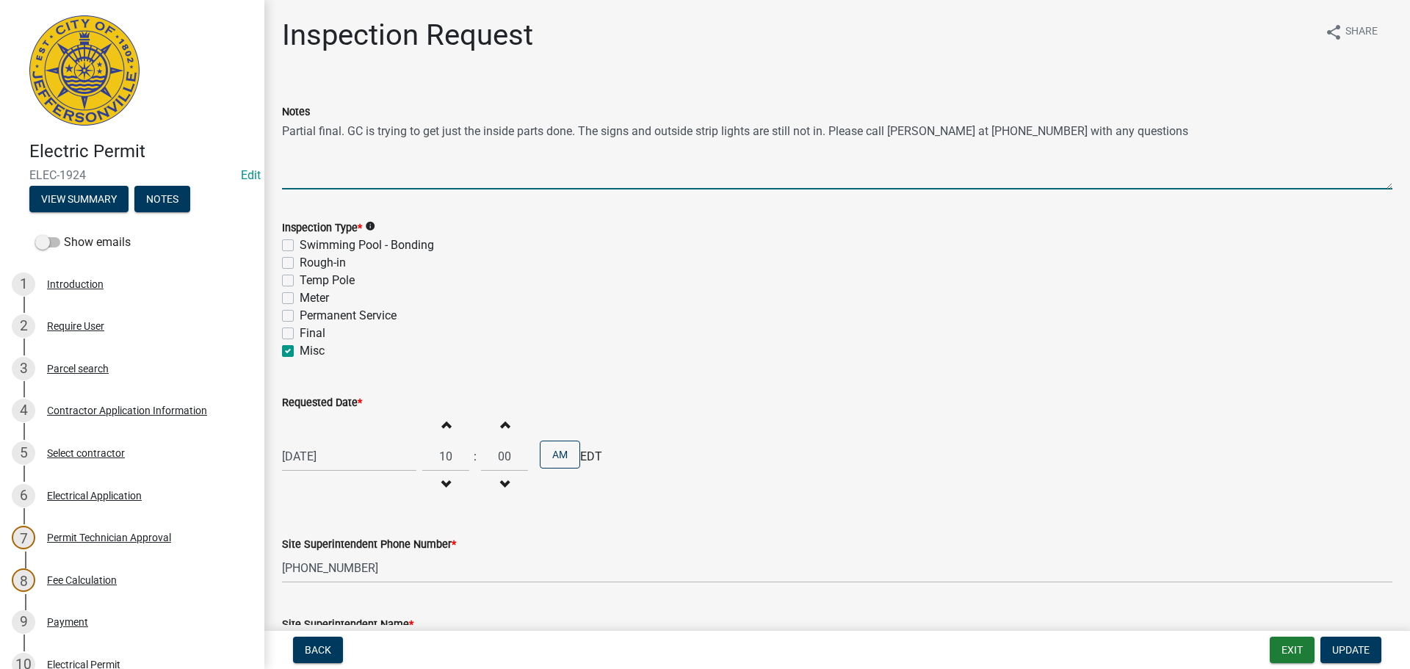
drag, startPoint x: 1173, startPoint y: 128, endPoint x: 269, endPoint y: 103, distance: 904.5
click at [269, 103] on div "Inspection Request share Share Notes Partial final. GC is trying to get just th…" at bounding box center [837, 393] width 1146 height 751
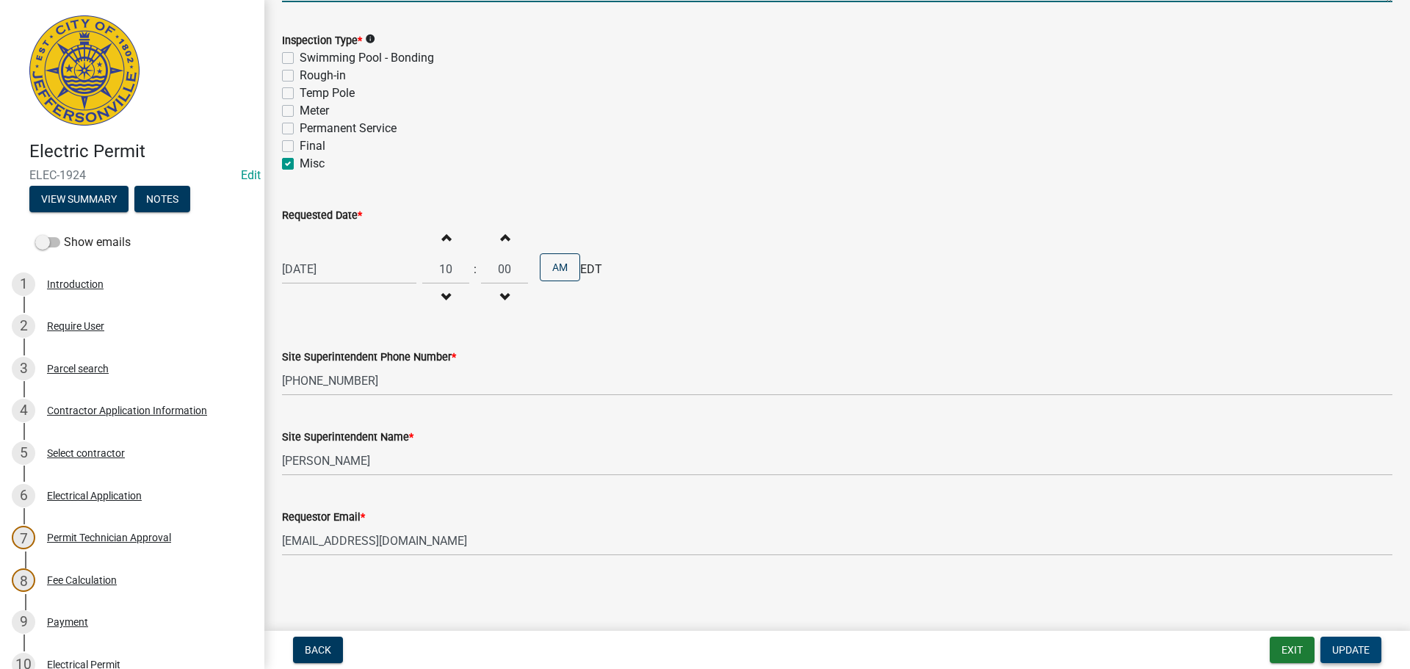
click at [1359, 651] on span "Update" at bounding box center [1350, 650] width 37 height 12
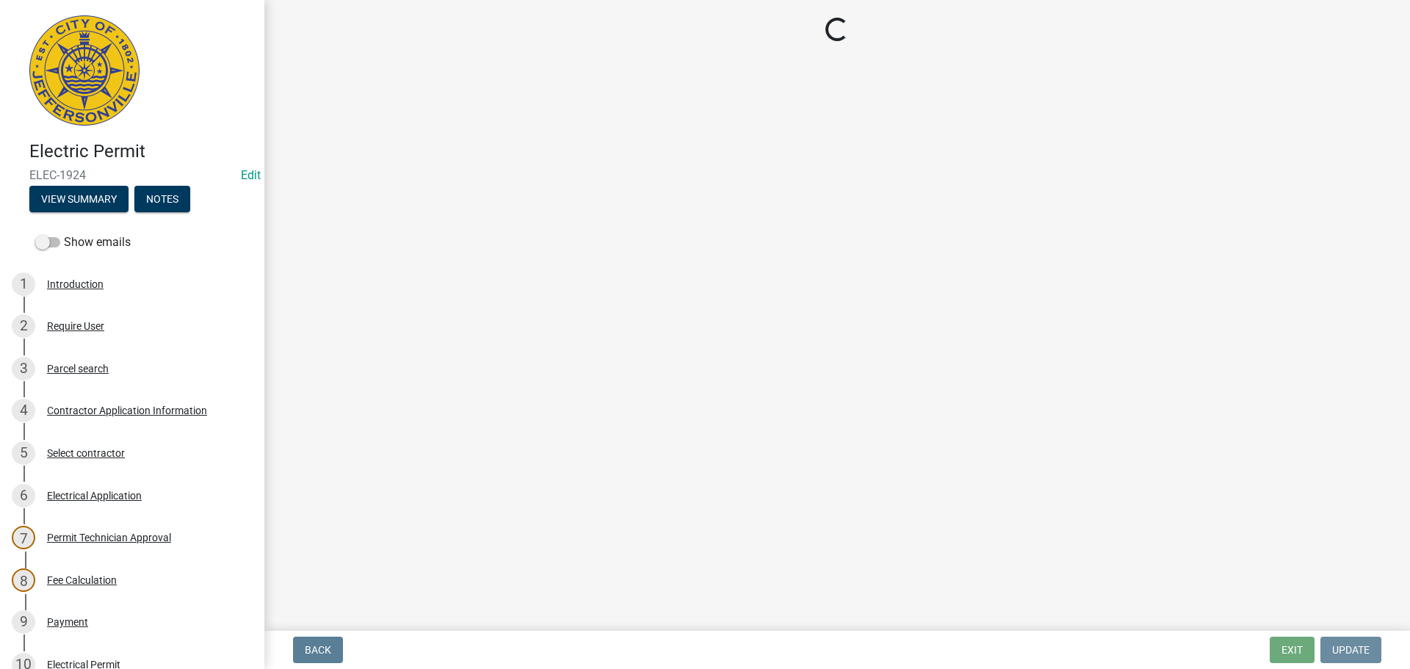
scroll to position [0, 0]
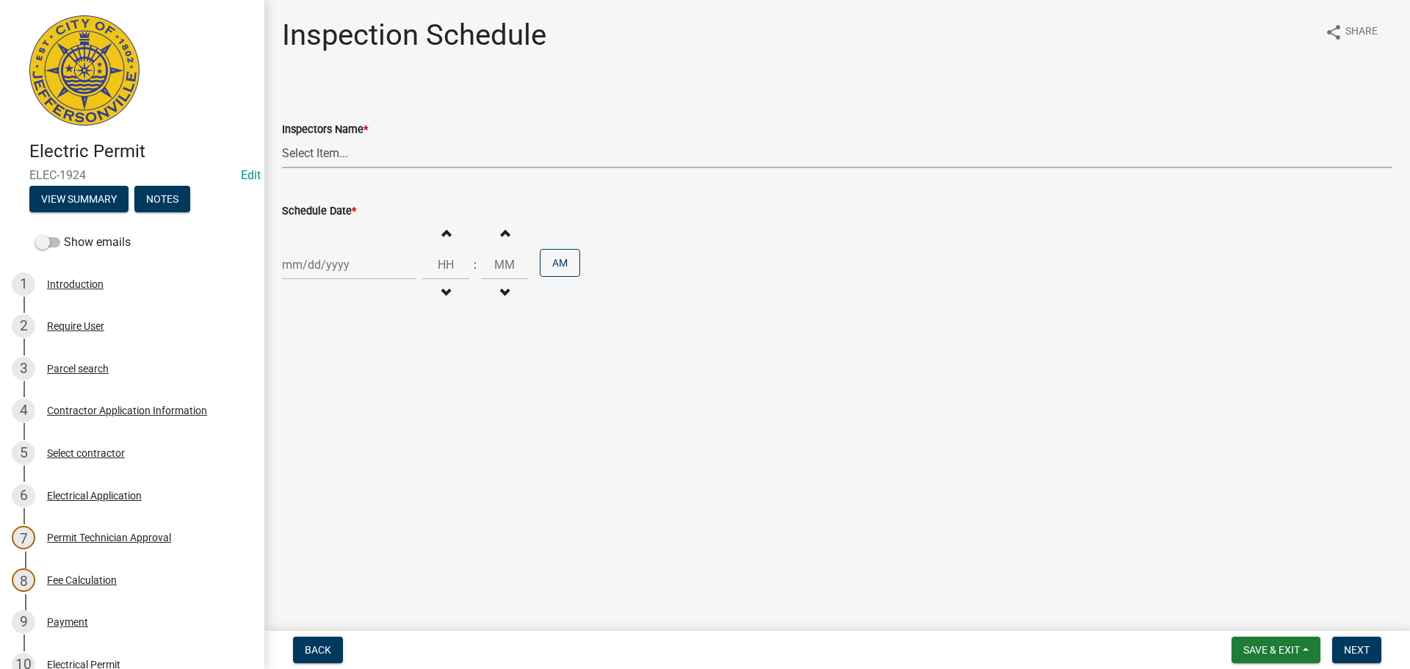
click at [296, 150] on select "Select Item... [PERSON_NAME] ([PERSON_NAME]) [PERSON_NAME] ([PERSON_NAME]) mkru…" at bounding box center [837, 153] width 1111 height 30
select select "36a8b8f0-2ef8-43e9-ae06-718f51af8d36"
click at [282, 138] on select "Select Item... [PERSON_NAME] ([PERSON_NAME]) [PERSON_NAME] ([PERSON_NAME]) mkru…" at bounding box center [837, 153] width 1111 height 30
click at [302, 257] on div at bounding box center [349, 265] width 134 height 30
select select "9"
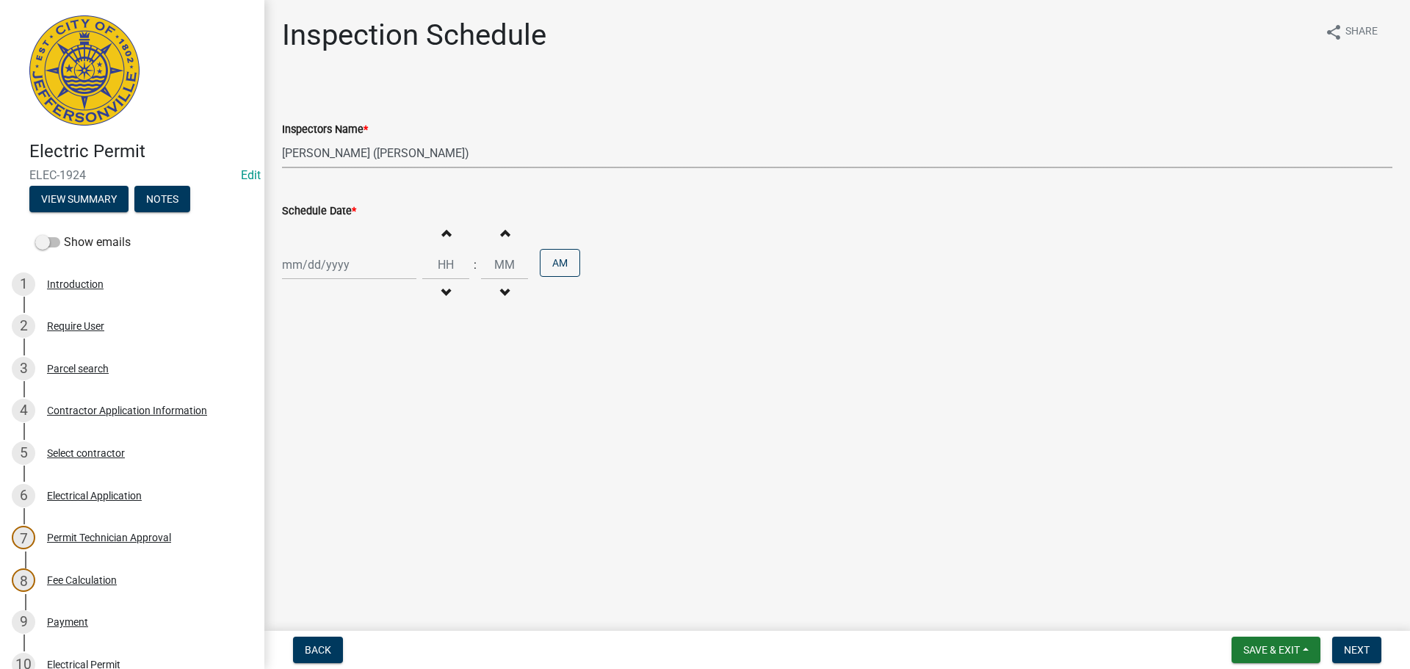
select select "2025"
drag, startPoint x: 384, startPoint y: 339, endPoint x: 390, endPoint y: 328, distance: 12.5
click at [385, 339] on div "5" at bounding box center [391, 343] width 24 height 24
type input "[DATE]"
click at [457, 258] on input "Hours" at bounding box center [445, 265] width 47 height 30
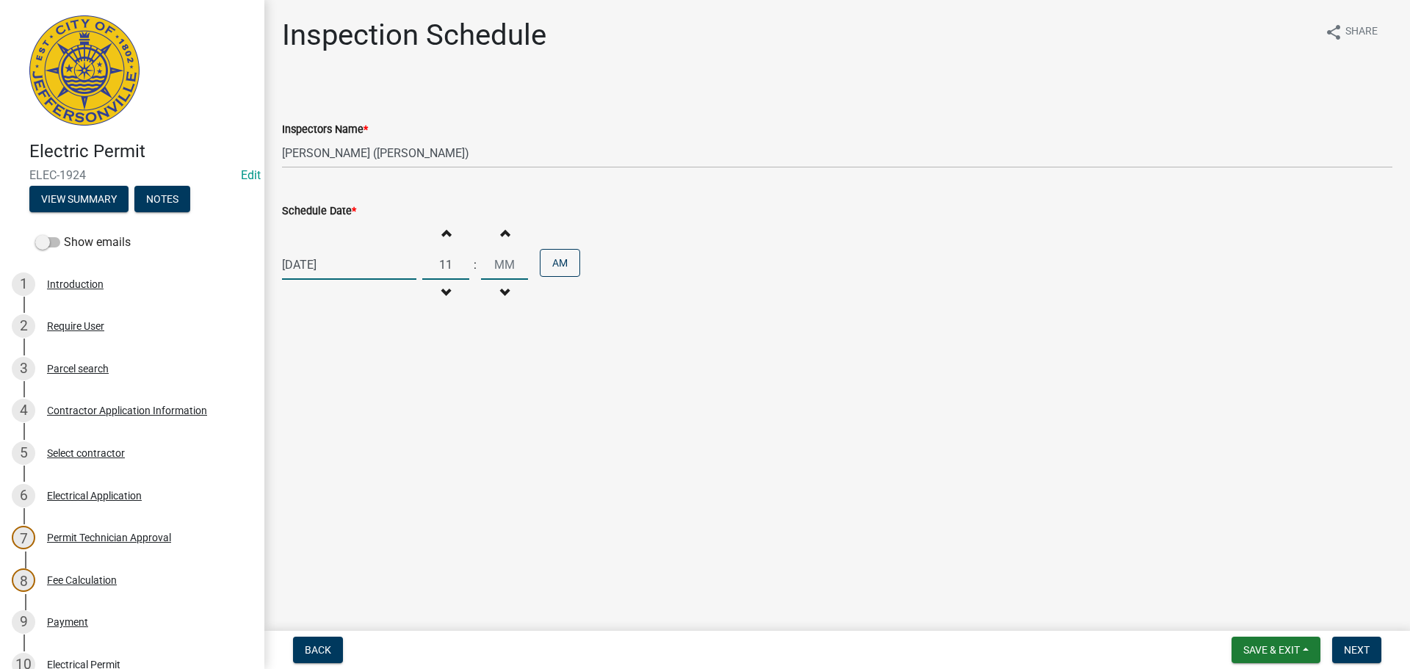
type input "11"
type input "00"
click at [1352, 654] on span "Next" at bounding box center [1357, 650] width 26 height 12
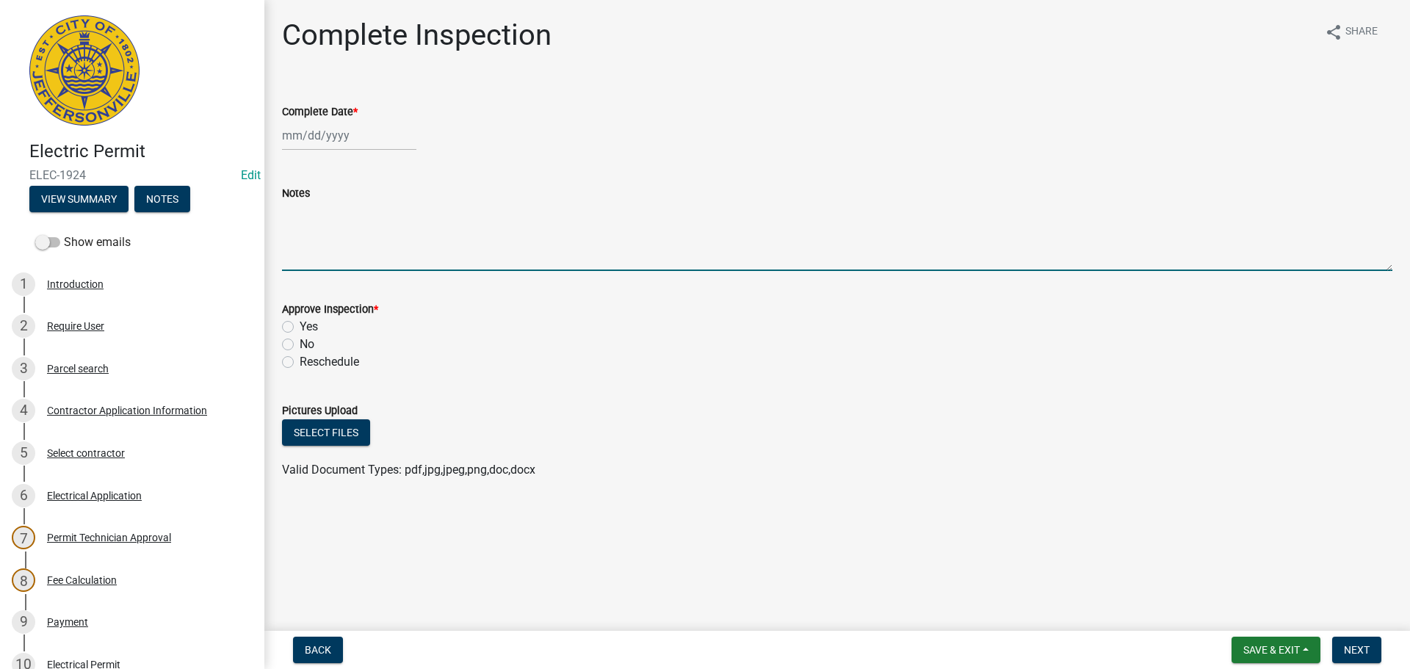
click at [294, 209] on textarea "Notes" at bounding box center [837, 236] width 1111 height 69
paste textarea "Partial final. GC is trying to get just the inside parts done. The signs and ou…"
type textarea "Partial final. GC is trying to get just the inside parts done. The signs and ou…"
click at [1276, 630] on div "Electric Permit ELEC-1924 Edit View Summary Notes Show emails 1 Introduction 2 …" at bounding box center [705, 334] width 1410 height 669
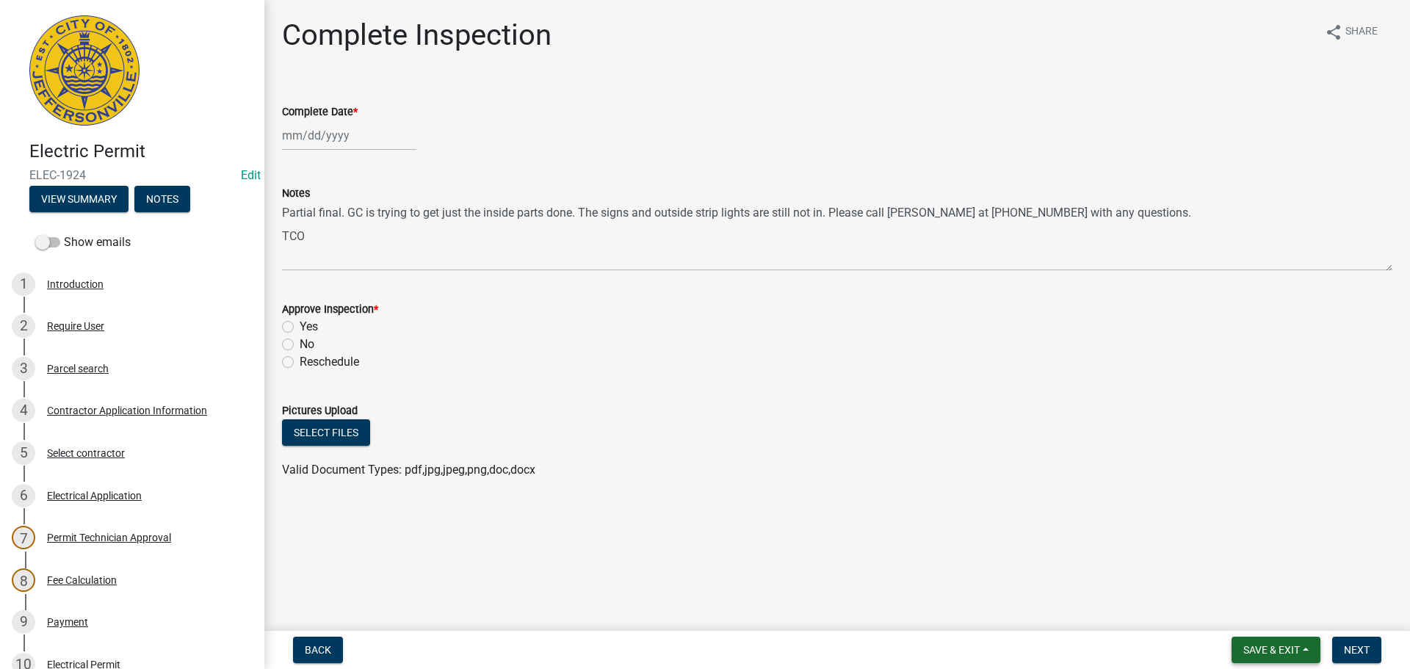
click at [1271, 646] on span "Save & Exit" at bounding box center [1271, 650] width 57 height 12
click at [1241, 613] on button "Save & Exit" at bounding box center [1262, 611] width 118 height 35
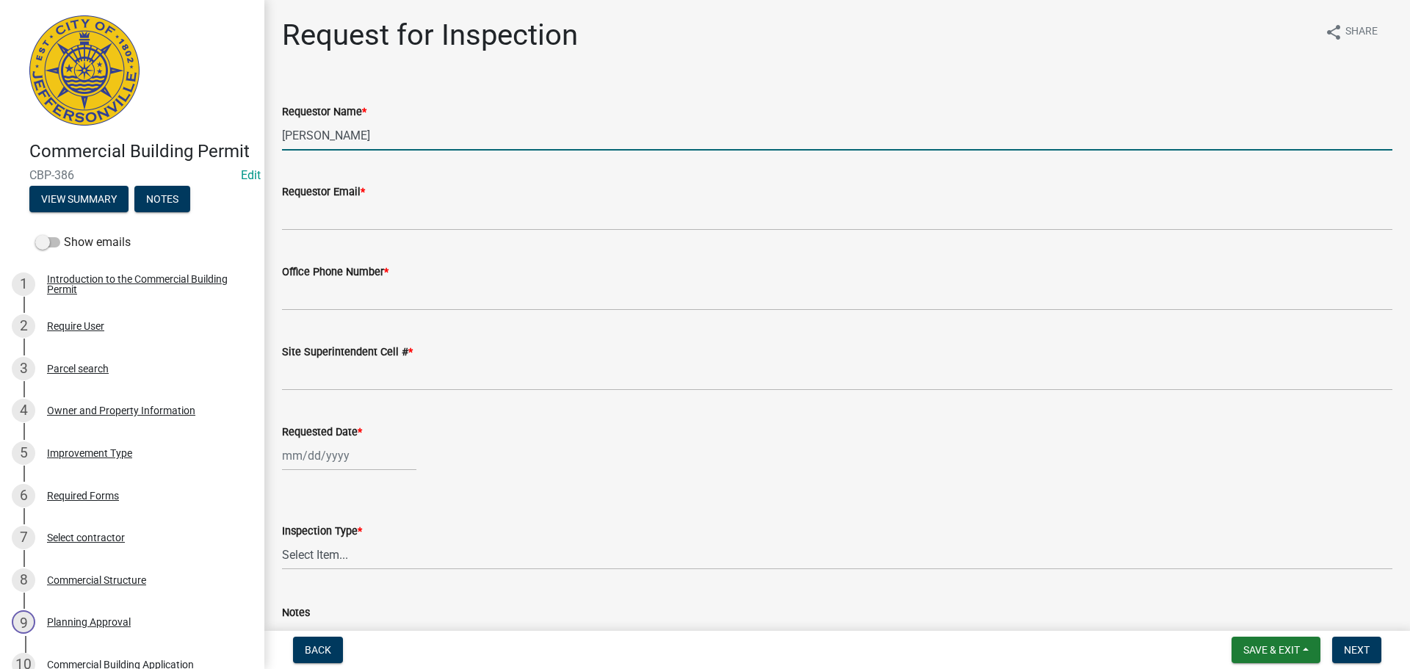
drag, startPoint x: 352, startPoint y: 136, endPoint x: 173, endPoint y: 148, distance: 178.9
click at [184, 119] on div "Commercial Building Permit CBP-386 Edit View Summary Notes Show emails 1 Introd…" at bounding box center [705, 334] width 1410 height 669
type input "NIKKIE"
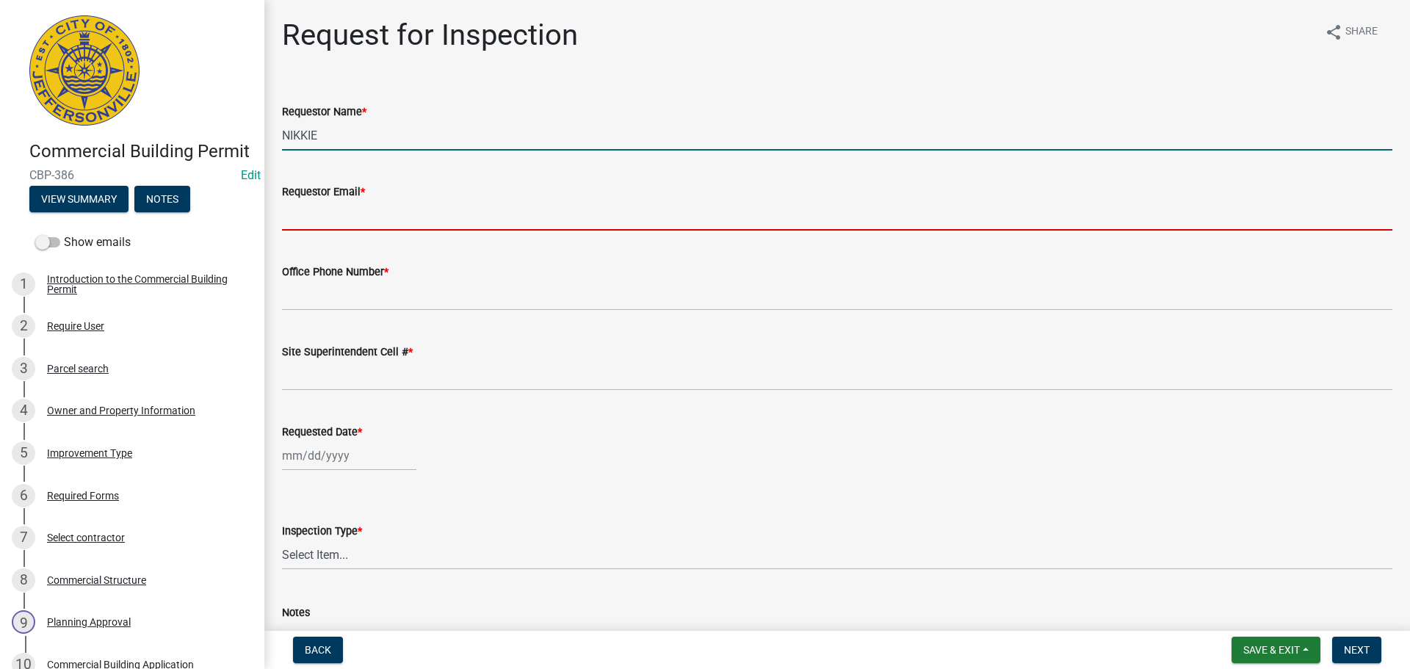
click at [291, 209] on input "Requestor Email *" at bounding box center [837, 216] width 1111 height 30
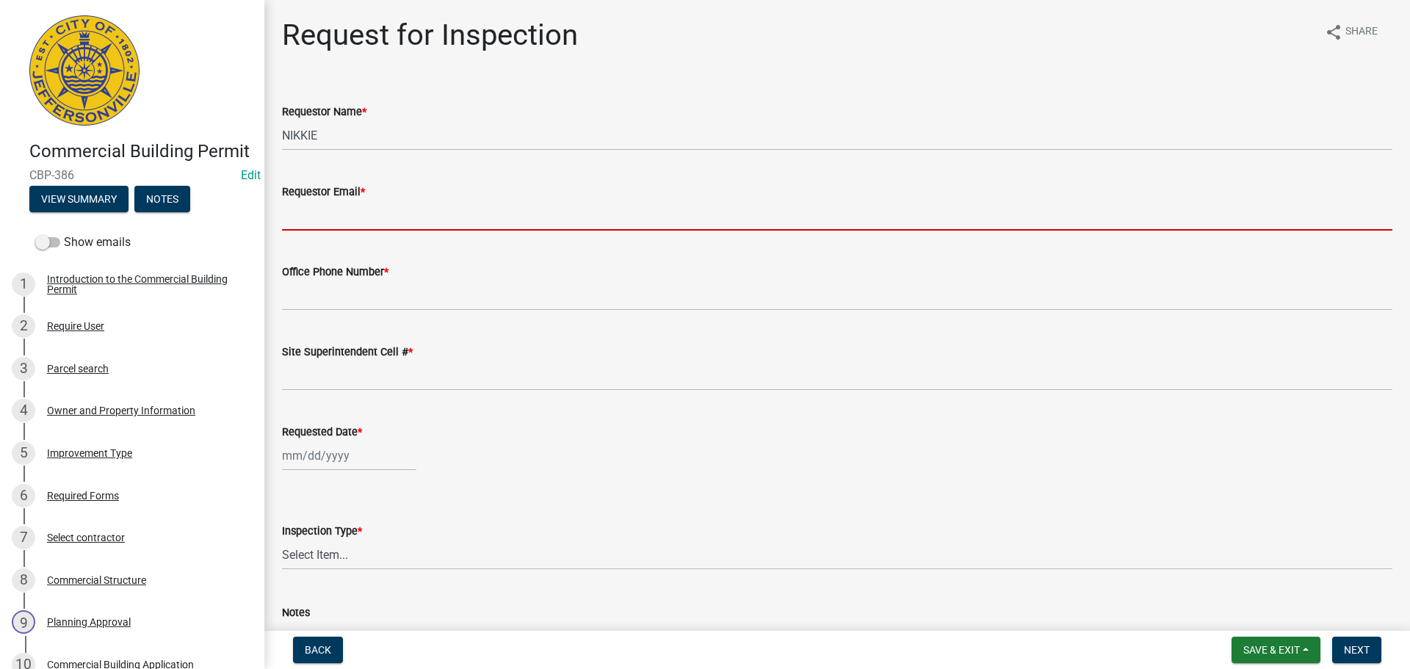
type input "[EMAIL_ADDRESS][DOMAIN_NAME]"
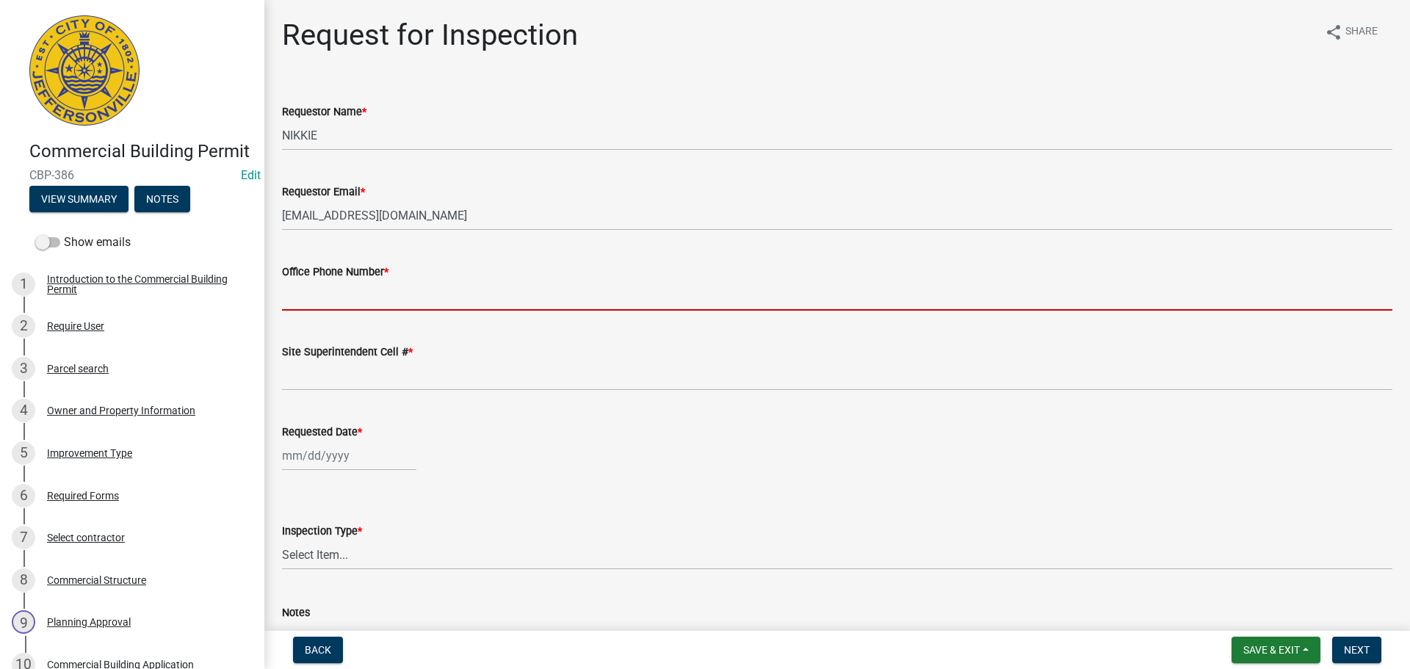
click at [365, 292] on input "Office Phone Number *" at bounding box center [837, 296] width 1111 height 30
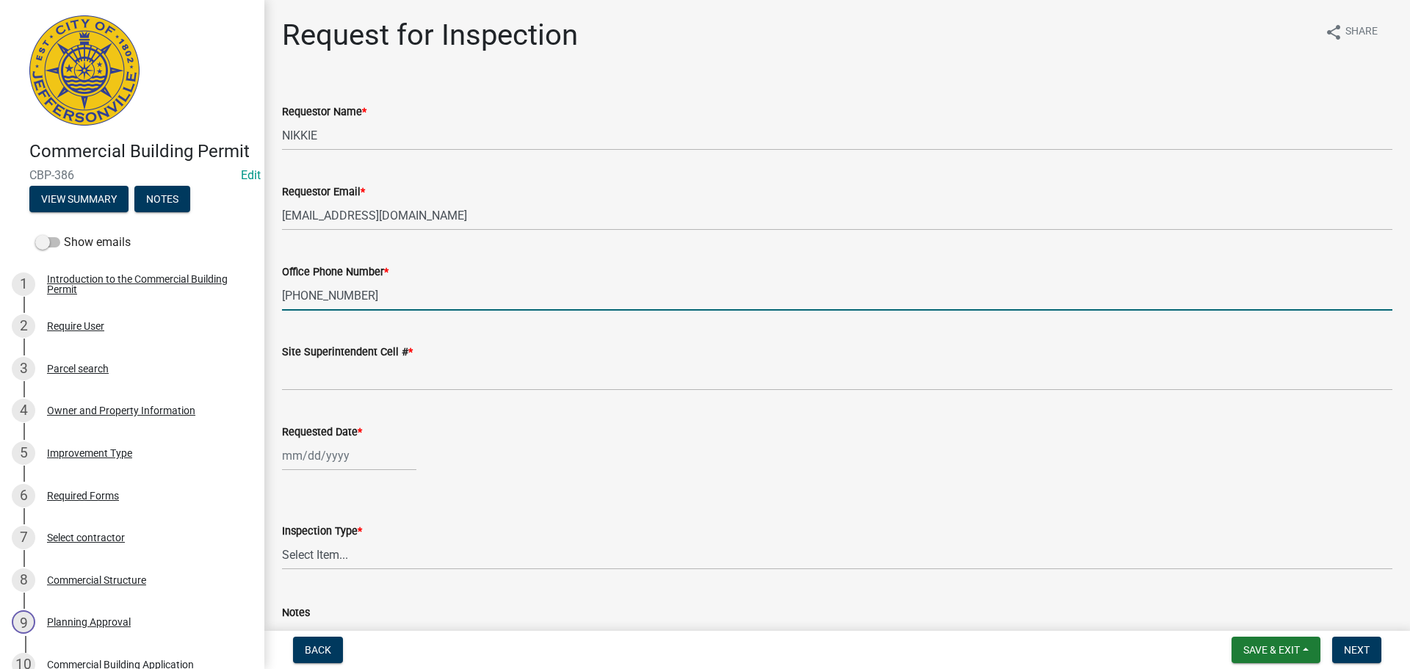
type input "812-987-6554"
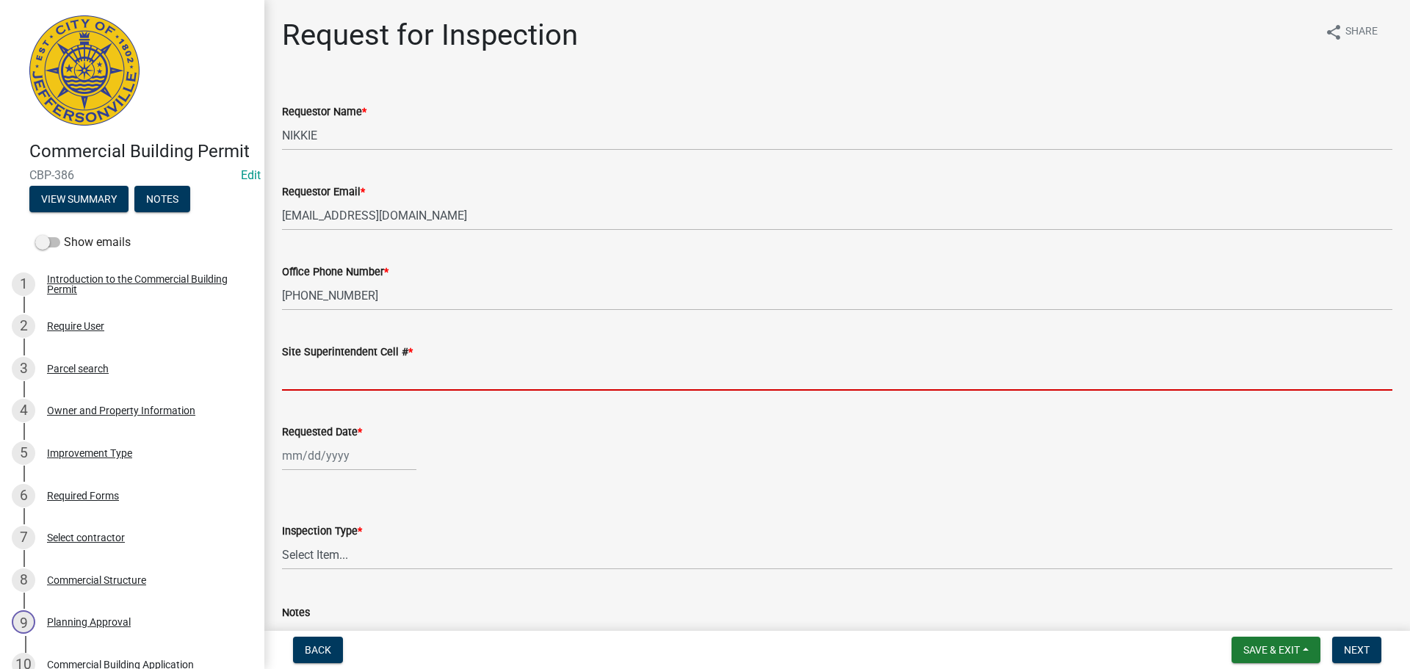
click at [332, 374] on input "Site Superintendent Cell # *" at bounding box center [837, 376] width 1111 height 30
type input "SAME"
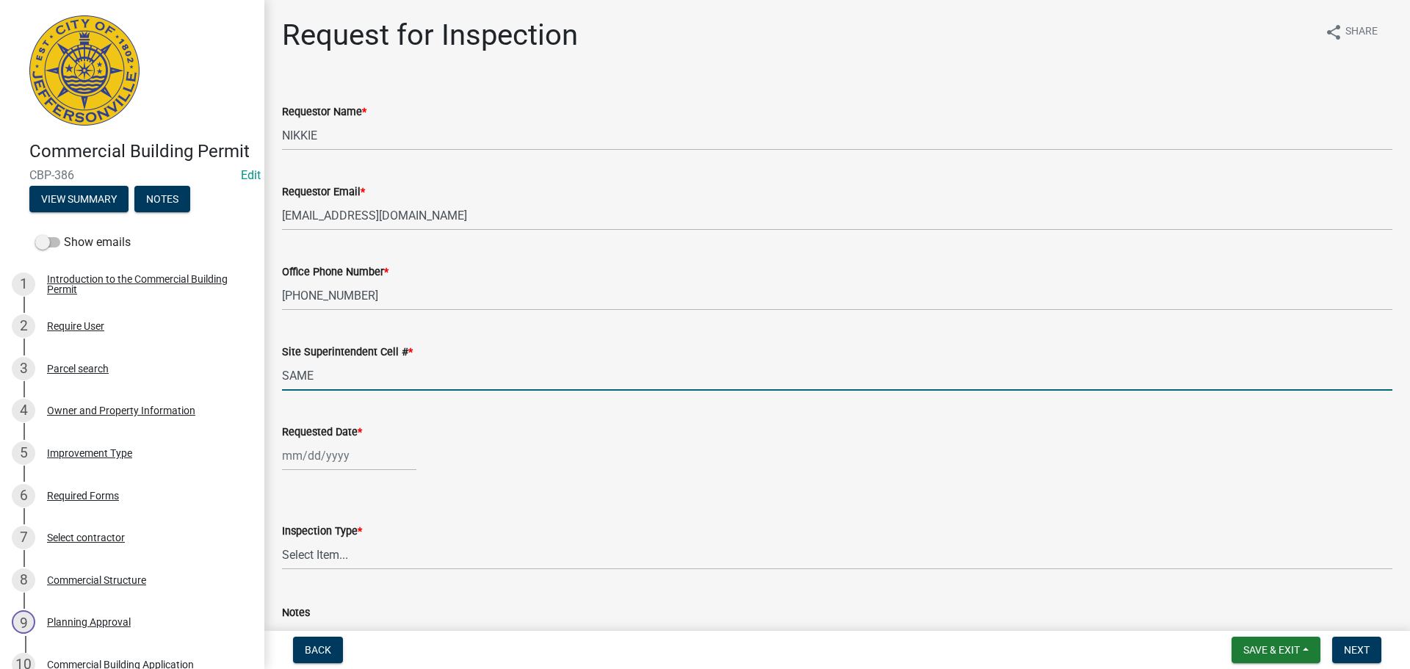
click at [344, 441] on div at bounding box center [349, 456] width 134 height 30
select select "9"
select select "2025"
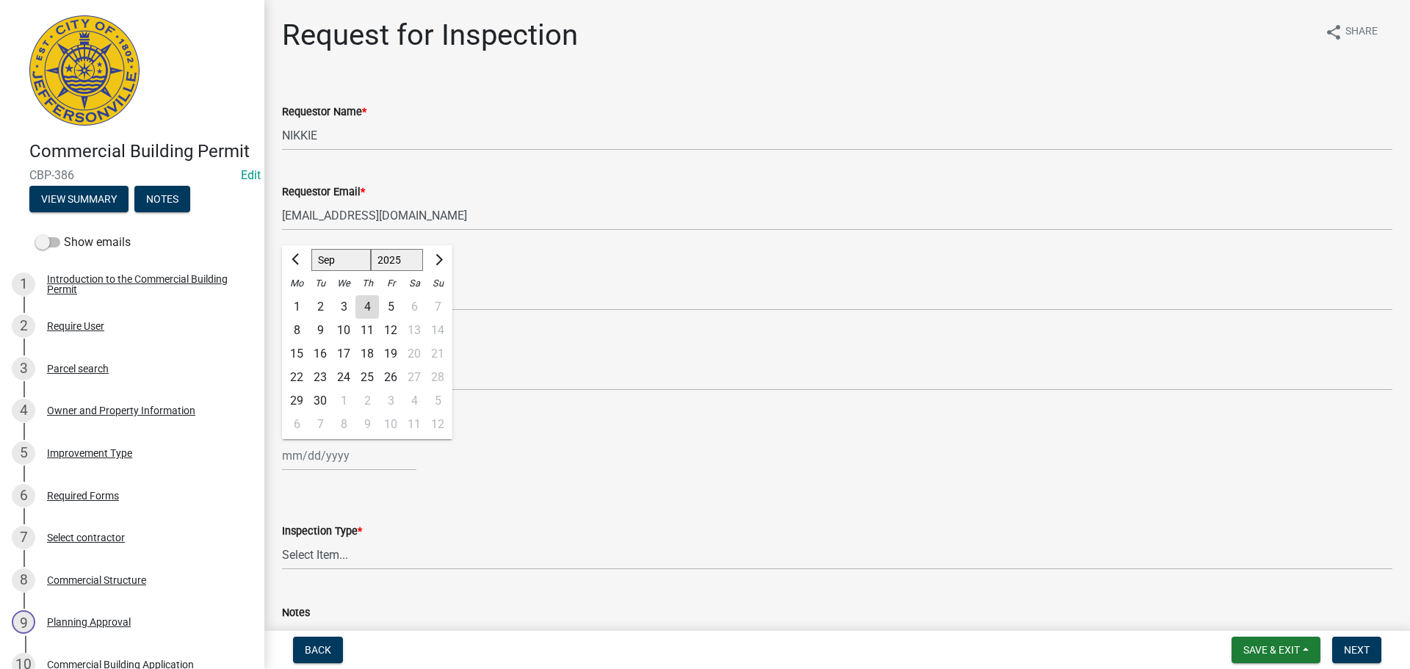
click at [389, 310] on div "5" at bounding box center [391, 307] width 24 height 24
type input "[DATE]"
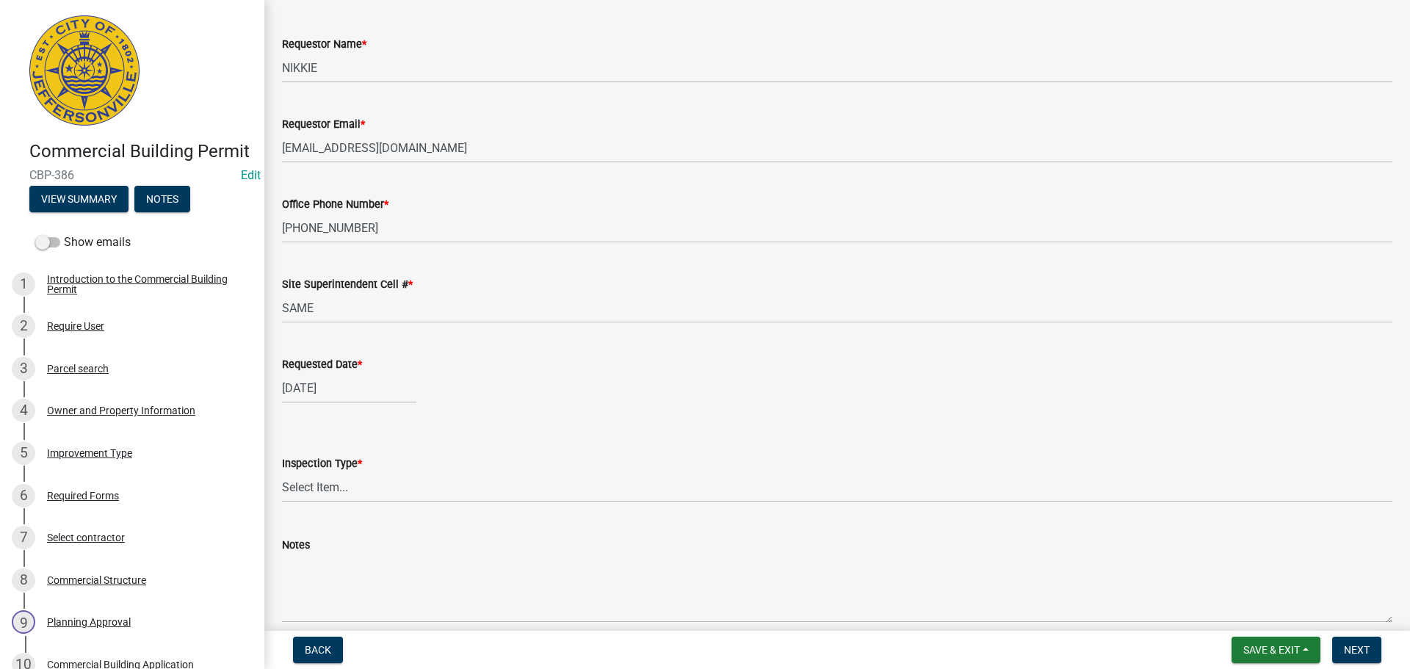
scroll to position [134, 0]
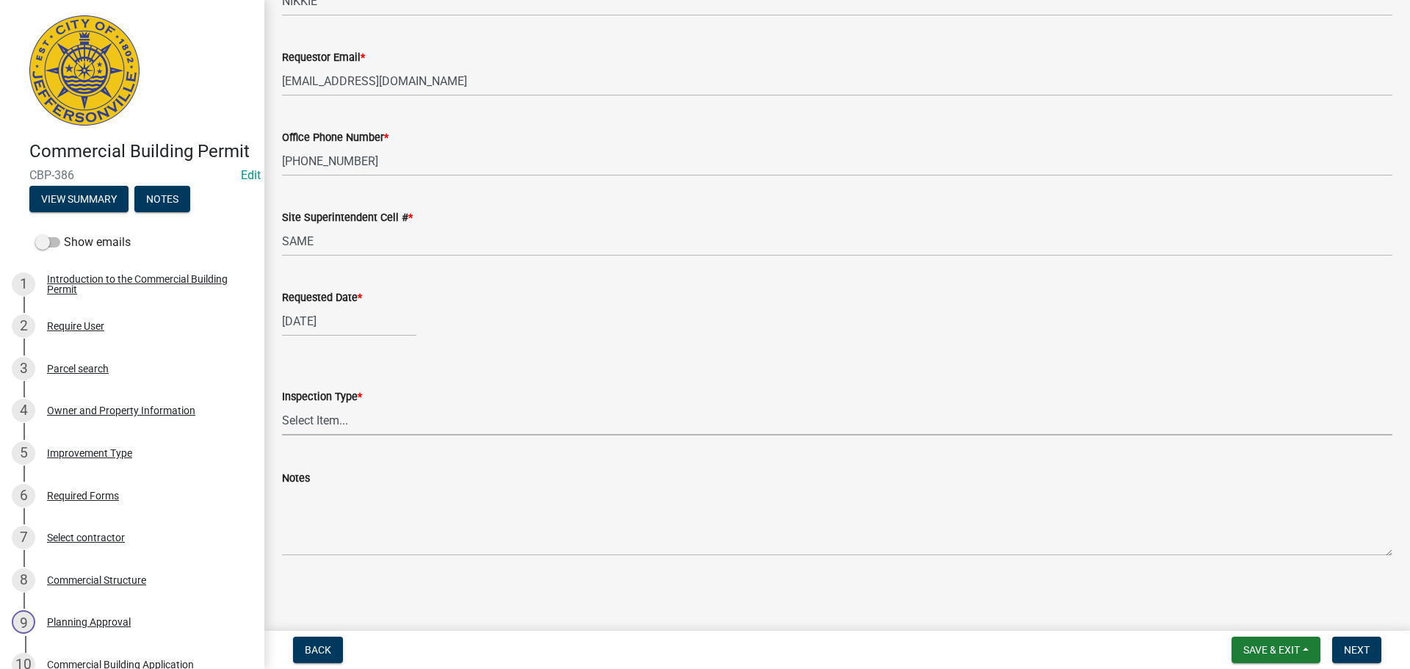
click at [319, 422] on select "Select Item... Footer Foundation Framing Final Misc" at bounding box center [837, 420] width 1111 height 30
click at [282, 405] on select "Select Item... Footer Foundation Framing Final Misc" at bounding box center [837, 420] width 1111 height 30
select select "63bbc40c-1f45-4bda-8284-fb85545ffc9a"
click at [1357, 643] on button "Next" at bounding box center [1356, 650] width 49 height 26
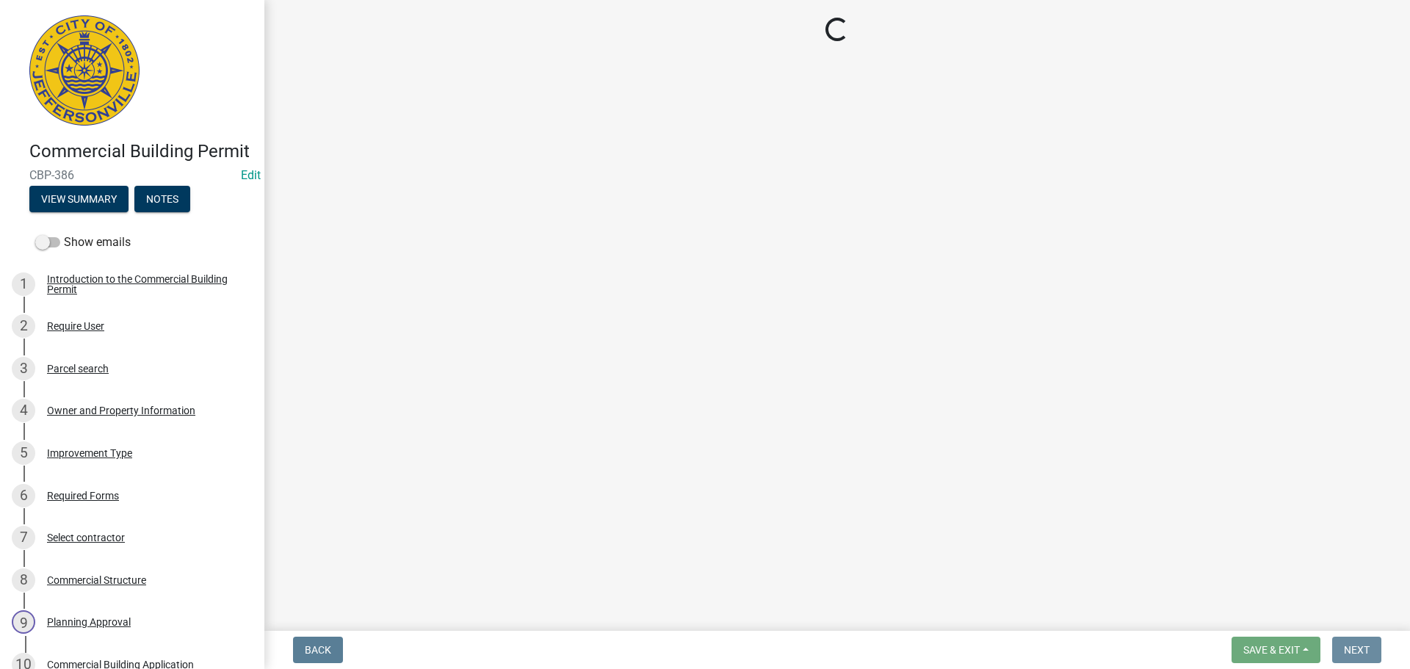
scroll to position [0, 0]
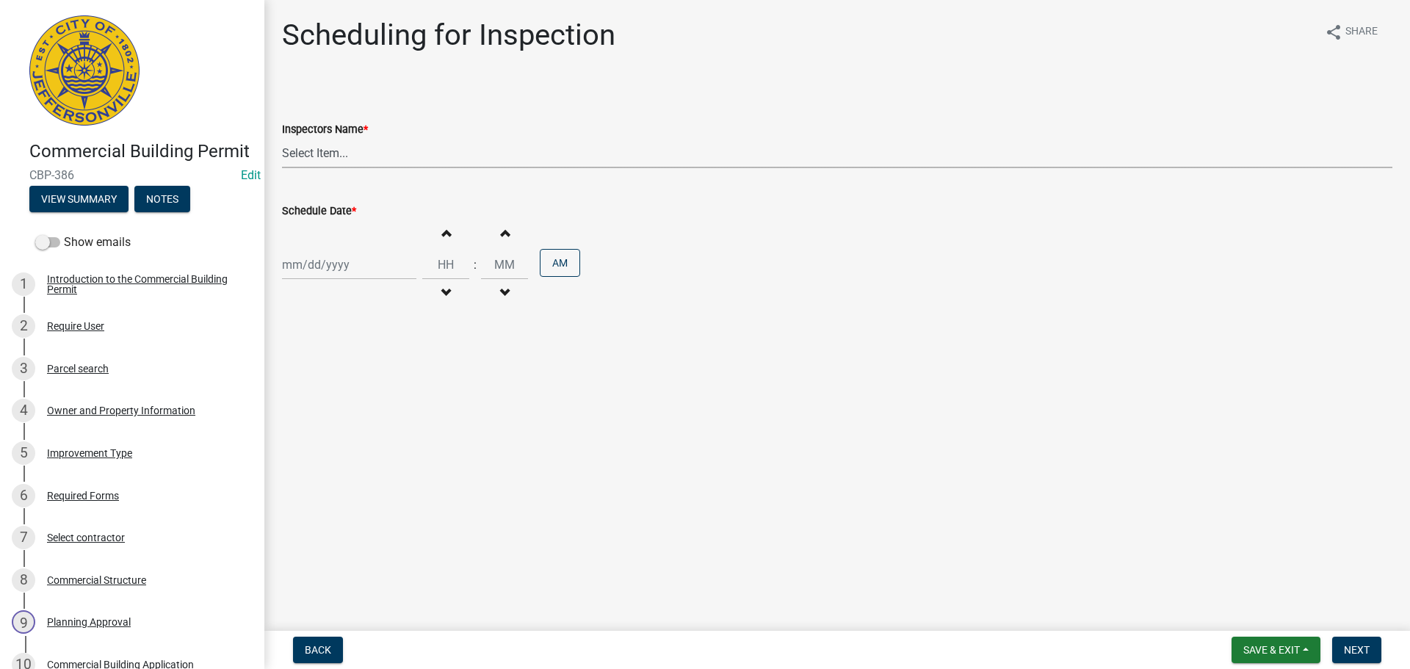
click at [318, 162] on select "Select Item... [PERSON_NAME] ([PERSON_NAME]) [PERSON_NAME] ([PERSON_NAME]) mkru…" at bounding box center [837, 153] width 1111 height 30
select select "fdb3bcc6-ce93-4663-8a18-5c08884dd177"
click at [282, 138] on select "Select Item... [PERSON_NAME] ([PERSON_NAME]) [PERSON_NAME] ([PERSON_NAME]) mkru…" at bounding box center [837, 153] width 1111 height 30
select select "9"
select select "2025"
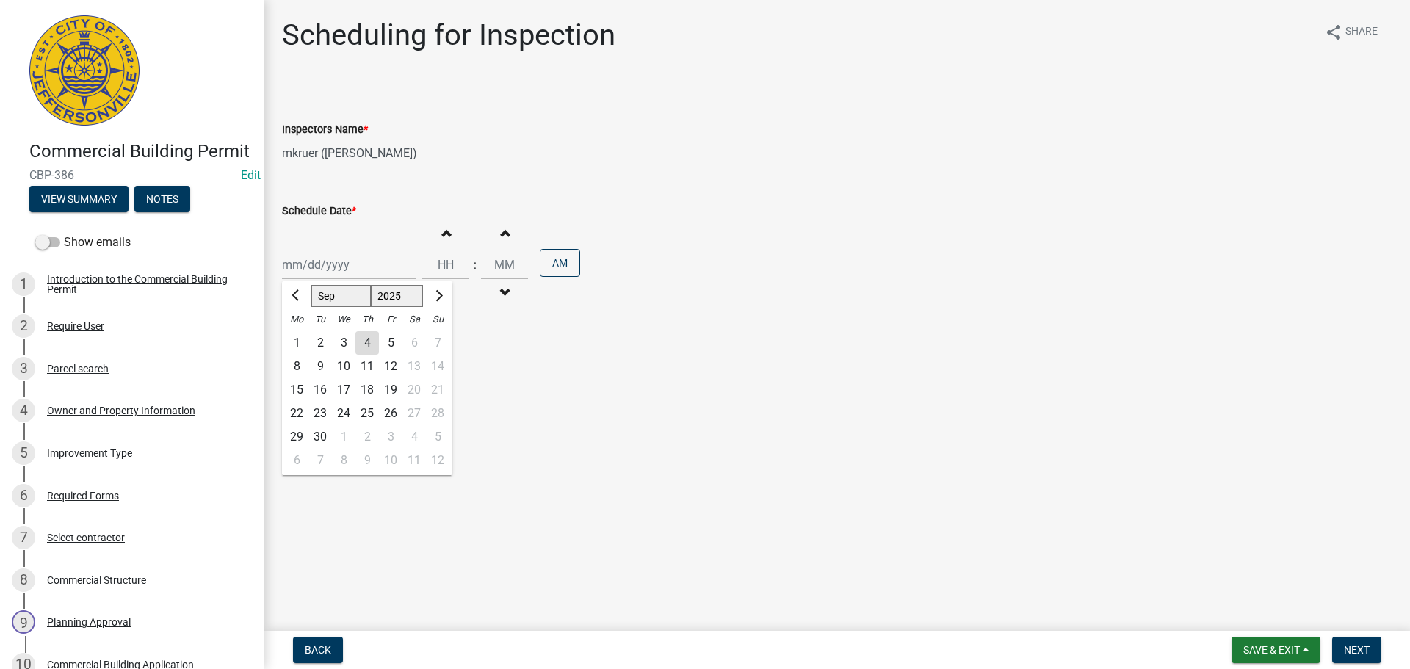
click at [307, 257] on div "Jan Feb Mar Apr May Jun Jul Aug Sep Oct Nov Dec 1525 1526 1527 1528 1529 1530 1…" at bounding box center [349, 265] width 134 height 30
click at [384, 345] on div "5" at bounding box center [391, 343] width 24 height 24
type input "[DATE]"
click at [444, 253] on input "Hours" at bounding box center [445, 265] width 47 height 30
type input "11"
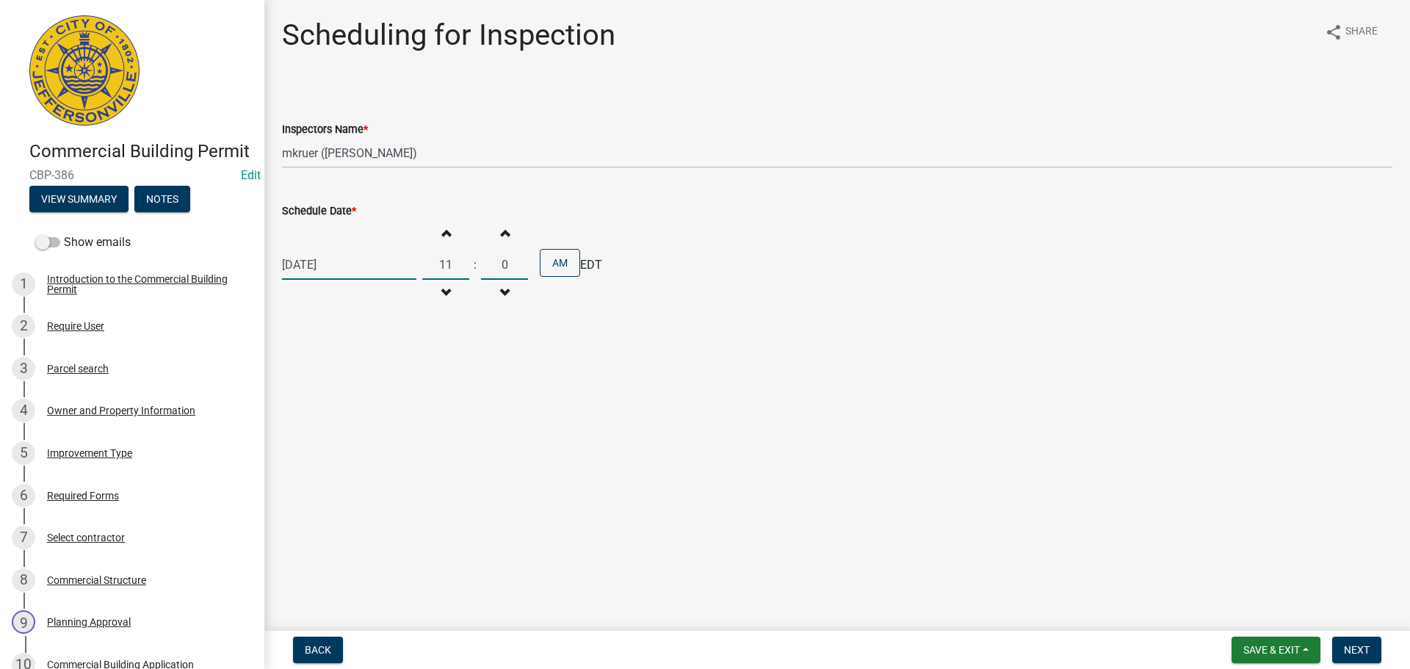
type input "00"
click at [1363, 651] on span "Next" at bounding box center [1357, 650] width 26 height 12
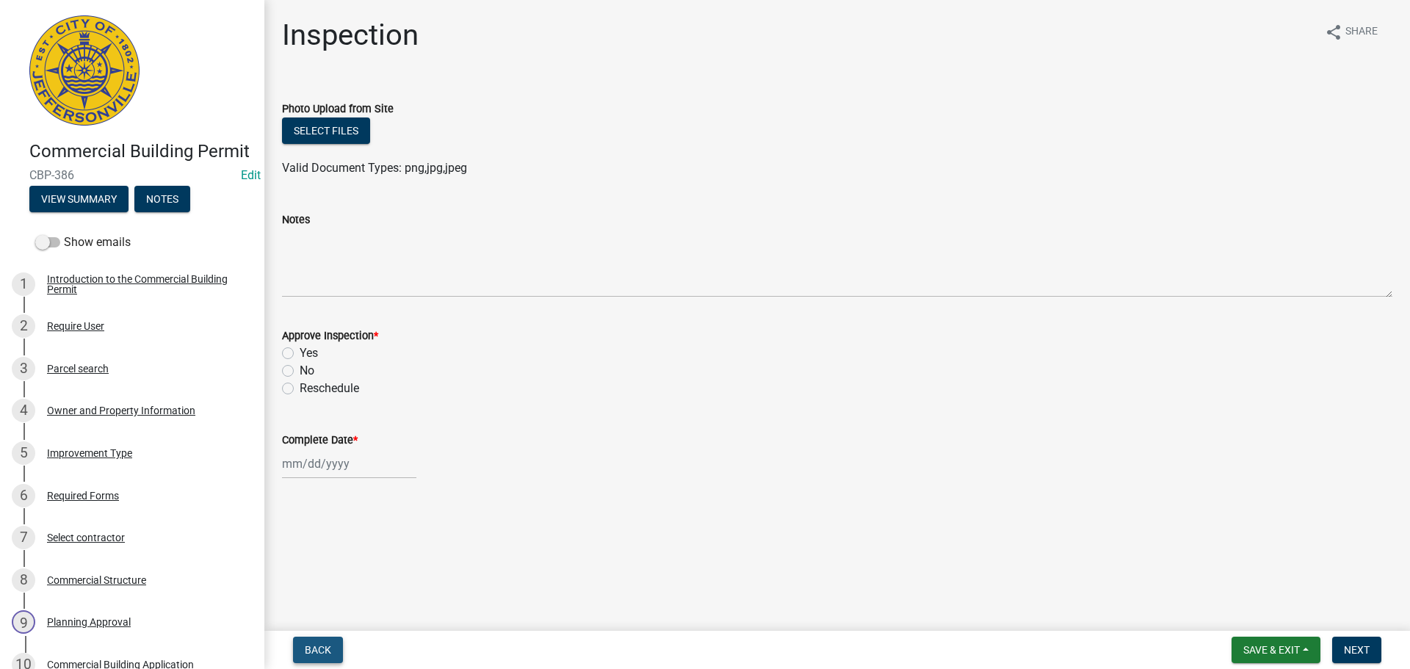
click at [313, 640] on button "Back" at bounding box center [318, 650] width 50 height 26
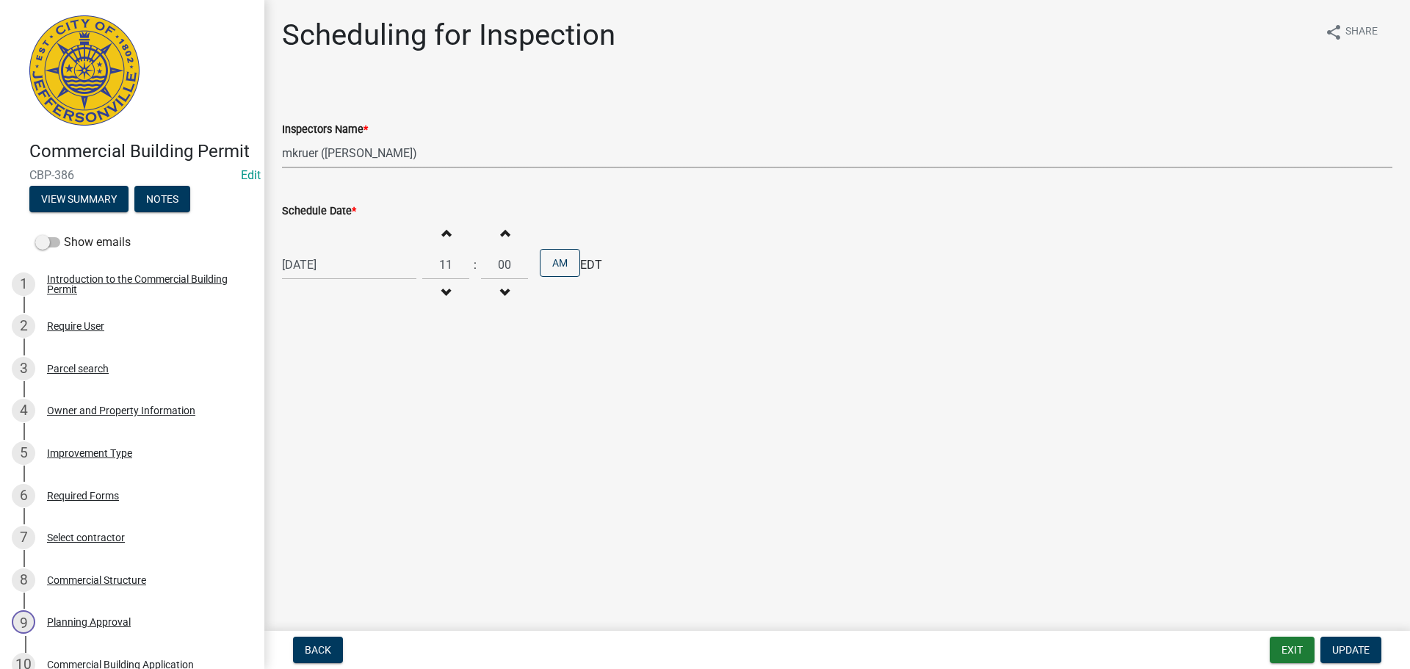
click at [320, 142] on select "Select Item... [PERSON_NAME] ([PERSON_NAME]) [PERSON_NAME] ([PERSON_NAME]) mkru…" at bounding box center [837, 153] width 1111 height 30
select select "7b0b9f25-f402-4148-9522-9b9b34b3e885"
click at [282, 138] on select "Select Item... [PERSON_NAME] ([PERSON_NAME]) [PERSON_NAME] ([PERSON_NAME]) mkru…" at bounding box center [837, 153] width 1111 height 30
click at [1349, 646] on span "Update" at bounding box center [1350, 650] width 37 height 12
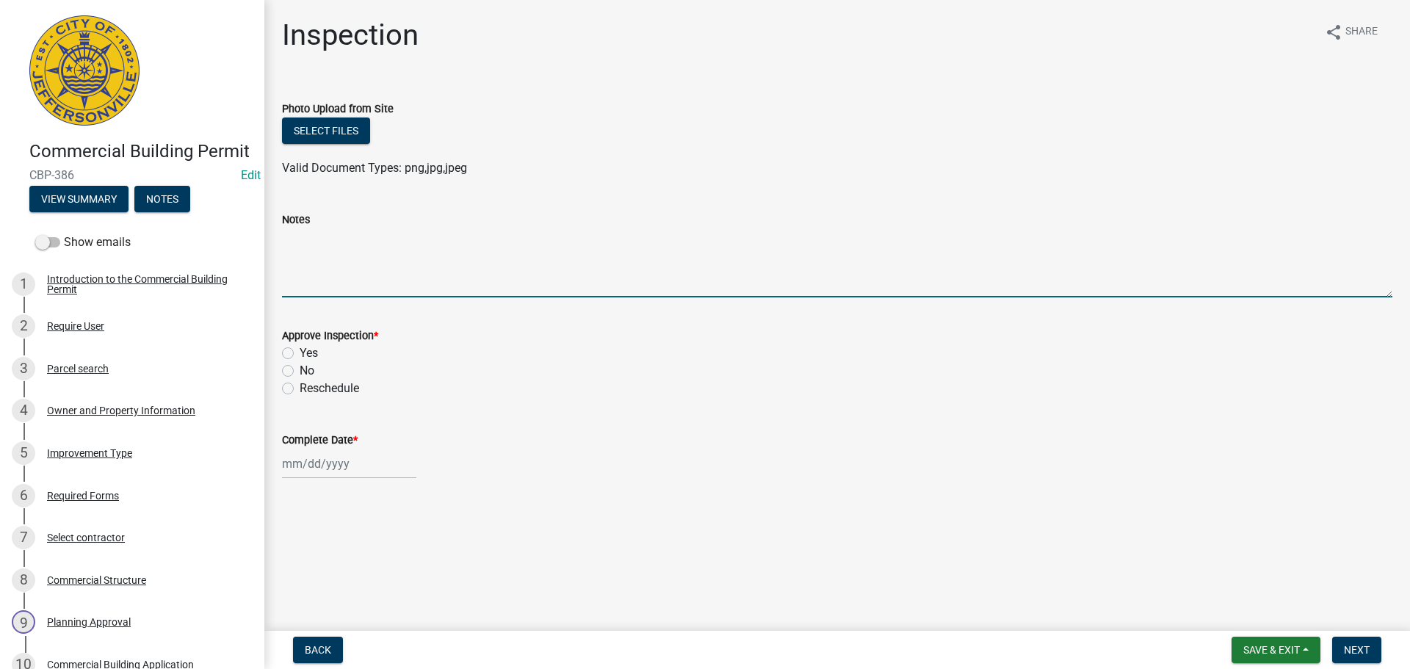
drag, startPoint x: 312, startPoint y: 262, endPoint x: 317, endPoint y: 249, distance: 14.2
click at [314, 259] on textarea "Notes" at bounding box center [837, 262] width 1111 height 69
type textarea "TCO"
click at [1277, 657] on button "Save & Exit" at bounding box center [1276, 650] width 89 height 26
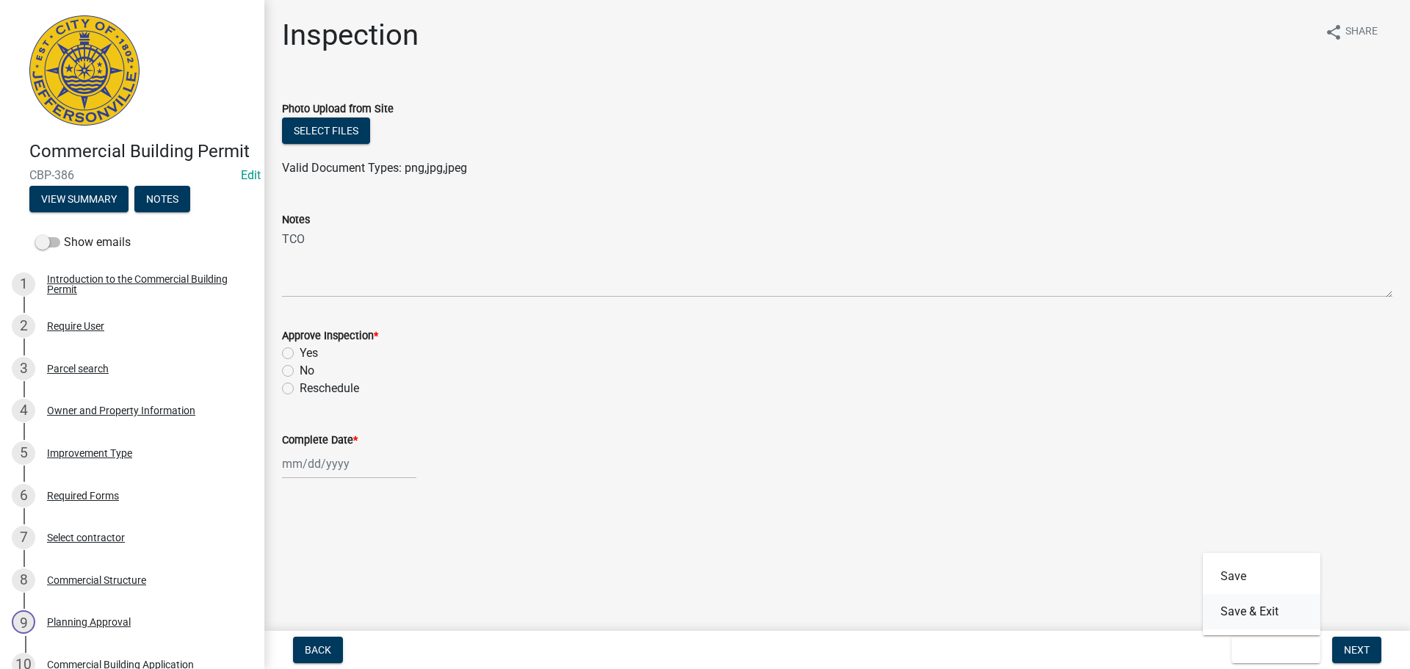
click at [1268, 617] on button "Save & Exit" at bounding box center [1262, 611] width 118 height 35
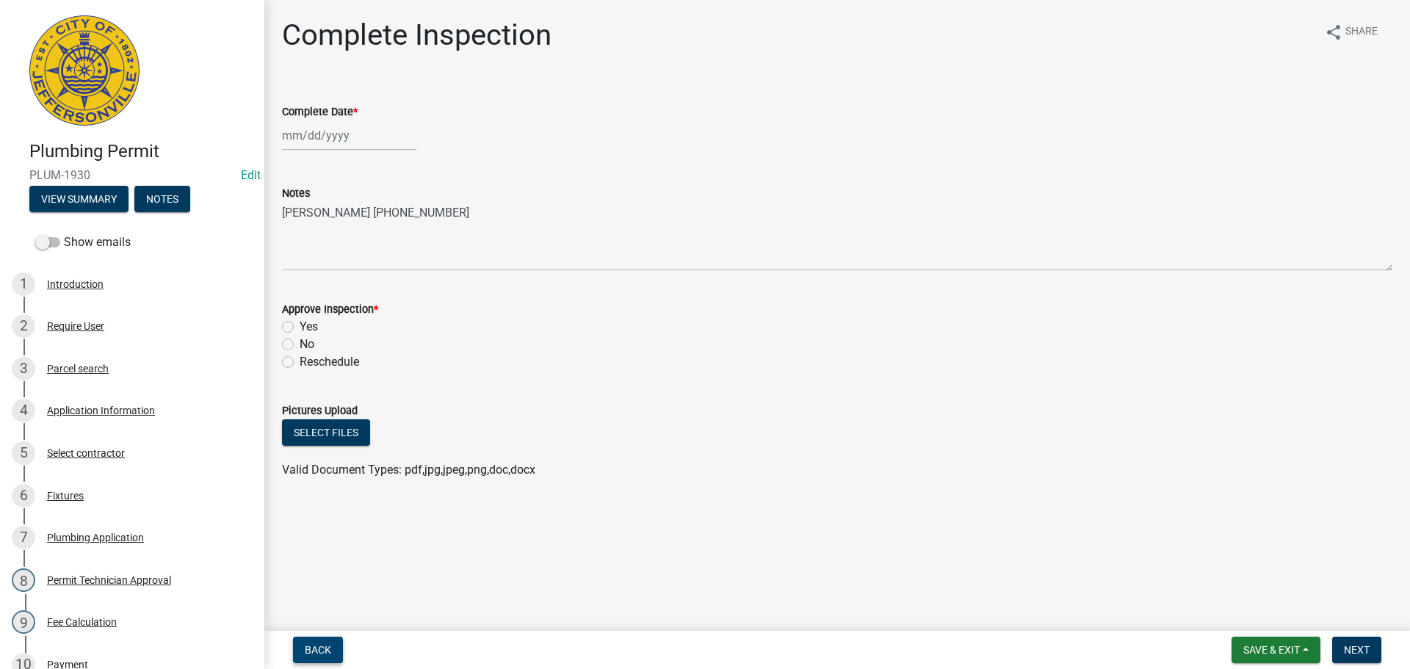
click at [320, 647] on span "Back" at bounding box center [318, 650] width 26 height 12
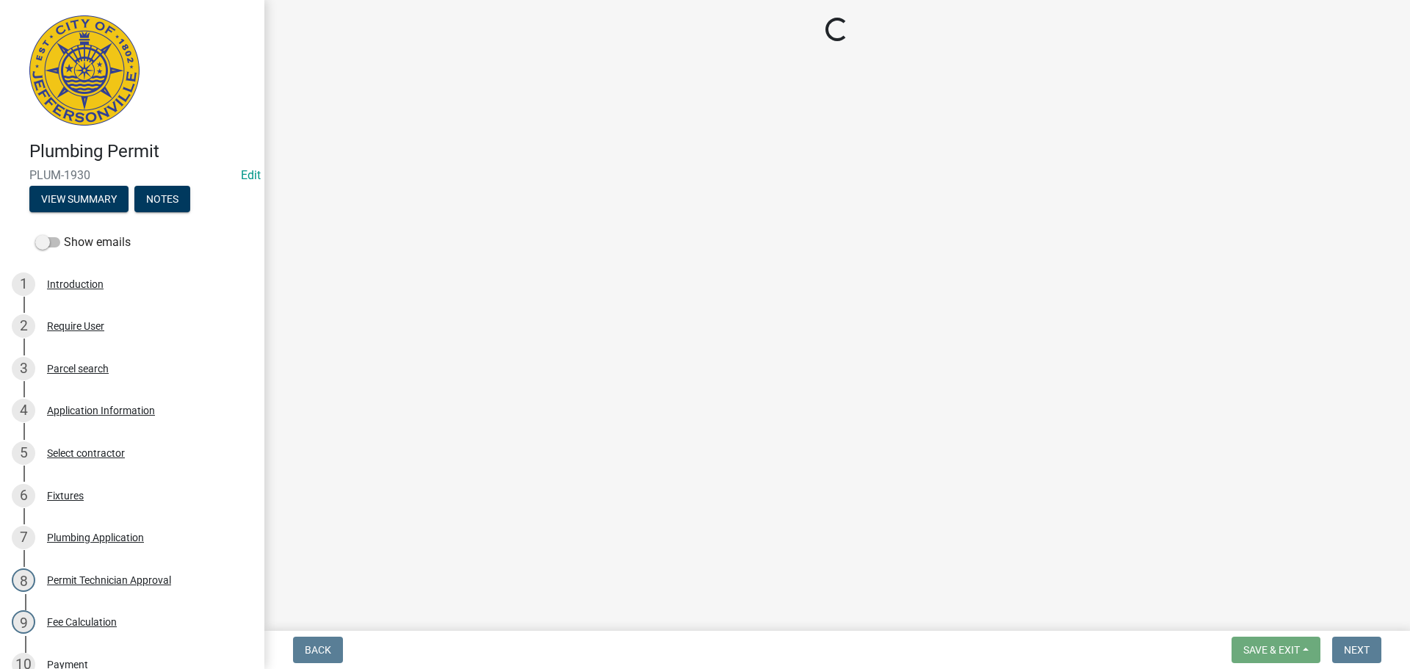
select select "7b0b9f25-f402-4148-9522-9b9b34b3e885"
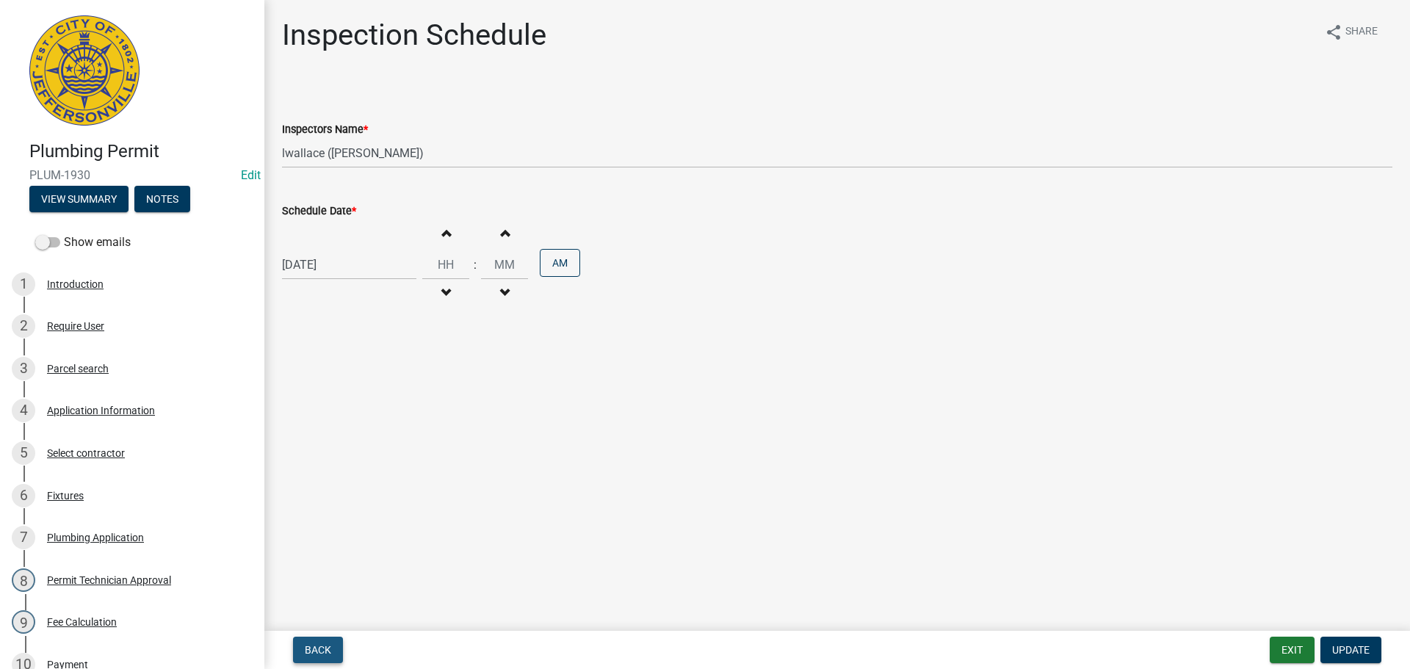
click at [318, 654] on span "Back" at bounding box center [318, 650] width 26 height 12
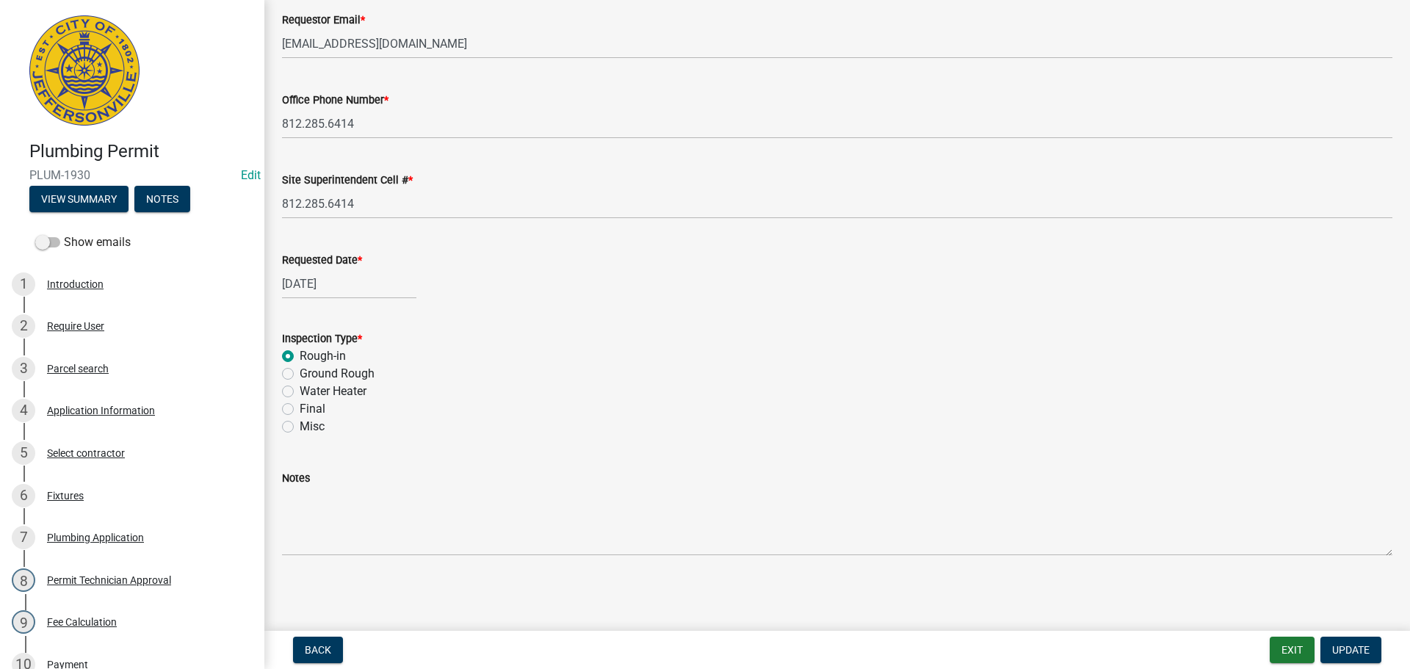
scroll to position [365, 0]
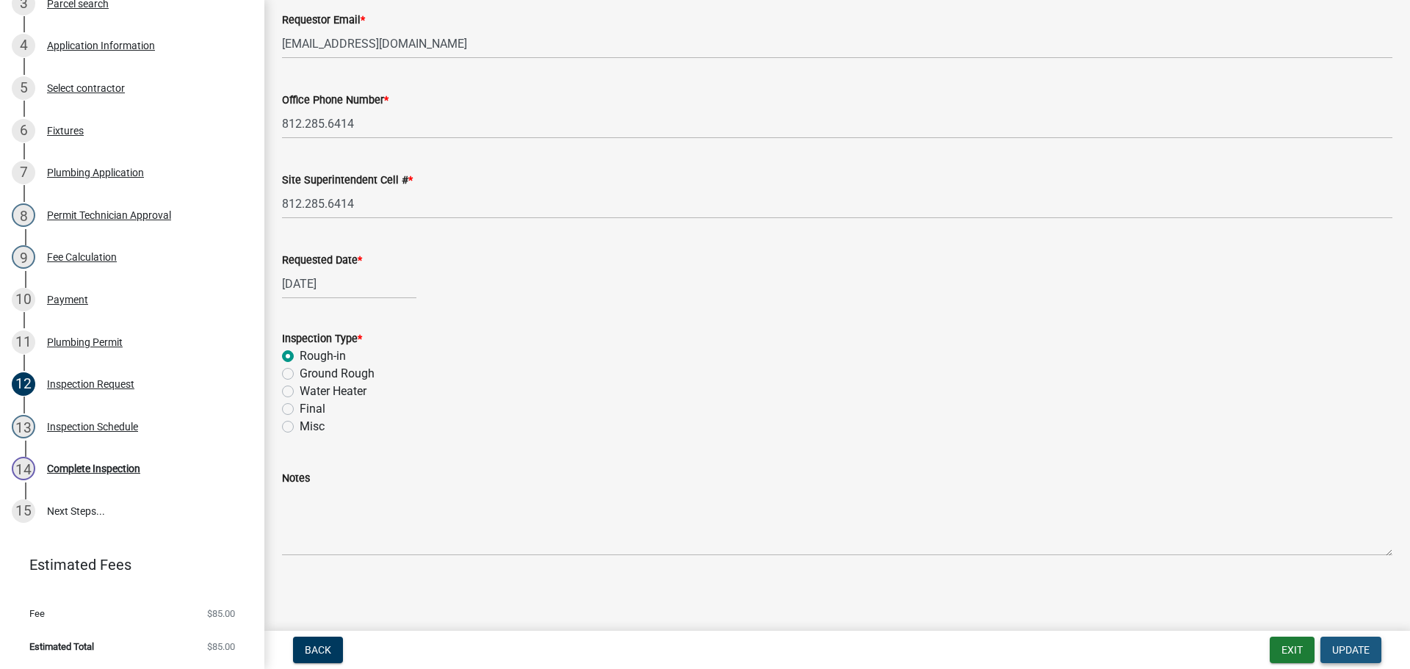
click at [1357, 651] on span "Update" at bounding box center [1350, 650] width 37 height 12
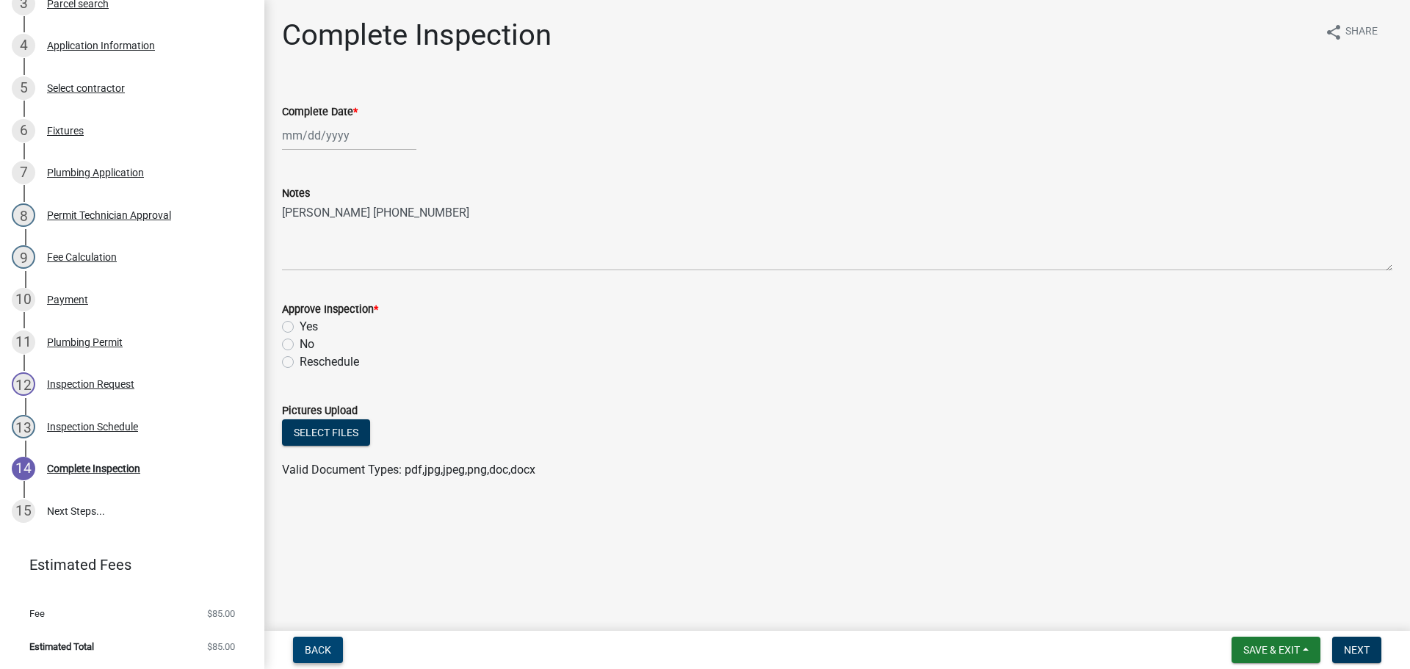
drag, startPoint x: 317, startPoint y: 648, endPoint x: 336, endPoint y: 635, distance: 23.2
click at [318, 648] on span "Back" at bounding box center [318, 650] width 26 height 12
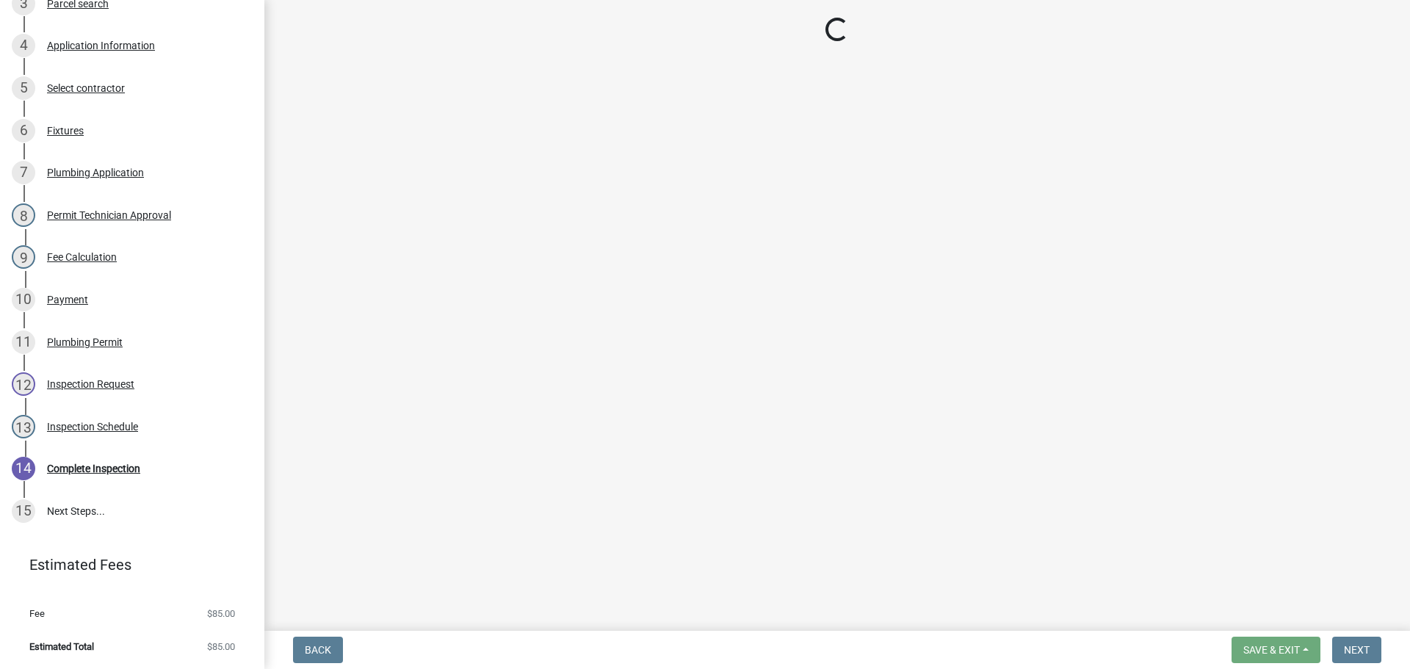
select select "7b0b9f25-f402-4148-9522-9b9b34b3e885"
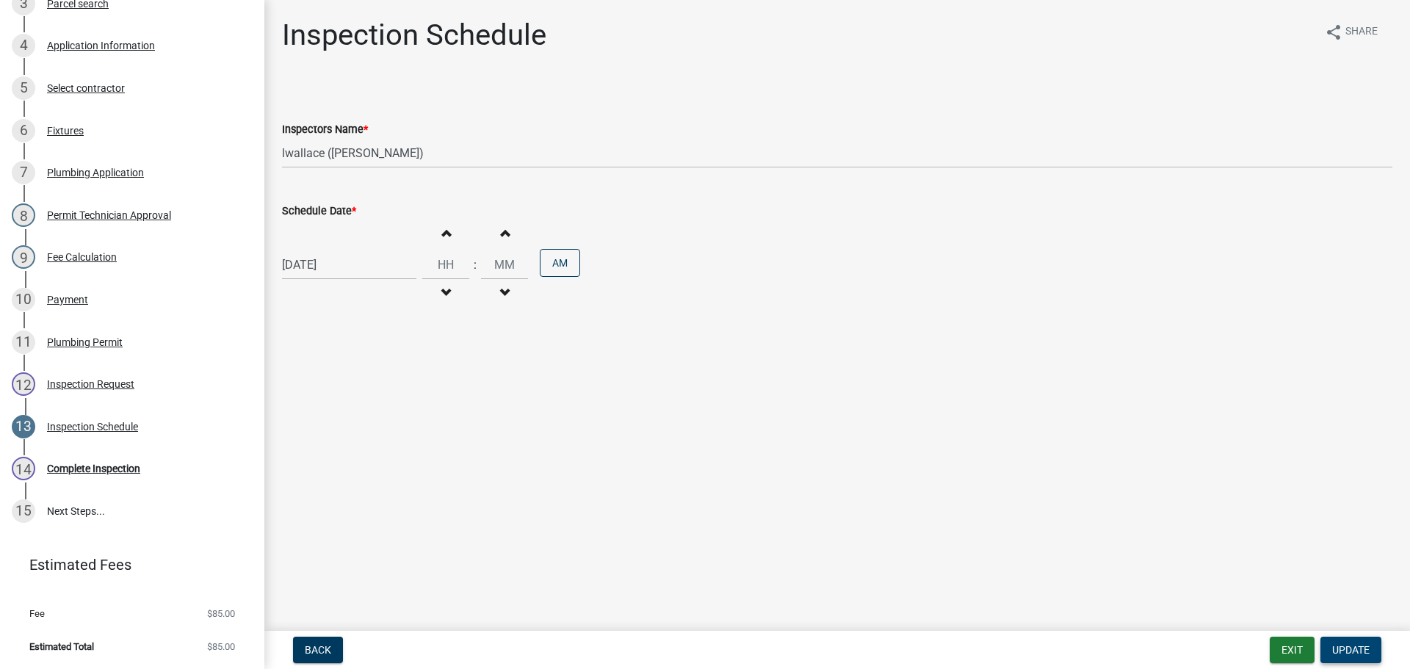
click at [1349, 649] on span "Update" at bounding box center [1350, 650] width 37 height 12
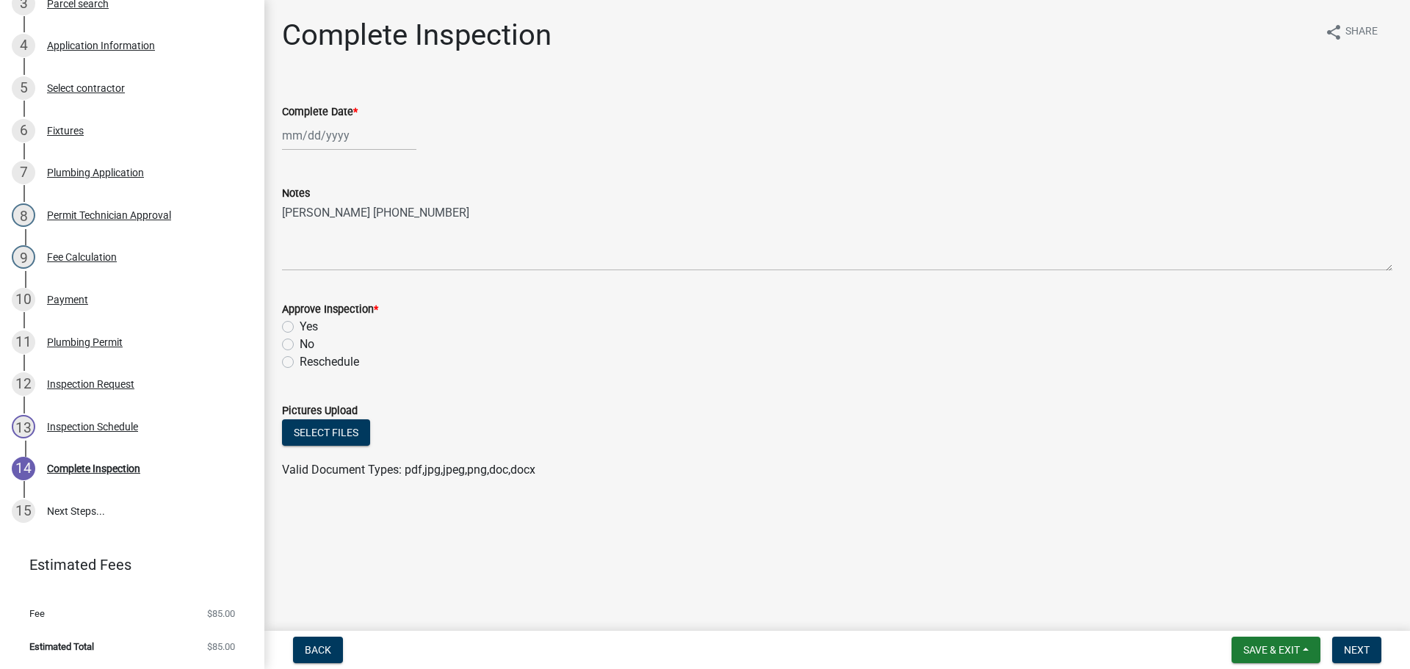
select select "9"
select select "2025"
click at [300, 137] on div "[PERSON_NAME] Feb Mar Apr [PERSON_NAME][DATE] Oct Nov [DATE] 1526 1527 1528 152…" at bounding box center [349, 135] width 134 height 30
click at [292, 165] on button "Previous month" at bounding box center [297, 167] width 18 height 24
click at [295, 165] on span "Previous month" at bounding box center [297, 166] width 11 height 11
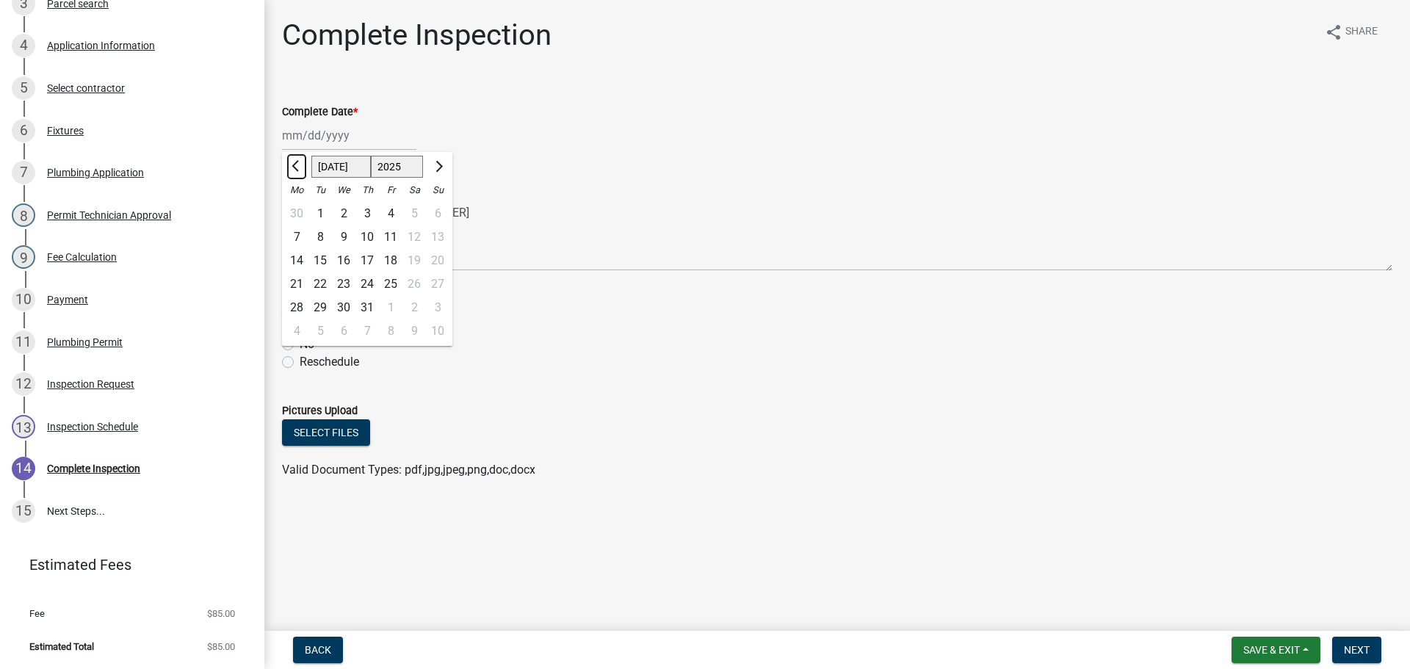
click at [295, 165] on span "Previous month" at bounding box center [297, 166] width 11 height 11
select select "4"
click at [320, 284] on div "22" at bounding box center [320, 284] width 24 height 24
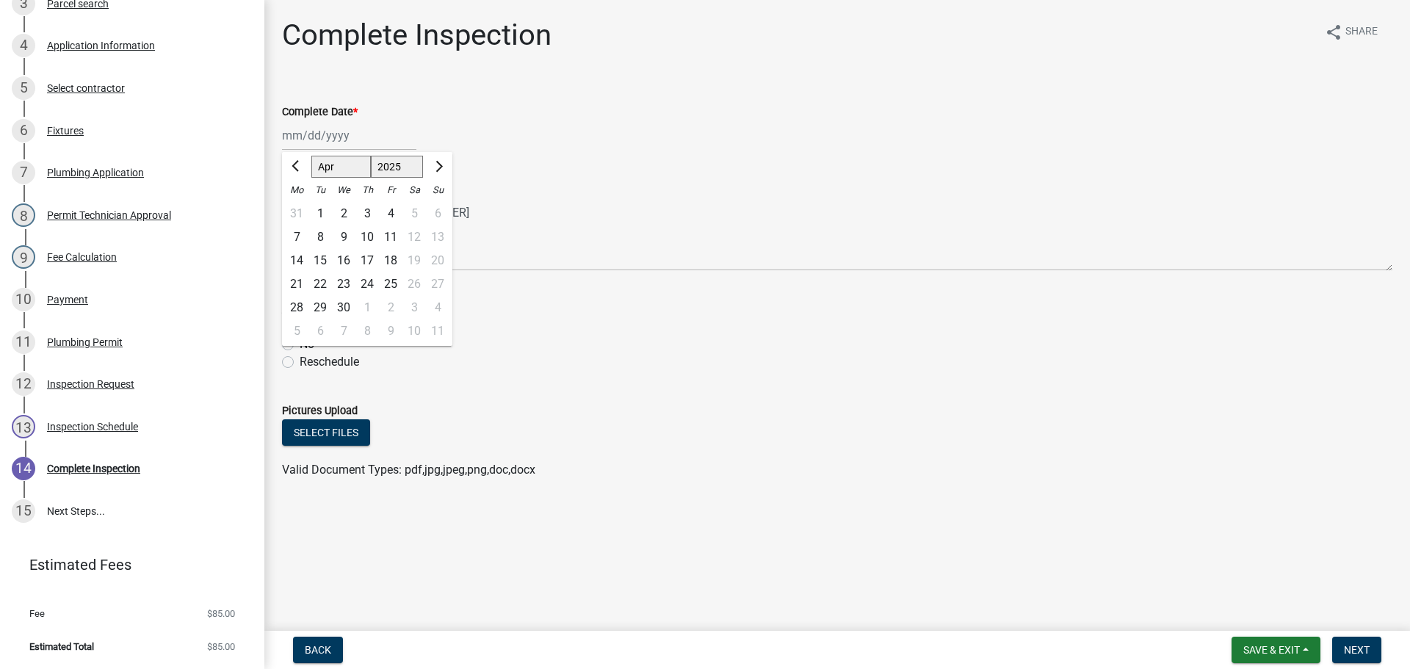
type input "04/22/2025"
click at [300, 326] on label "Yes" at bounding box center [309, 327] width 18 height 18
click at [300, 326] on input "Yes" at bounding box center [305, 323] width 10 height 10
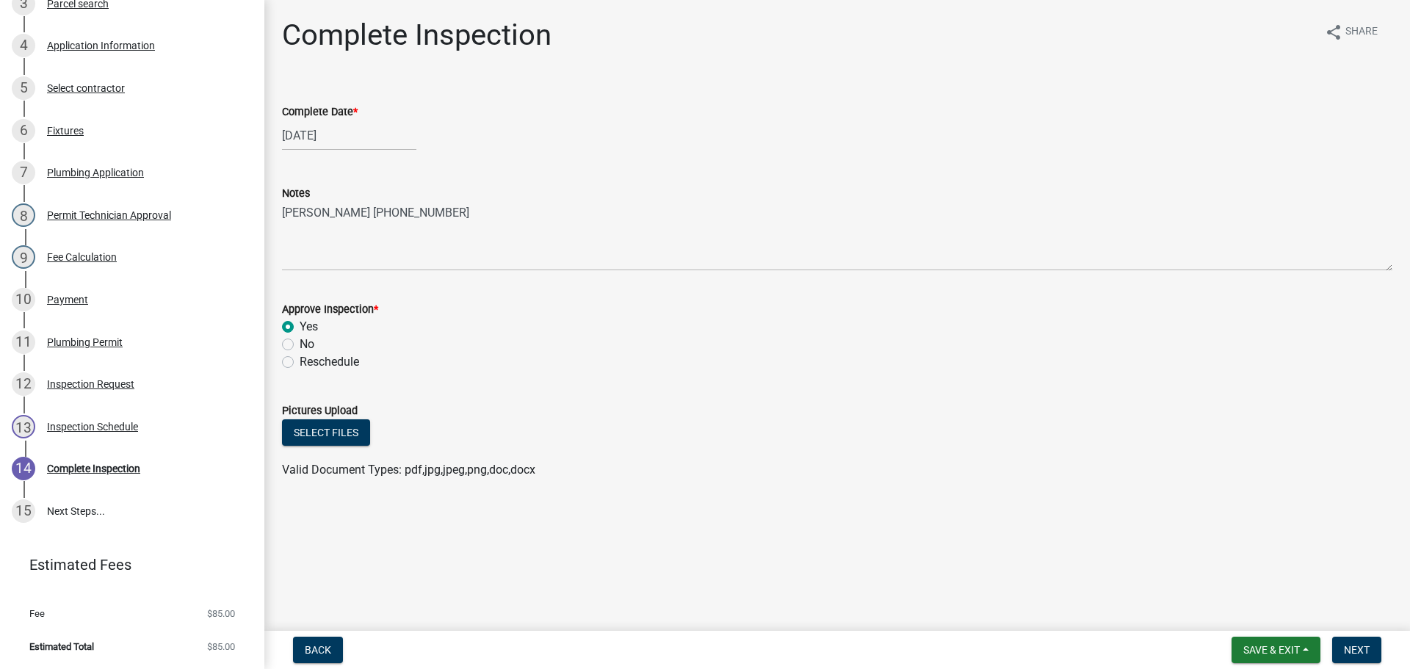
radio input "true"
click at [1365, 649] on span "Next" at bounding box center [1357, 650] width 26 height 12
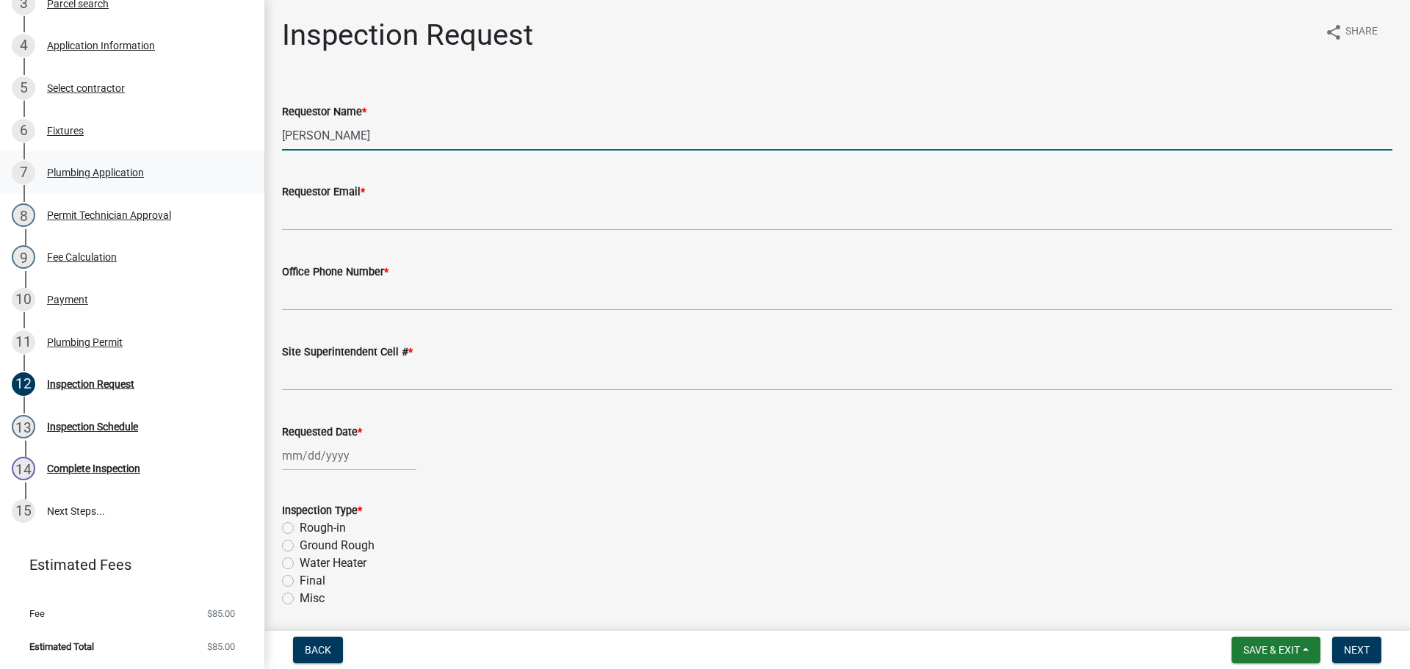
drag, startPoint x: 372, startPoint y: 134, endPoint x: 65, endPoint y: 160, distance: 308.1
click at [202, 134] on div "Plumbing Permit PLUM-1930 Edit View Summary Notes Show emails 1 Introduction 2 …" at bounding box center [705, 334] width 1410 height 669
type input "NIKKIE"
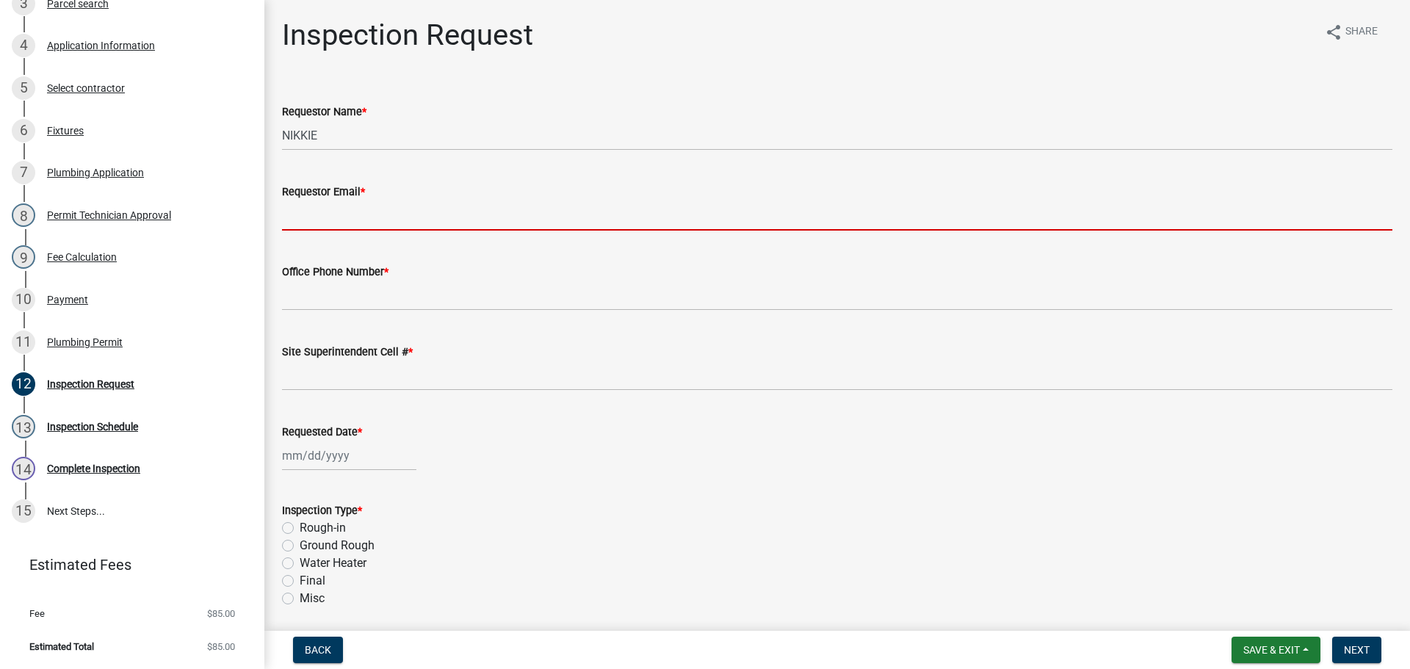
drag, startPoint x: 314, startPoint y: 214, endPoint x: 328, endPoint y: 220, distance: 14.8
click at [314, 214] on input "Requestor Email *" at bounding box center [837, 216] width 1111 height 30
type input "mbottorff@cityofjeff.net"
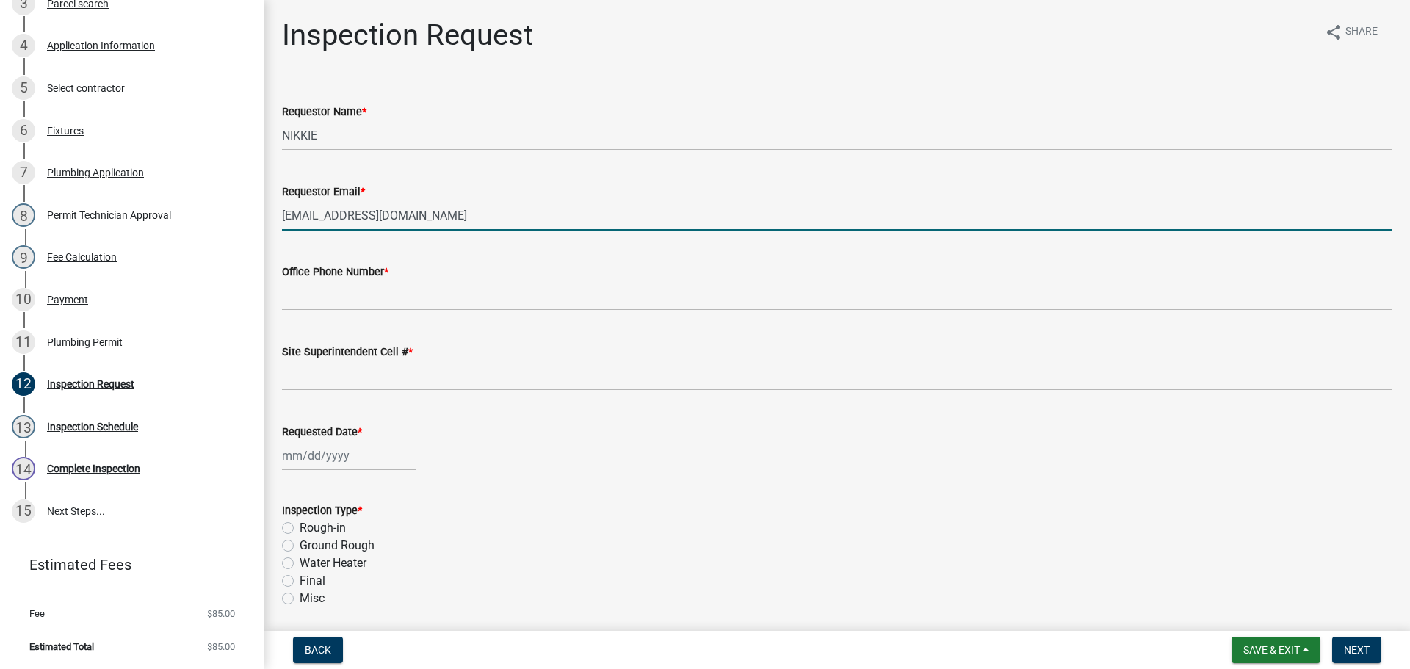
click at [342, 280] on div "Office Phone Number *" at bounding box center [837, 272] width 1111 height 18
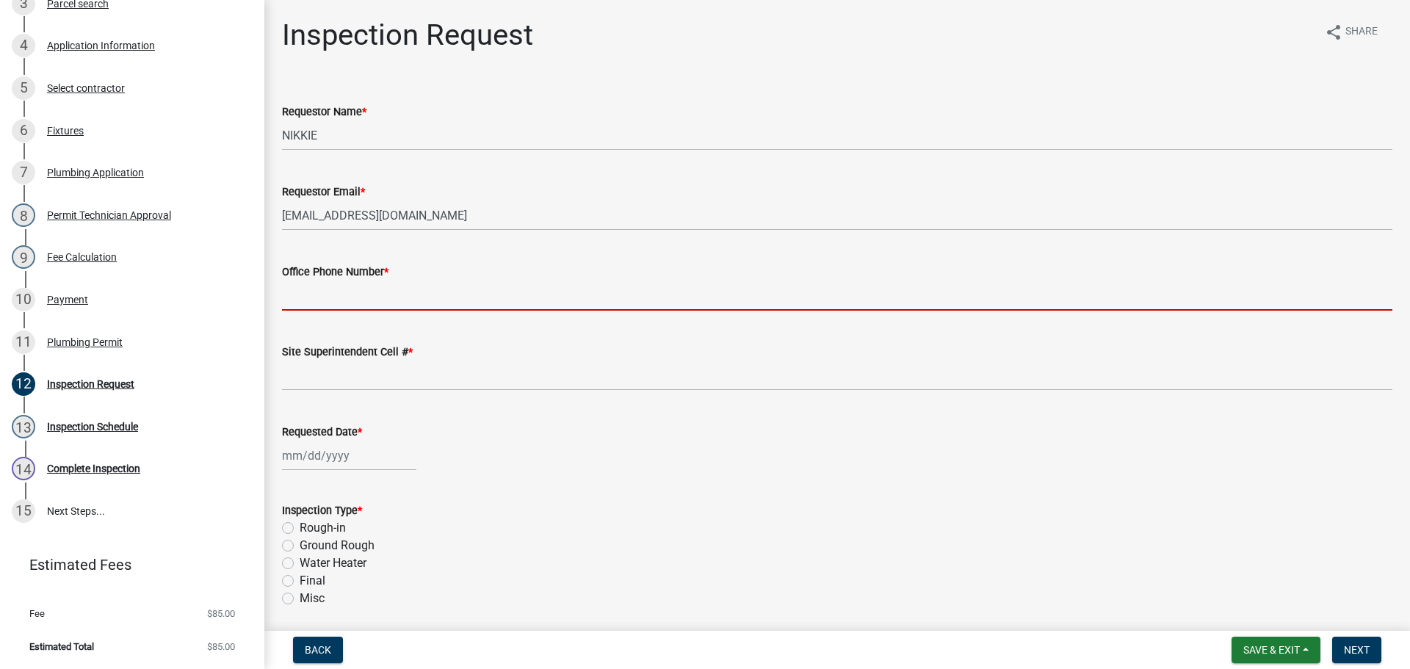
click at [344, 292] on input "Office Phone Number *" at bounding box center [837, 296] width 1111 height 30
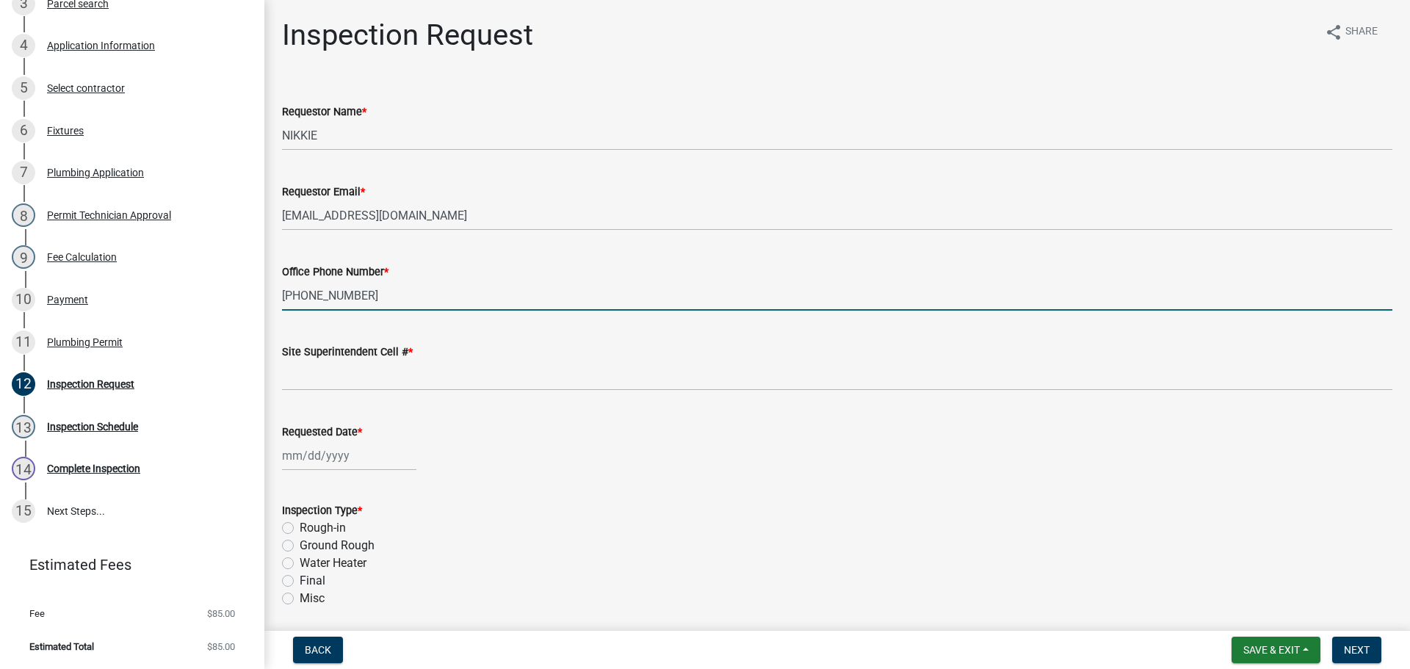
type input "812-997-6554"
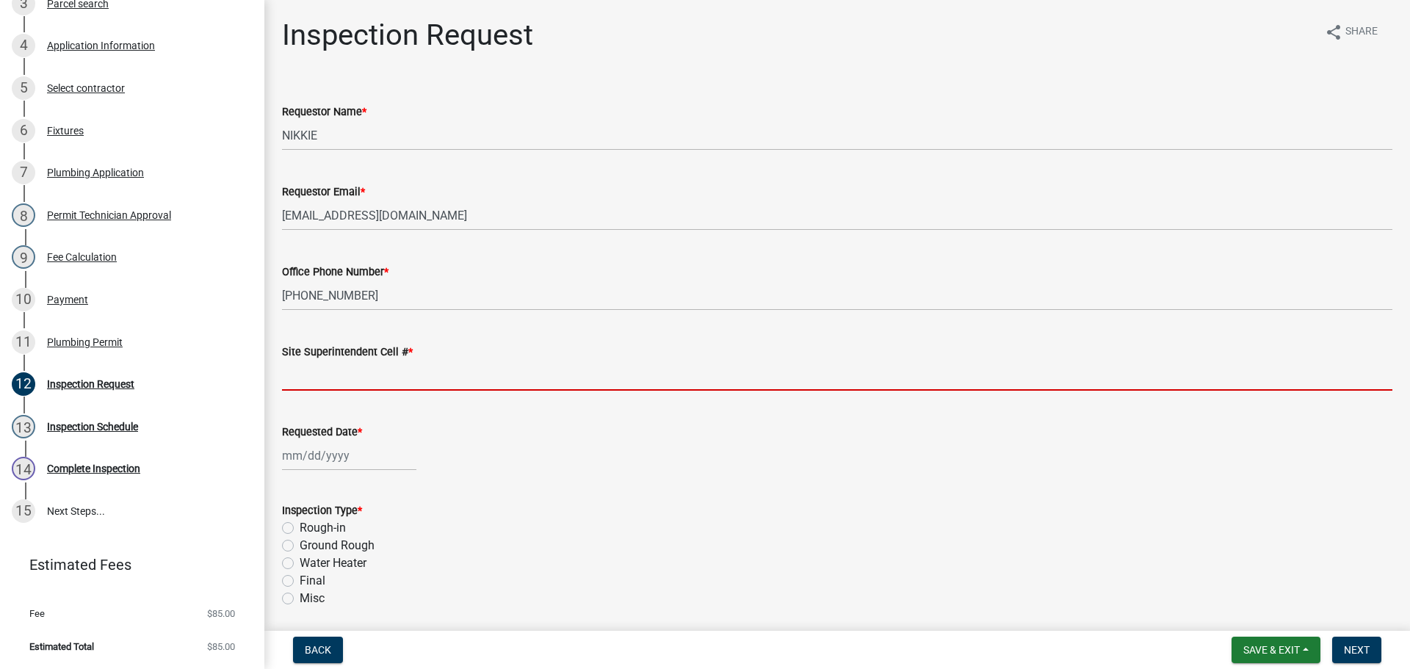
click at [339, 380] on input "Site Superintendent Cell # *" at bounding box center [837, 376] width 1111 height 30
type input "SAME"
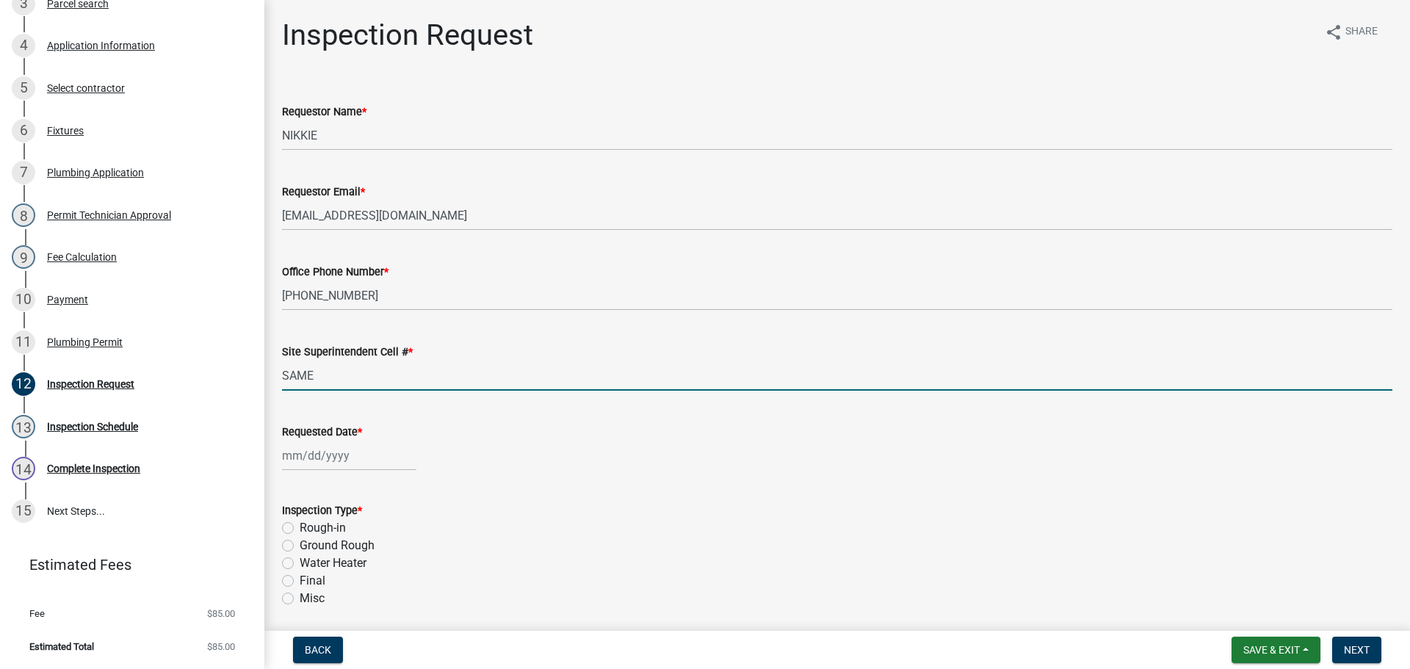
click at [331, 447] on div at bounding box center [349, 456] width 134 height 30
select select "9"
select select "2025"
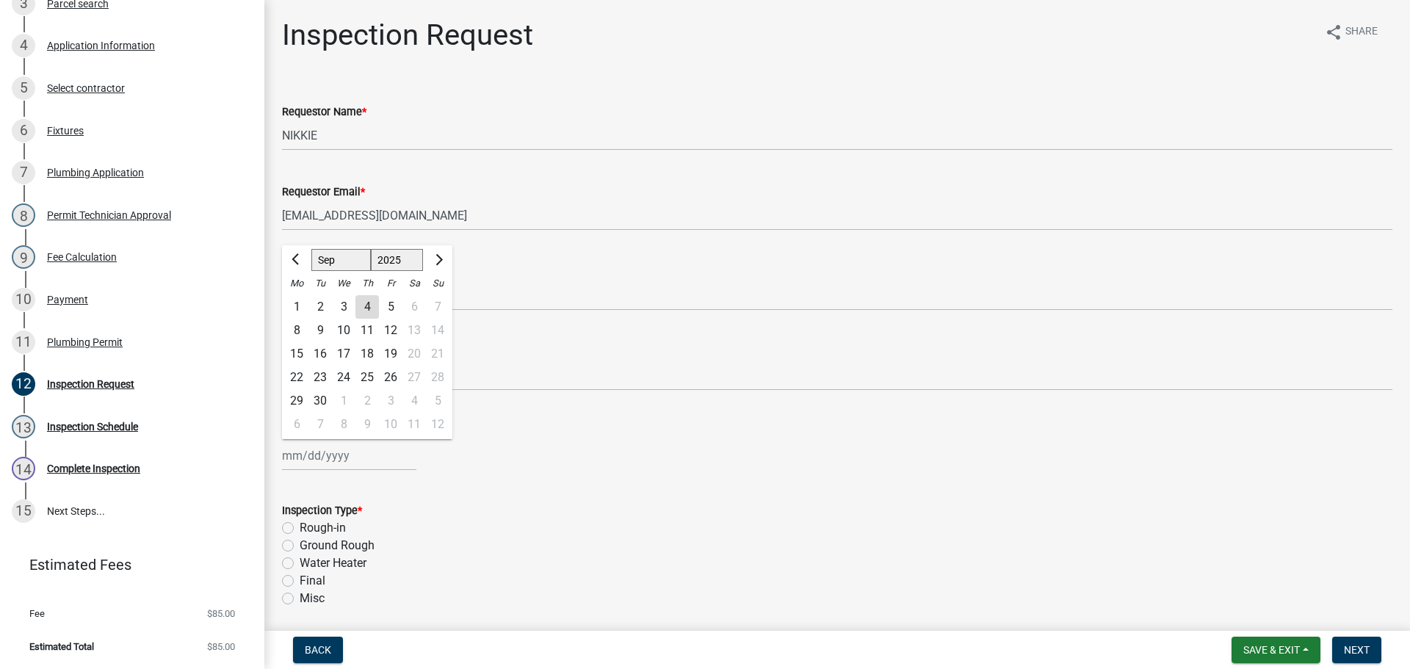
click at [388, 307] on div "5" at bounding box center [391, 307] width 24 height 24
type input "[DATE]"
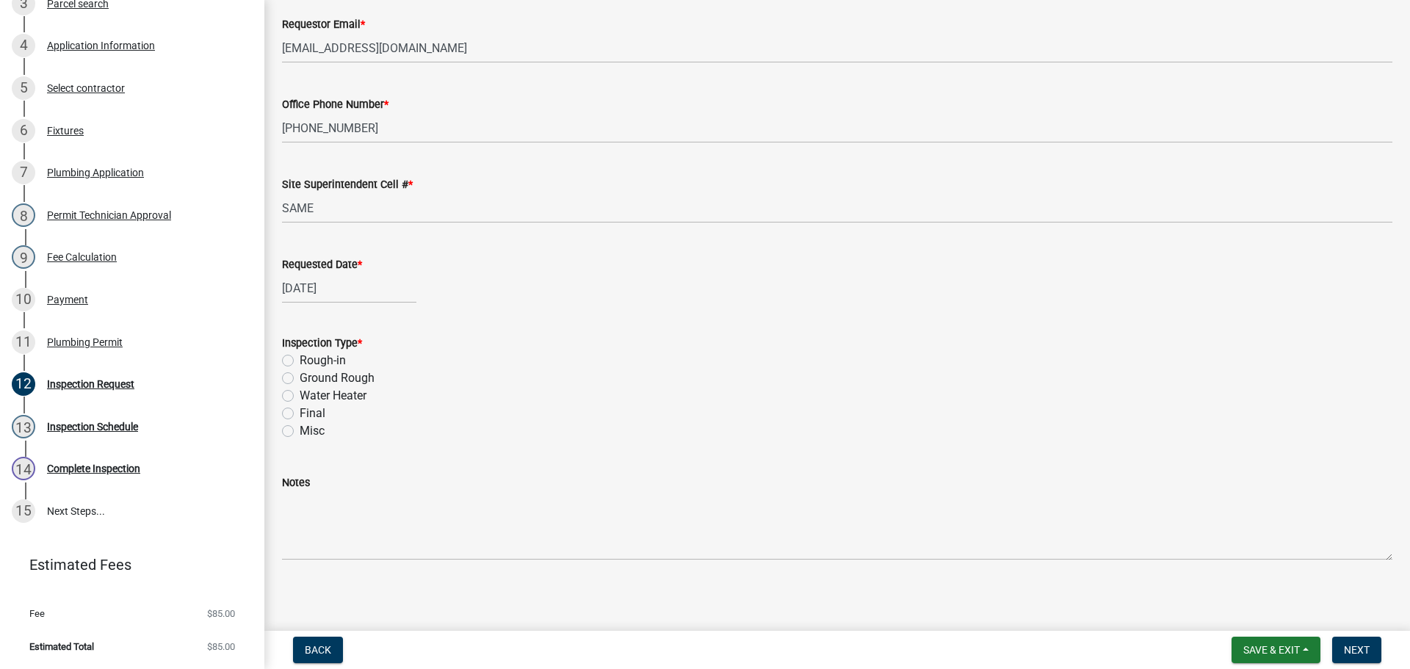
scroll to position [172, 0]
click at [300, 425] on label "Misc" at bounding box center [312, 427] width 25 height 18
click at [300, 425] on input "Misc" at bounding box center [305, 423] width 10 height 10
radio input "true"
click at [1357, 648] on span "Next" at bounding box center [1357, 650] width 26 height 12
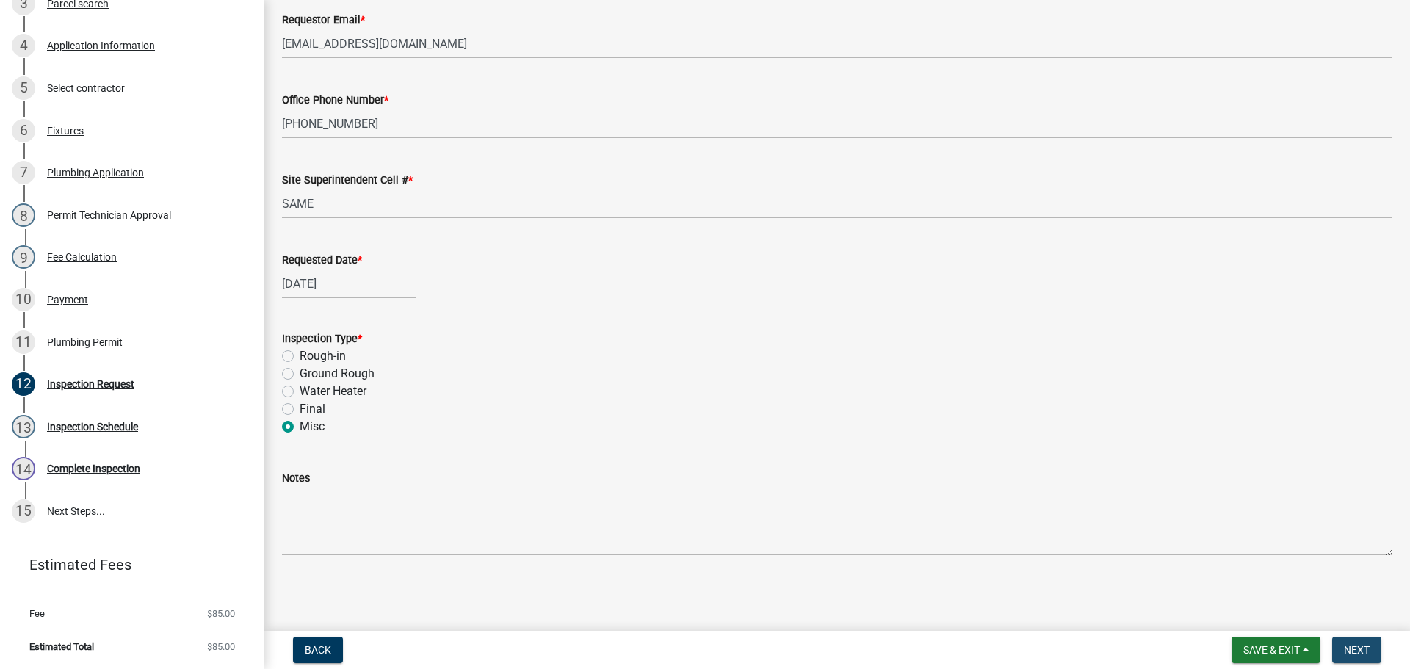
scroll to position [0, 0]
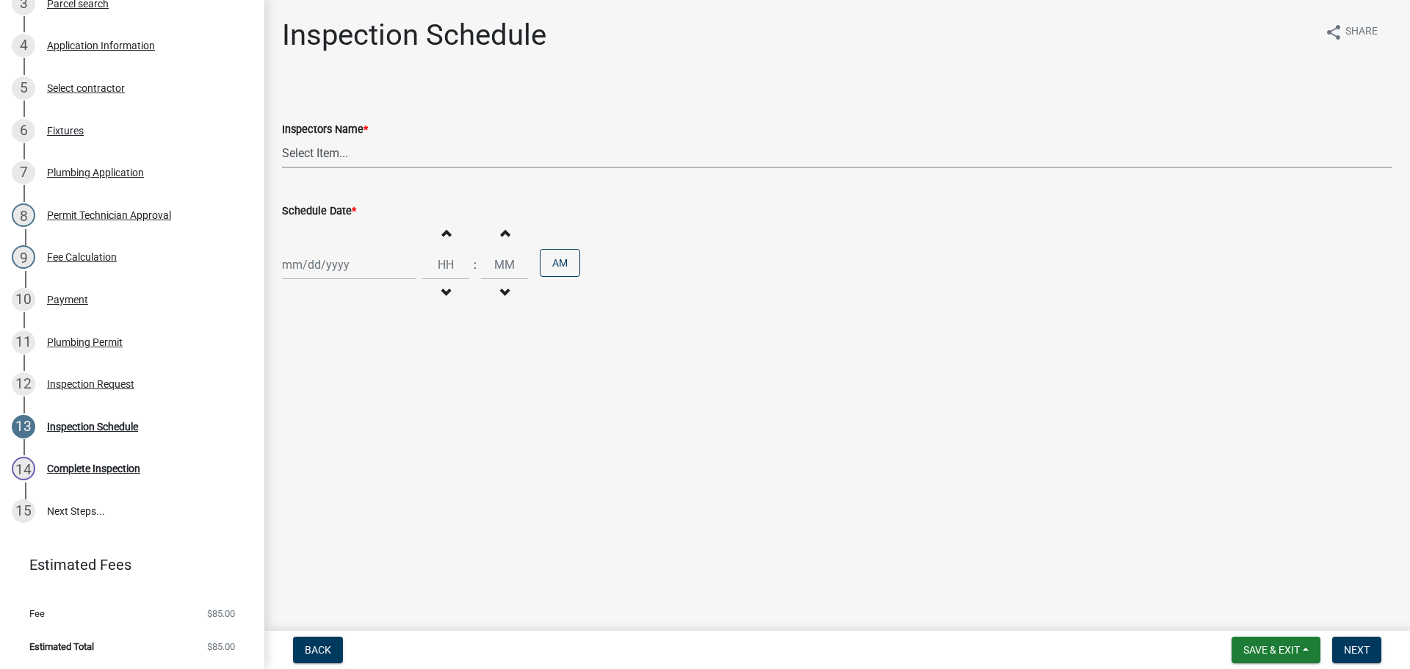
click at [322, 154] on select "Select Item... [PERSON_NAME] ([PERSON_NAME]) [PERSON_NAME] ([PERSON_NAME]) mkru…" at bounding box center [837, 153] width 1111 height 30
select select "13c97fbc-c819-4cee-844a-0db3d3c4db95"
click at [282, 138] on select "Select Item... [PERSON_NAME] ([PERSON_NAME]) [PERSON_NAME] ([PERSON_NAME]) mkru…" at bounding box center [837, 153] width 1111 height 30
select select "9"
select select "2025"
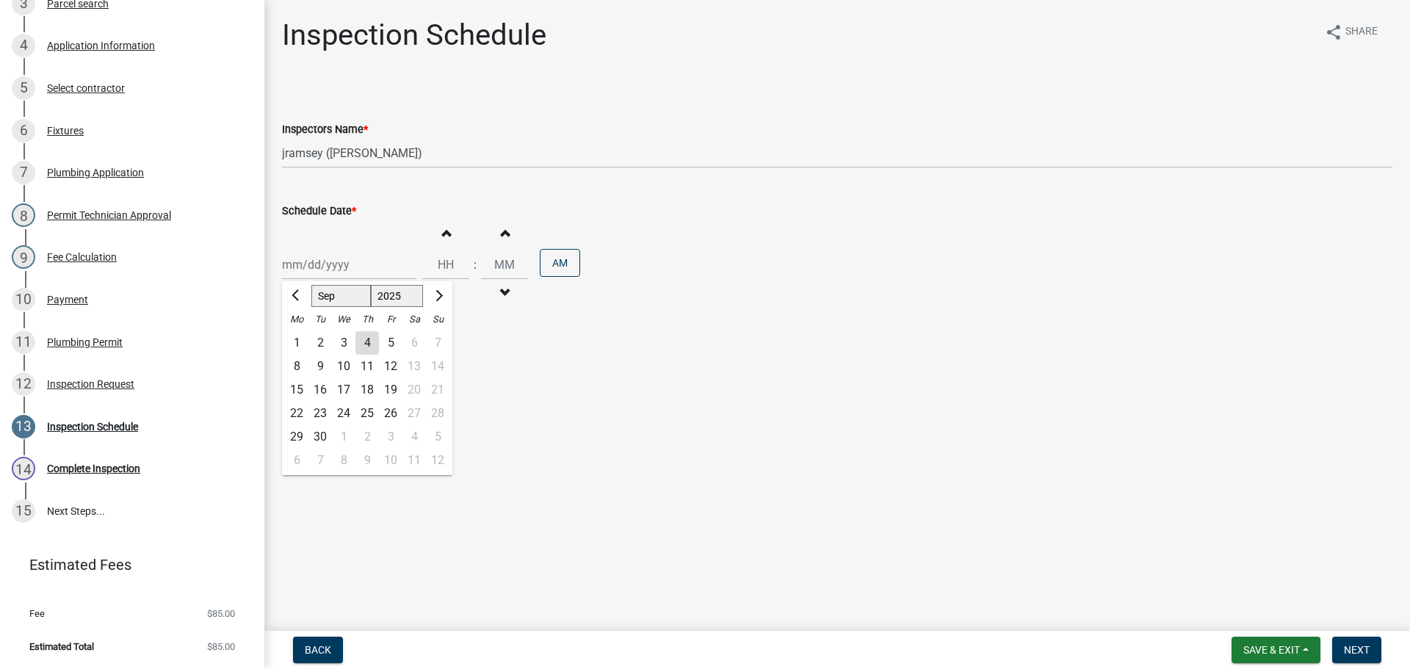
drag, startPoint x: 312, startPoint y: 255, endPoint x: 312, endPoint y: 263, distance: 8.1
click at [312, 256] on div "Jan Feb Mar Apr May Jun Jul Aug Sep Oct Nov Dec 1525 1526 1527 1528 1529 1530 1…" at bounding box center [349, 265] width 134 height 30
click at [386, 343] on div "5" at bounding box center [391, 343] width 24 height 24
type input "[DATE]"
click at [446, 267] on input "Hours" at bounding box center [445, 265] width 47 height 30
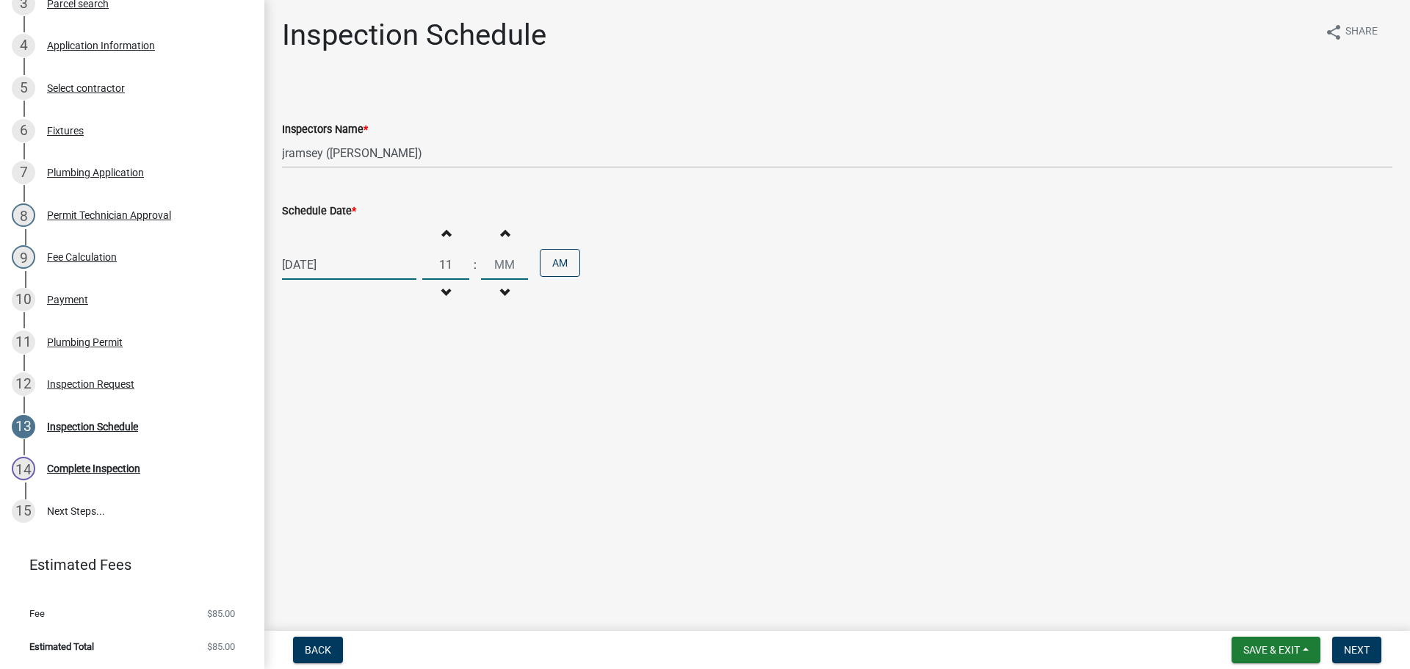
type input "11"
type input "00"
click at [1359, 647] on span "Next" at bounding box center [1357, 650] width 26 height 12
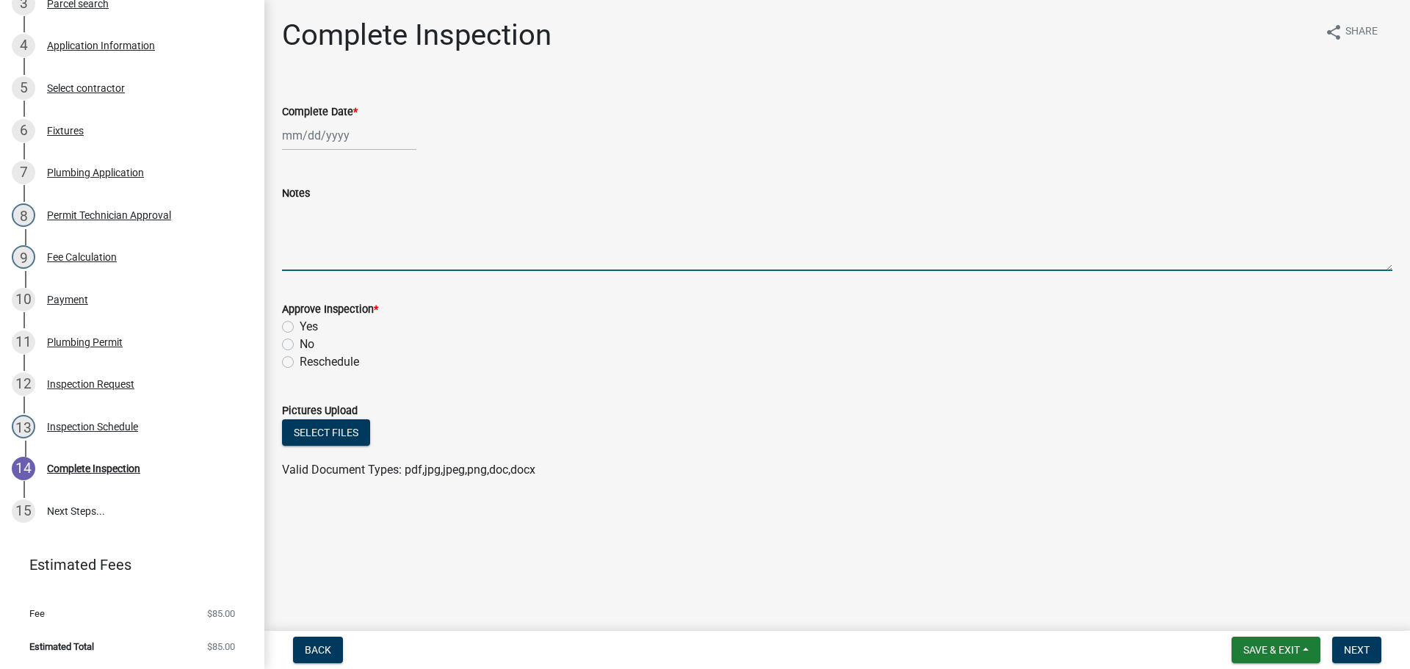
click at [419, 253] on textarea "Notes" at bounding box center [837, 236] width 1111 height 69
type textarea "TCO"
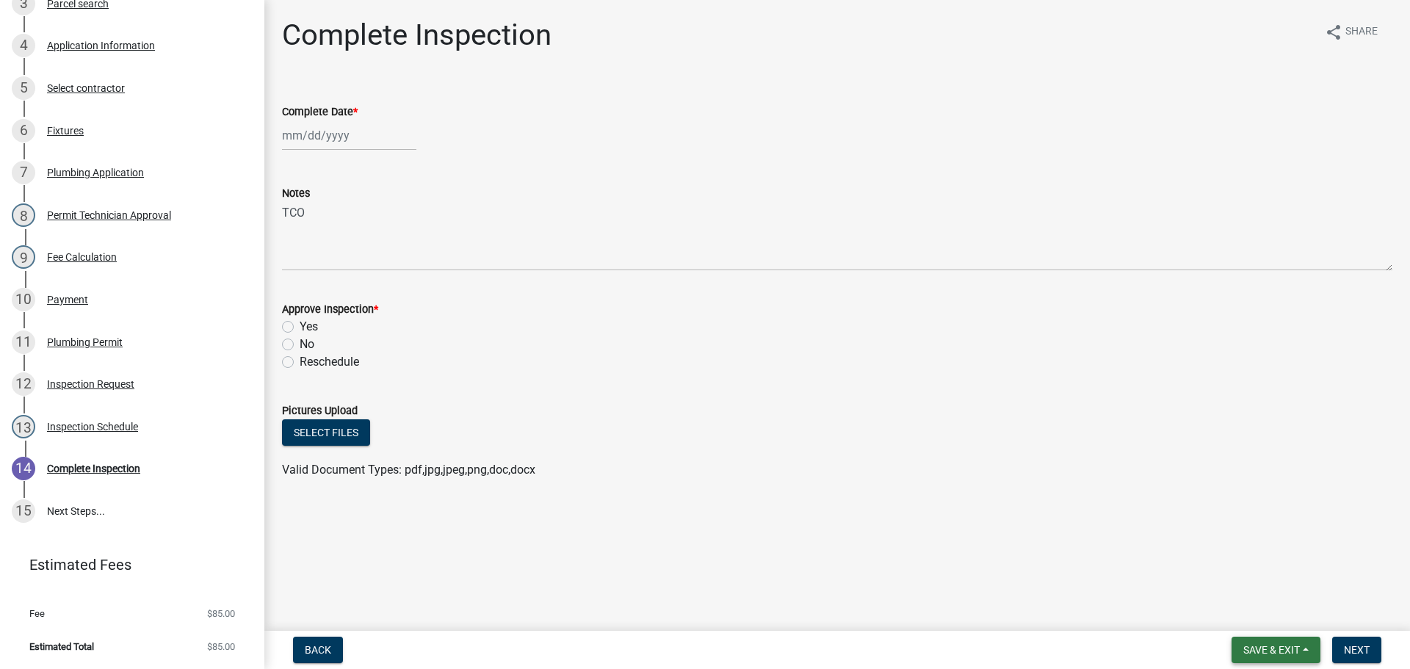
click at [1285, 647] on span "Save & Exit" at bounding box center [1271, 650] width 57 height 12
click at [1268, 610] on button "Save & Exit" at bounding box center [1262, 611] width 118 height 35
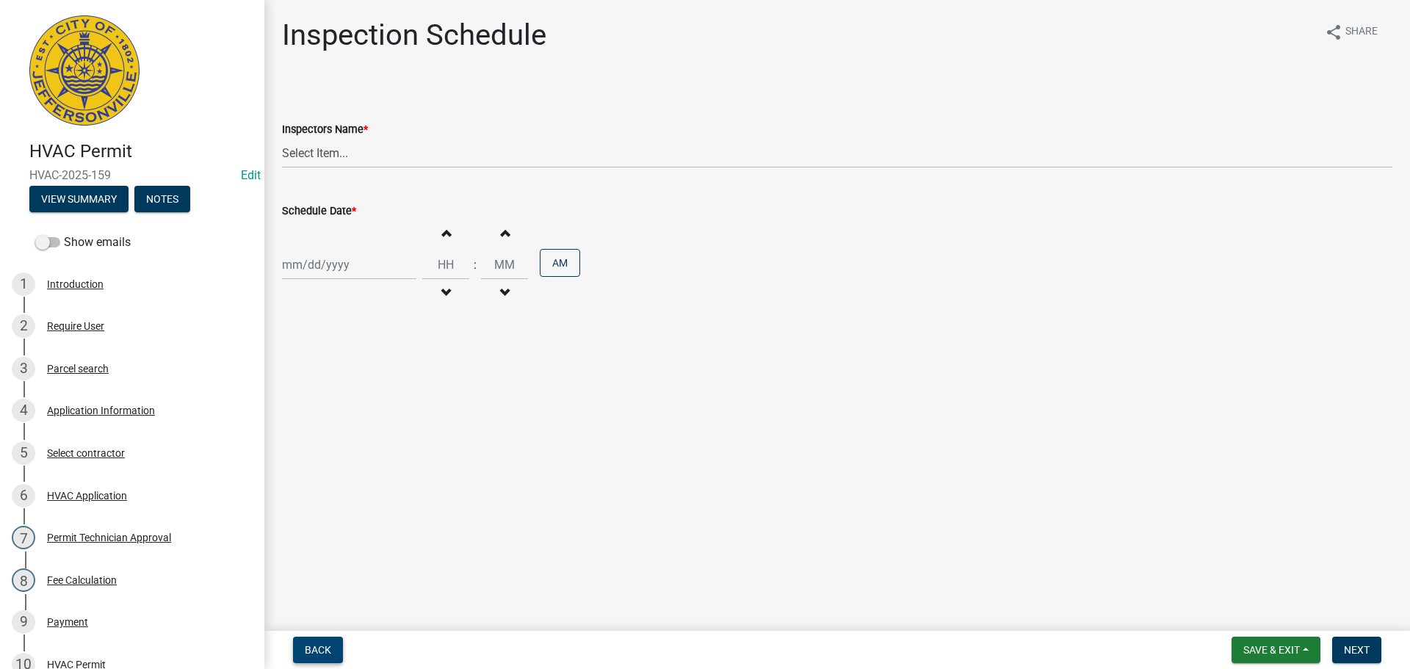
click at [318, 647] on span "Back" at bounding box center [318, 650] width 26 height 12
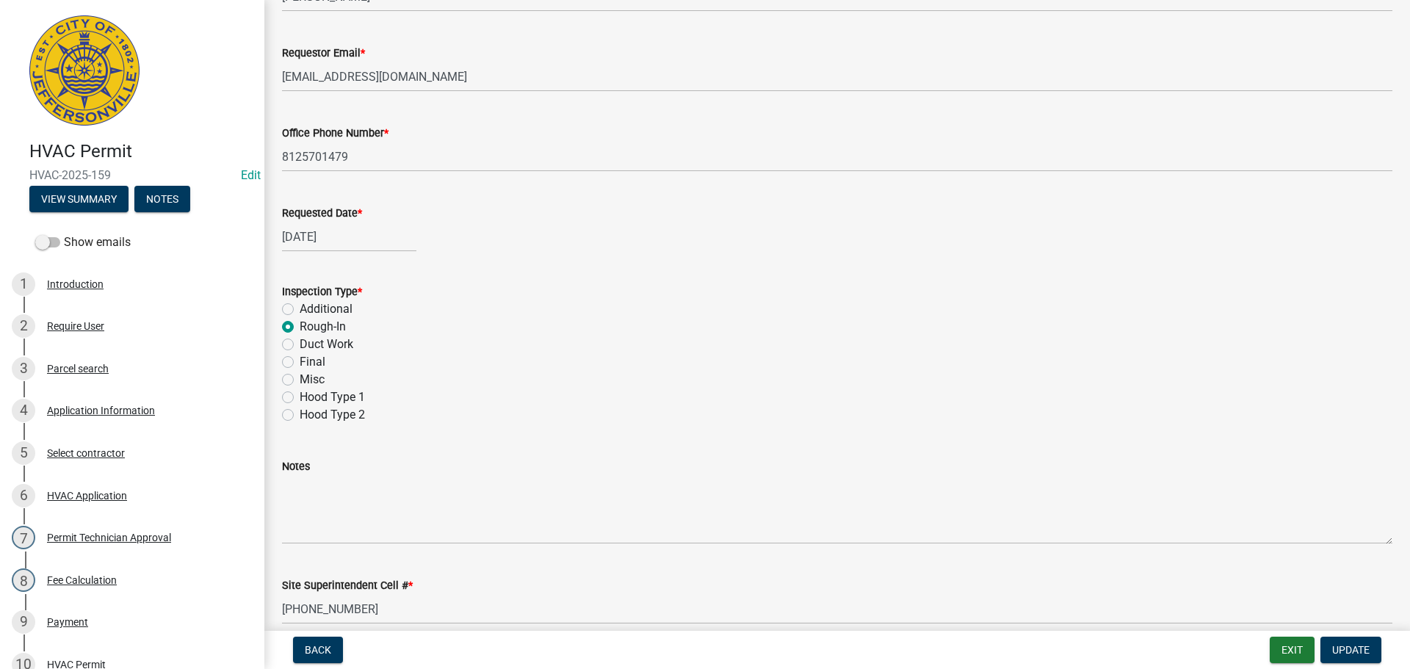
scroll to position [207, 0]
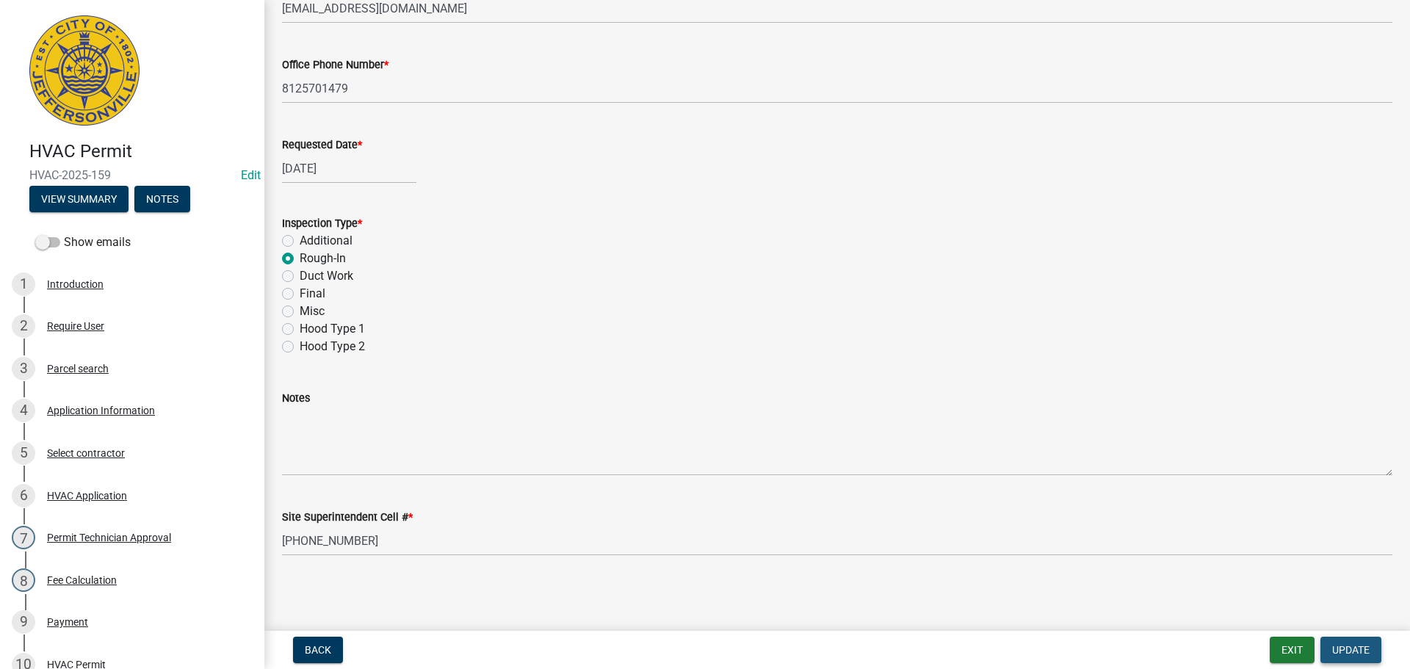
click at [1358, 648] on span "Update" at bounding box center [1350, 650] width 37 height 12
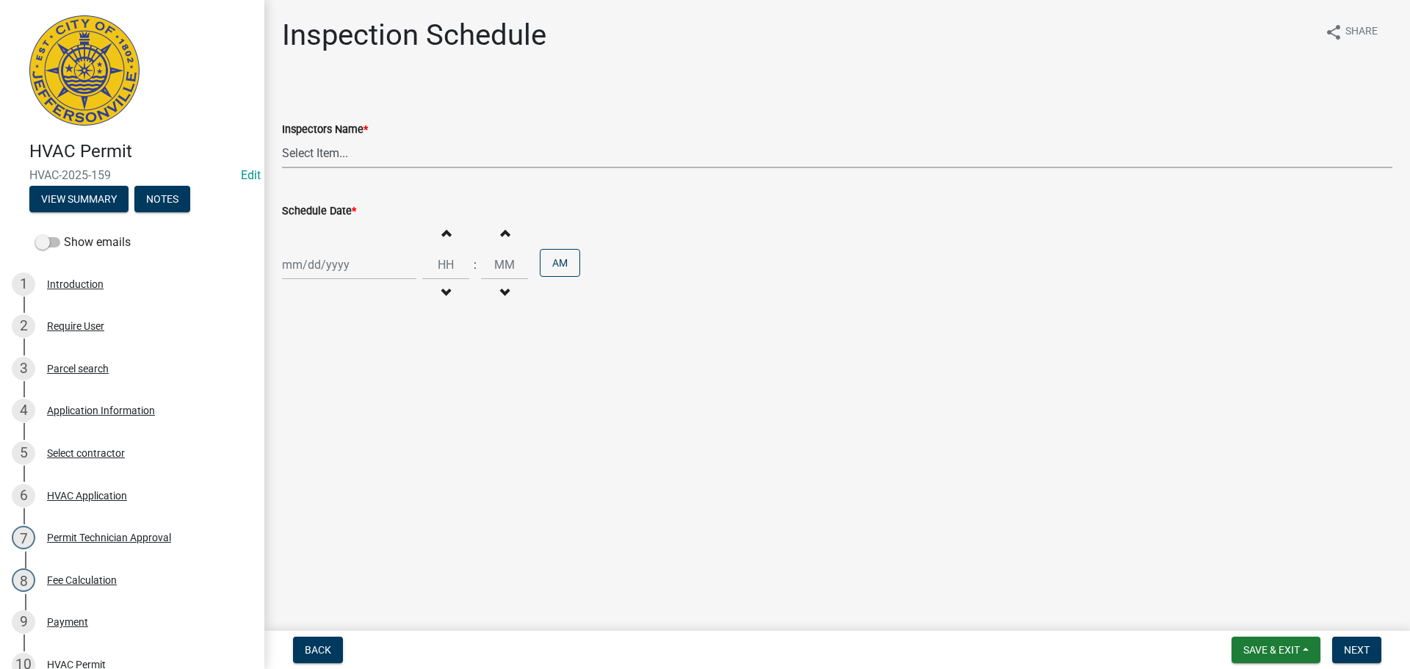
click at [325, 153] on select "Select Item... [PERSON_NAME] ([PERSON_NAME]) [PERSON_NAME] ([PERSON_NAME]) mkru…" at bounding box center [837, 153] width 1111 height 30
select select "13c97fbc-c819-4cee-844a-0db3d3c4db95"
click at [282, 138] on select "Select Item... [PERSON_NAME] ([PERSON_NAME]) [PERSON_NAME] ([PERSON_NAME]) mkru…" at bounding box center [837, 153] width 1111 height 30
click at [306, 256] on div at bounding box center [349, 265] width 134 height 30
select select "9"
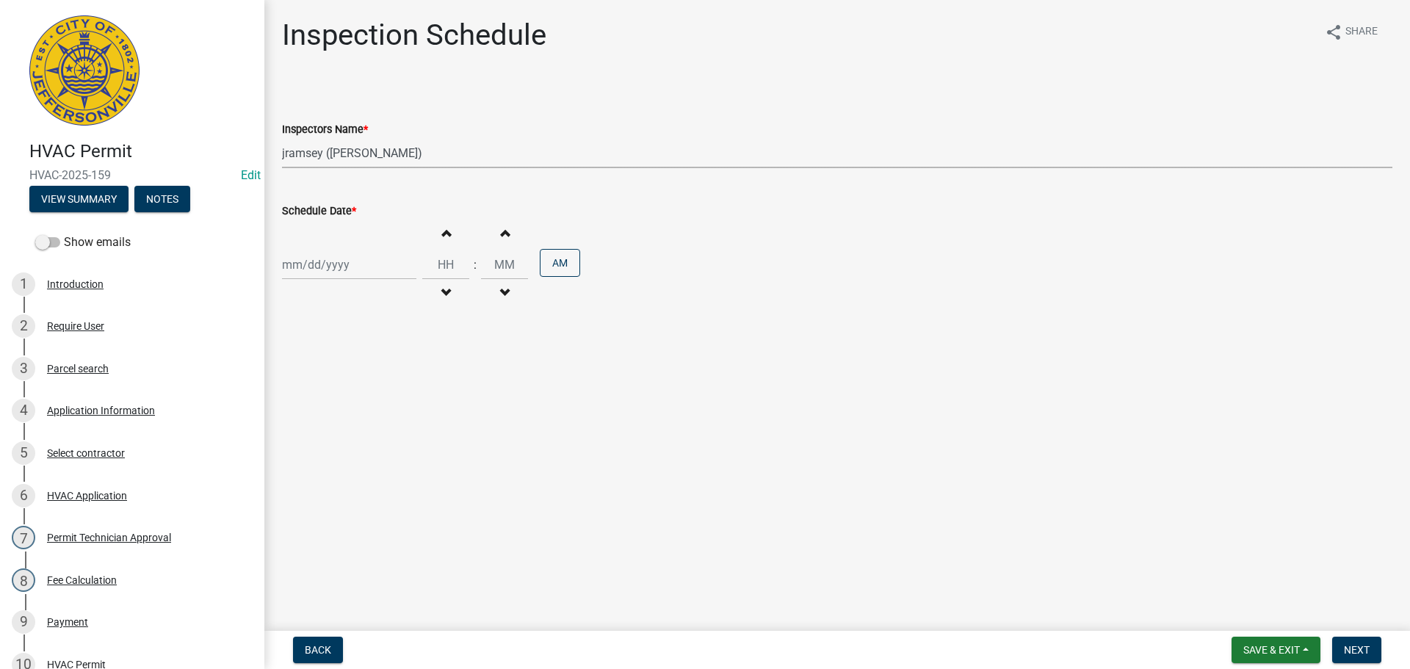
select select "2025"
click at [391, 348] on div "5" at bounding box center [391, 343] width 24 height 24
type input "[DATE]"
click at [1360, 649] on span "Next" at bounding box center [1357, 650] width 26 height 12
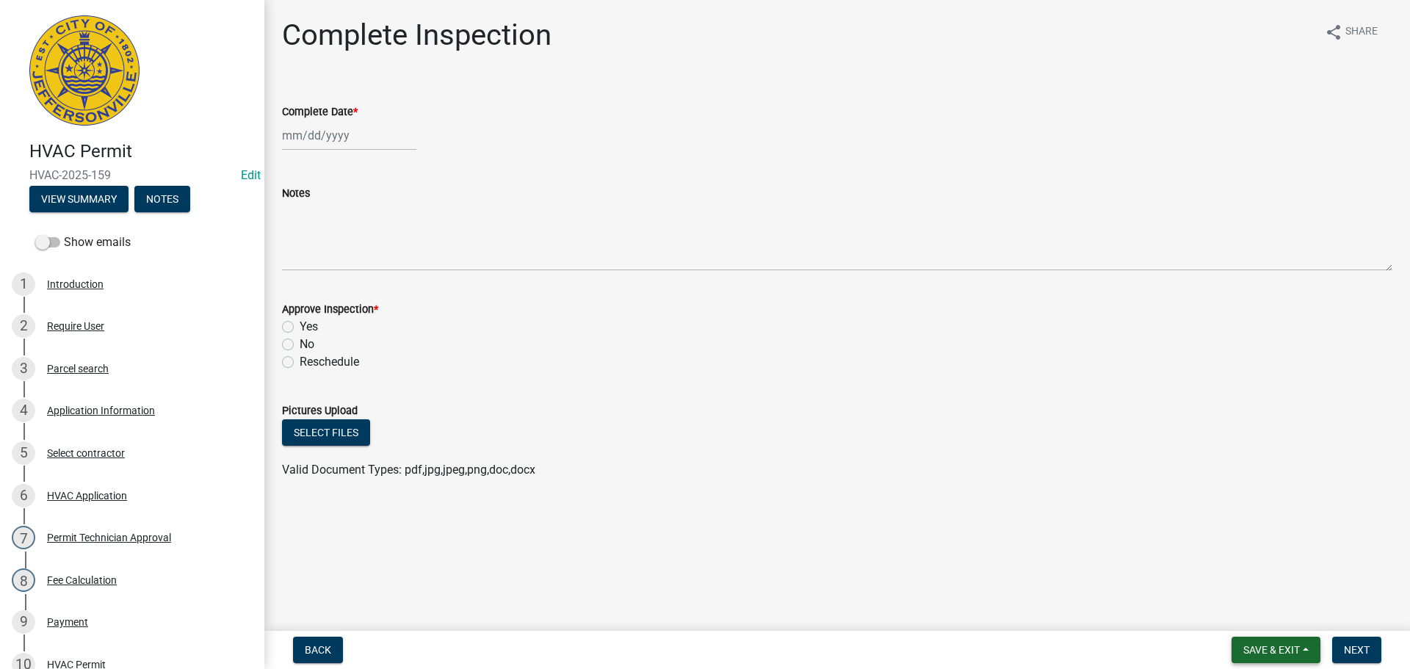
click at [1268, 651] on span "Save & Exit" at bounding box center [1271, 650] width 57 height 12
click at [1245, 616] on button "Save & Exit" at bounding box center [1262, 611] width 118 height 35
